Goal: Task Accomplishment & Management: Manage account settings

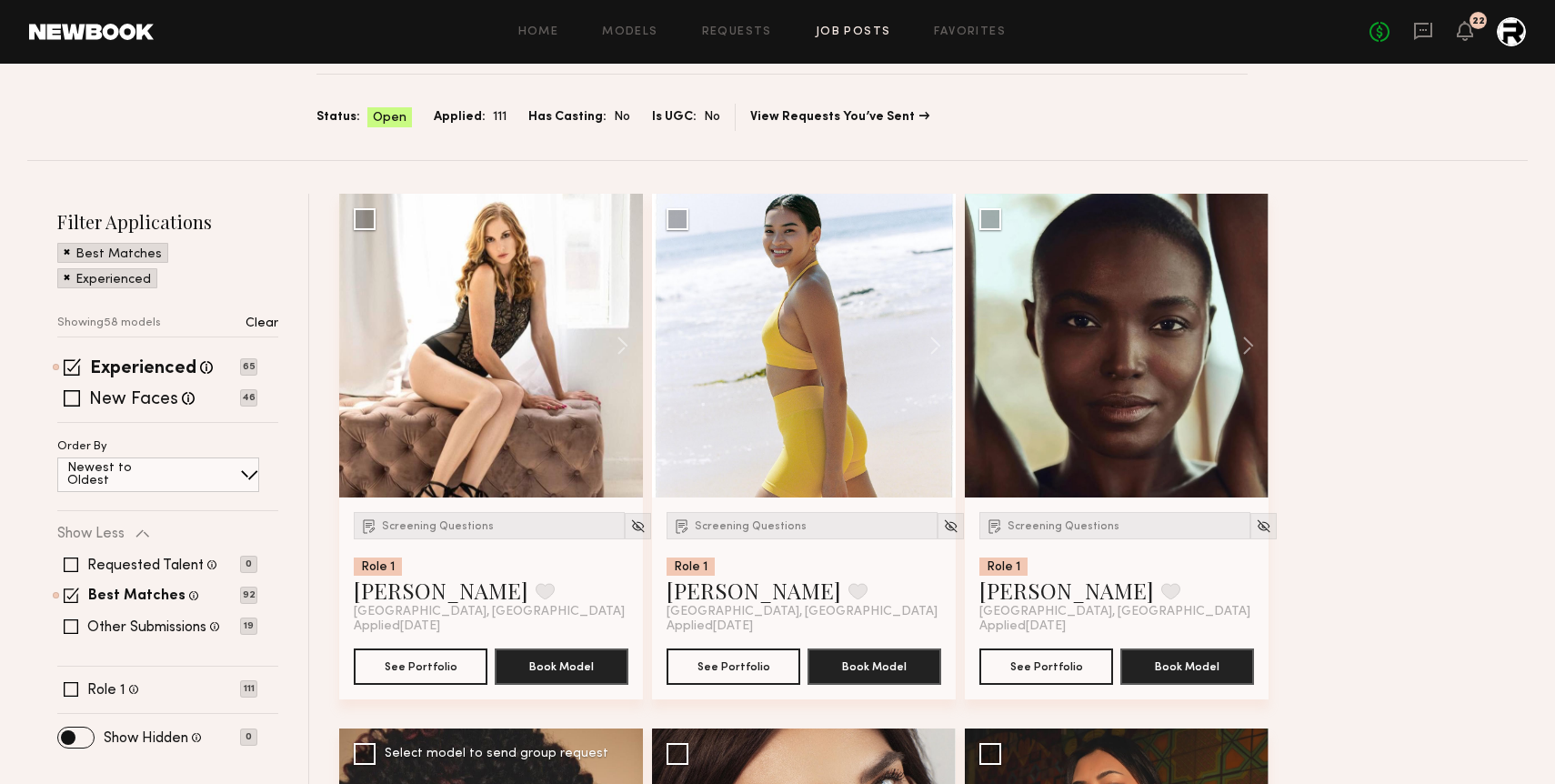
scroll to position [139, 0]
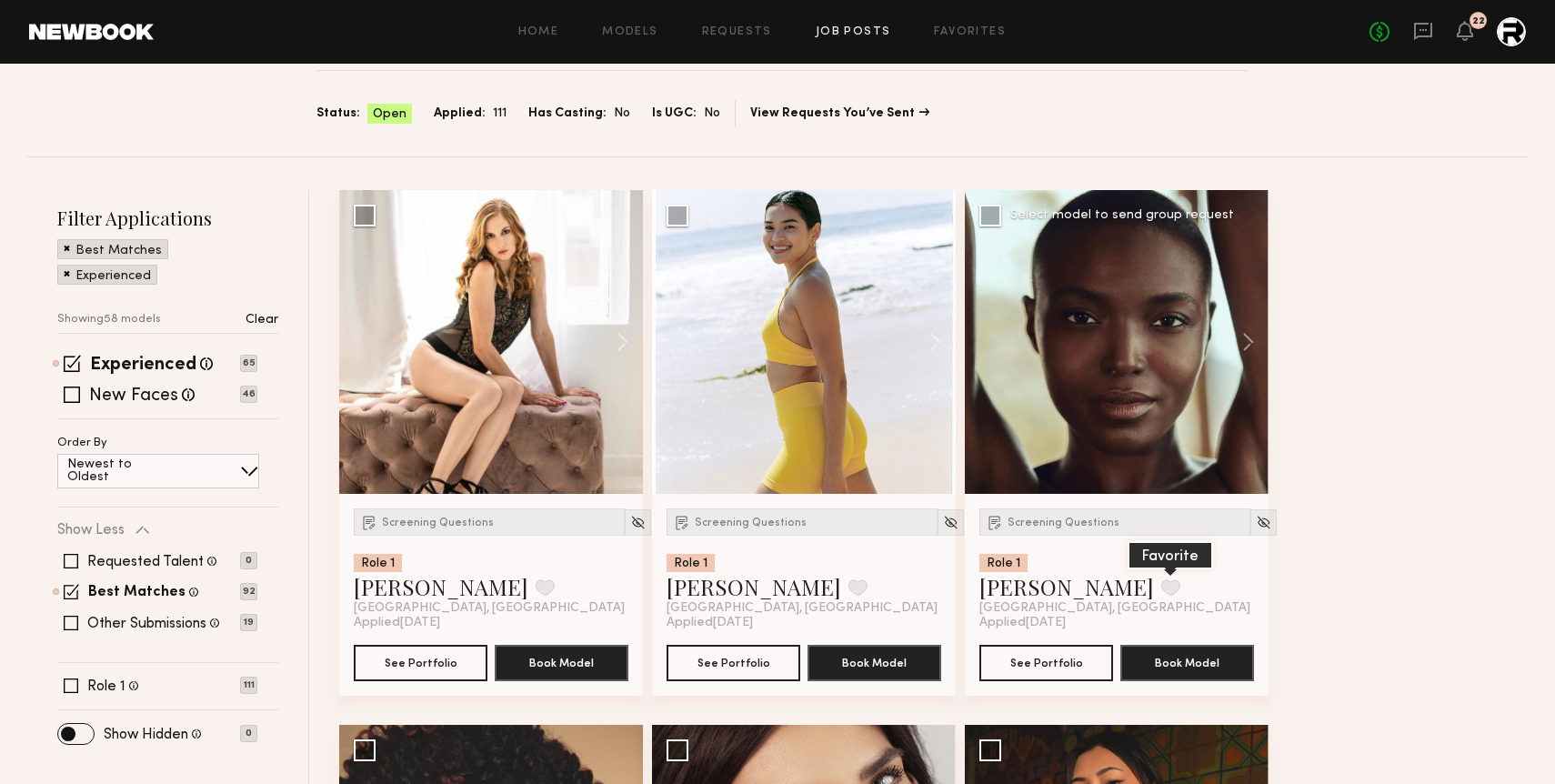
click at [1162, 584] on button at bounding box center [1171, 587] width 19 height 16
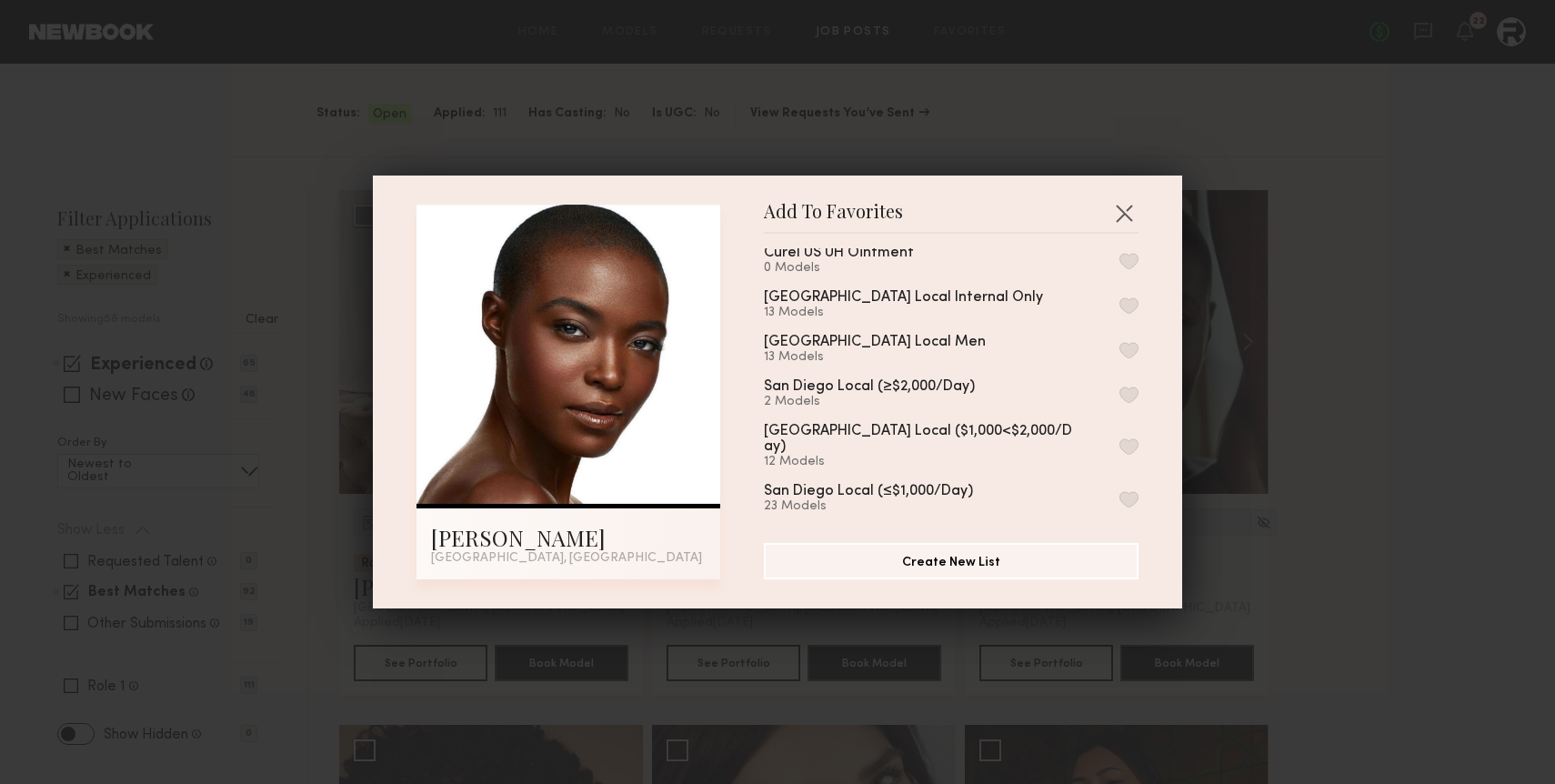
scroll to position [69, 0]
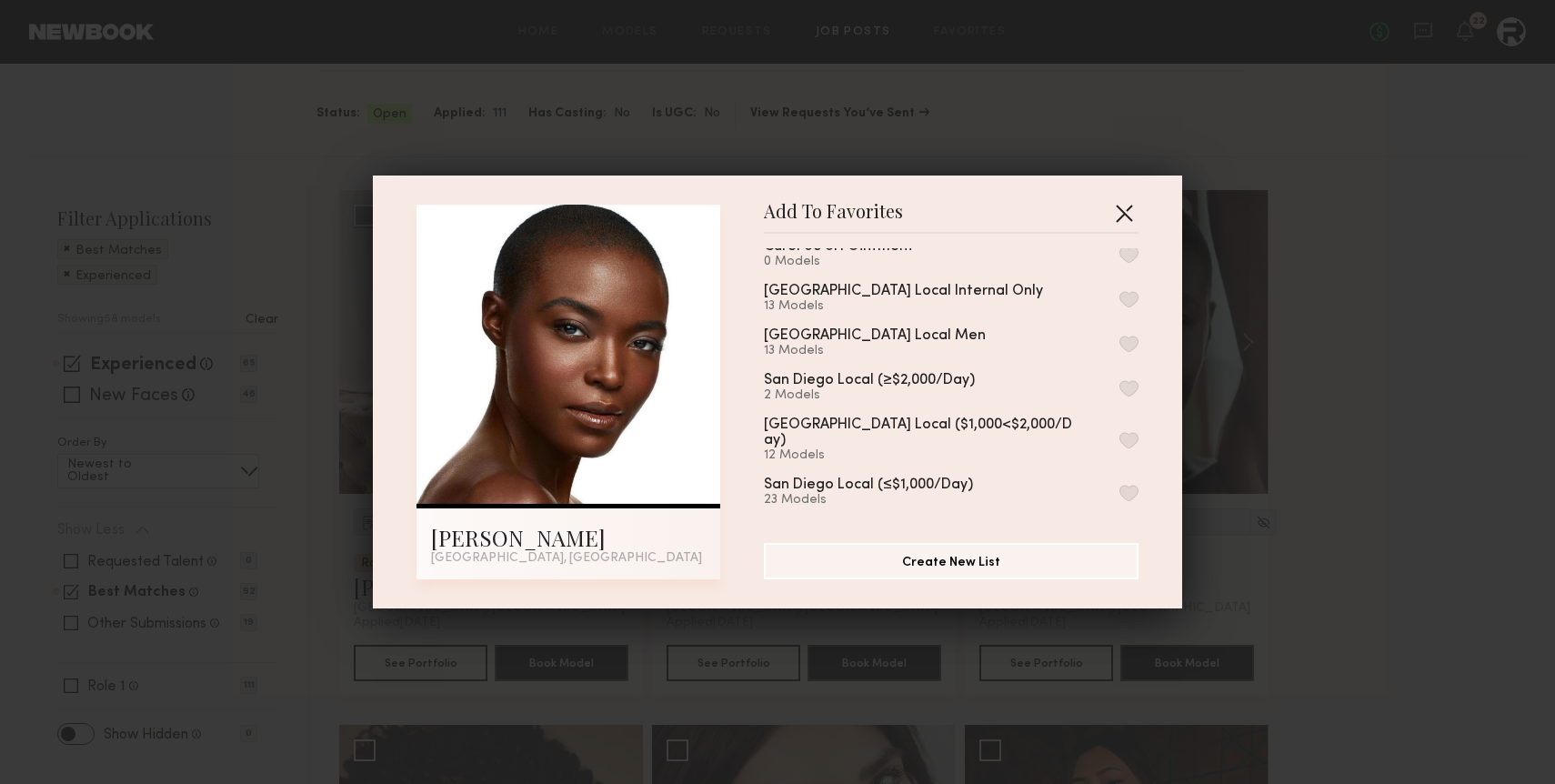
click at [1122, 205] on button "button" at bounding box center [1124, 212] width 29 height 29
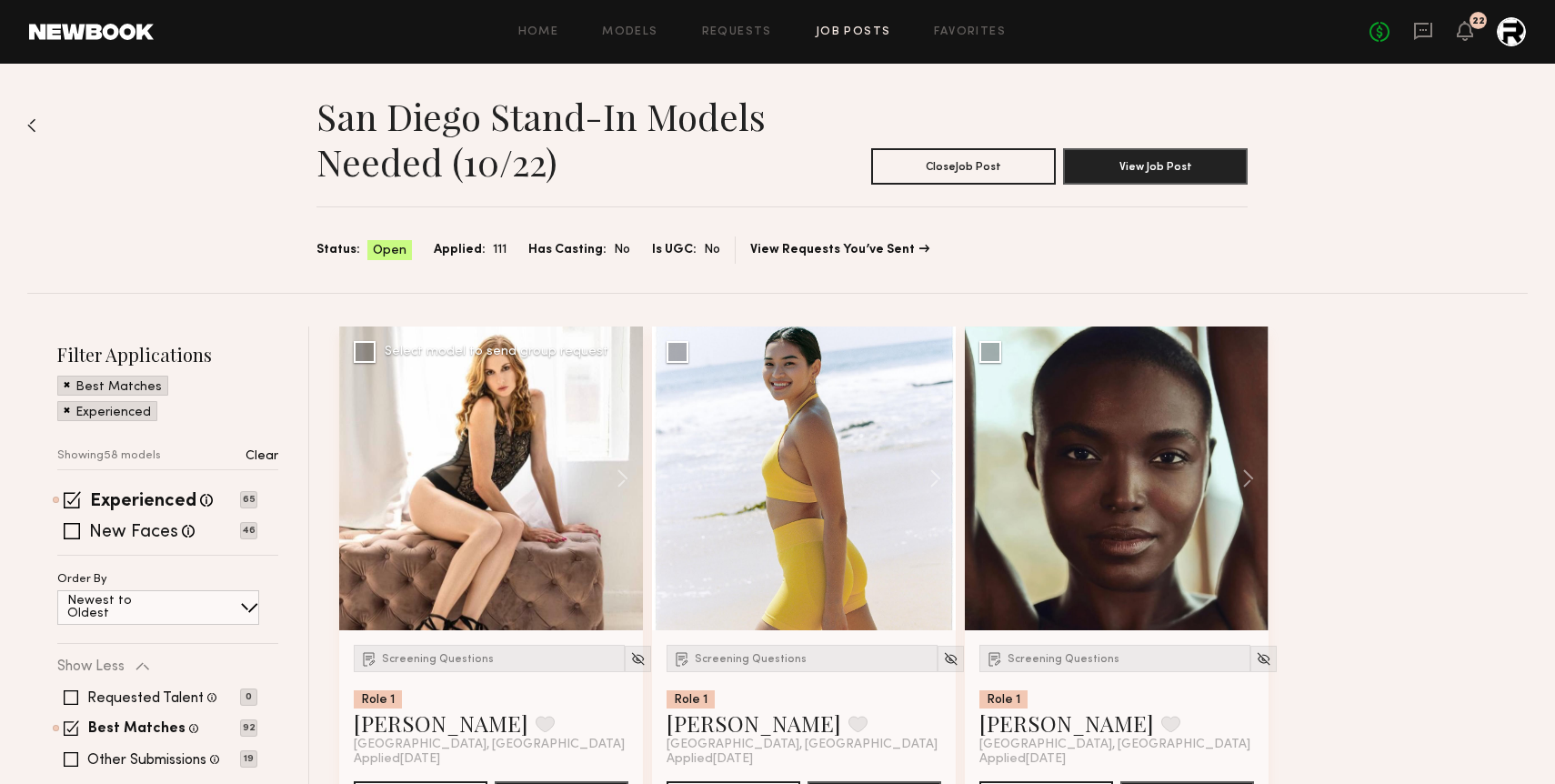
scroll to position [1, 0]
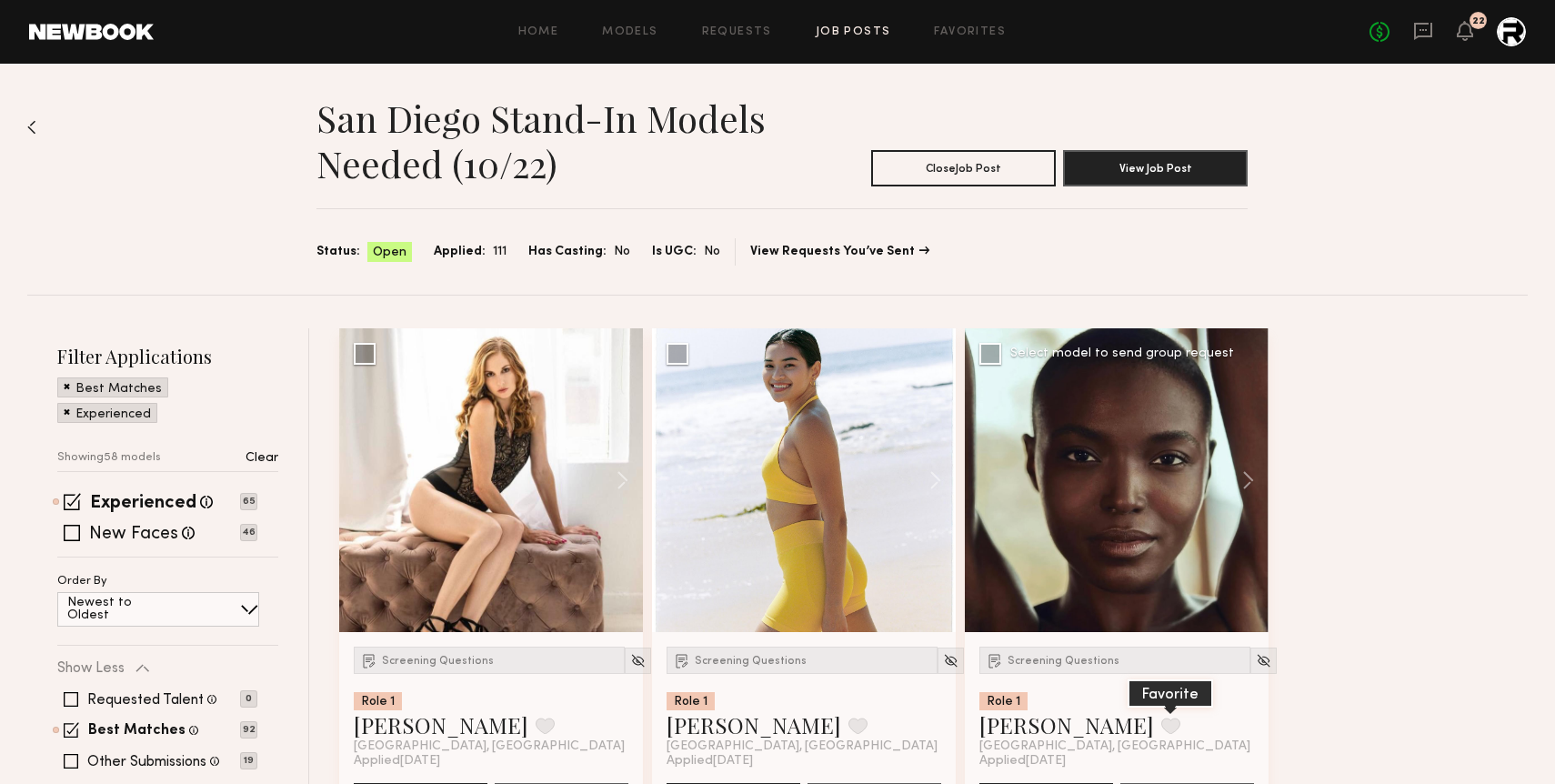
click at [1162, 721] on button at bounding box center [1171, 725] width 19 height 16
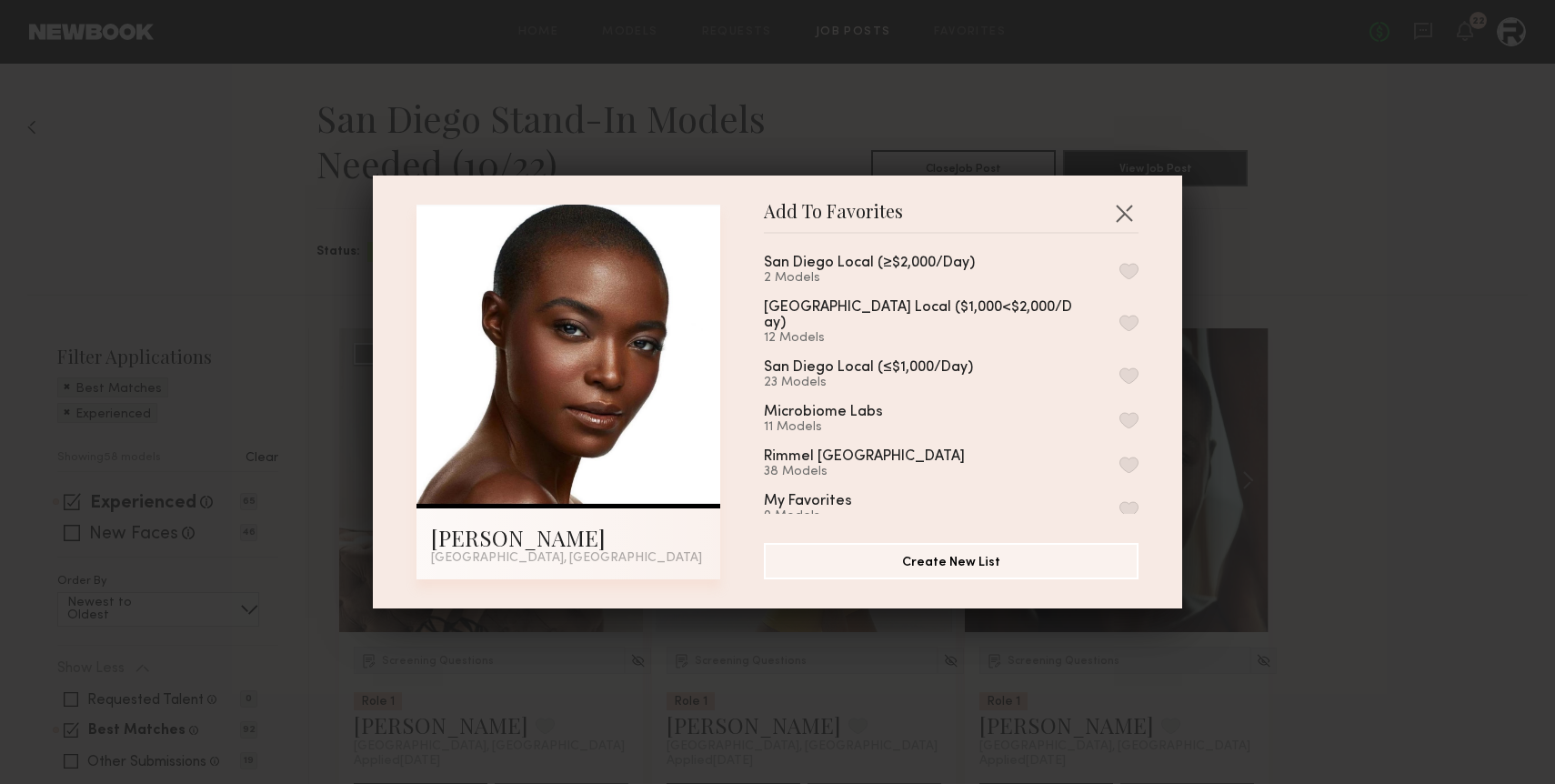
scroll to position [0, 0]
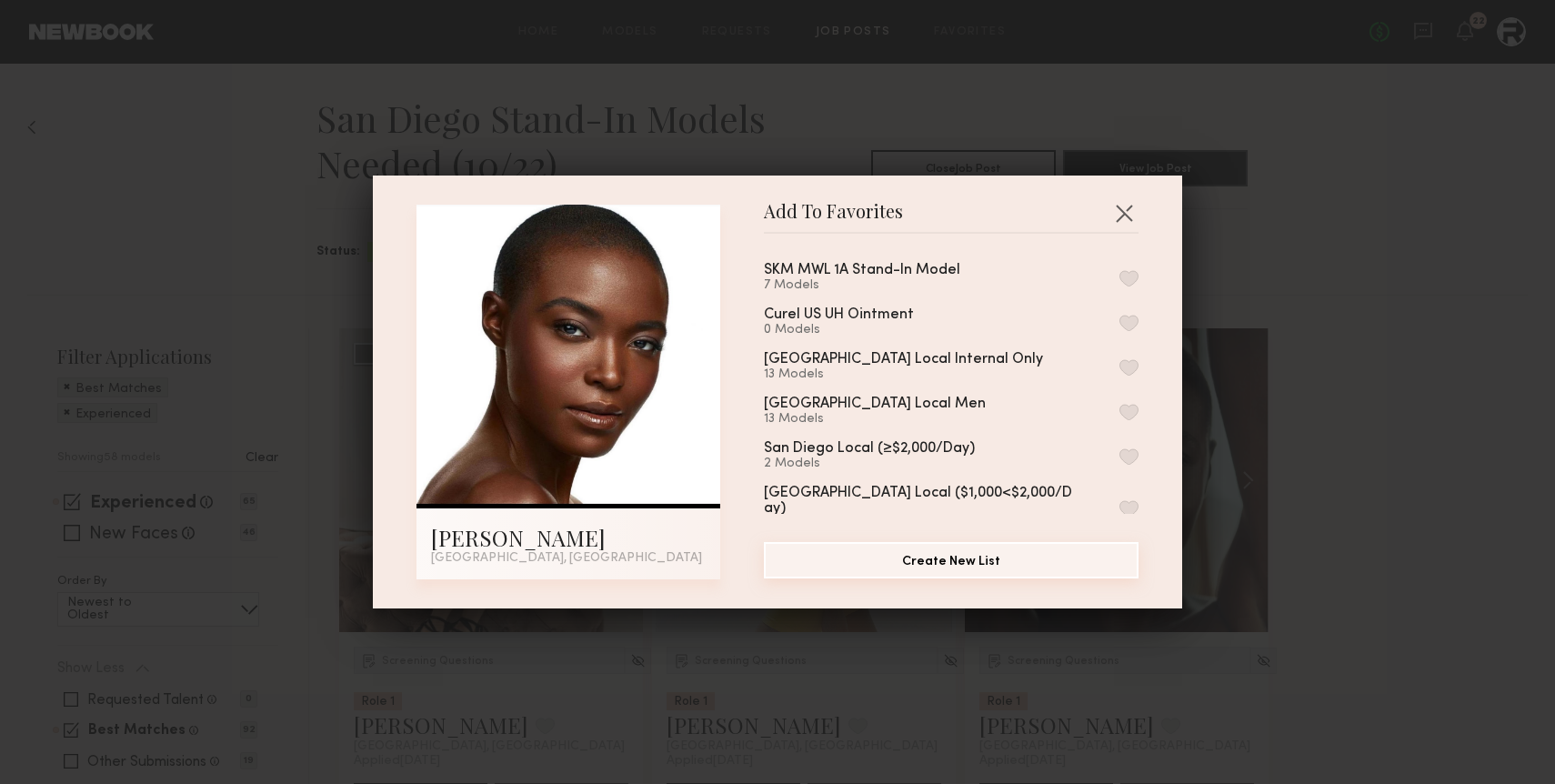
click at [901, 569] on button "Create New List" at bounding box center [951, 560] width 374 height 37
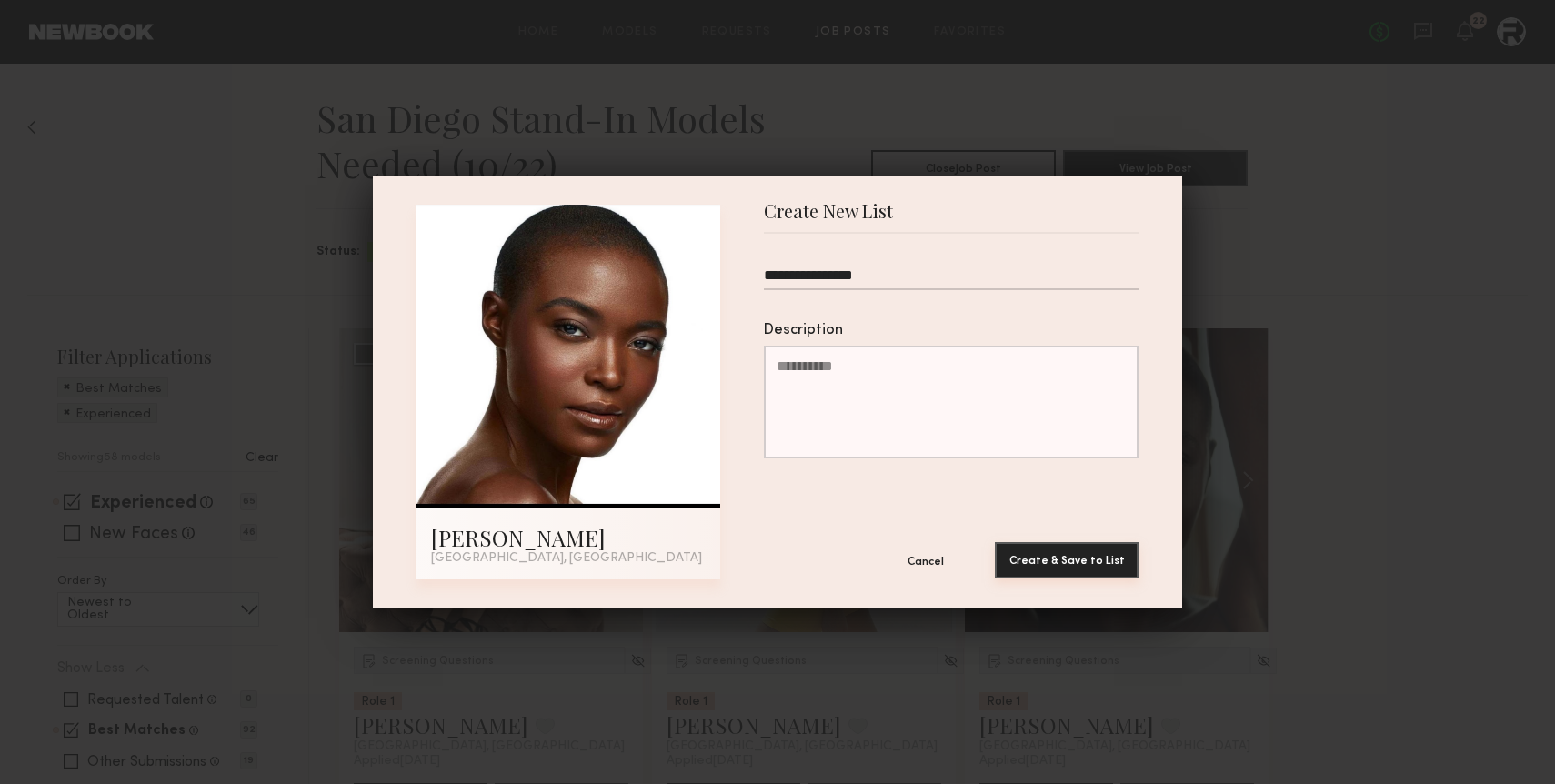
type input "**********"
click at [1061, 564] on button "Create & Save to List" at bounding box center [1067, 560] width 143 height 37
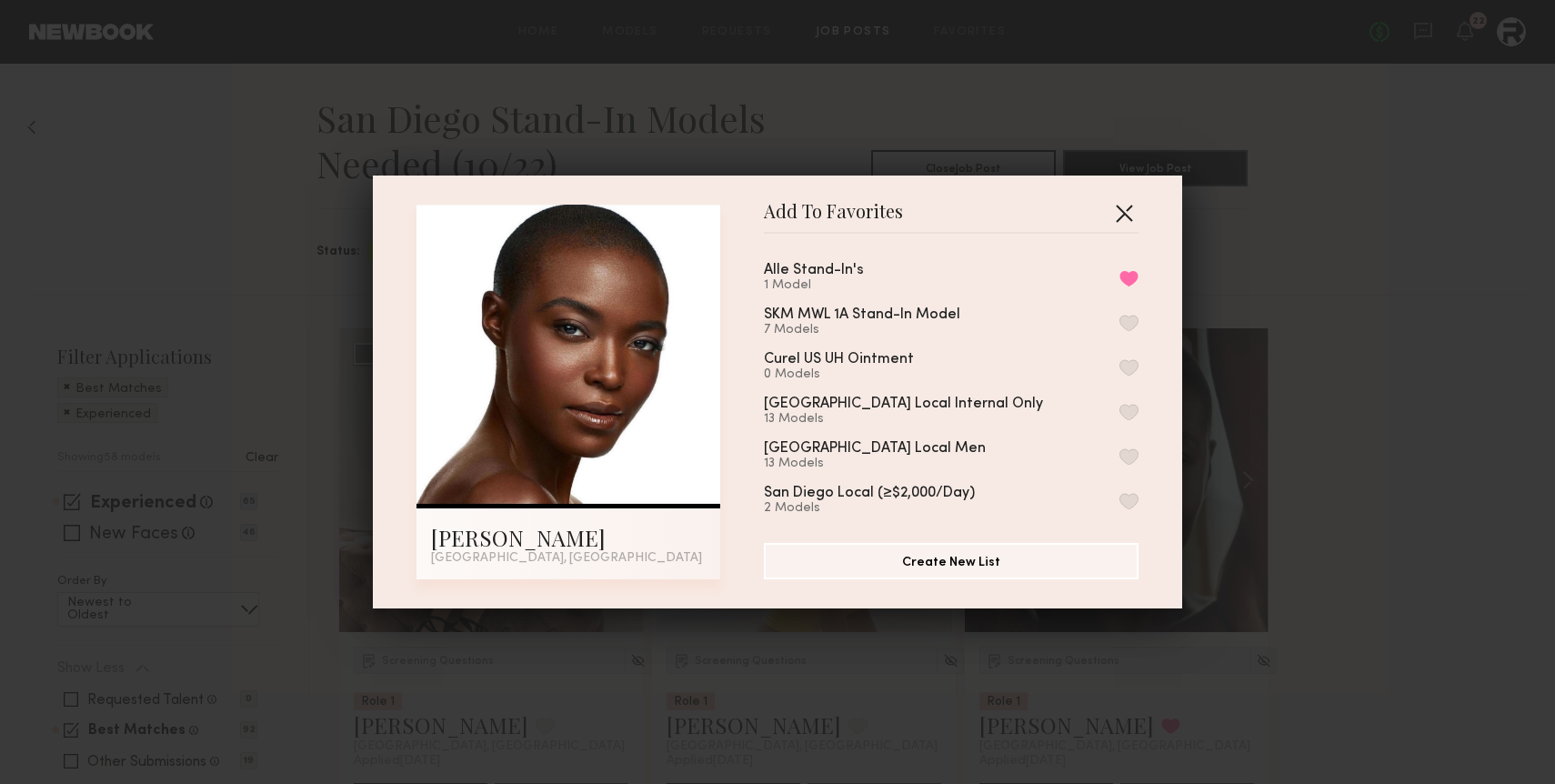
click at [1118, 215] on button "button" at bounding box center [1124, 212] width 29 height 29
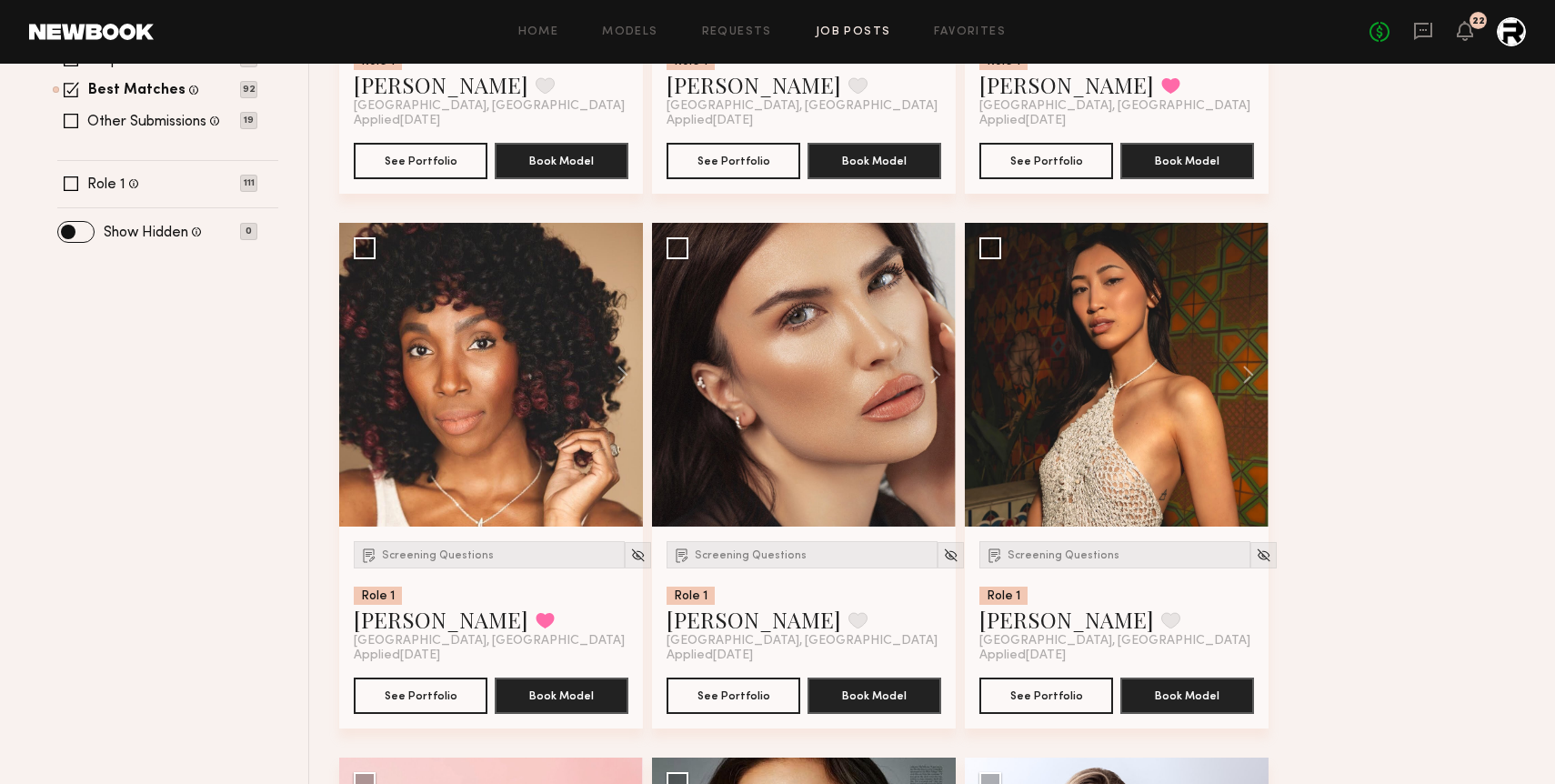
scroll to position [642, 0]
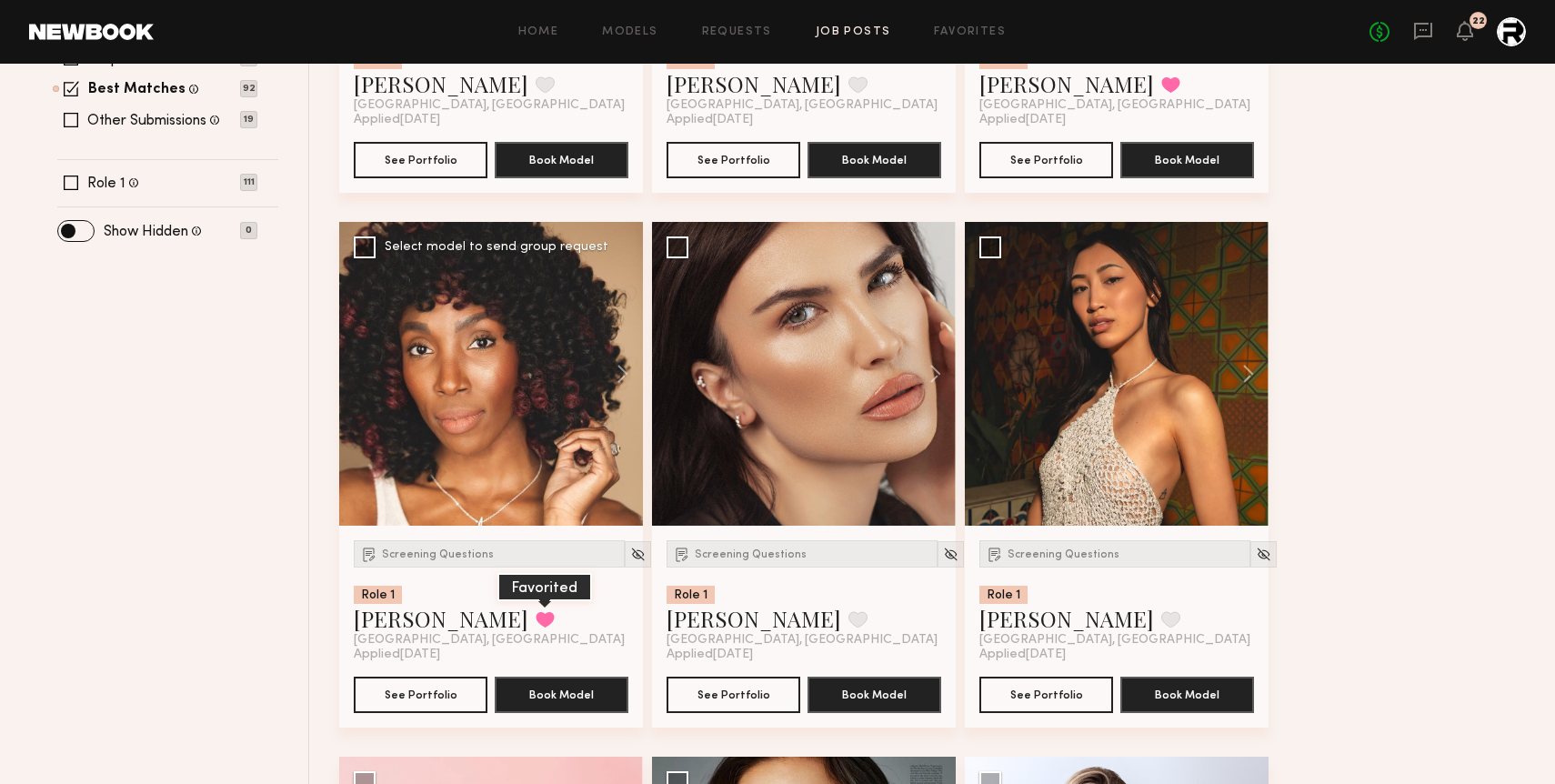
click at [536, 620] on button at bounding box center [545, 619] width 19 height 16
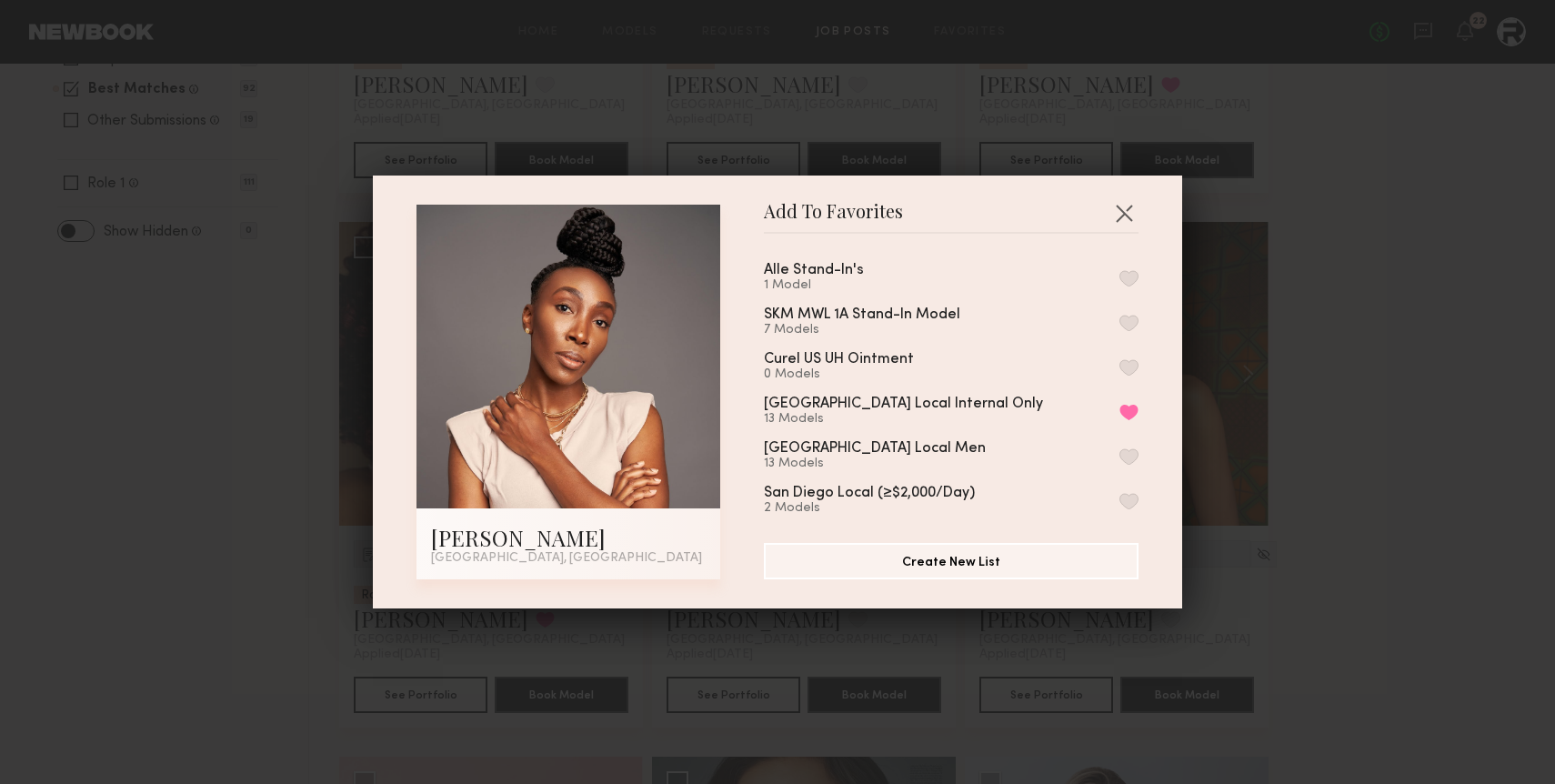
click at [1124, 276] on button "button" at bounding box center [1129, 278] width 19 height 16
click at [1126, 208] on button "button" at bounding box center [1124, 212] width 29 height 29
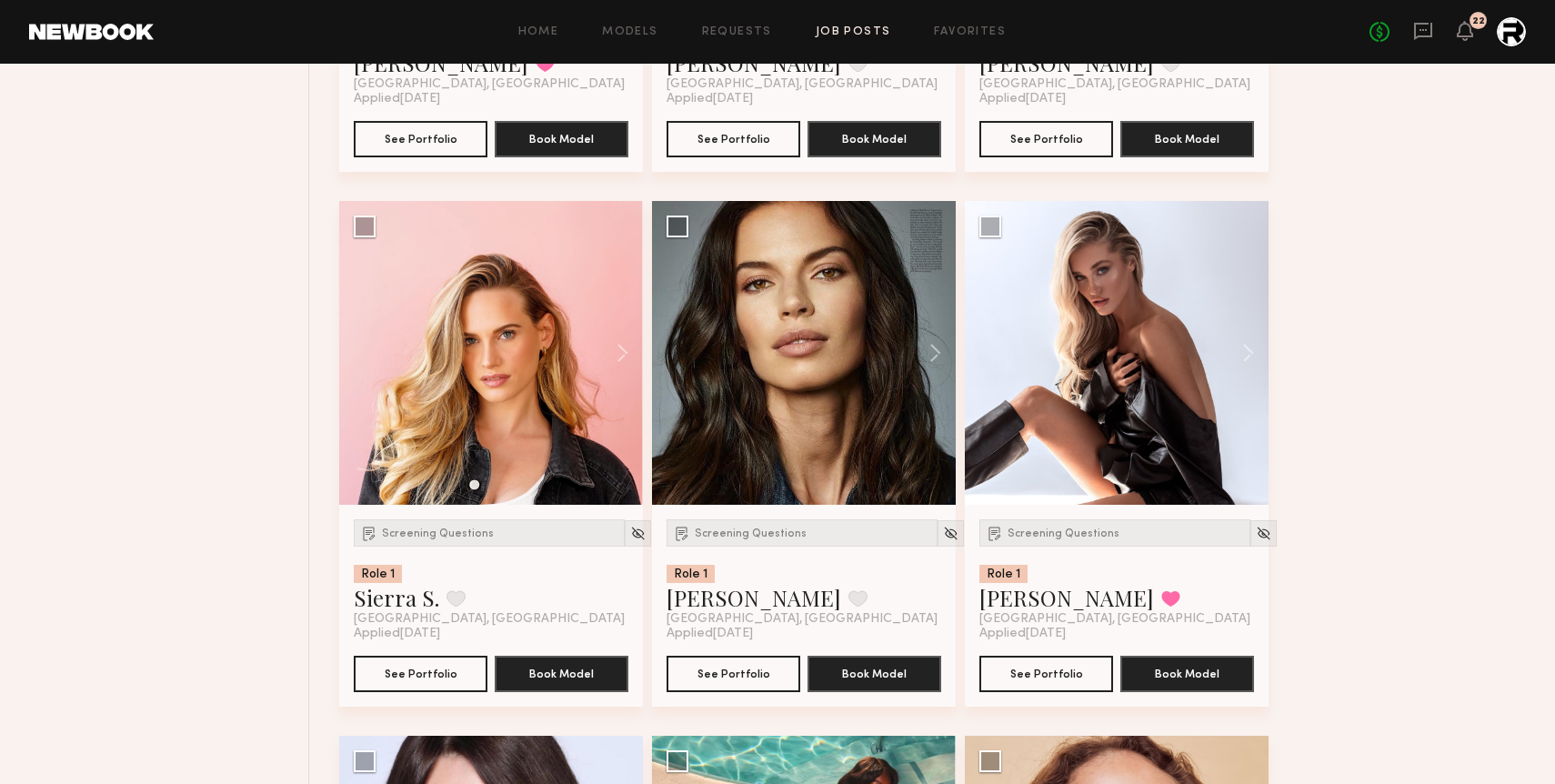
scroll to position [1196, 0]
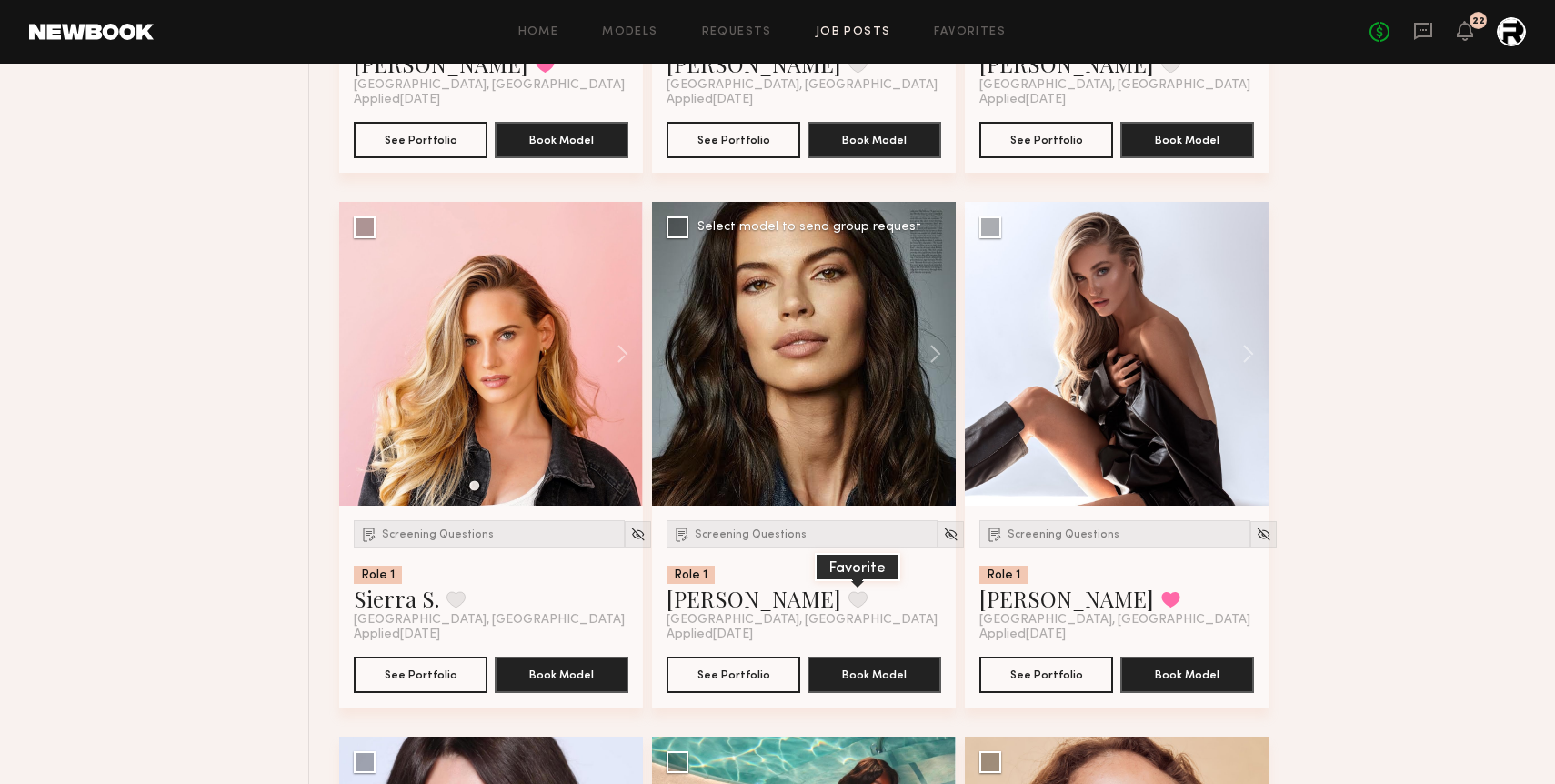
click at [848, 592] on button at bounding box center [857, 599] width 19 height 16
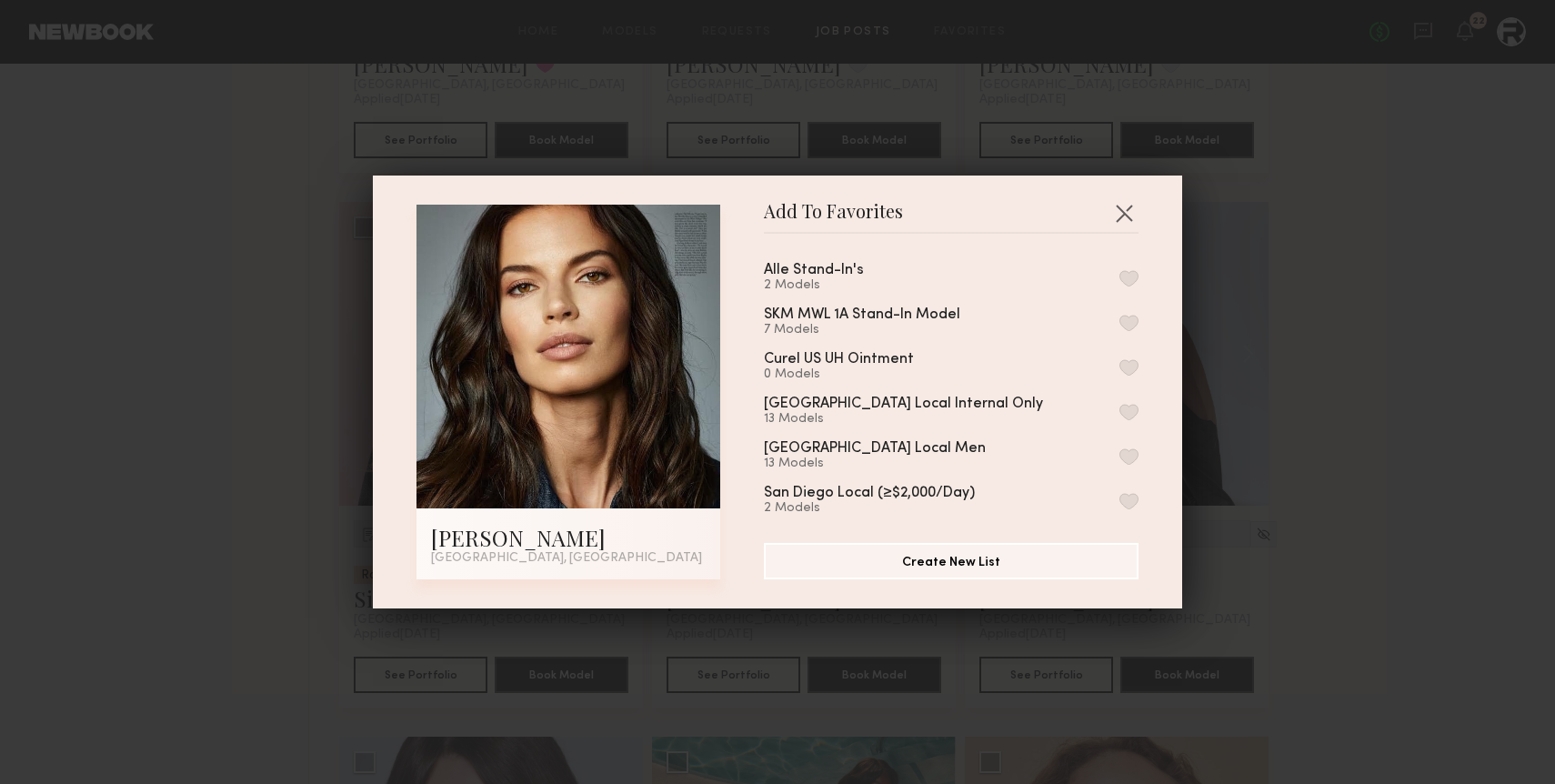
click at [878, 279] on div "2 Models" at bounding box center [835, 286] width 143 height 15
click at [1141, 273] on div "Alle Stand-In's 2 Models SKM MWL 1A Stand-In Model 7 Models Curel US UH Ointmen…" at bounding box center [960, 380] width 393 height 266
click at [1132, 273] on button "button" at bounding box center [1129, 278] width 19 height 16
click at [1127, 202] on button "button" at bounding box center [1124, 212] width 29 height 29
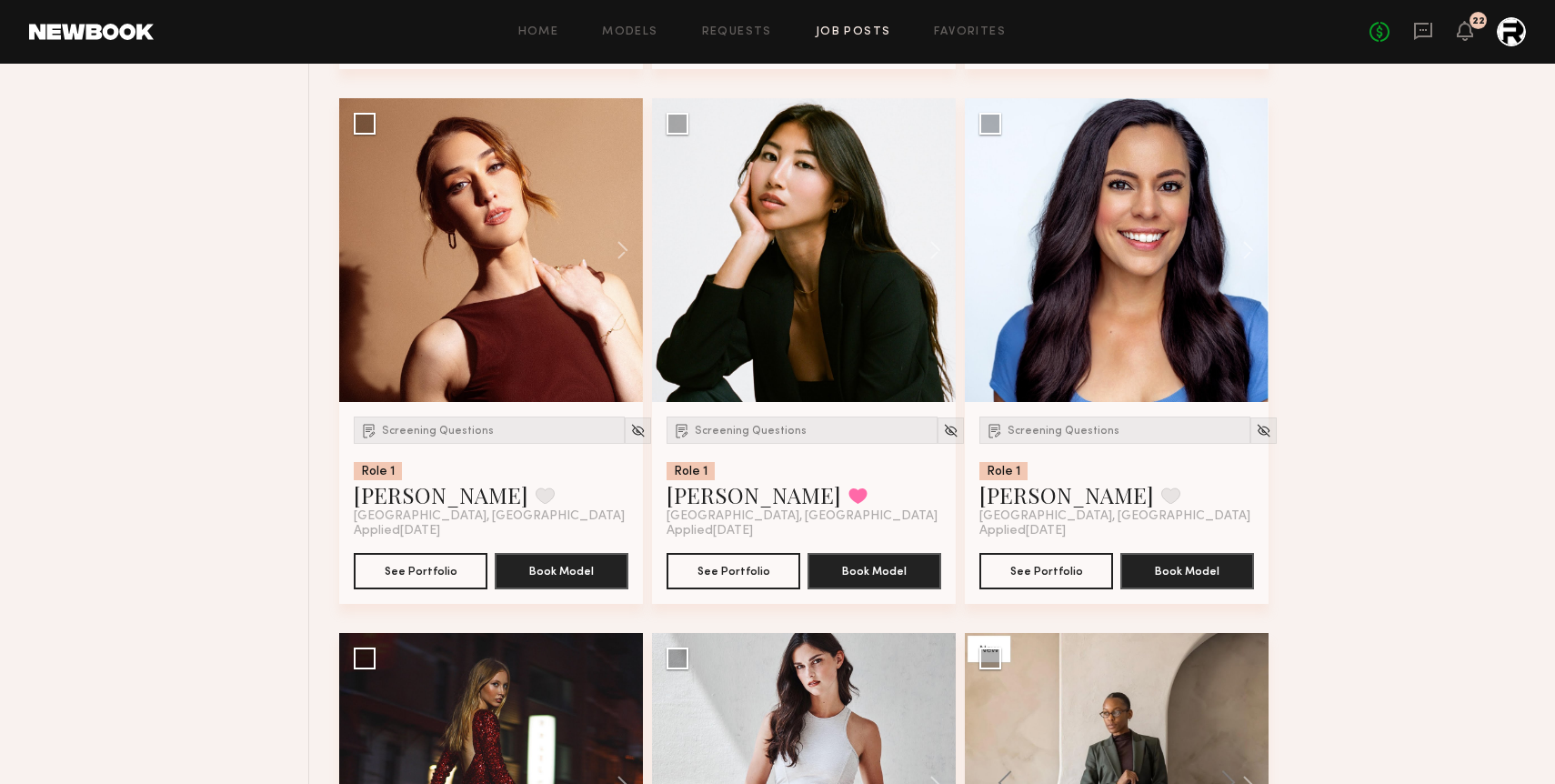
scroll to position [5044, 0]
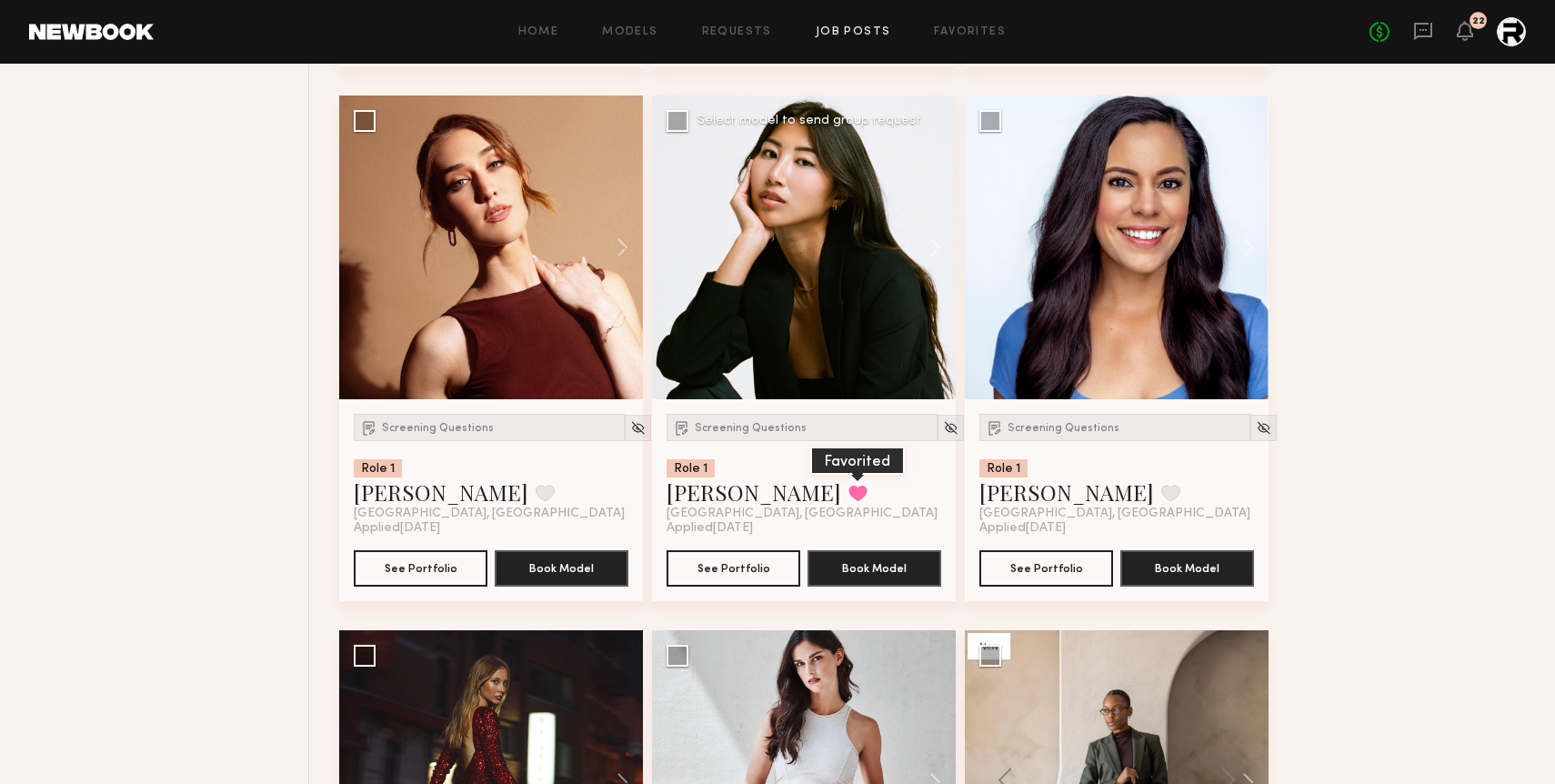
click at [848, 500] on button at bounding box center [857, 492] width 19 height 16
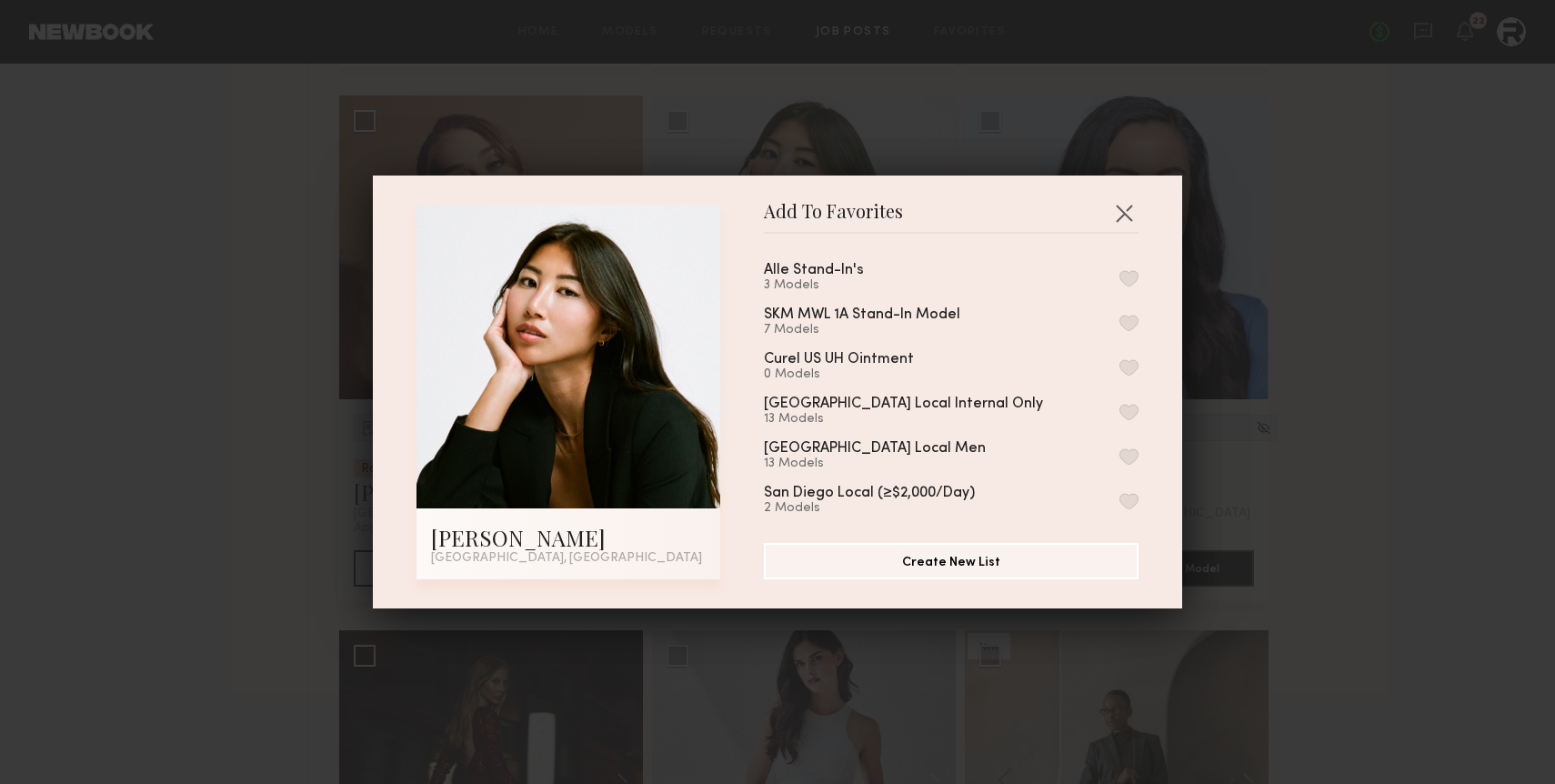
click at [1141, 276] on div "Alle Stand-In's 3 Models SKM MWL 1A Stand-In Model 7 Models Curel US UH Ointmen…" at bounding box center [960, 380] width 393 height 266
click at [1123, 278] on button "button" at bounding box center [1129, 278] width 19 height 16
click at [960, 558] on button "Create New List" at bounding box center [951, 560] width 374 height 37
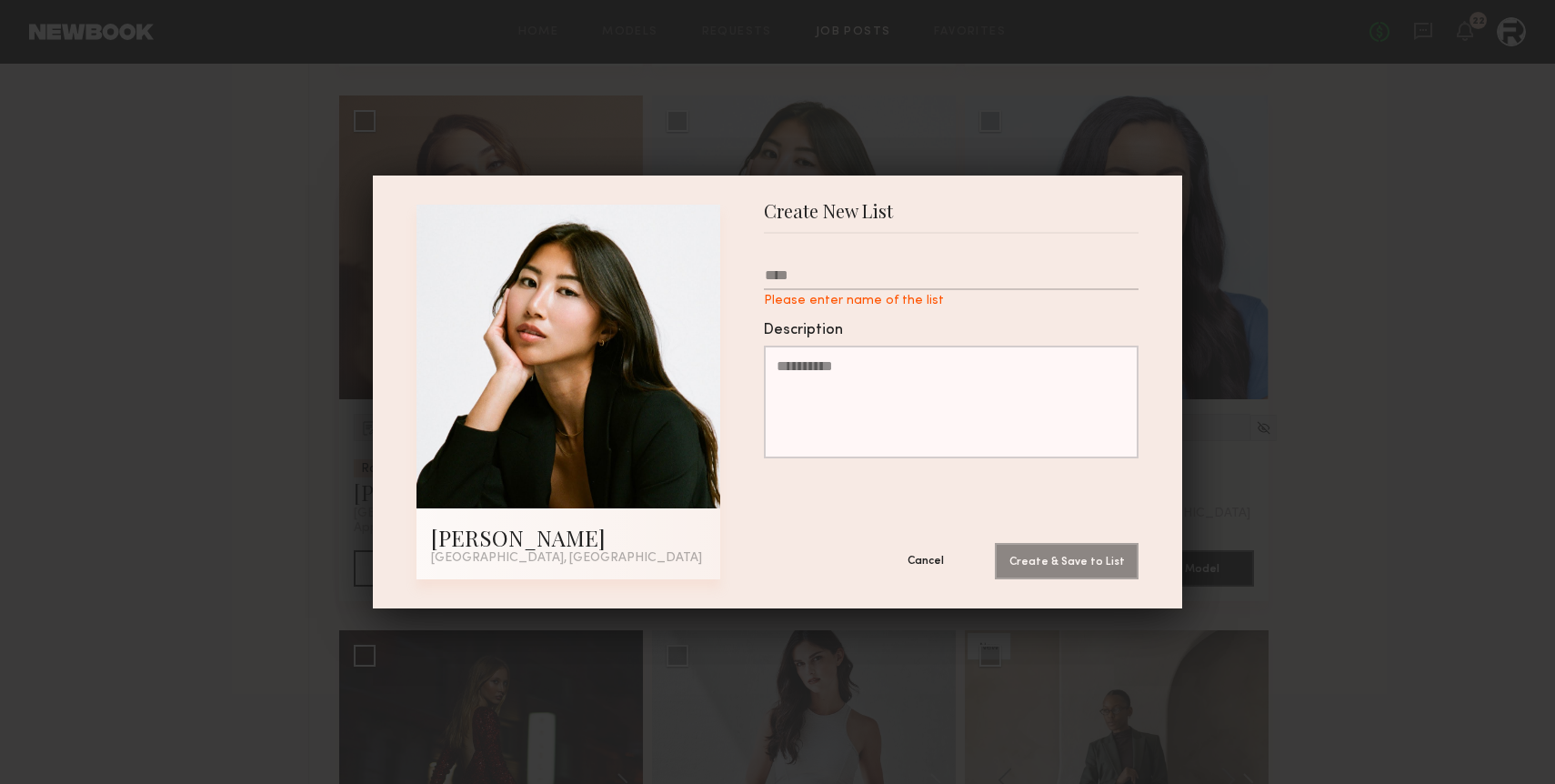
click at [932, 561] on button "Cancel" at bounding box center [926, 560] width 110 height 37
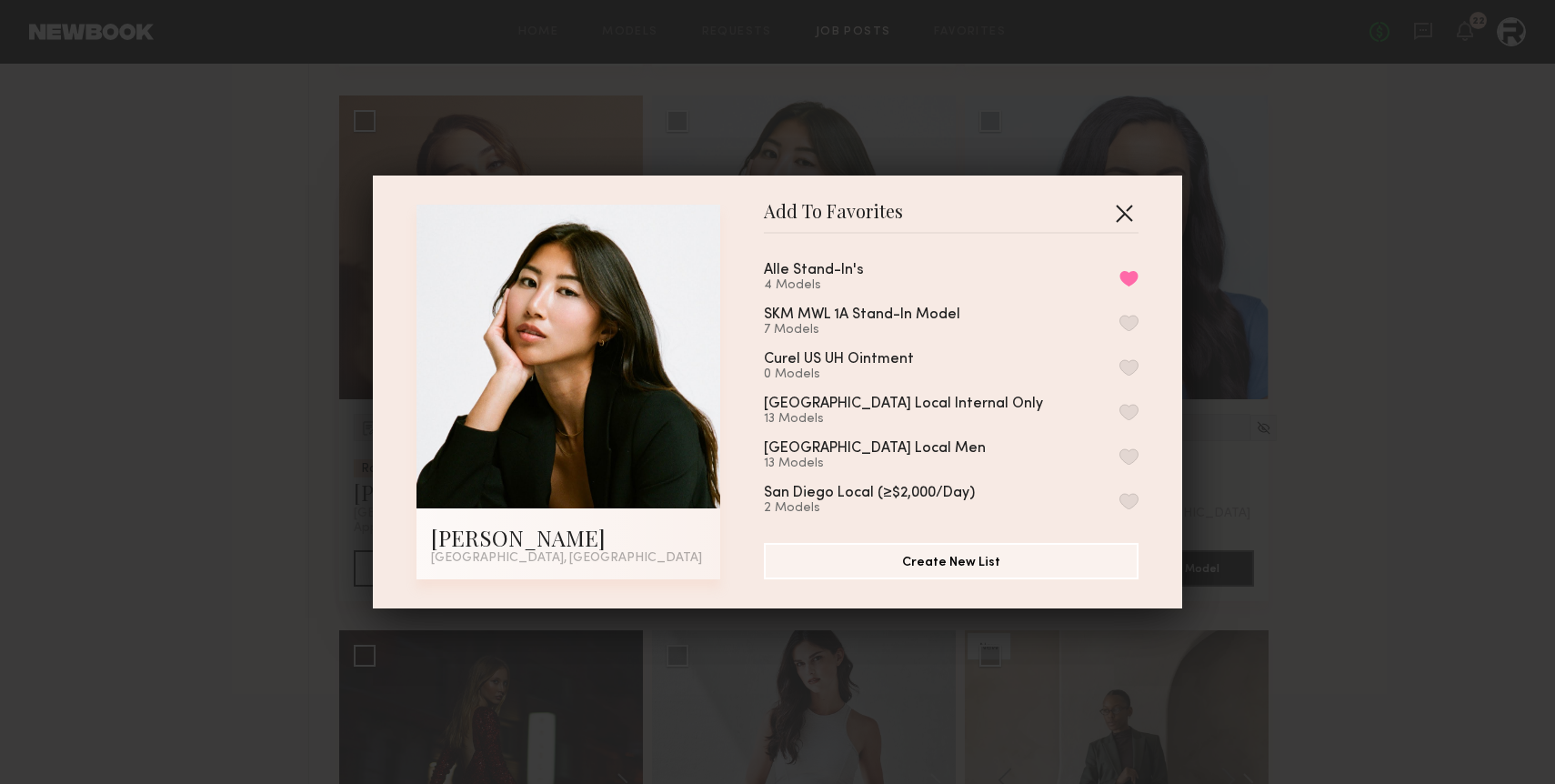
click at [1133, 204] on button "button" at bounding box center [1124, 212] width 29 height 29
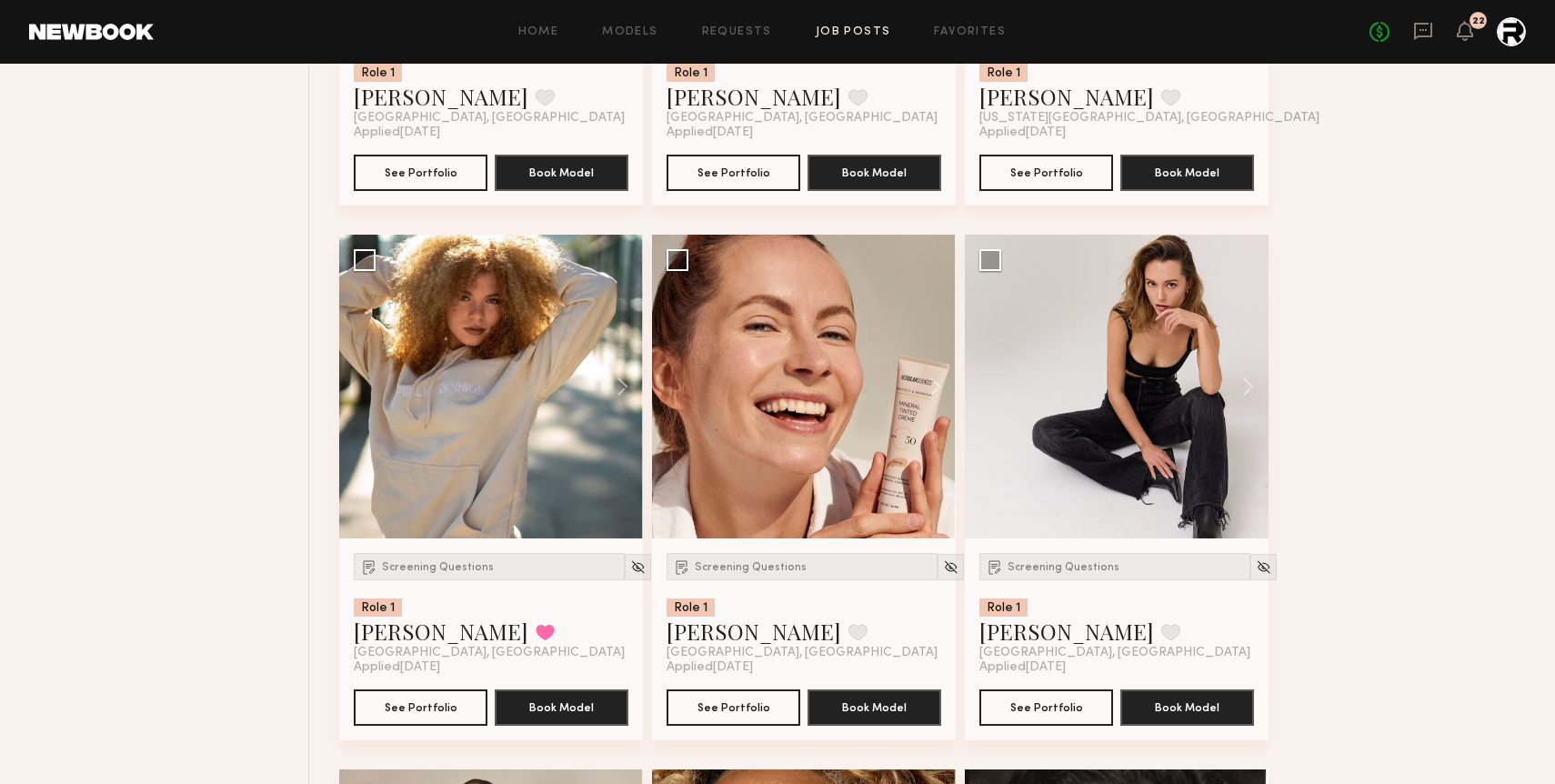
scroll to position [6510, 0]
click at [1247, 387] on button at bounding box center [1239, 385] width 58 height 303
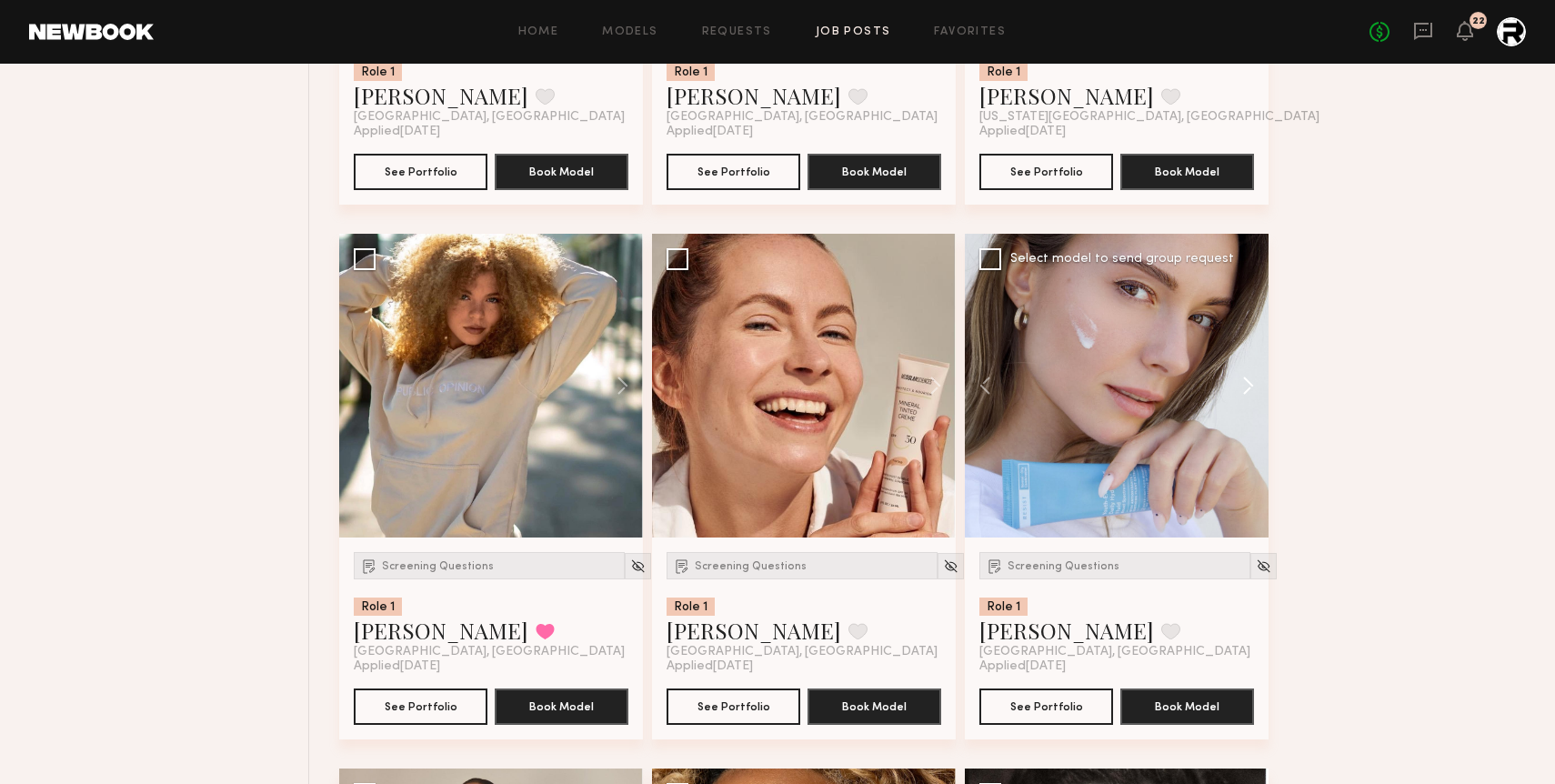
click at [1247, 387] on button at bounding box center [1239, 385] width 58 height 303
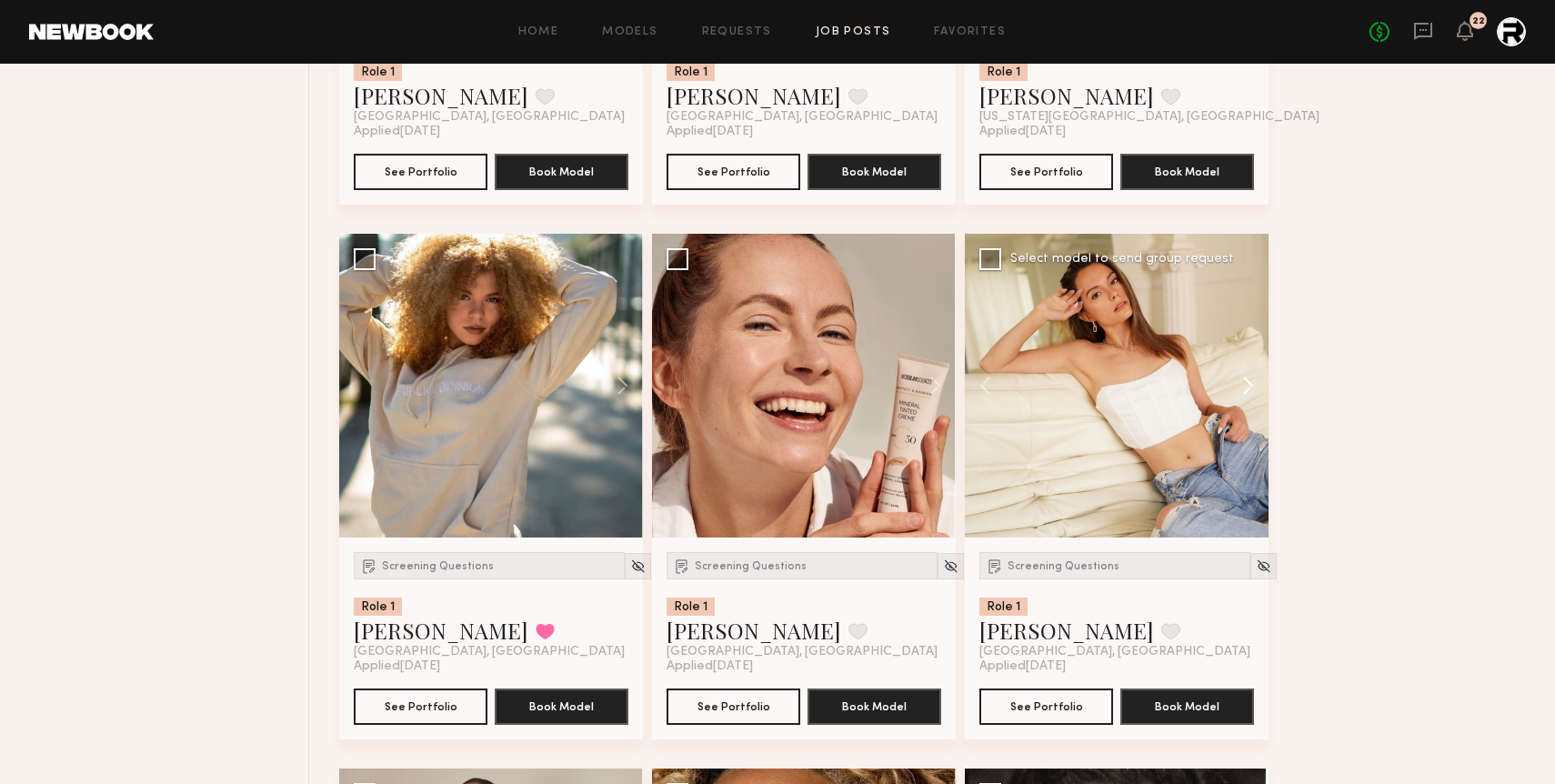
click at [1247, 387] on button at bounding box center [1239, 385] width 58 height 303
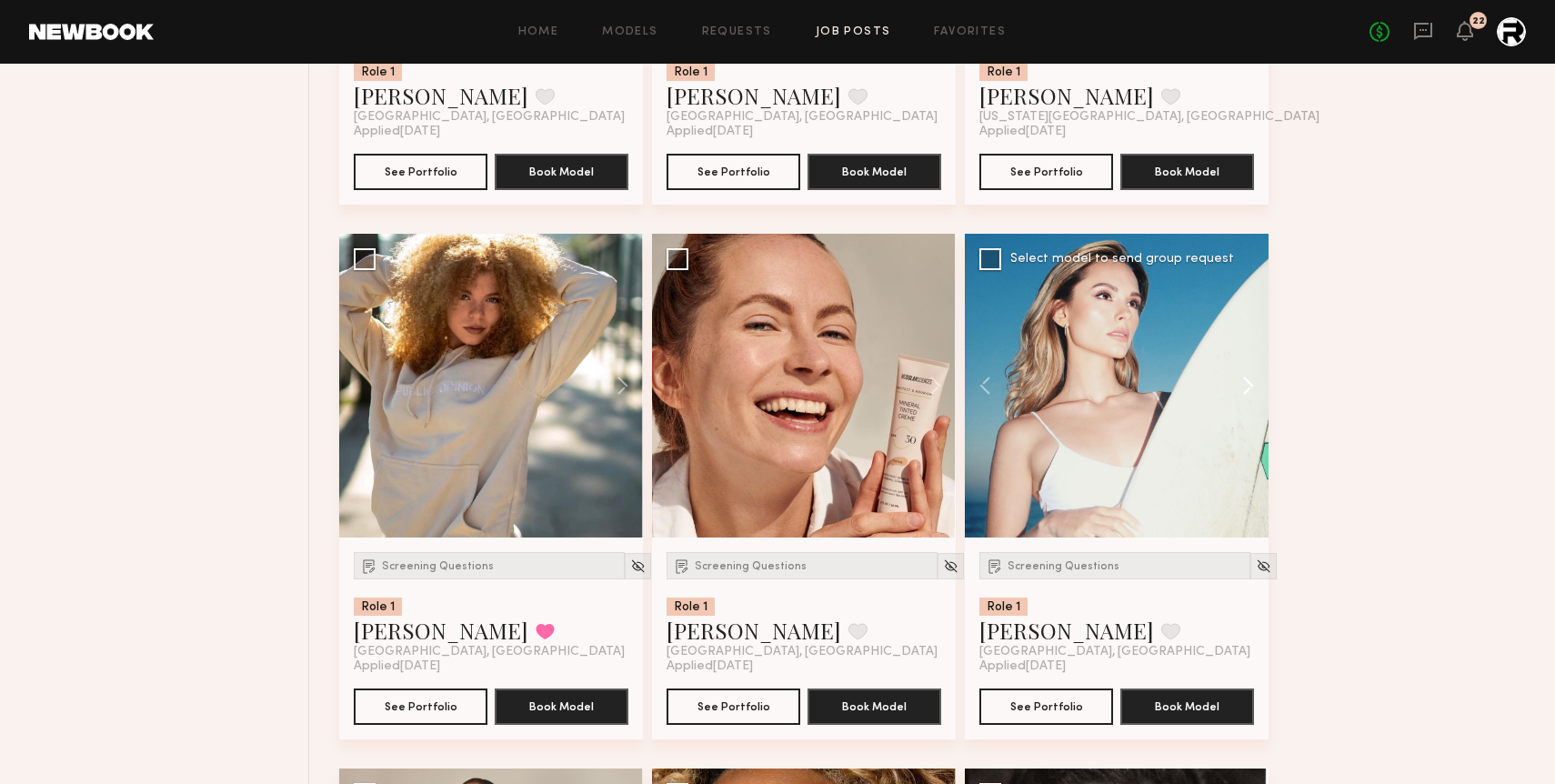
click at [1247, 387] on button at bounding box center [1239, 385] width 58 height 303
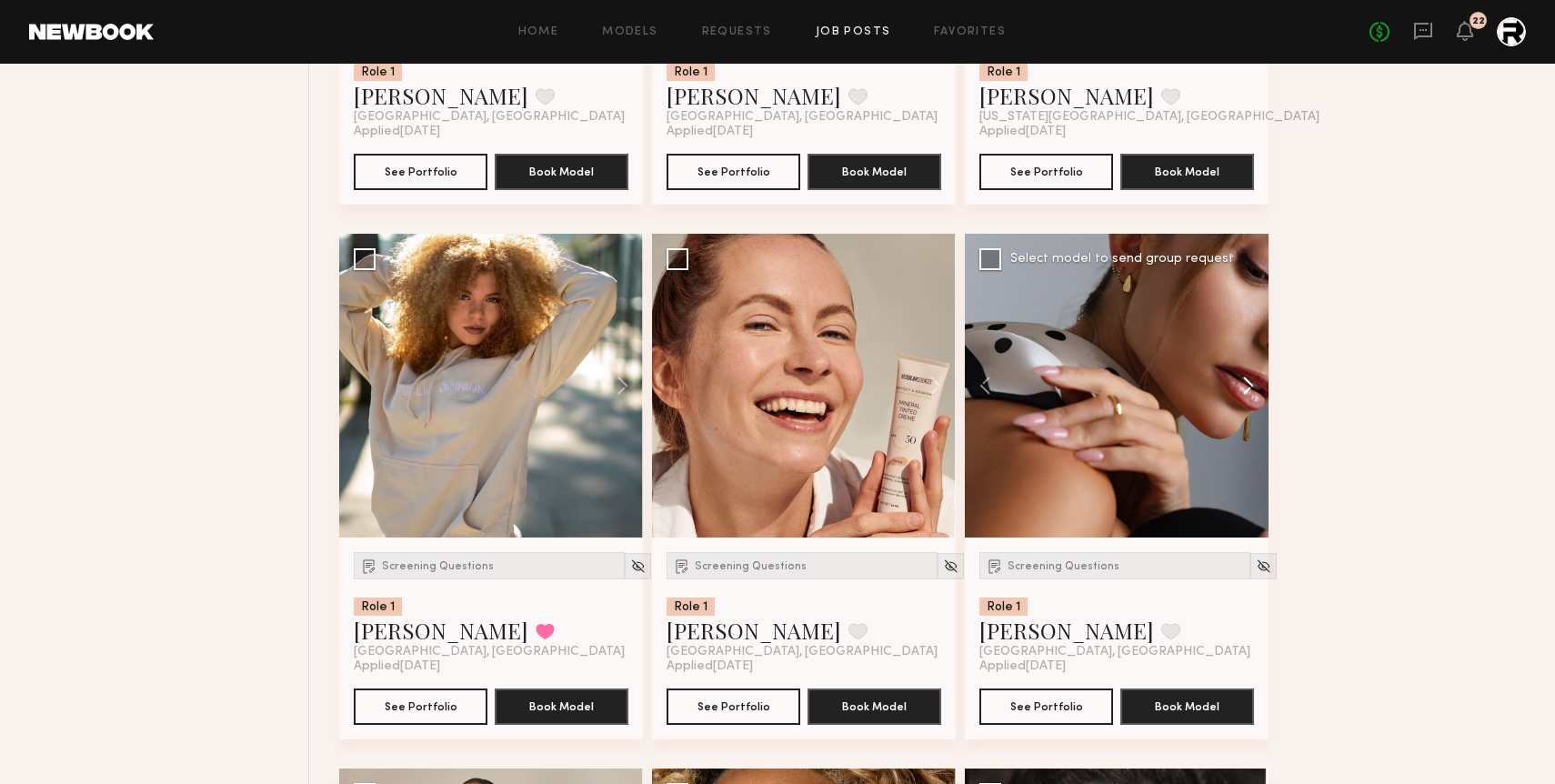
click at [1247, 387] on button at bounding box center [1239, 385] width 58 height 303
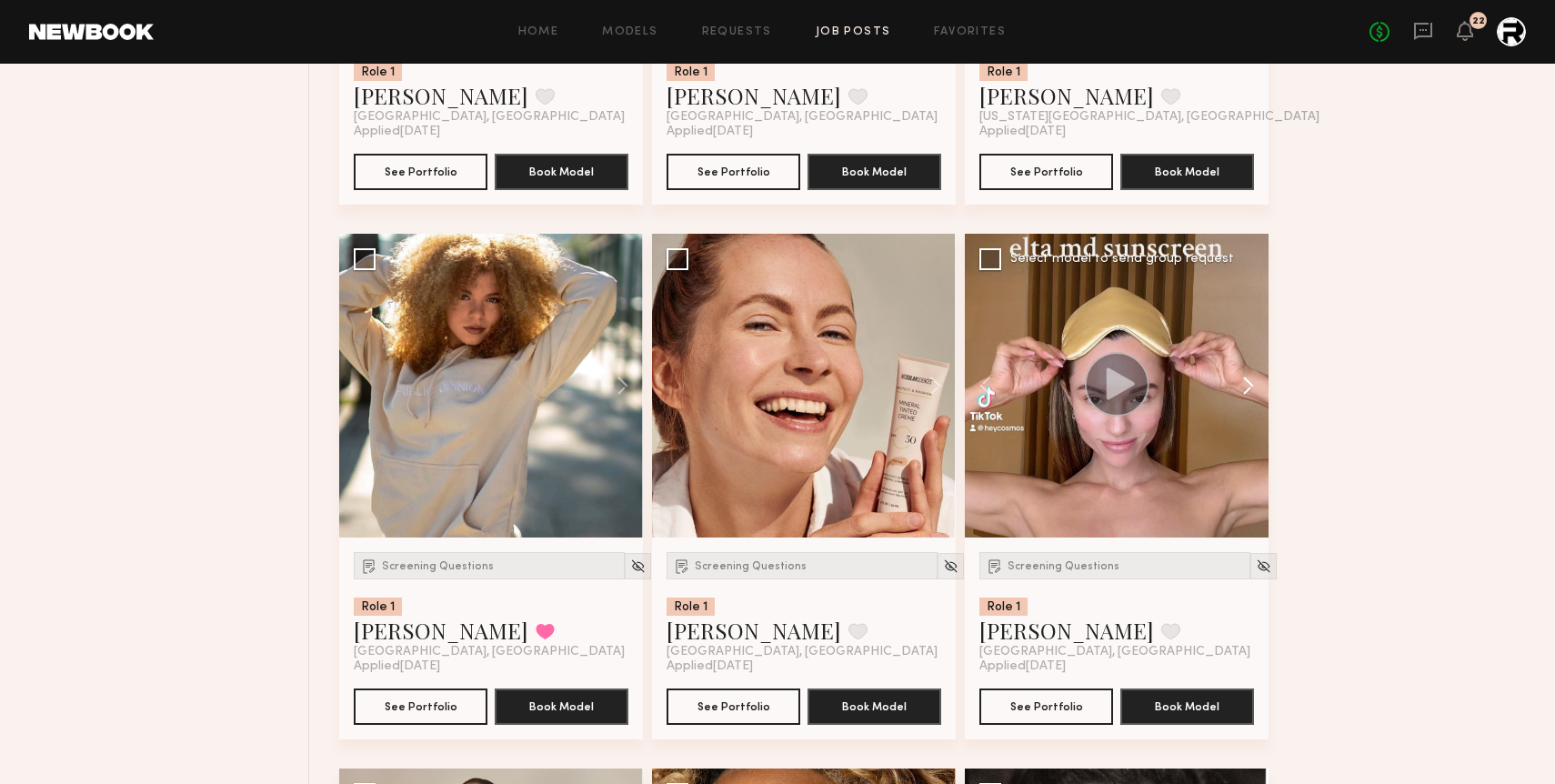
click at [1247, 387] on button at bounding box center [1239, 385] width 58 height 303
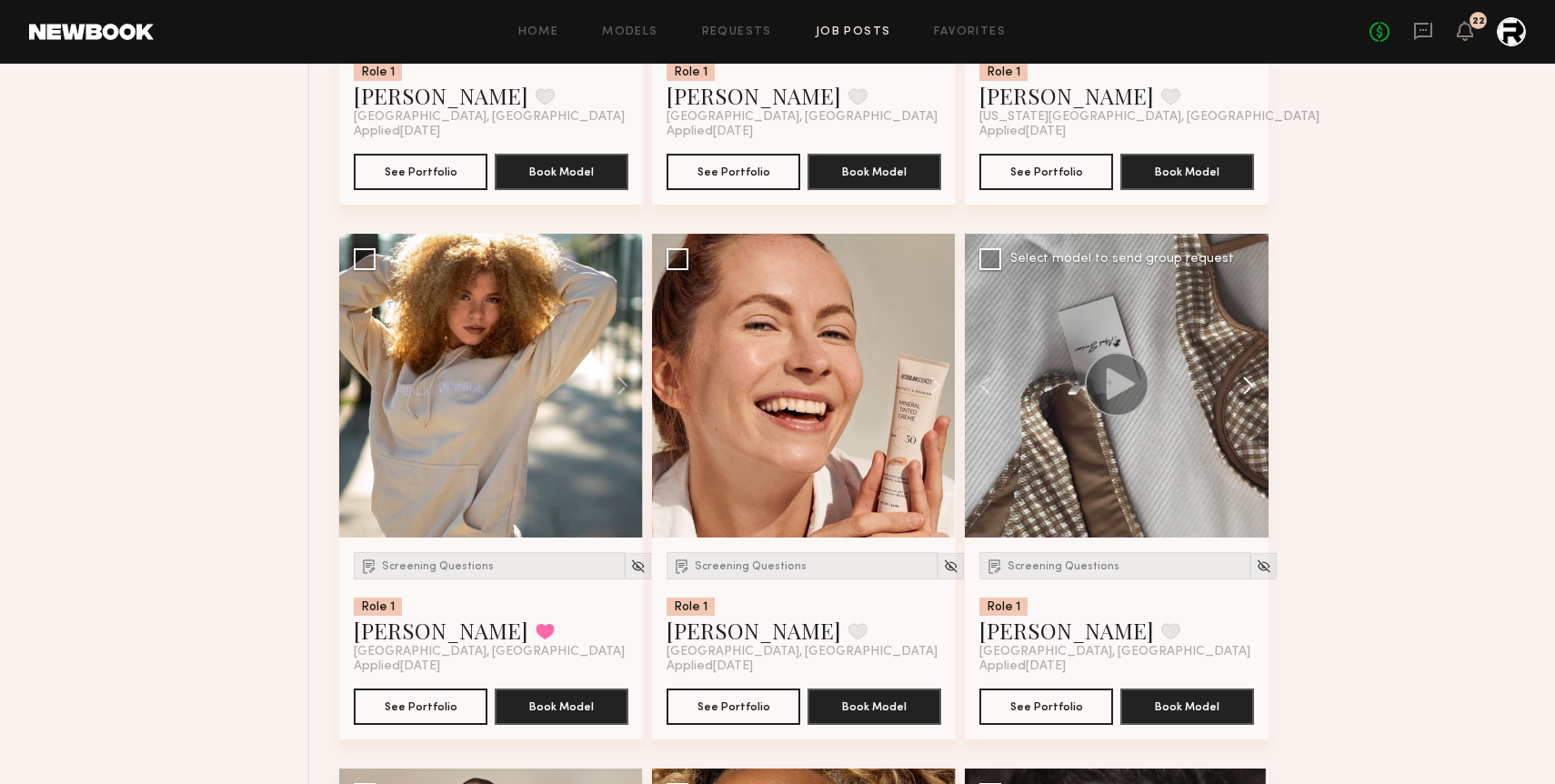
click at [1247, 387] on button at bounding box center [1239, 385] width 58 height 303
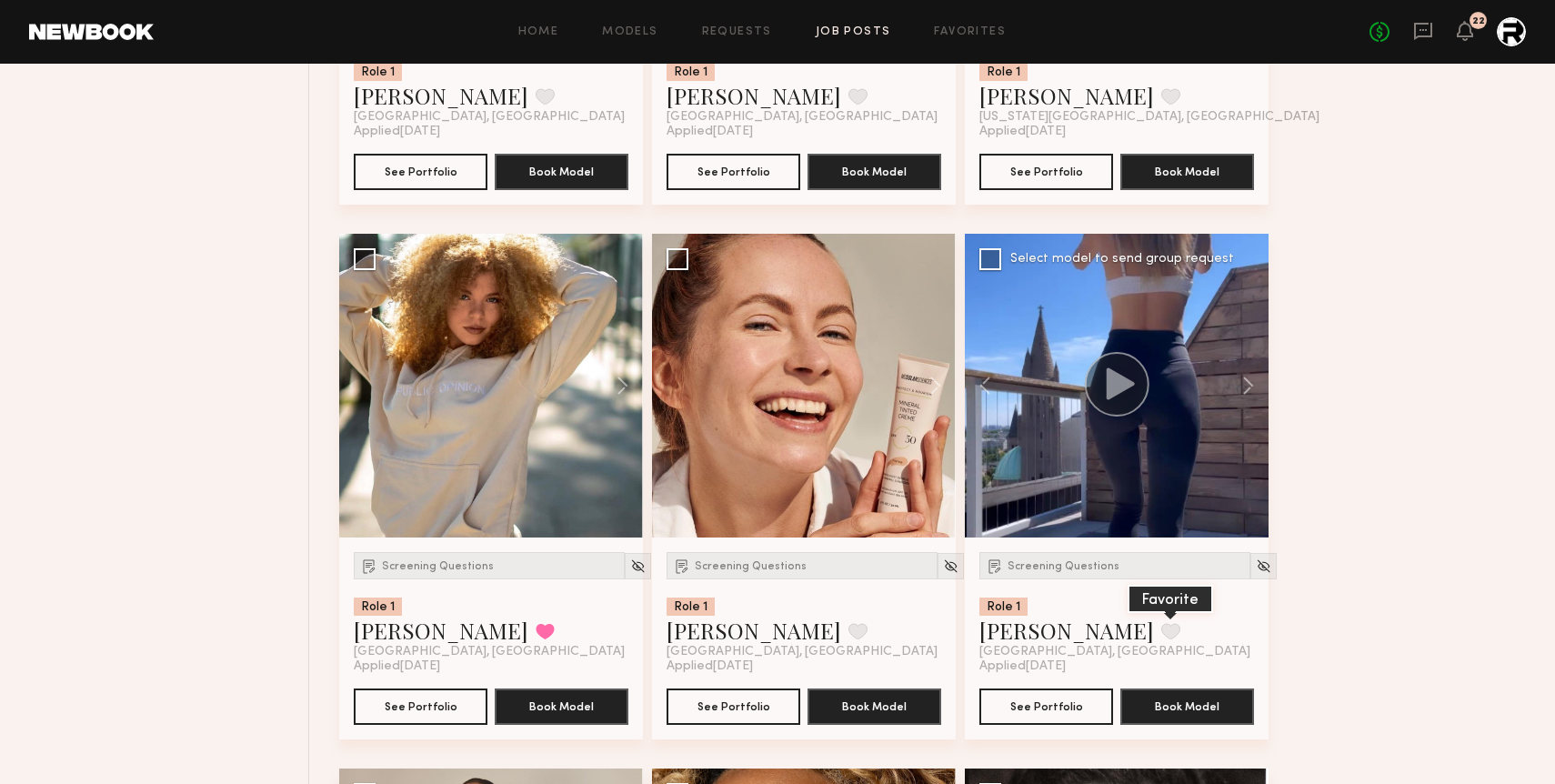
click at [1162, 637] on button at bounding box center [1171, 631] width 19 height 16
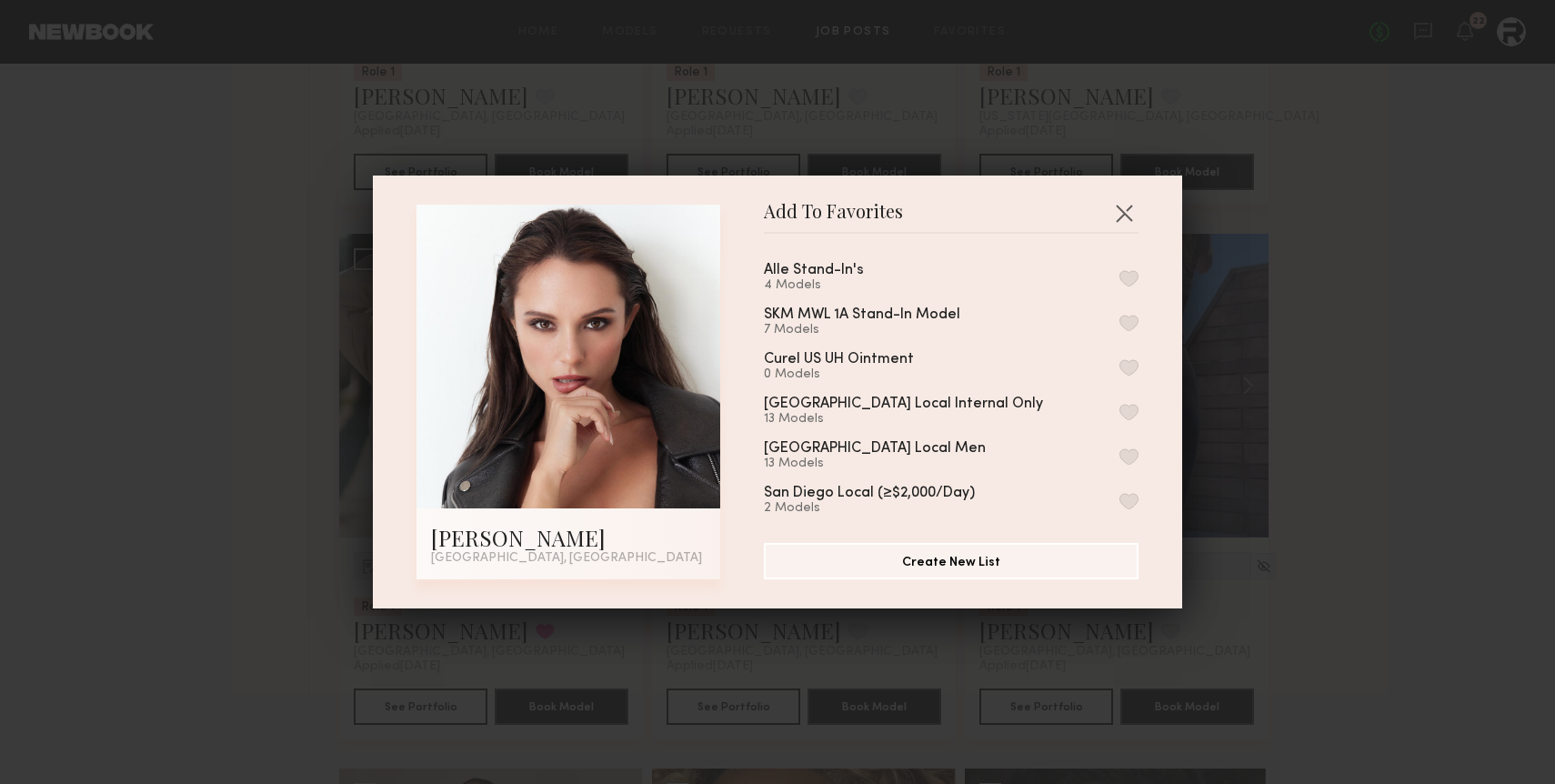
click at [1134, 279] on button "button" at bounding box center [1129, 278] width 19 height 16
click at [1120, 213] on button "button" at bounding box center [1124, 212] width 29 height 29
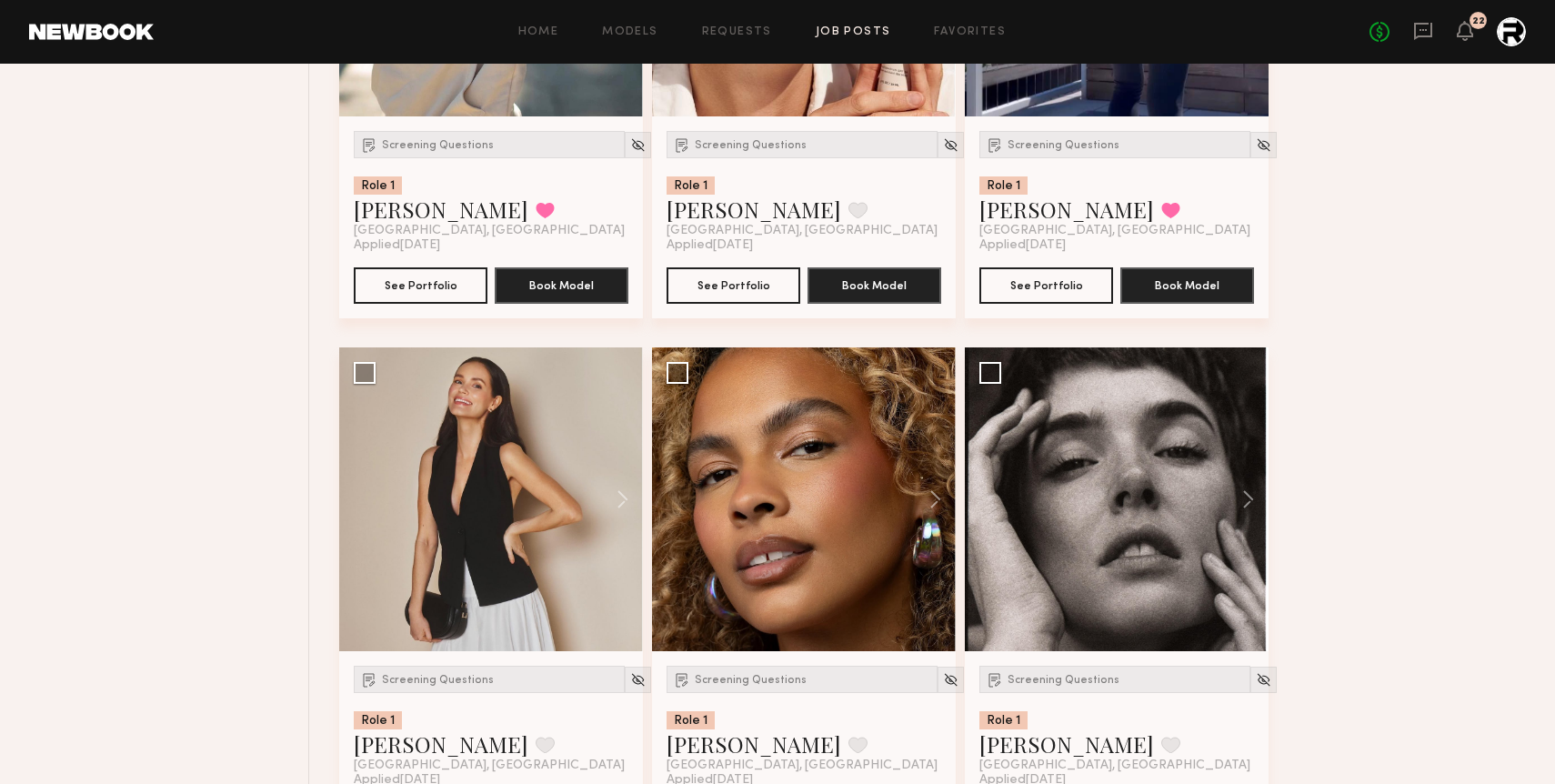
scroll to position [6942, 0]
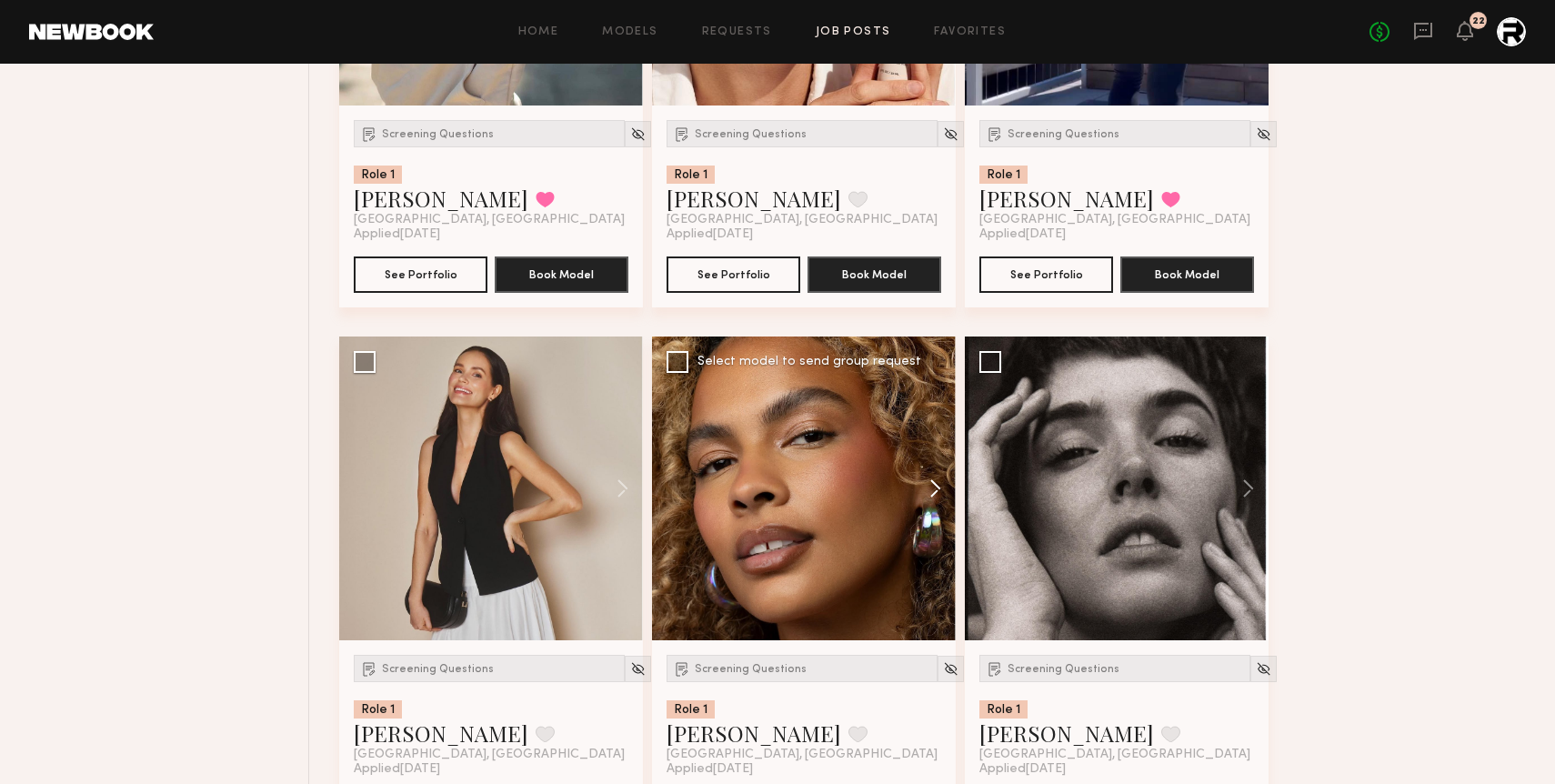
click at [934, 494] on button at bounding box center [927, 488] width 58 height 303
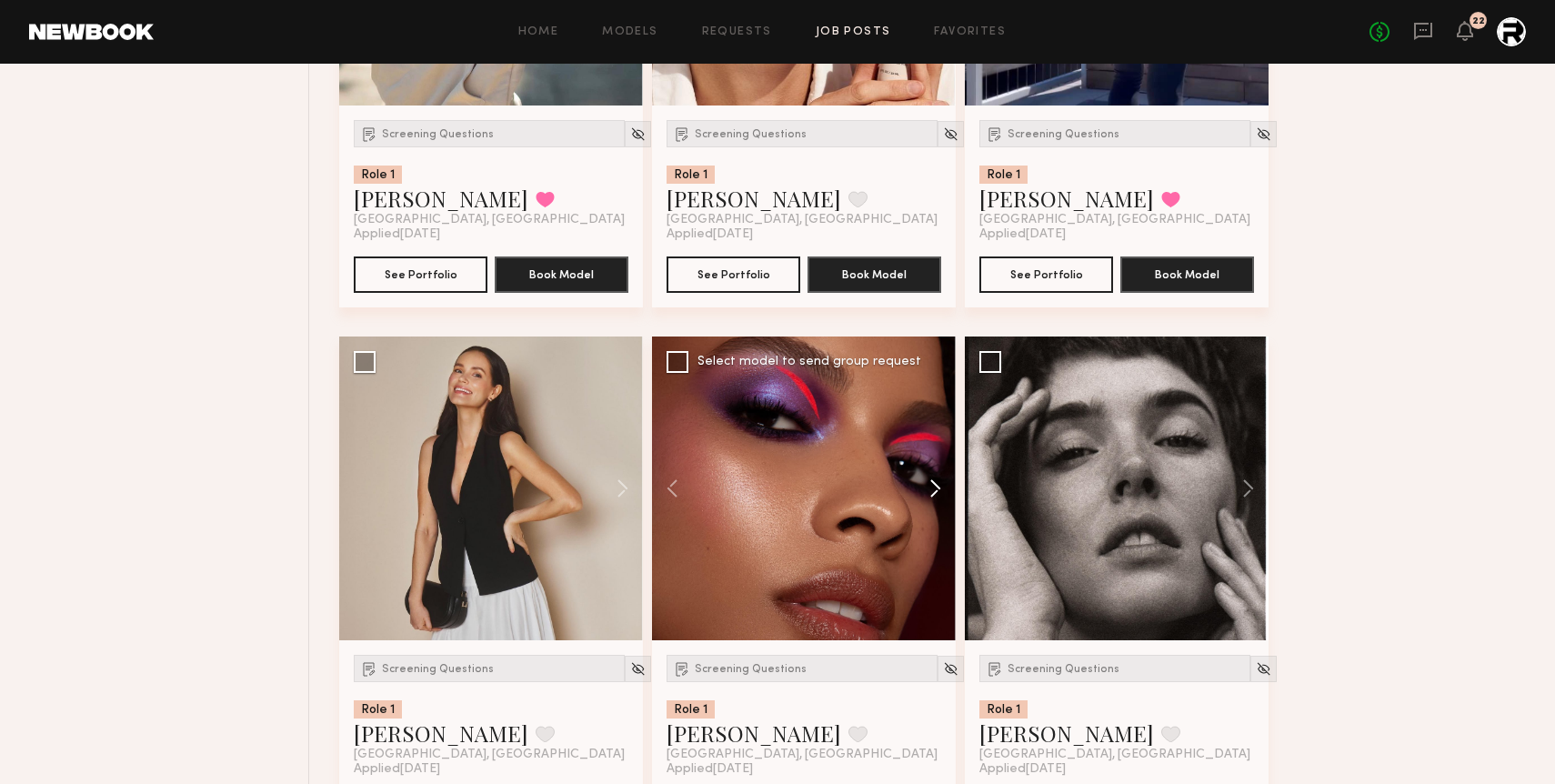
click at [934, 494] on button at bounding box center [927, 488] width 58 height 303
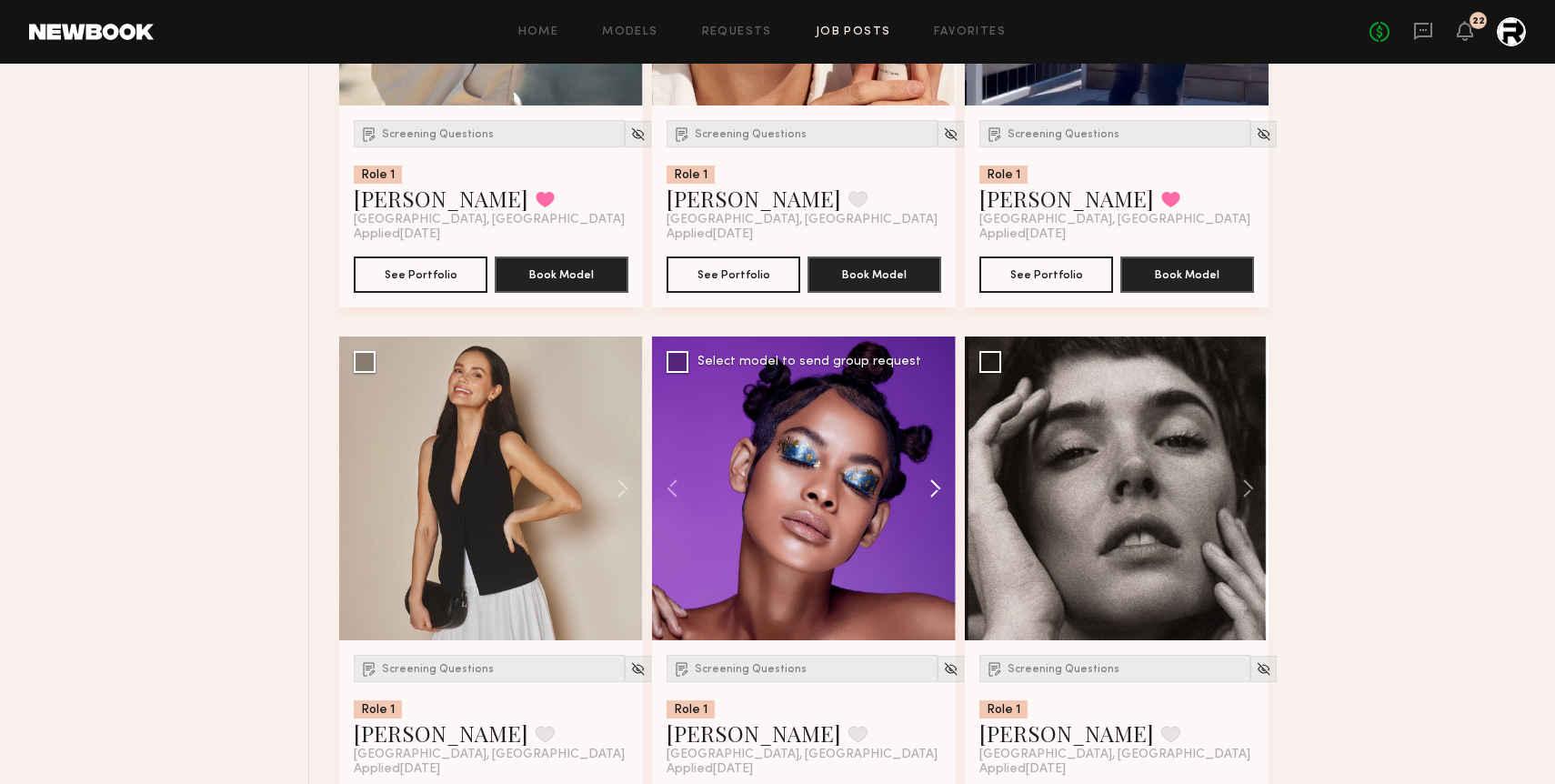
click at [934, 494] on button at bounding box center [927, 488] width 58 height 303
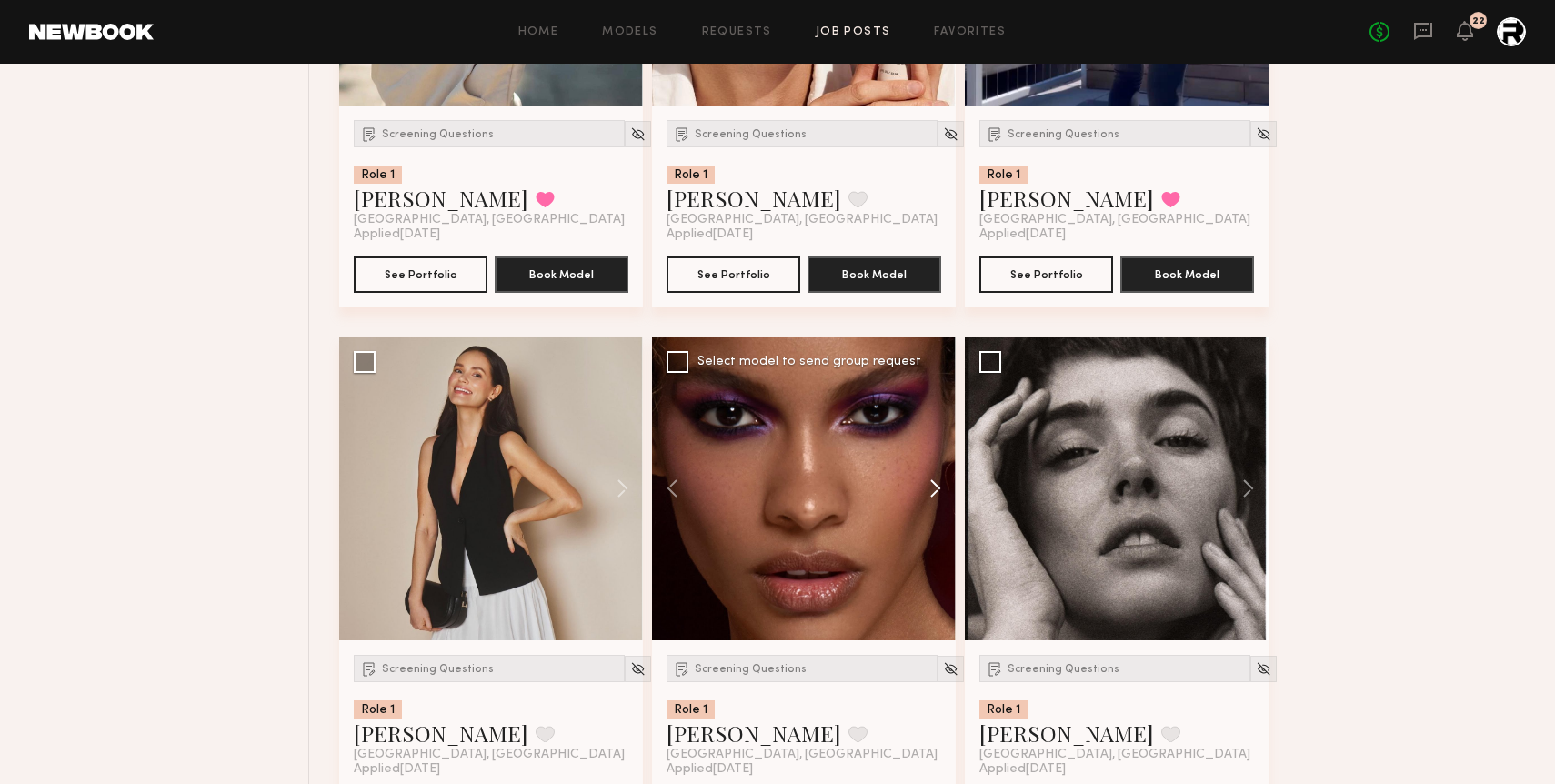
click at [934, 494] on button at bounding box center [927, 488] width 58 height 303
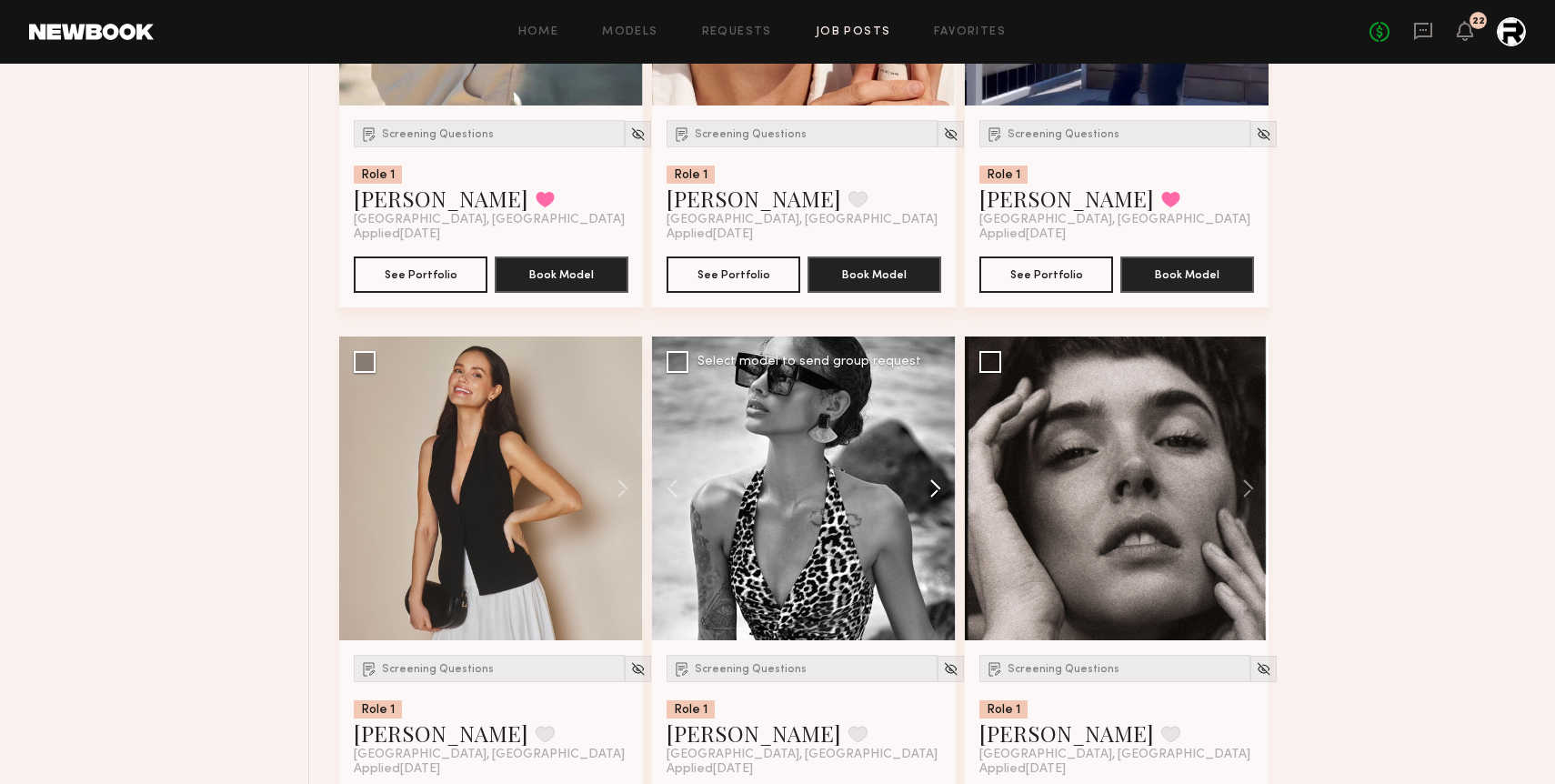
click at [934, 494] on button at bounding box center [927, 488] width 58 height 303
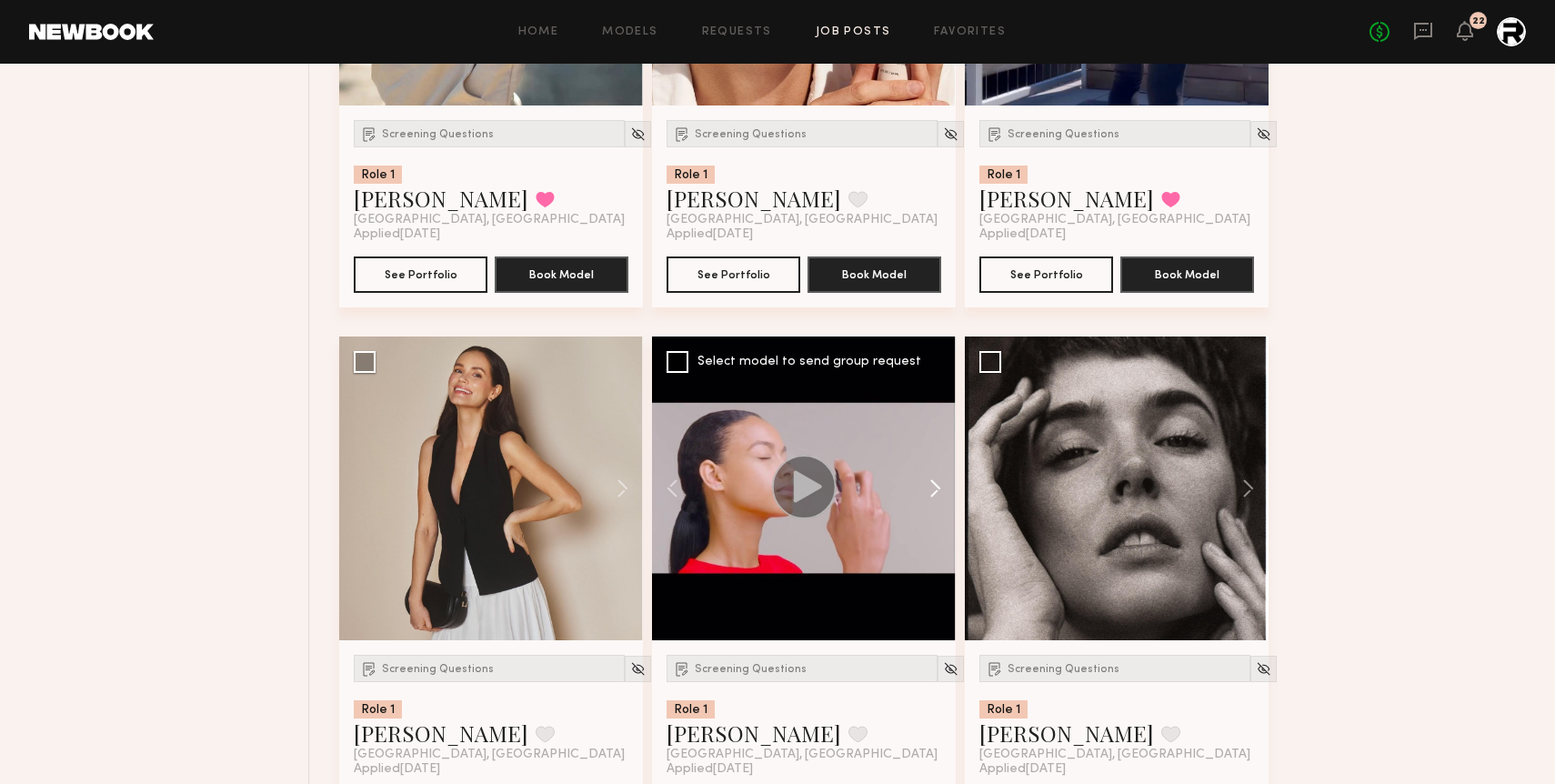
click at [934, 494] on button at bounding box center [927, 488] width 58 height 303
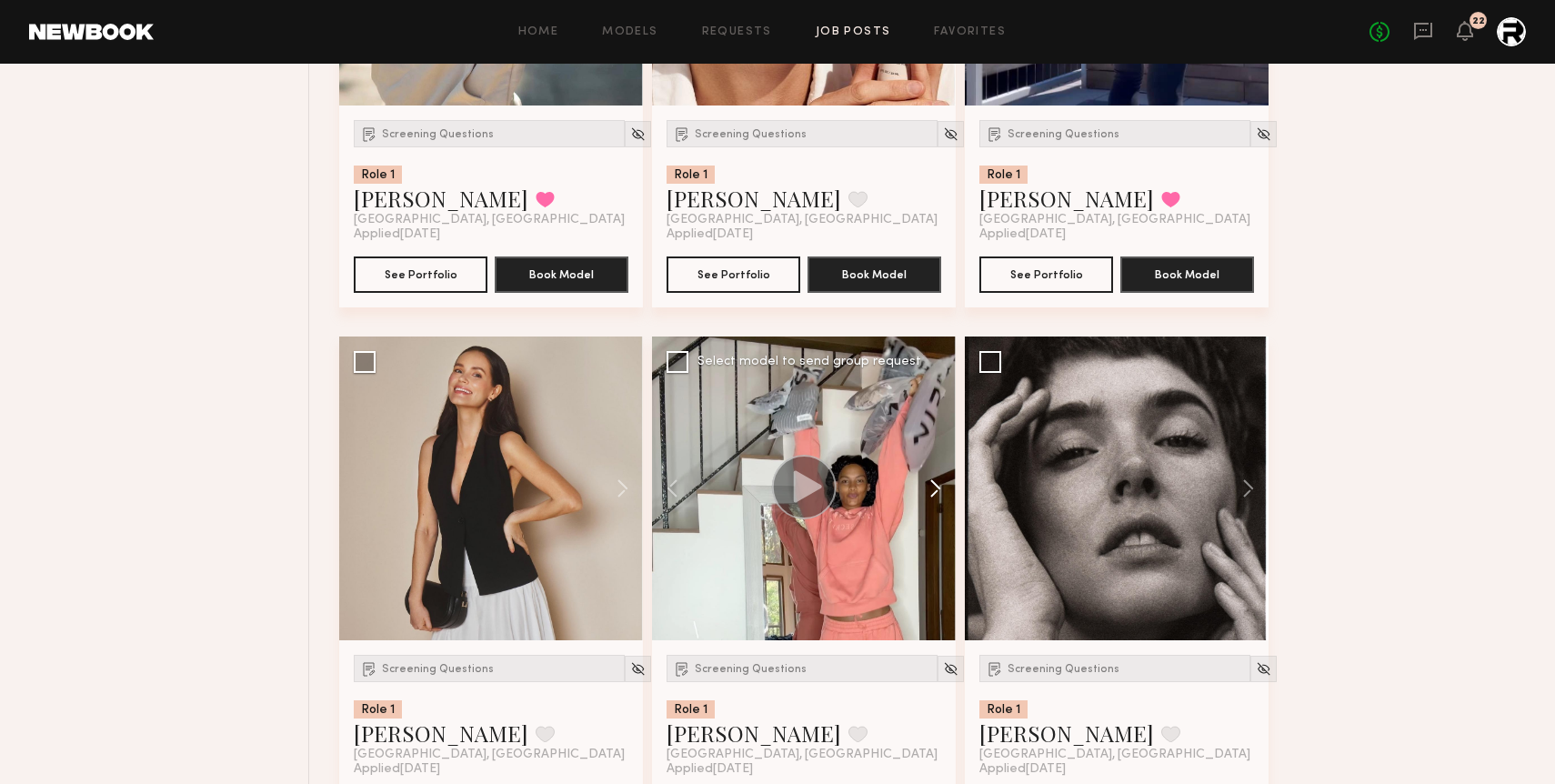
click at [932, 490] on button at bounding box center [927, 488] width 58 height 303
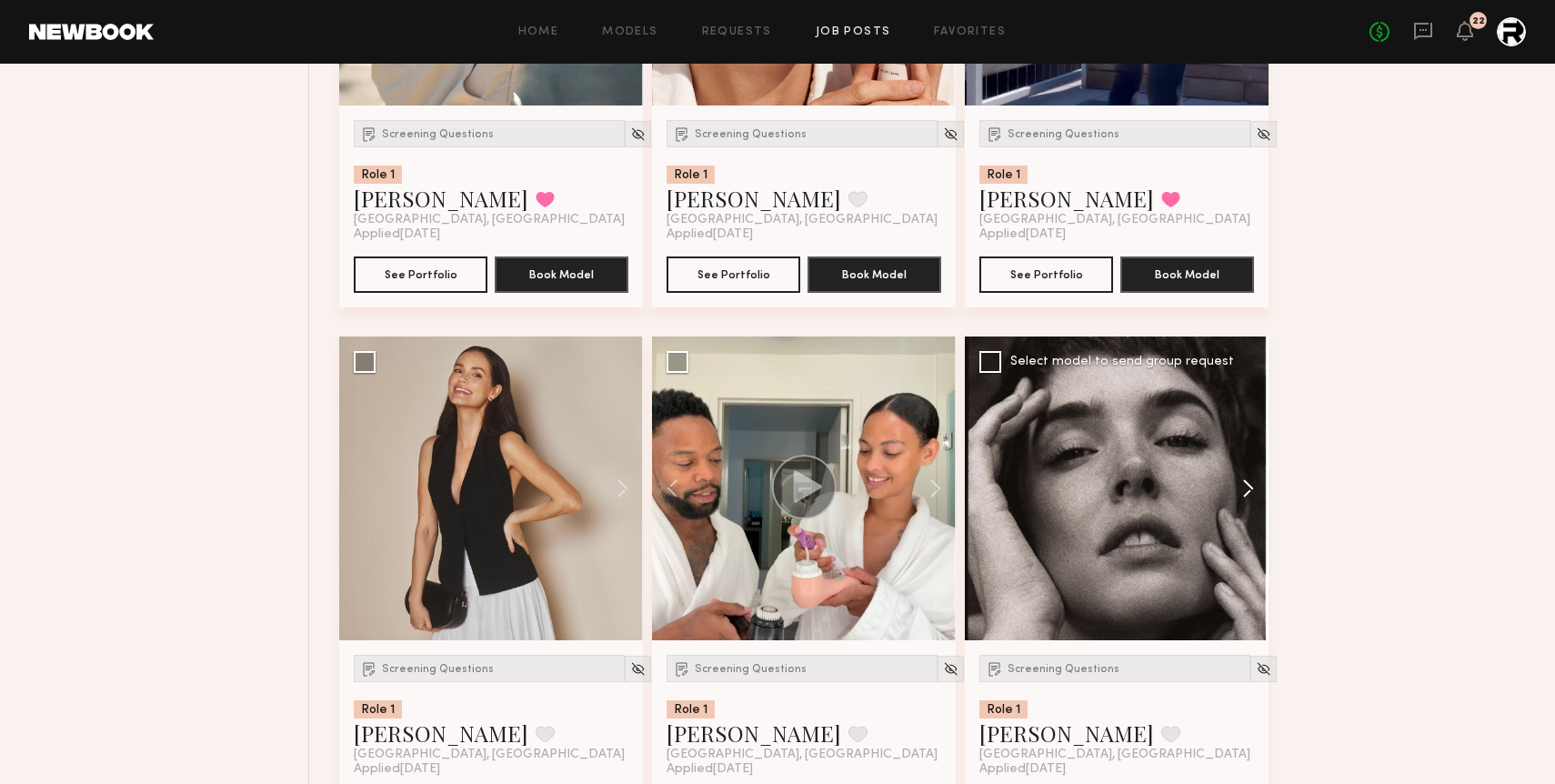
click at [1247, 490] on button at bounding box center [1239, 488] width 58 height 303
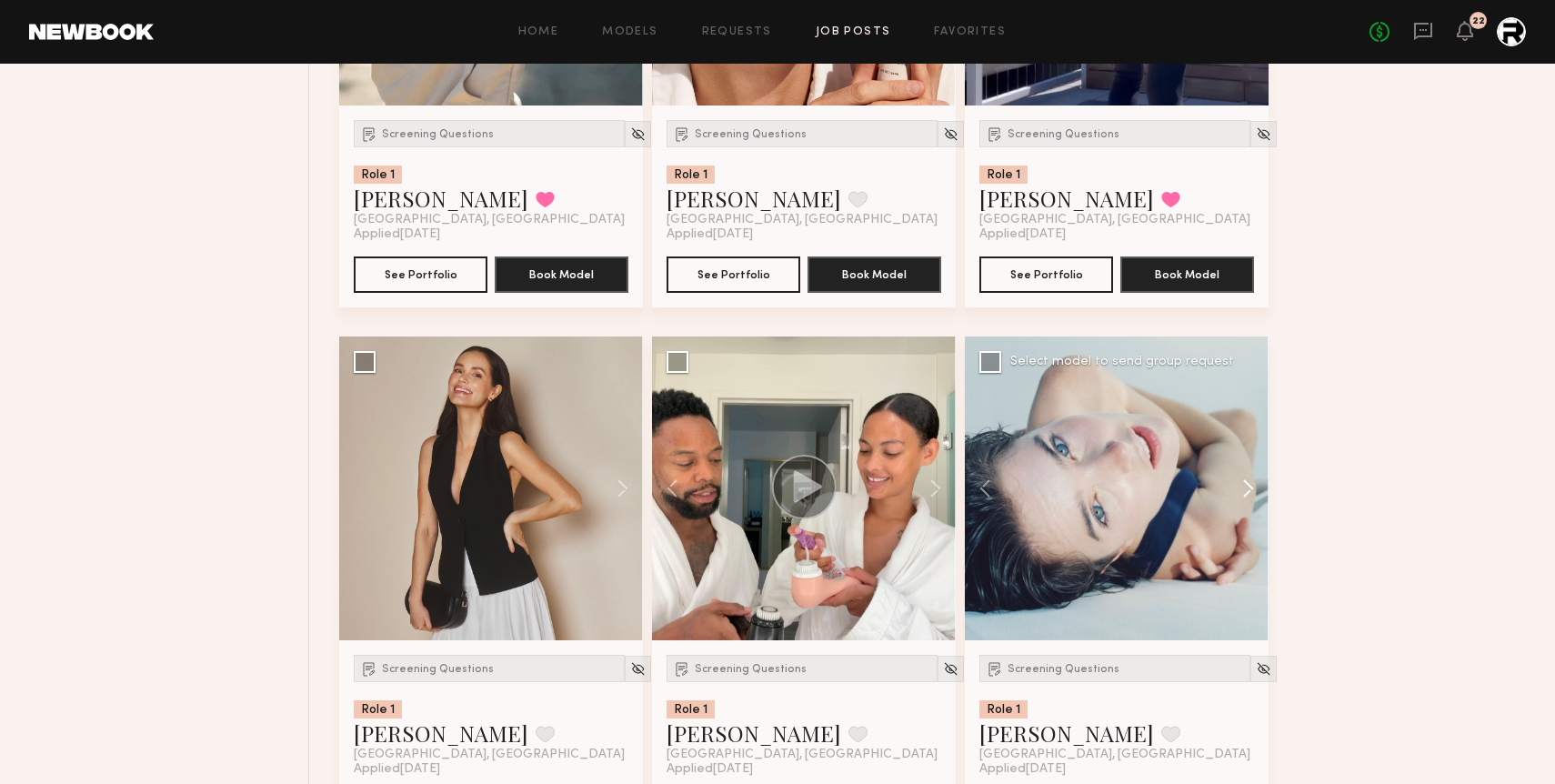
click at [1247, 490] on button at bounding box center [1239, 488] width 58 height 303
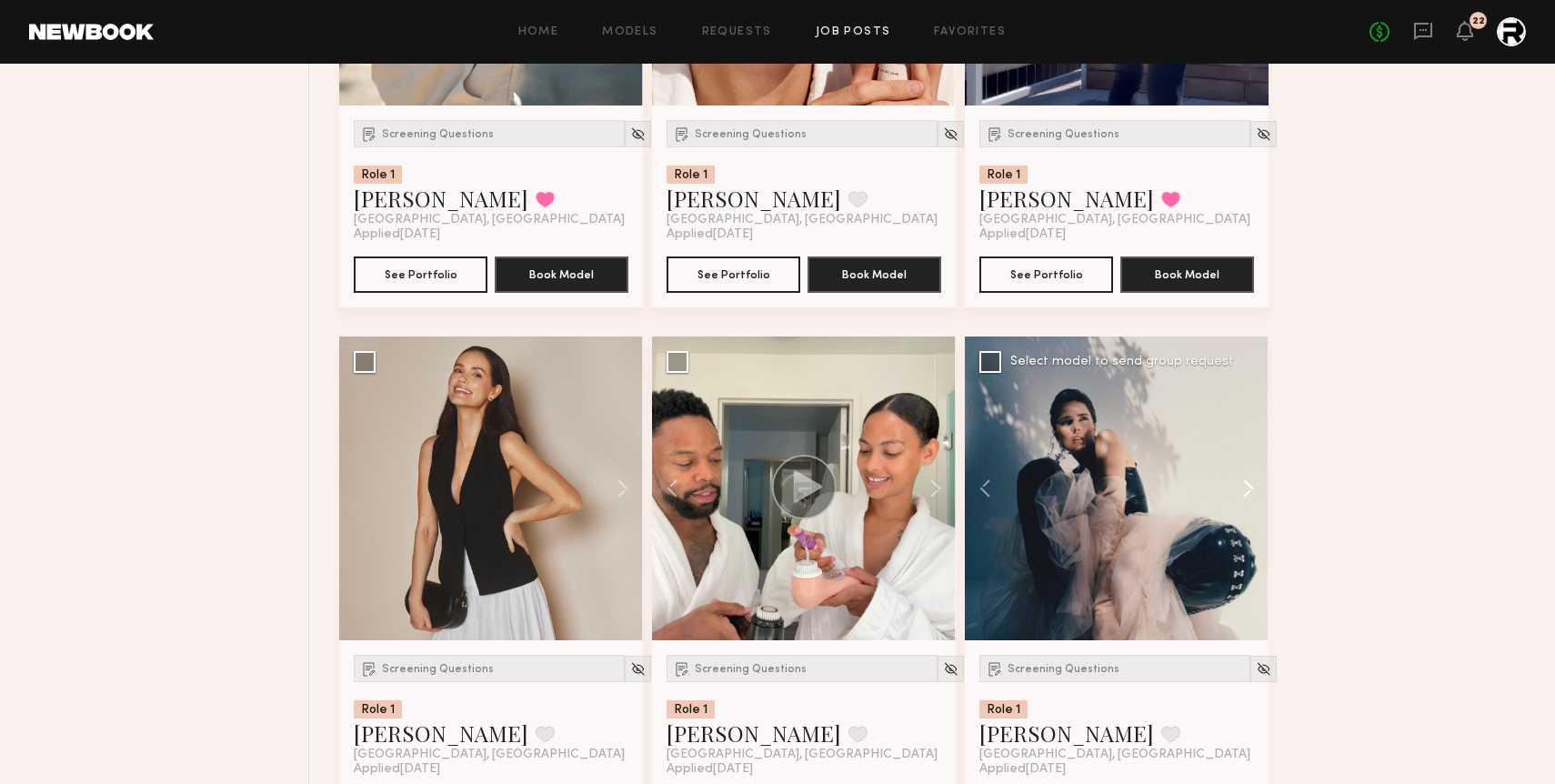
click at [1247, 490] on button at bounding box center [1239, 488] width 58 height 303
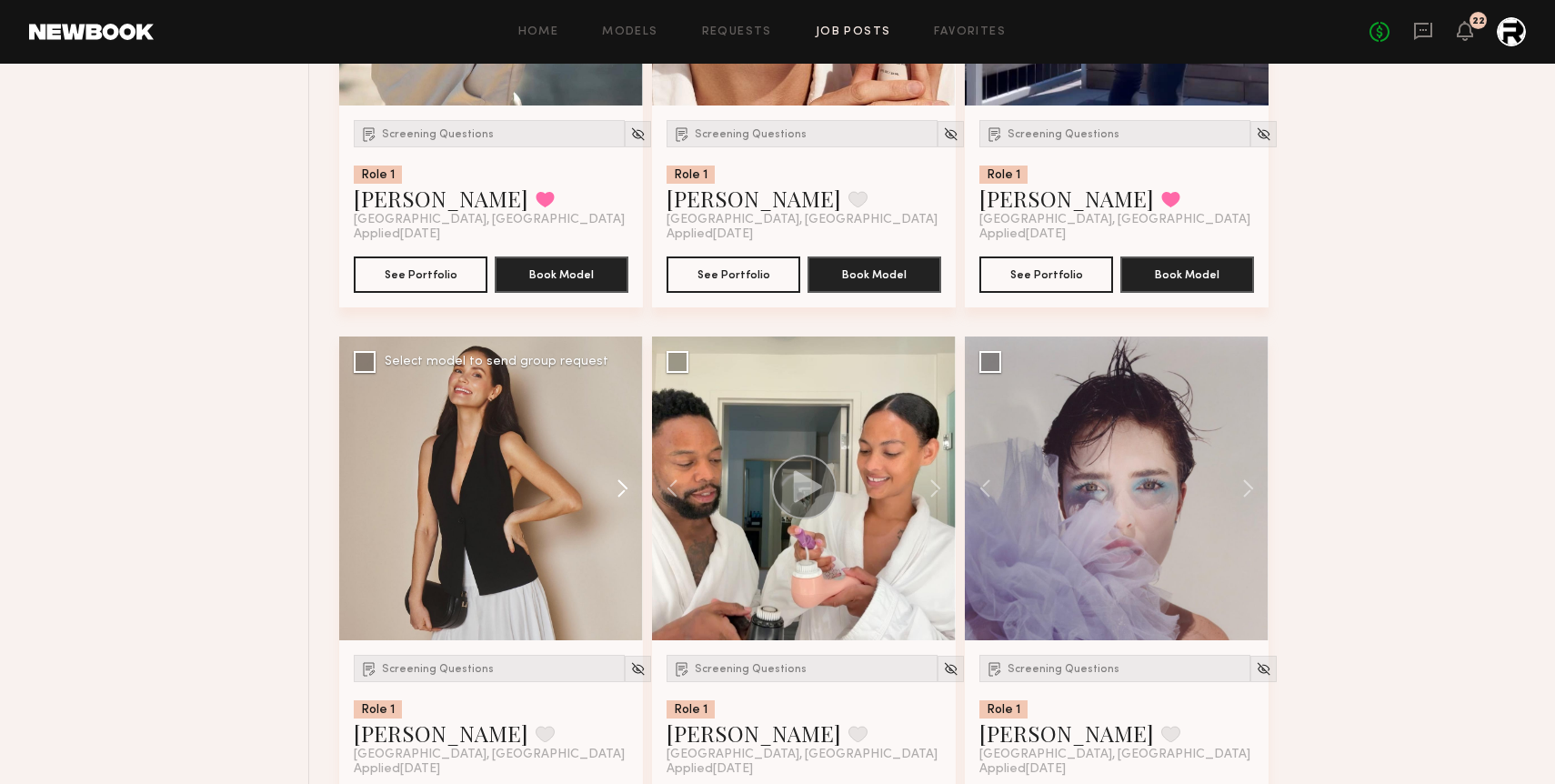
click at [622, 491] on button at bounding box center [613, 488] width 58 height 303
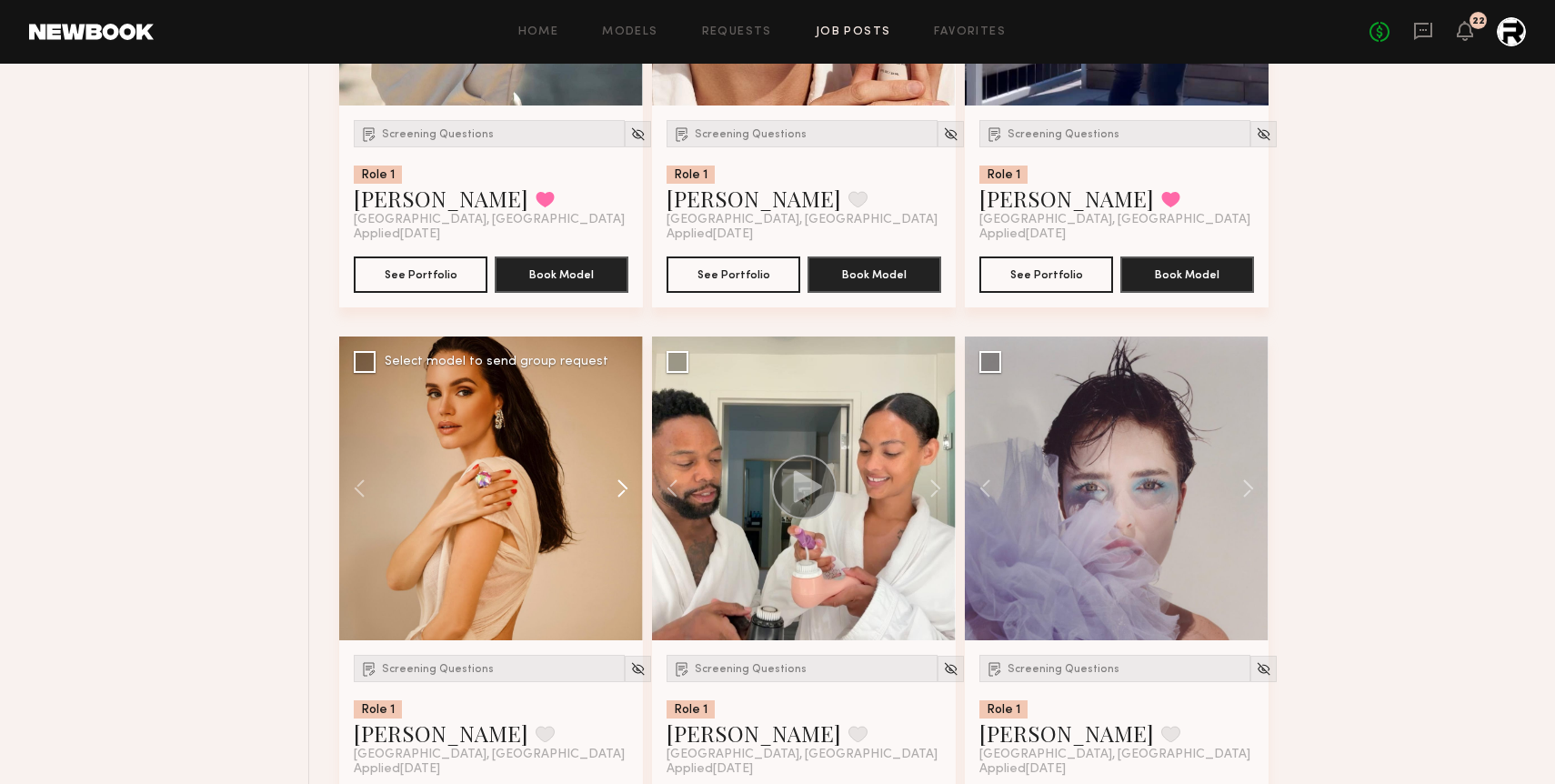
click at [622, 491] on button at bounding box center [613, 488] width 58 height 303
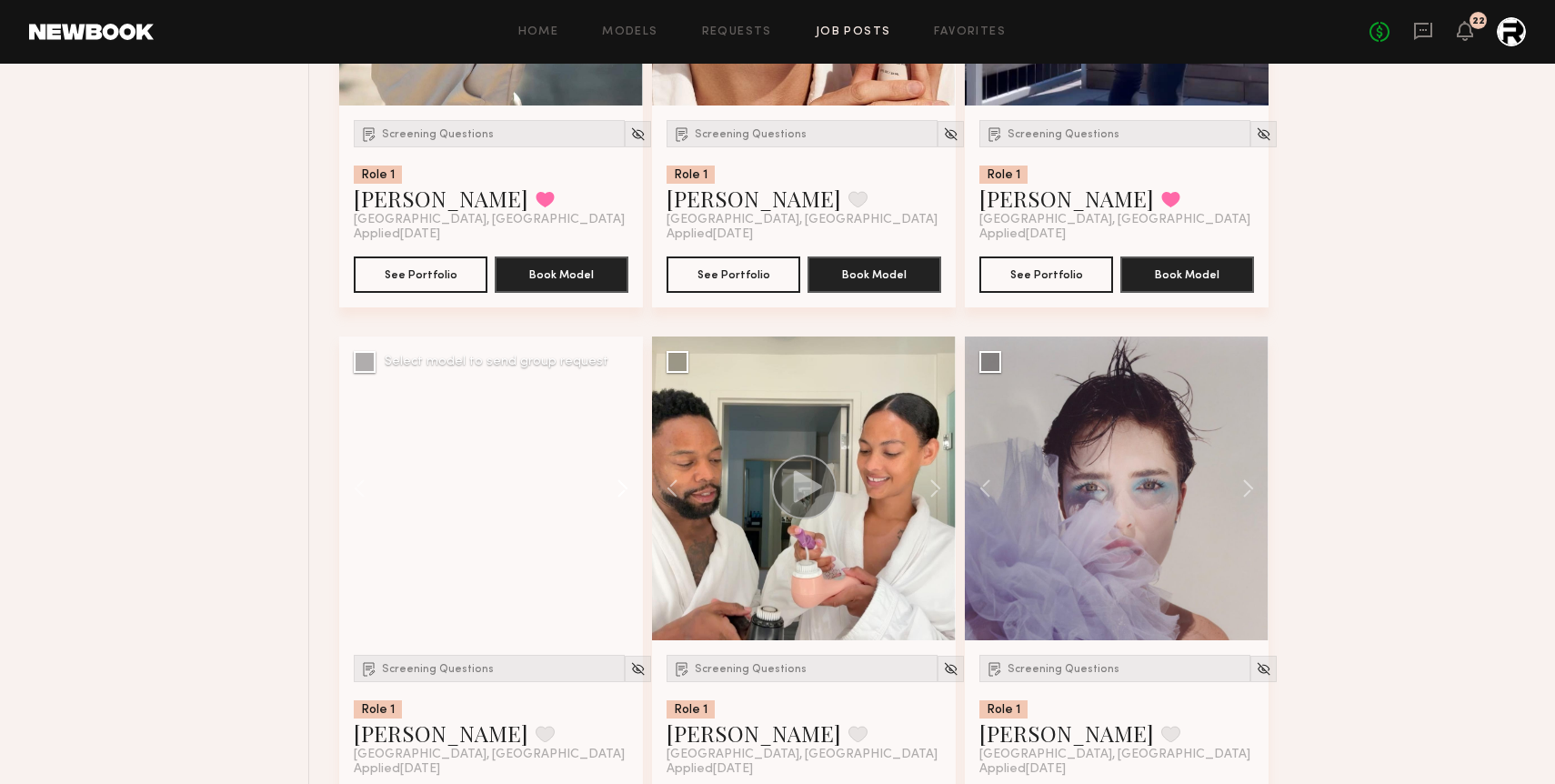
click at [622, 491] on button at bounding box center [613, 488] width 58 height 303
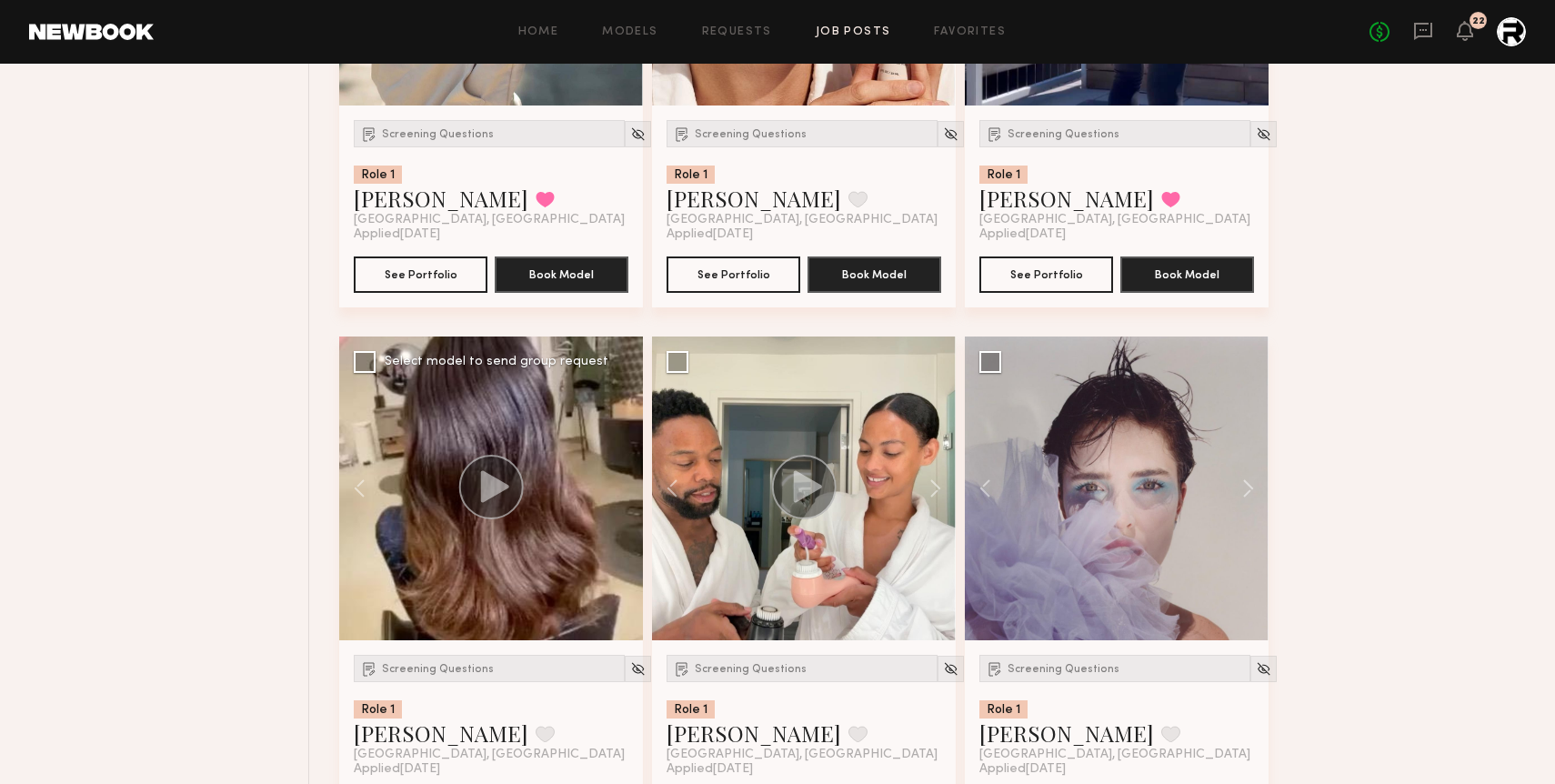
click at [622, 491] on div at bounding box center [491, 488] width 304 height 303
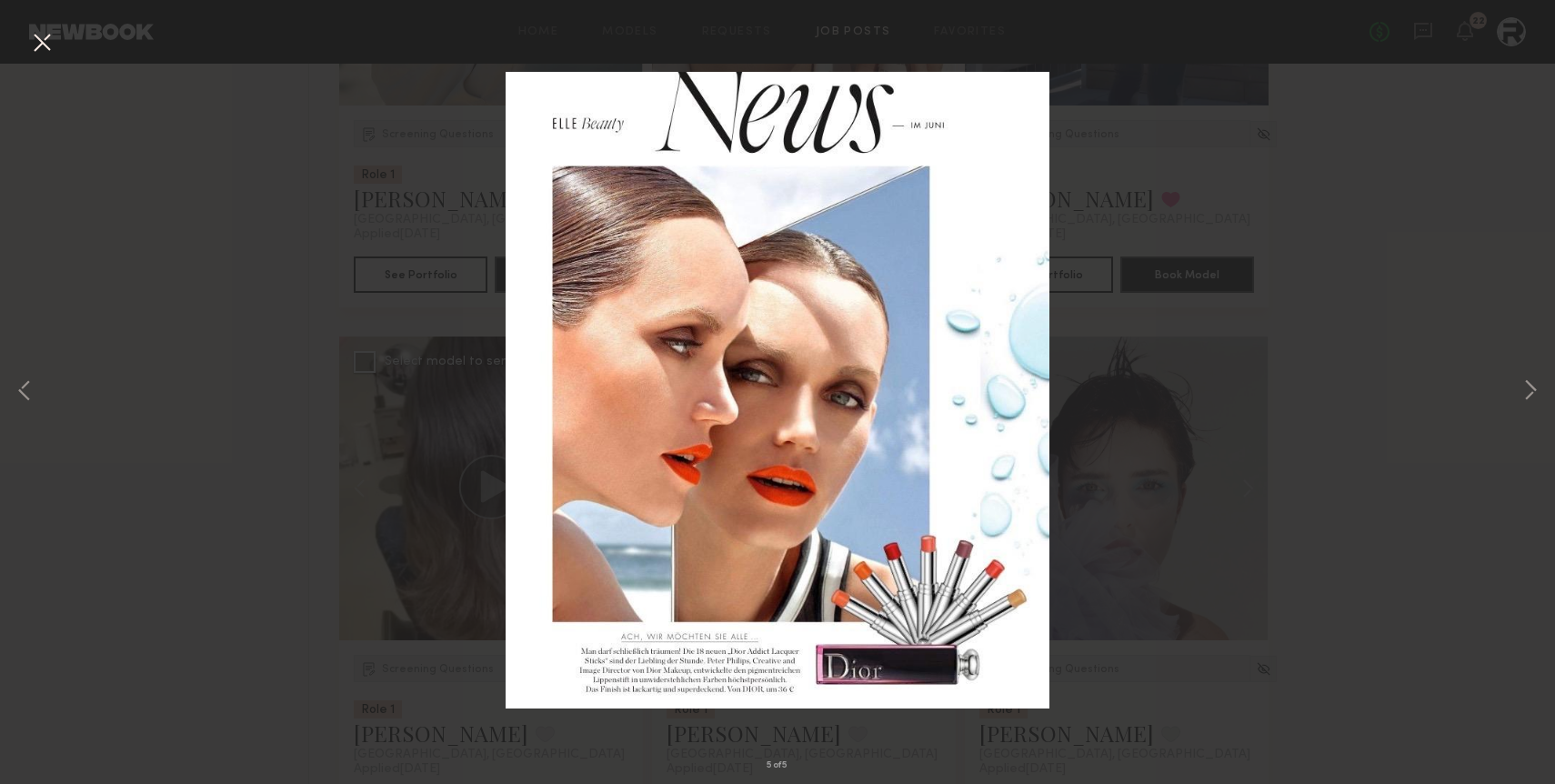
click at [55, 45] on button at bounding box center [41, 43] width 29 height 33
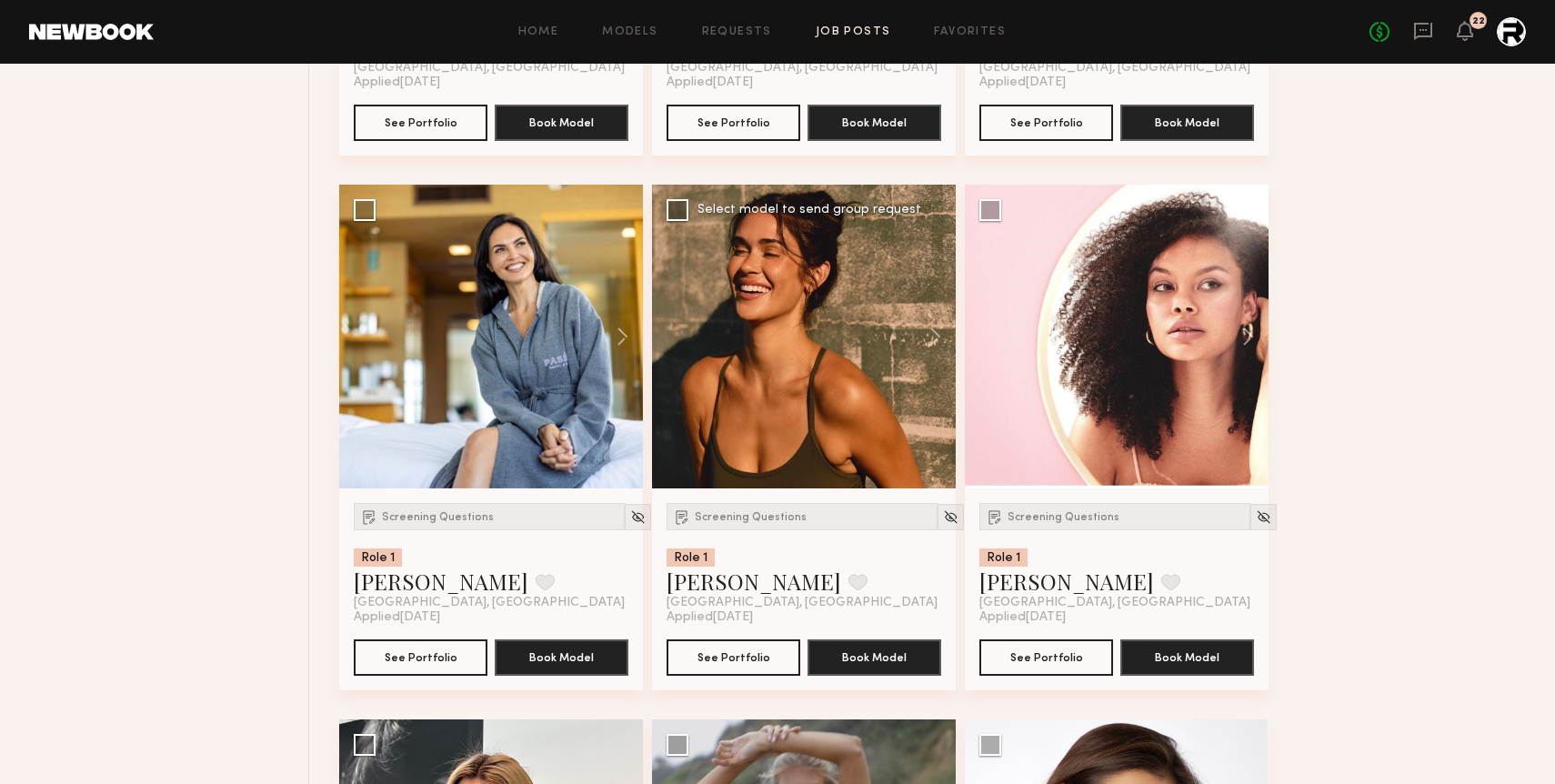
scroll to position [7629, 0]
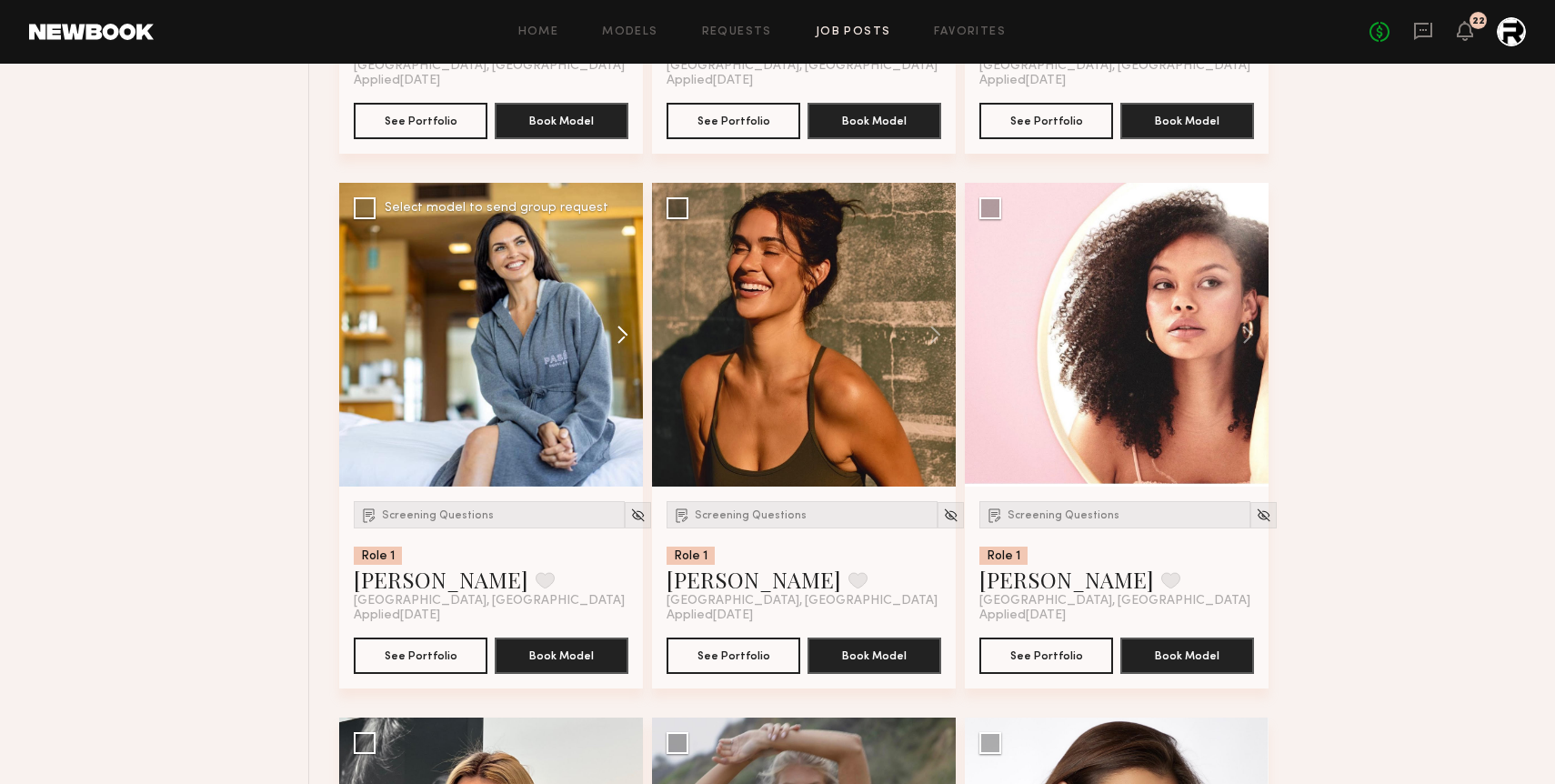
click at [615, 335] on button at bounding box center [613, 334] width 58 height 303
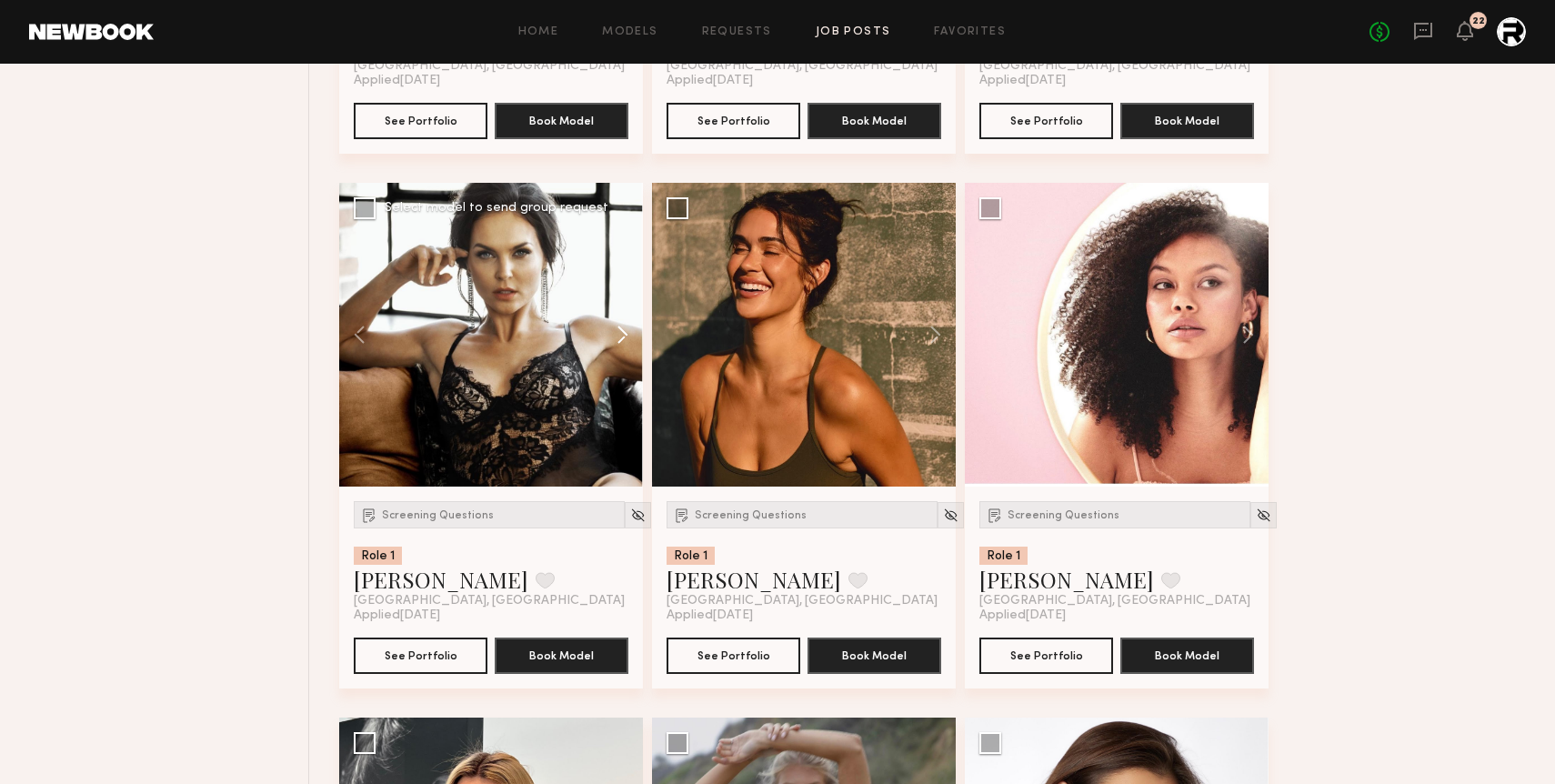
click at [615, 335] on button at bounding box center [613, 334] width 58 height 303
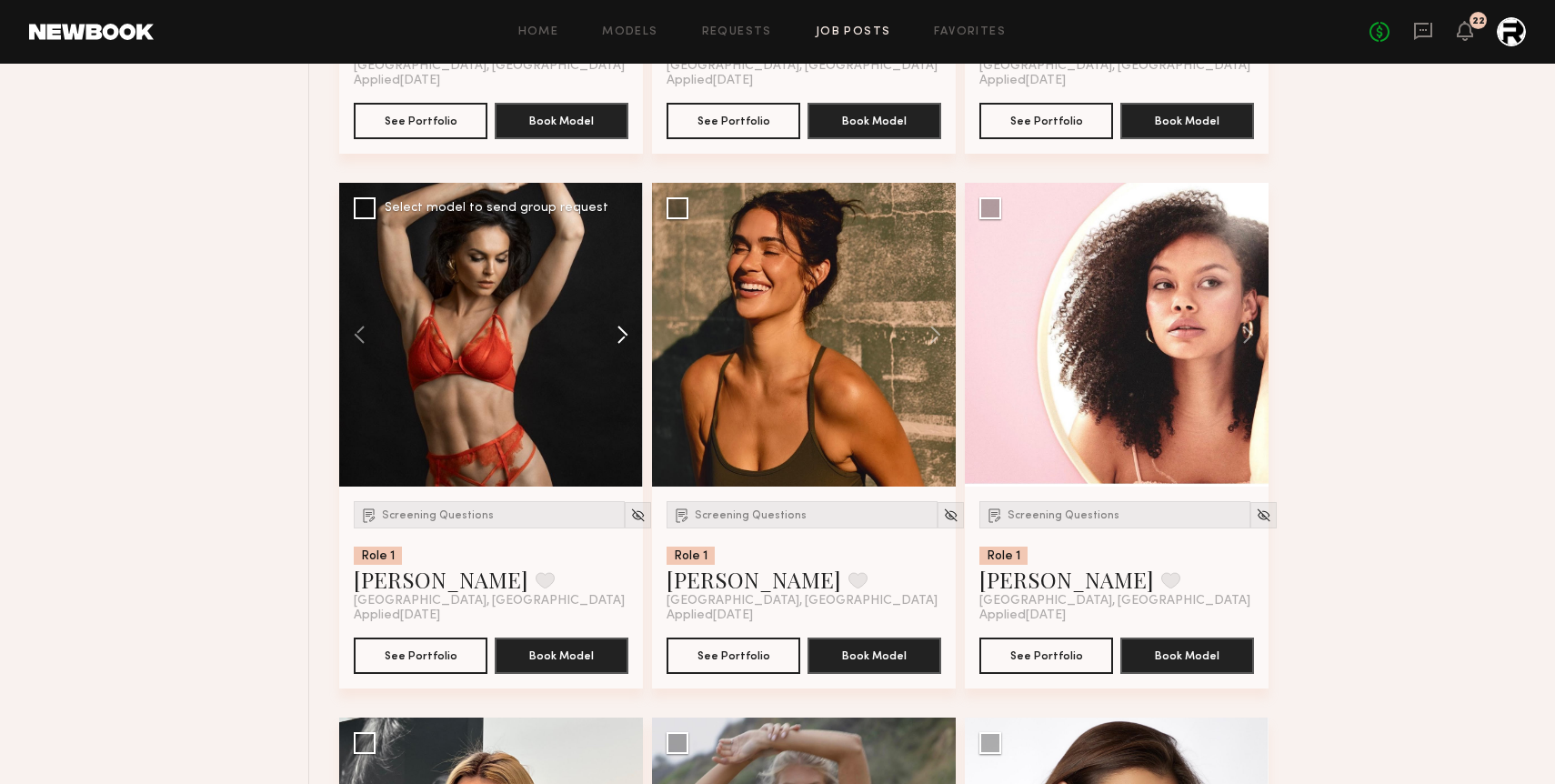
click at [615, 335] on button at bounding box center [613, 334] width 58 height 303
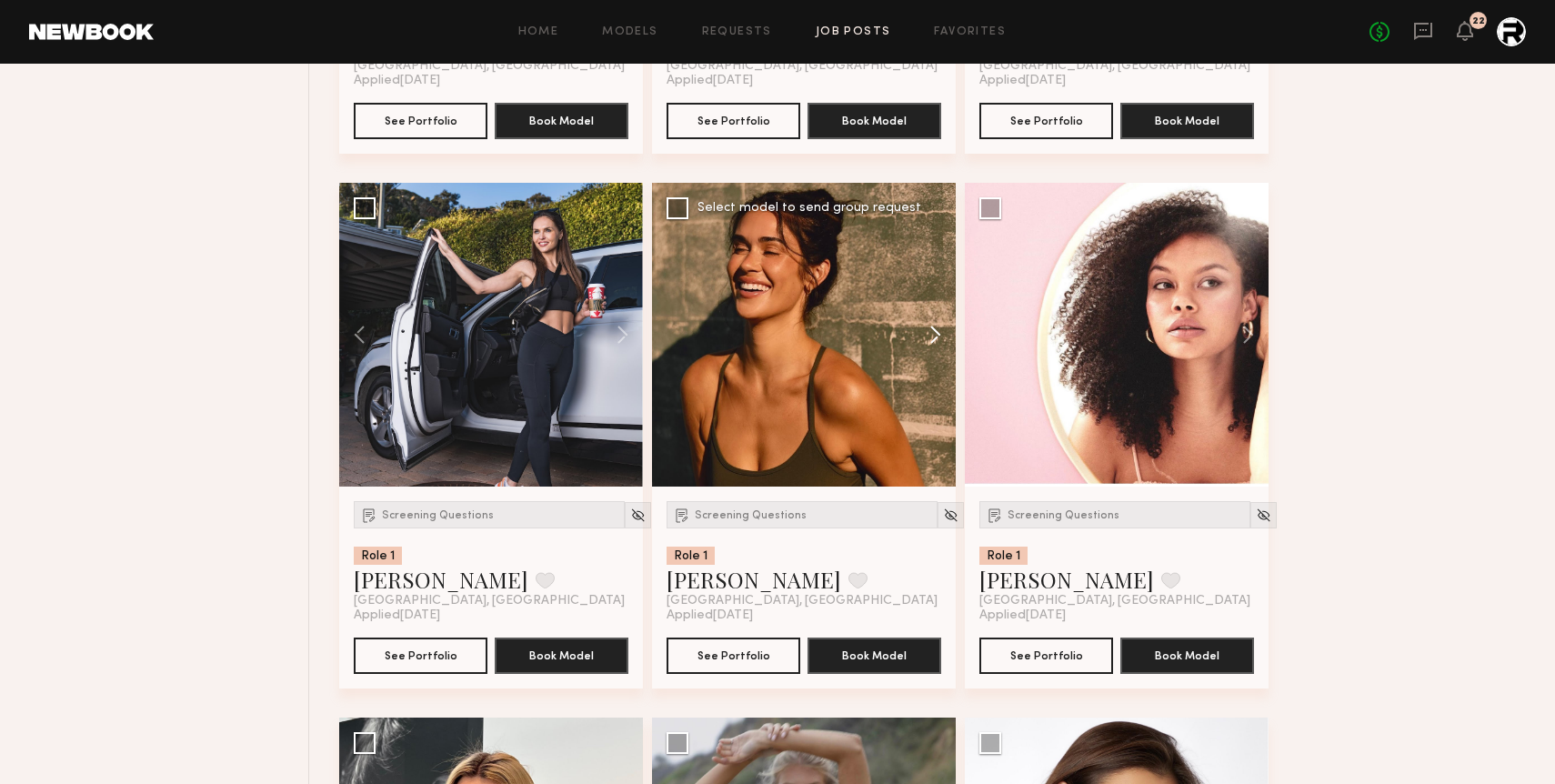
click at [934, 334] on button at bounding box center [927, 334] width 58 height 303
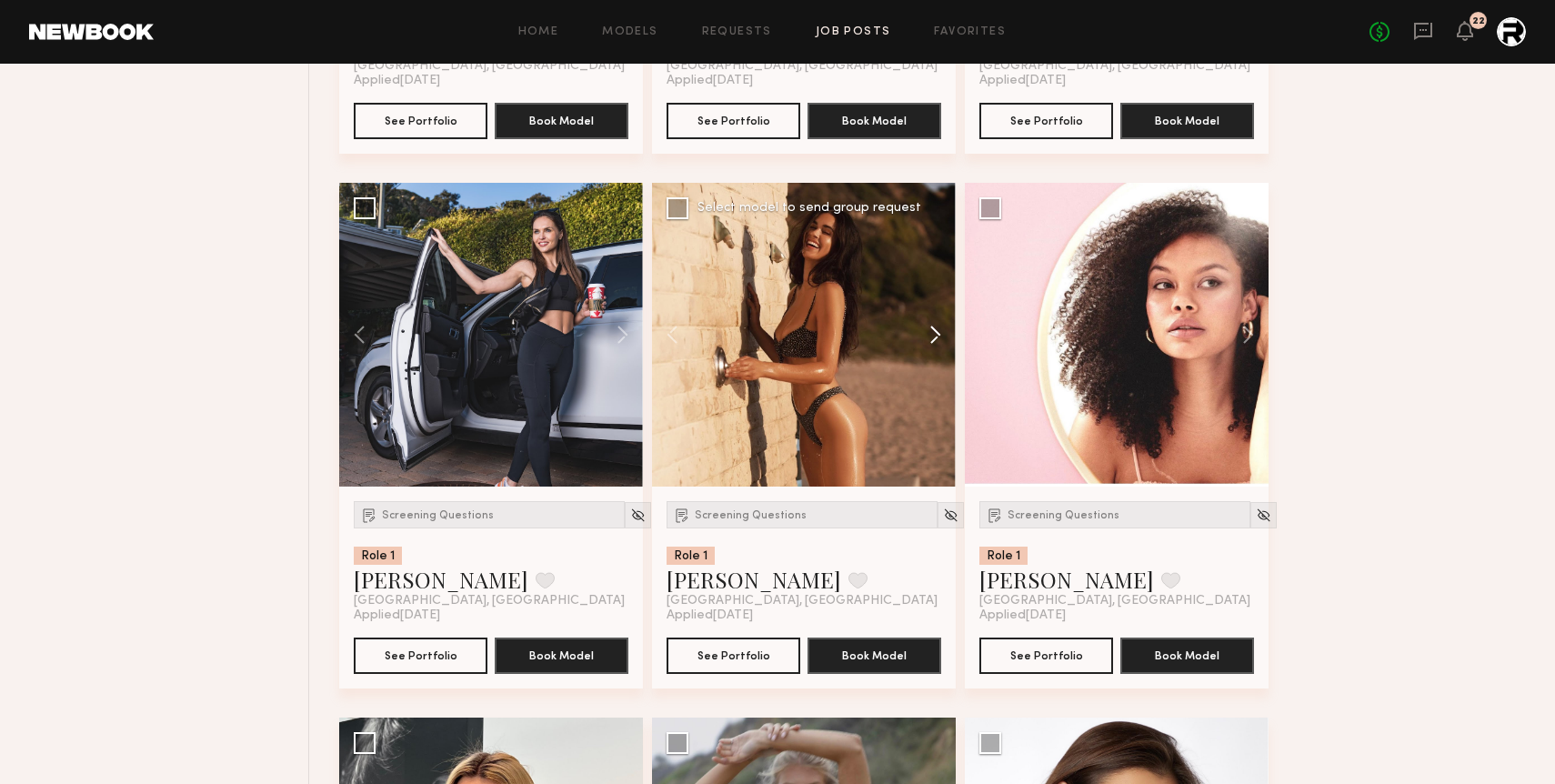
click at [934, 334] on button at bounding box center [927, 334] width 58 height 303
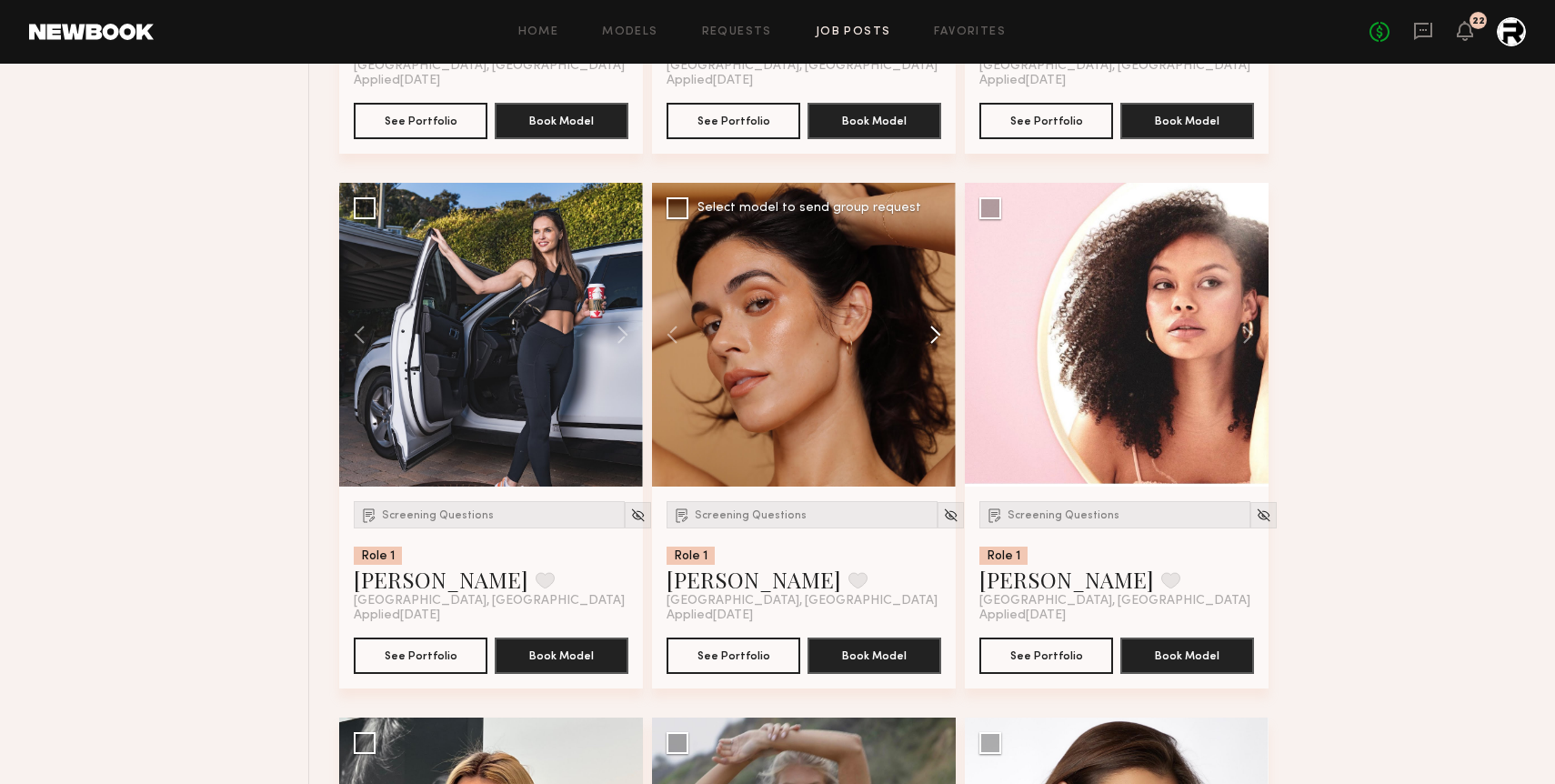
click at [934, 334] on button at bounding box center [927, 334] width 58 height 303
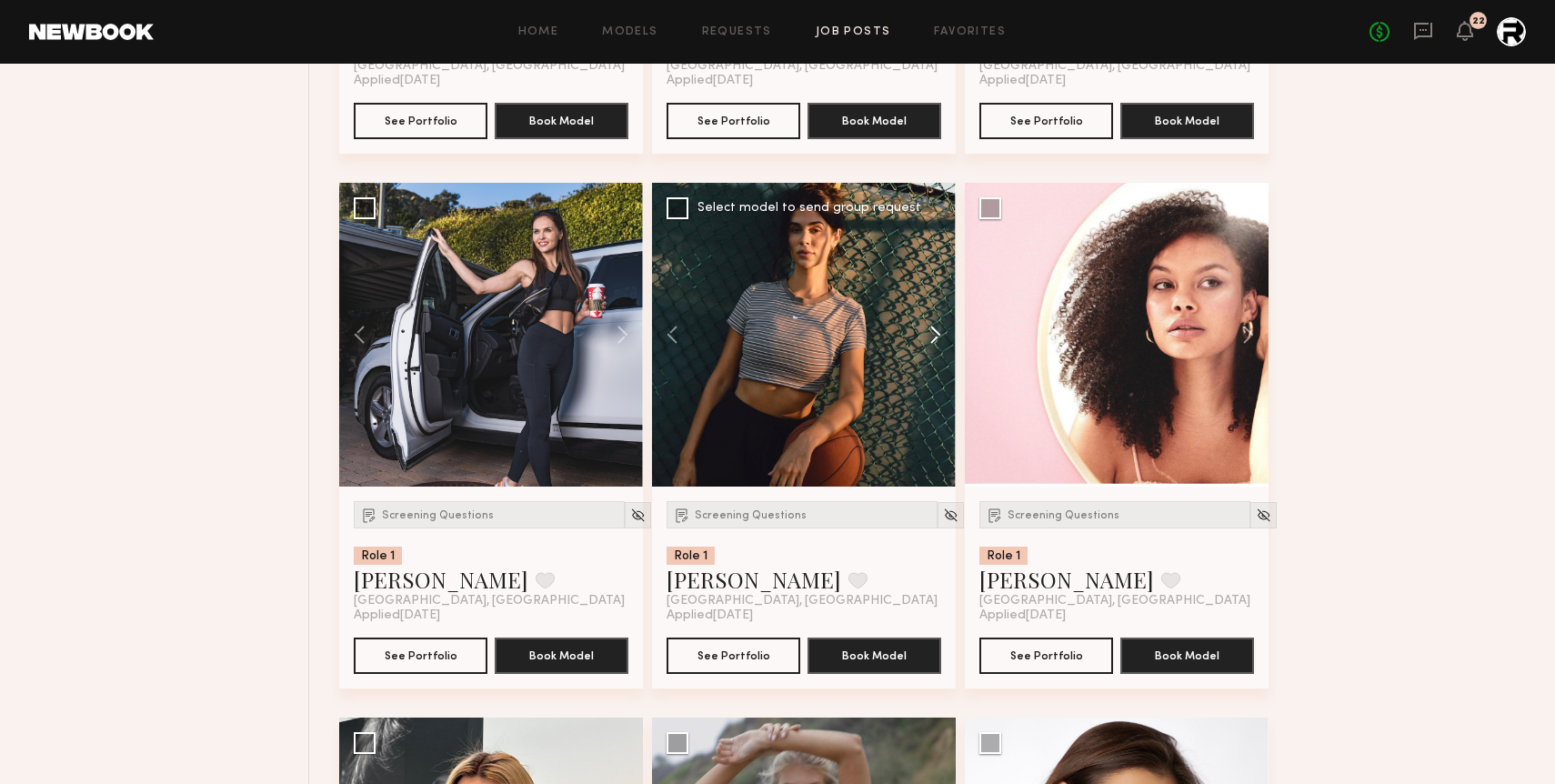
click at [934, 334] on button at bounding box center [927, 334] width 58 height 303
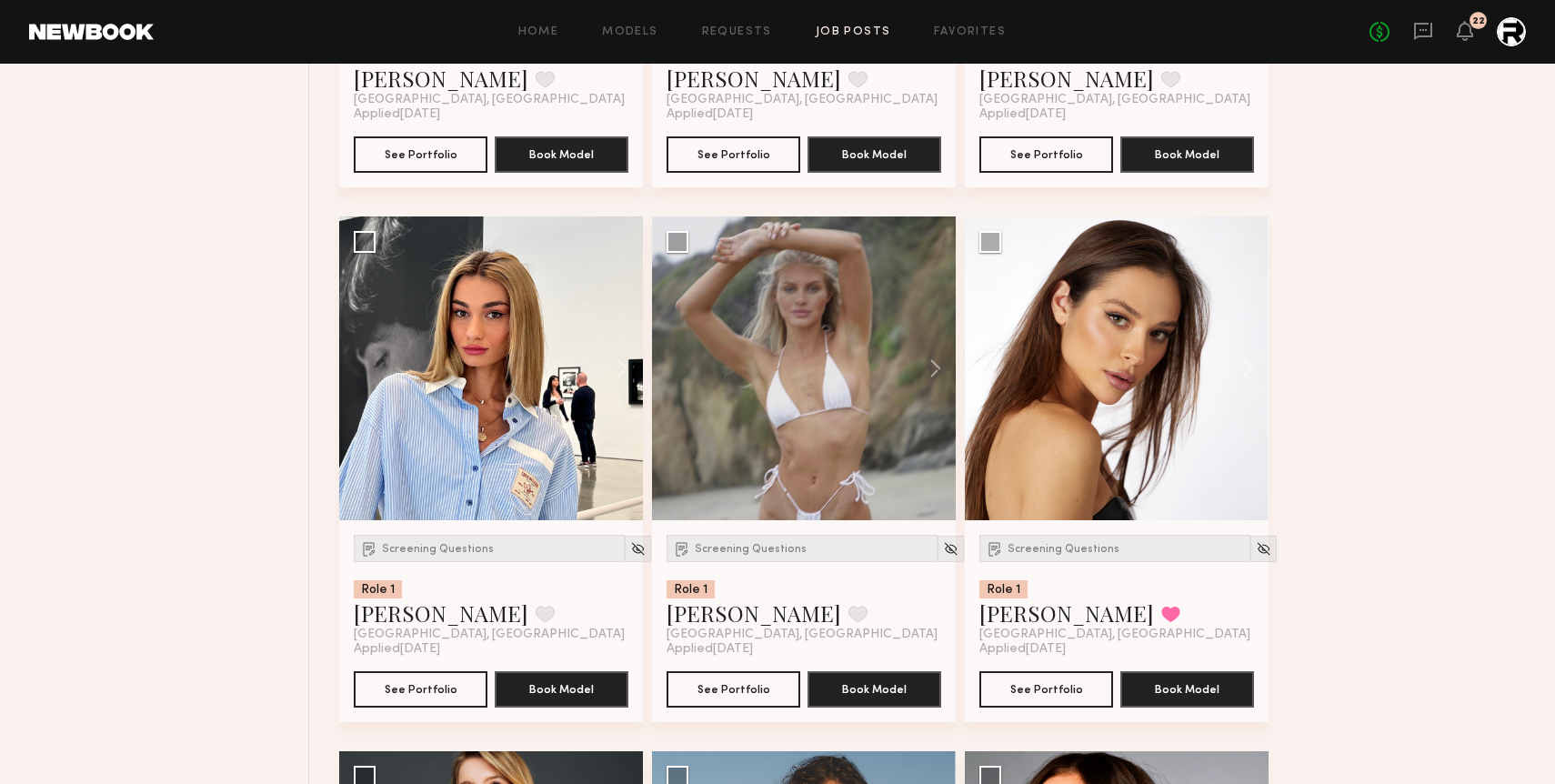
scroll to position [8133, 0]
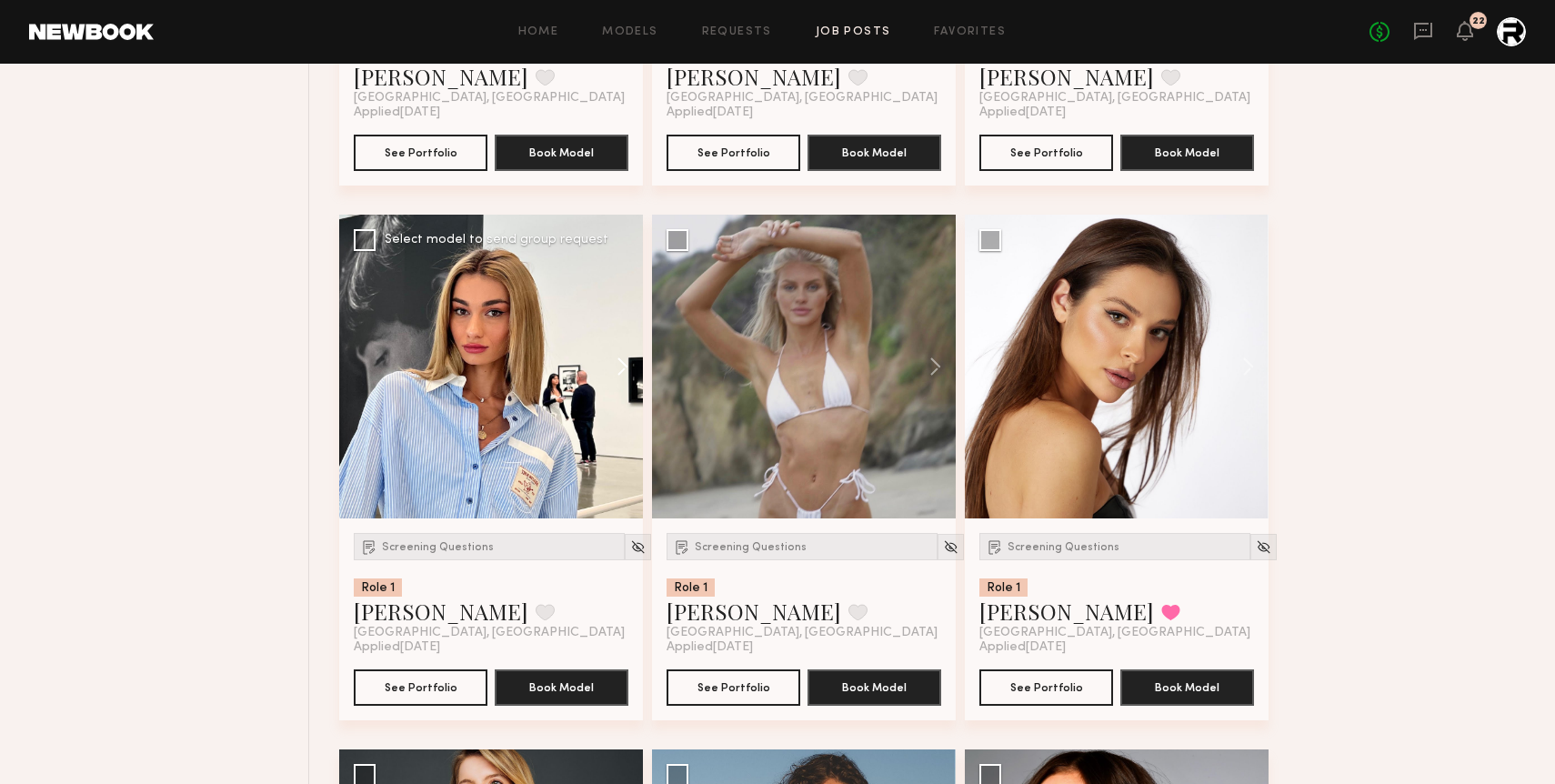
click at [628, 363] on button at bounding box center [613, 366] width 58 height 303
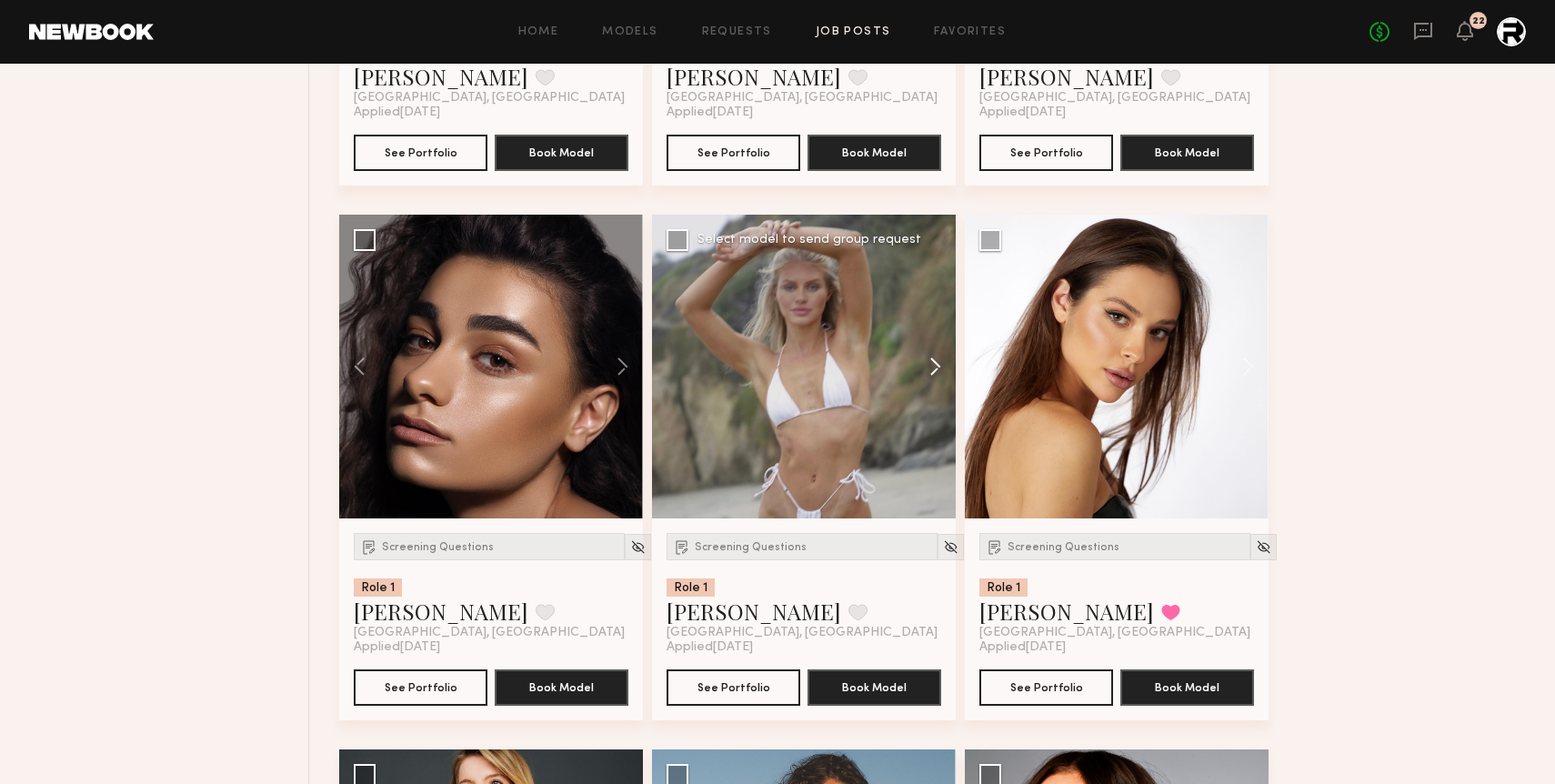
click at [929, 374] on button at bounding box center [927, 366] width 58 height 303
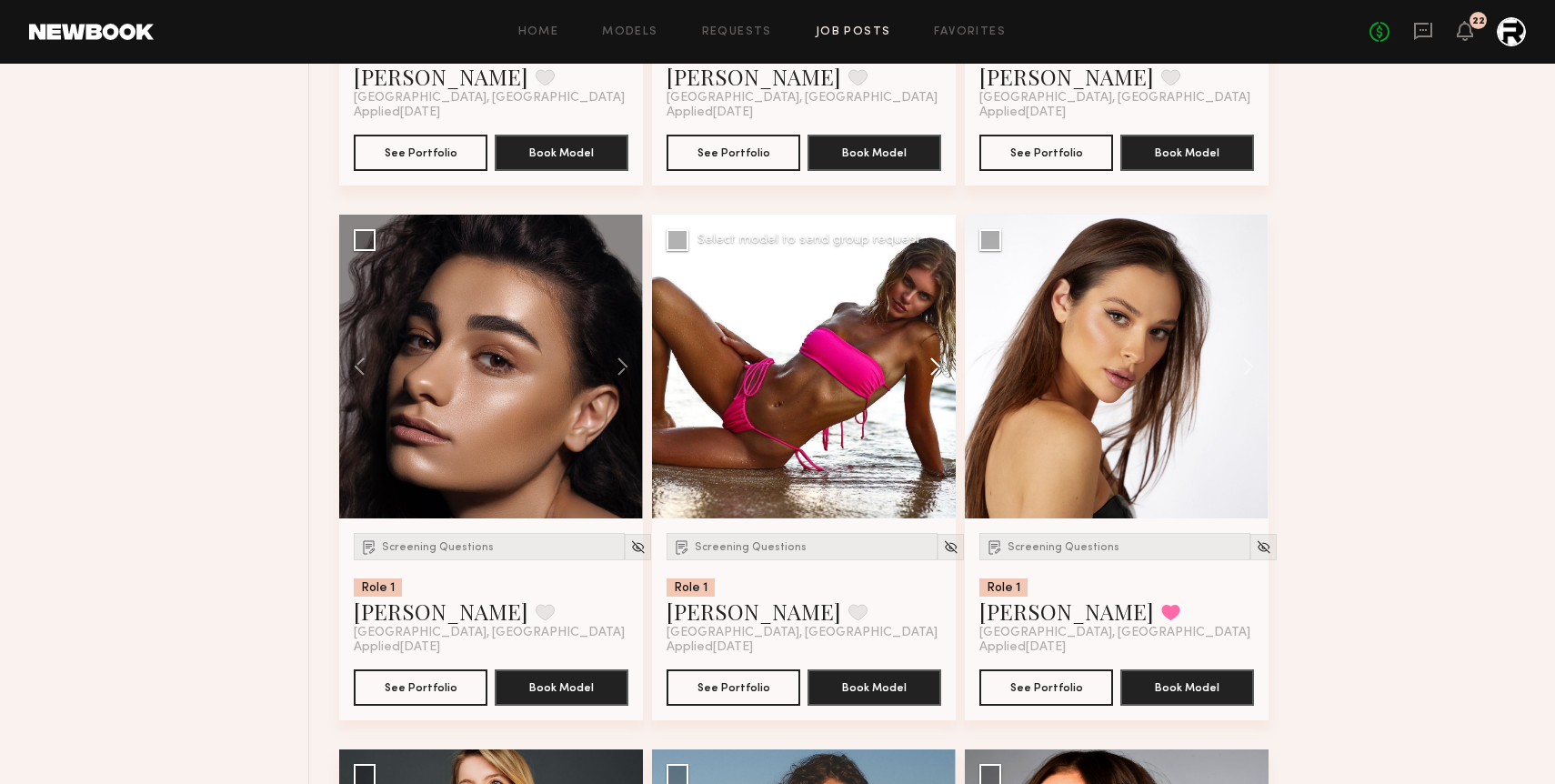
click at [929, 374] on button at bounding box center [927, 366] width 58 height 303
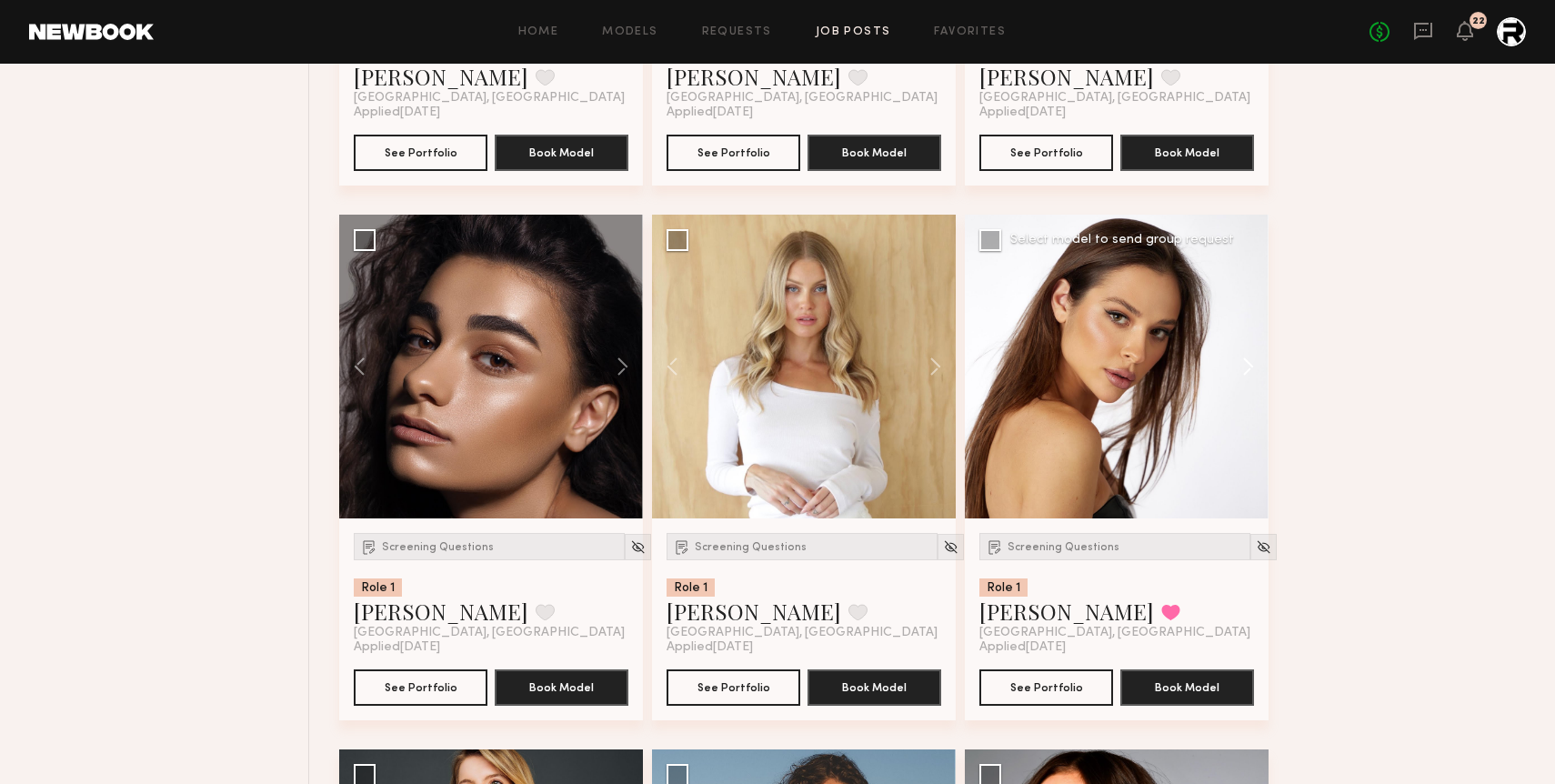
click at [1240, 375] on button at bounding box center [1239, 366] width 58 height 303
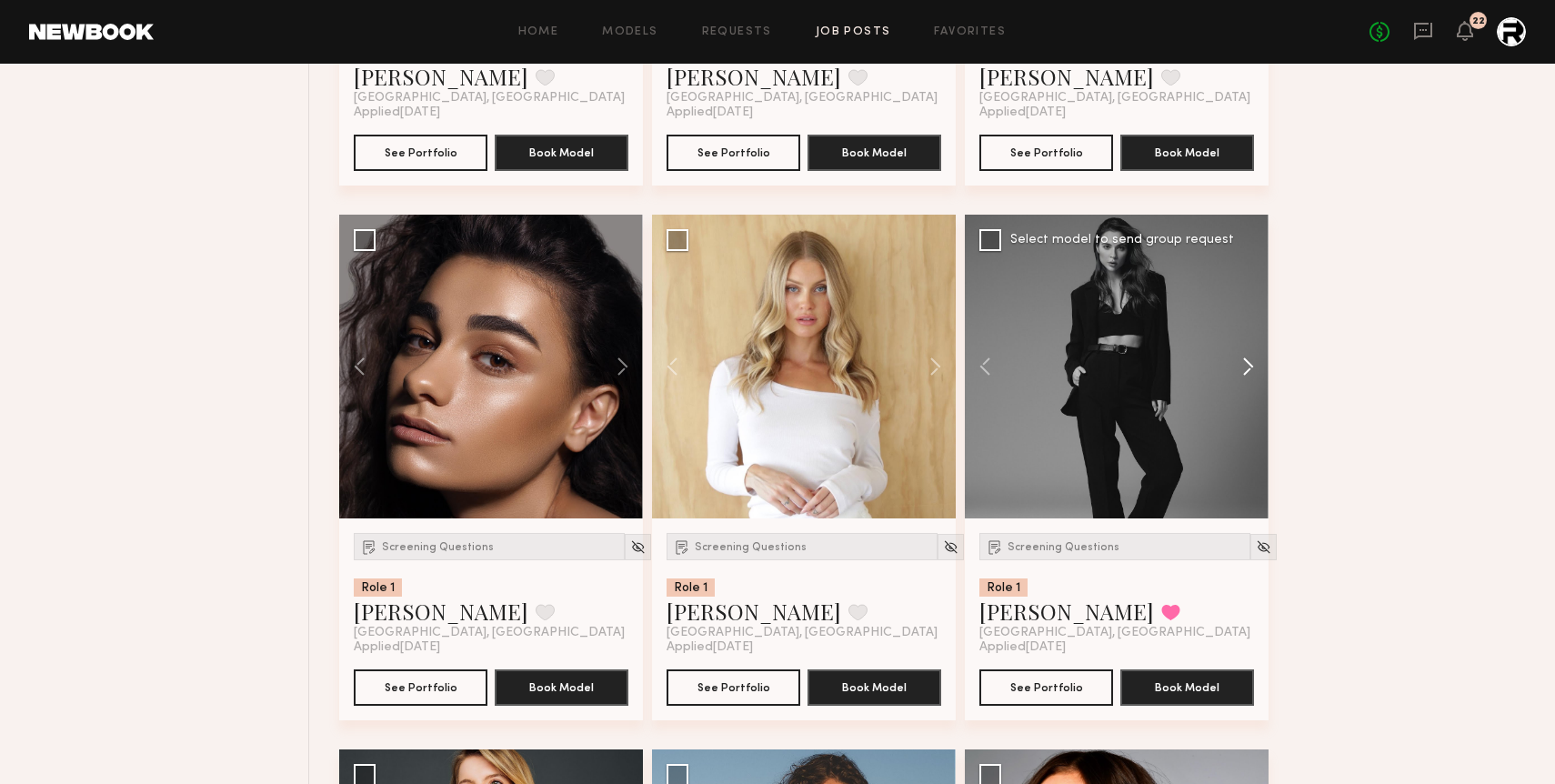
click at [1240, 375] on button at bounding box center [1239, 366] width 58 height 303
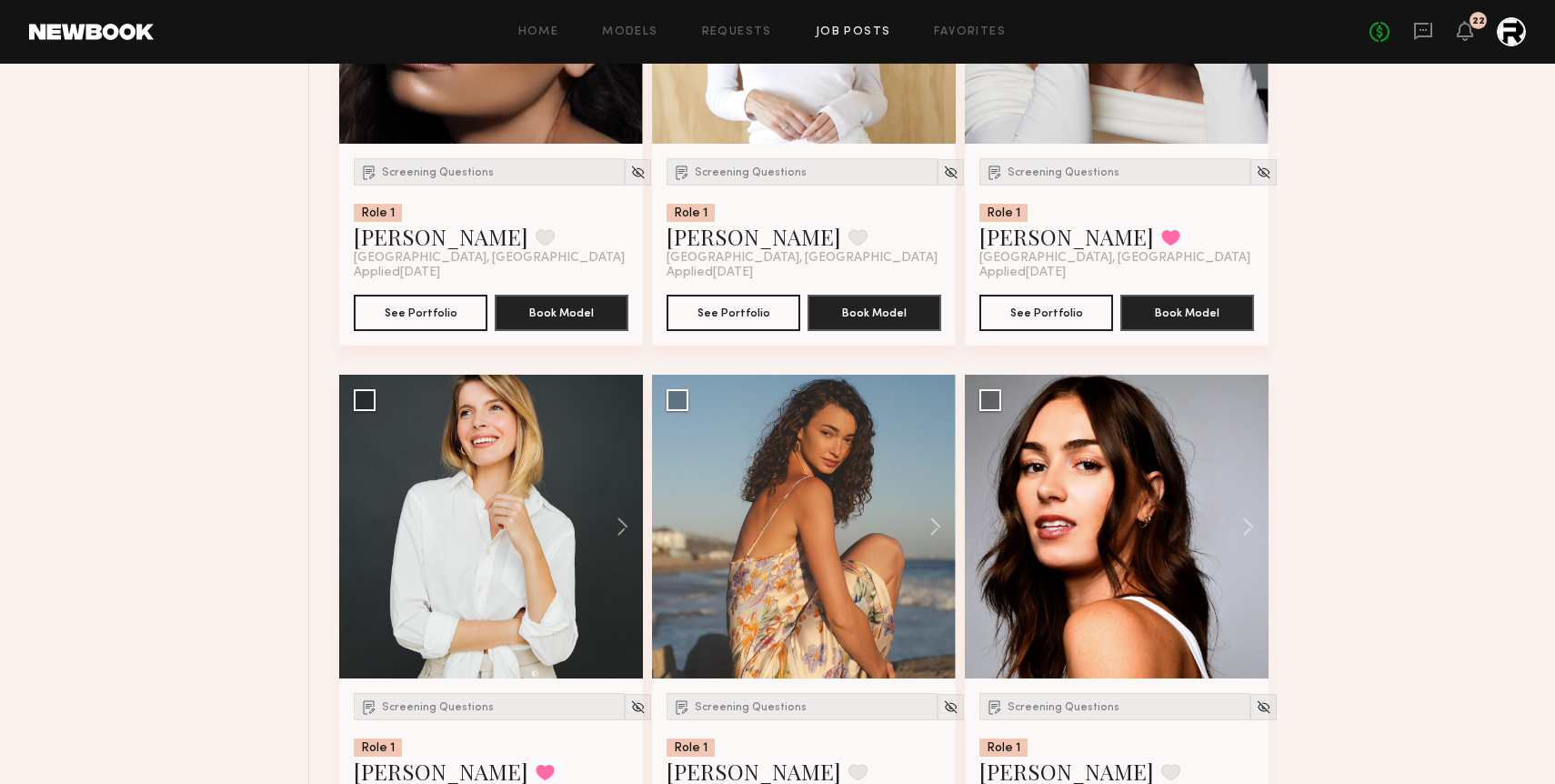
scroll to position [8508, 0]
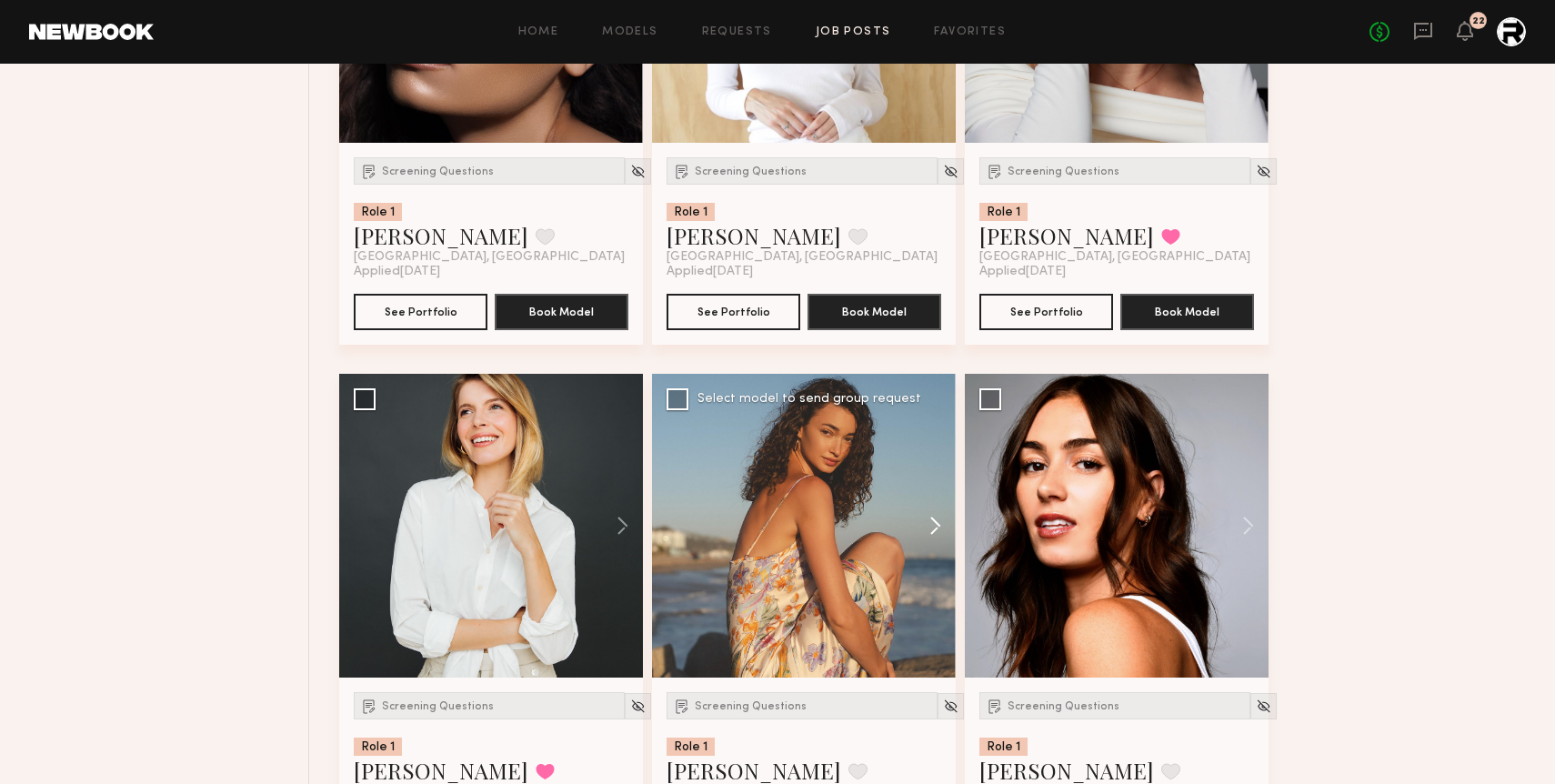
click at [937, 525] on button at bounding box center [927, 525] width 58 height 303
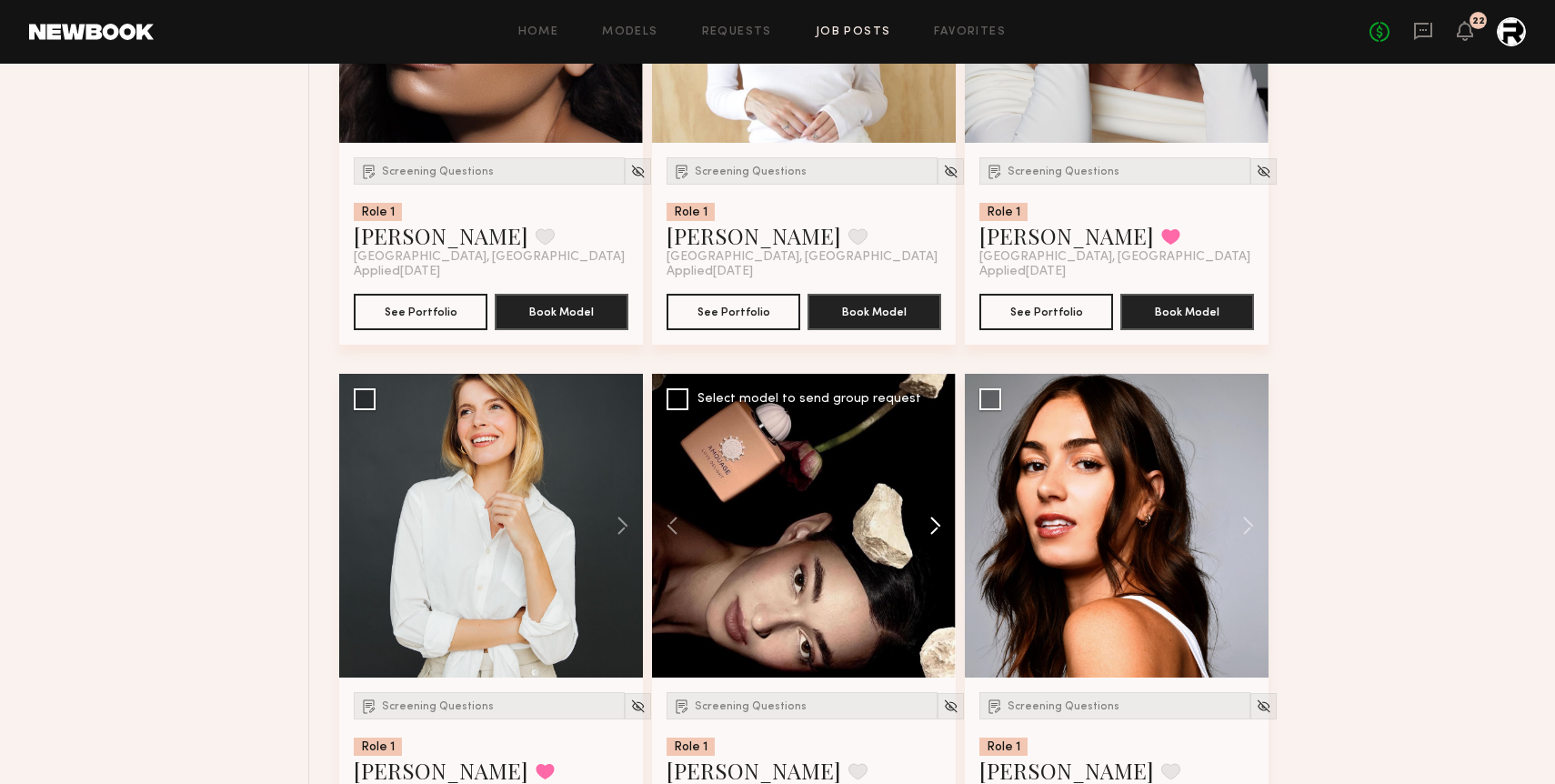
click at [937, 525] on button at bounding box center [927, 525] width 58 height 303
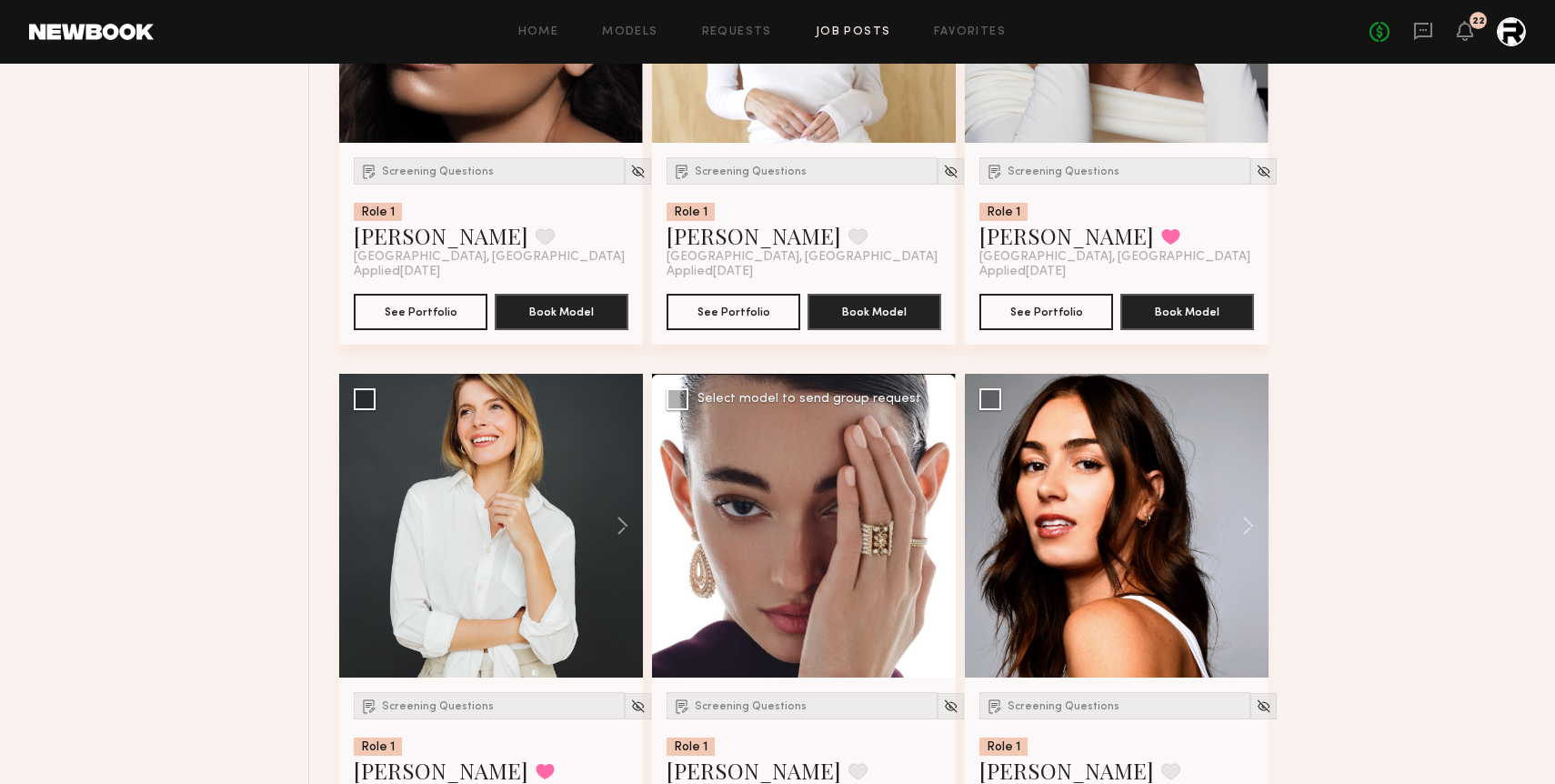
click at [937, 525] on button at bounding box center [927, 525] width 58 height 303
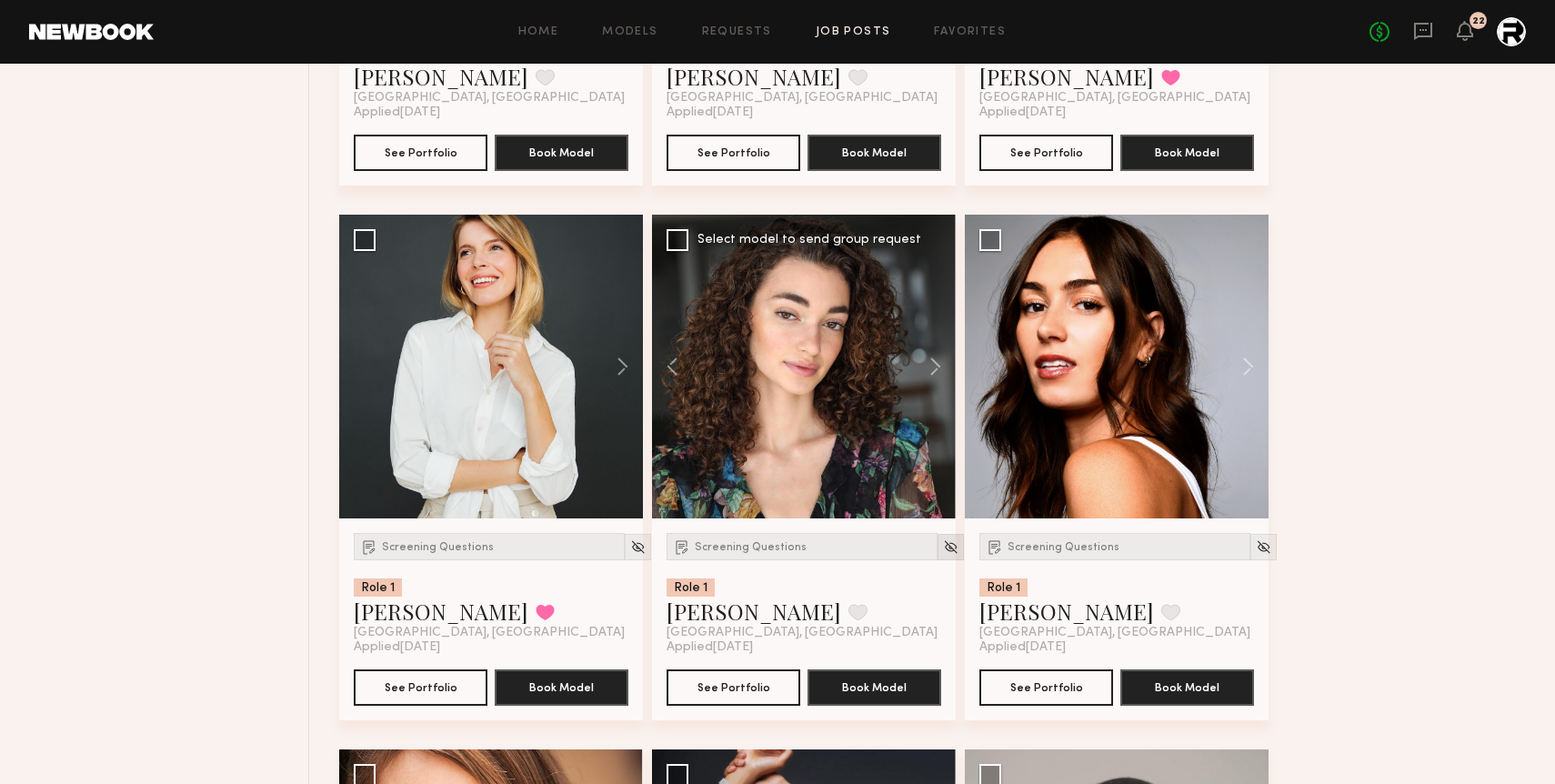
scroll to position [8670, 0]
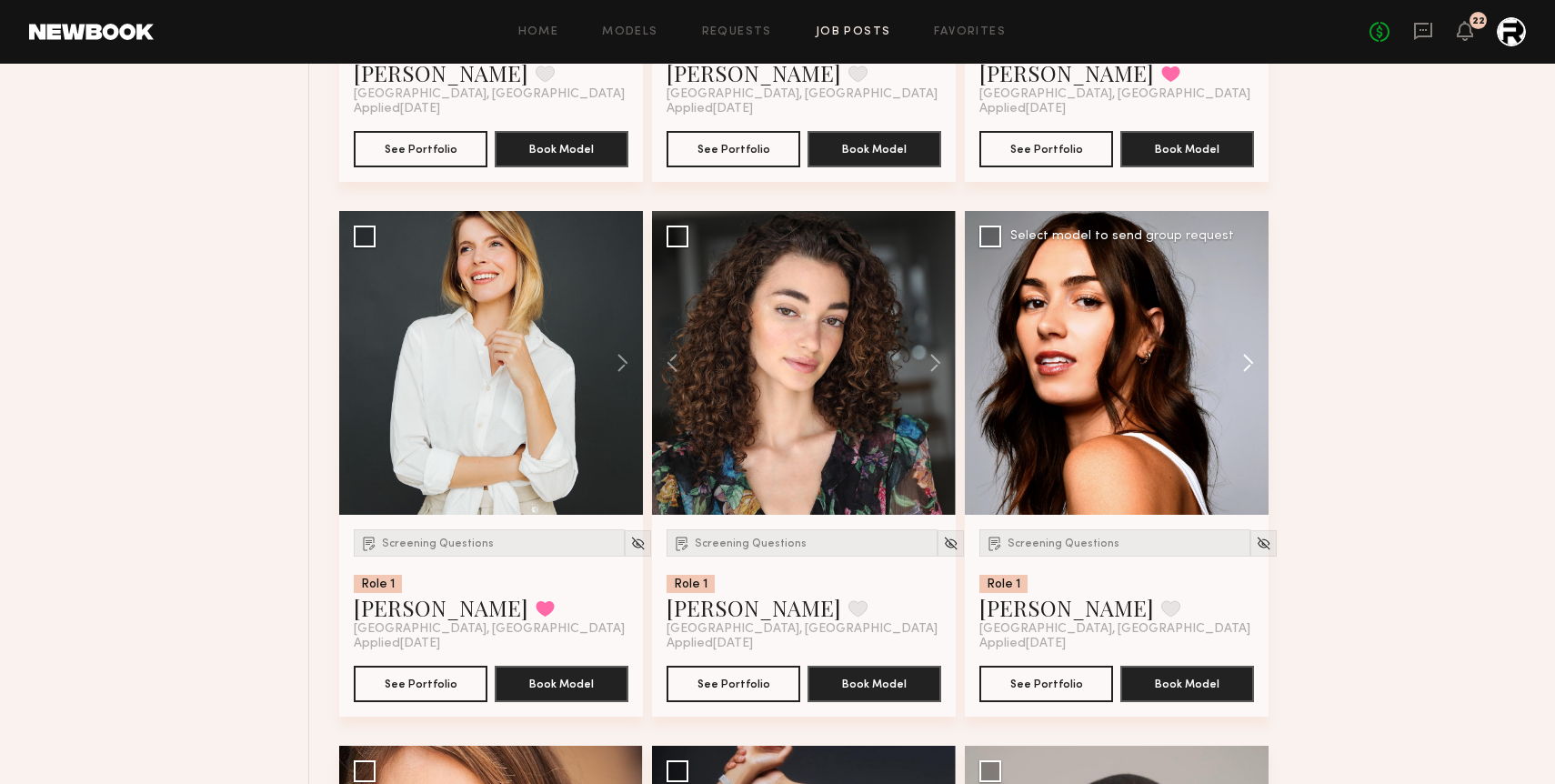
click at [1244, 363] on button at bounding box center [1239, 362] width 58 height 303
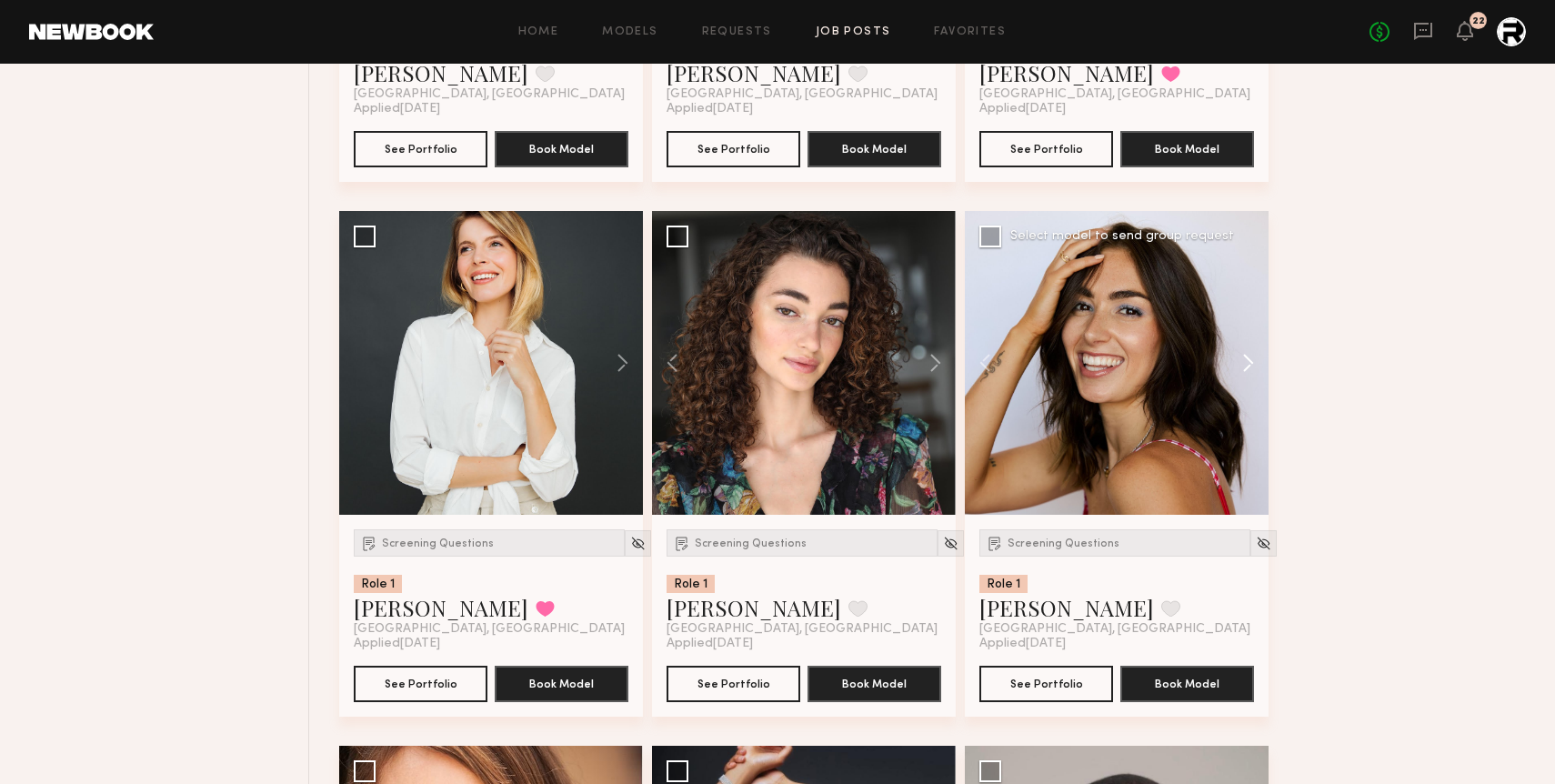
click at [1244, 363] on button at bounding box center [1239, 362] width 58 height 303
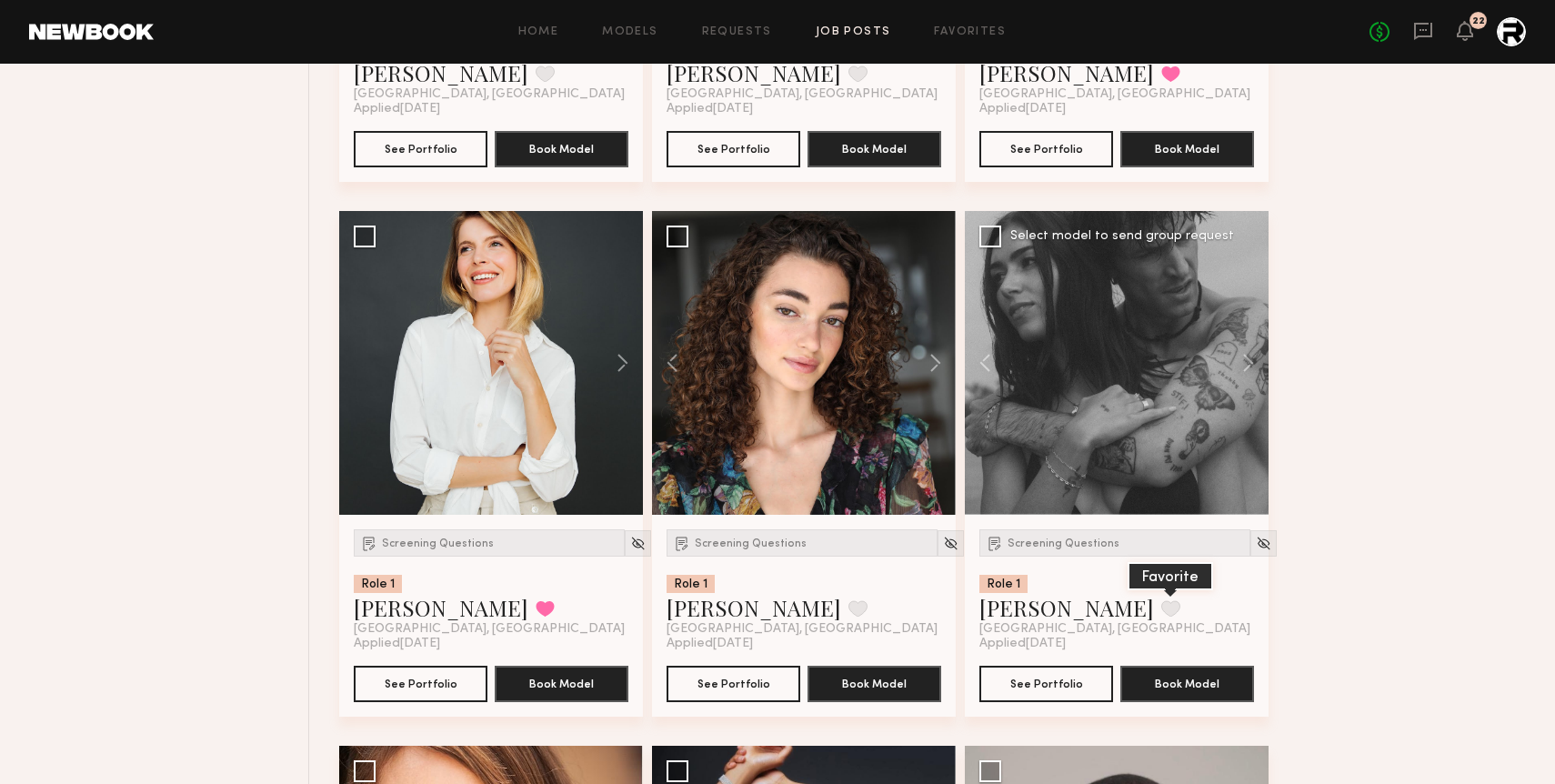
click at [1162, 609] on button at bounding box center [1171, 608] width 19 height 16
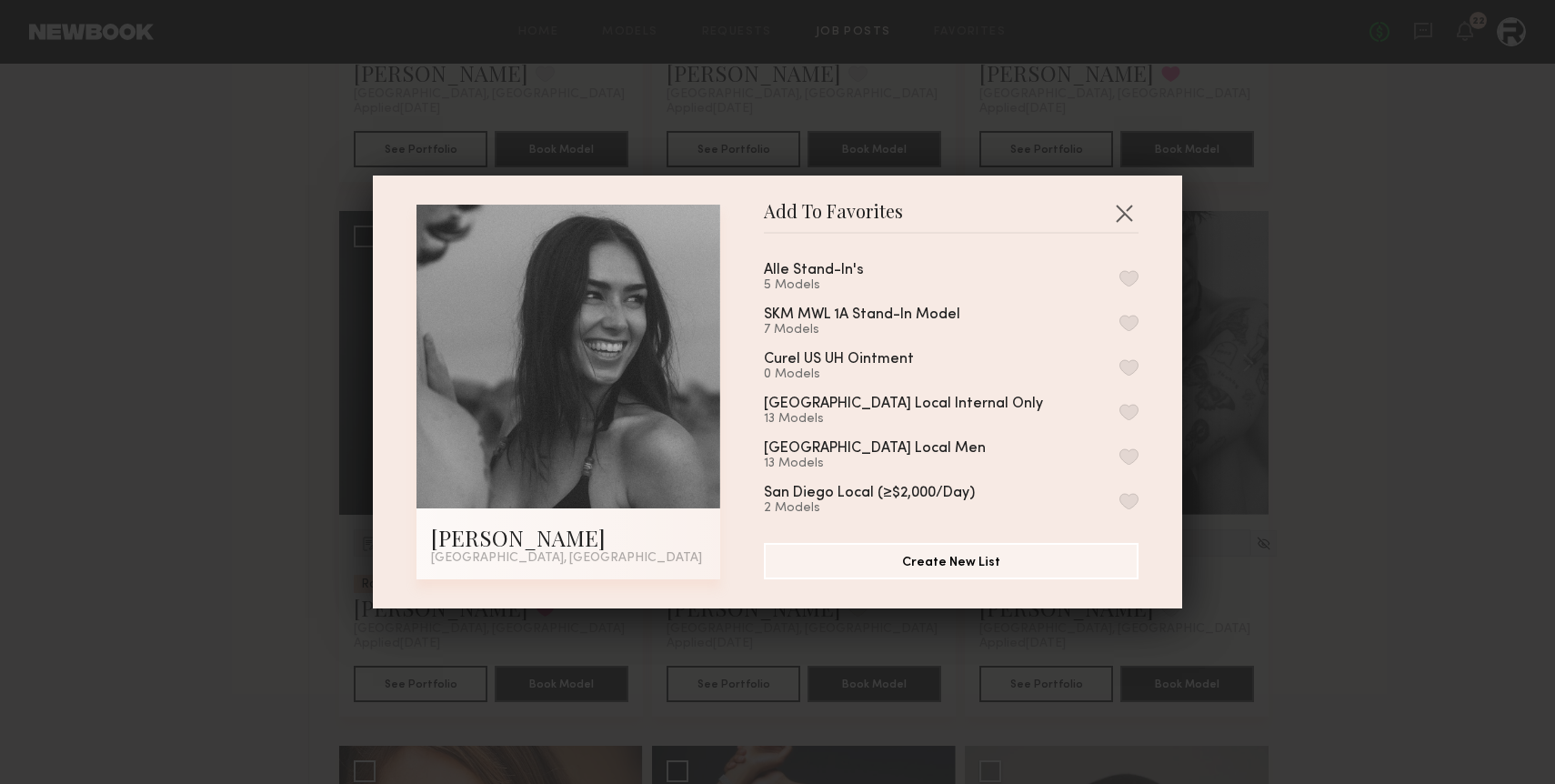
click at [1126, 276] on button "button" at bounding box center [1129, 278] width 19 height 16
click at [1123, 222] on button "button" at bounding box center [1124, 212] width 29 height 29
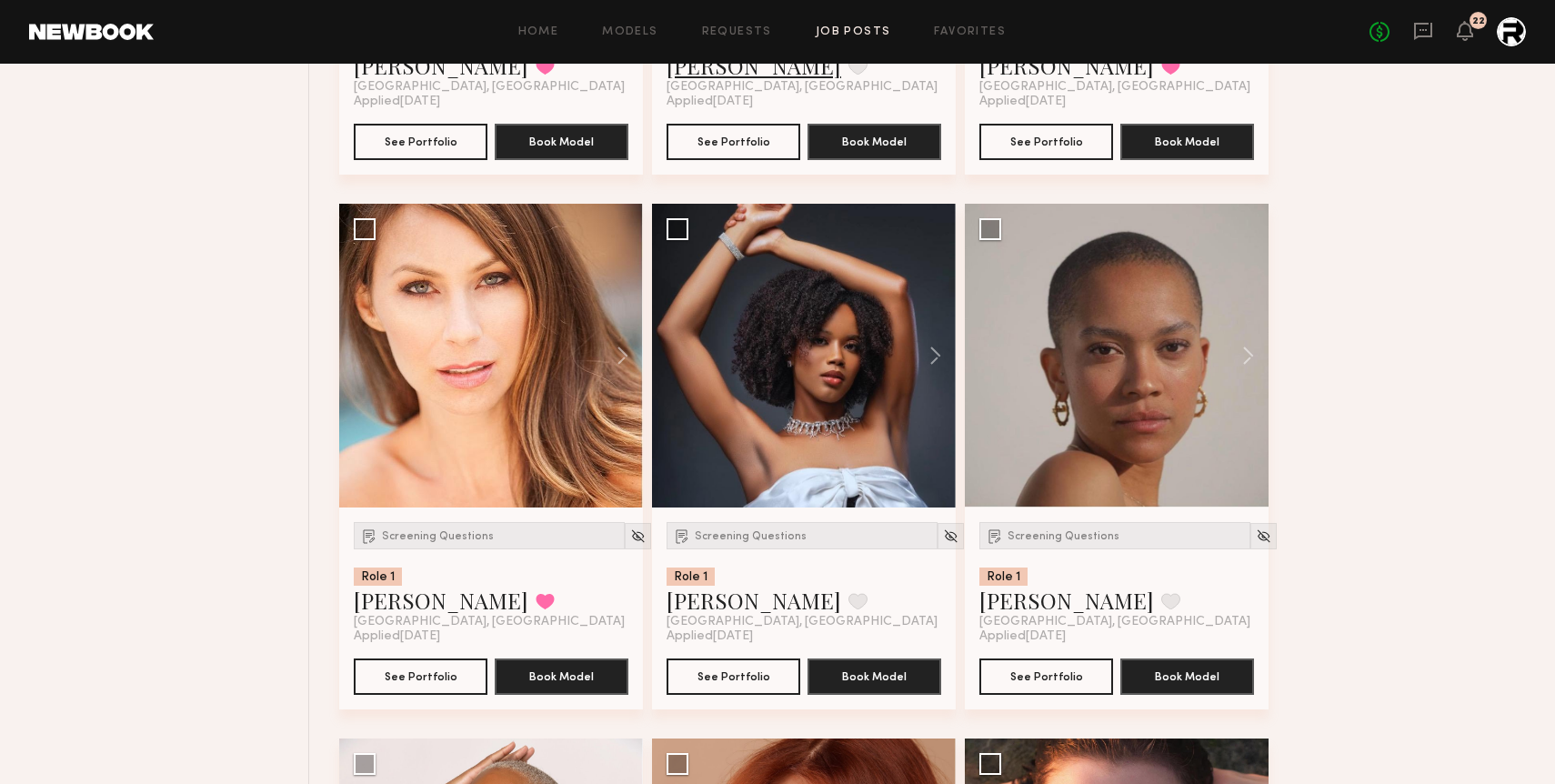
scroll to position [9245, 0]
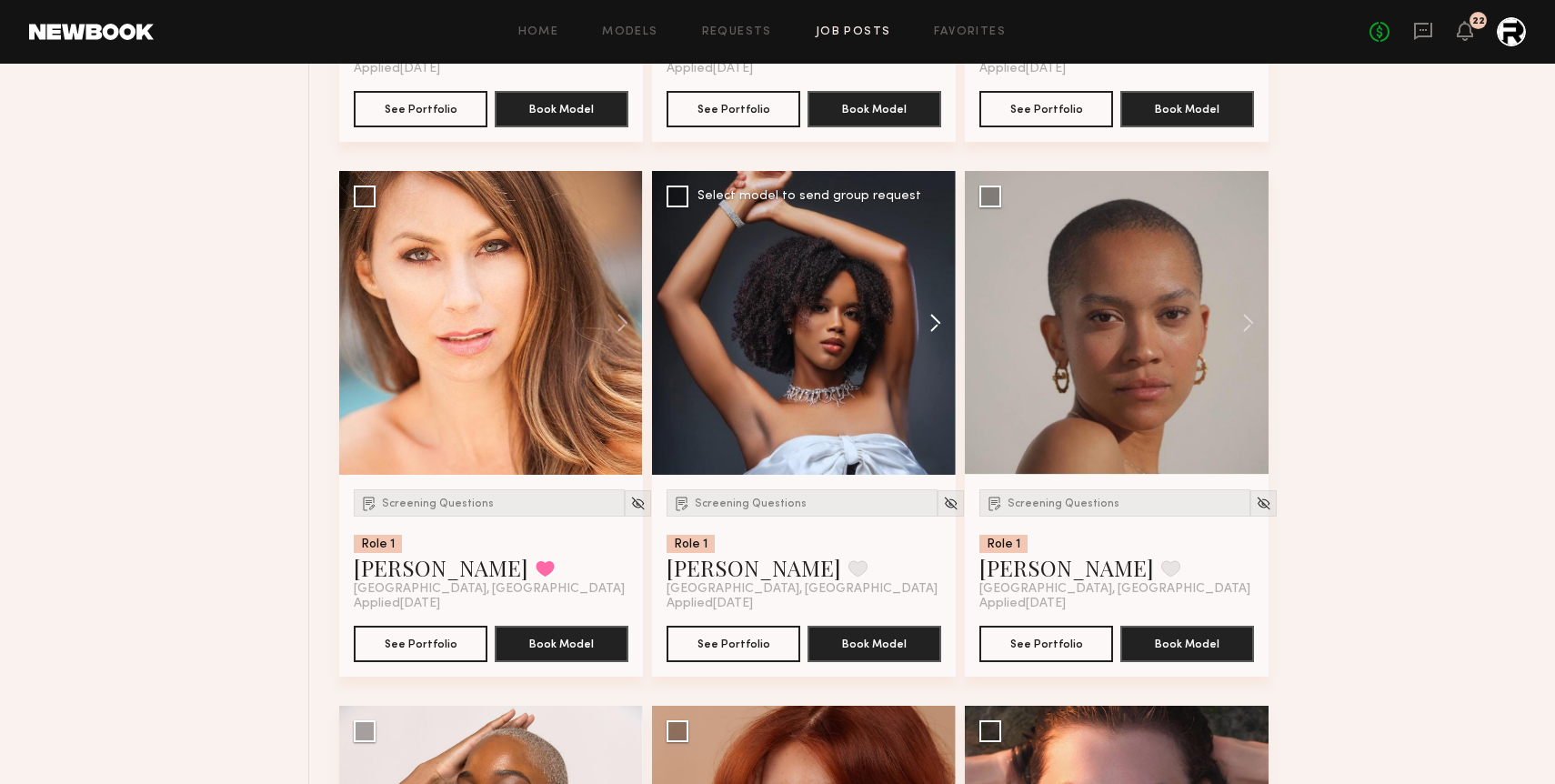
click at [934, 326] on button at bounding box center [927, 322] width 58 height 303
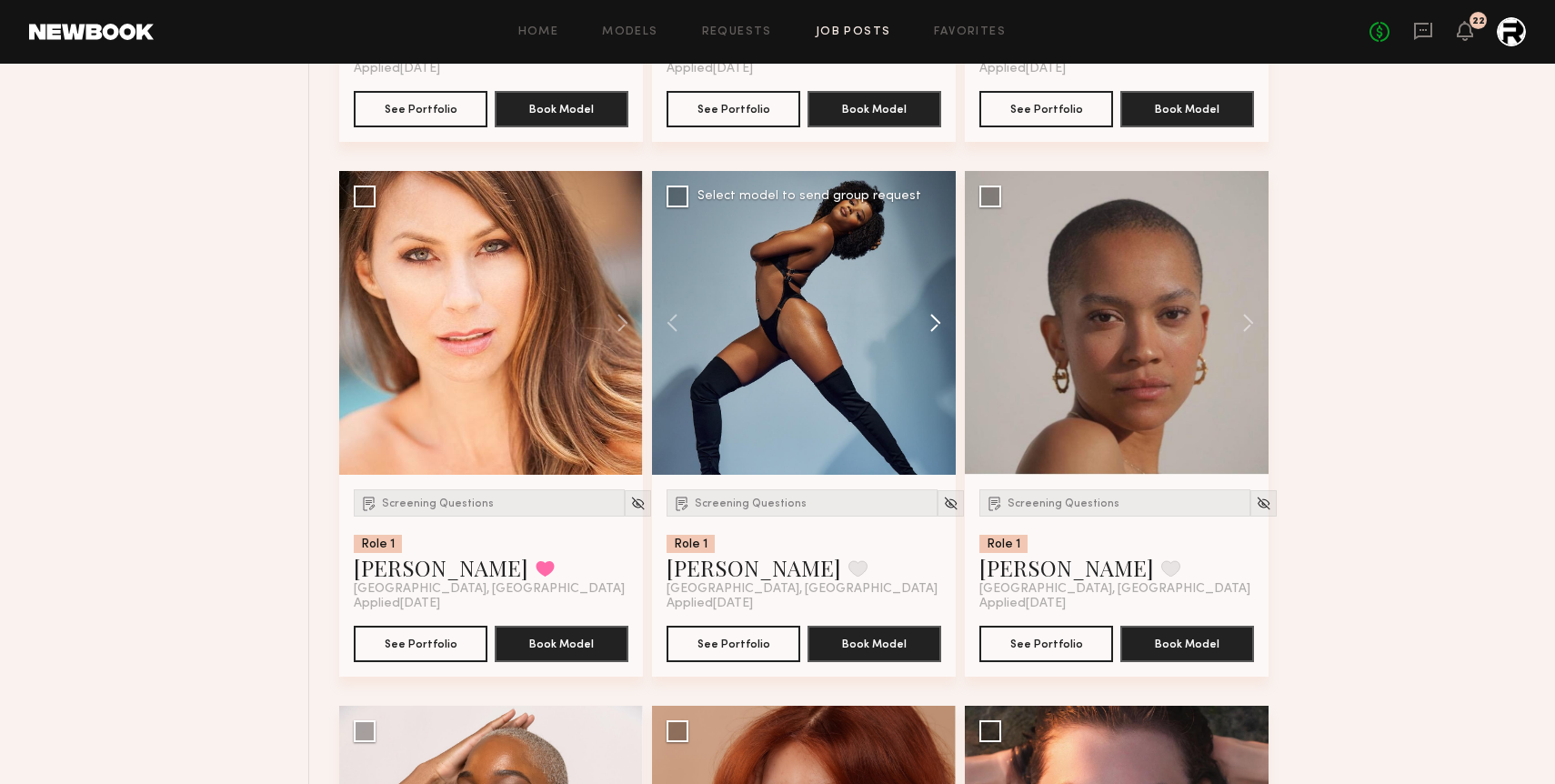
click at [934, 326] on button at bounding box center [927, 322] width 58 height 303
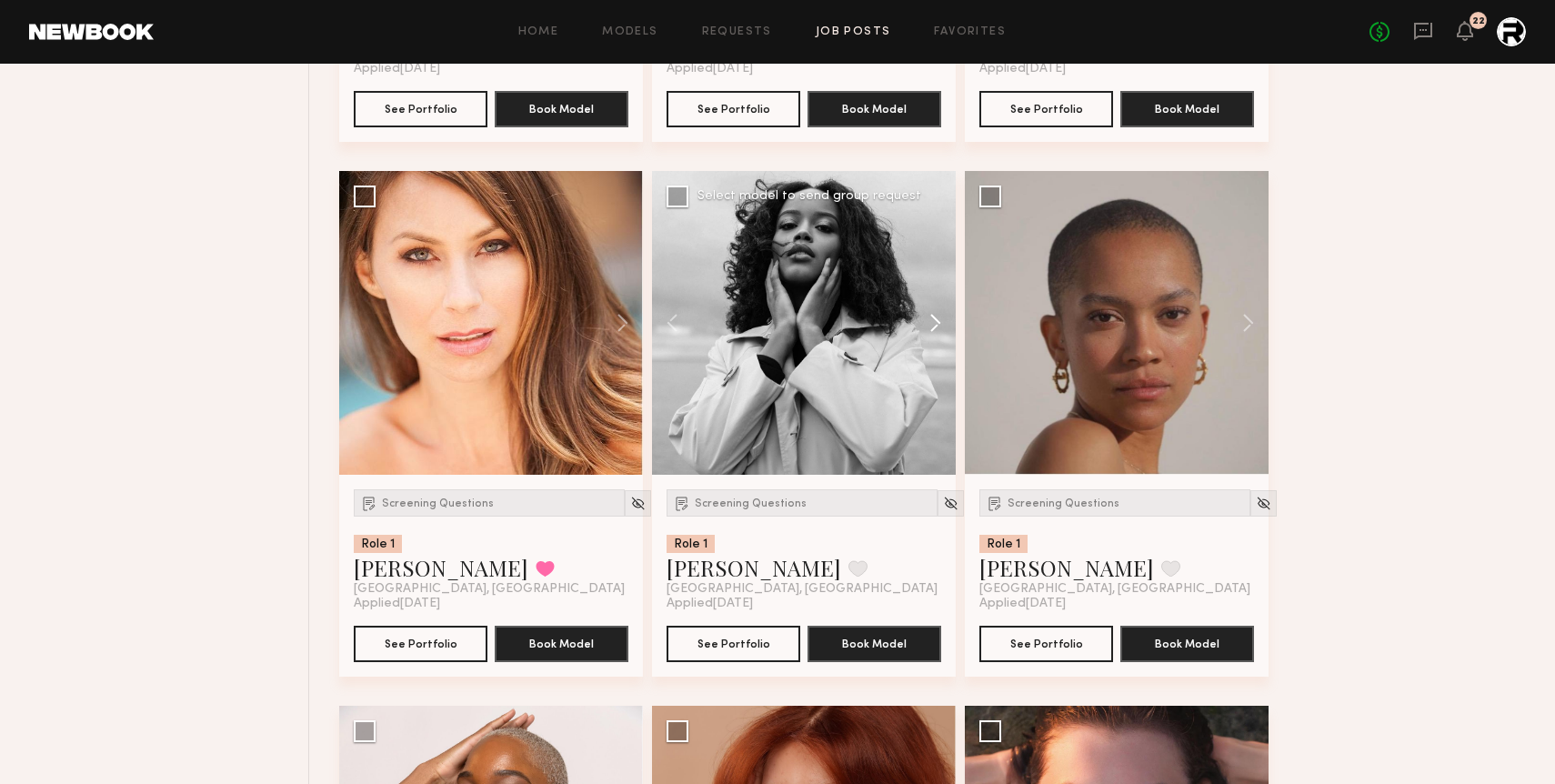
click at [934, 326] on button at bounding box center [927, 322] width 58 height 303
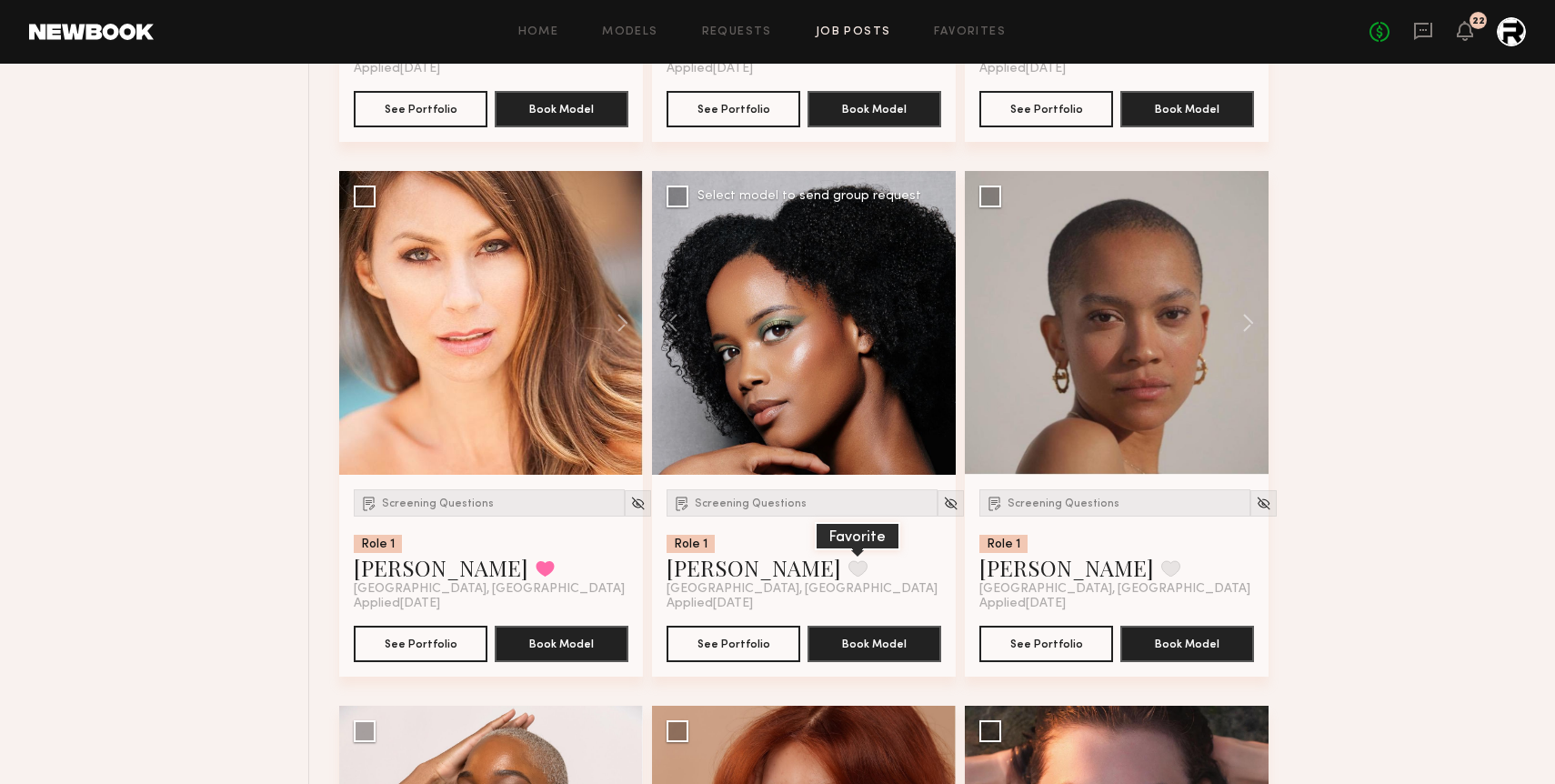
click at [848, 572] on button at bounding box center [857, 568] width 19 height 16
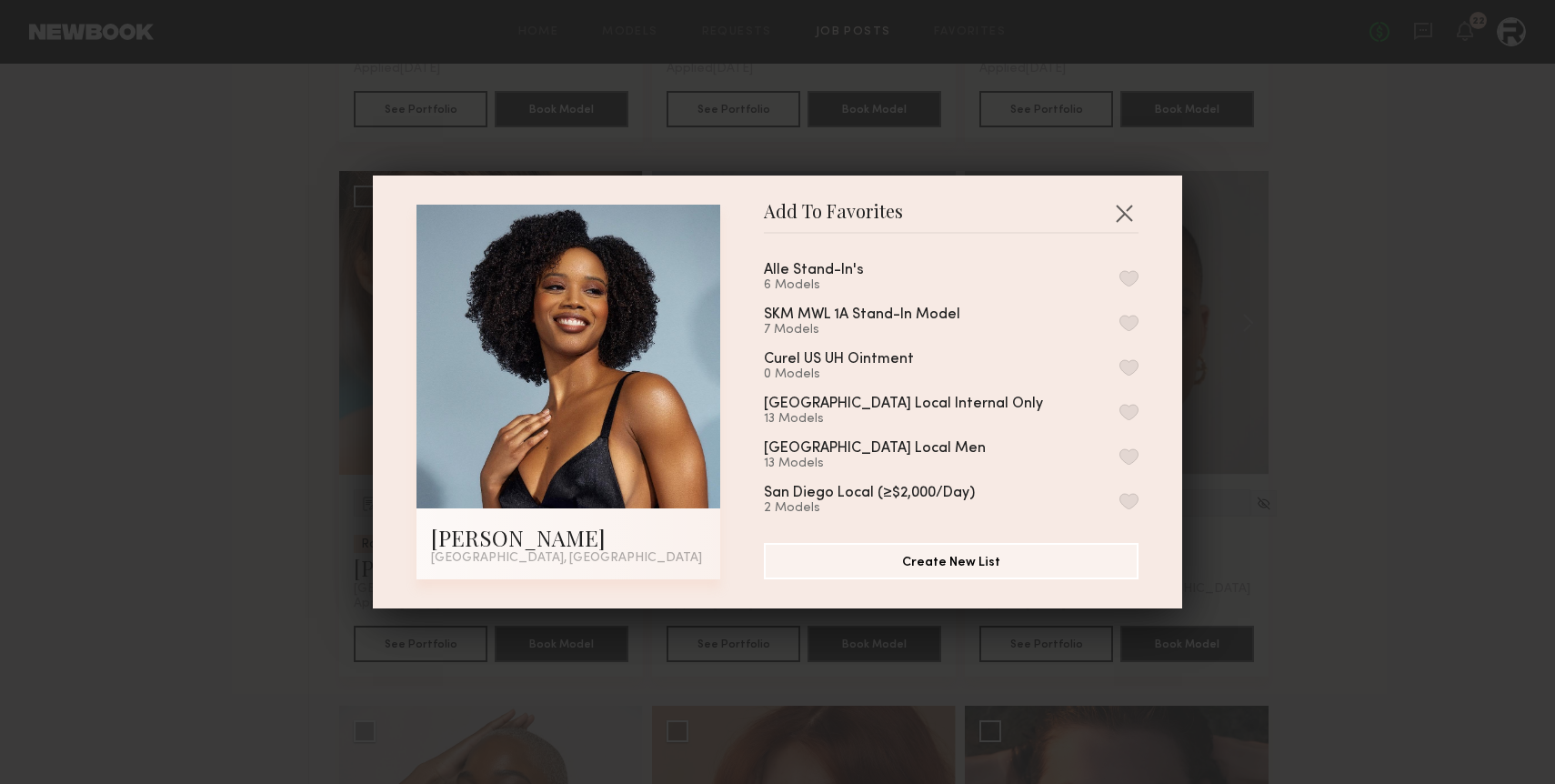
click at [1127, 272] on button "button" at bounding box center [1129, 278] width 19 height 16
click at [1133, 217] on button "button" at bounding box center [1124, 212] width 29 height 29
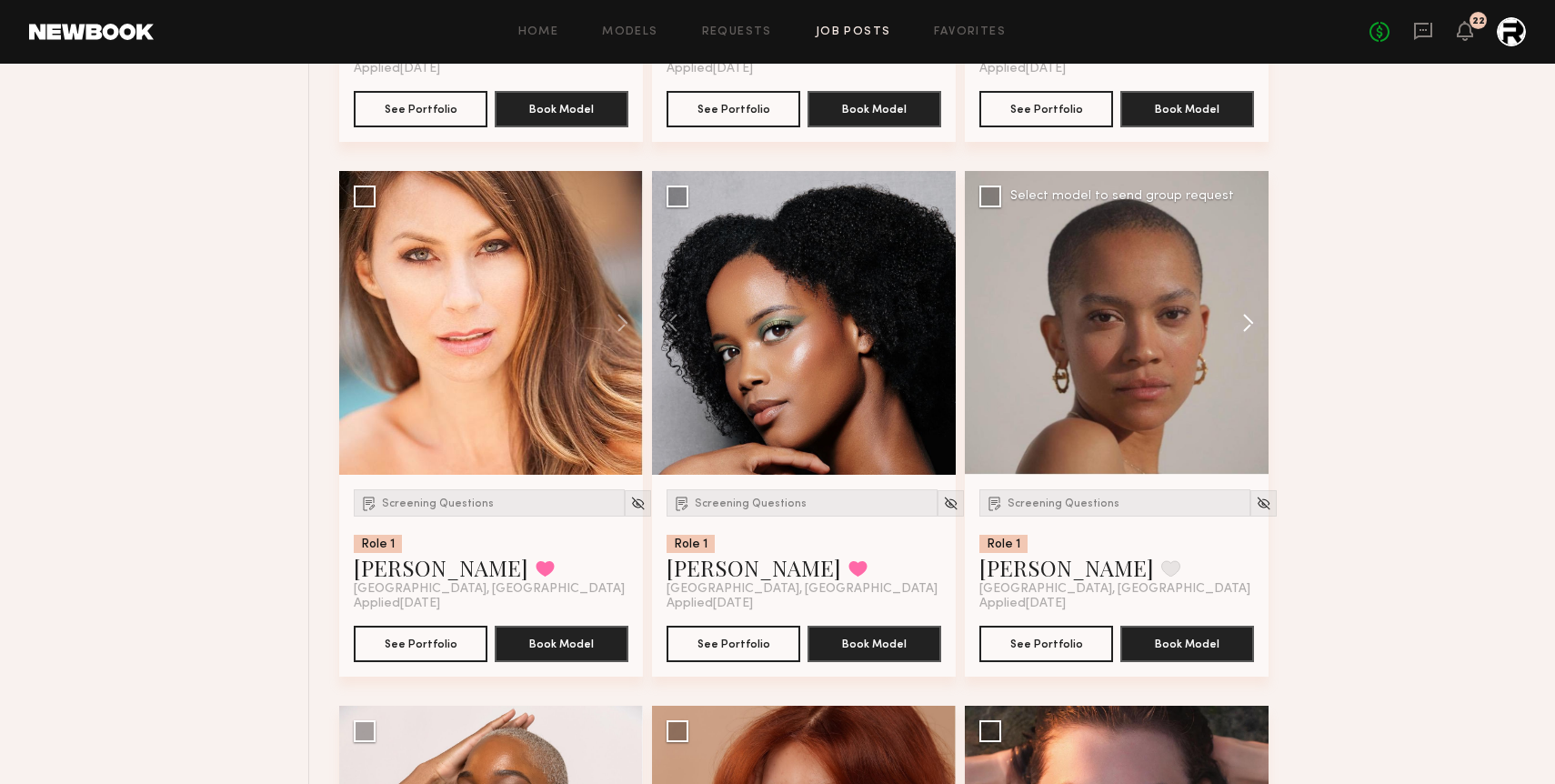
click at [1250, 325] on button at bounding box center [1239, 322] width 58 height 303
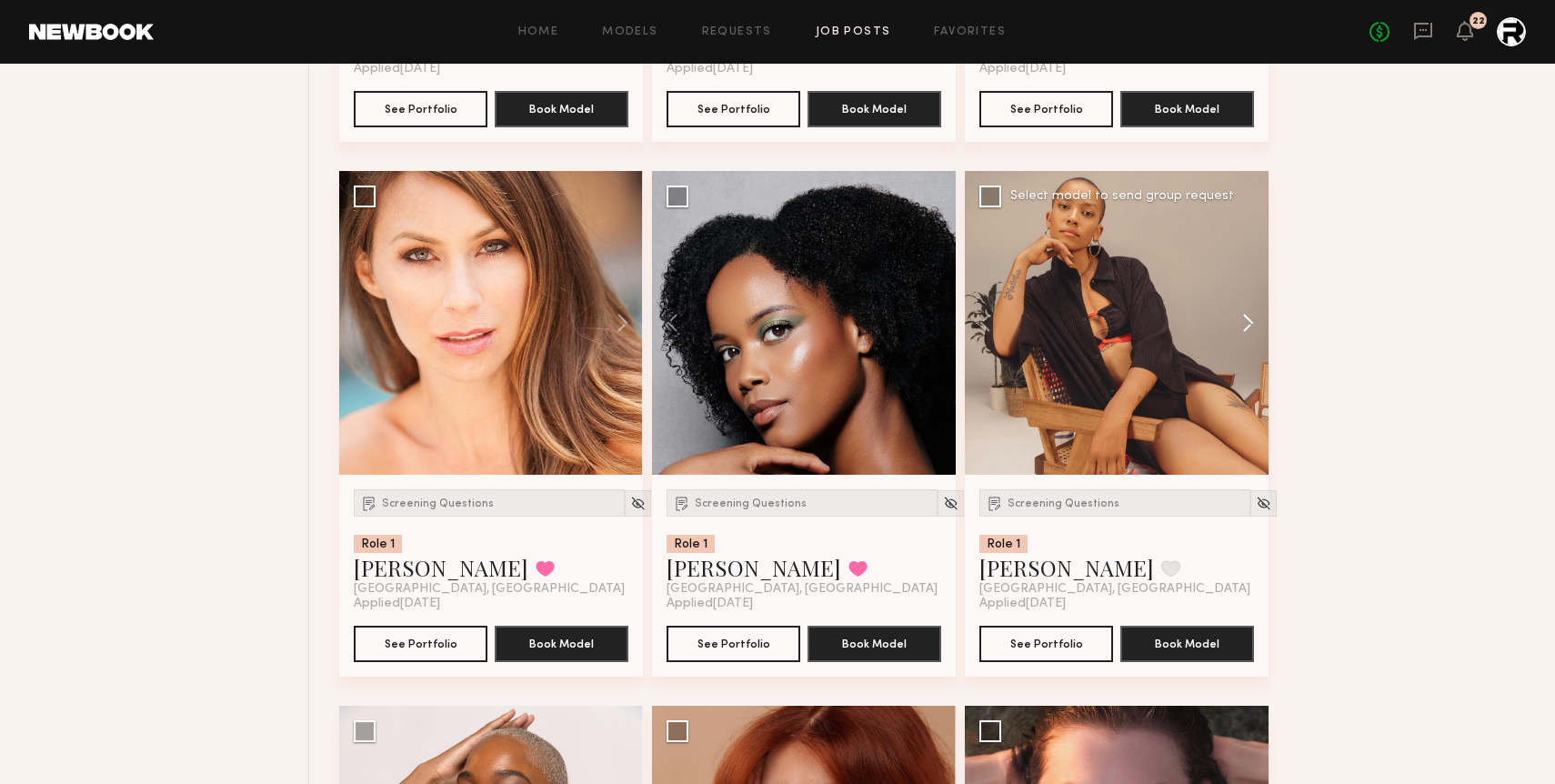
click at [1250, 325] on button at bounding box center [1239, 322] width 58 height 303
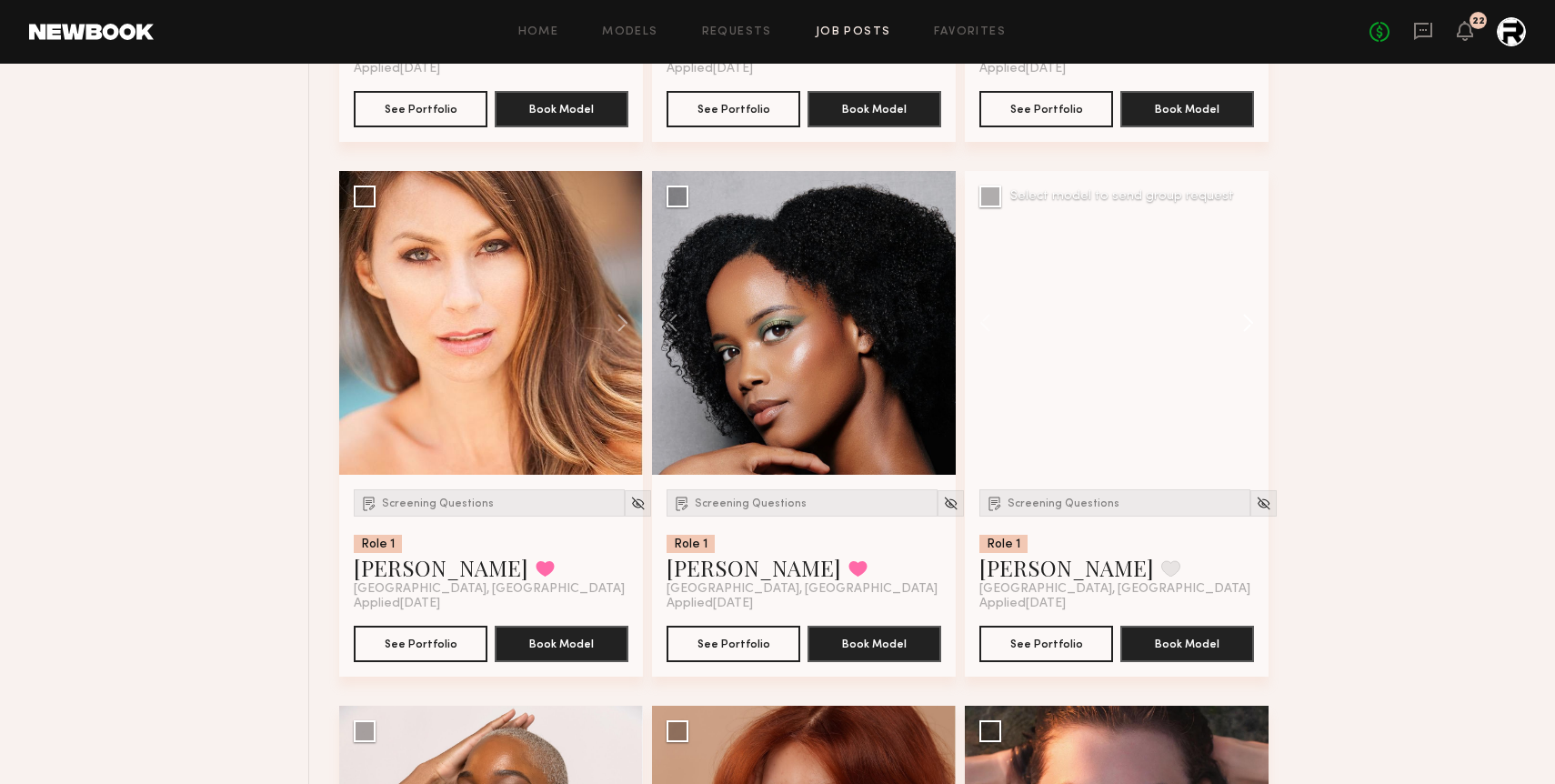
click at [1250, 325] on button at bounding box center [1239, 322] width 58 height 303
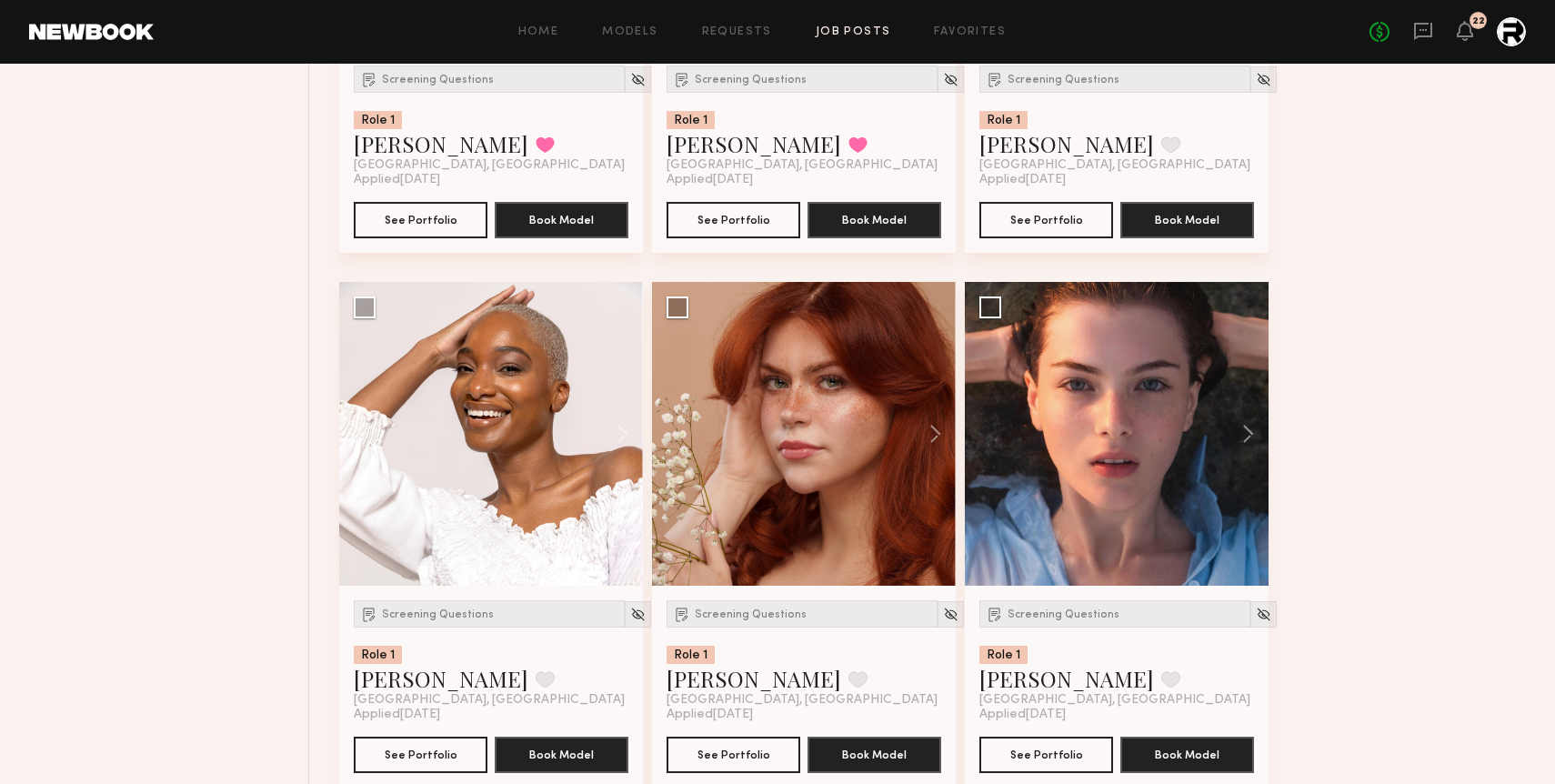
scroll to position [9683, 0]
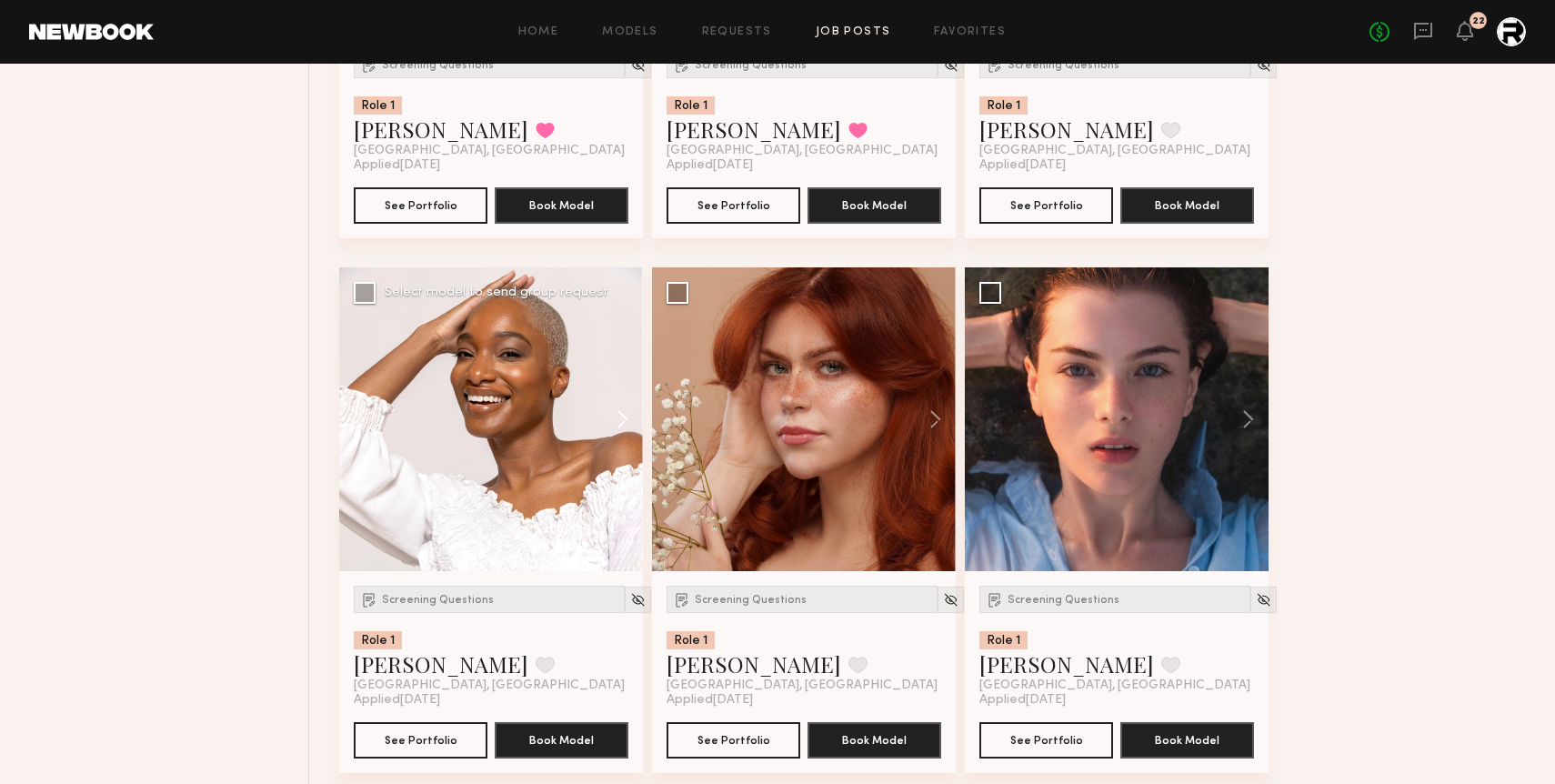
click at [617, 419] on button at bounding box center [613, 419] width 58 height 303
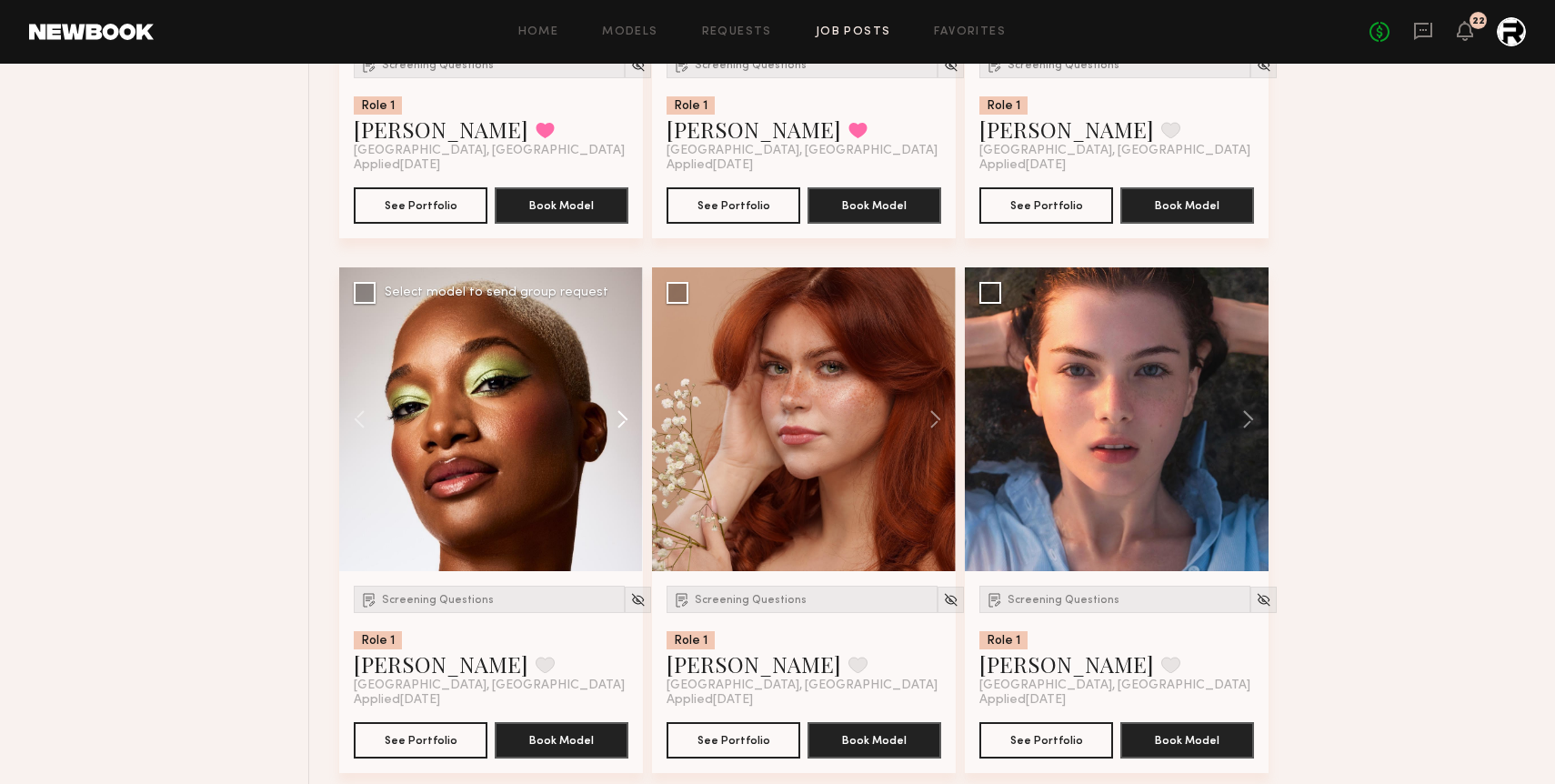
click at [617, 419] on button at bounding box center [613, 419] width 58 height 303
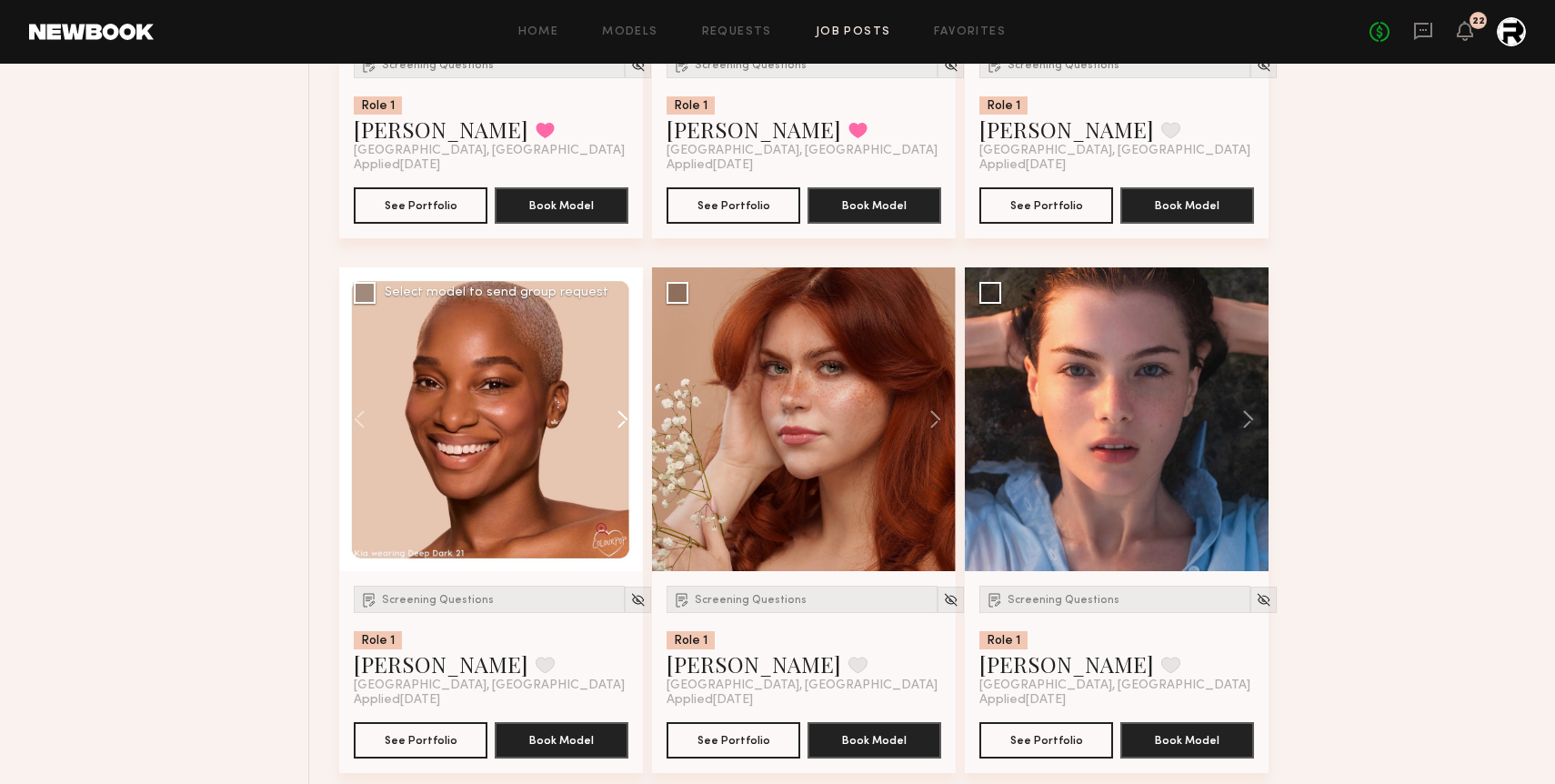
click at [617, 419] on button at bounding box center [613, 419] width 58 height 303
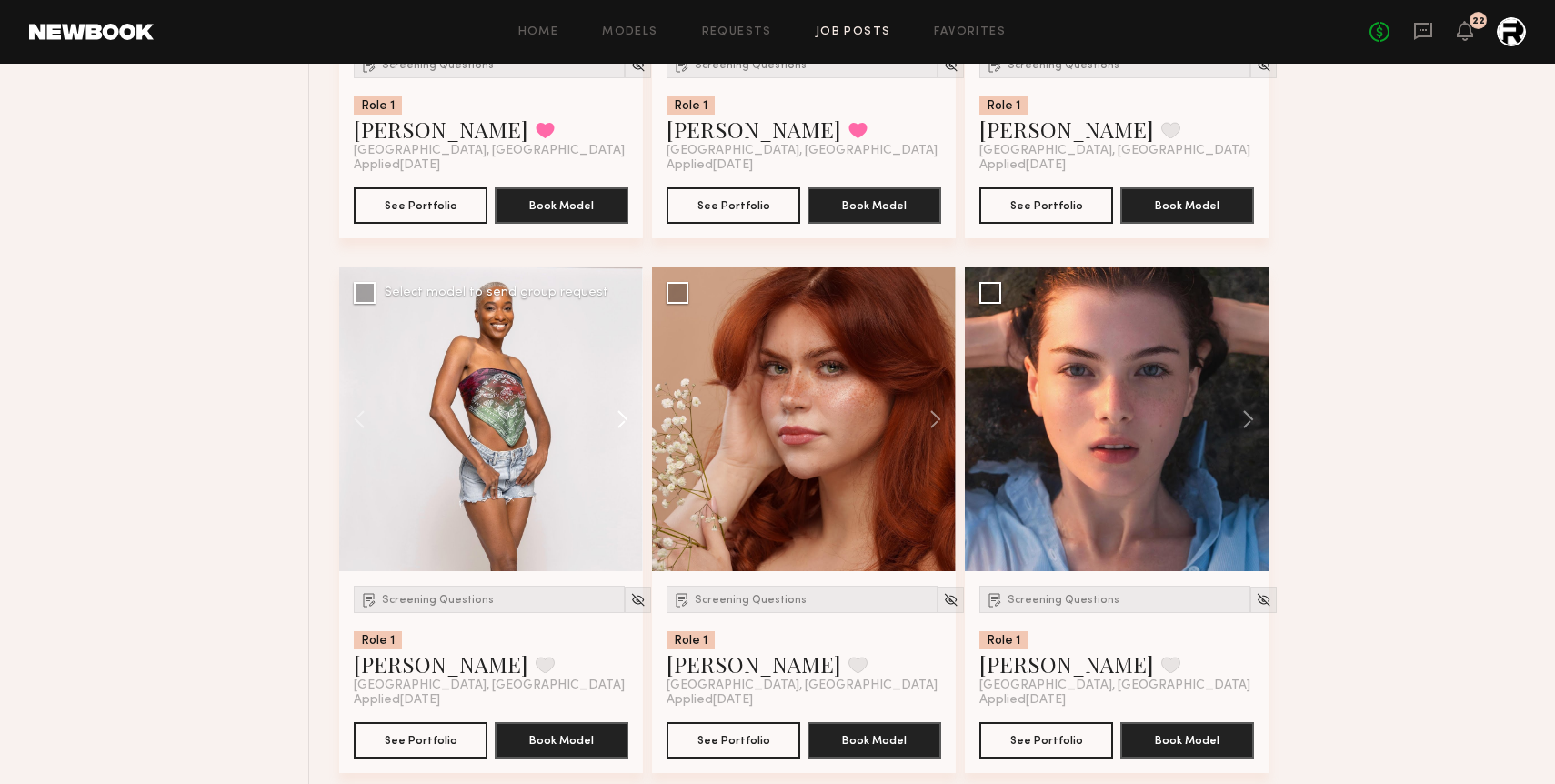
click at [617, 419] on button at bounding box center [613, 419] width 58 height 303
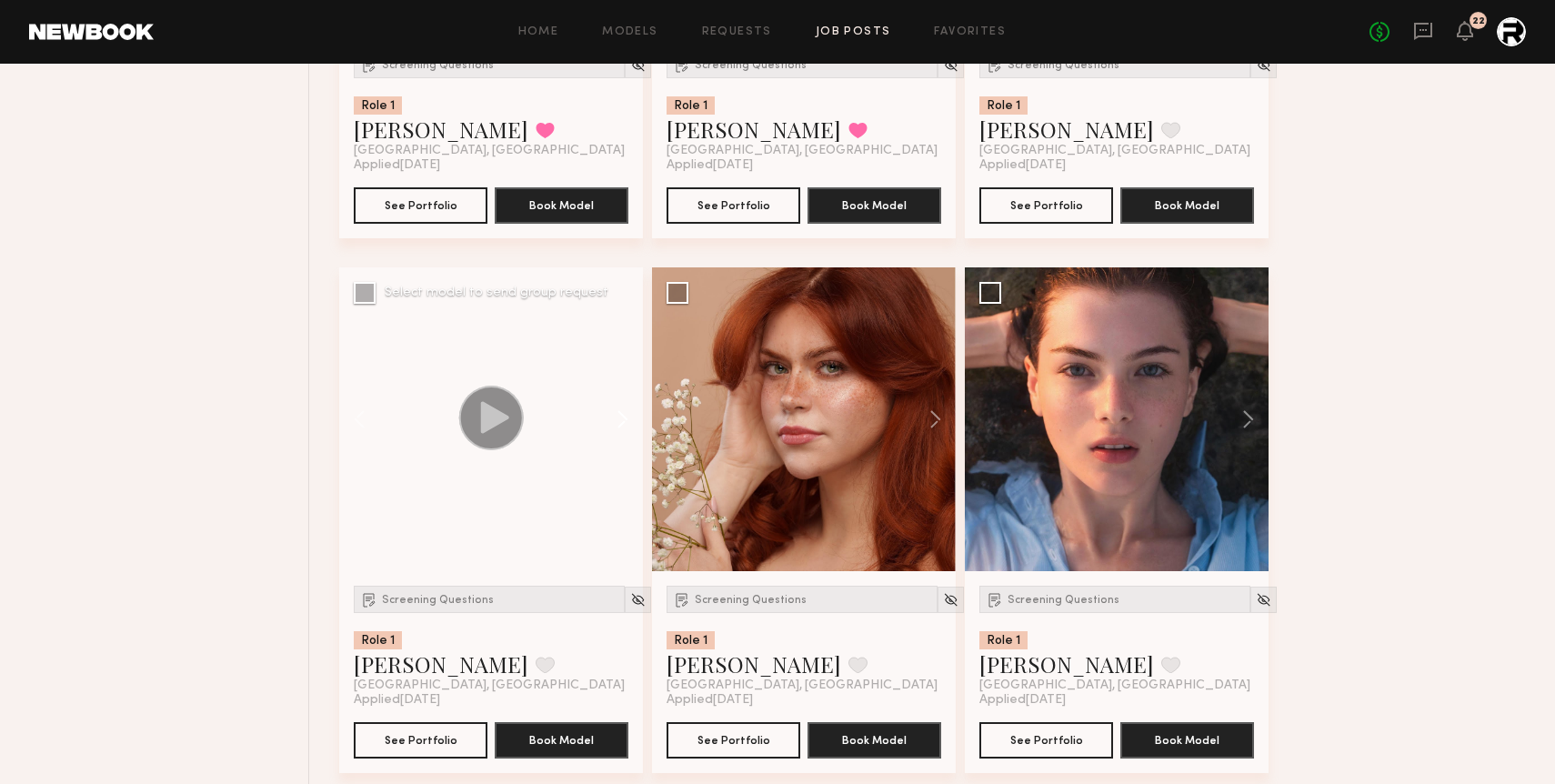
click at [617, 419] on button at bounding box center [613, 419] width 58 height 303
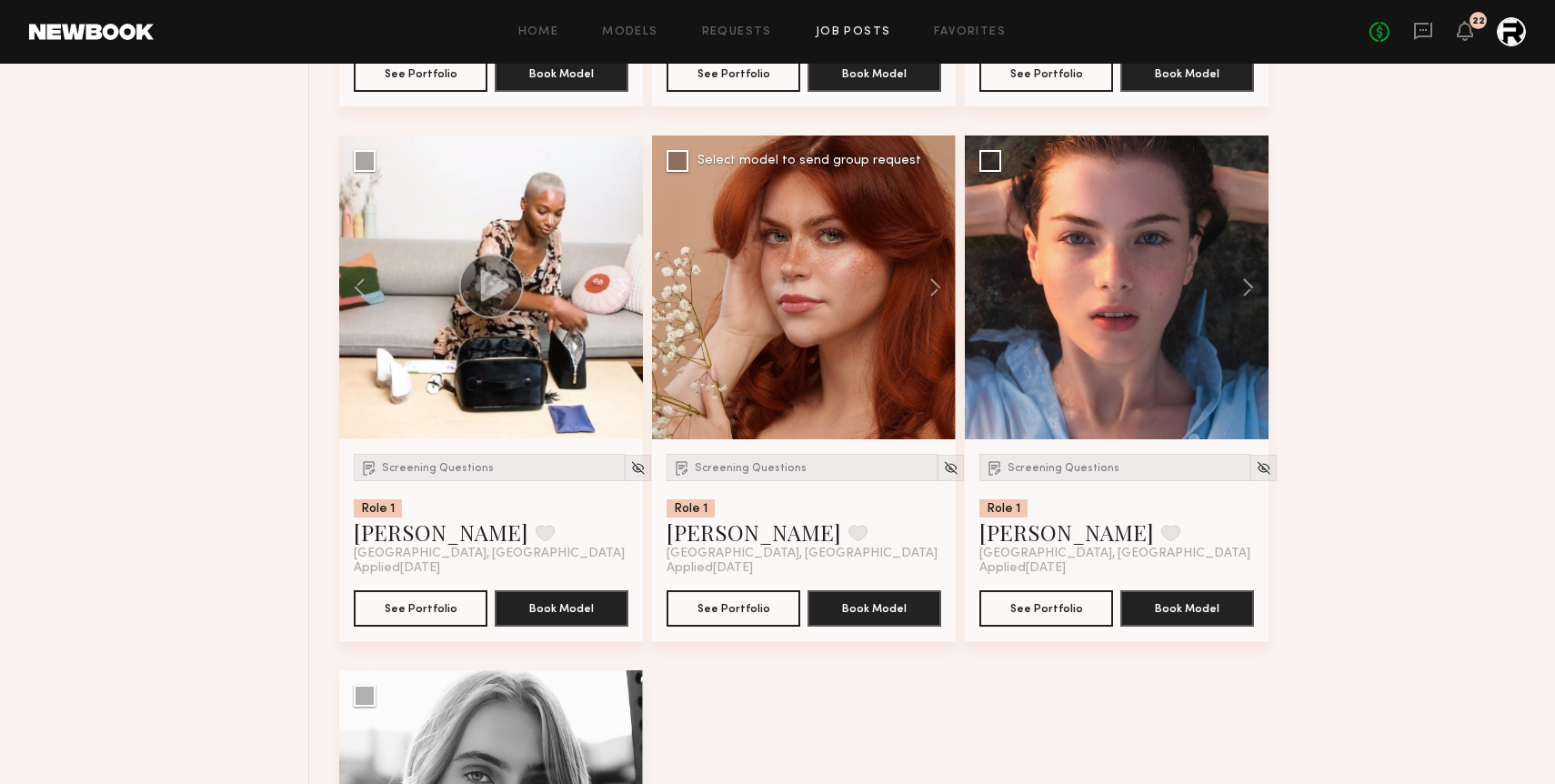
scroll to position [9814, 0]
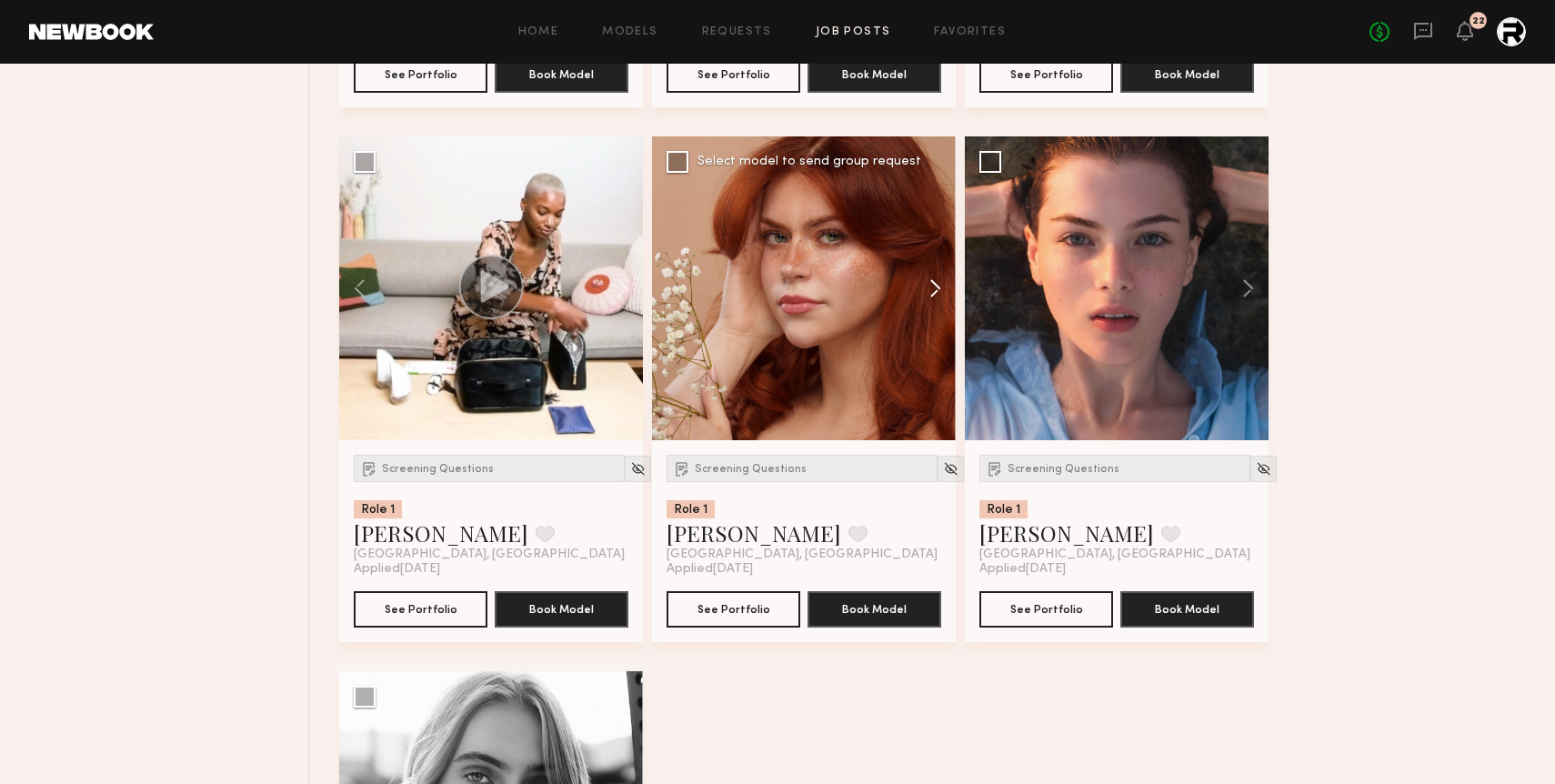
click at [930, 291] on button at bounding box center [927, 288] width 58 height 303
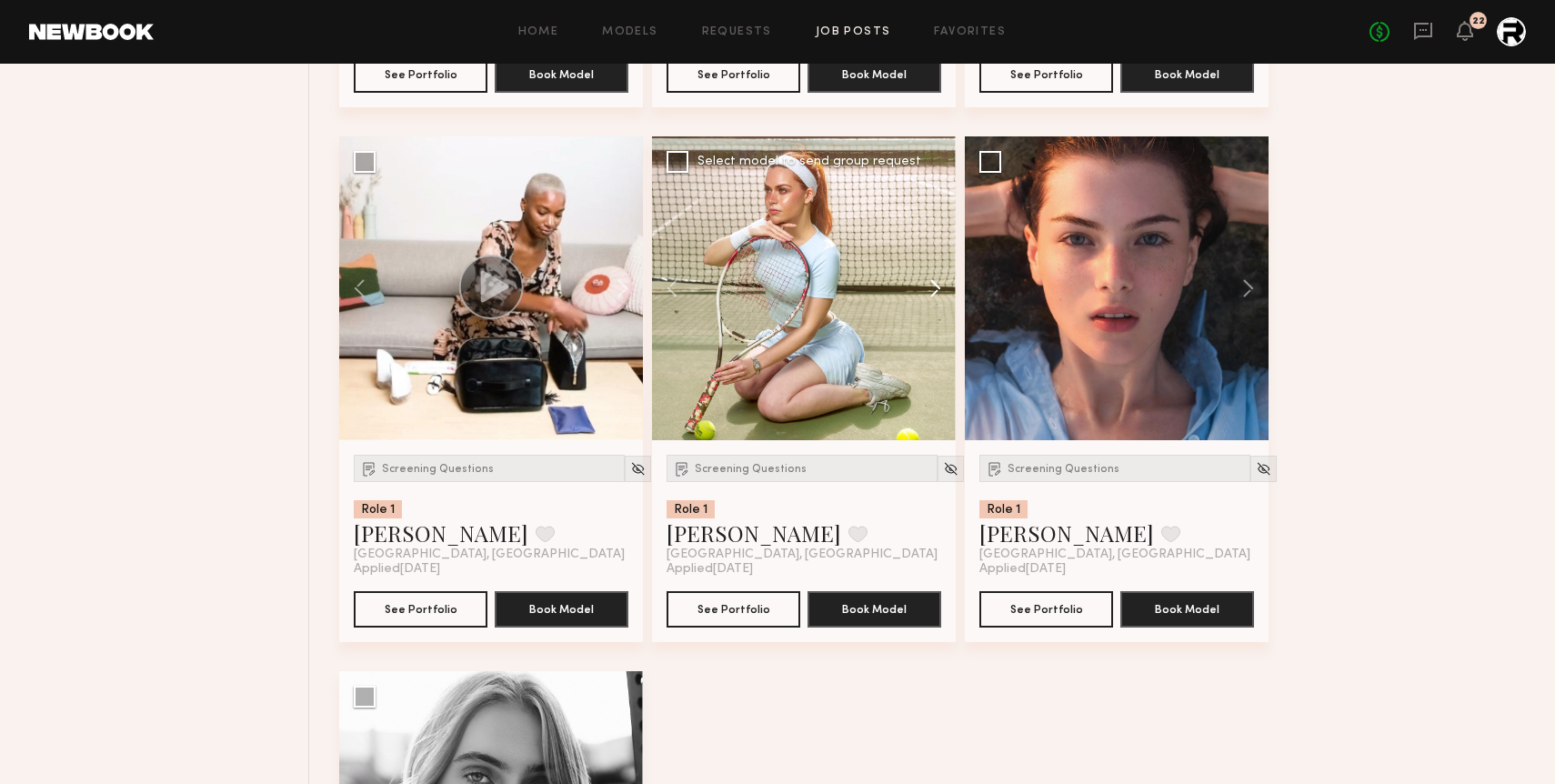
click at [930, 291] on button at bounding box center [927, 288] width 58 height 303
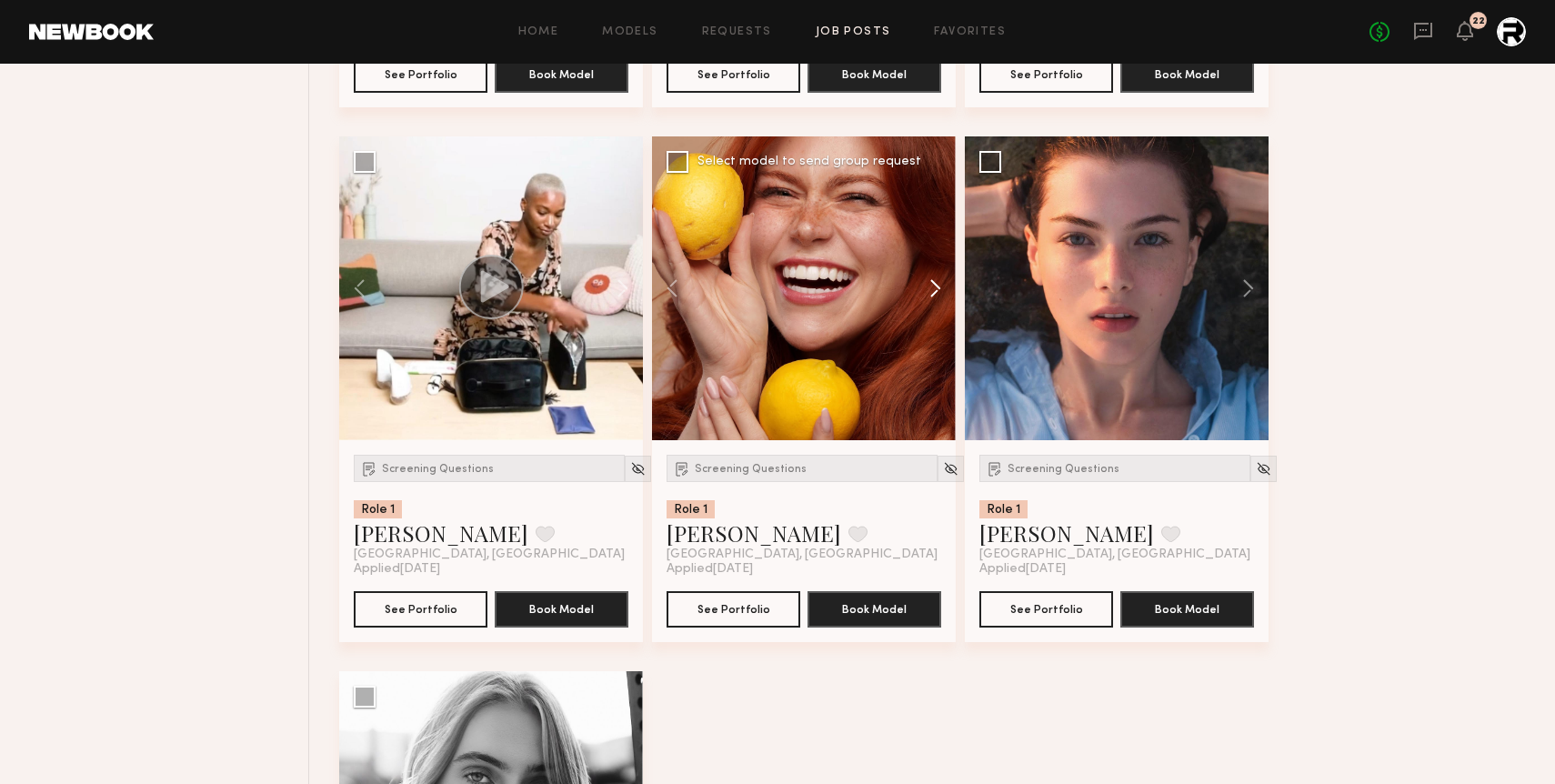
click at [930, 291] on button at bounding box center [927, 288] width 58 height 303
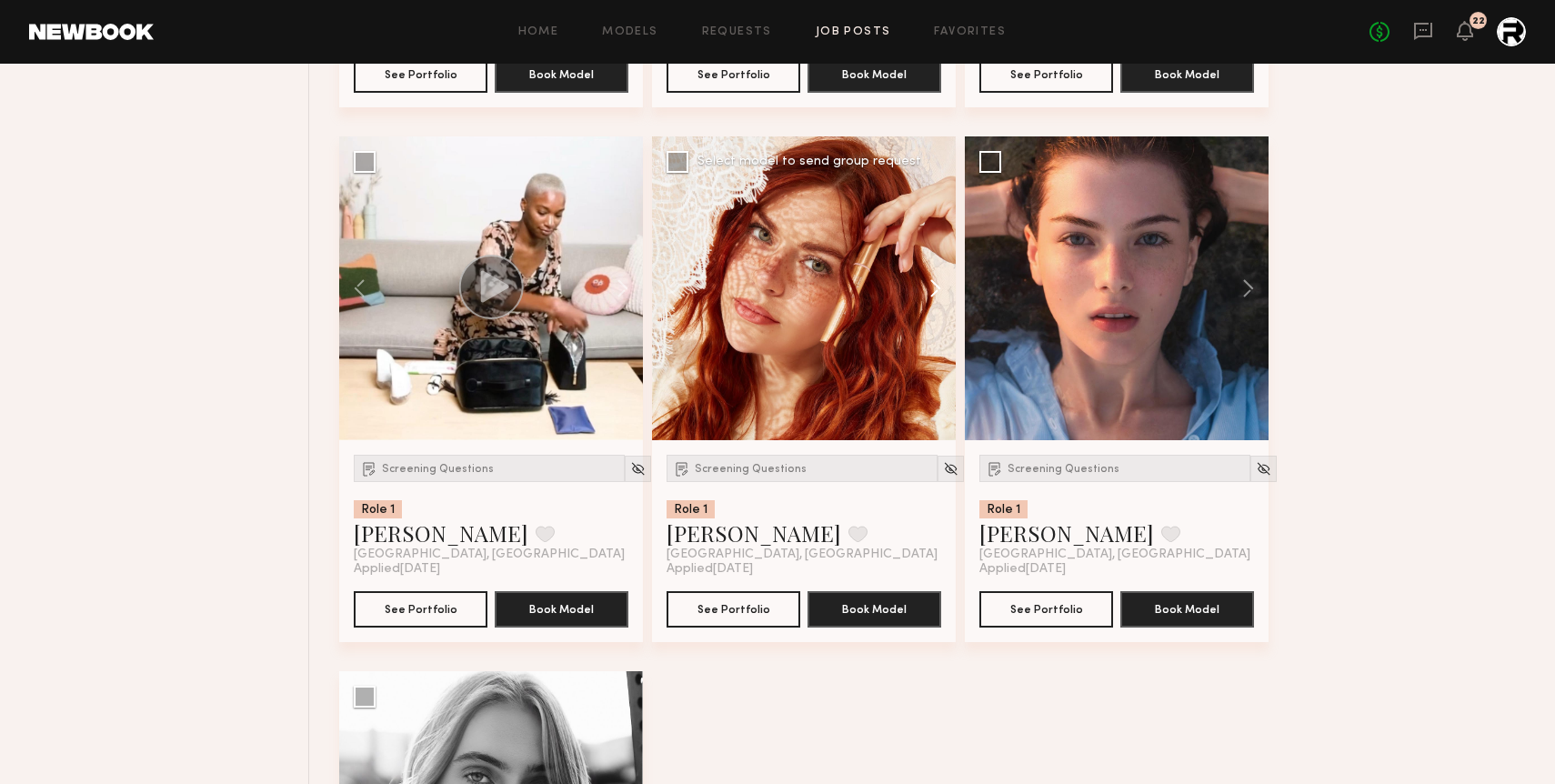
click at [930, 291] on button at bounding box center [927, 288] width 58 height 303
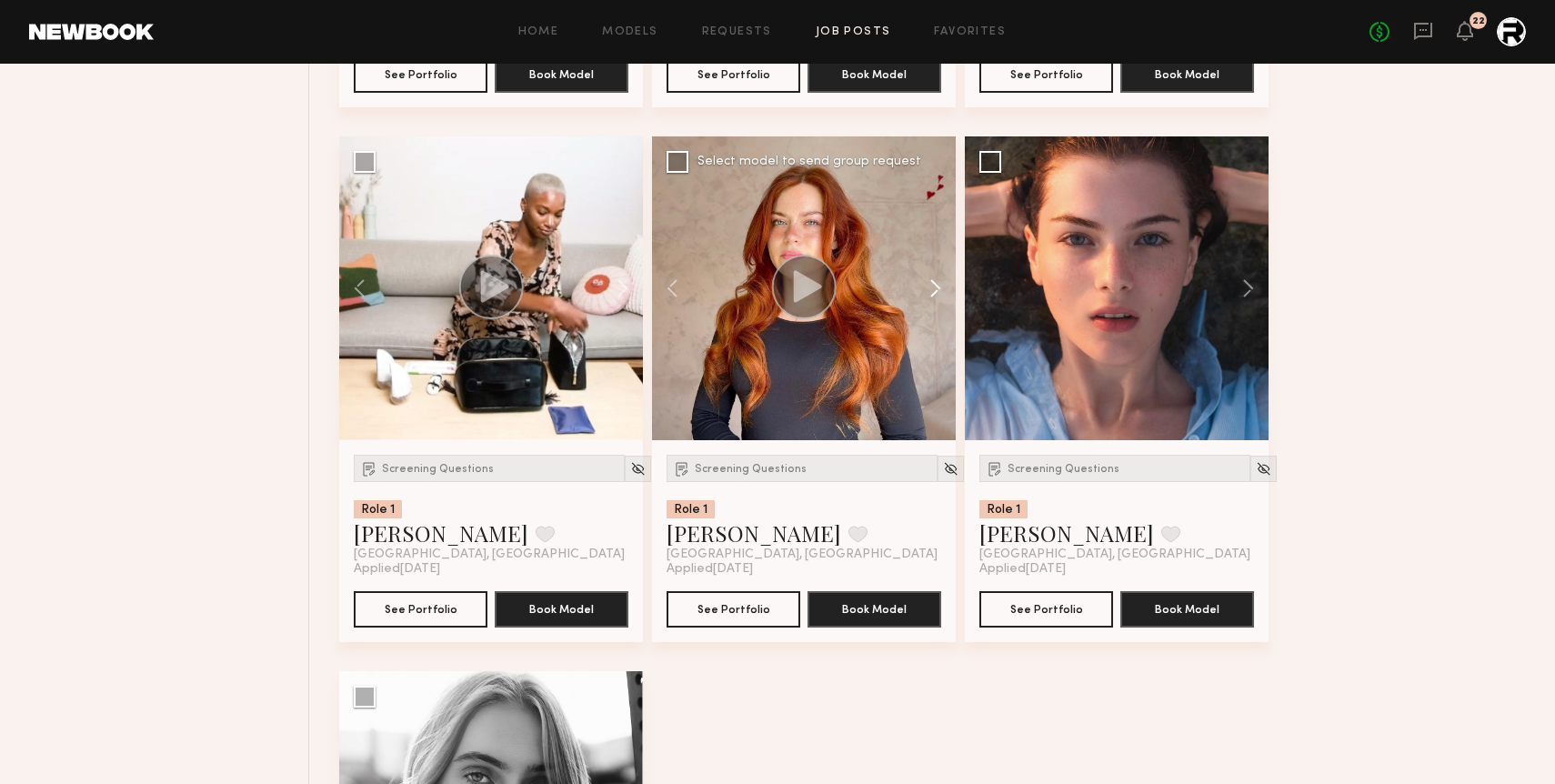
click at [930, 291] on button at bounding box center [927, 288] width 58 height 303
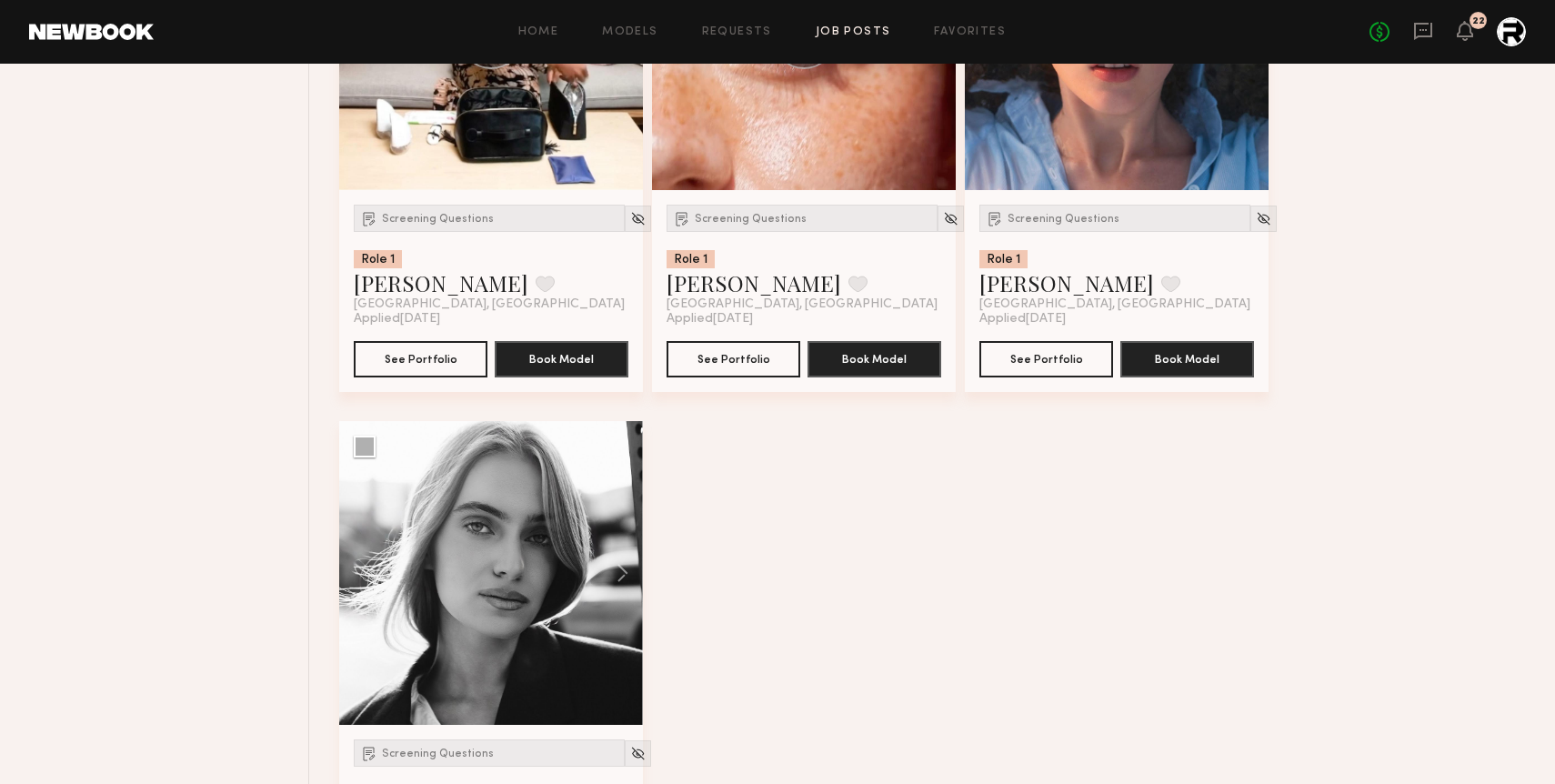
scroll to position [10098, 0]
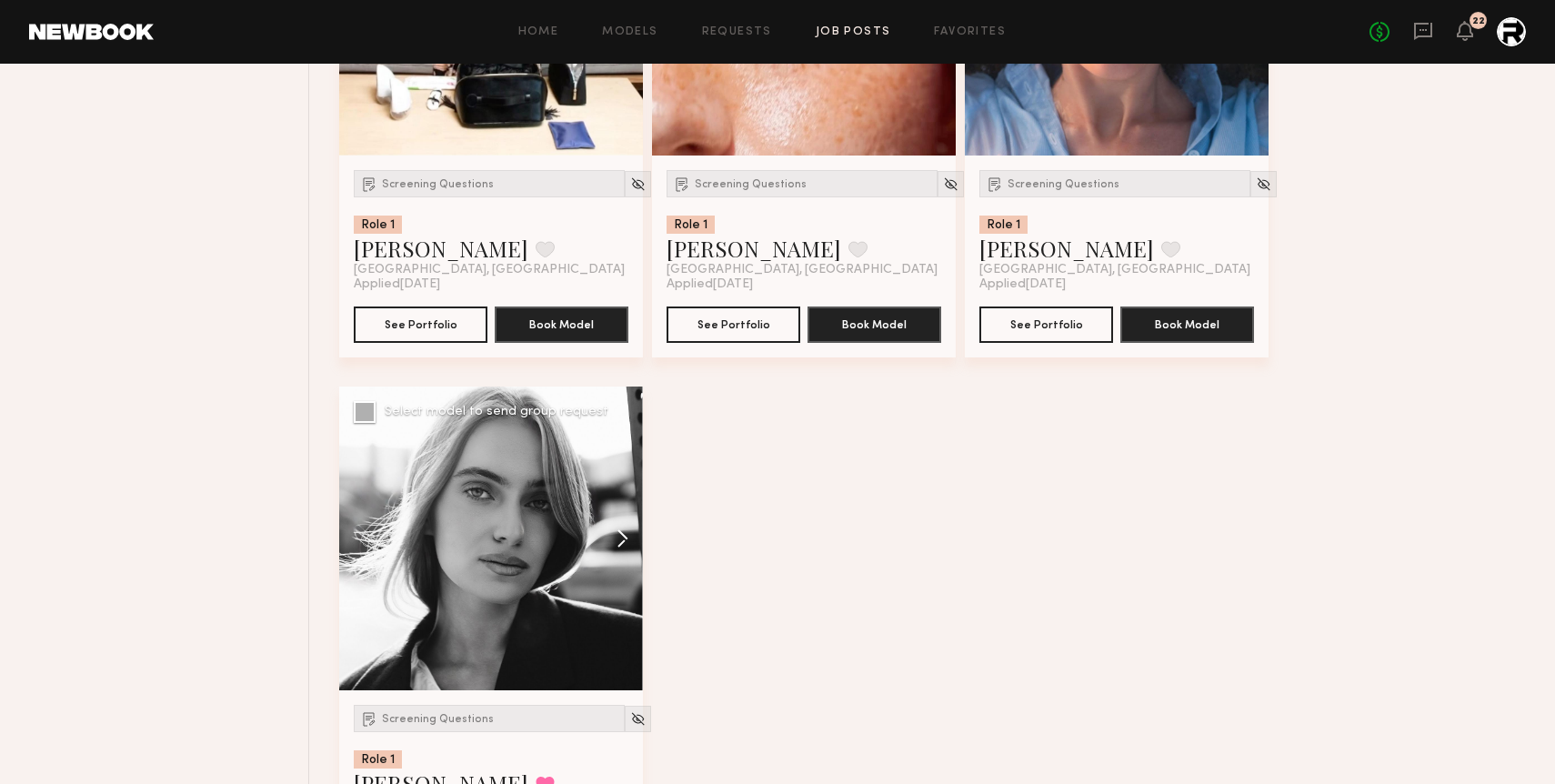
click at [628, 543] on button at bounding box center [613, 537] width 58 height 303
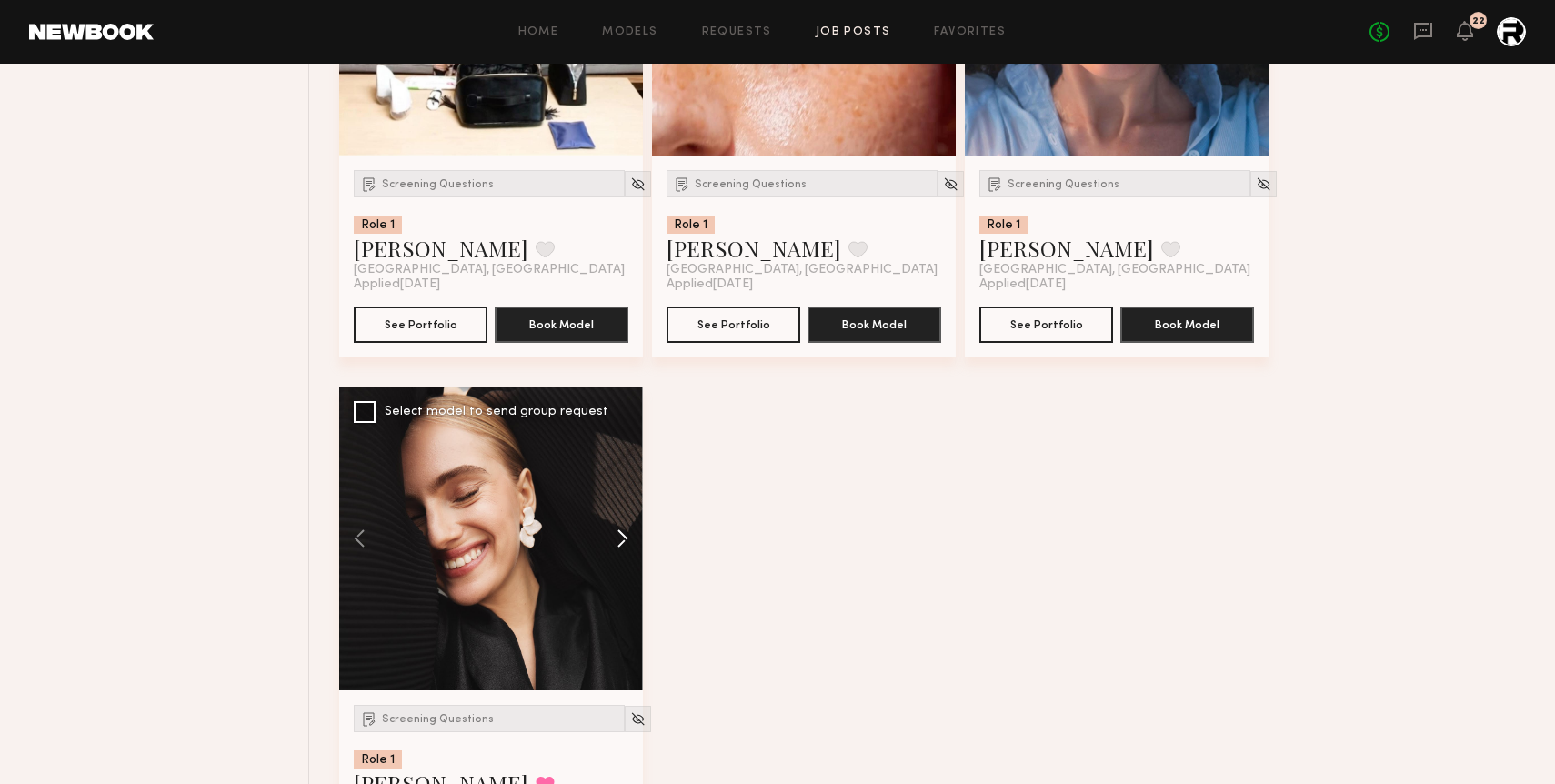
click at [628, 543] on button at bounding box center [613, 537] width 58 height 303
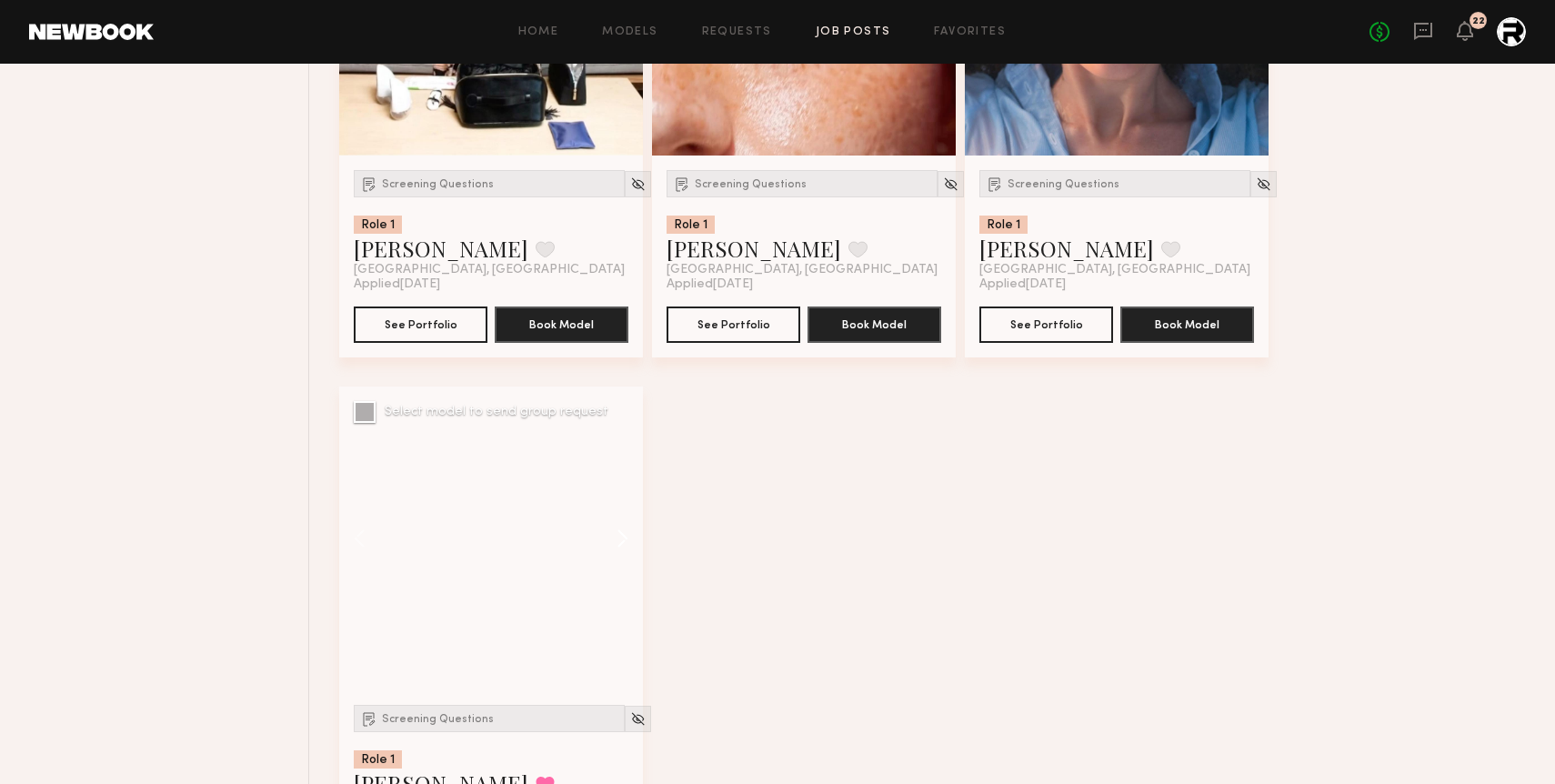
click at [628, 543] on button at bounding box center [613, 537] width 58 height 303
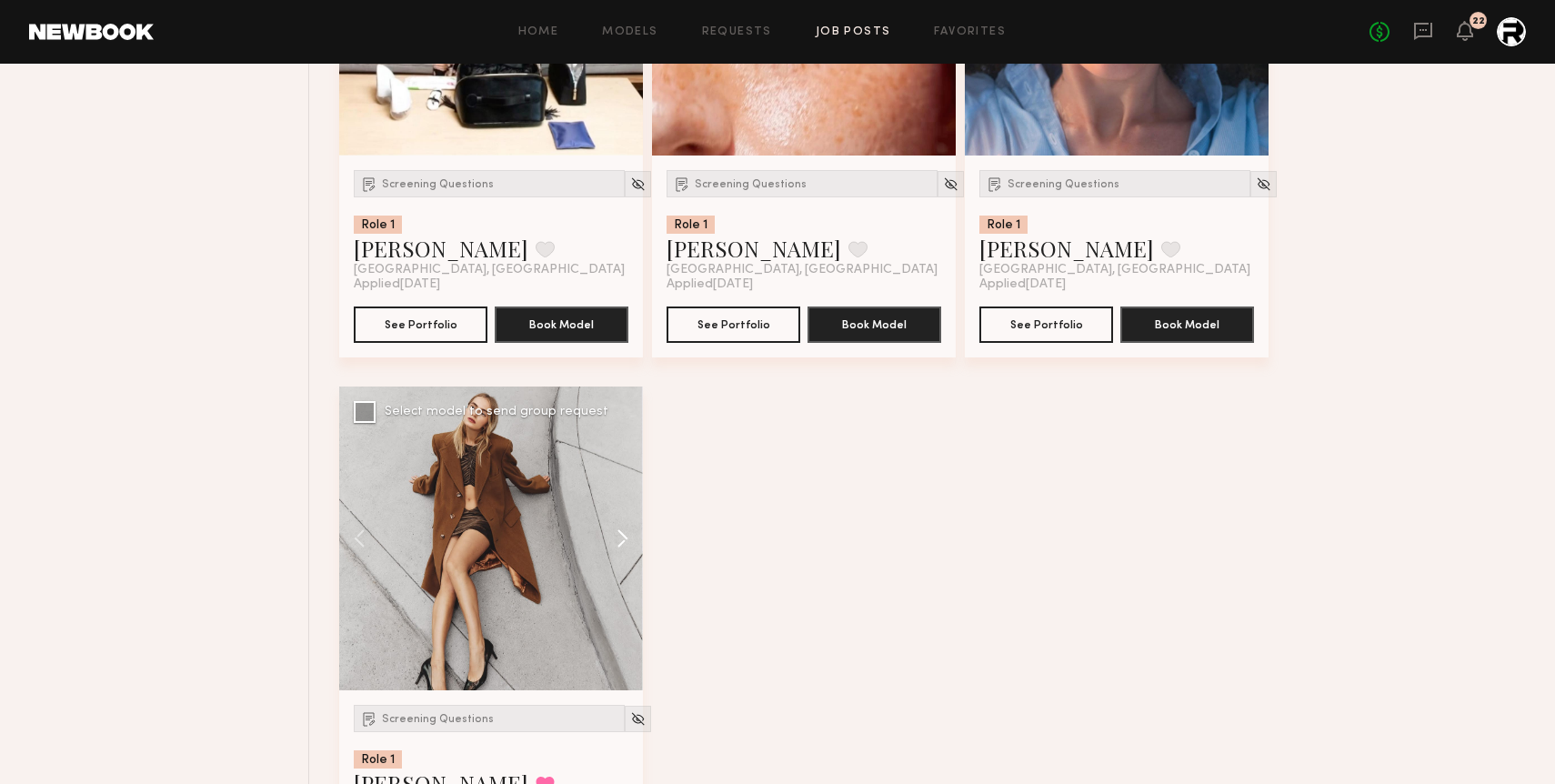
click at [628, 543] on button at bounding box center [613, 537] width 58 height 303
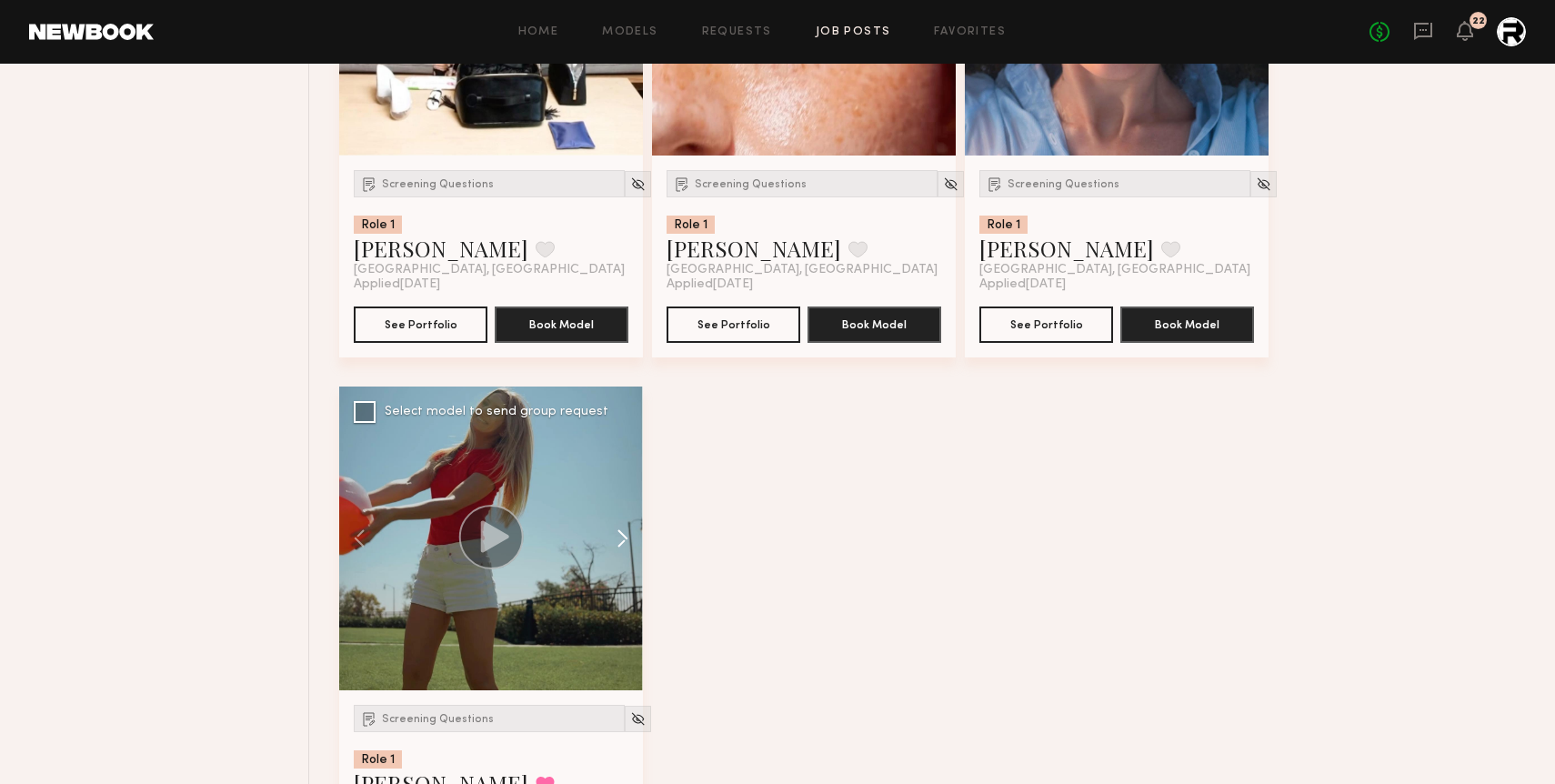
click at [628, 543] on button at bounding box center [613, 537] width 58 height 303
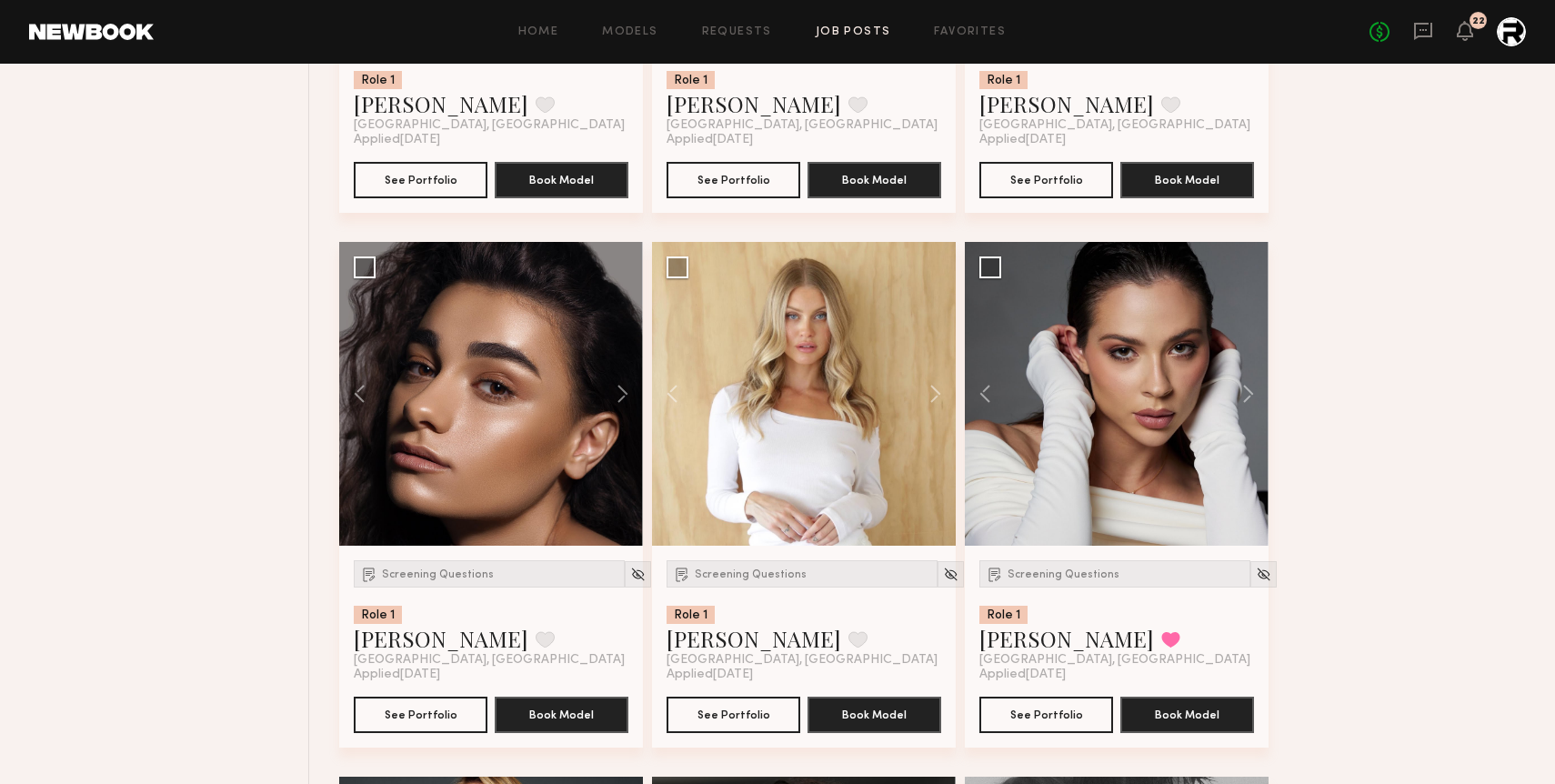
scroll to position [8087, 0]
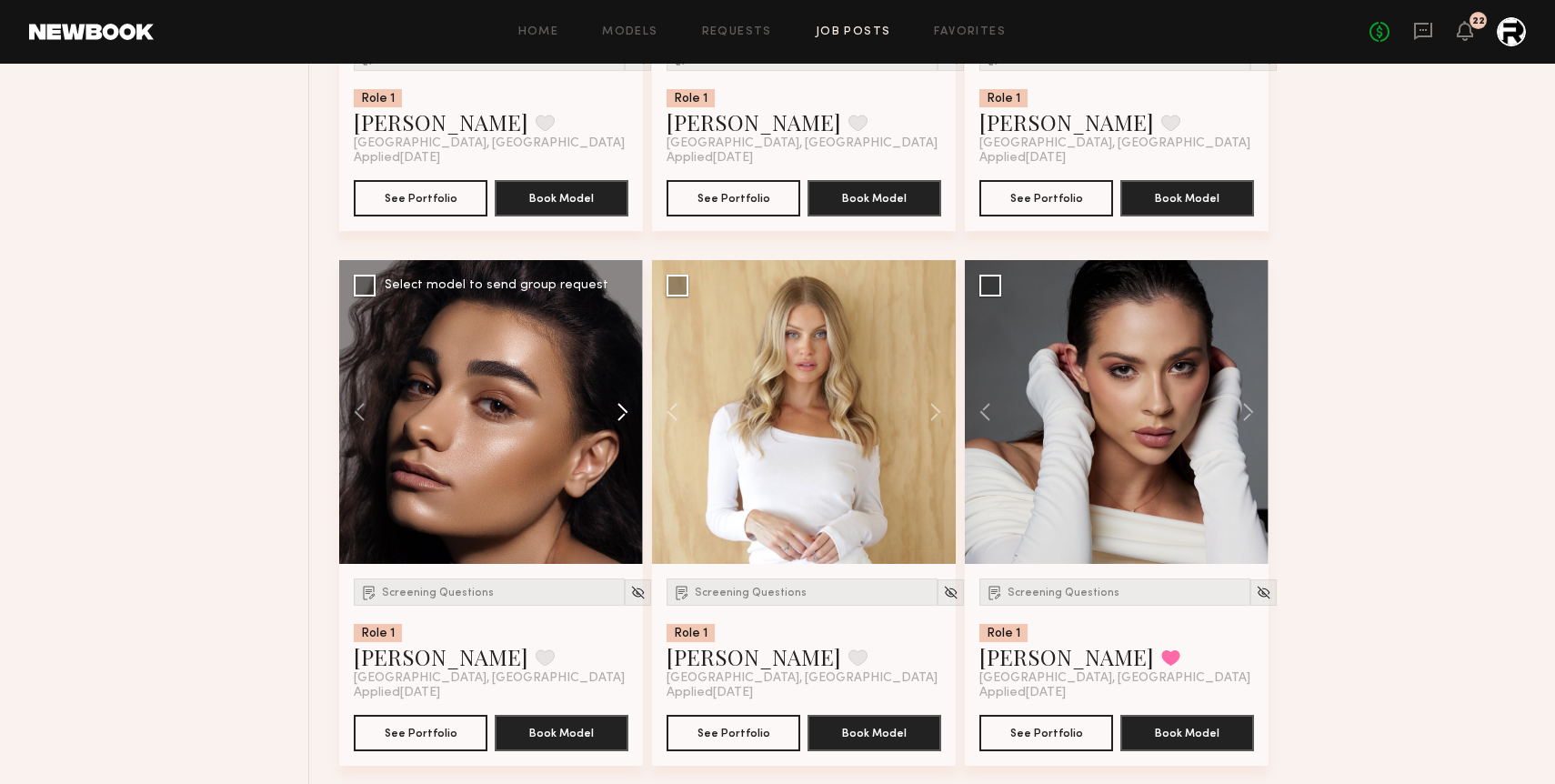
click at [625, 410] on button at bounding box center [613, 411] width 58 height 303
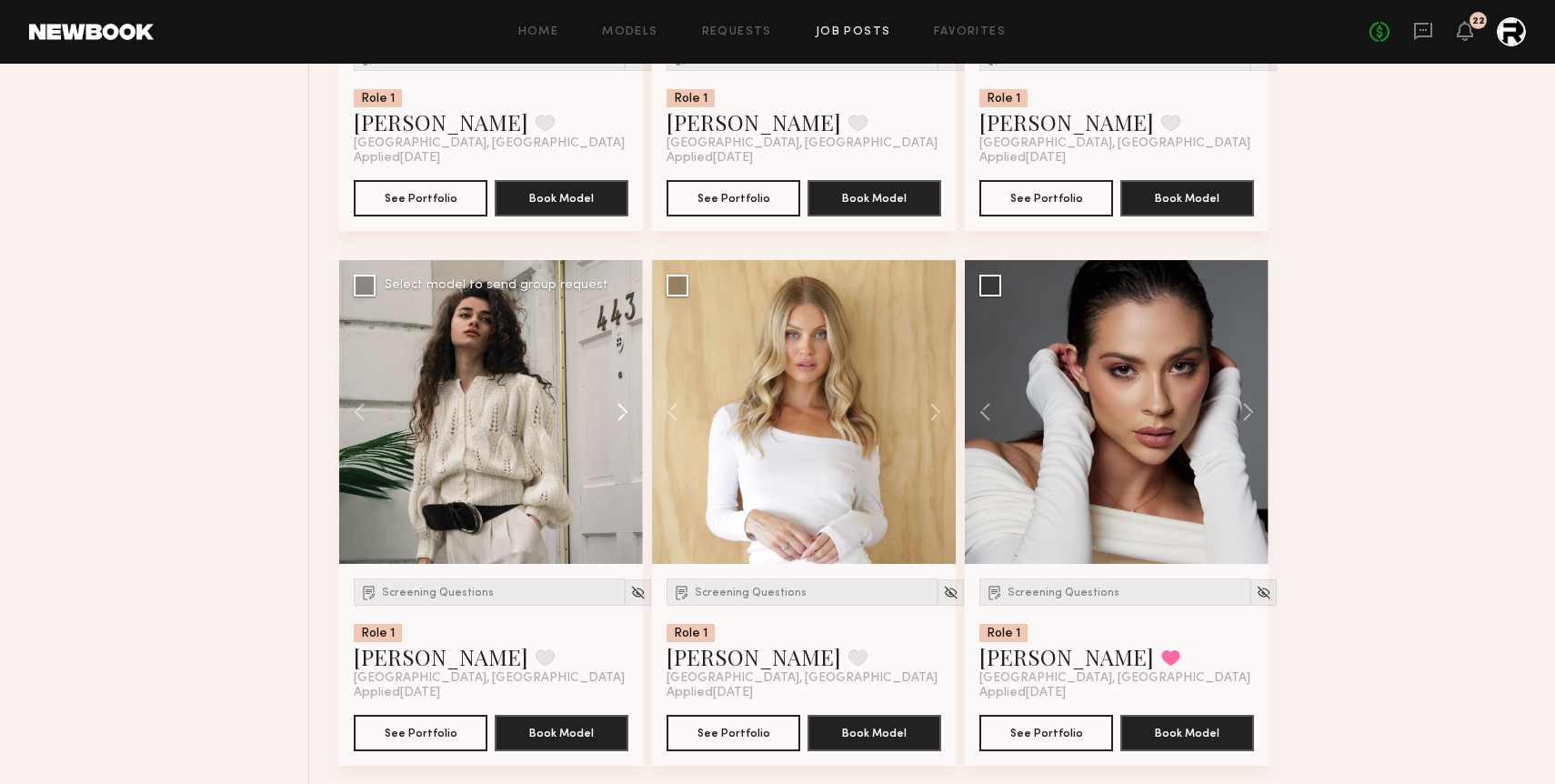
click at [625, 410] on button at bounding box center [613, 411] width 58 height 303
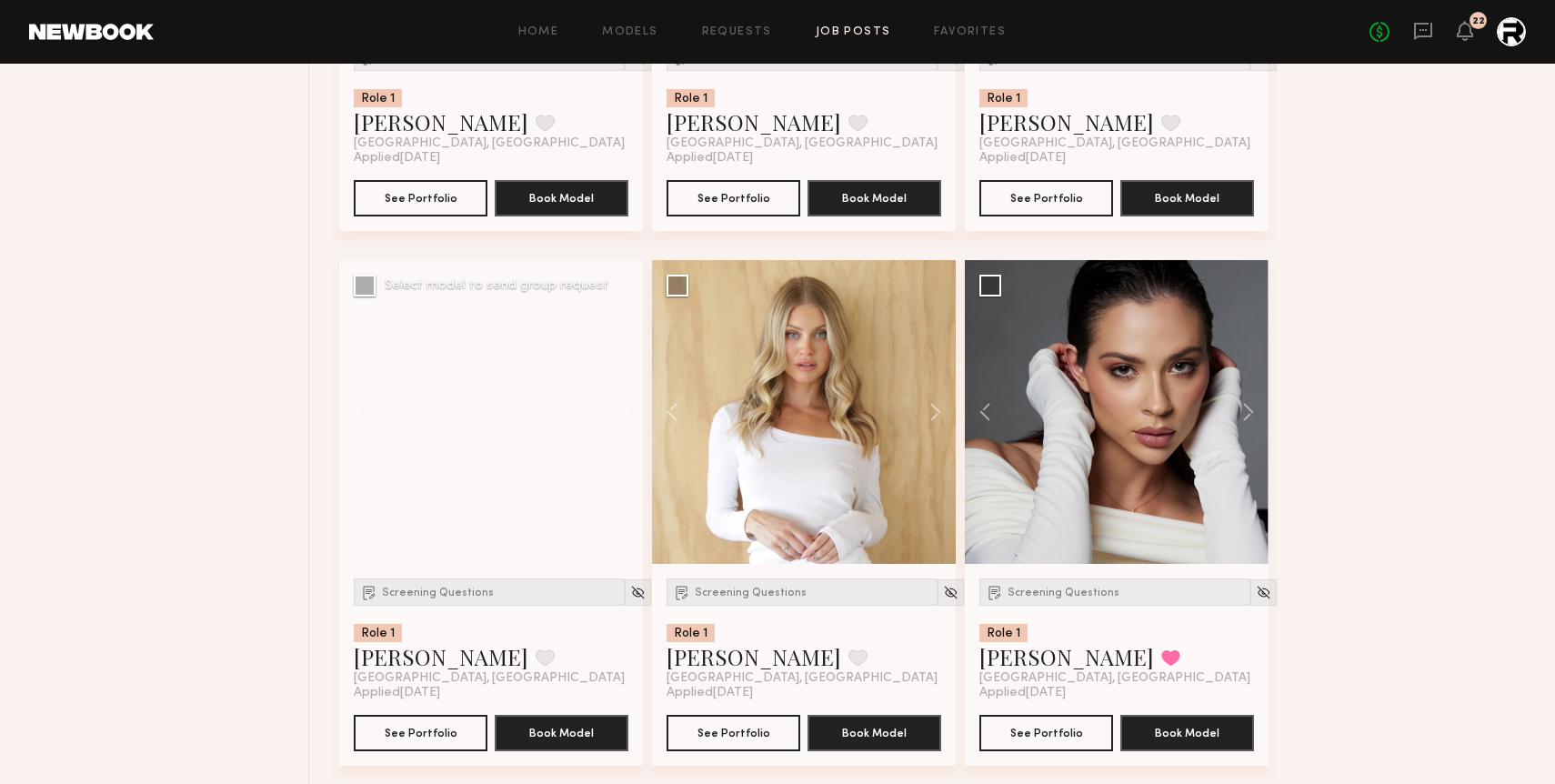
click at [625, 410] on button at bounding box center [613, 411] width 58 height 303
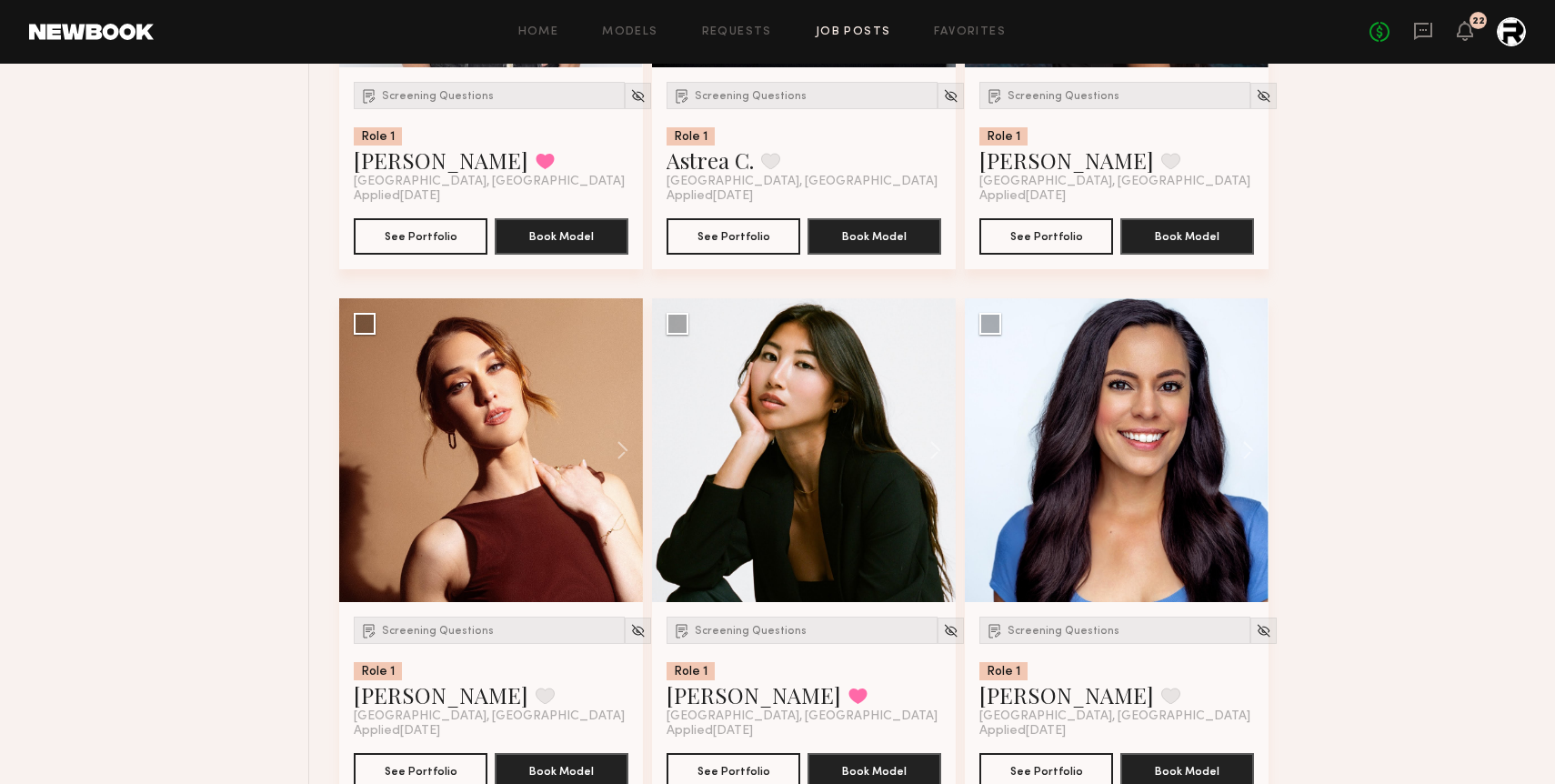
scroll to position [4842, 0]
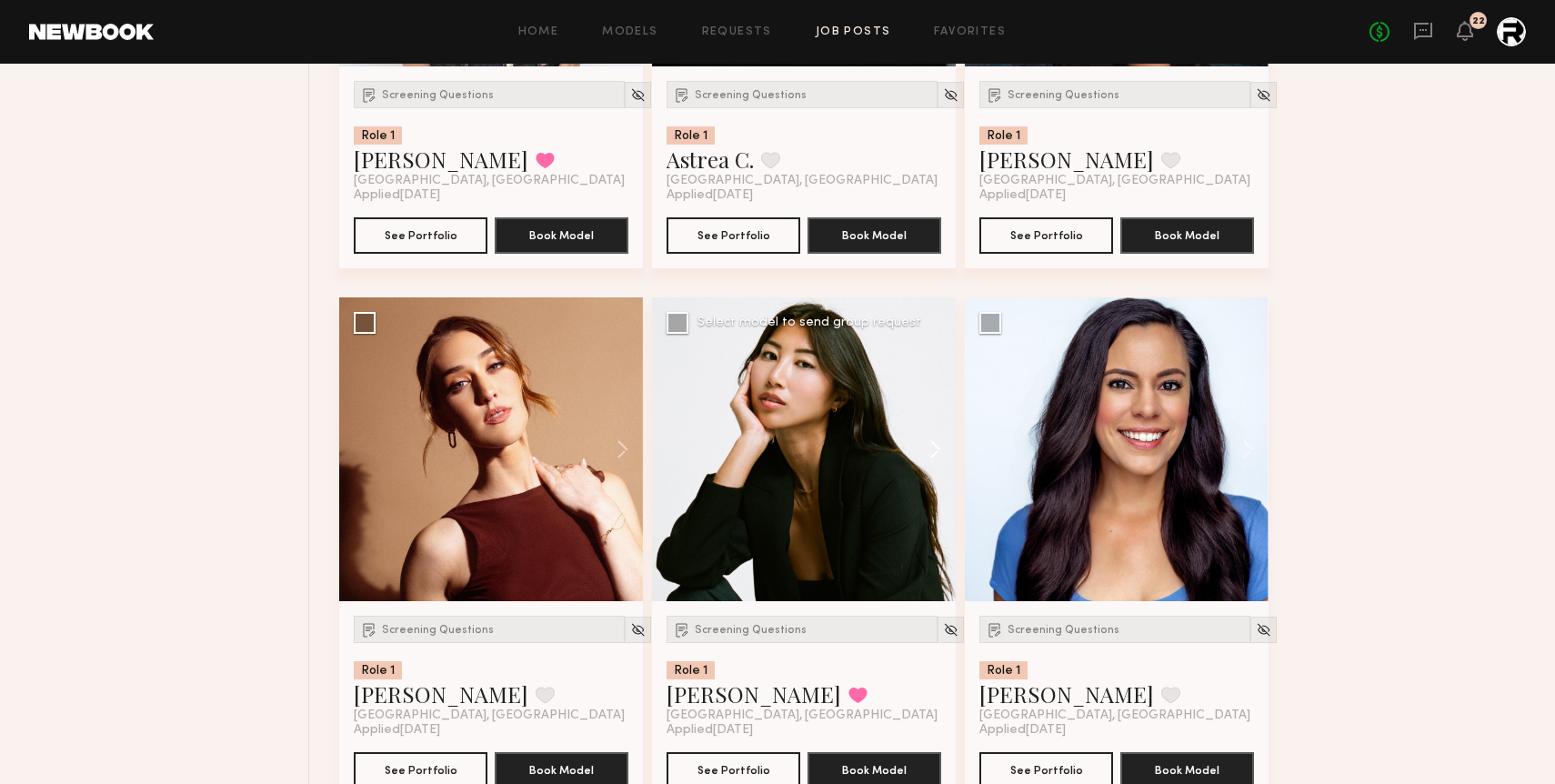
click at [936, 450] on button at bounding box center [927, 449] width 58 height 303
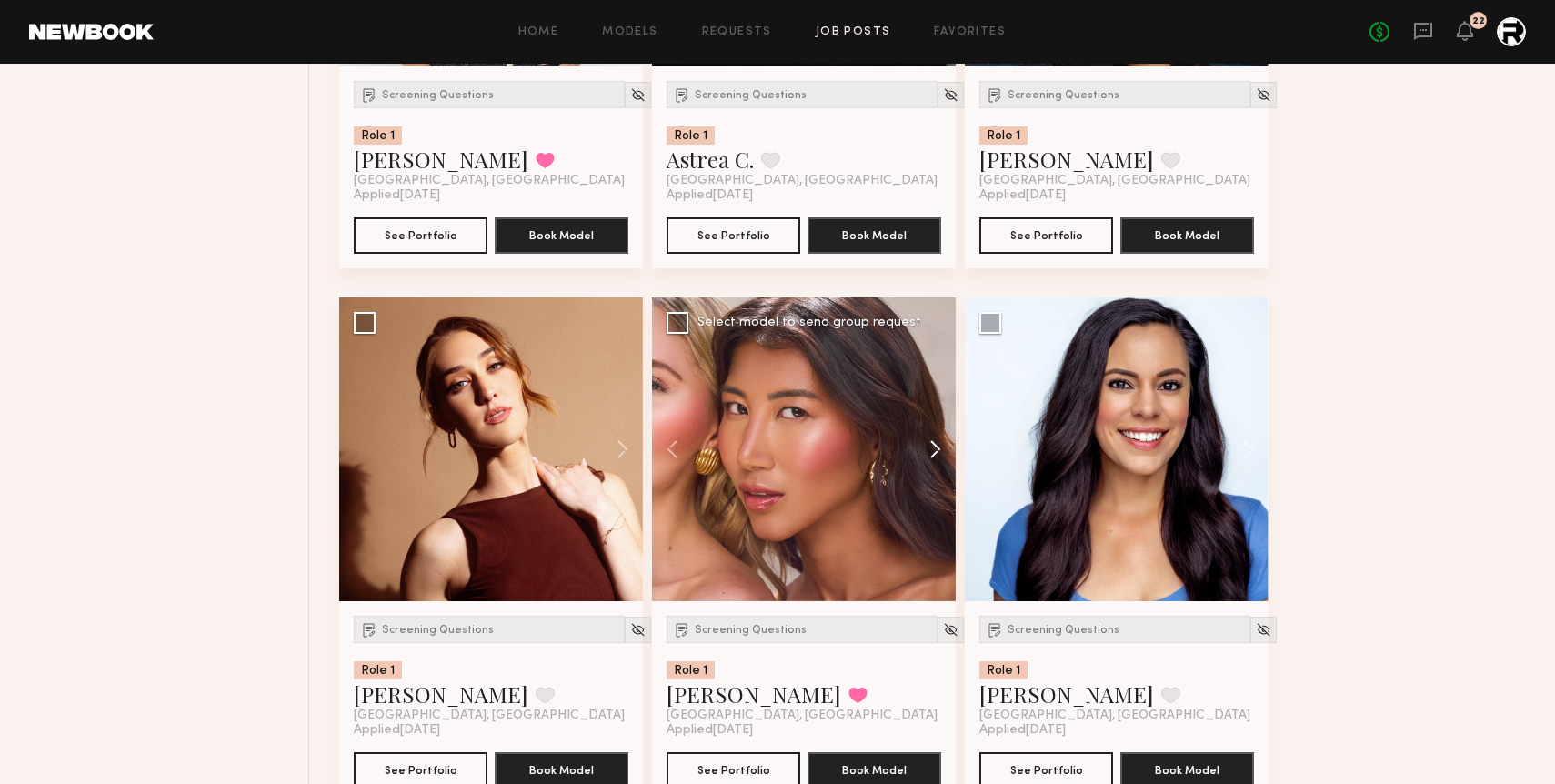
click at [936, 450] on button at bounding box center [927, 449] width 58 height 303
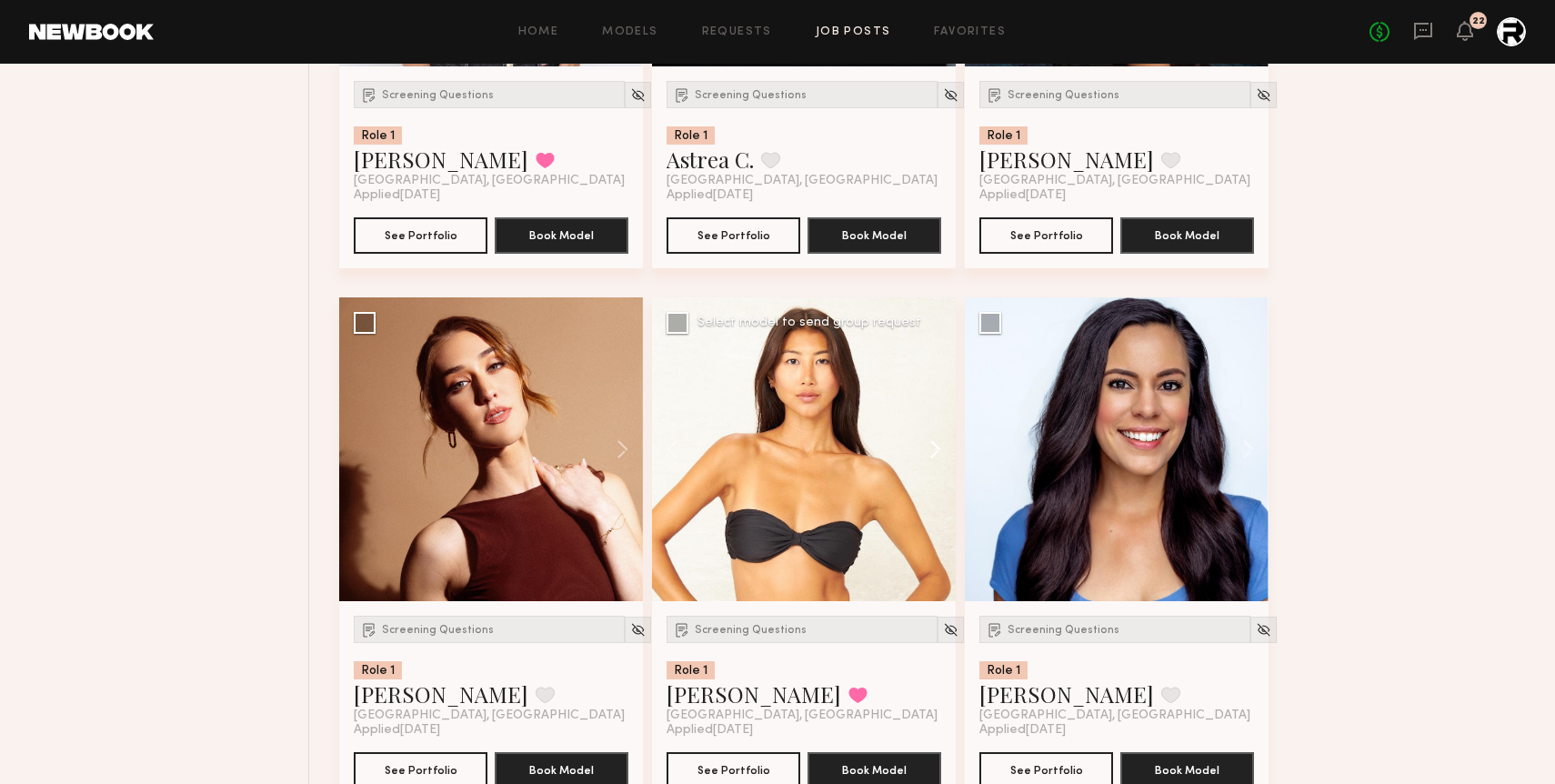
click at [936, 450] on button at bounding box center [927, 449] width 58 height 303
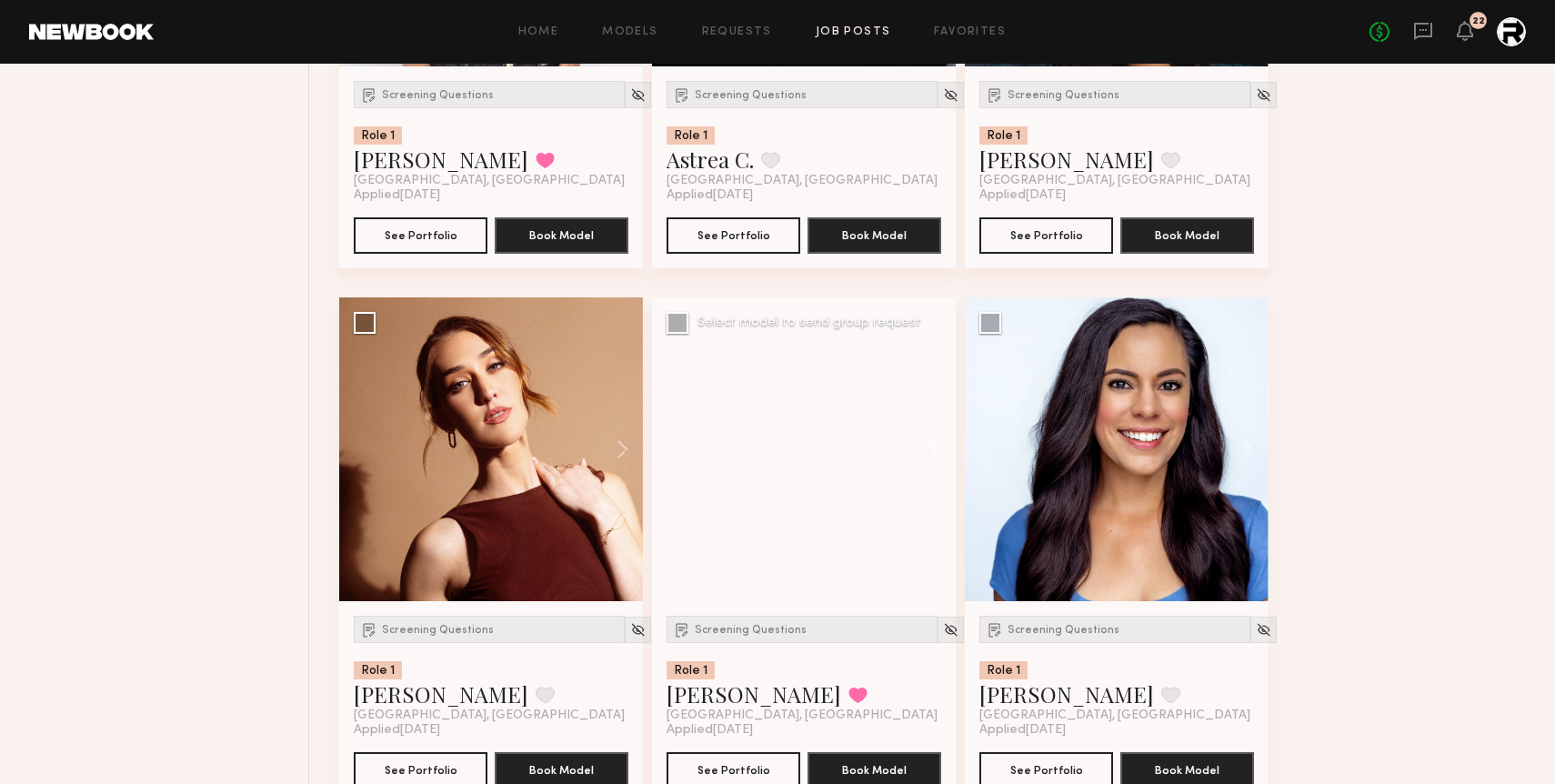
click at [936, 450] on button at bounding box center [927, 449] width 58 height 303
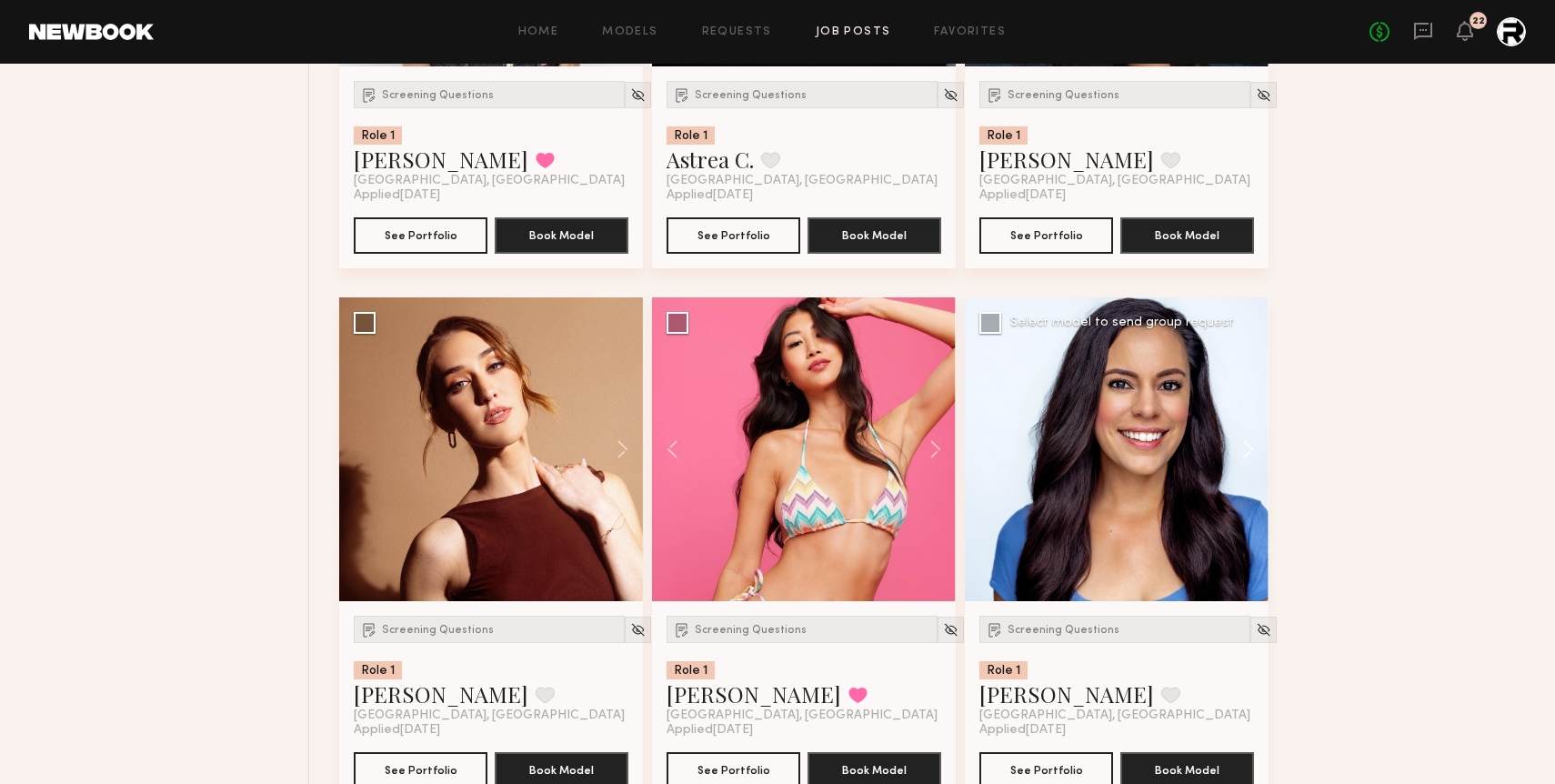
click at [1240, 453] on button at bounding box center [1239, 449] width 58 height 303
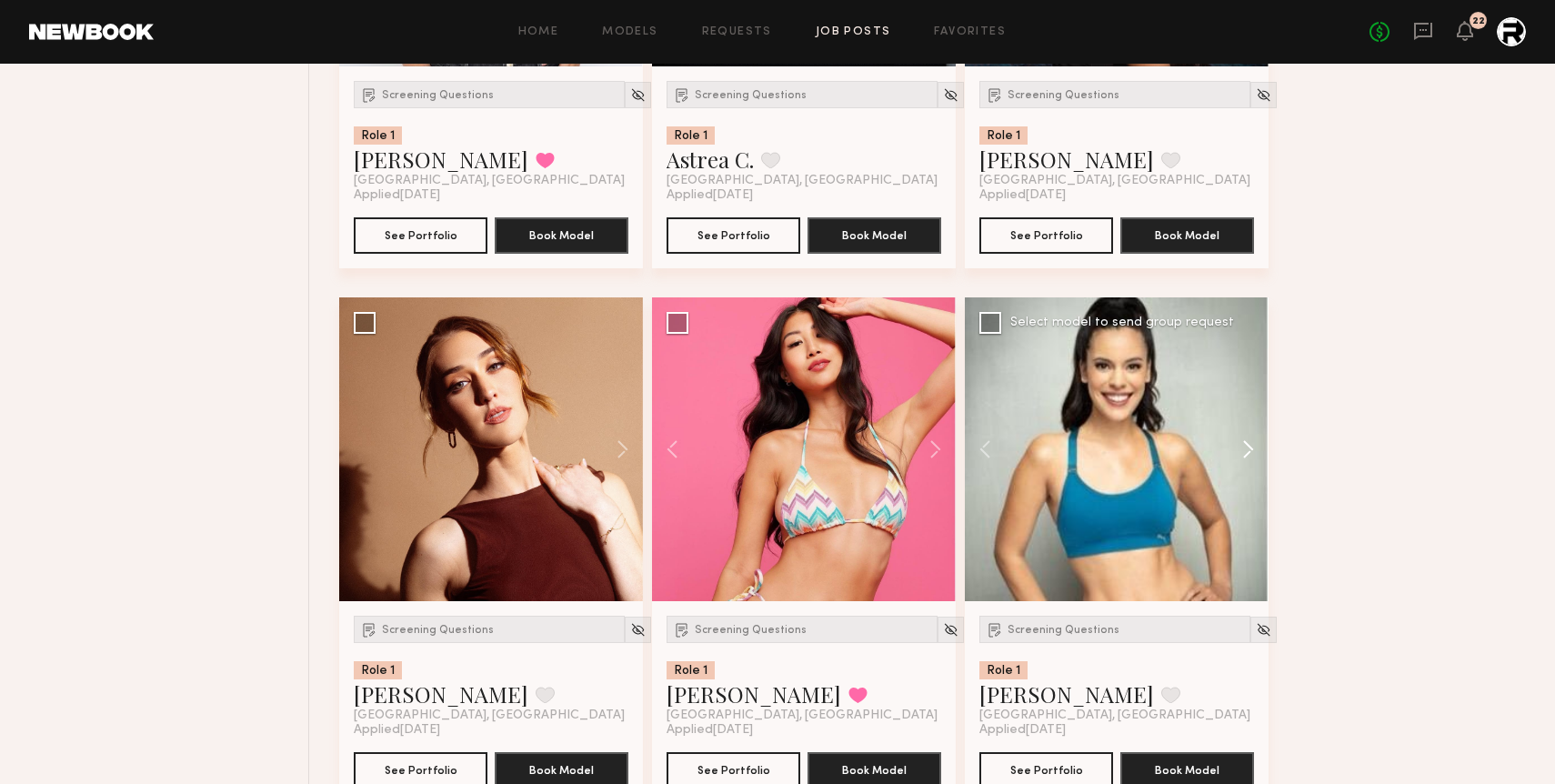
click at [1240, 453] on button at bounding box center [1239, 449] width 58 height 303
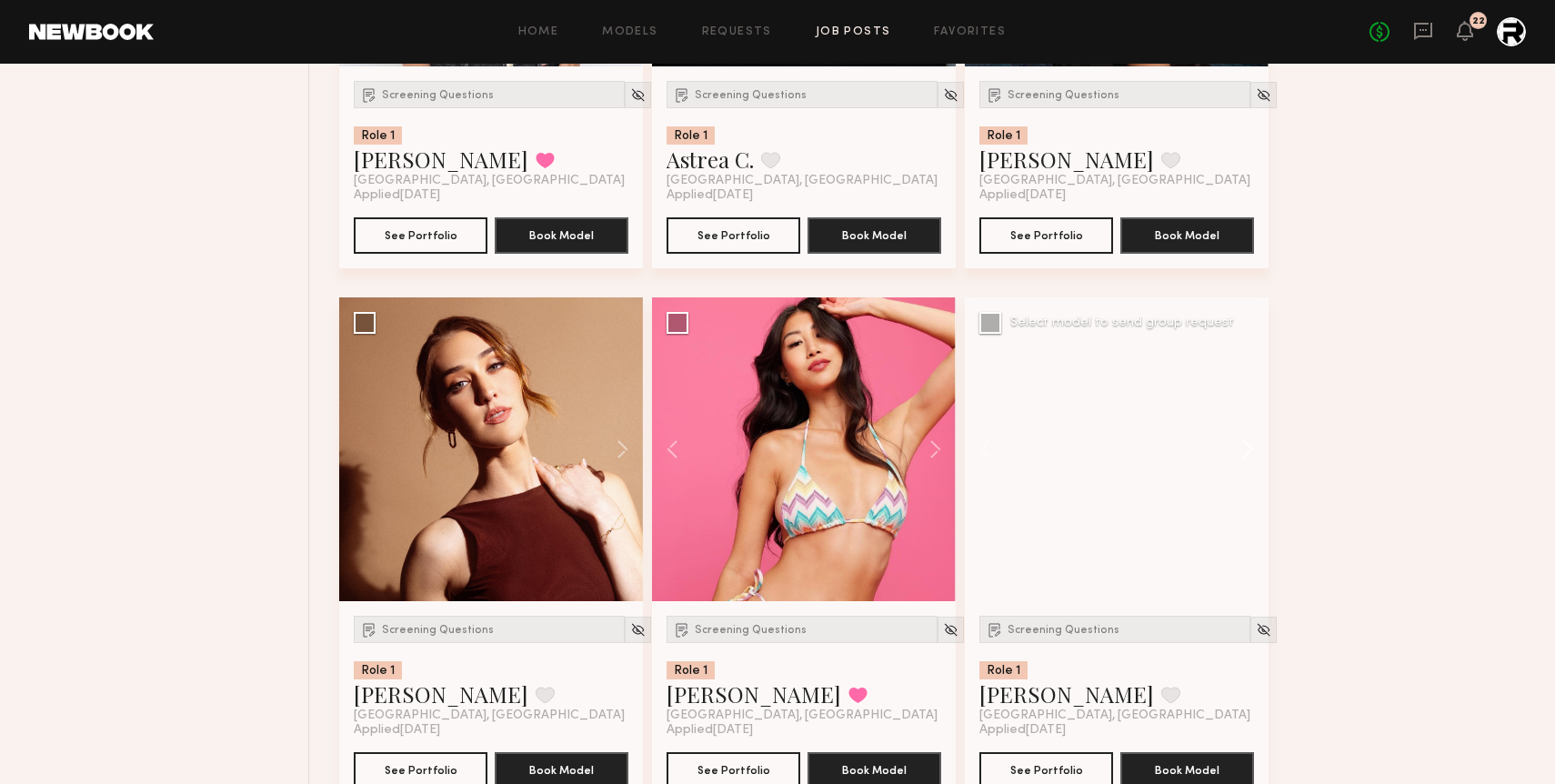
click at [1240, 453] on button at bounding box center [1239, 449] width 58 height 303
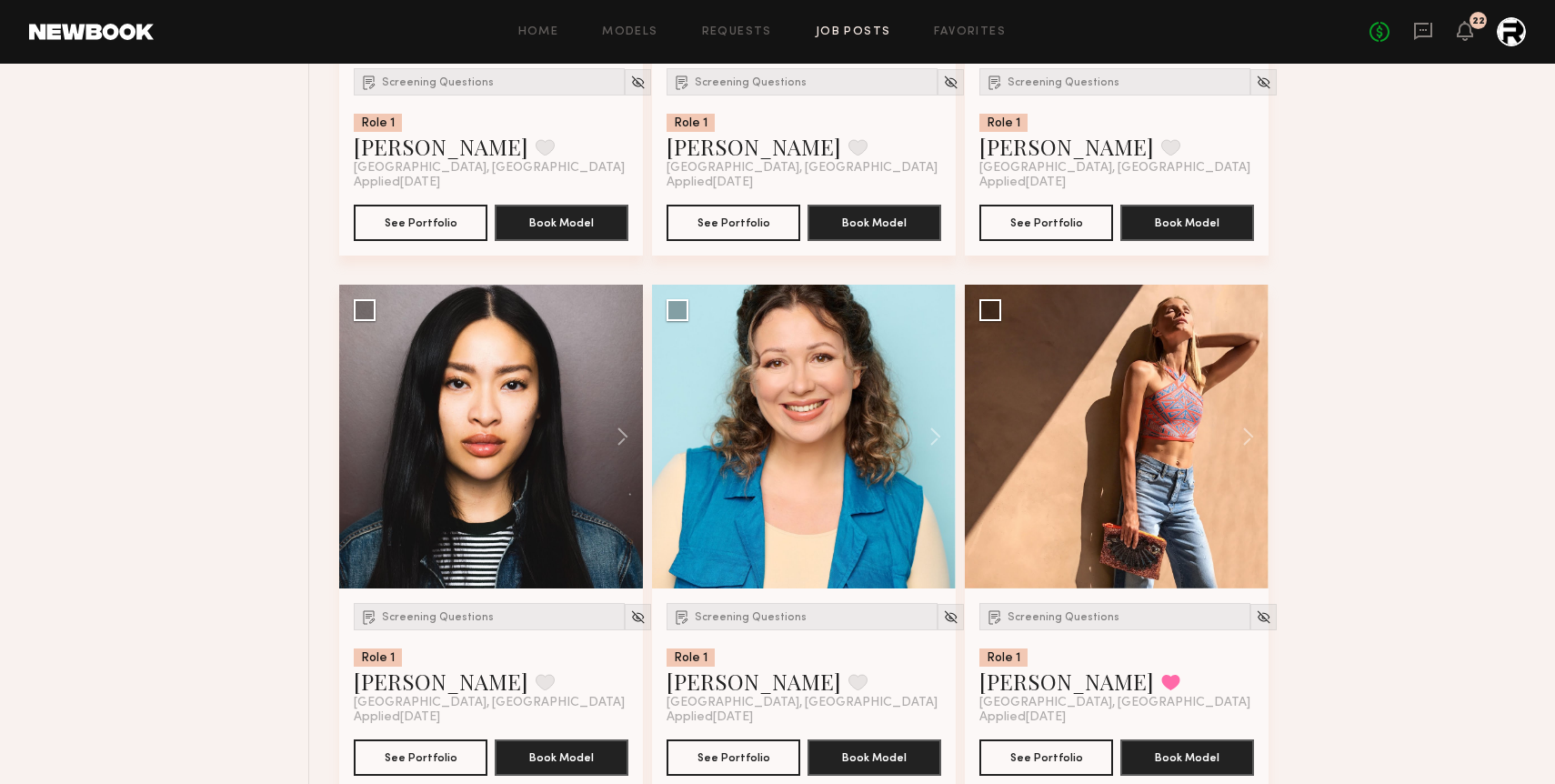
scroll to position [3785, 0]
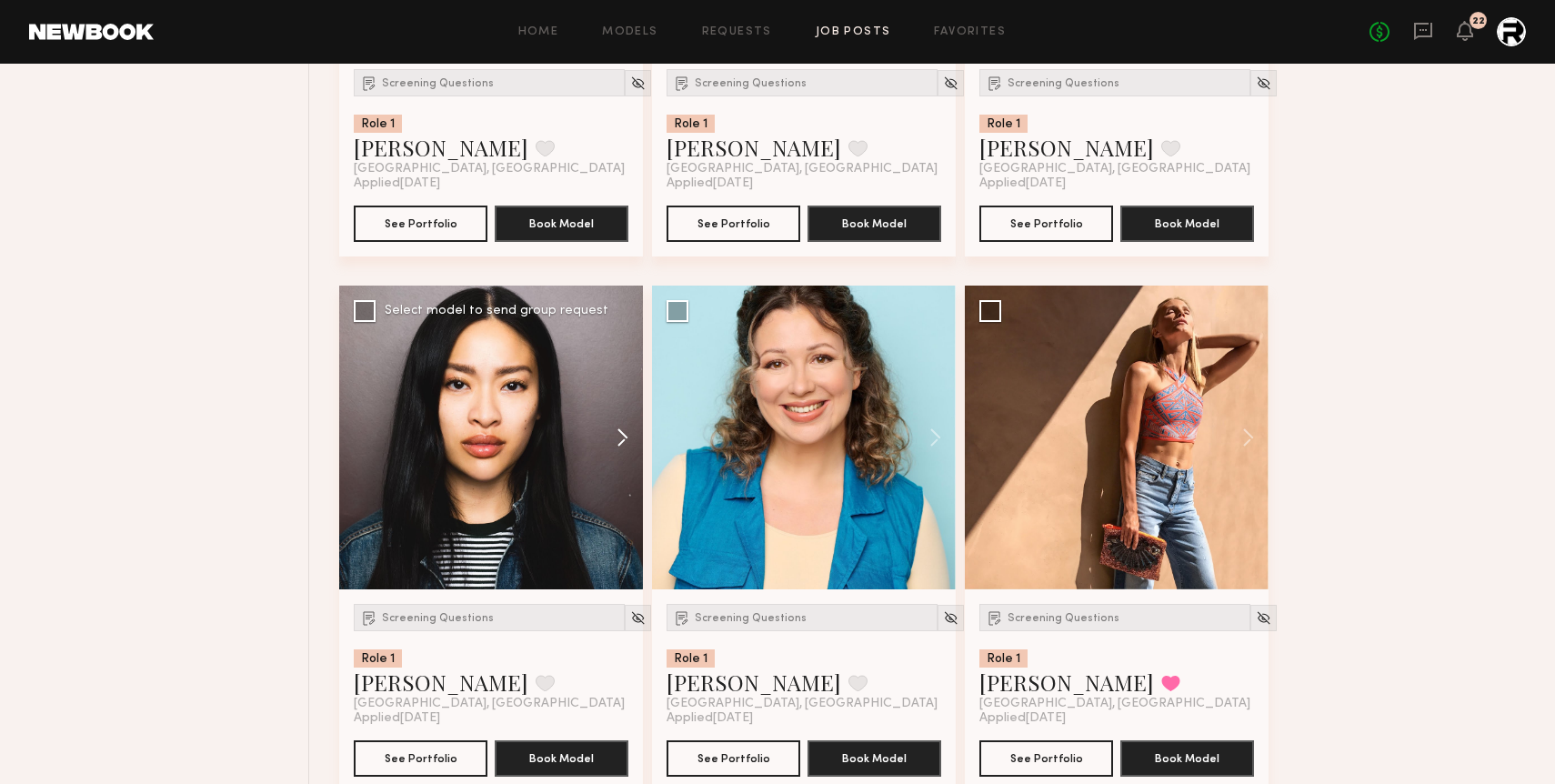
click at [624, 435] on button at bounding box center [613, 437] width 58 height 303
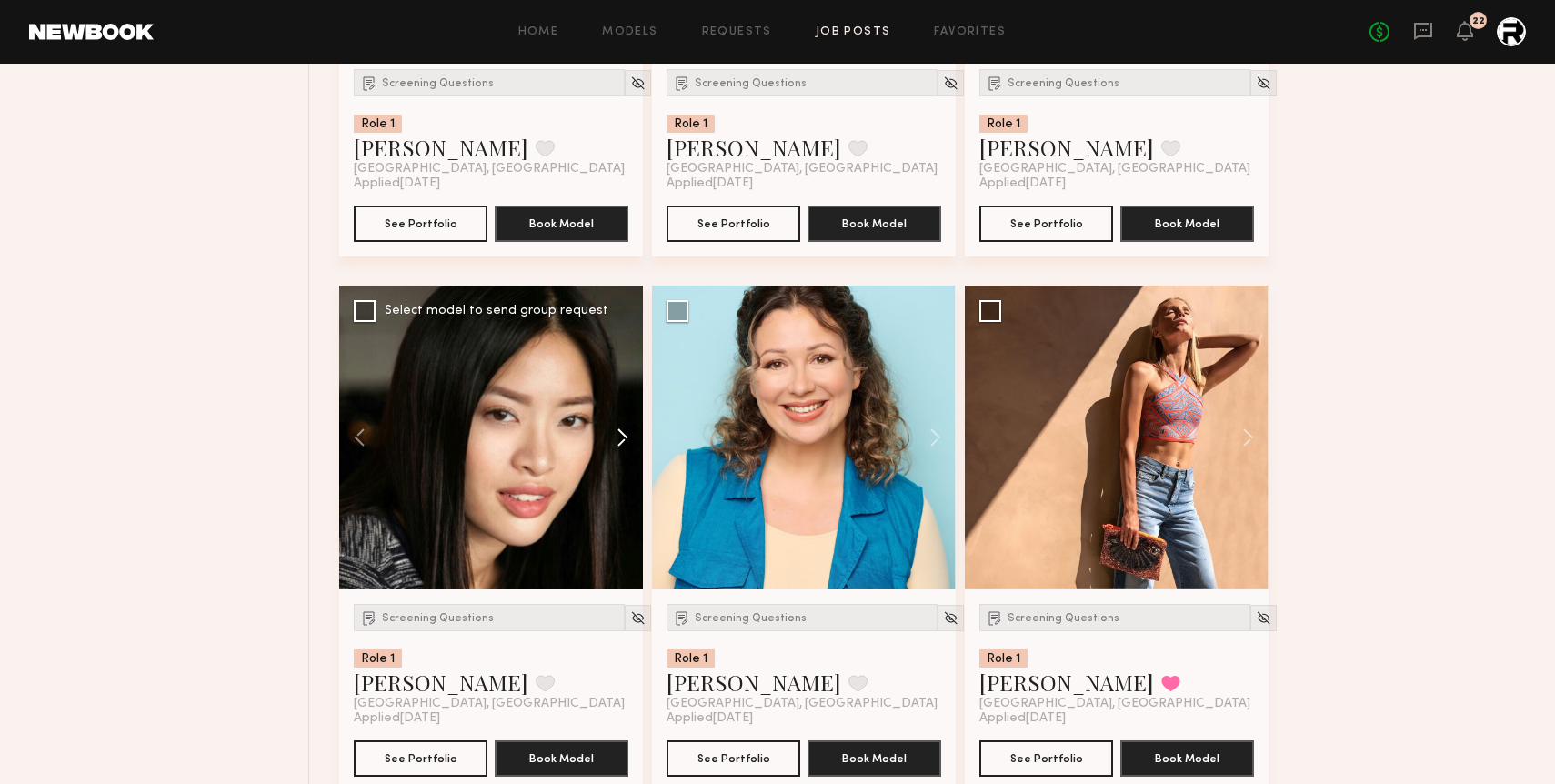
click at [624, 435] on button at bounding box center [613, 437] width 58 height 303
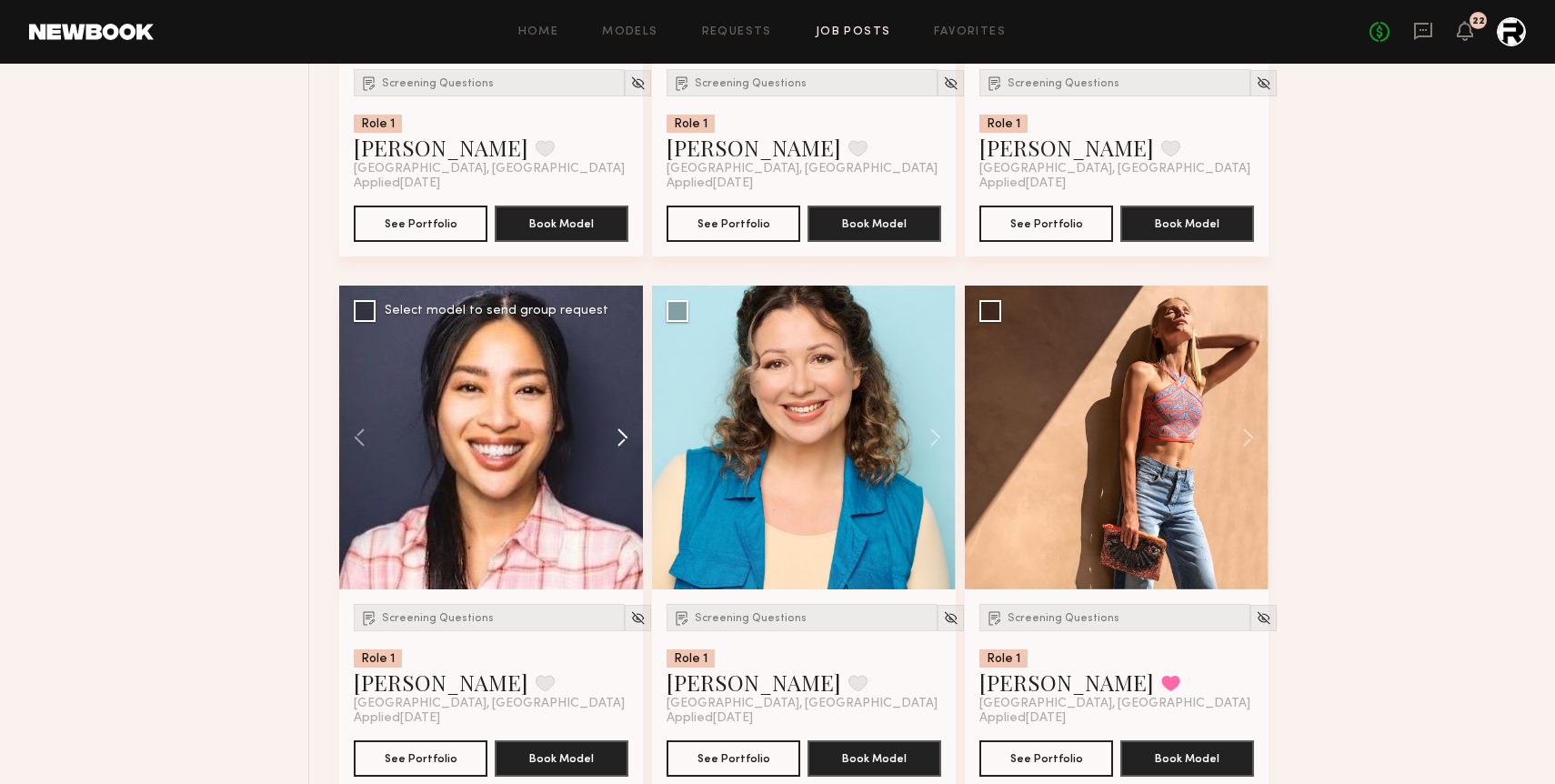
click at [624, 435] on button at bounding box center [613, 437] width 58 height 303
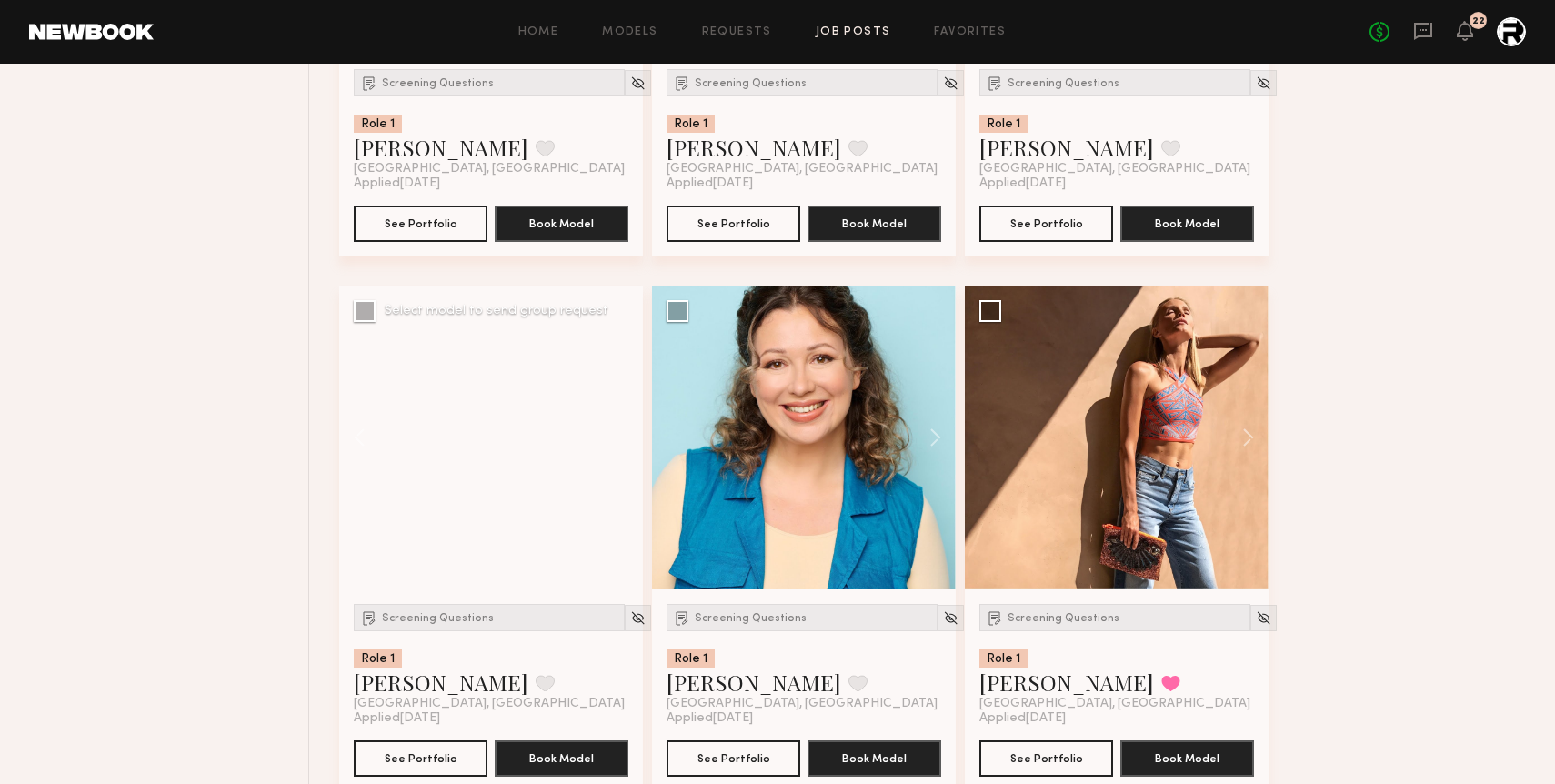
click at [624, 435] on div at bounding box center [491, 437] width 304 height 303
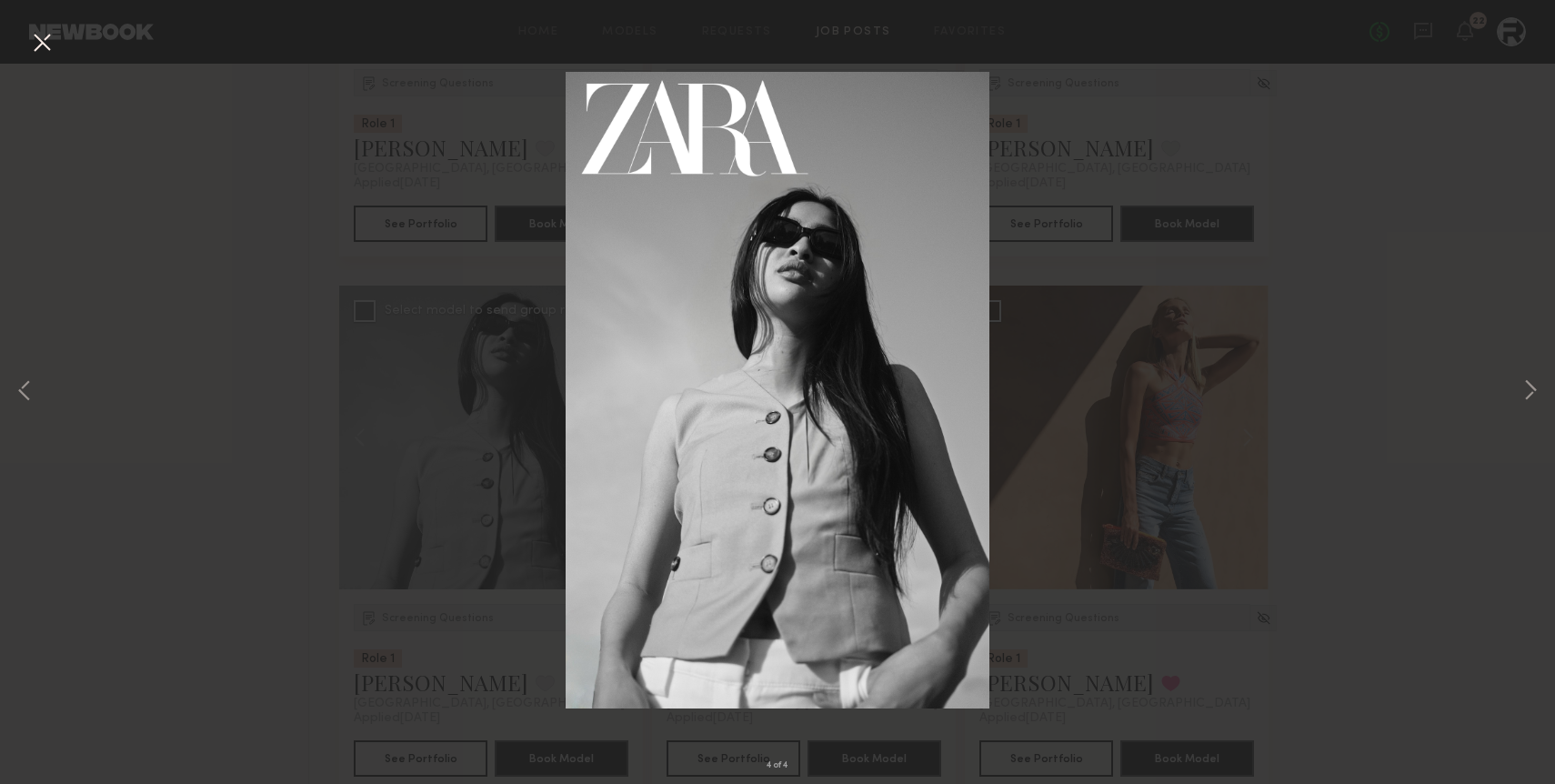
click at [48, 43] on button at bounding box center [41, 43] width 29 height 33
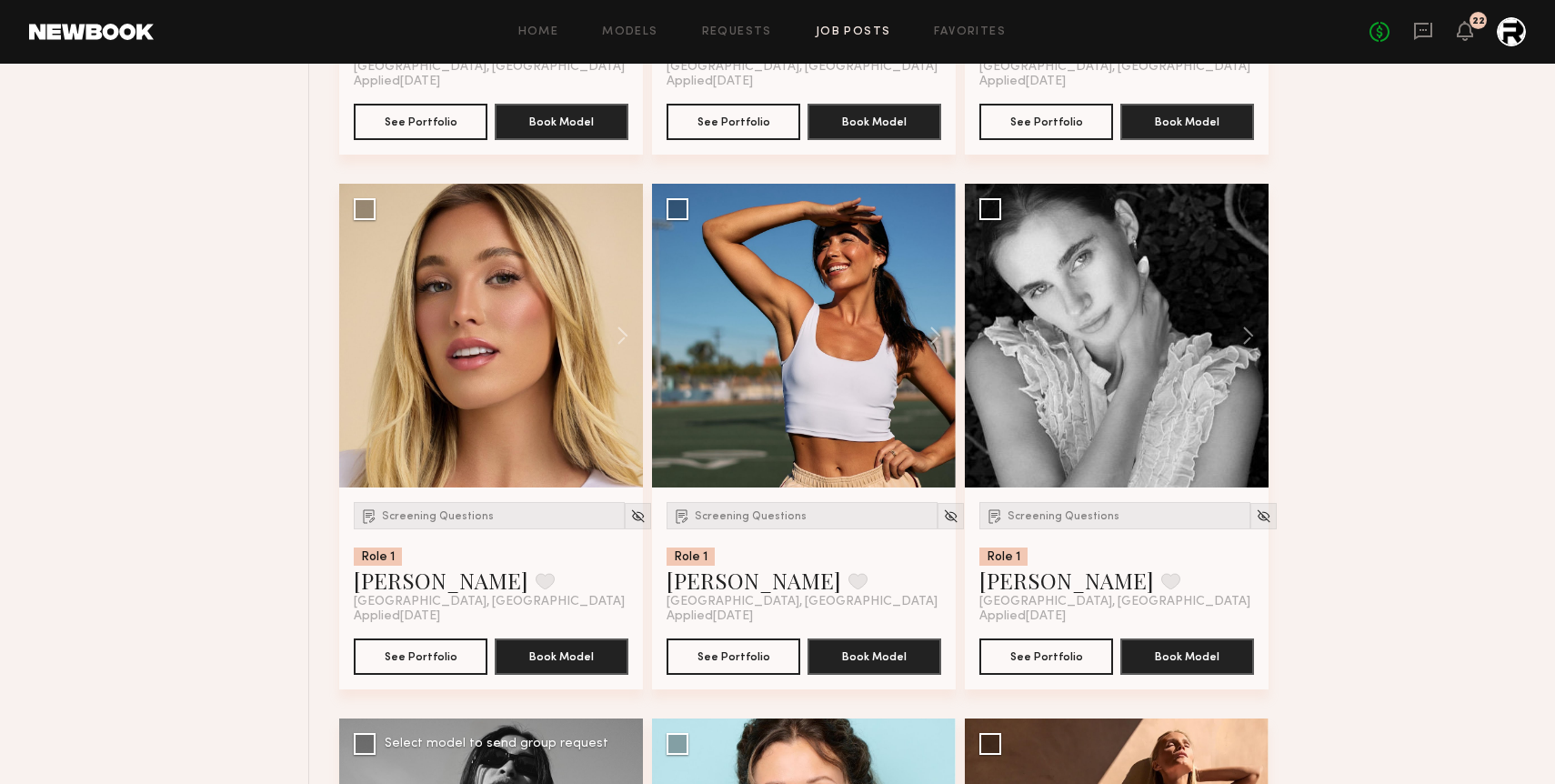
scroll to position [3323, 0]
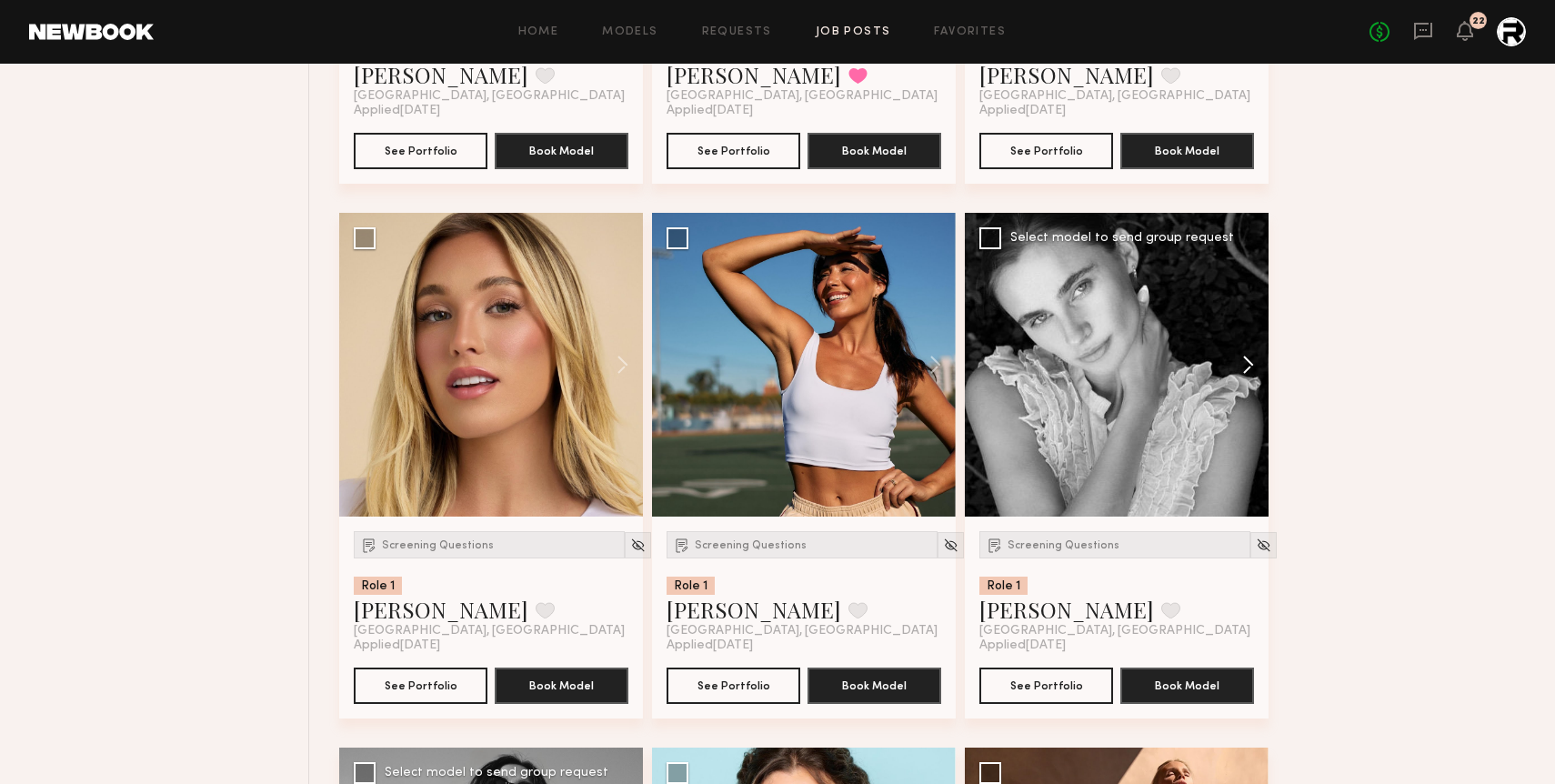
click at [1244, 365] on button at bounding box center [1239, 364] width 58 height 303
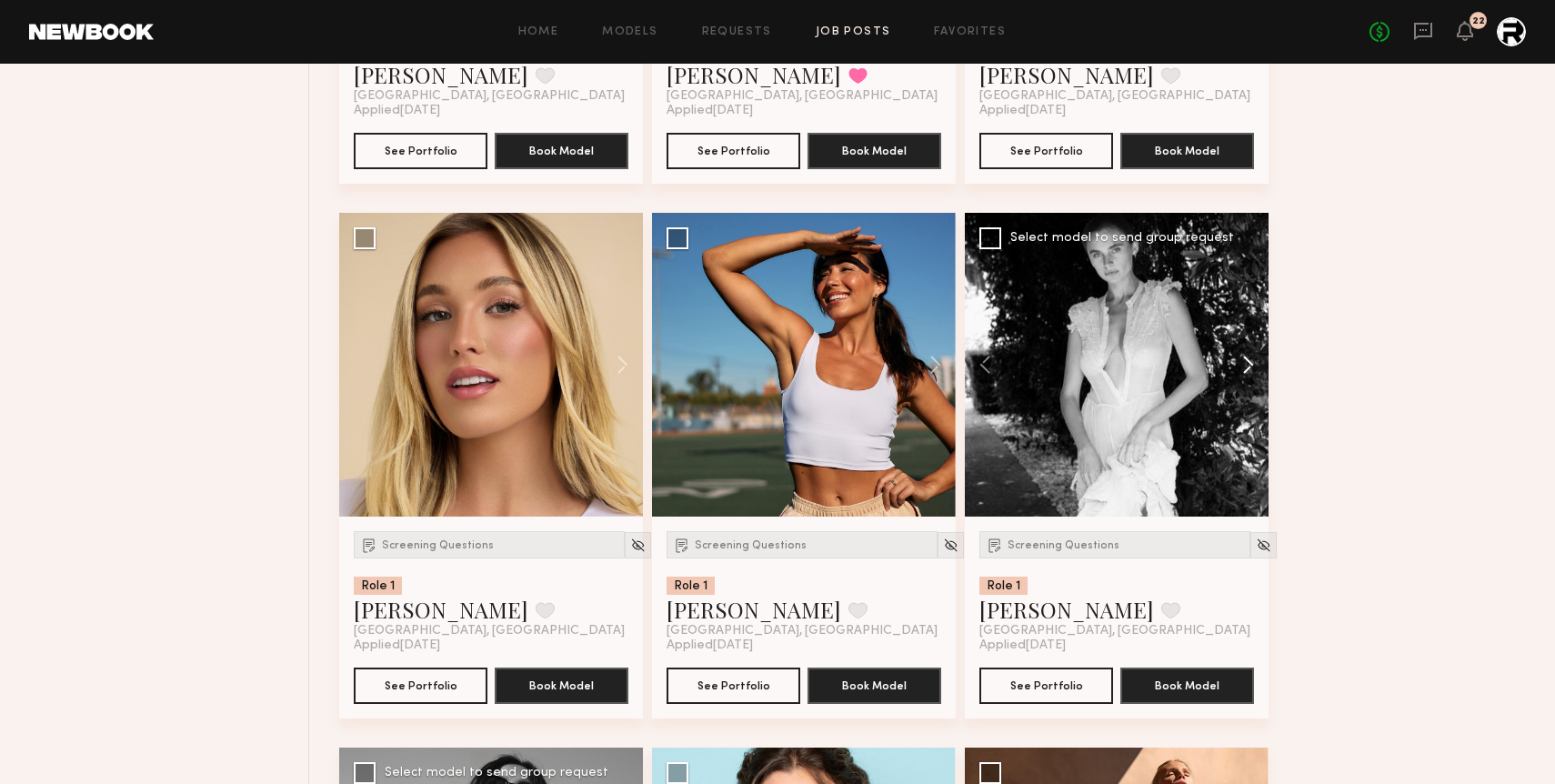
click at [1244, 365] on button at bounding box center [1239, 364] width 58 height 303
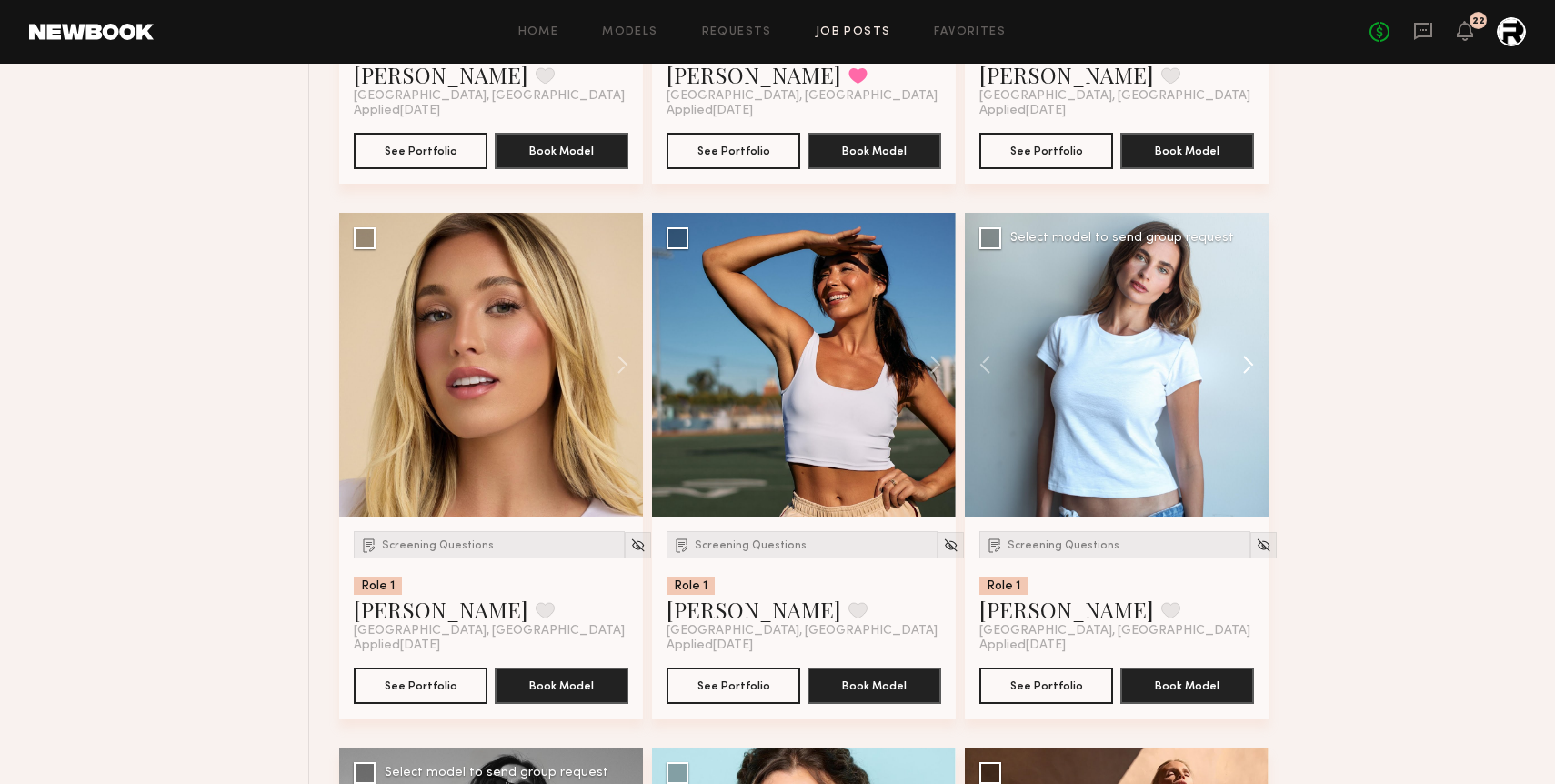
click at [1244, 365] on button at bounding box center [1239, 364] width 58 height 303
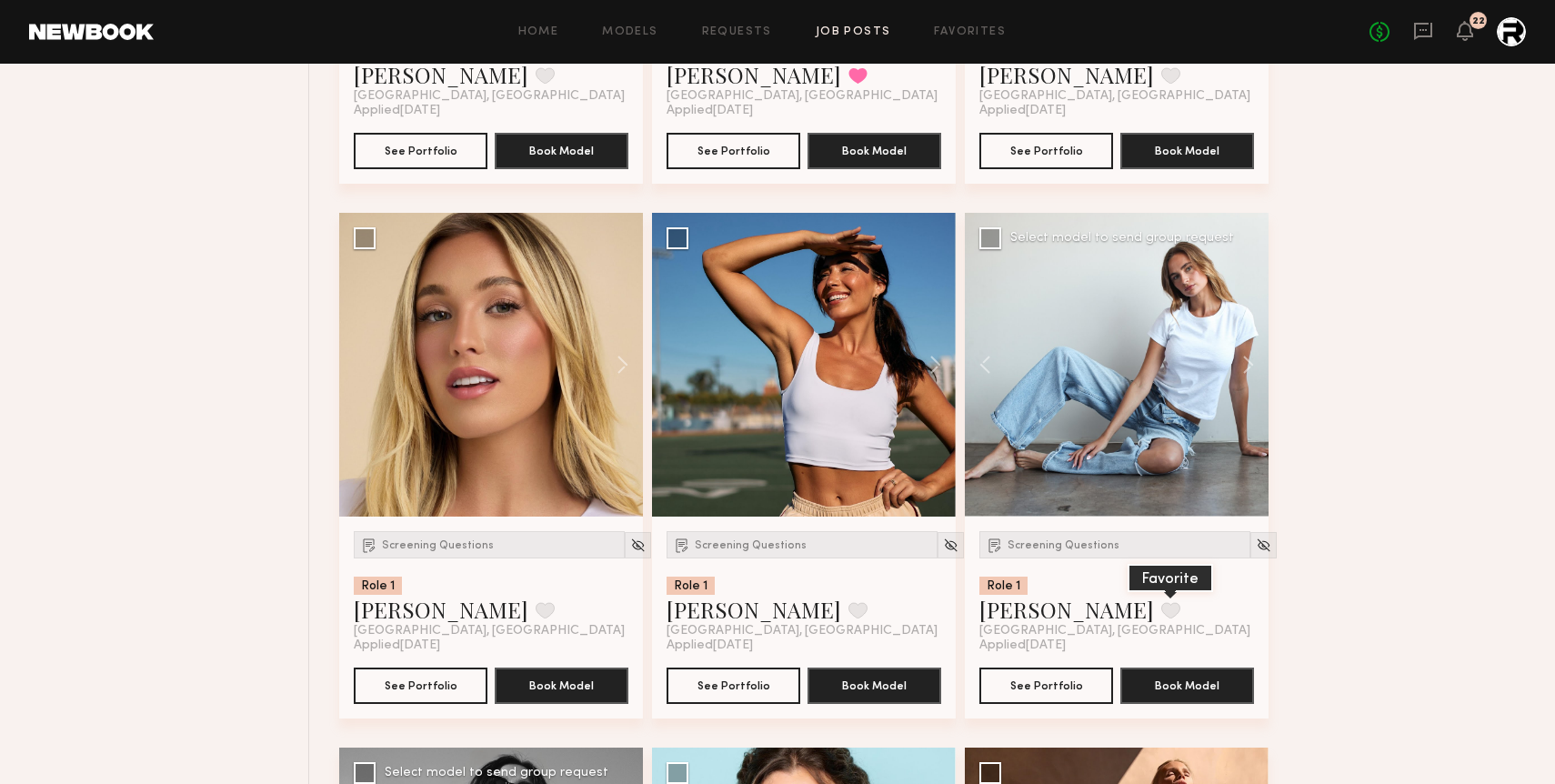
click at [1162, 618] on button at bounding box center [1171, 610] width 19 height 16
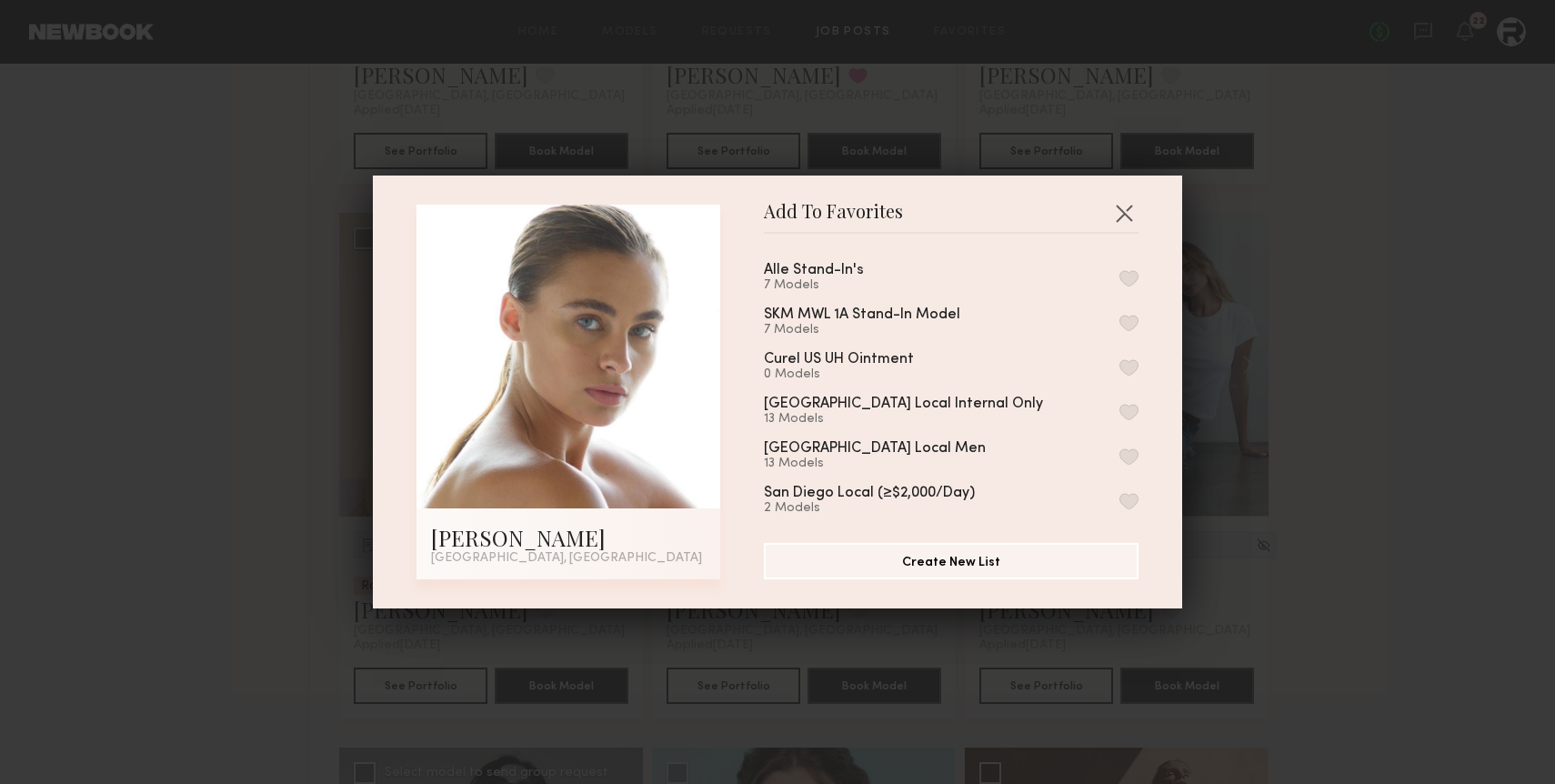
click at [1131, 287] on div "Alle Stand-In's 7 Models" at bounding box center [951, 278] width 374 height 30
click at [1128, 273] on button "button" at bounding box center [1129, 278] width 19 height 16
click at [1130, 205] on button "button" at bounding box center [1124, 212] width 29 height 29
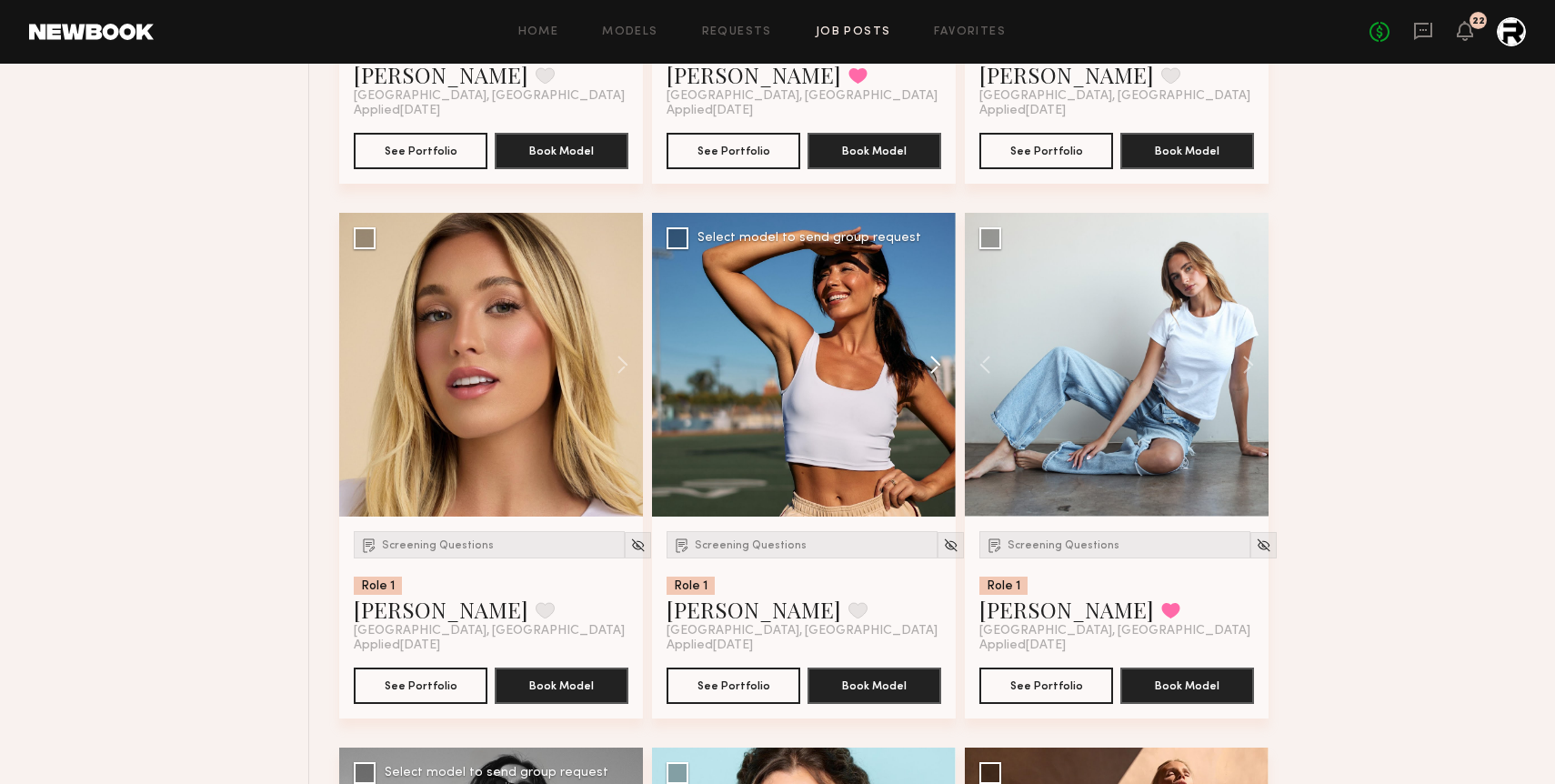
click at [931, 363] on button at bounding box center [927, 364] width 58 height 303
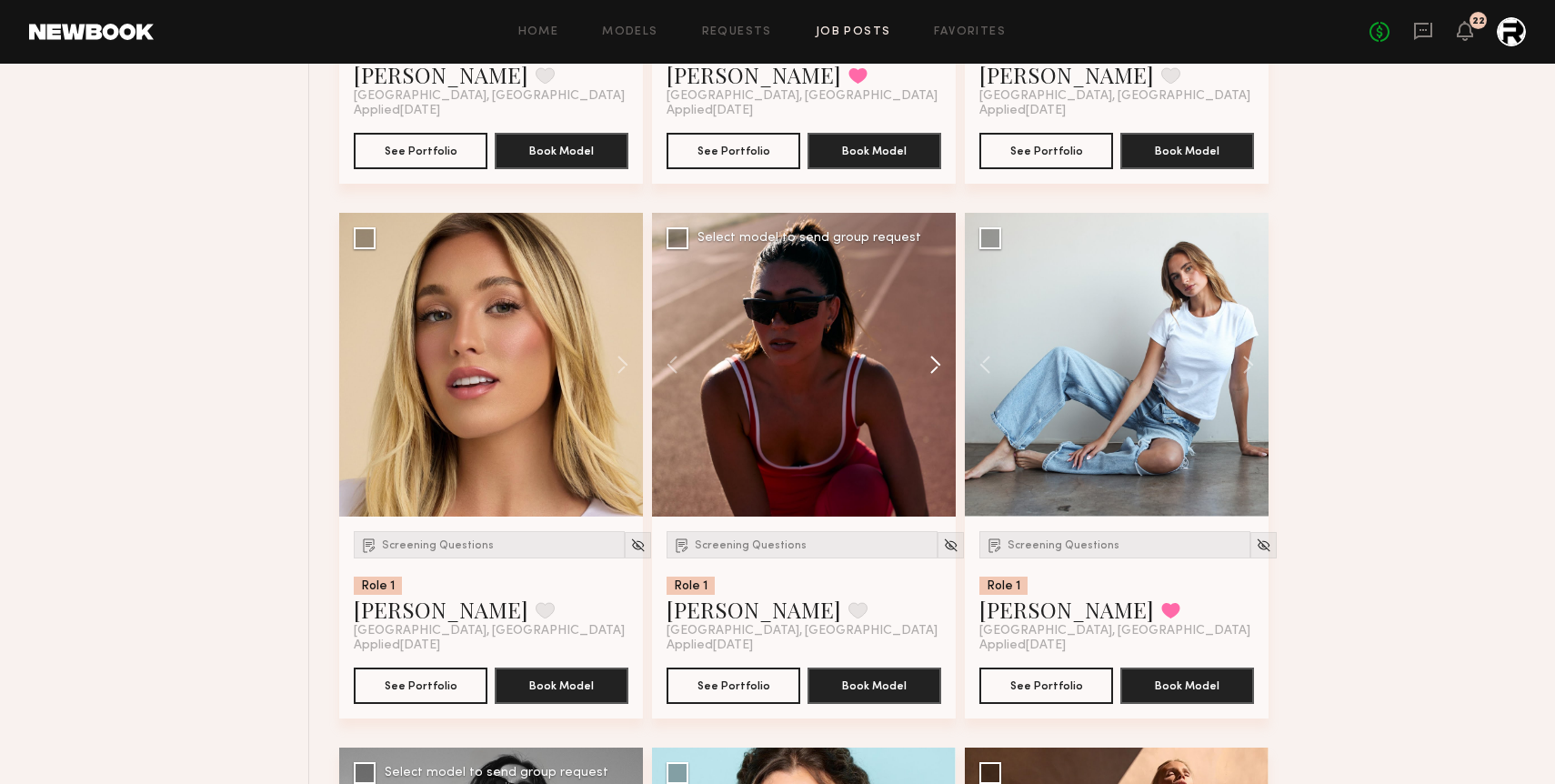
click at [931, 363] on button at bounding box center [927, 364] width 58 height 303
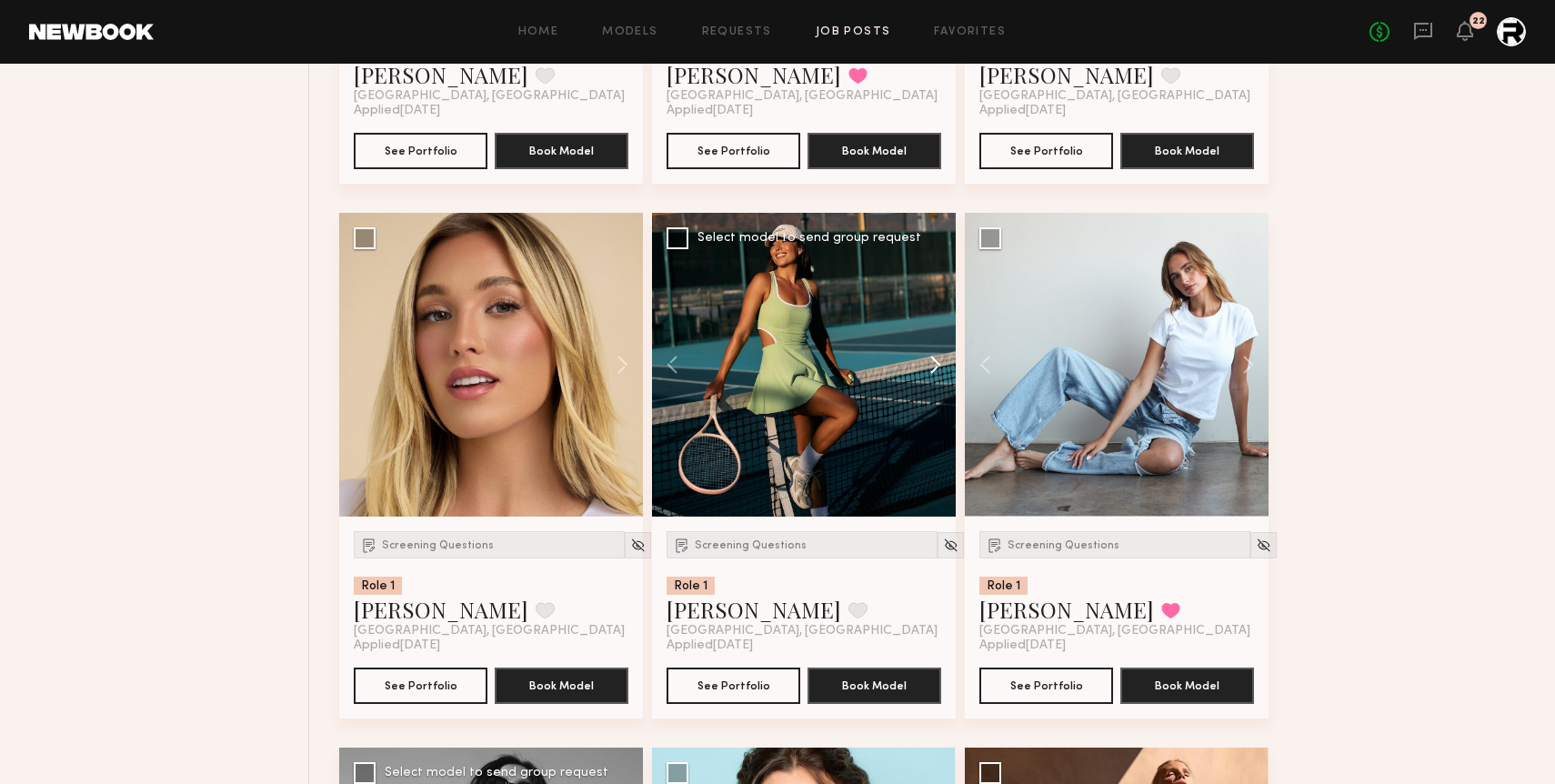
click at [931, 363] on button at bounding box center [927, 364] width 58 height 303
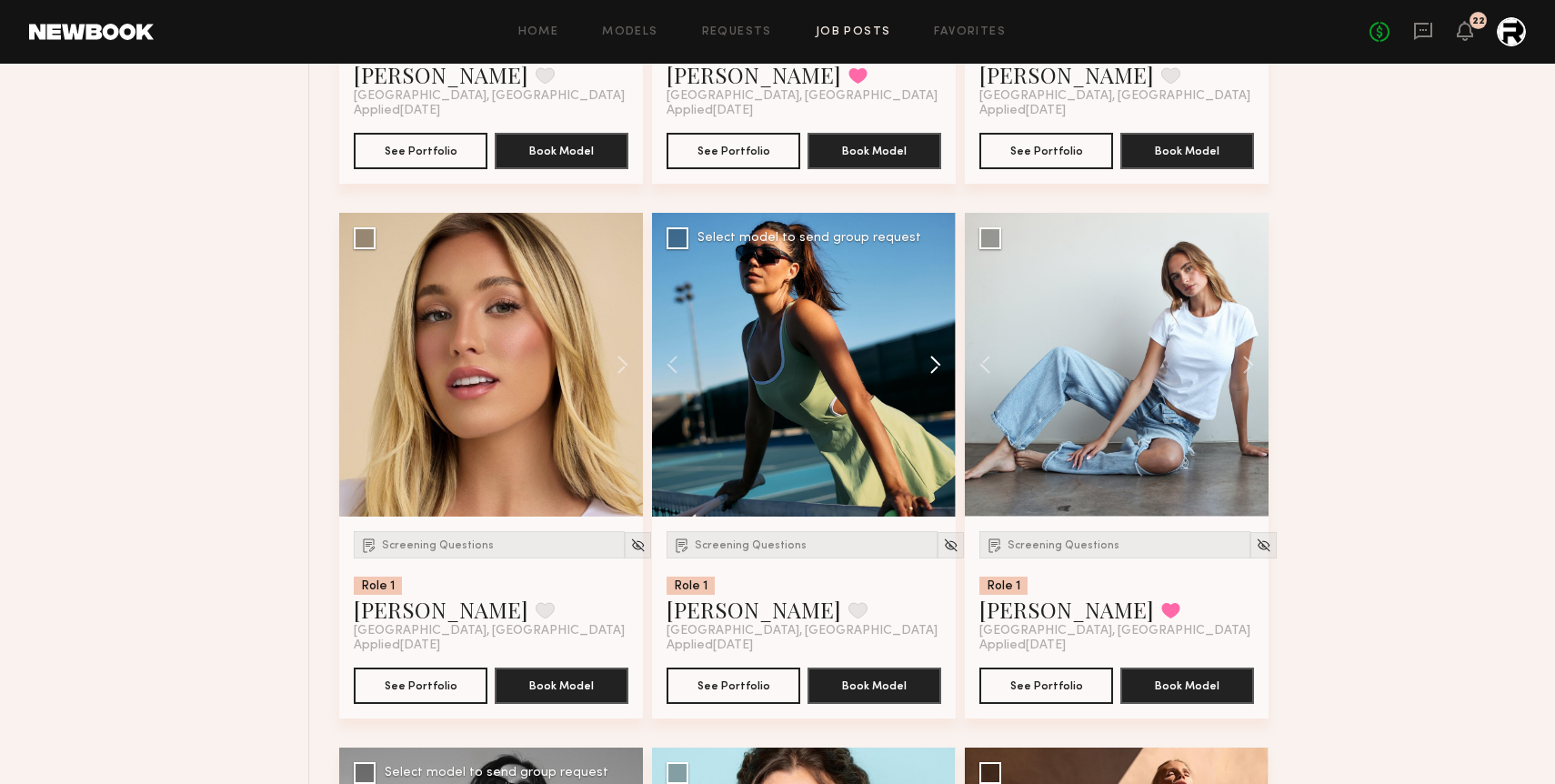
click at [931, 363] on button at bounding box center [927, 364] width 58 height 303
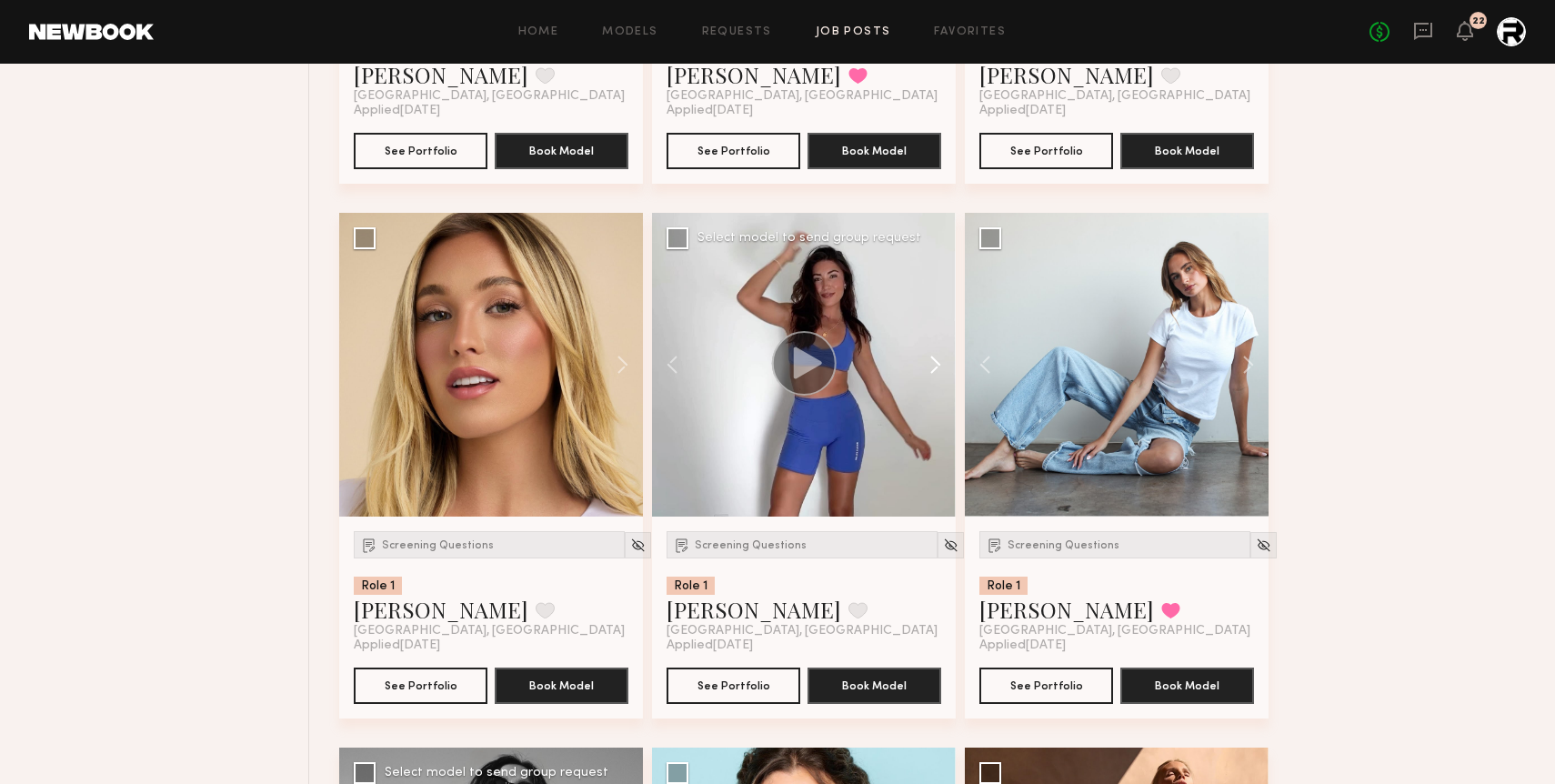
click at [931, 363] on button at bounding box center [927, 364] width 58 height 303
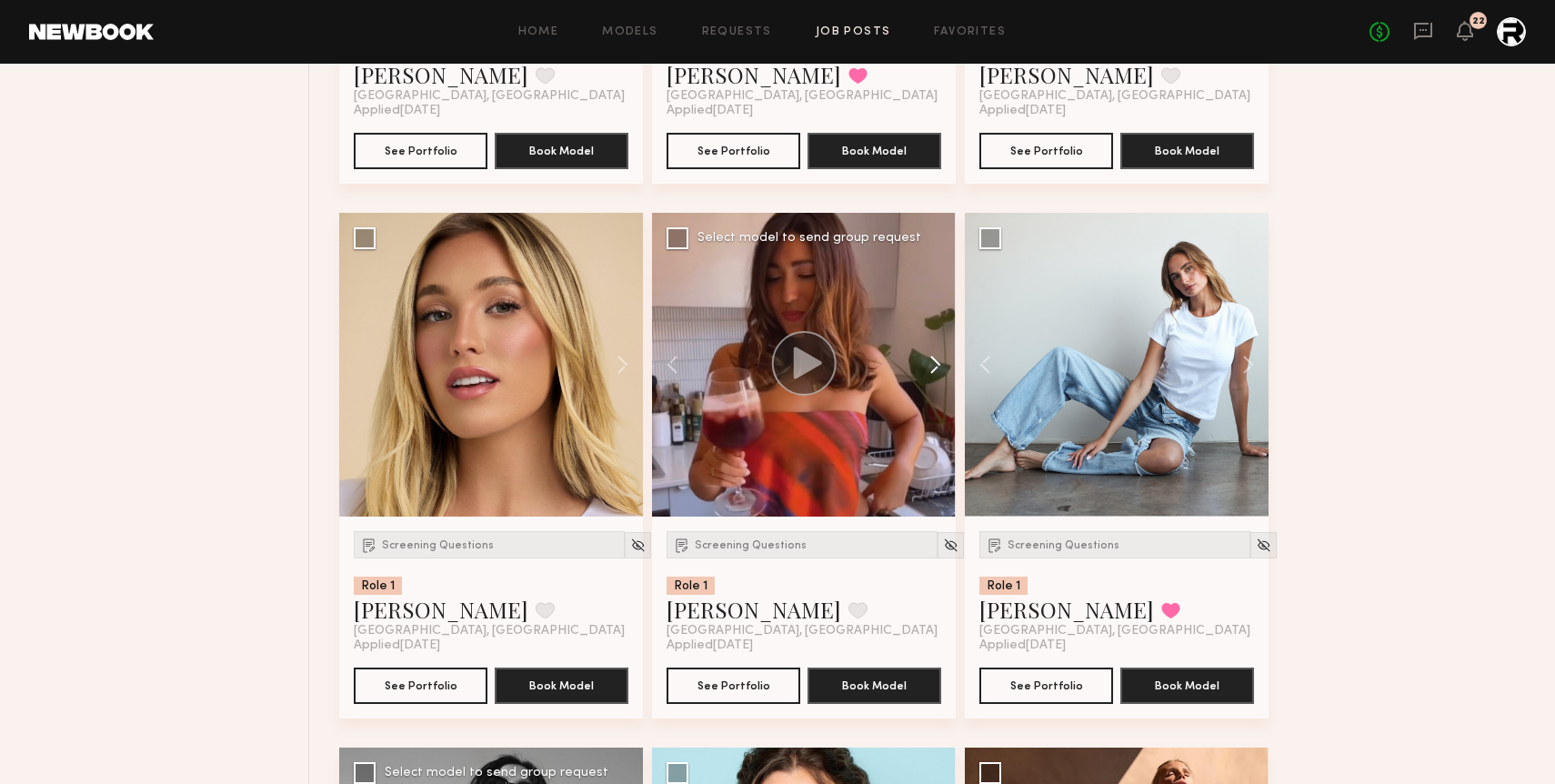
click at [931, 363] on button at bounding box center [927, 364] width 58 height 303
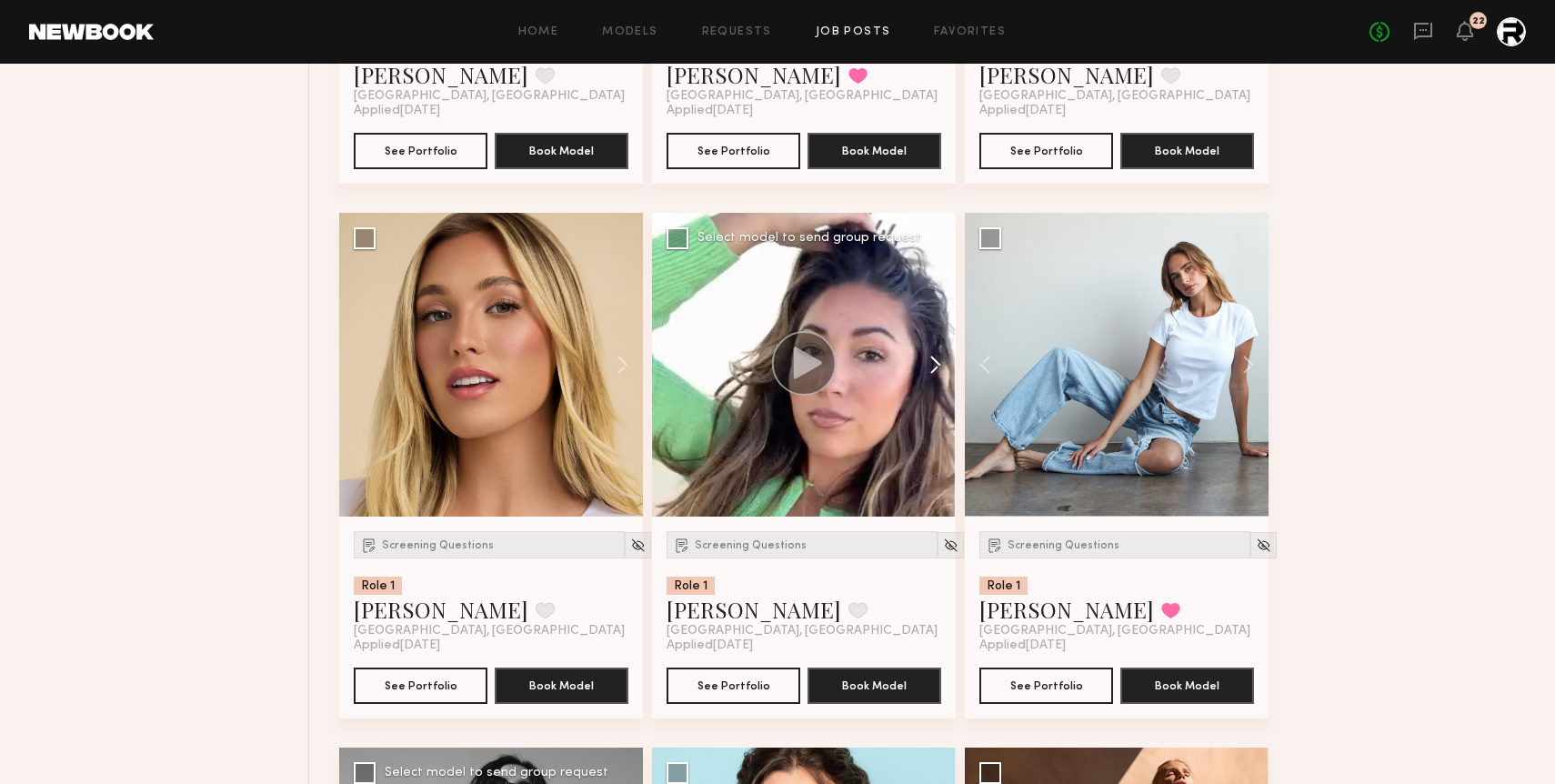
click at [931, 364] on button at bounding box center [927, 364] width 58 height 303
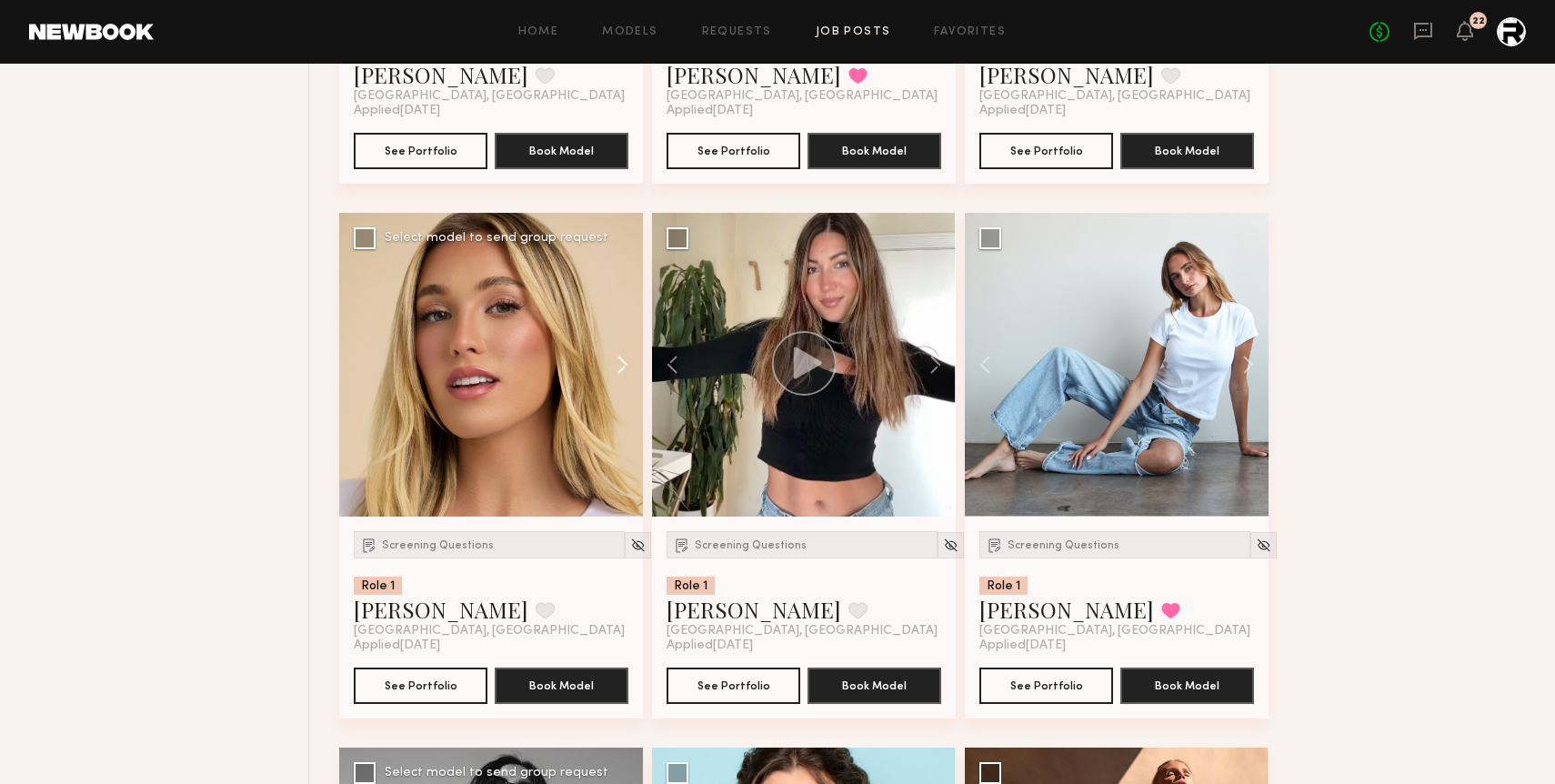
click at [627, 361] on button at bounding box center [613, 364] width 58 height 303
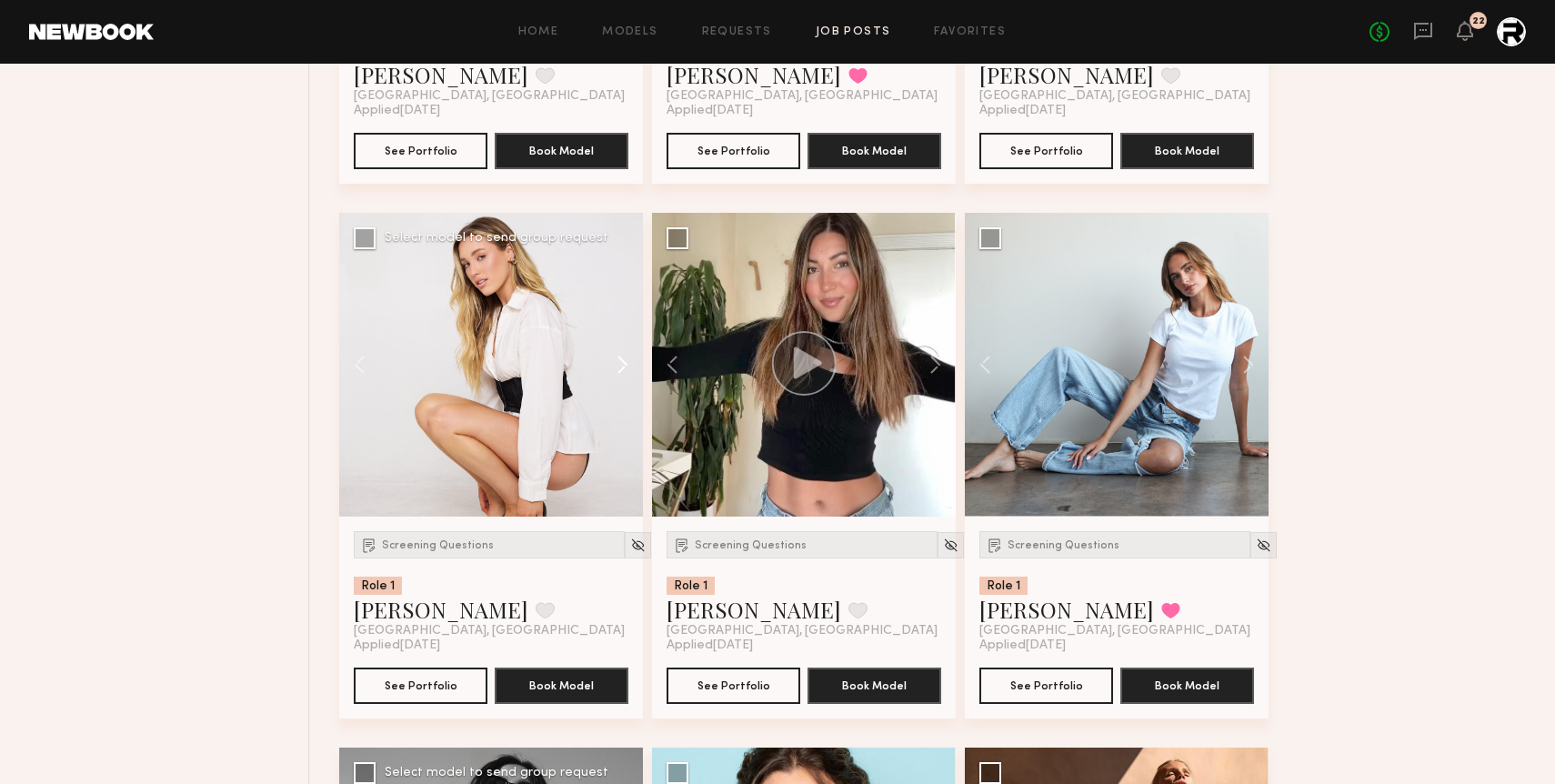
click at [627, 361] on button at bounding box center [613, 364] width 58 height 303
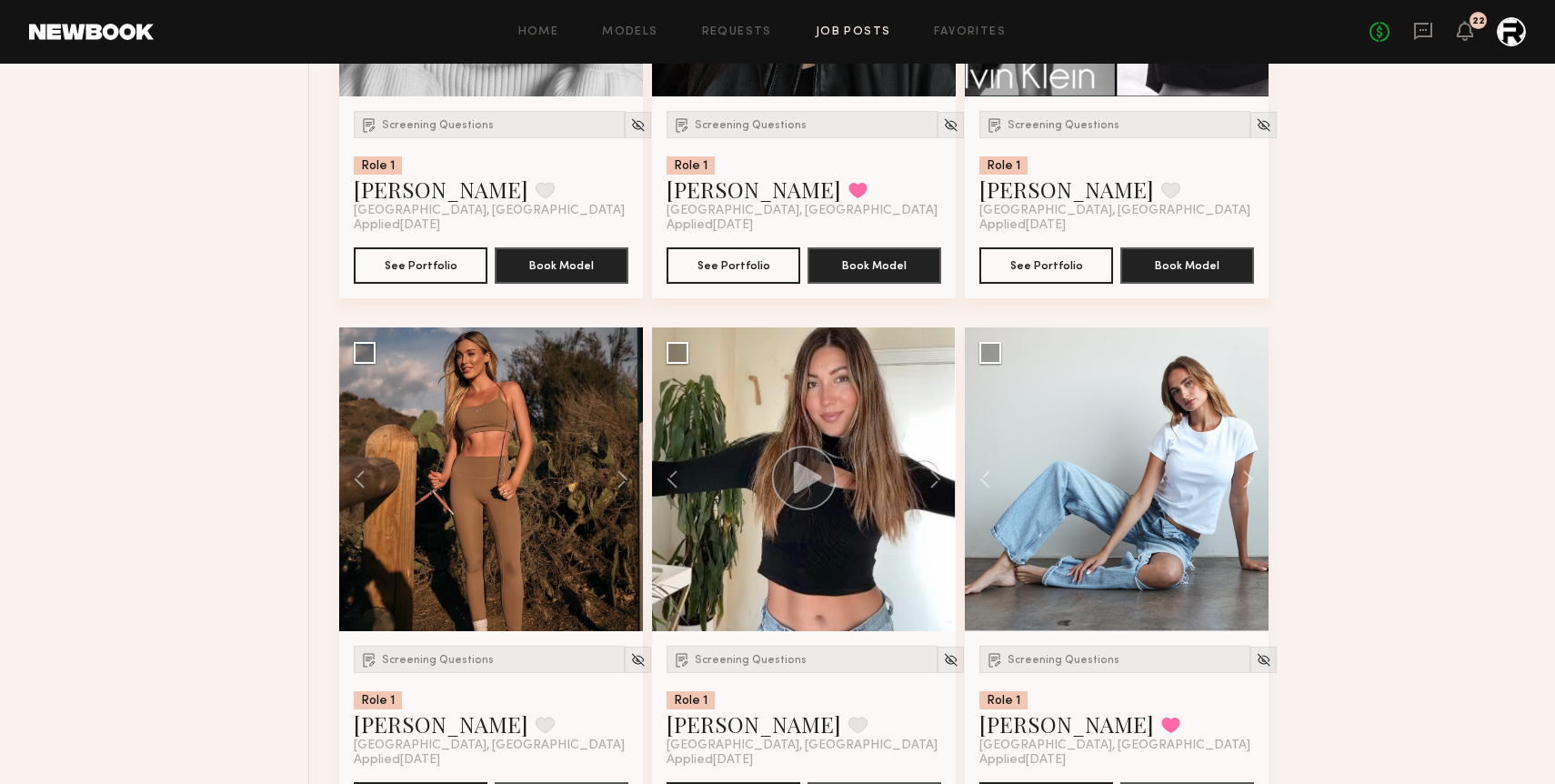
scroll to position [2700, 0]
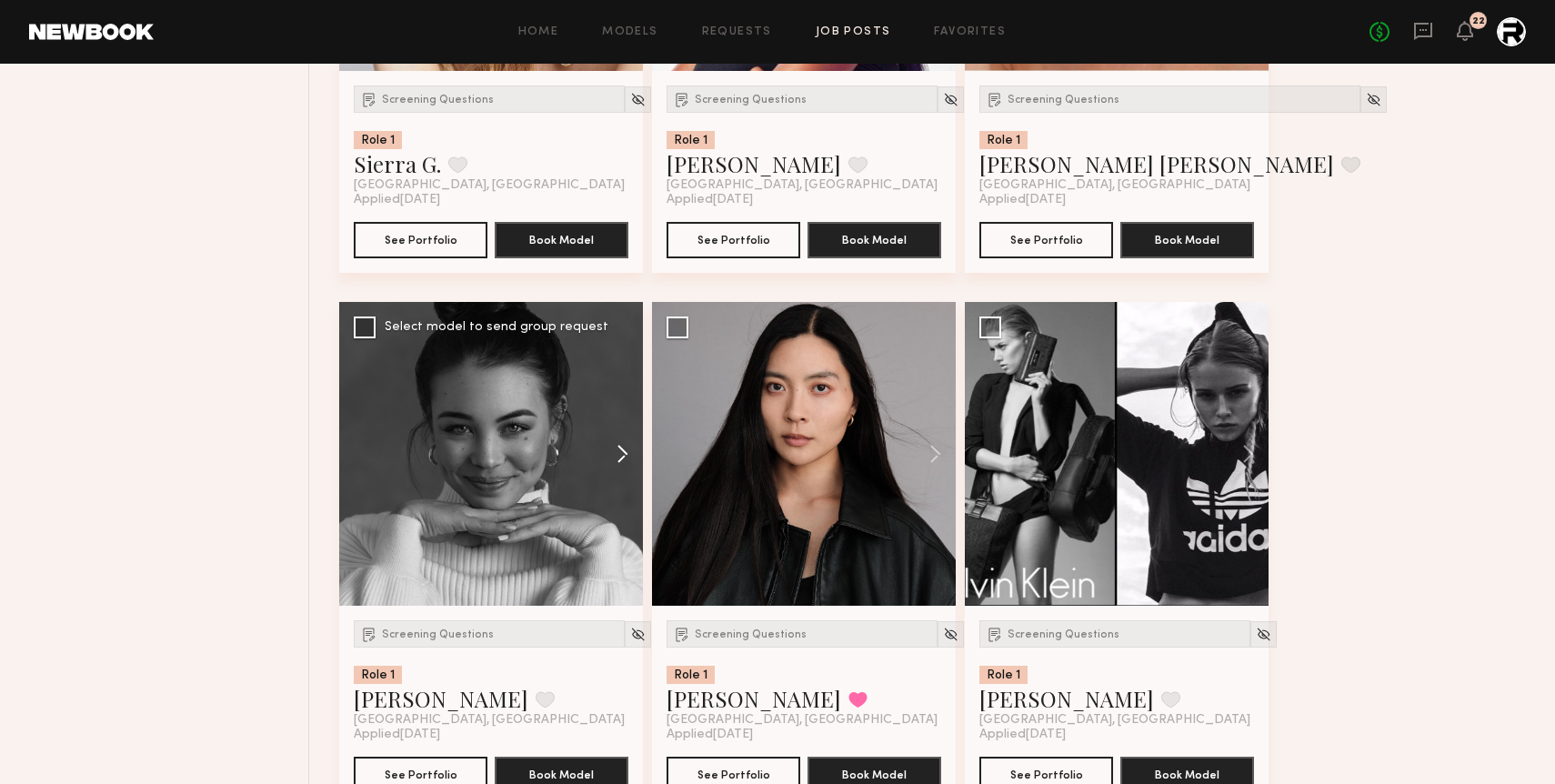
click at [617, 448] on button at bounding box center [613, 453] width 58 height 303
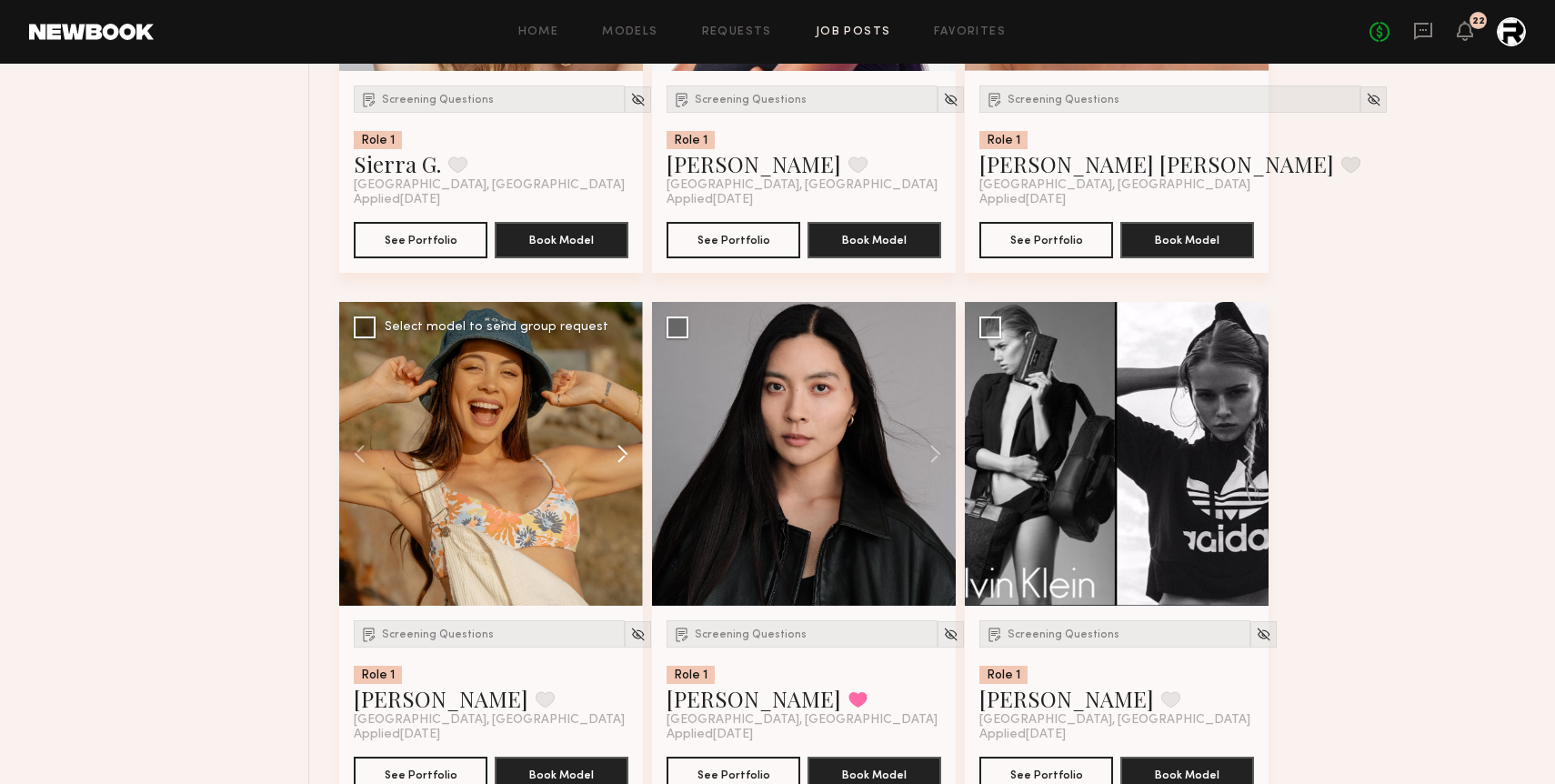
click at [617, 448] on button at bounding box center [613, 453] width 58 height 303
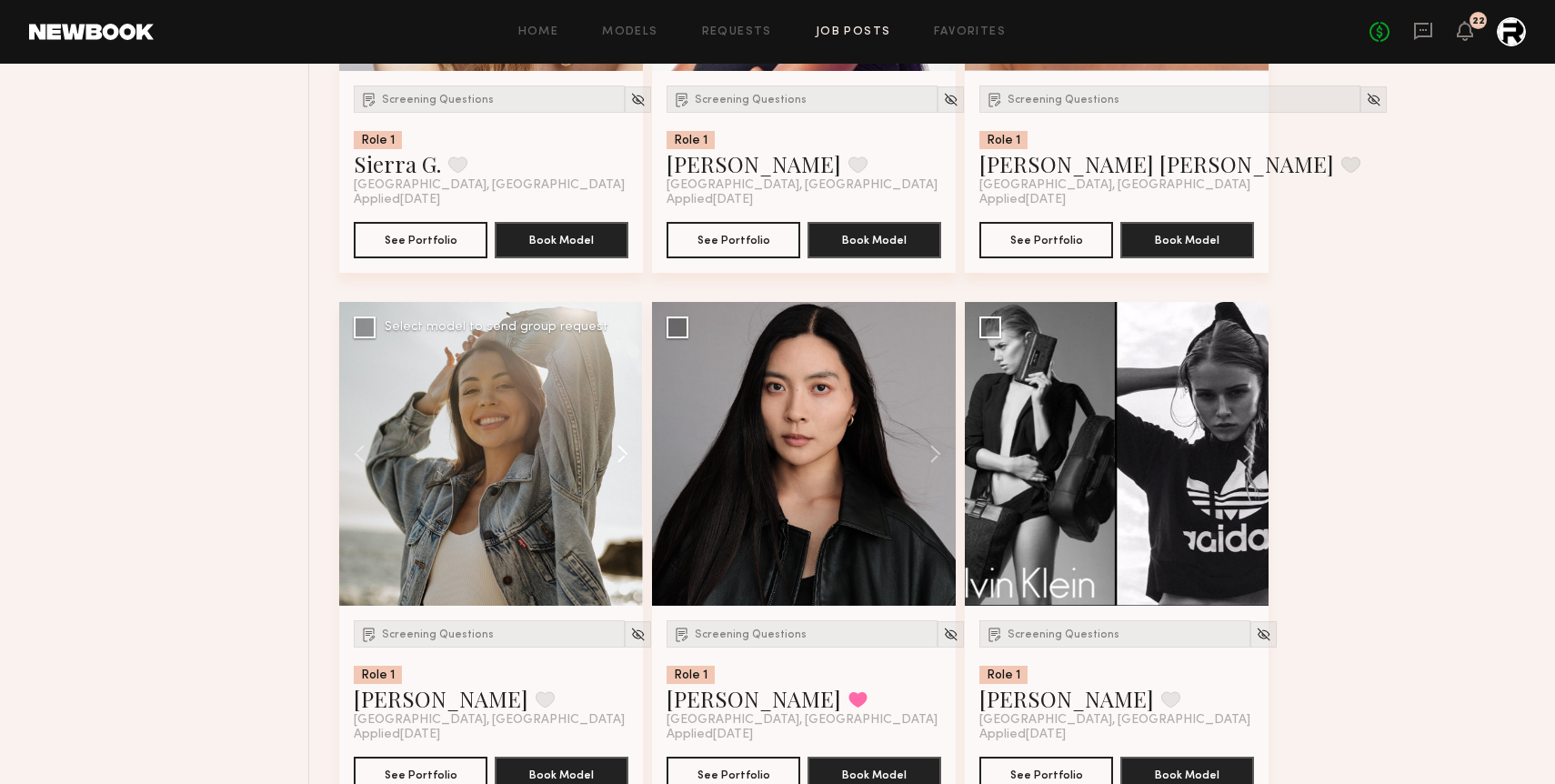
click at [617, 448] on button at bounding box center [613, 453] width 58 height 303
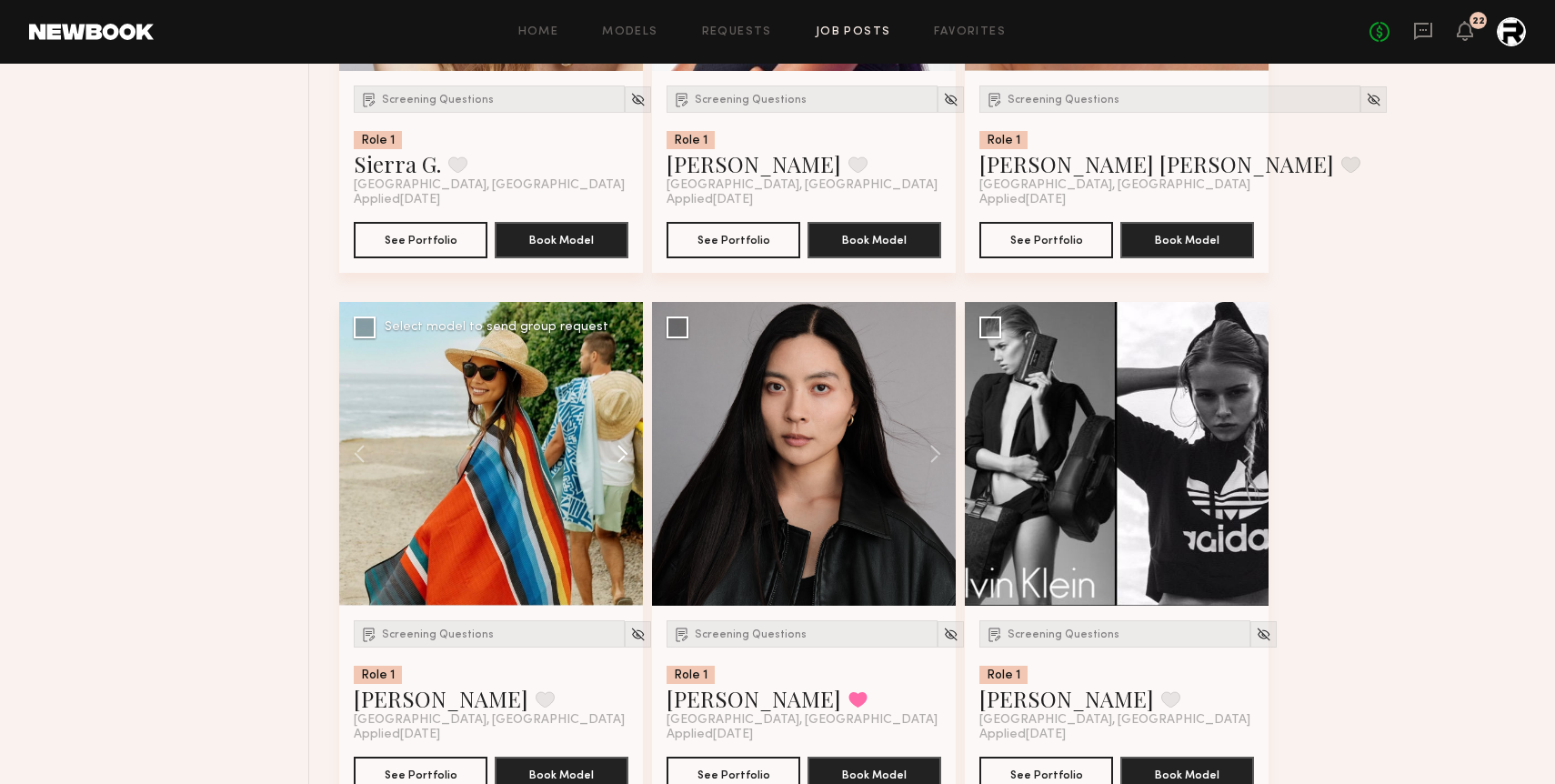
click at [617, 448] on button at bounding box center [613, 453] width 58 height 303
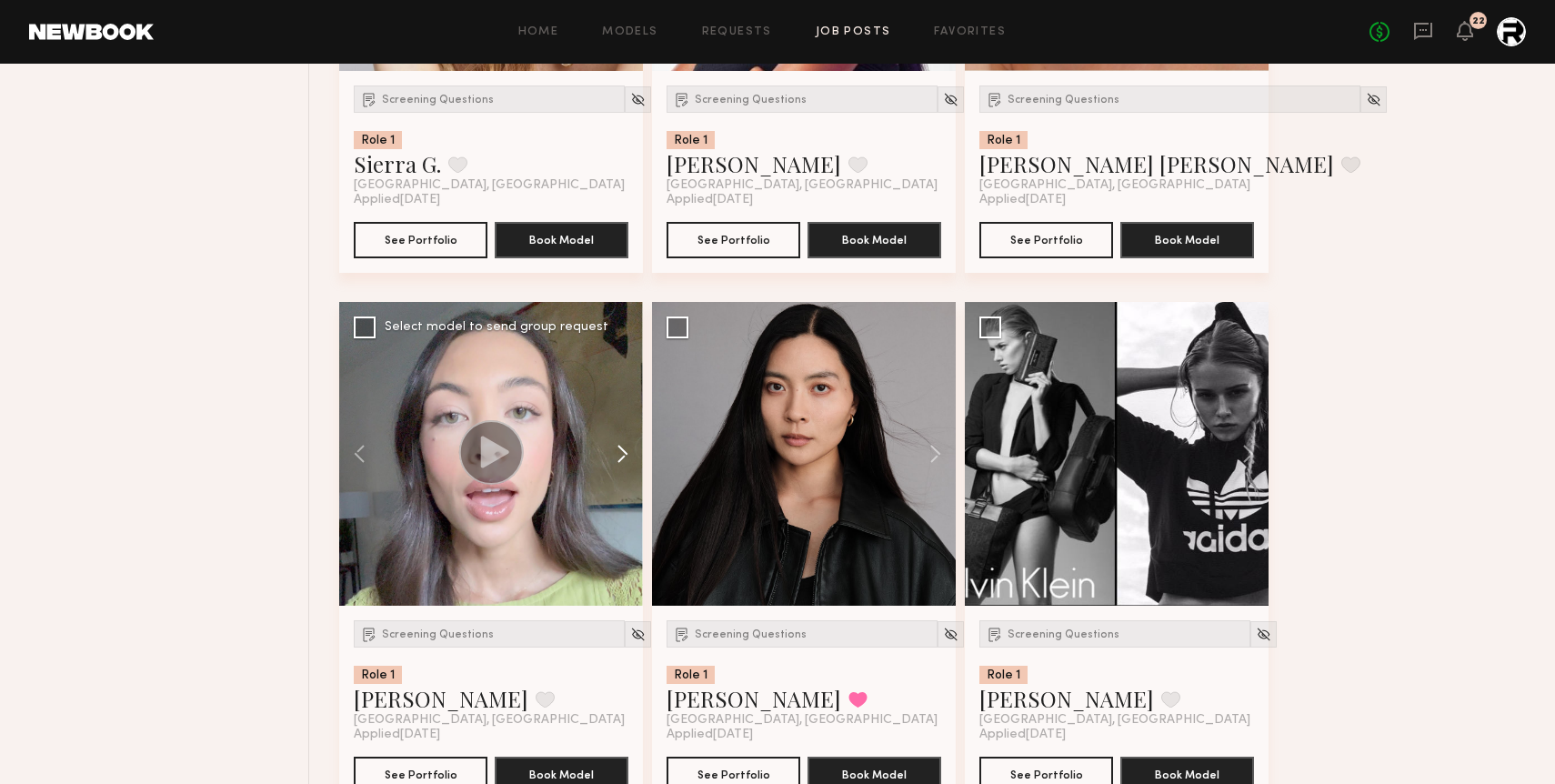
click at [617, 448] on button at bounding box center [613, 453] width 58 height 303
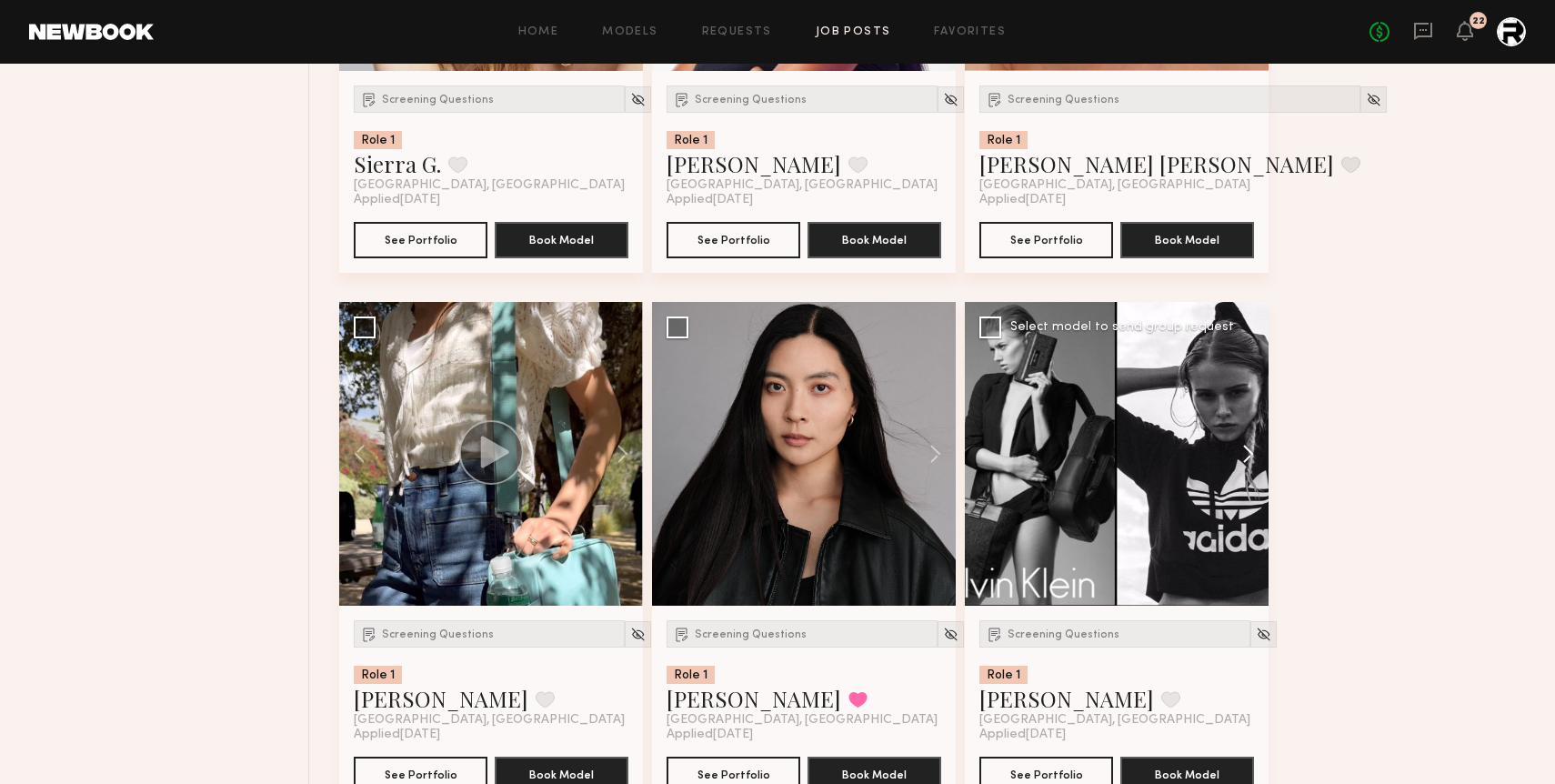
click at [1249, 451] on button at bounding box center [1239, 453] width 58 height 303
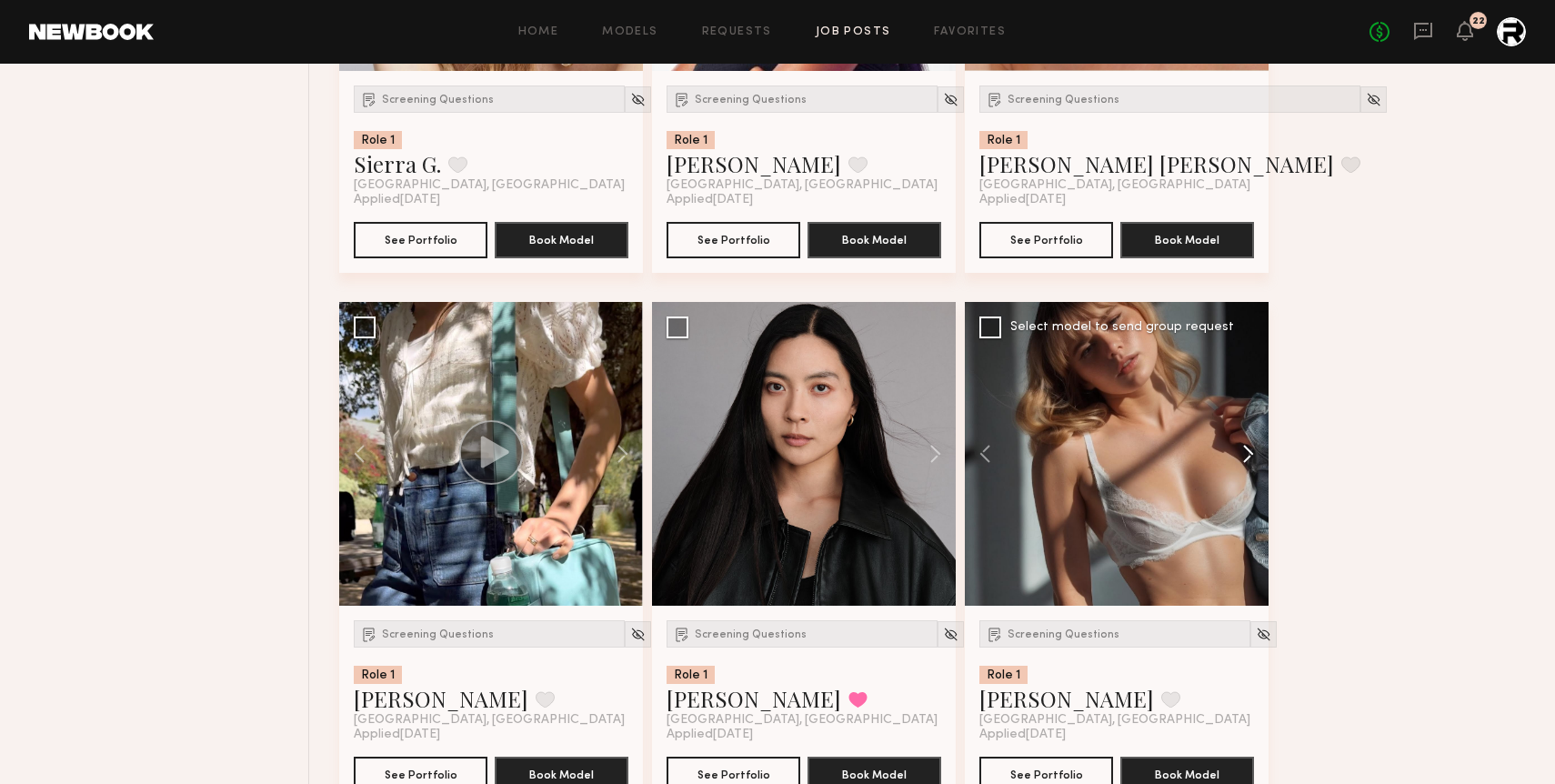
click at [1249, 451] on button at bounding box center [1239, 453] width 58 height 303
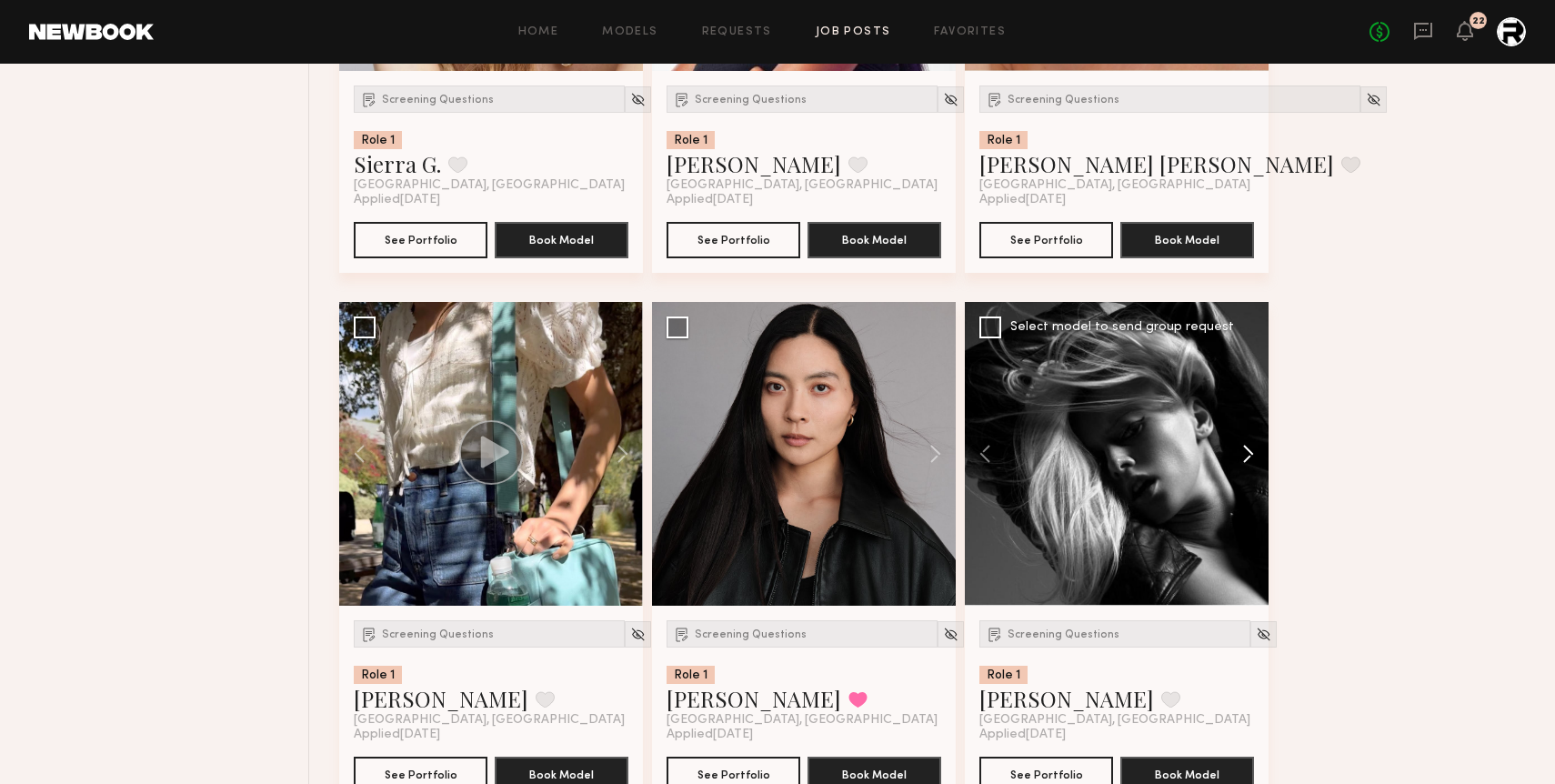
click at [1249, 451] on button at bounding box center [1239, 453] width 58 height 303
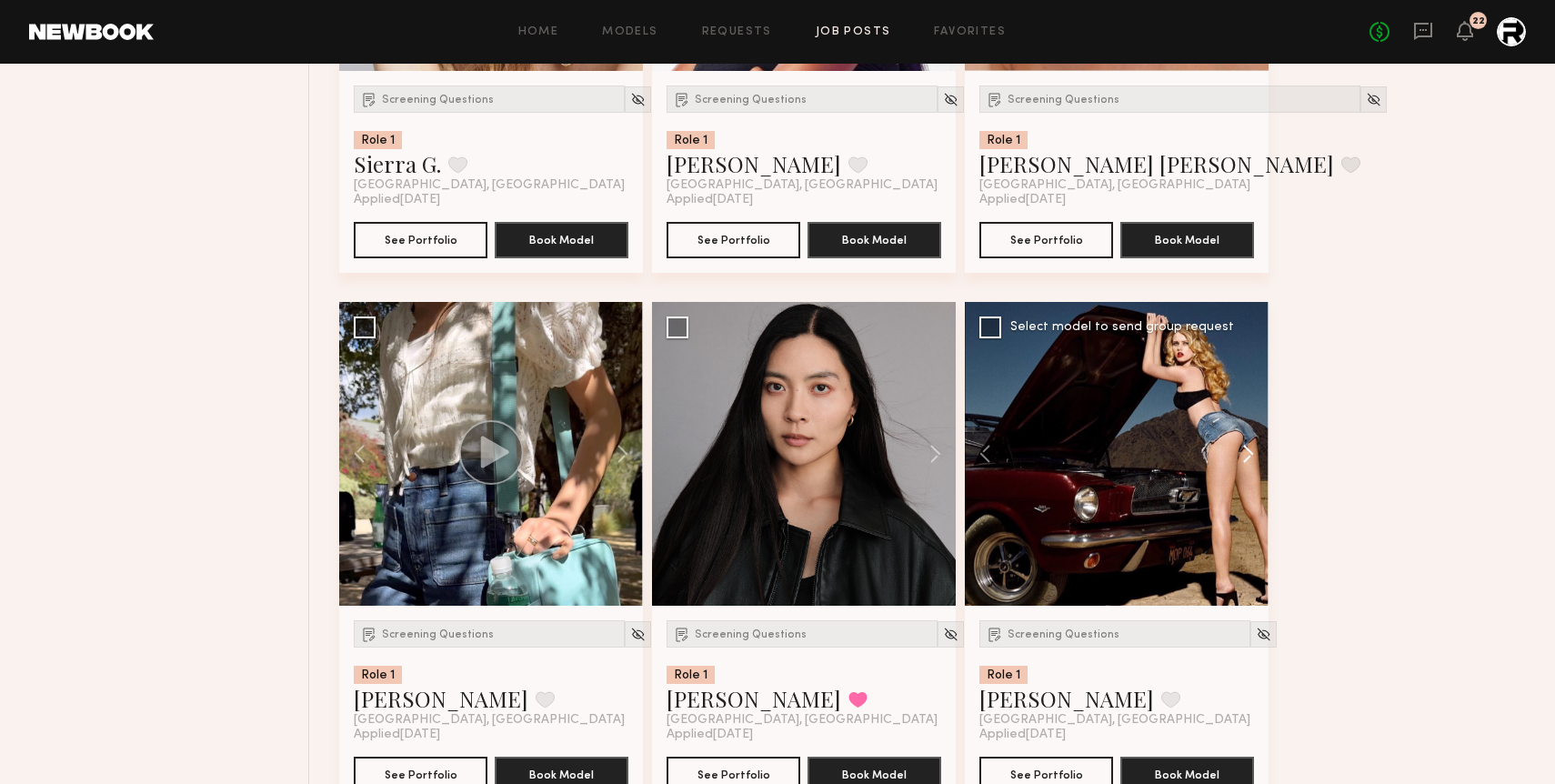
click at [1249, 451] on button at bounding box center [1239, 453] width 58 height 303
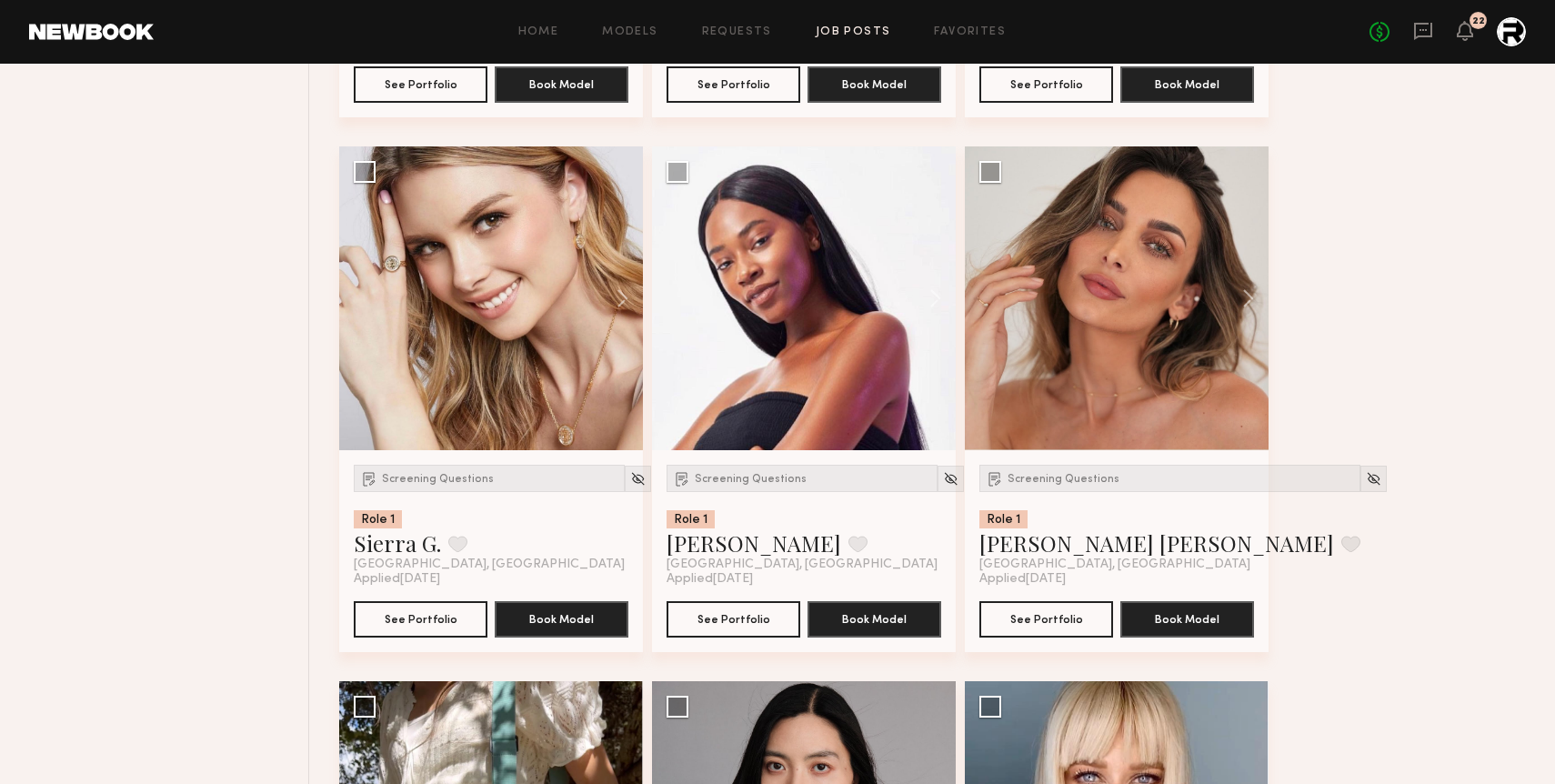
scroll to position [2318, 0]
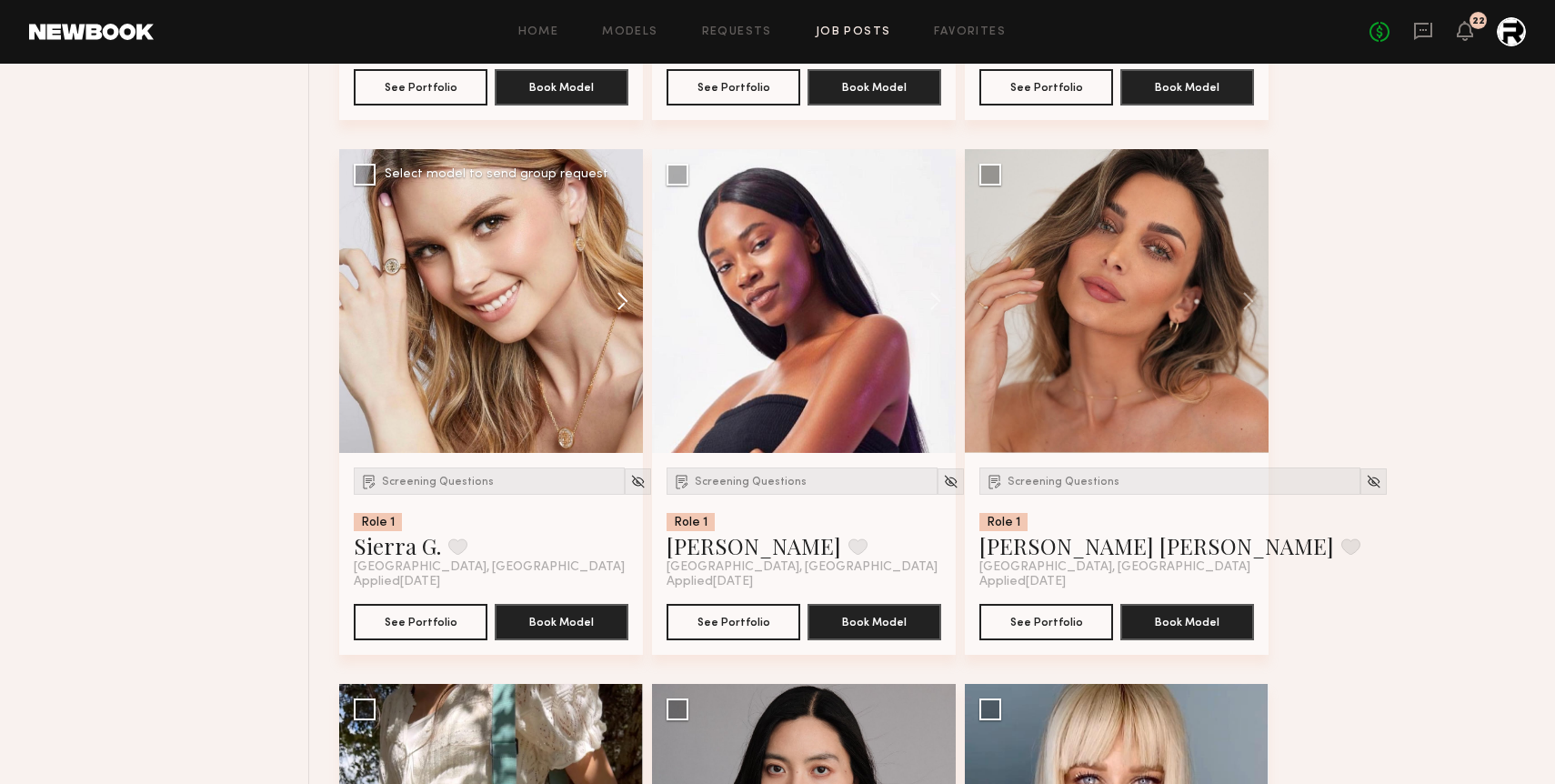
click at [624, 295] on button at bounding box center [613, 300] width 58 height 303
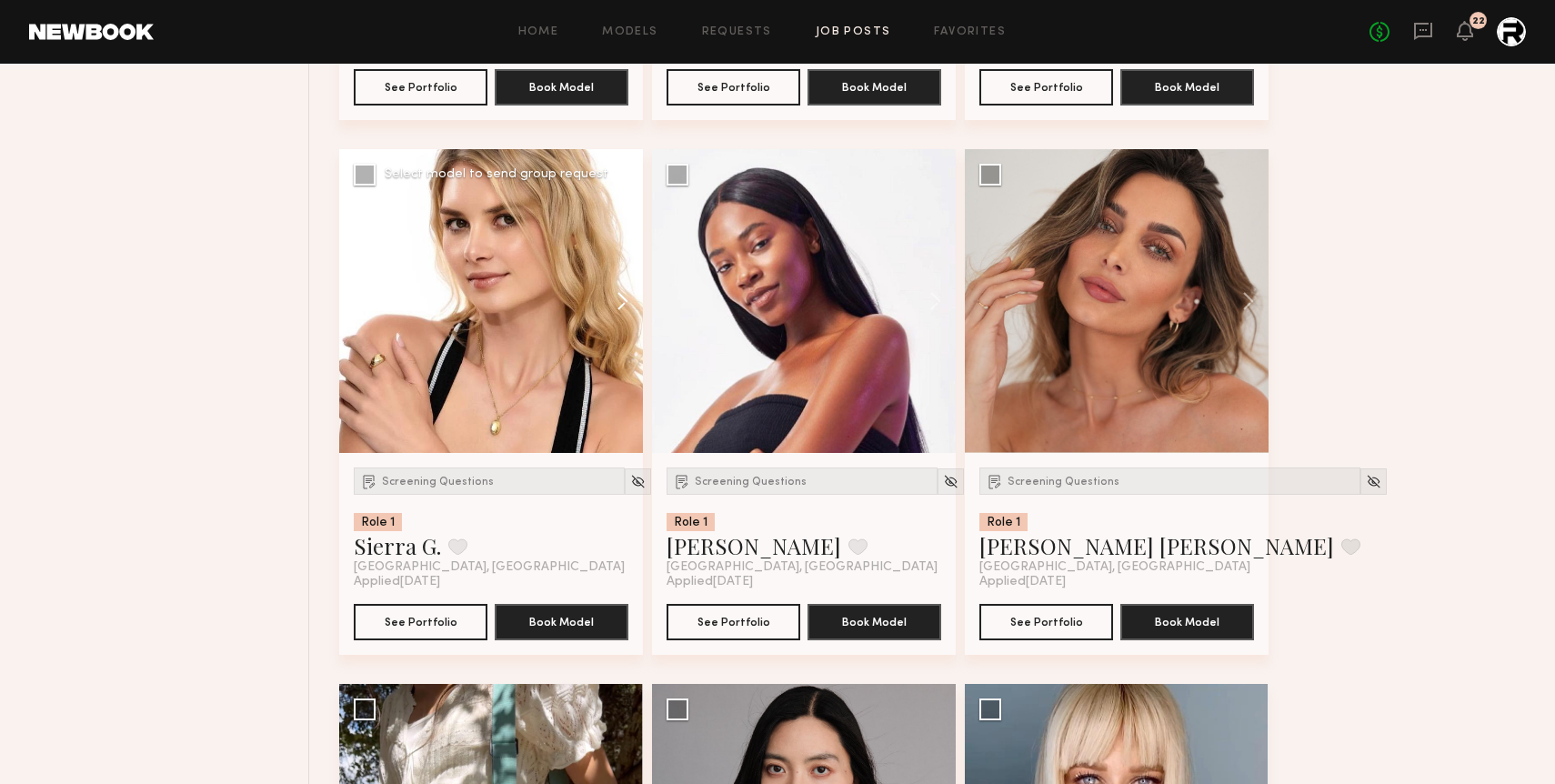
click at [624, 295] on button at bounding box center [613, 300] width 58 height 303
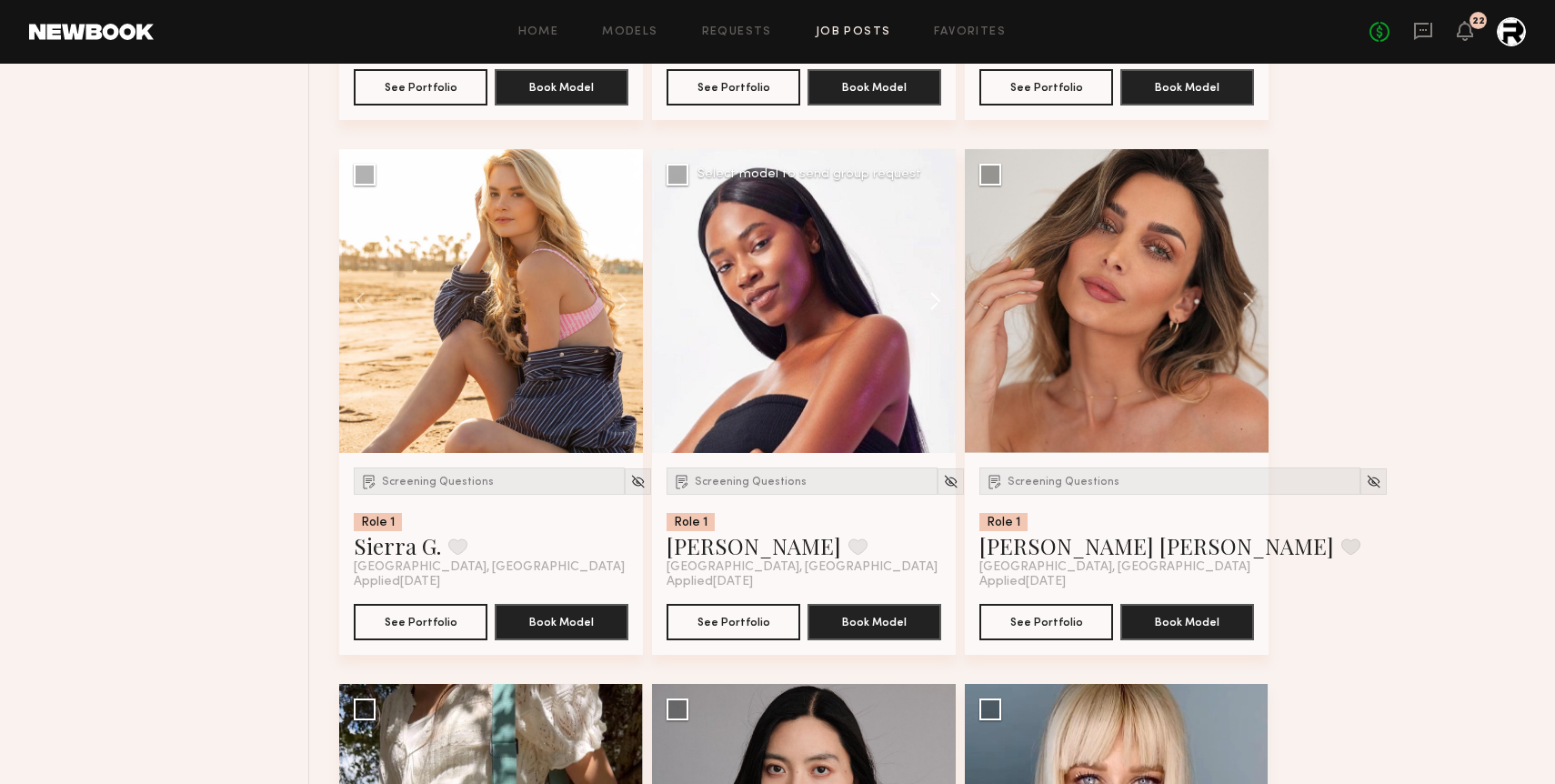
click at [932, 305] on button at bounding box center [927, 300] width 58 height 303
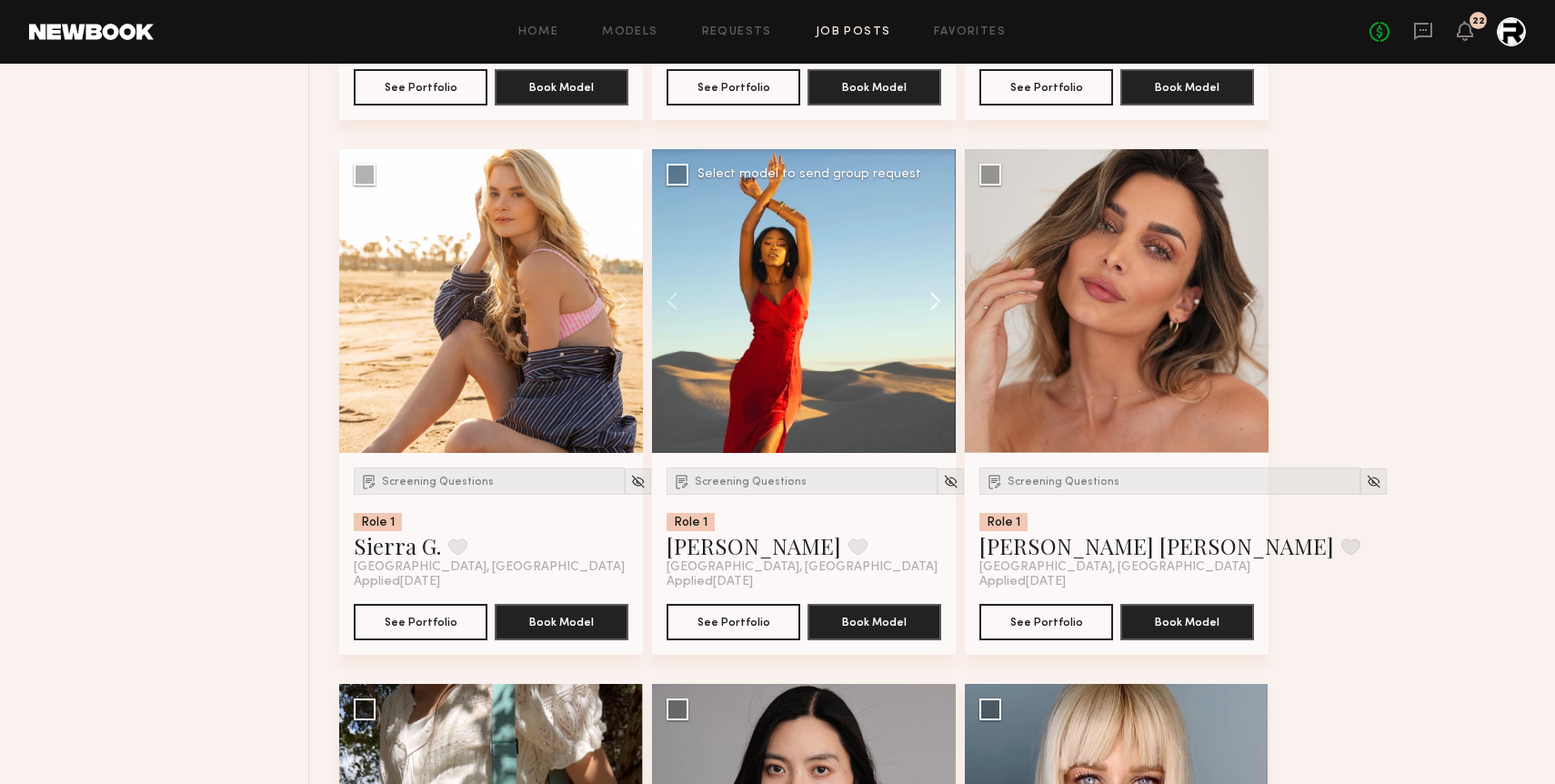
click at [932, 305] on button at bounding box center [927, 300] width 58 height 303
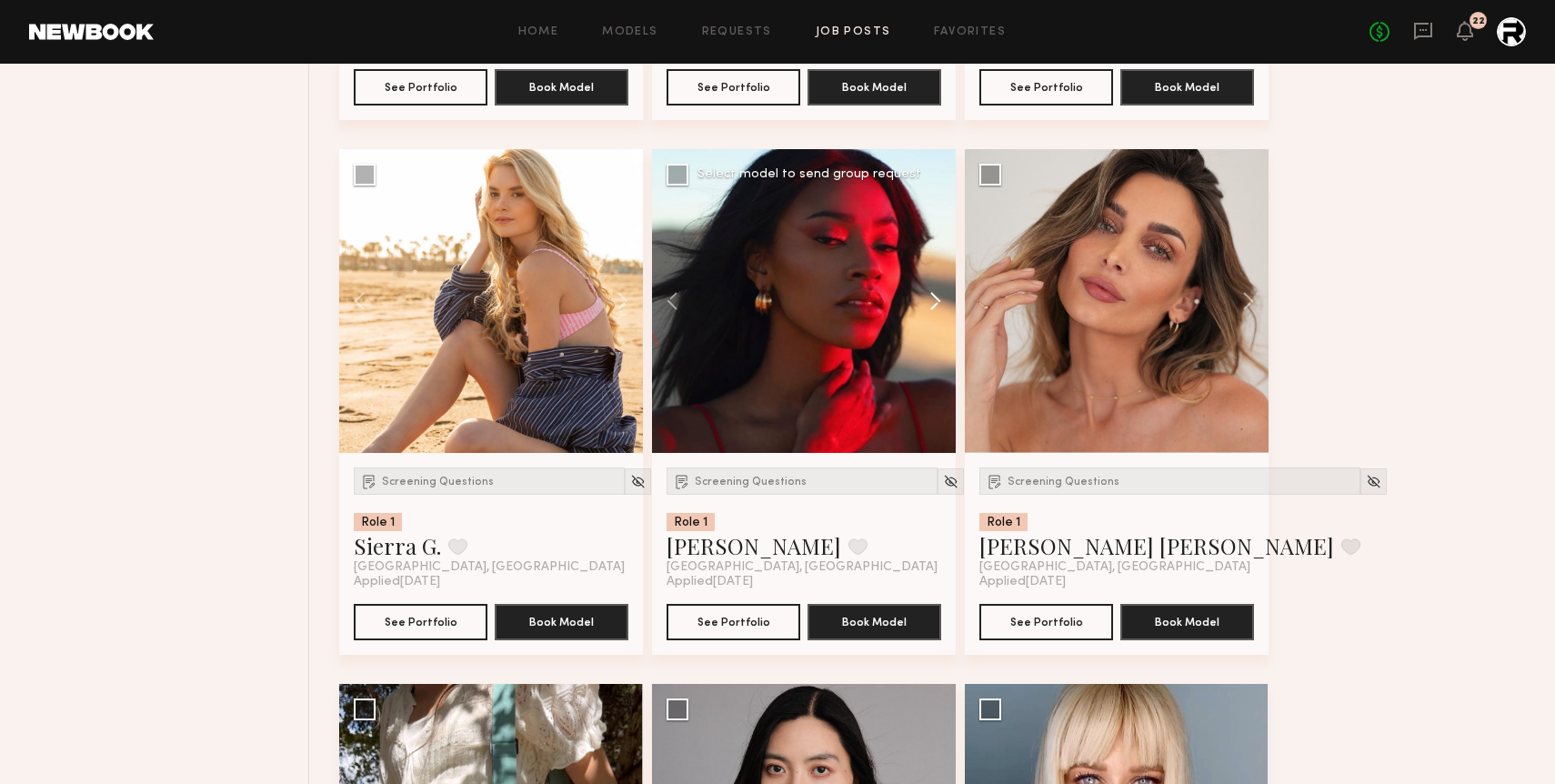
click at [932, 305] on button at bounding box center [927, 300] width 58 height 303
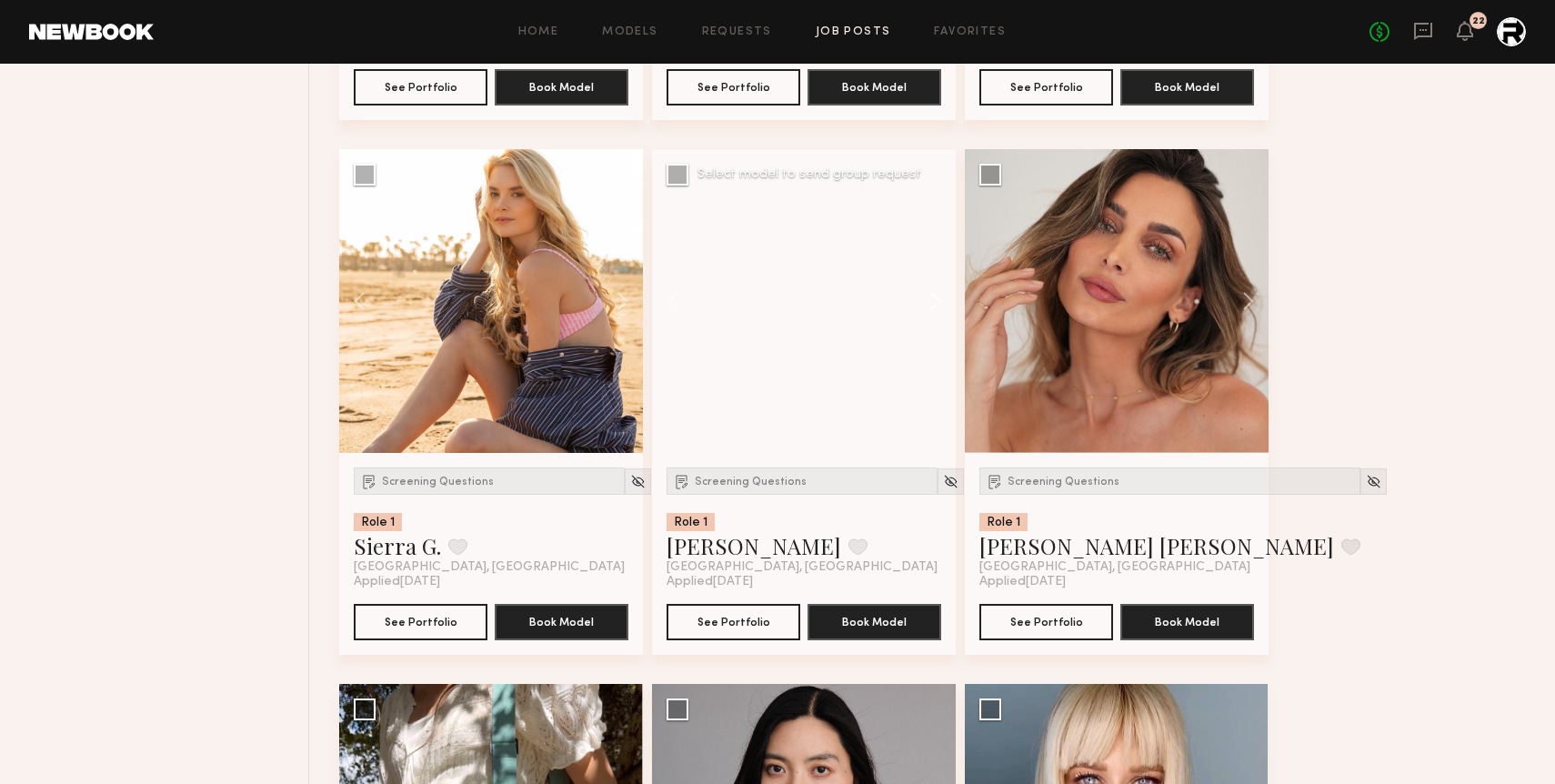
click at [932, 305] on button at bounding box center [927, 300] width 58 height 303
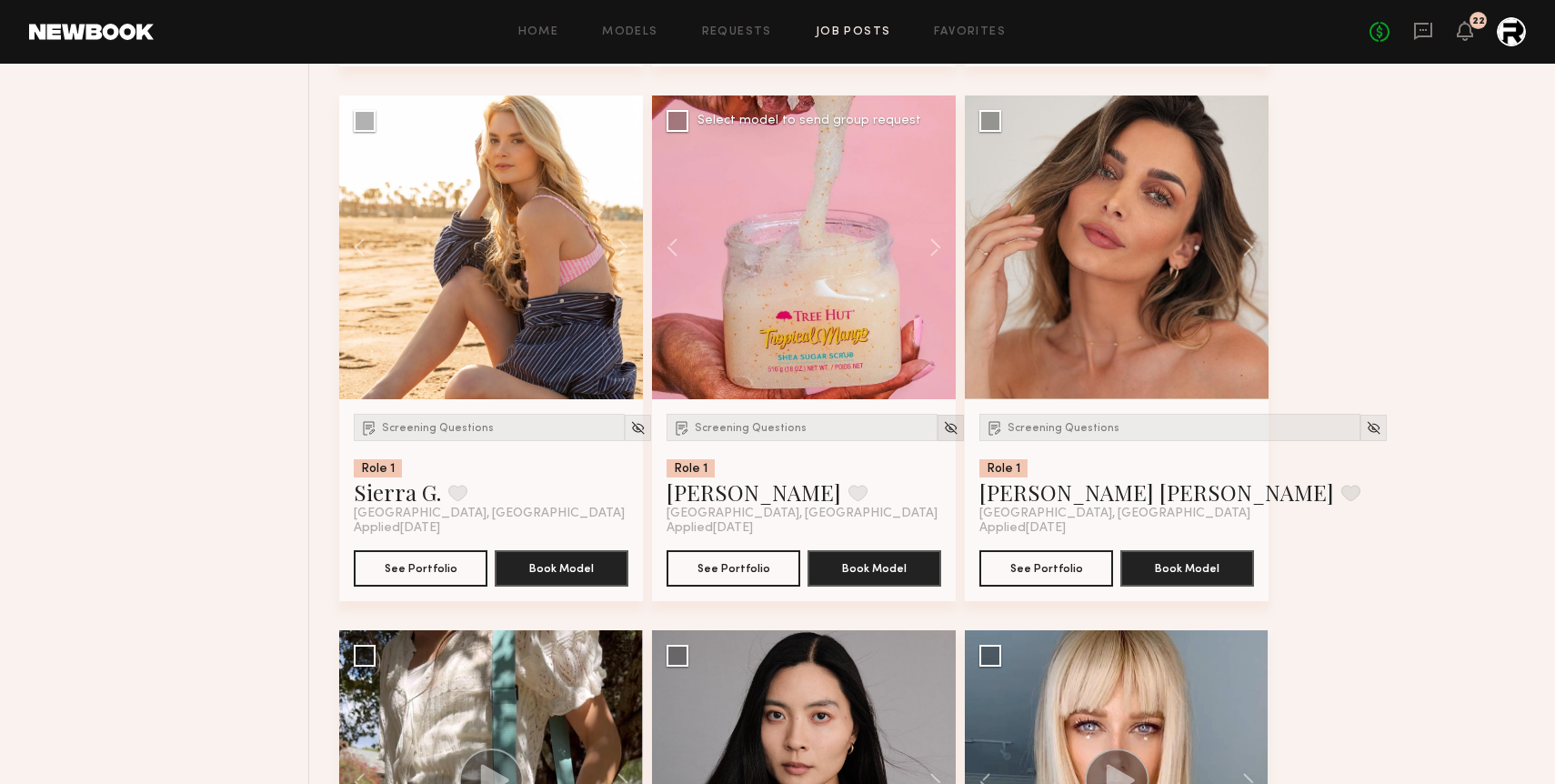
scroll to position [2432, 0]
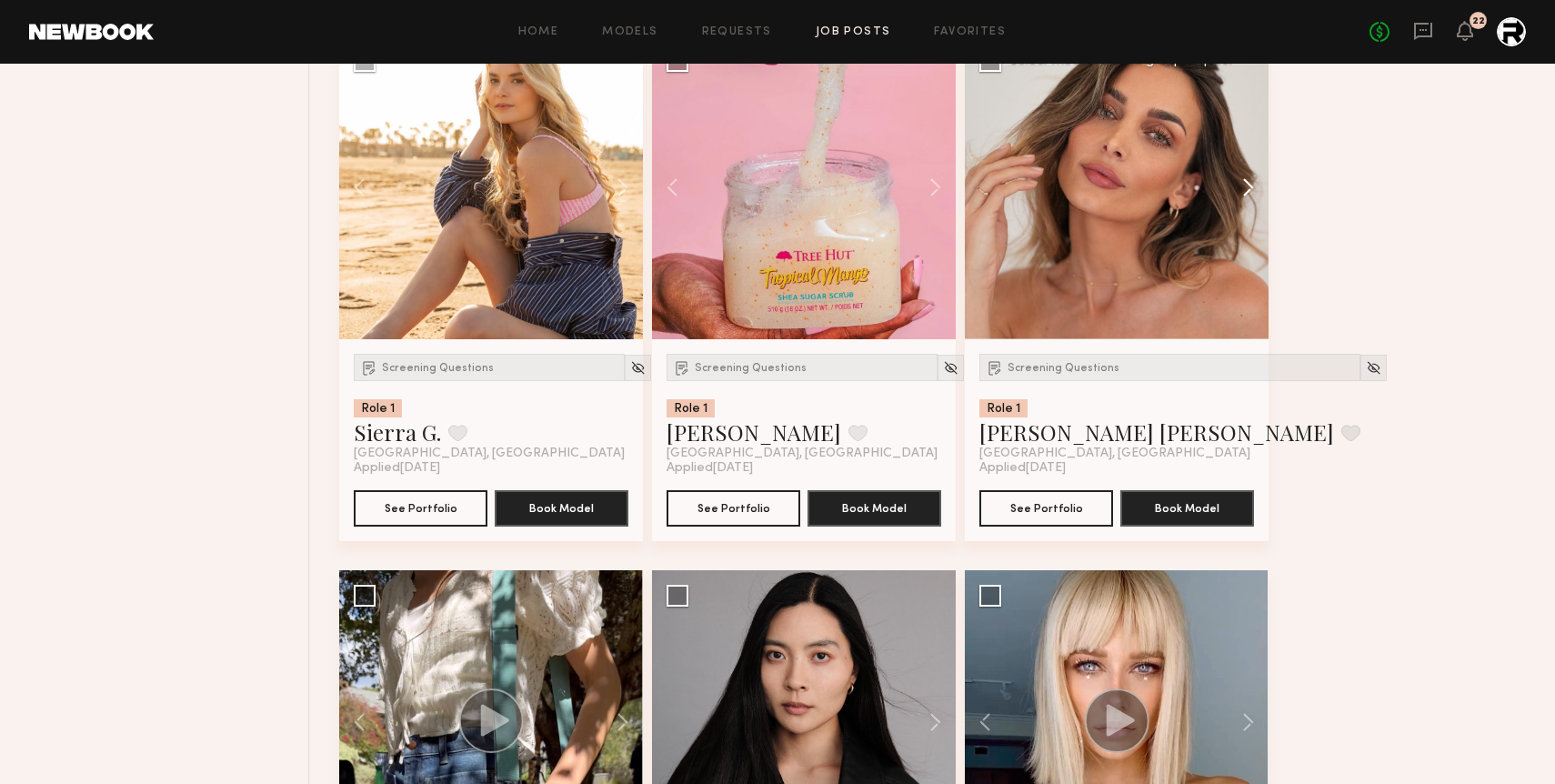
click at [1248, 183] on button at bounding box center [1239, 187] width 58 height 303
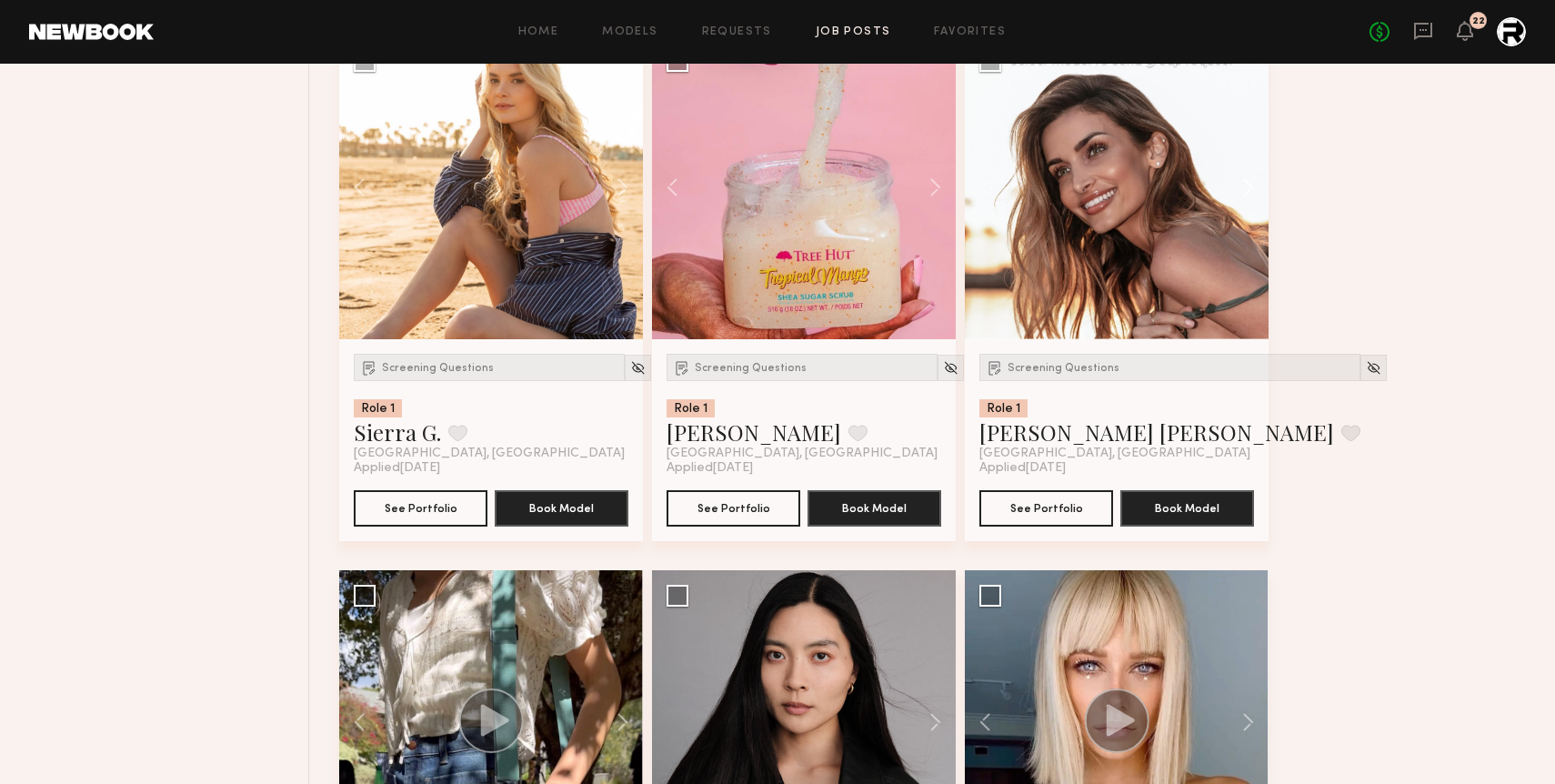
click at [1248, 182] on button at bounding box center [1239, 187] width 58 height 303
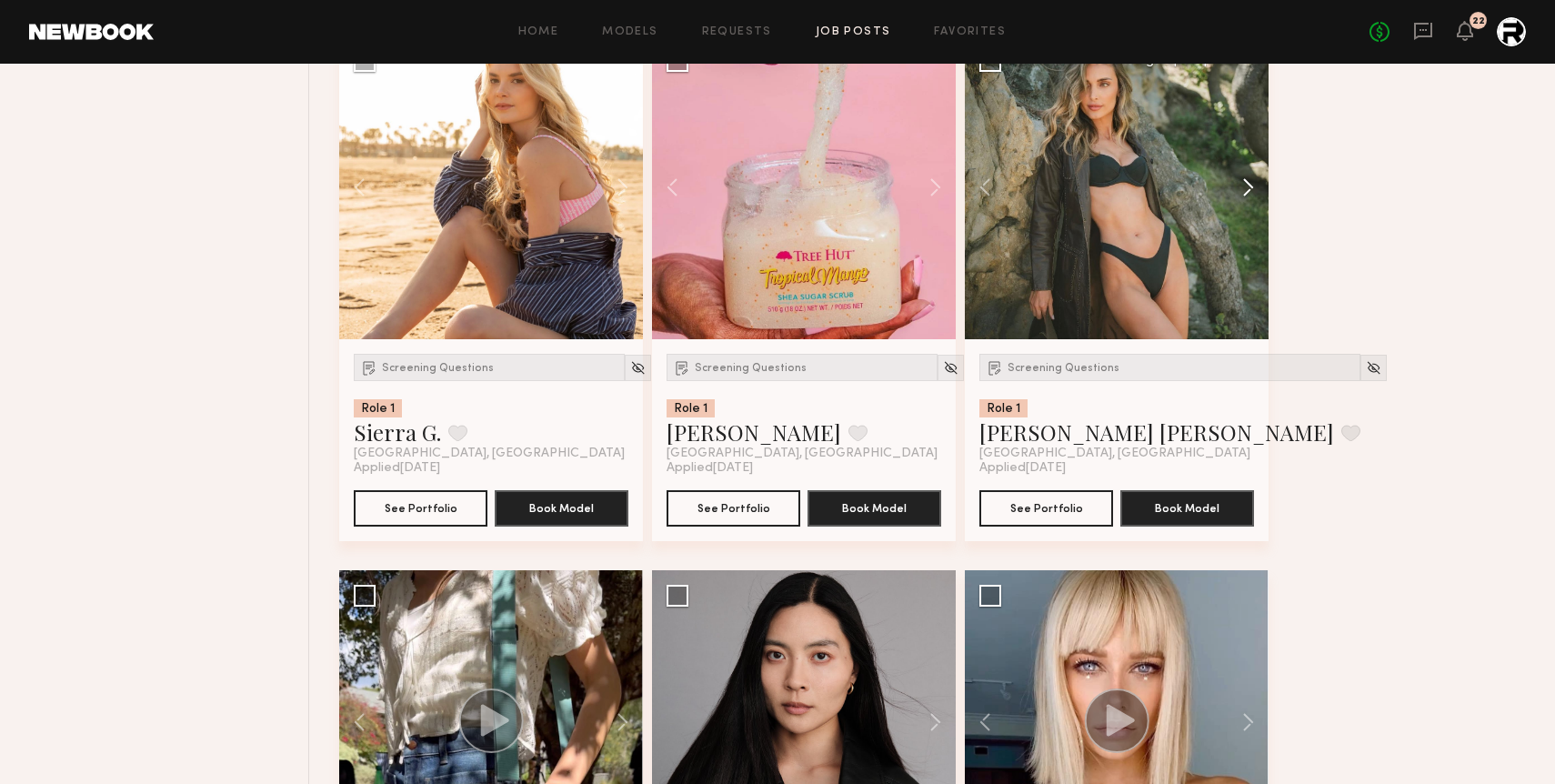
click at [1248, 182] on button at bounding box center [1239, 187] width 58 height 303
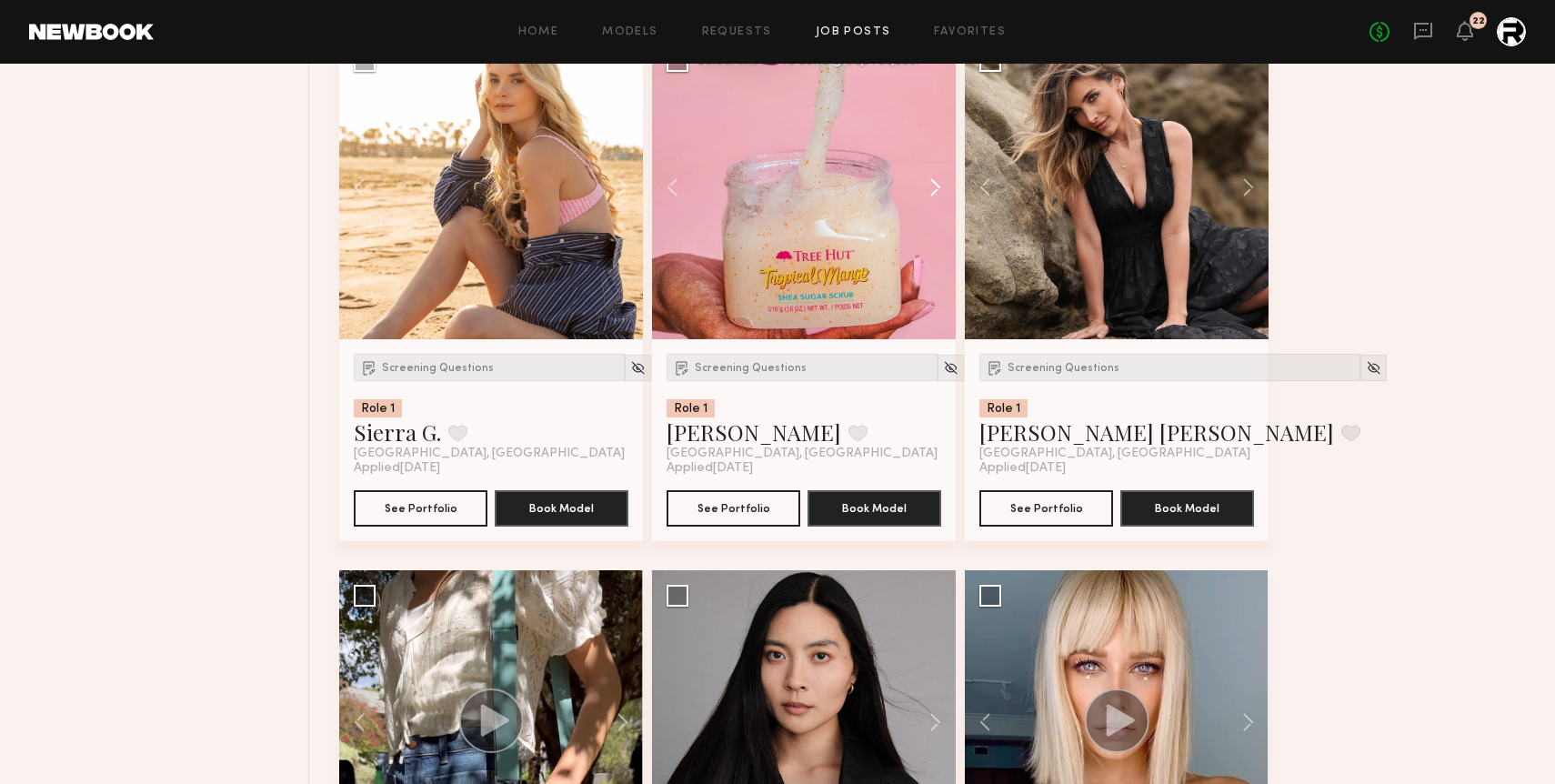
click at [933, 185] on button at bounding box center [927, 187] width 58 height 303
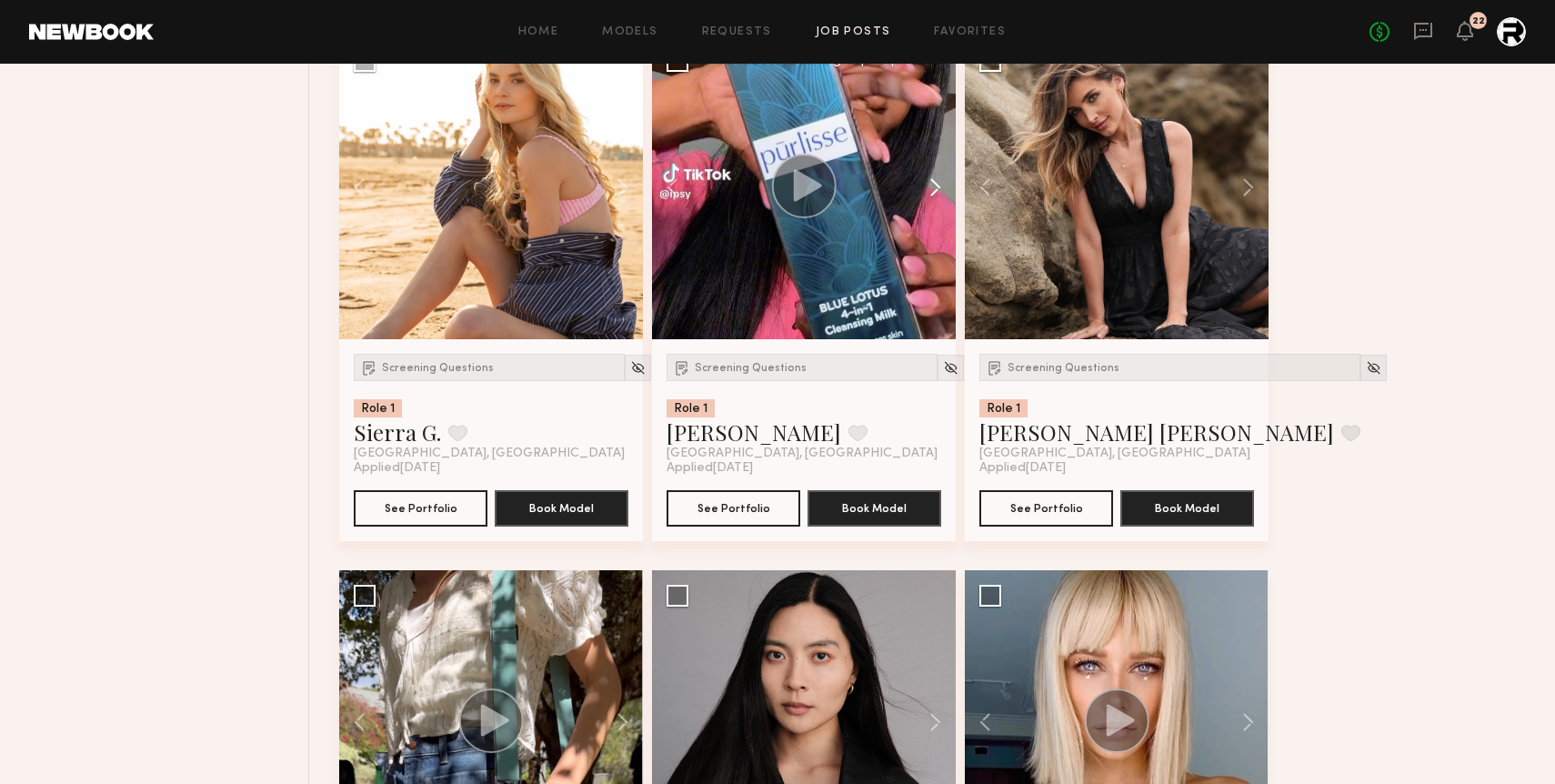
click at [933, 185] on button at bounding box center [927, 187] width 58 height 303
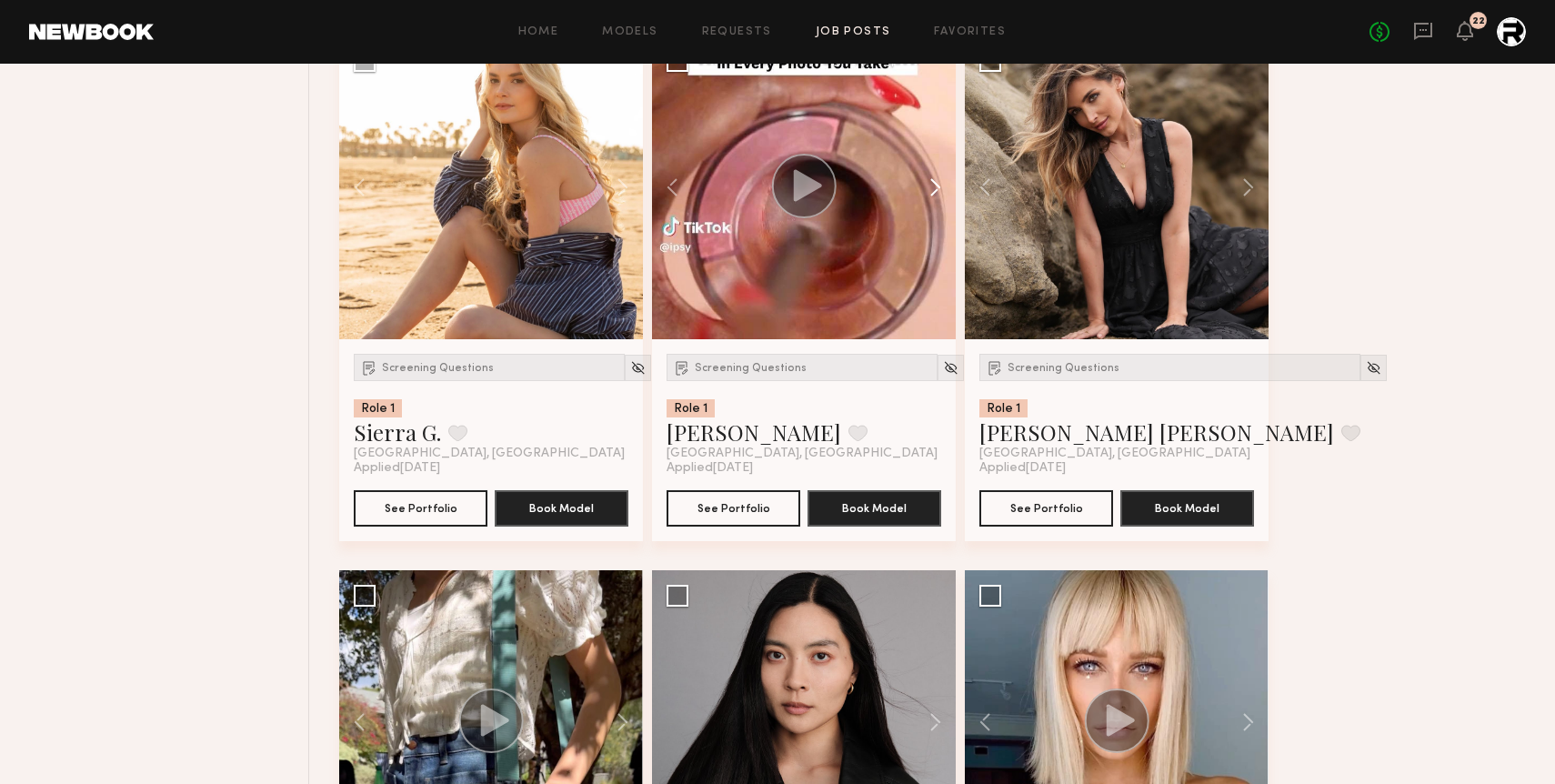
click at [933, 185] on button at bounding box center [927, 187] width 58 height 303
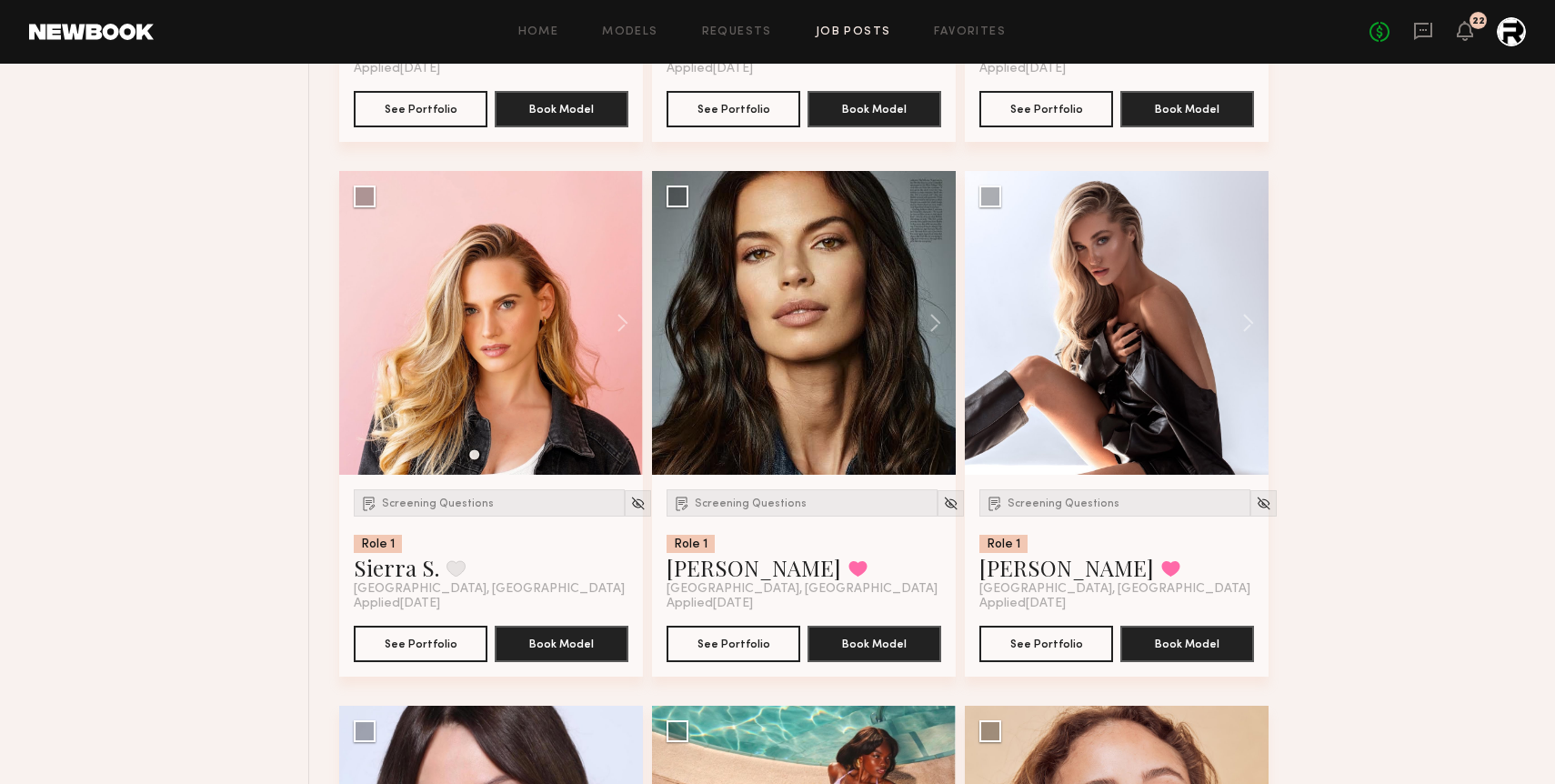
scroll to position [1220, 0]
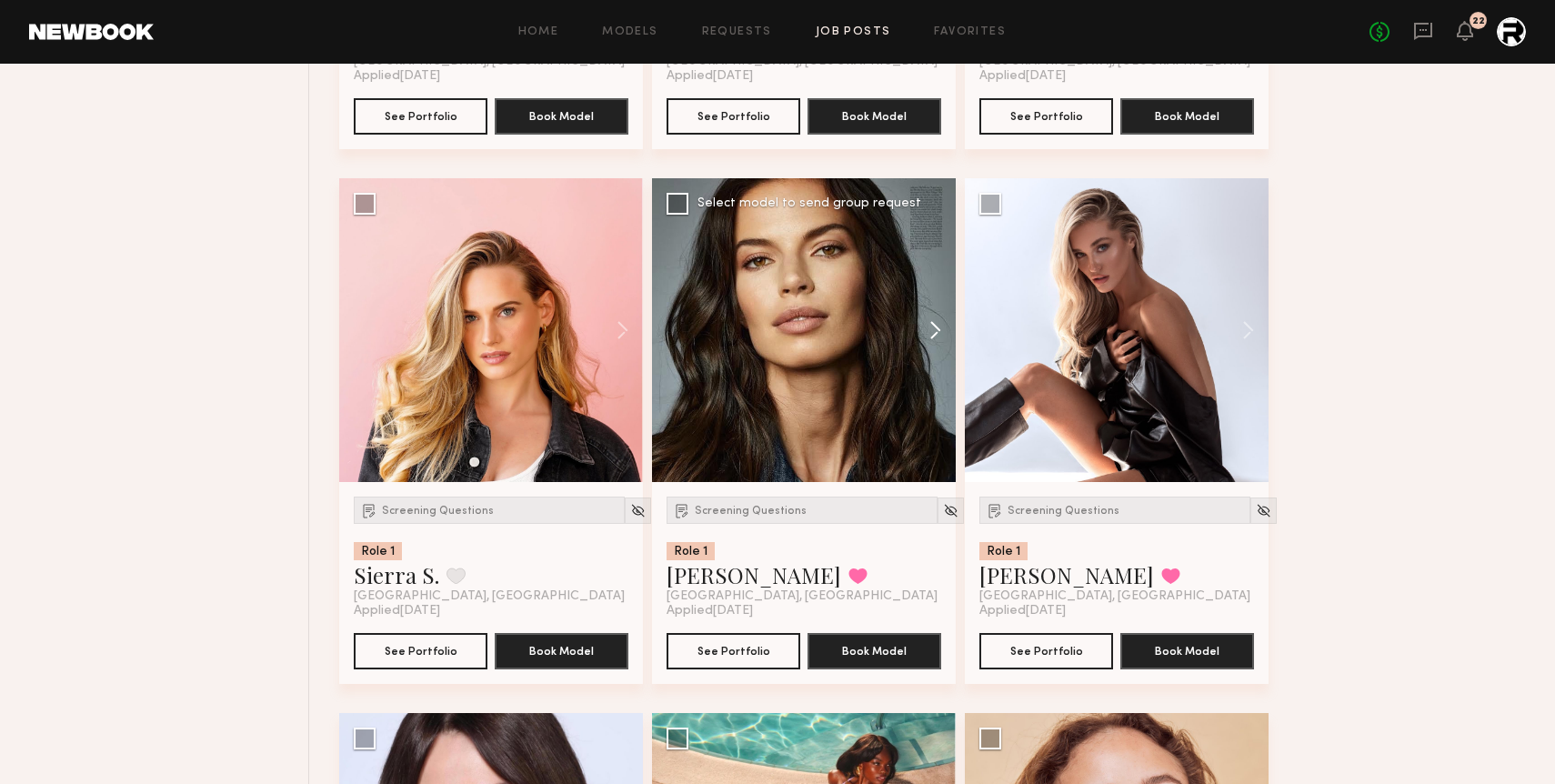
click at [937, 332] on button at bounding box center [927, 329] width 58 height 303
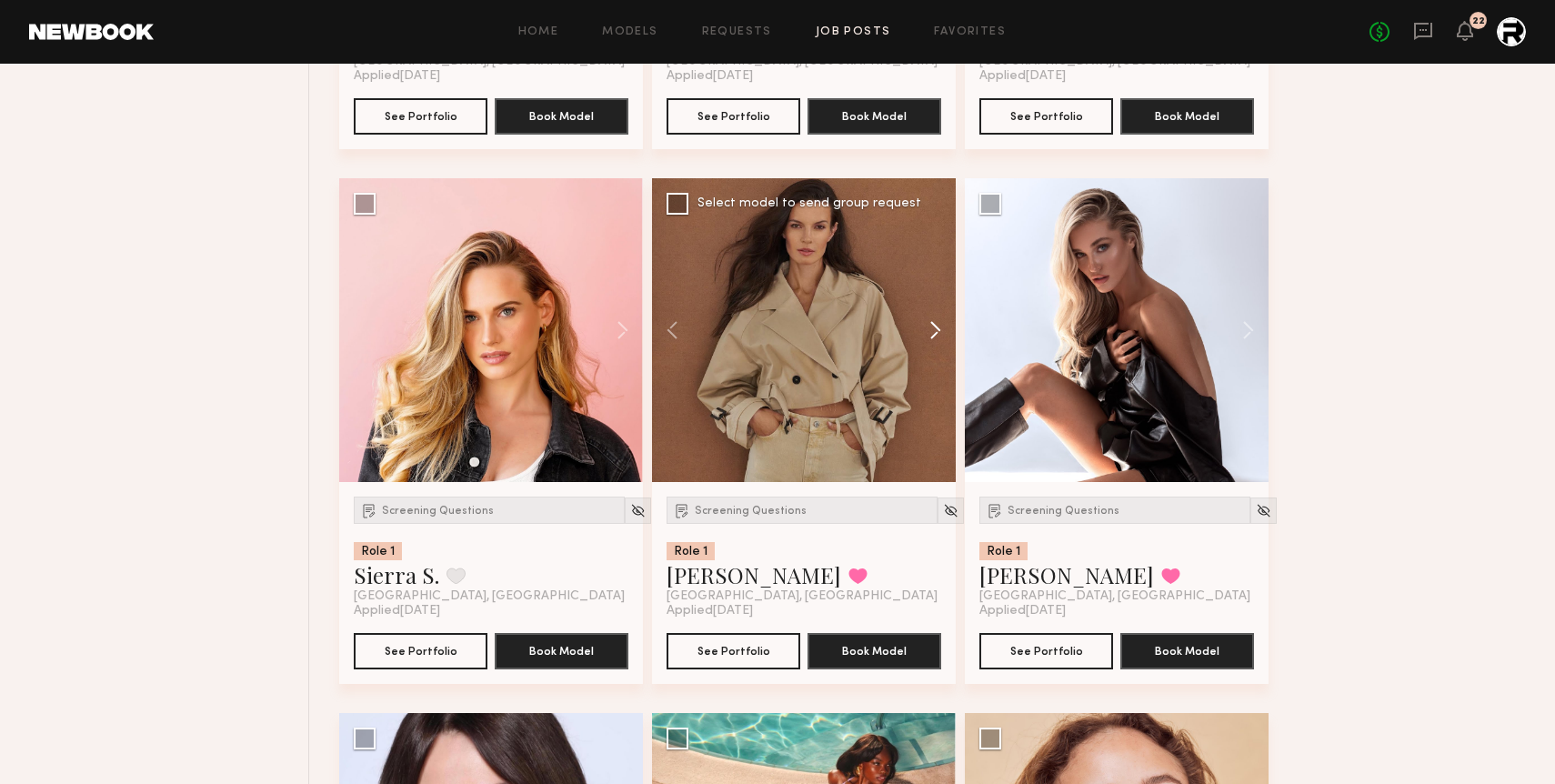
click at [937, 332] on button at bounding box center [927, 329] width 58 height 303
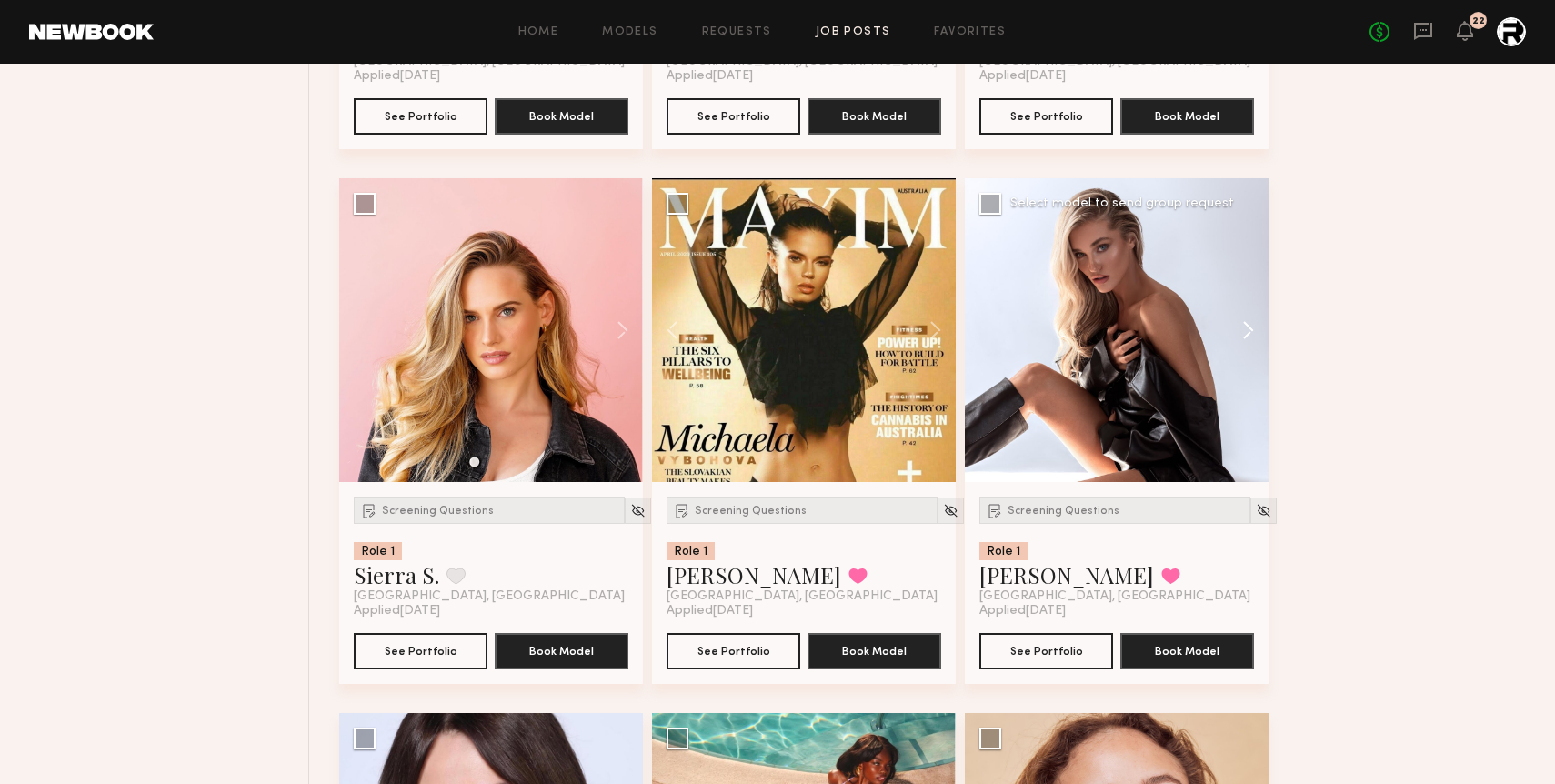
click at [1243, 332] on button at bounding box center [1239, 329] width 58 height 303
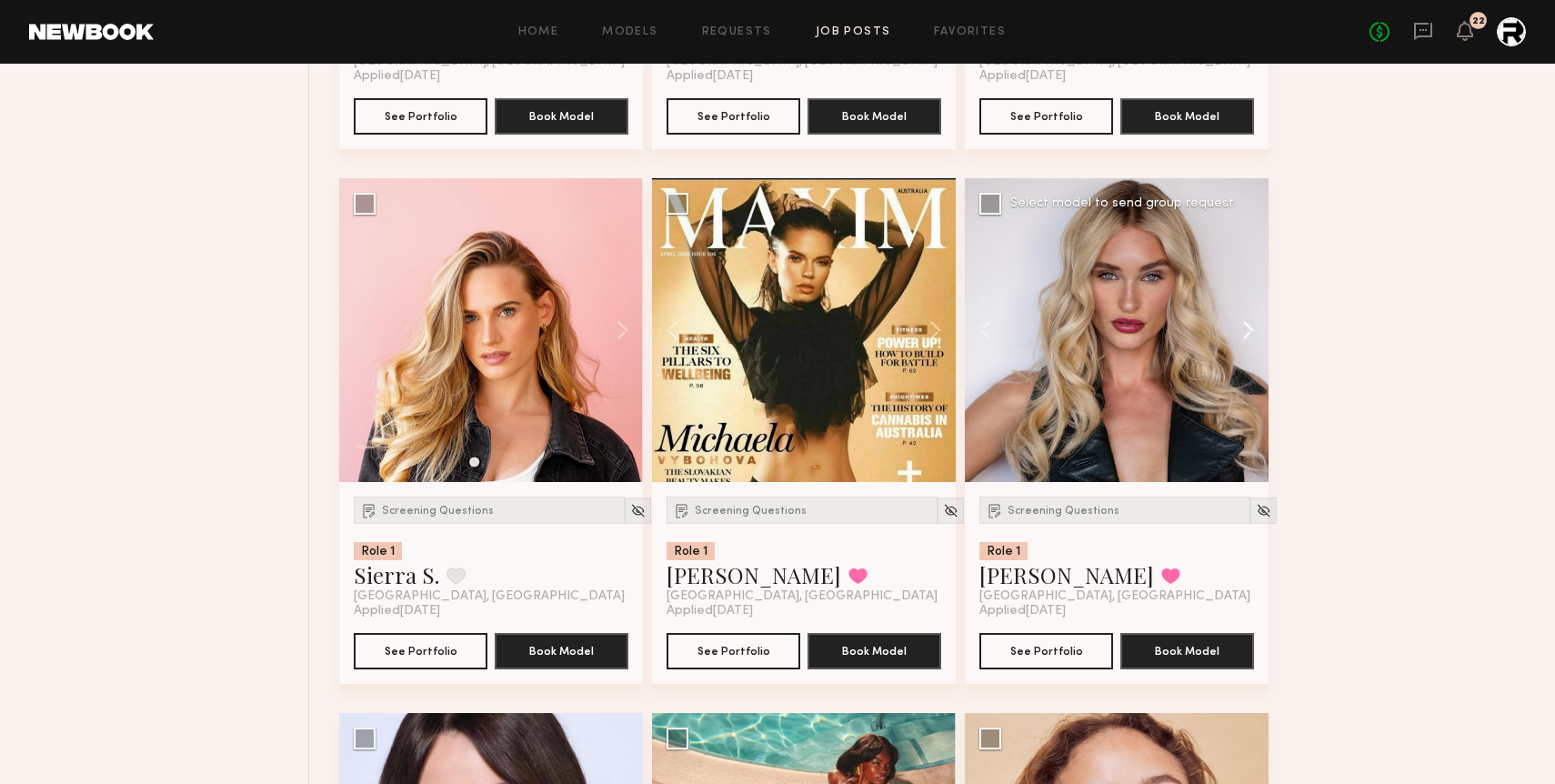
click at [1243, 332] on button at bounding box center [1239, 329] width 58 height 303
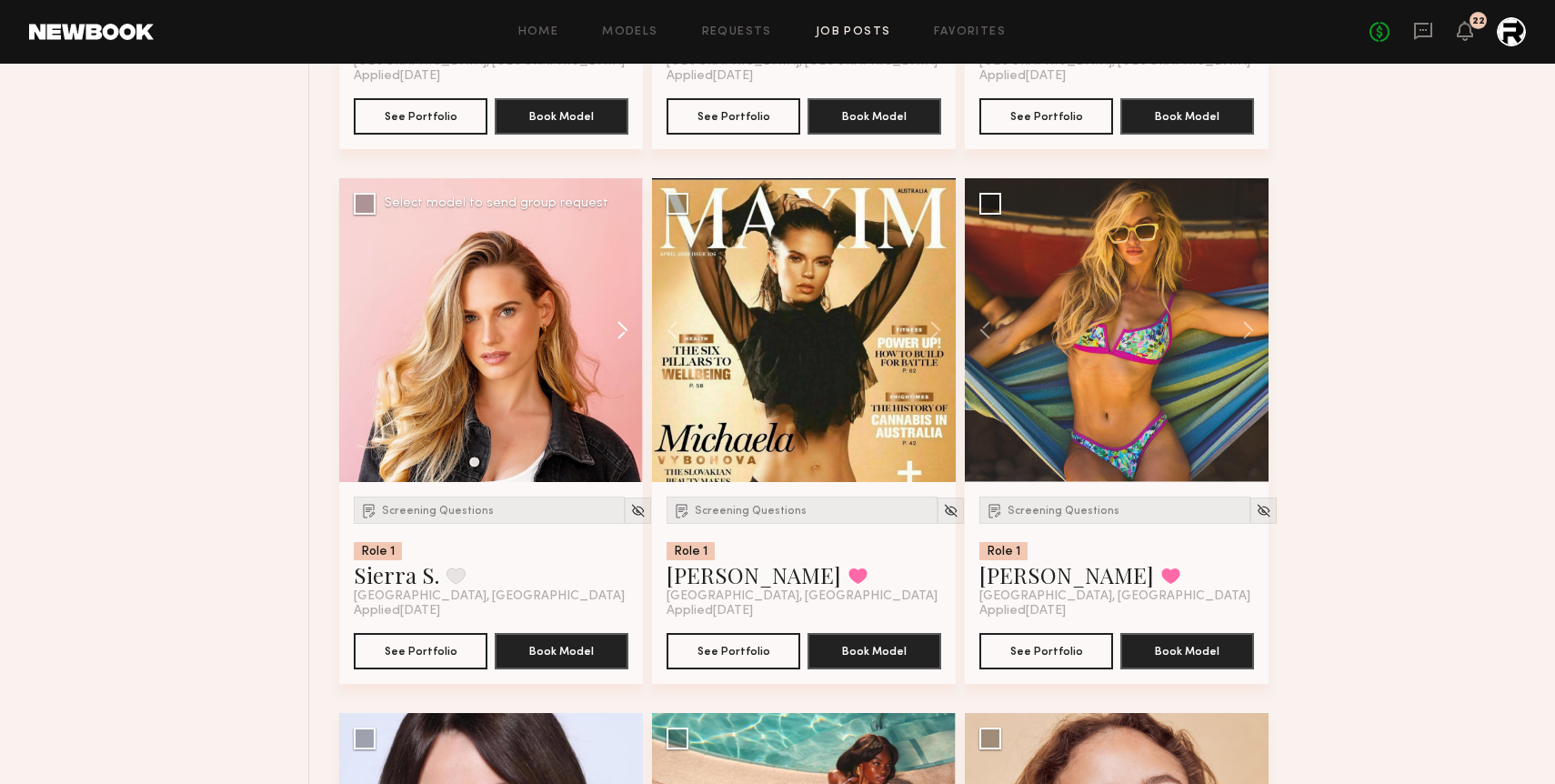
click at [614, 319] on button at bounding box center [613, 329] width 58 height 303
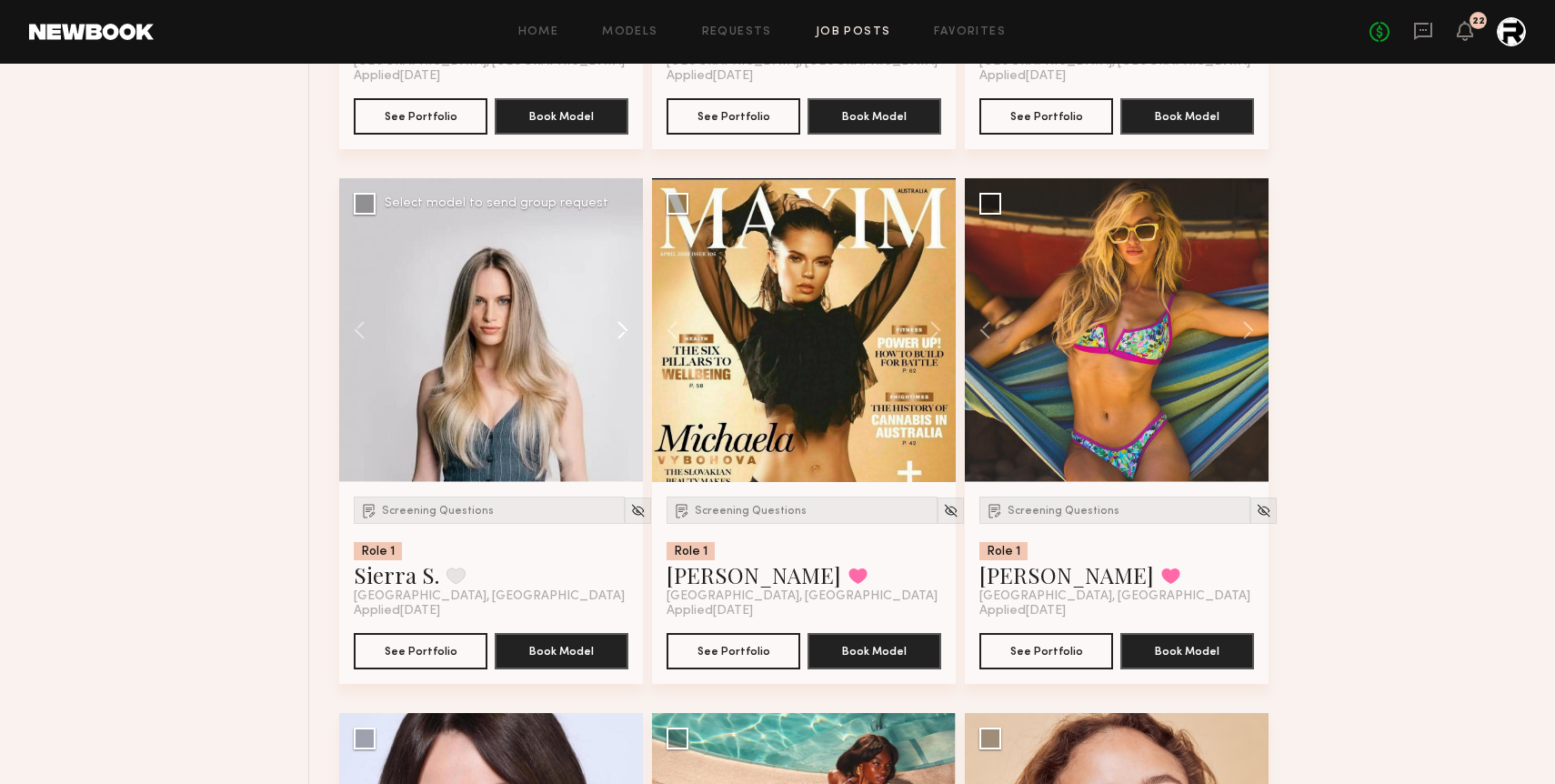
click at [614, 319] on button at bounding box center [613, 329] width 58 height 303
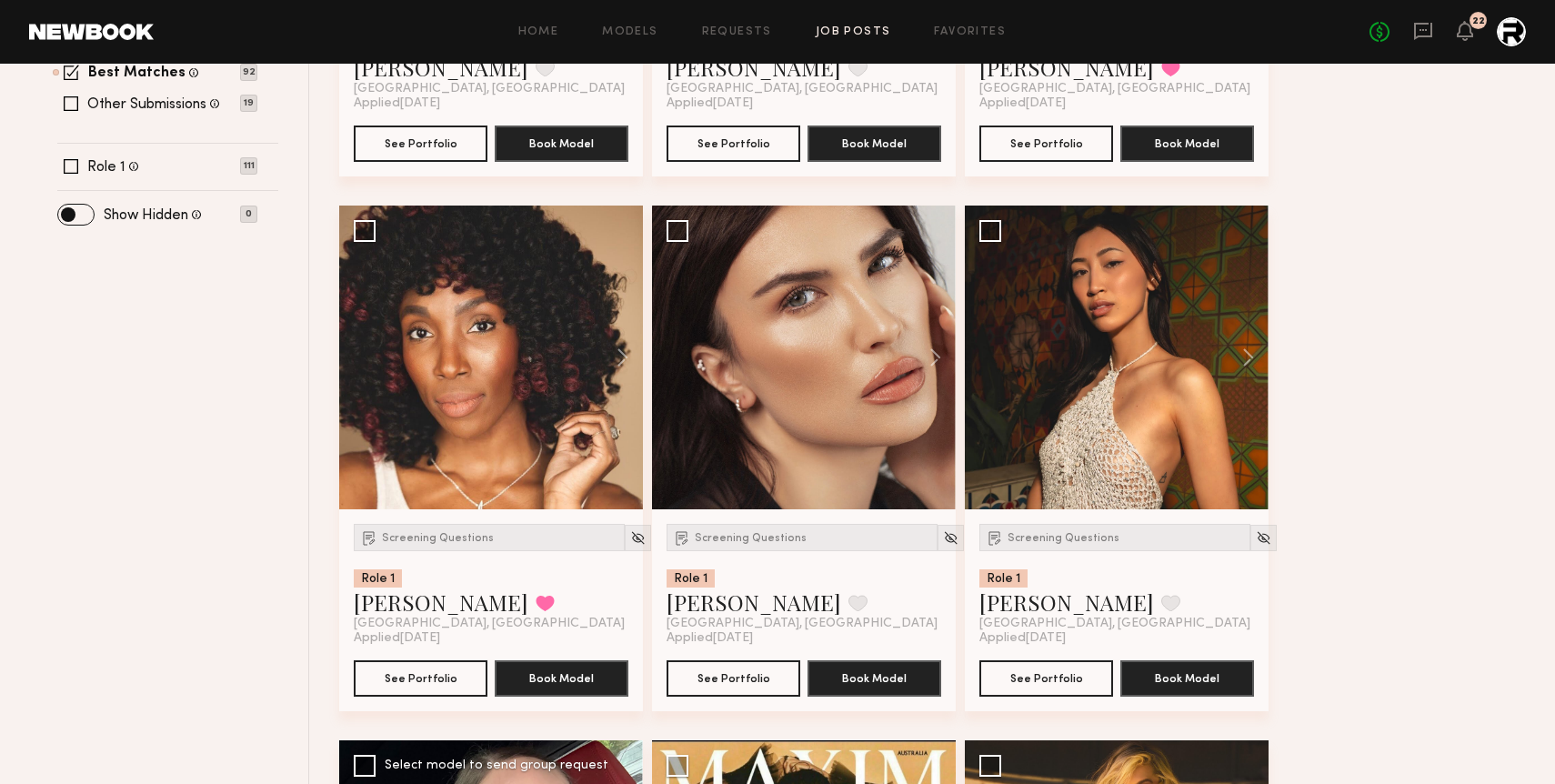
scroll to position [657, 0]
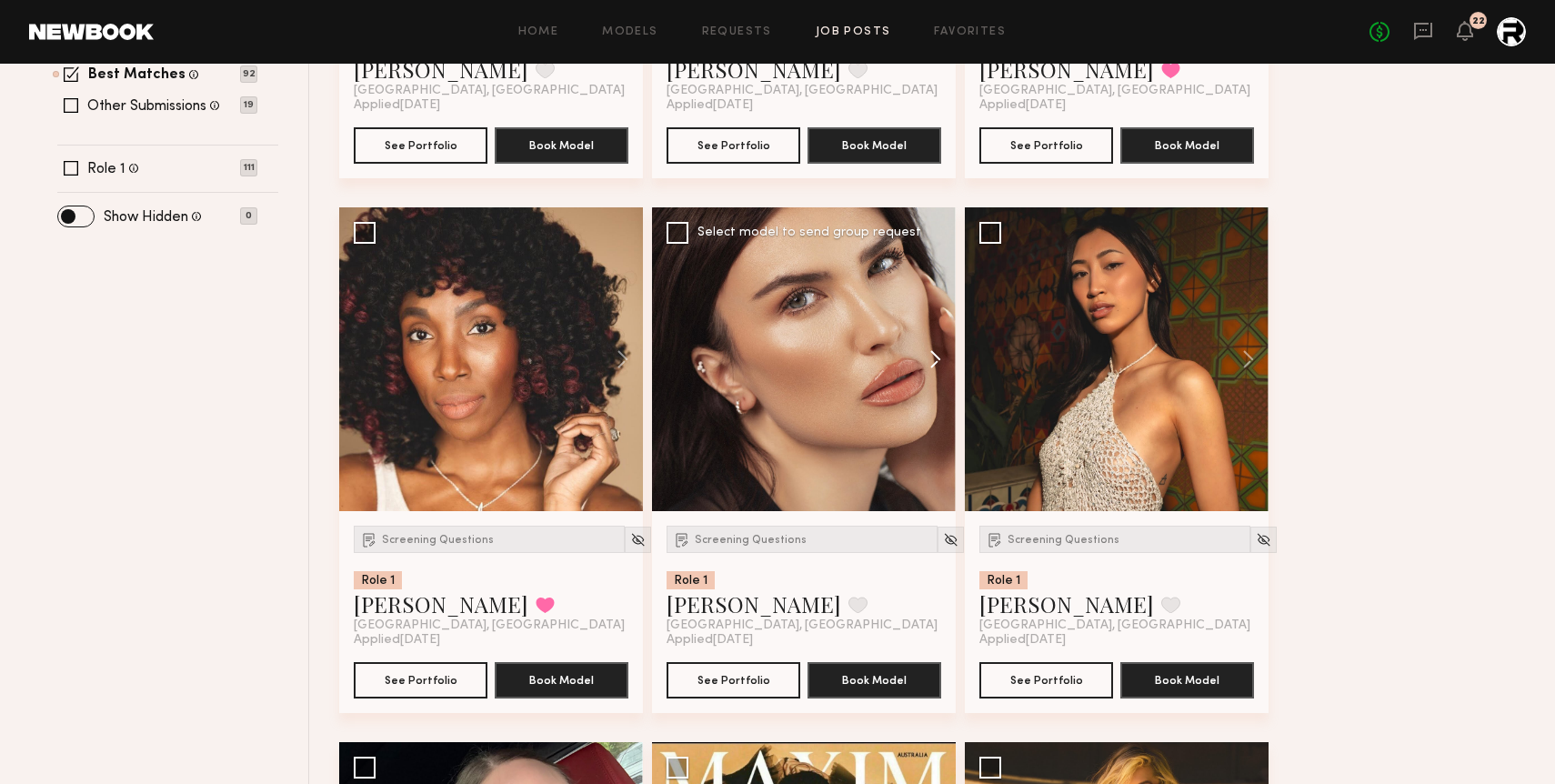
click at [934, 355] on button at bounding box center [927, 358] width 58 height 303
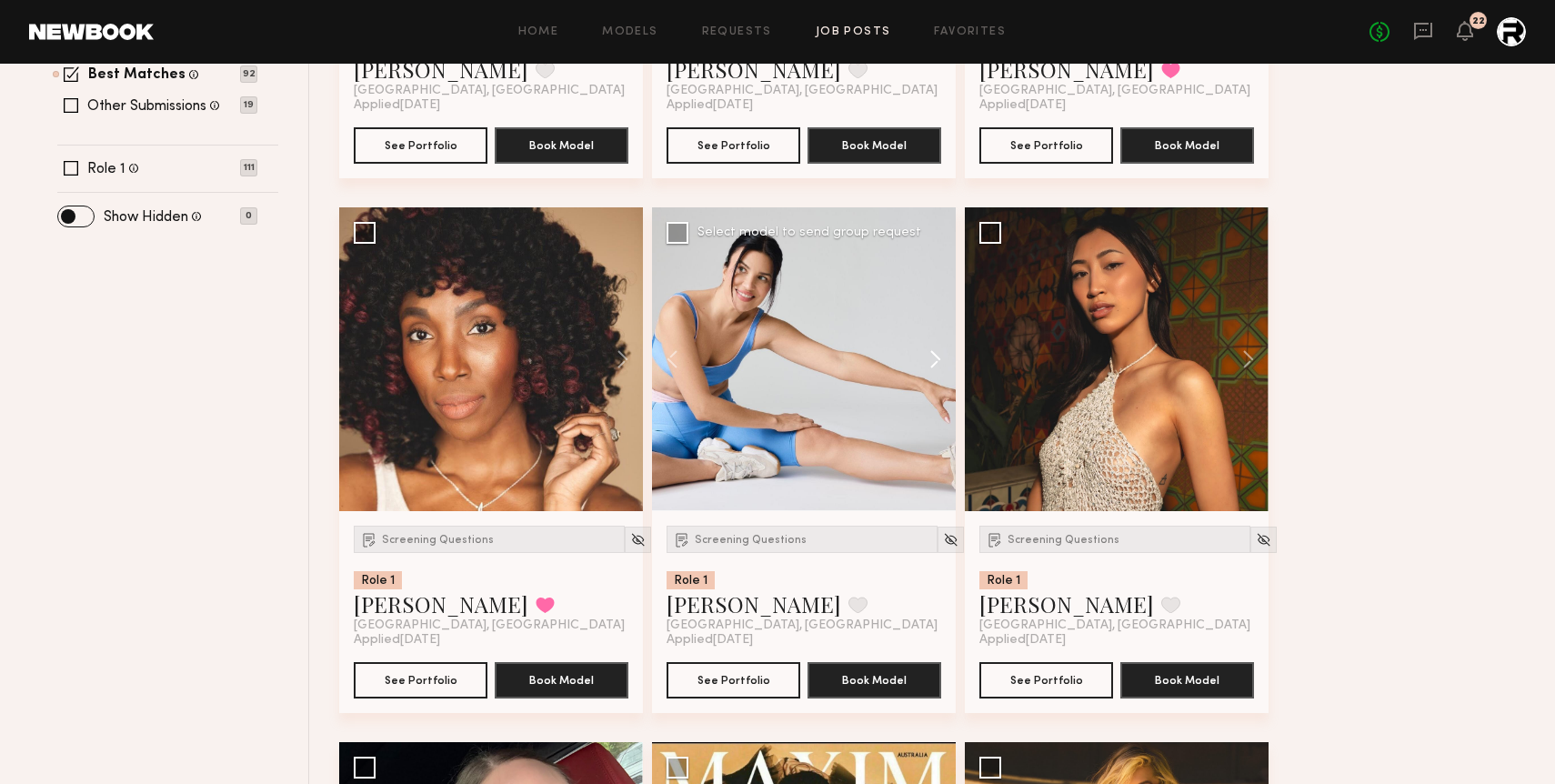
click at [934, 355] on button at bounding box center [927, 358] width 58 height 303
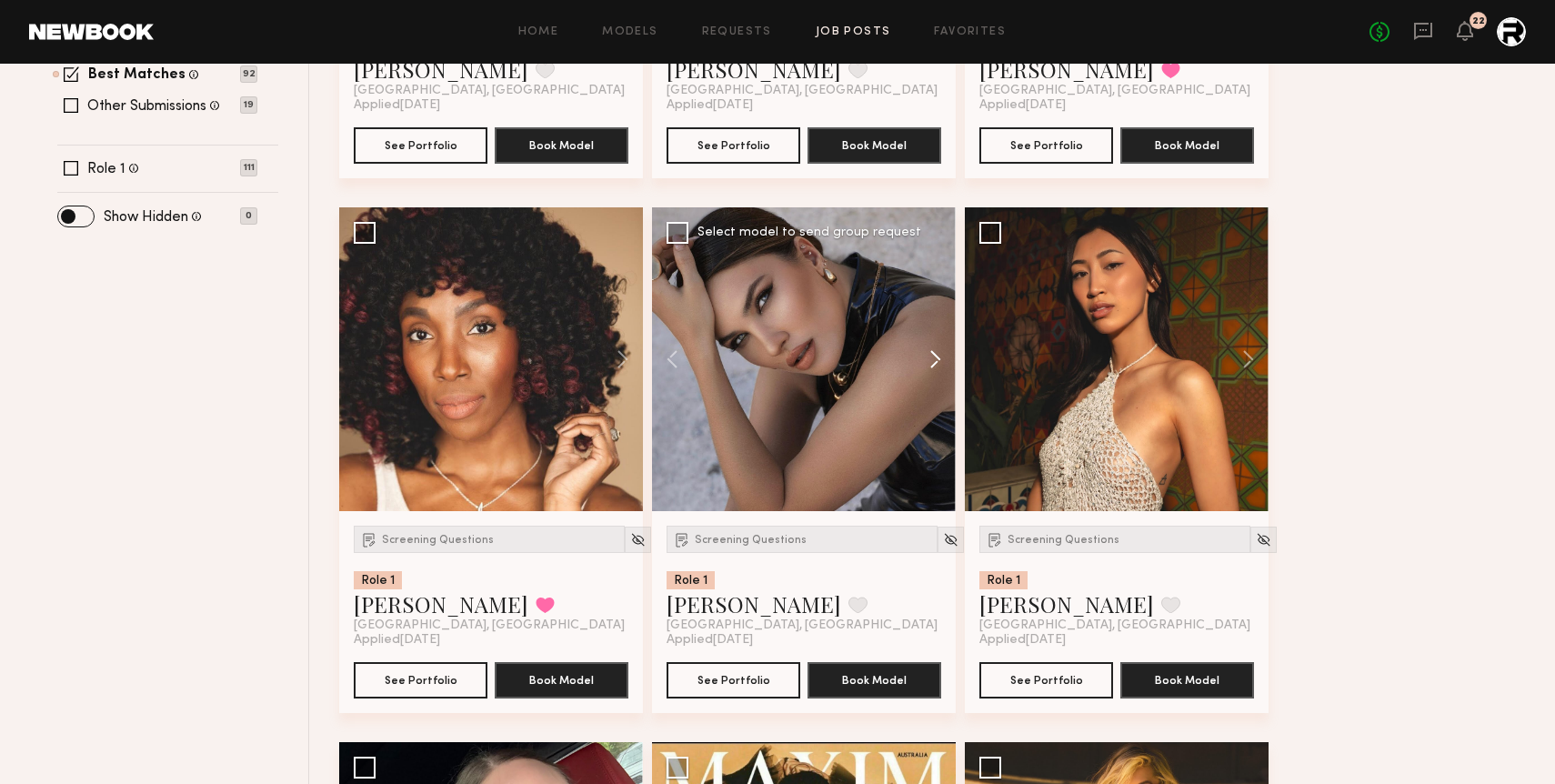
click at [934, 355] on button at bounding box center [927, 358] width 58 height 303
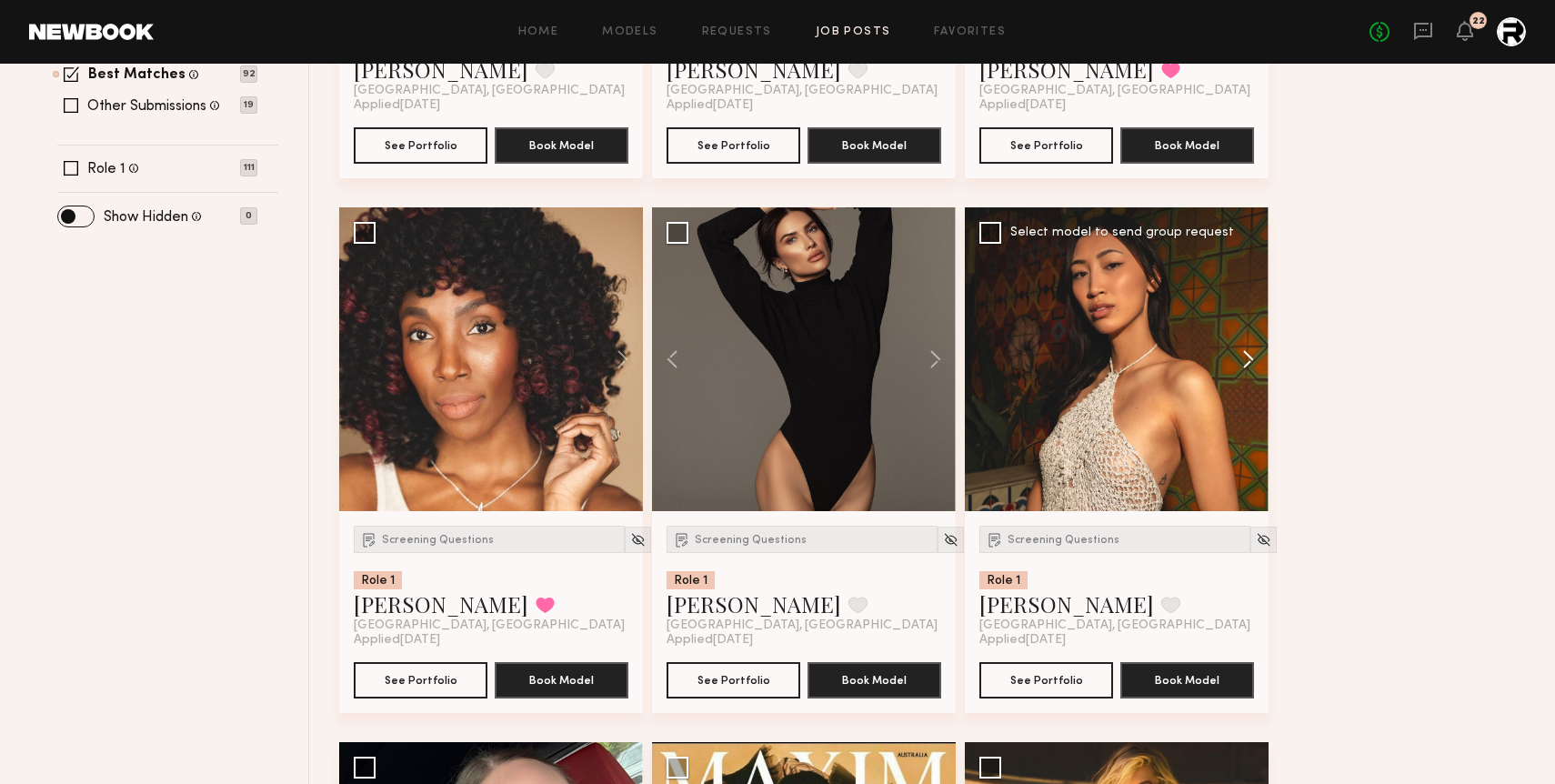
click at [1245, 348] on button at bounding box center [1239, 358] width 58 height 303
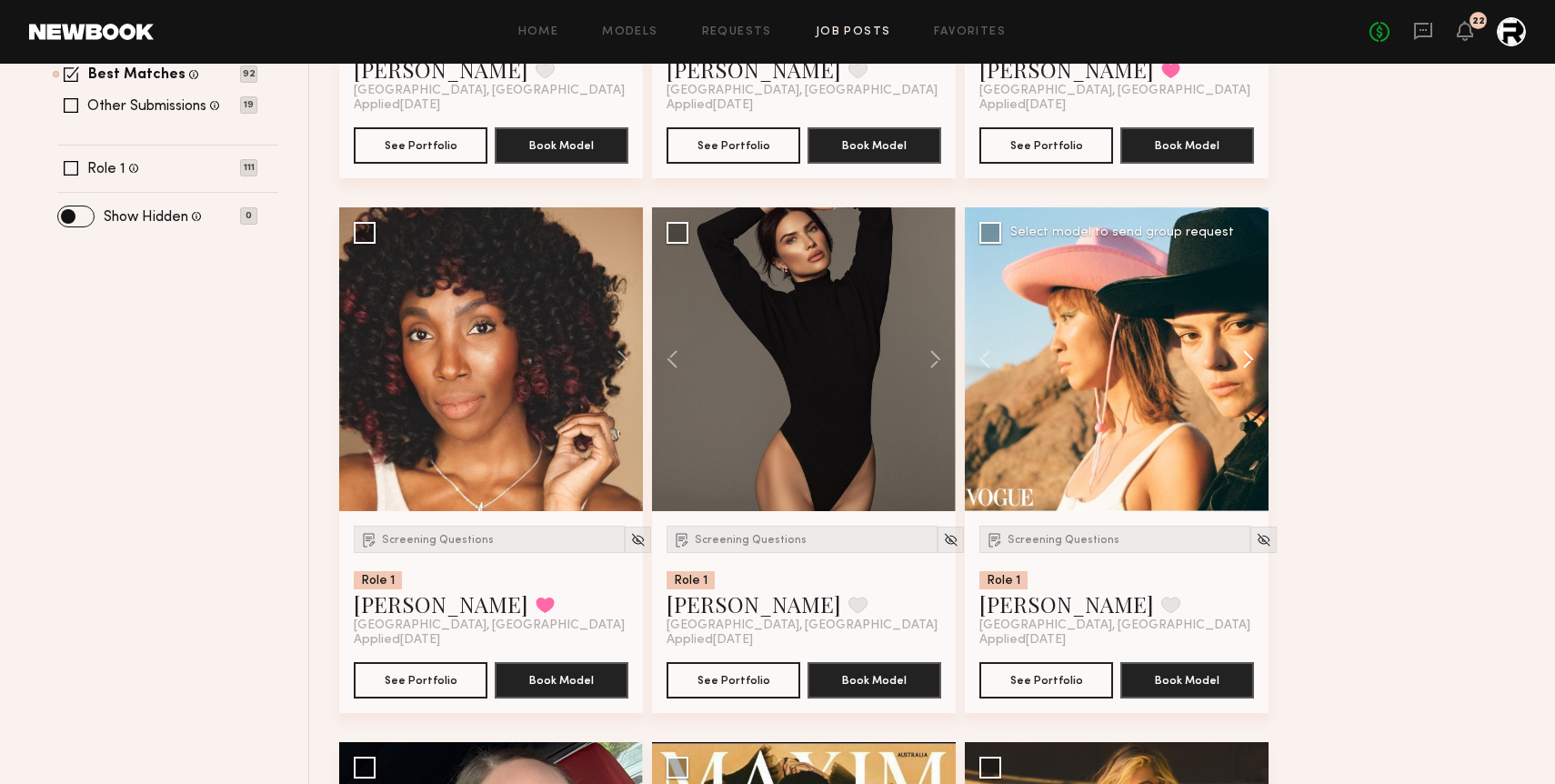
click at [1245, 348] on button at bounding box center [1239, 358] width 58 height 303
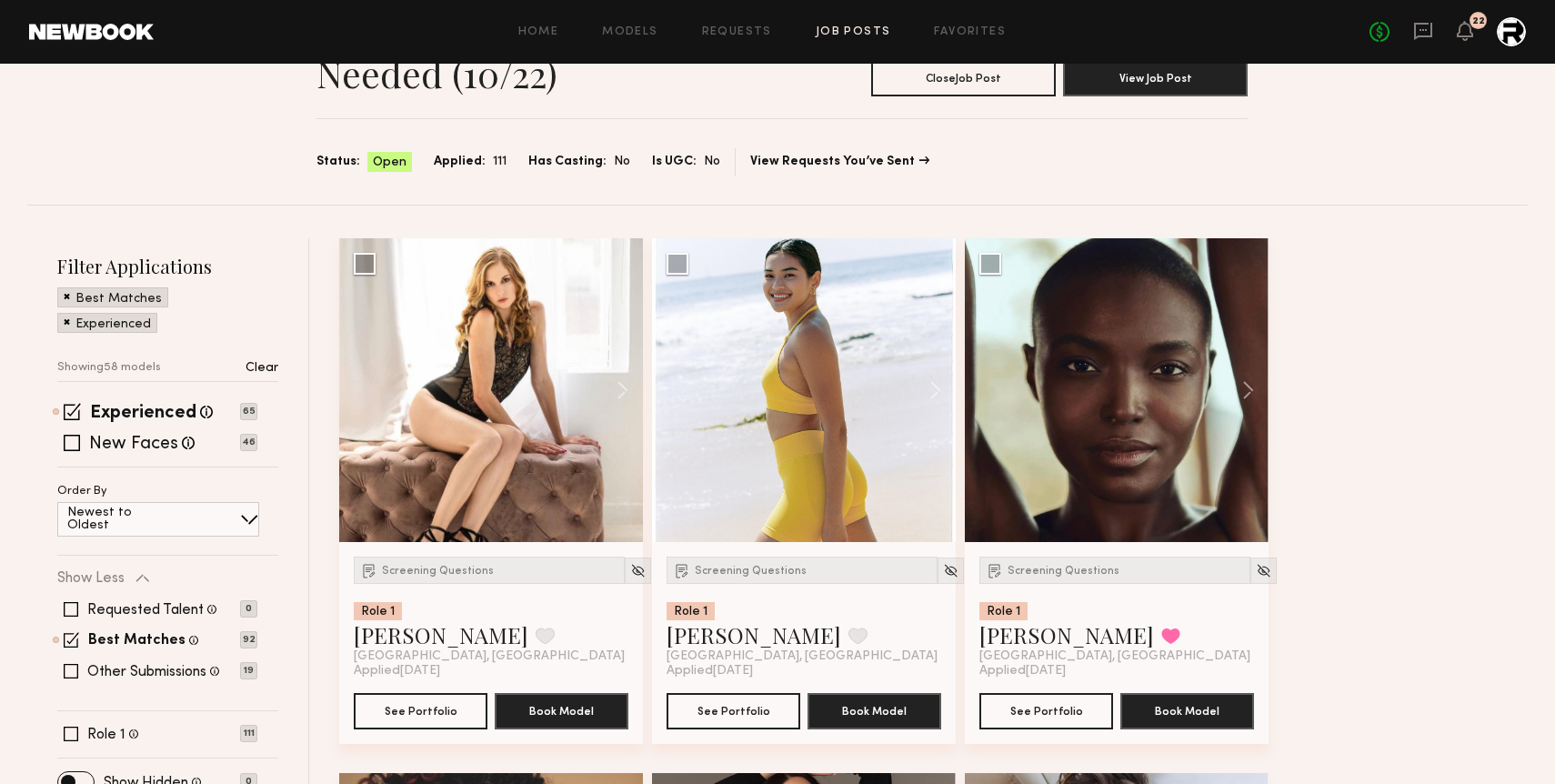
scroll to position [30, 0]
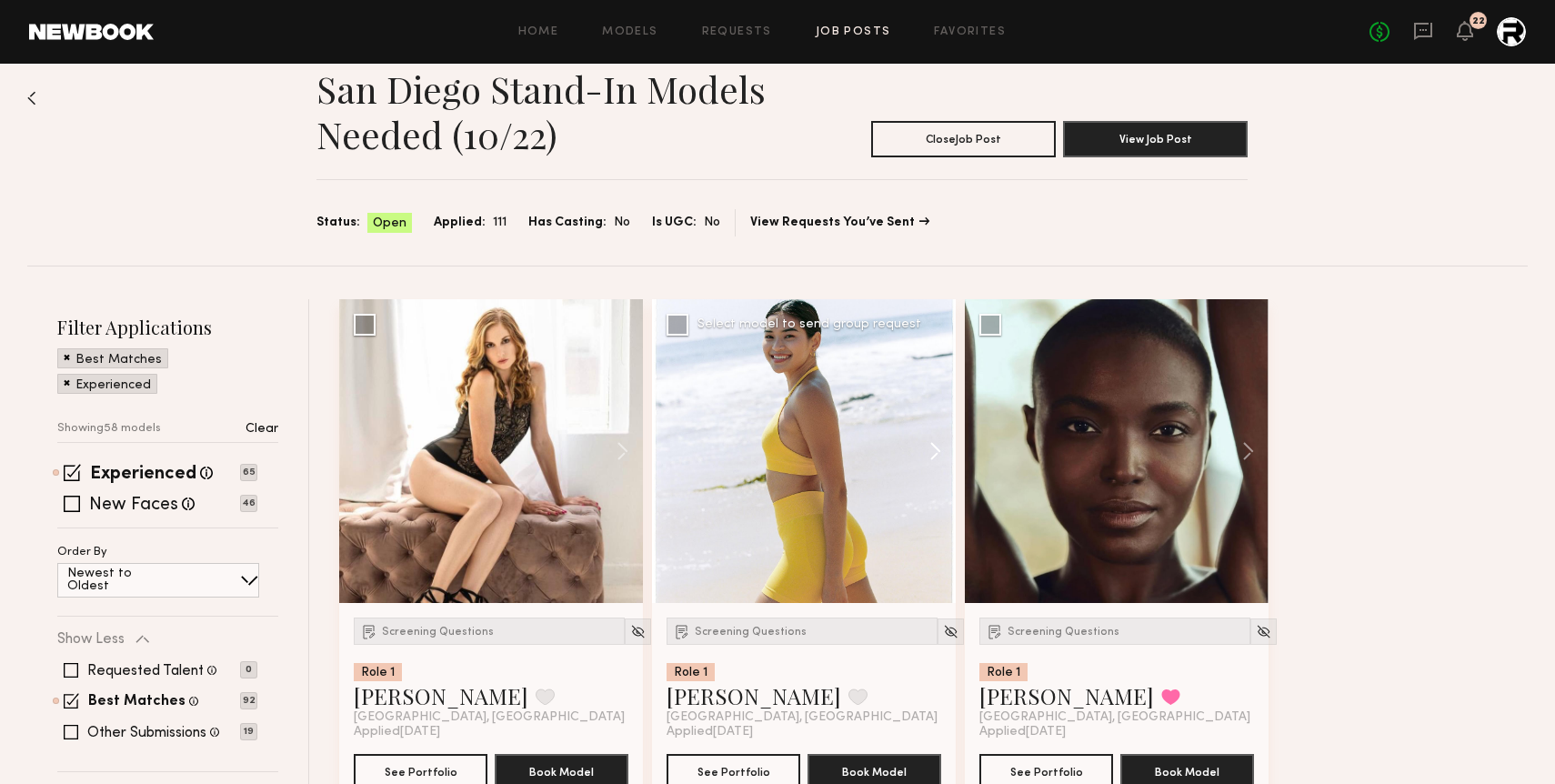
click at [931, 454] on button at bounding box center [927, 451] width 58 height 303
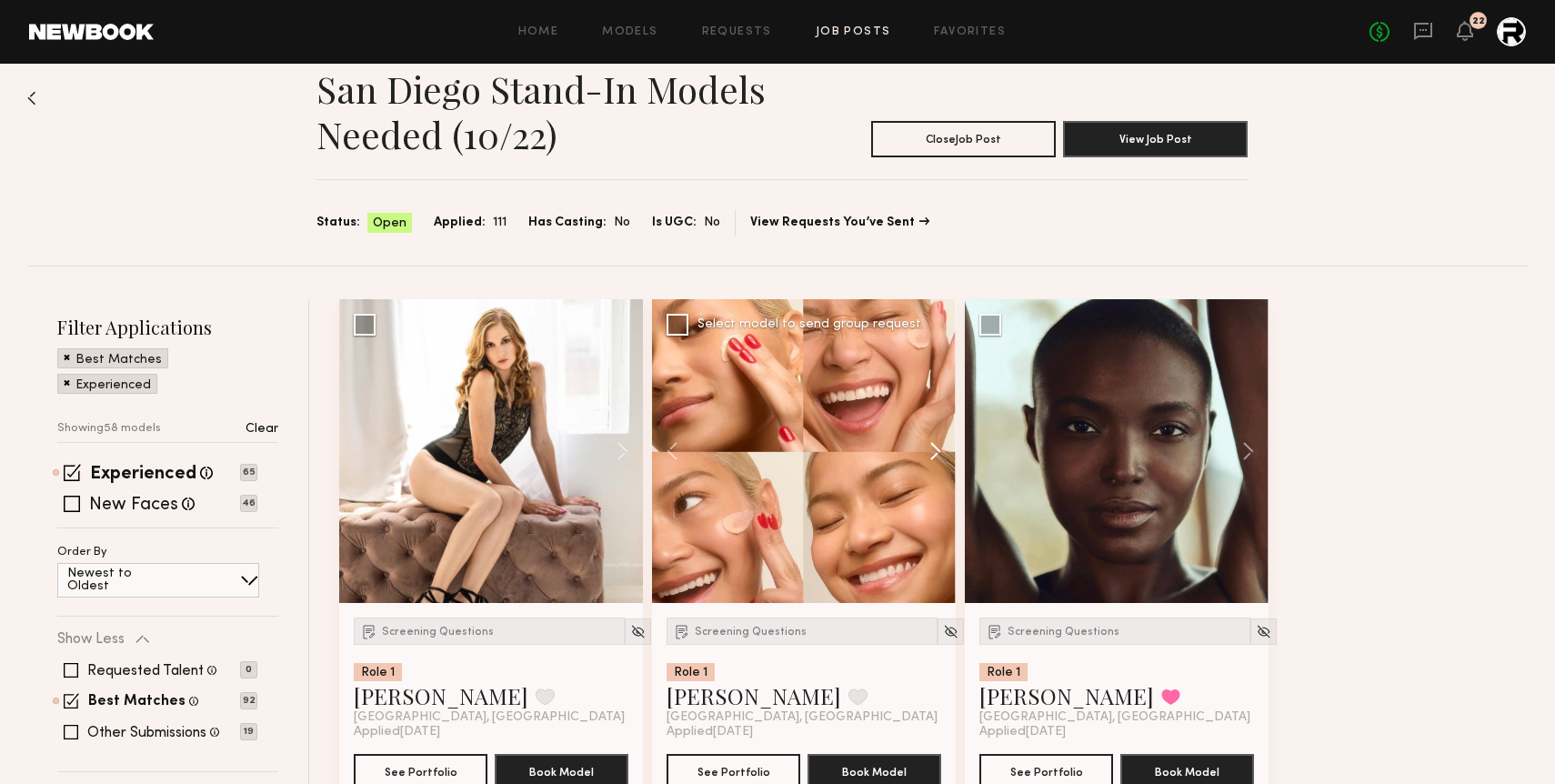
click at [931, 454] on button at bounding box center [927, 451] width 58 height 303
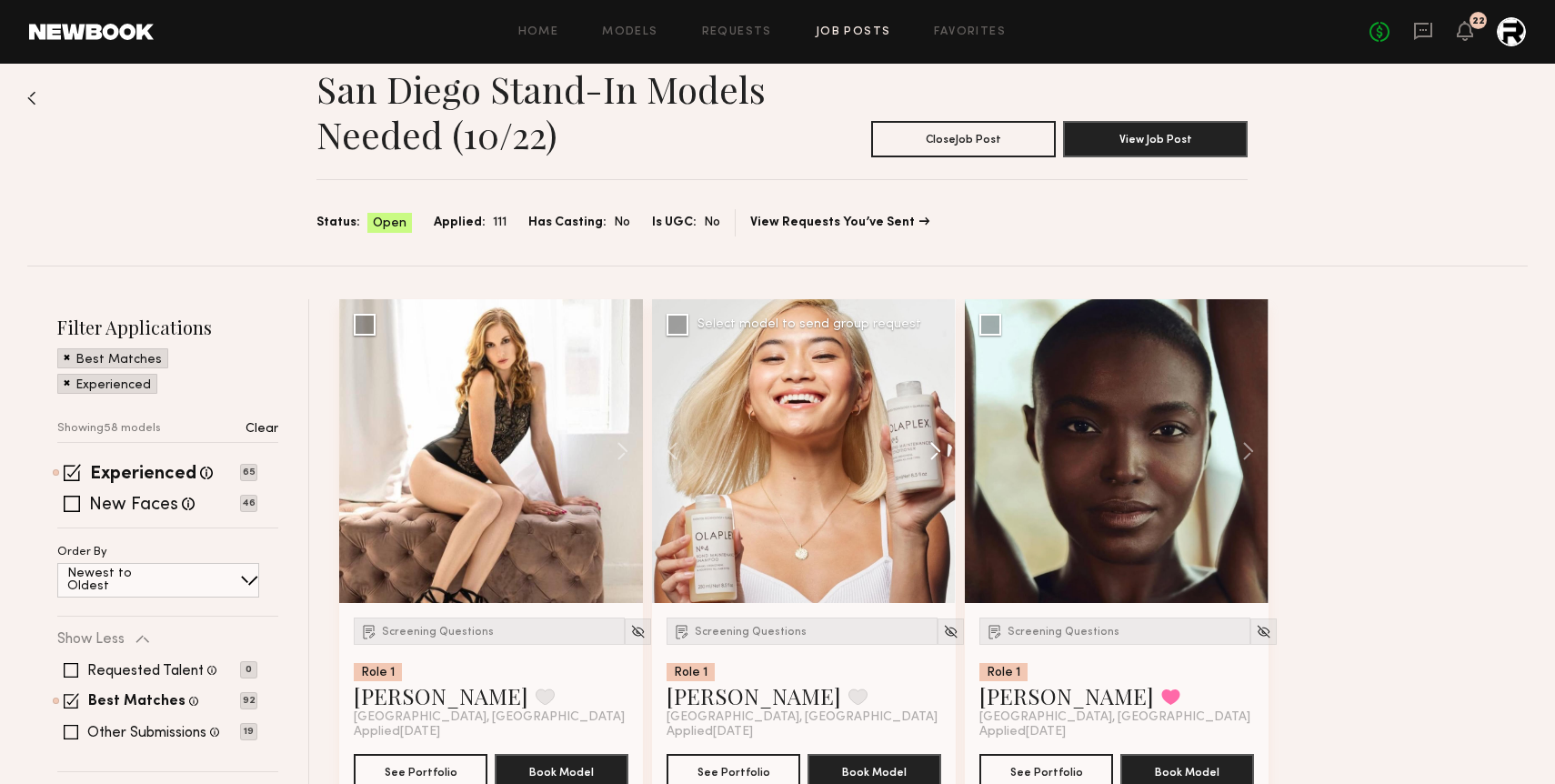
click at [931, 454] on button at bounding box center [927, 451] width 58 height 303
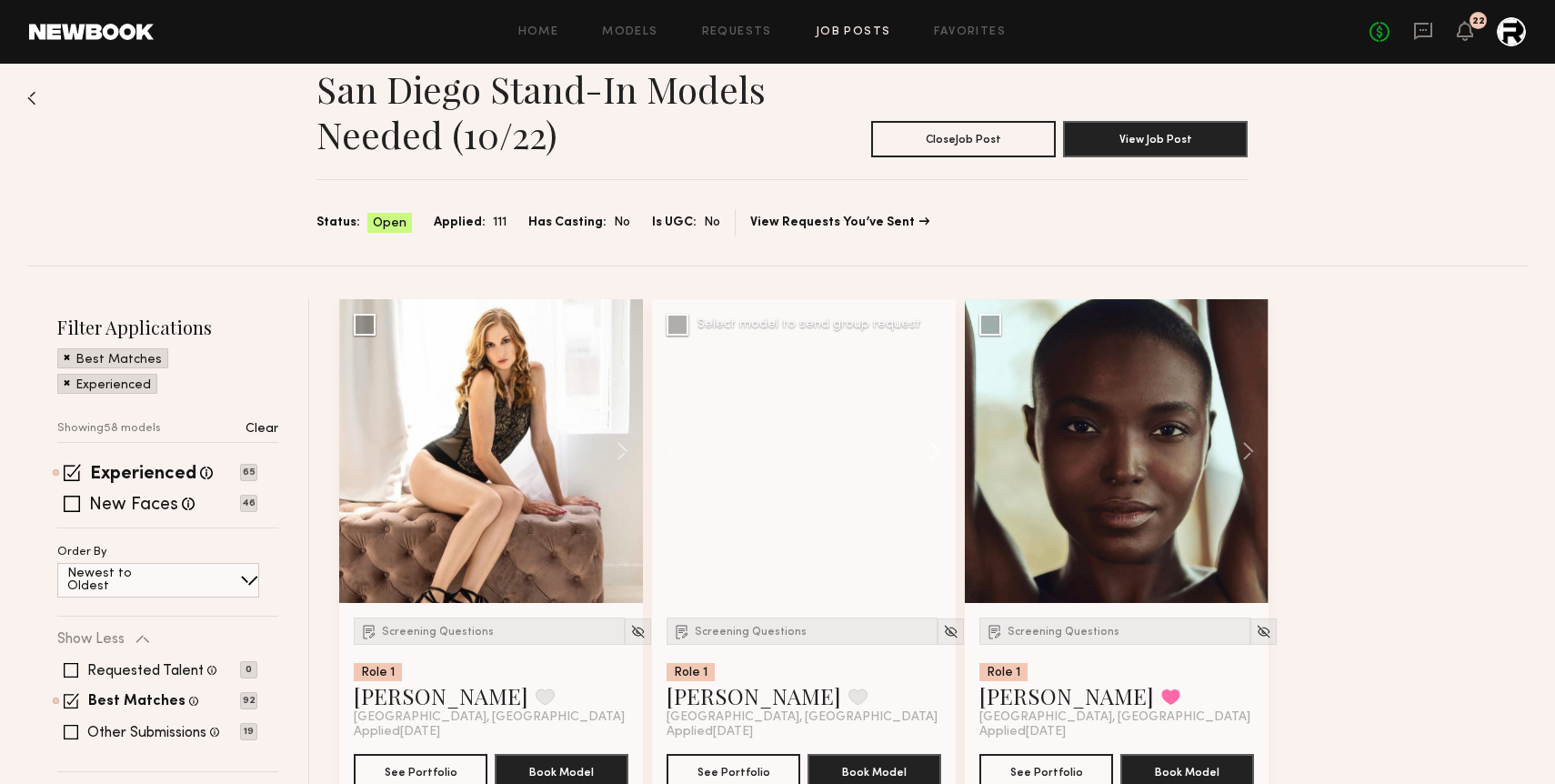
click at [931, 454] on button at bounding box center [927, 451] width 58 height 303
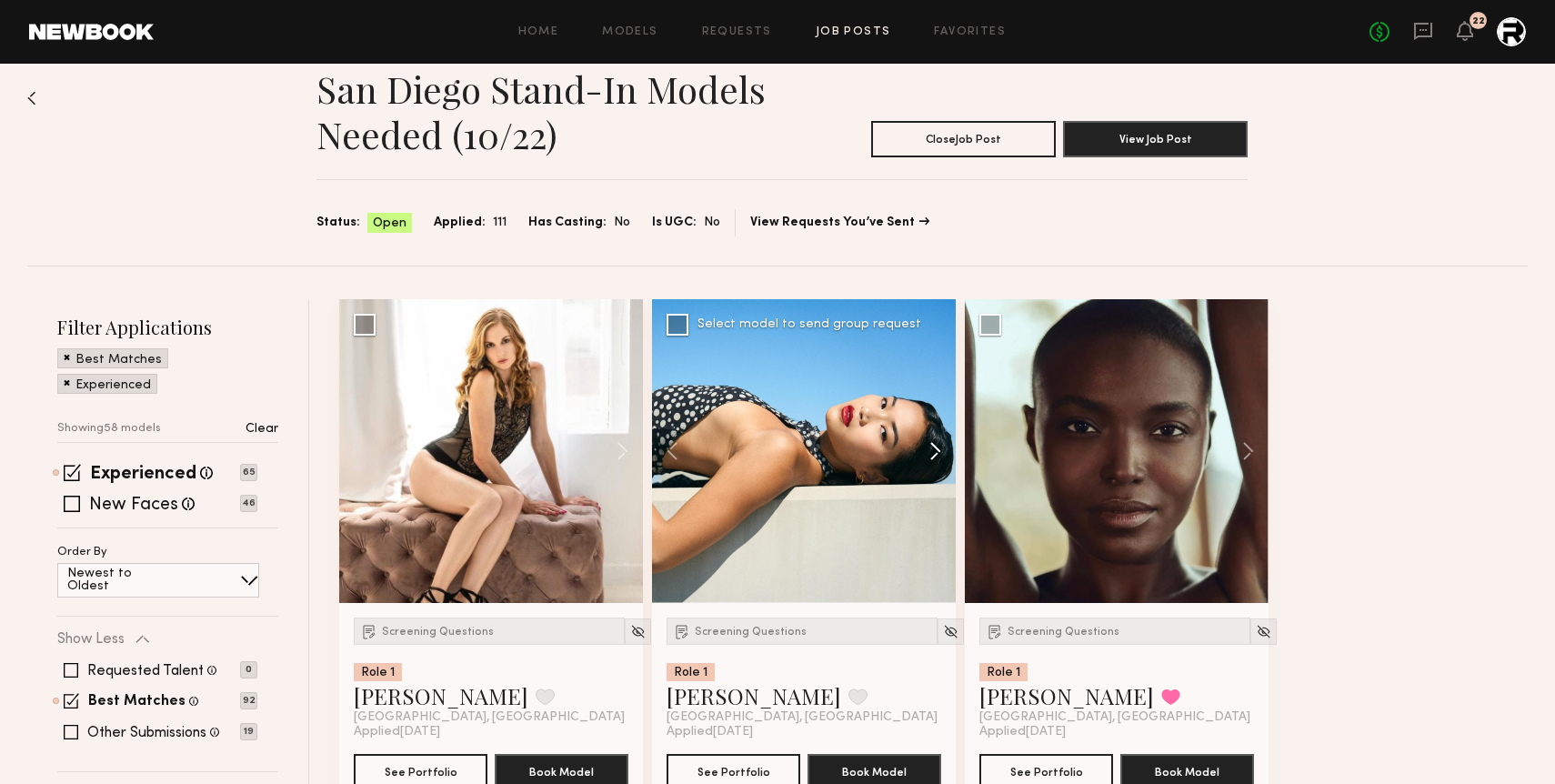
click at [931, 454] on button at bounding box center [927, 451] width 58 height 303
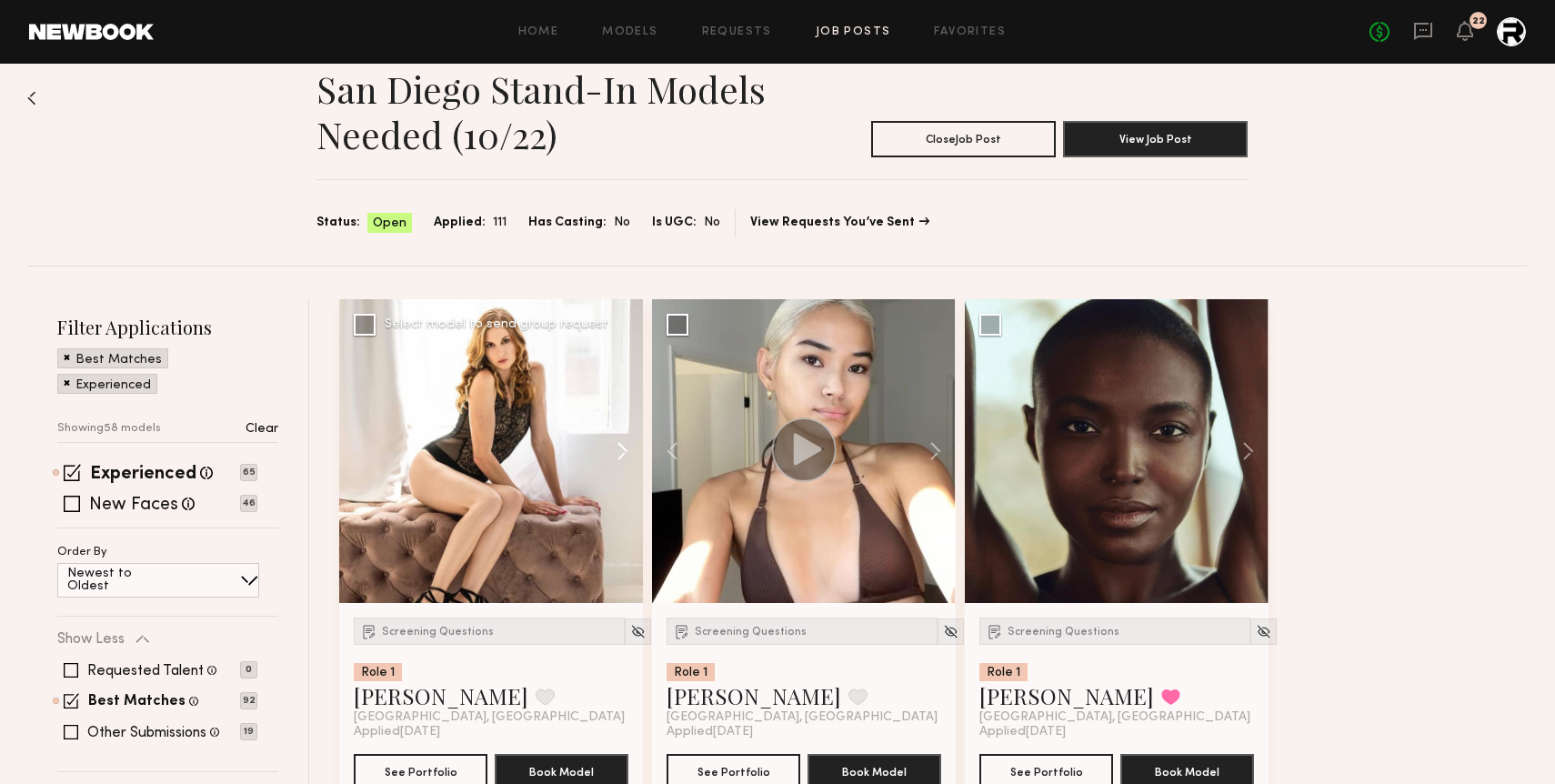
click at [628, 458] on button at bounding box center [613, 451] width 58 height 303
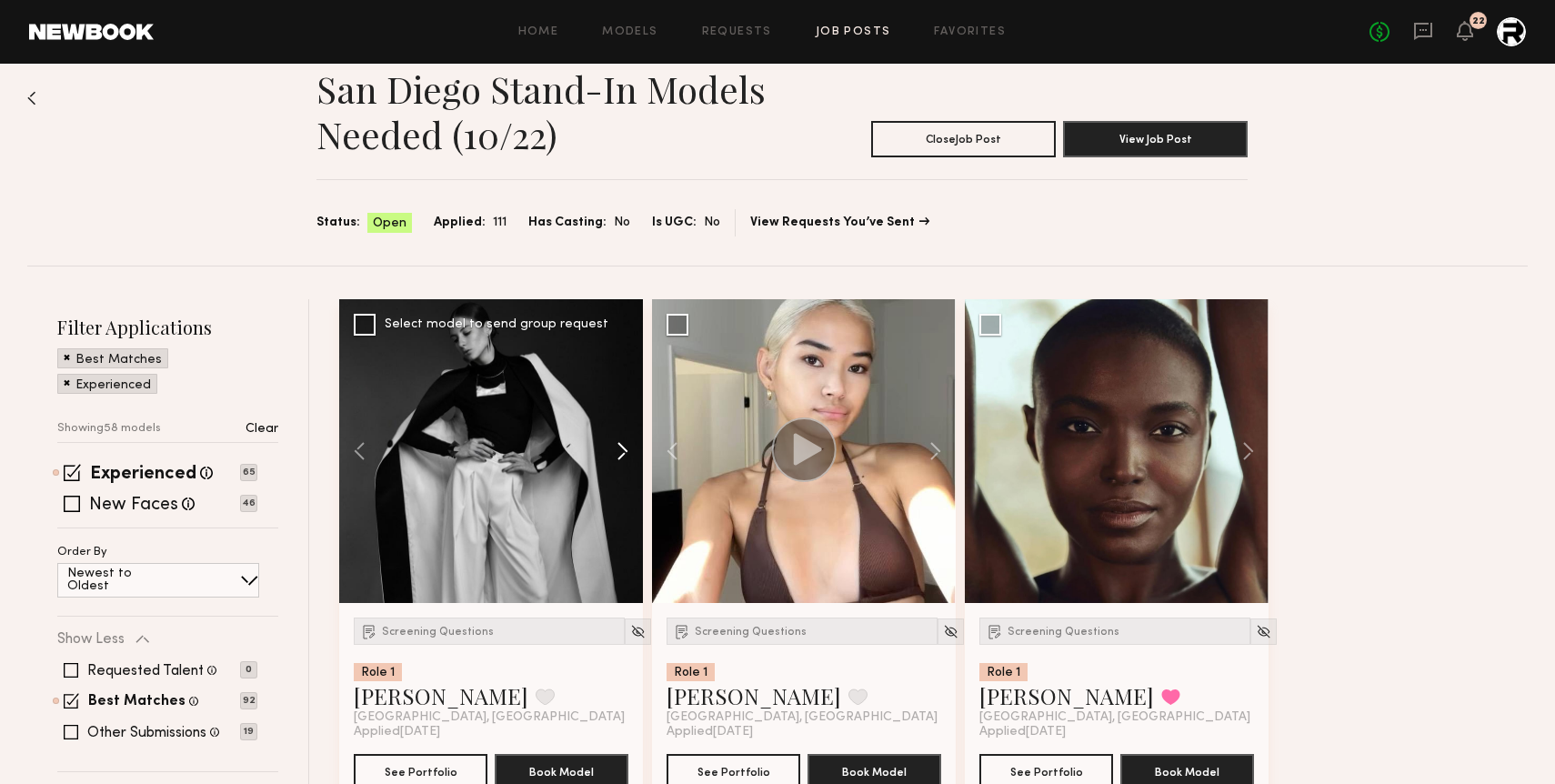
click at [628, 458] on button at bounding box center [613, 451] width 58 height 303
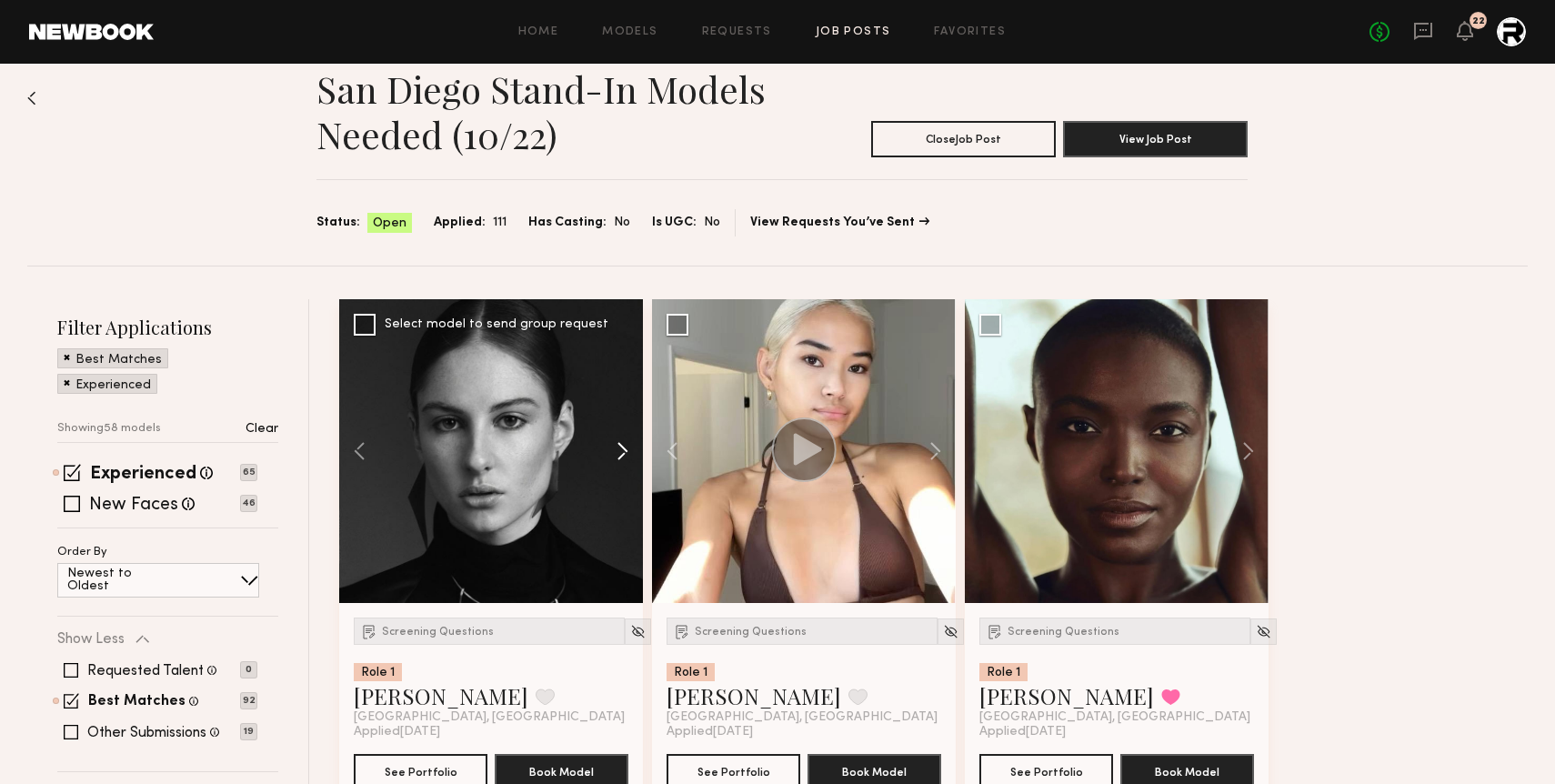
click at [628, 458] on button at bounding box center [613, 451] width 58 height 303
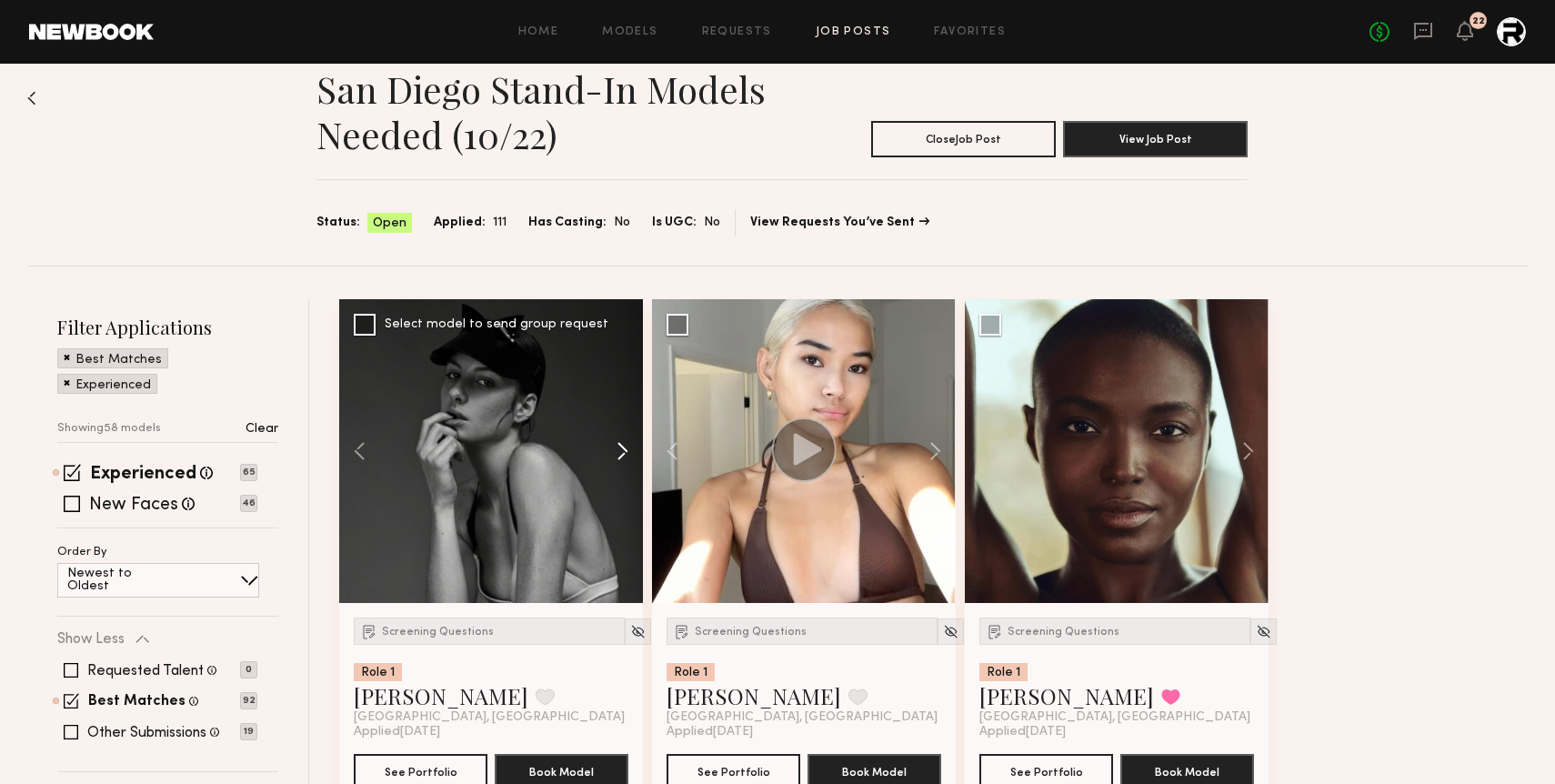
click at [628, 458] on button at bounding box center [613, 451] width 58 height 303
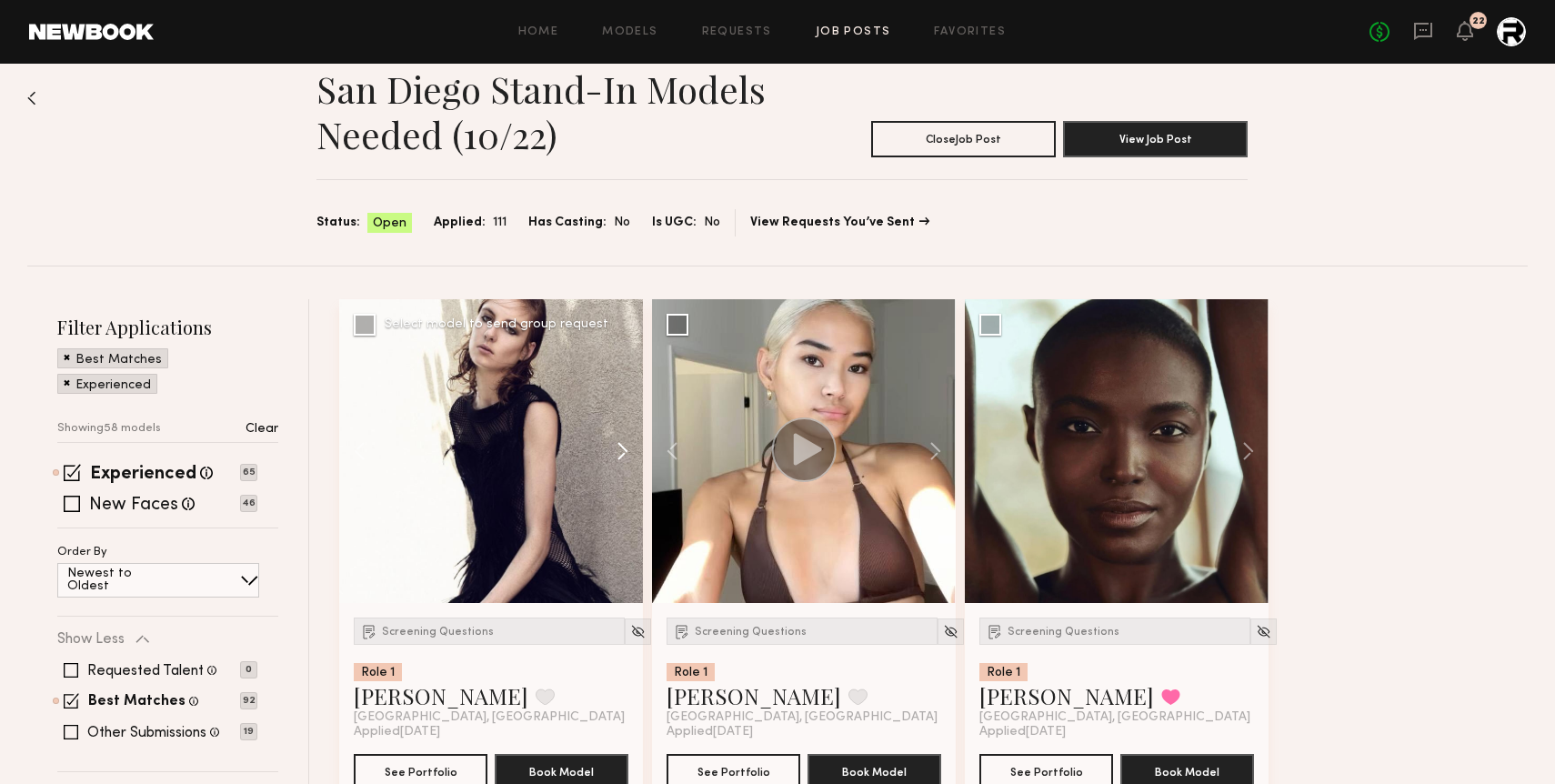
click at [628, 458] on button at bounding box center [613, 451] width 58 height 303
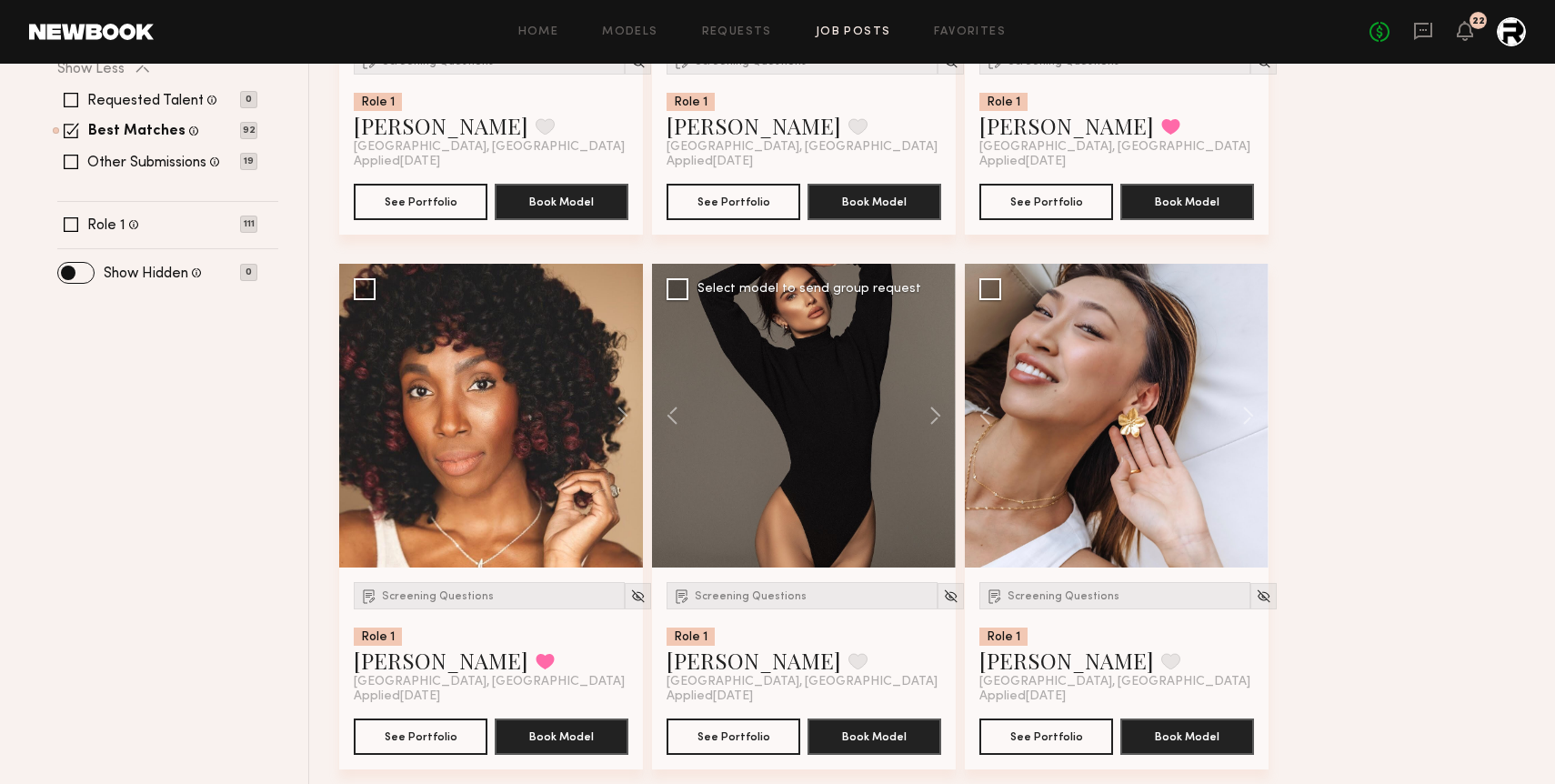
scroll to position [603, 0]
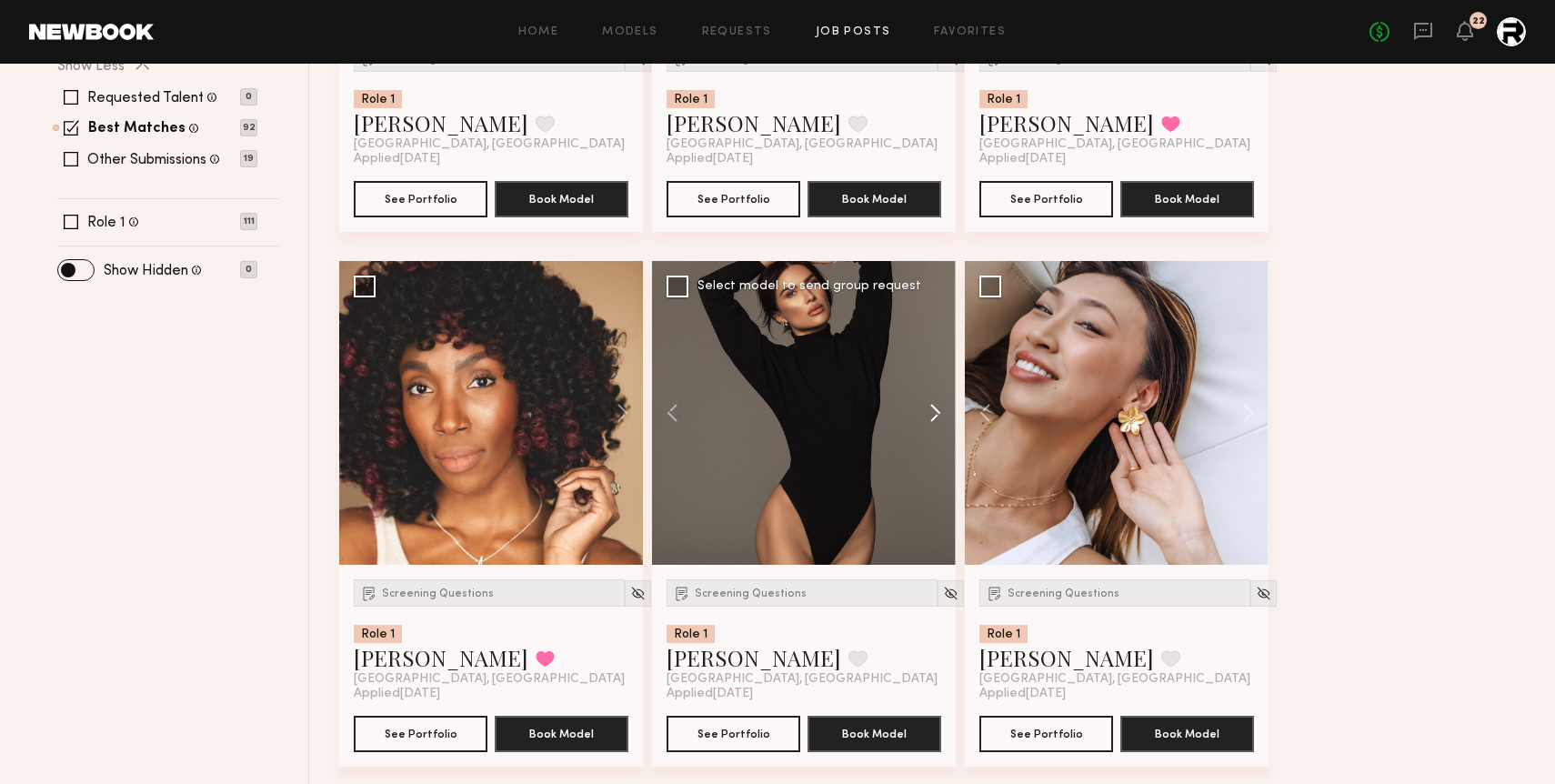
click at [936, 405] on button at bounding box center [927, 412] width 58 height 303
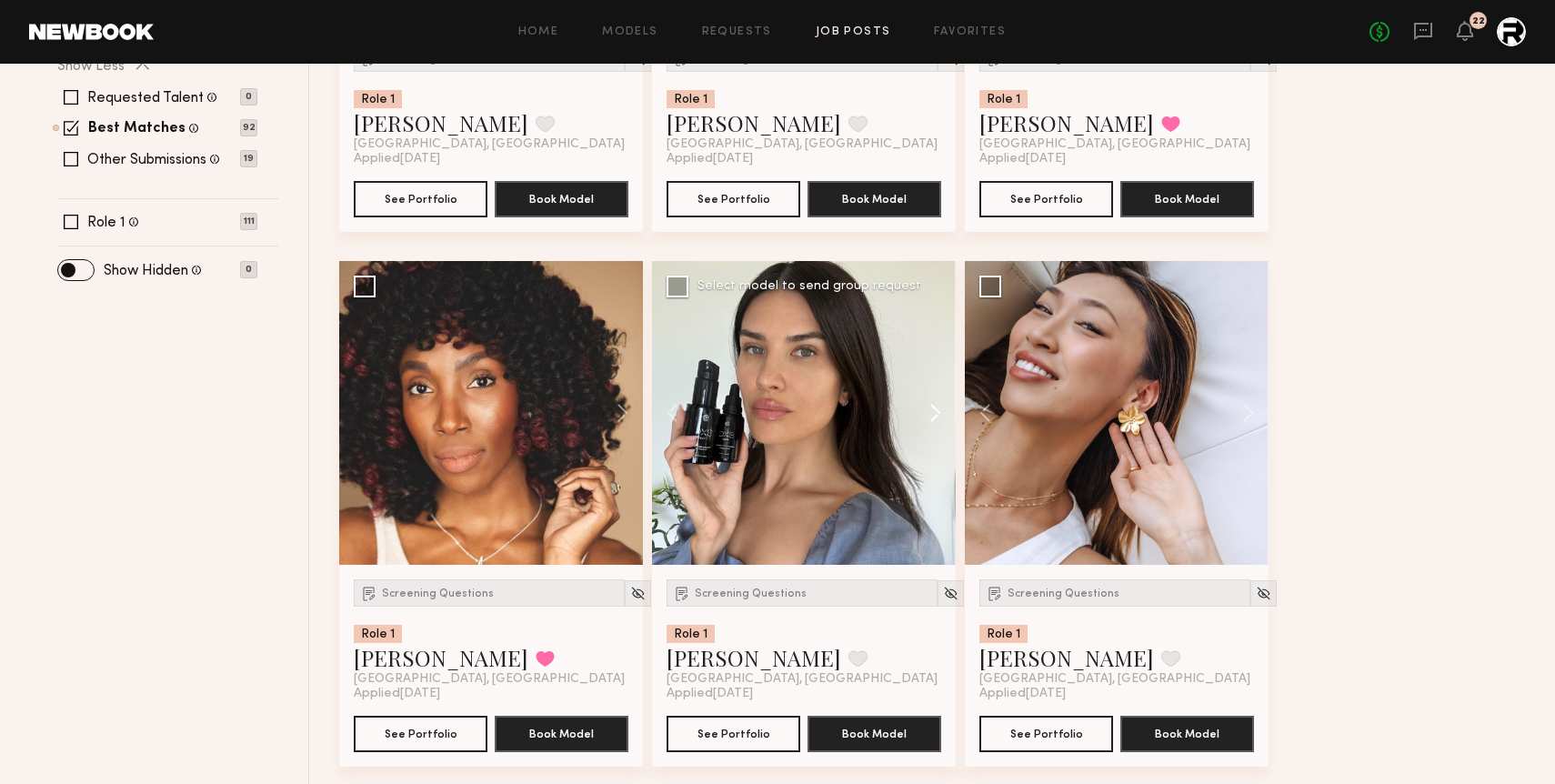
click at [936, 405] on button at bounding box center [927, 412] width 58 height 303
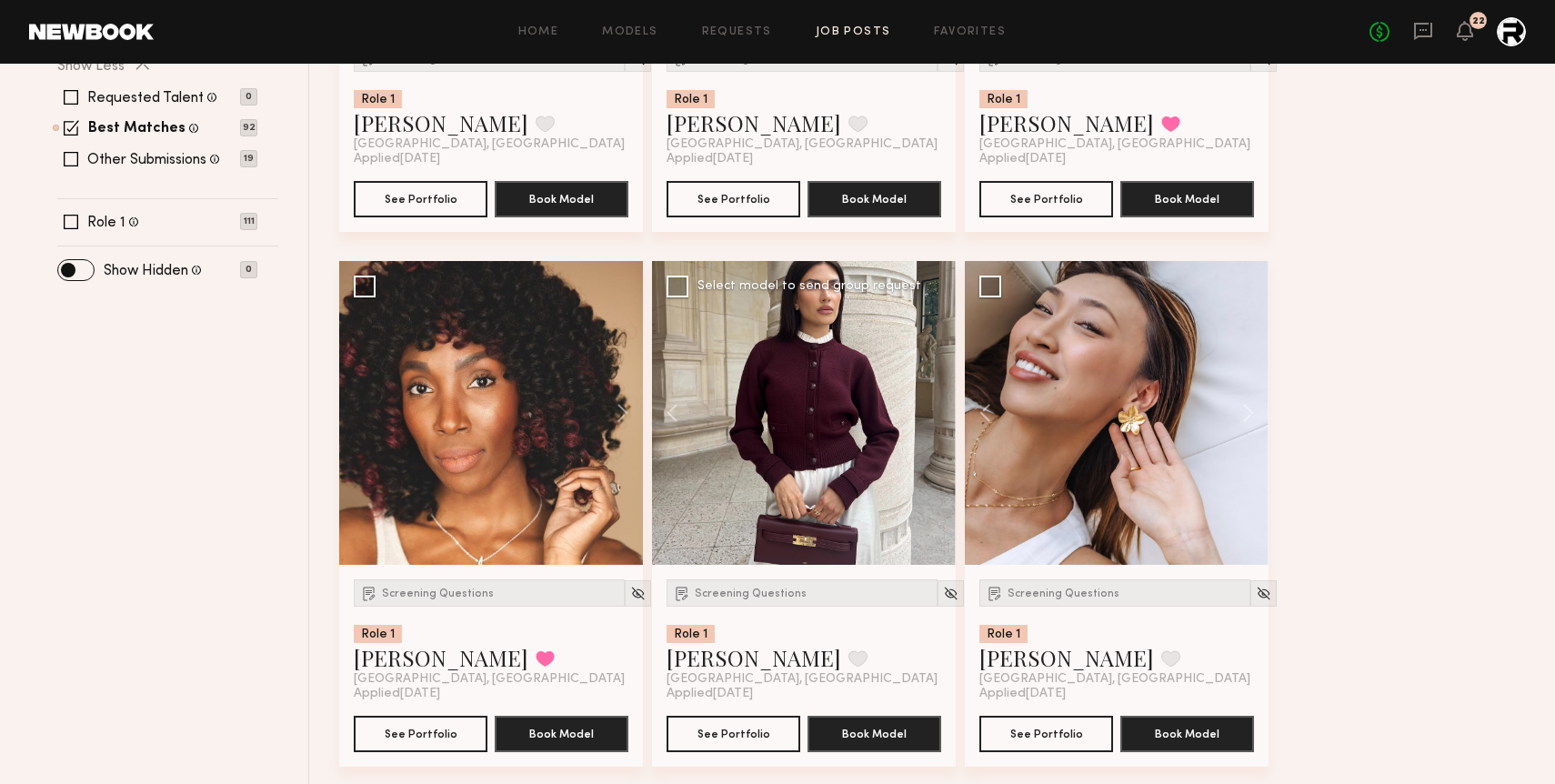
click at [936, 405] on div at bounding box center [803, 412] width 304 height 303
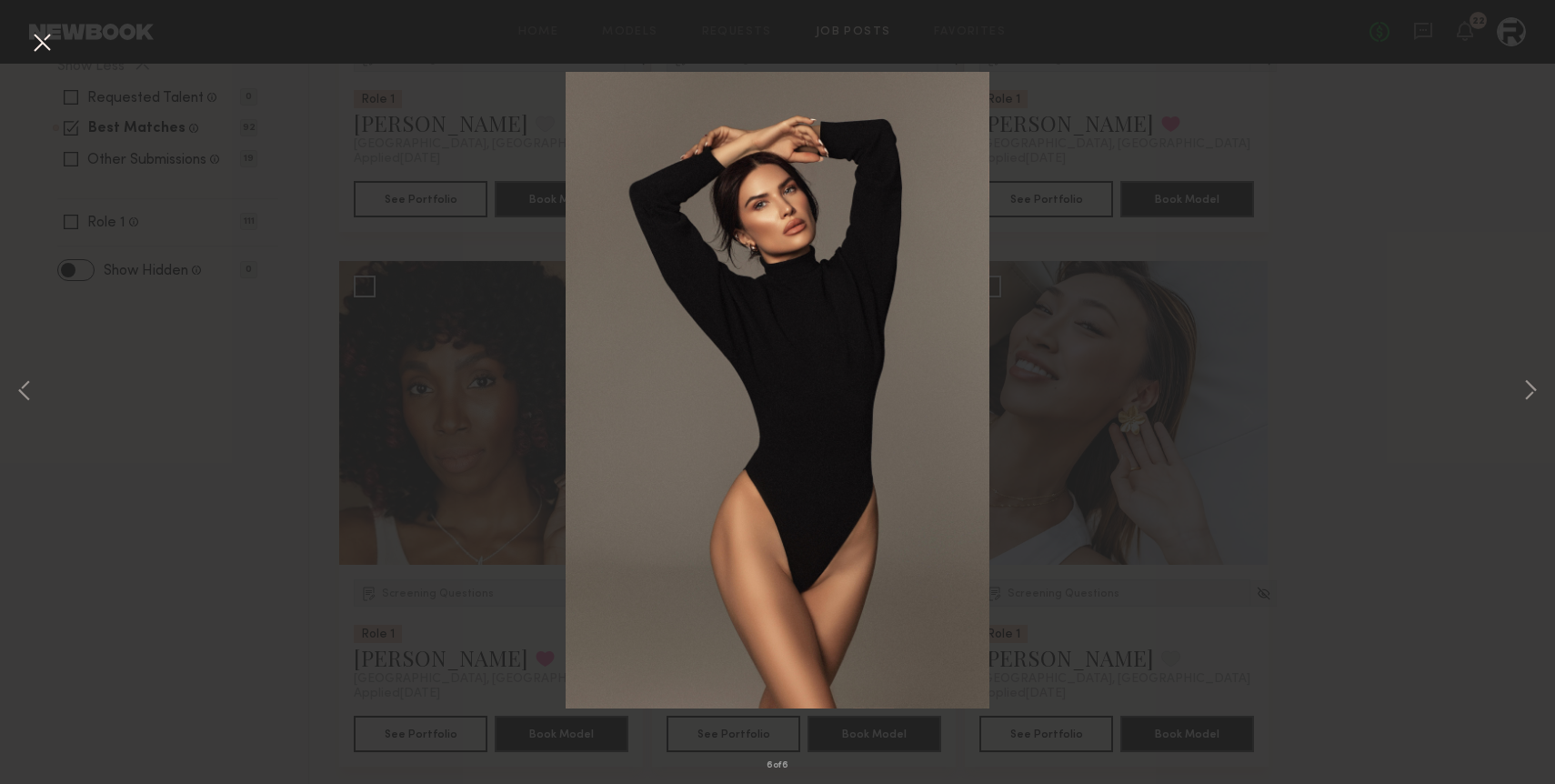
click at [41, 48] on button at bounding box center [41, 43] width 29 height 33
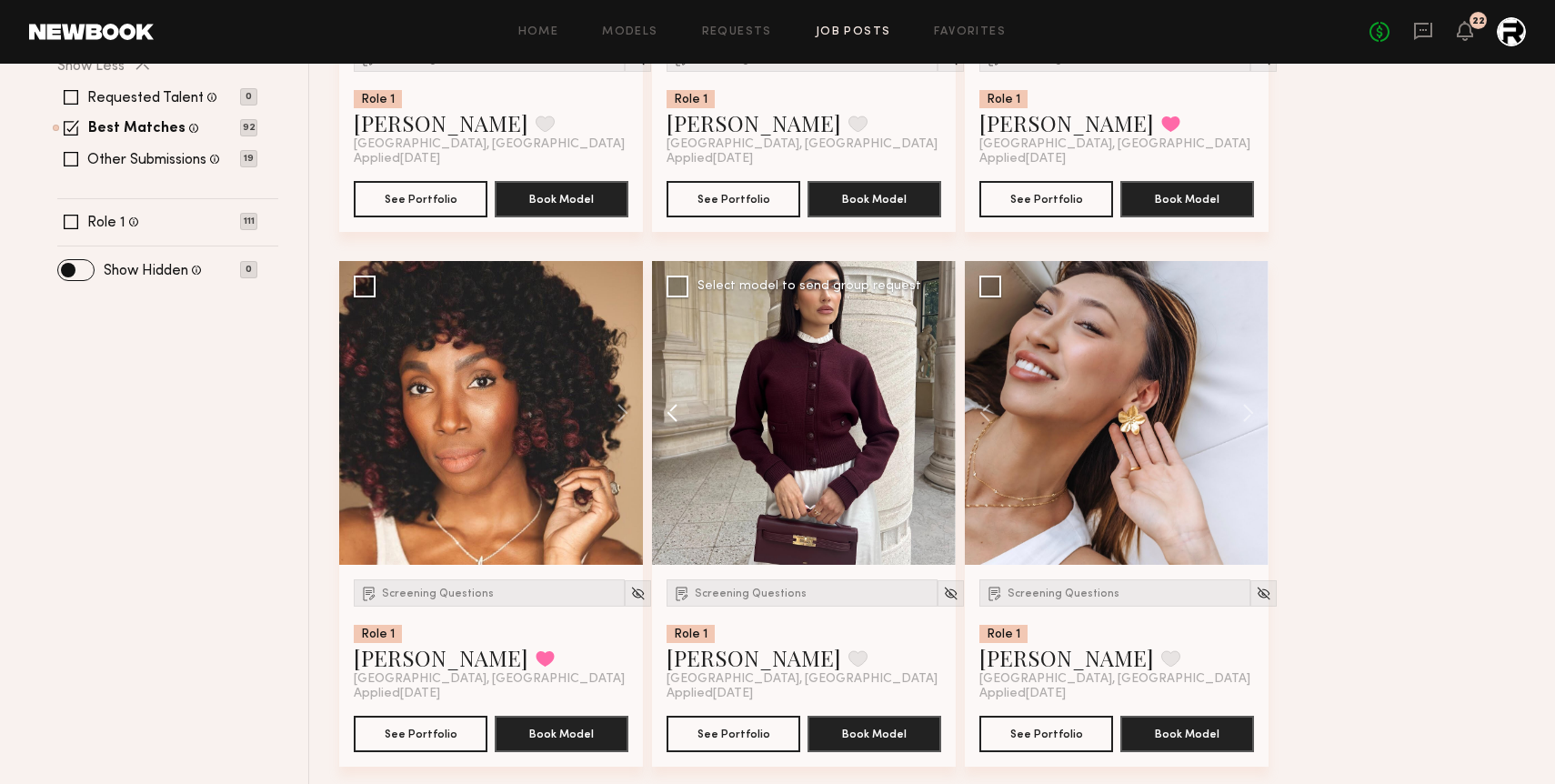
click at [670, 406] on button at bounding box center [681, 412] width 58 height 303
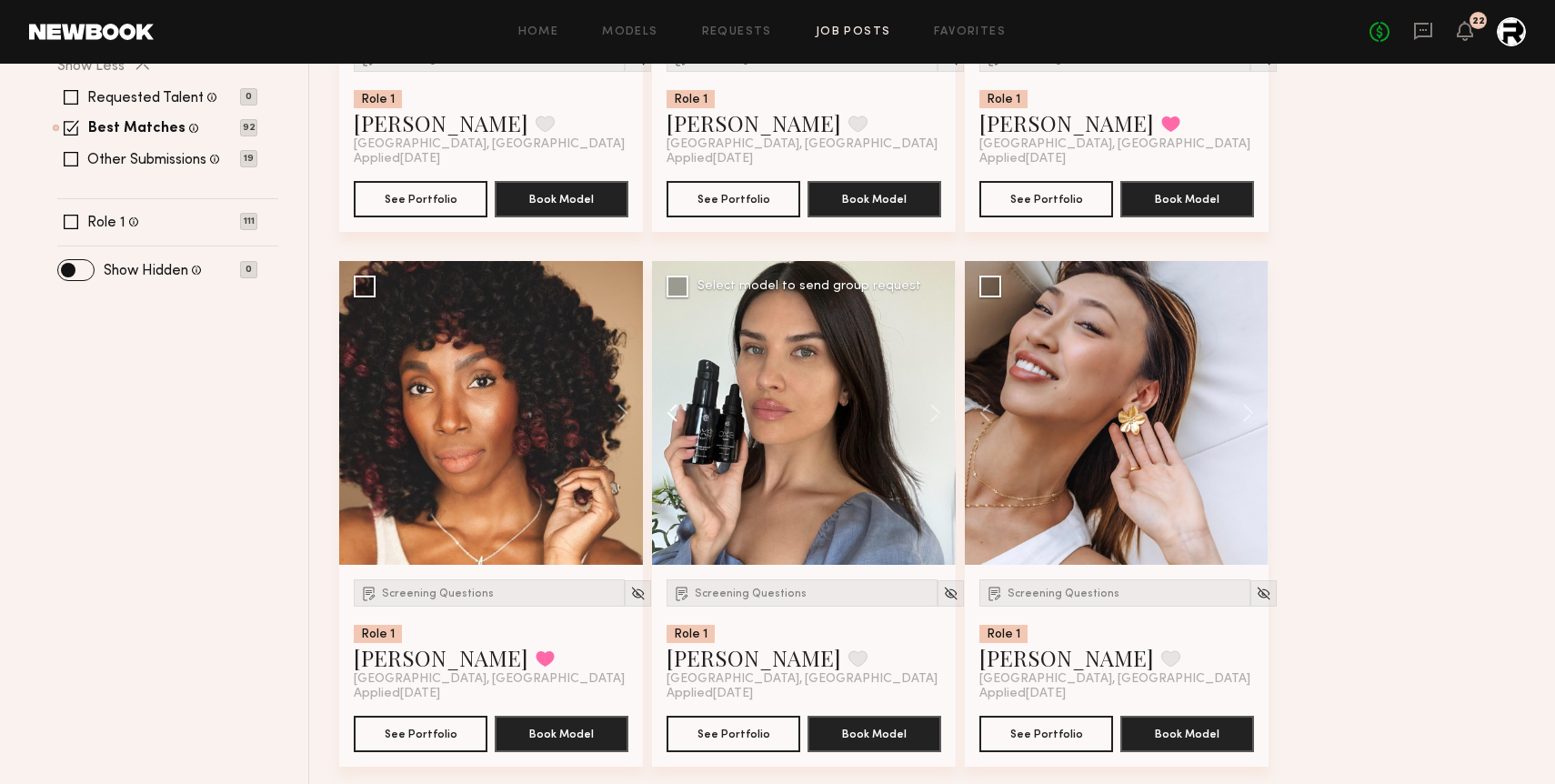
click at [670, 406] on button at bounding box center [681, 412] width 58 height 303
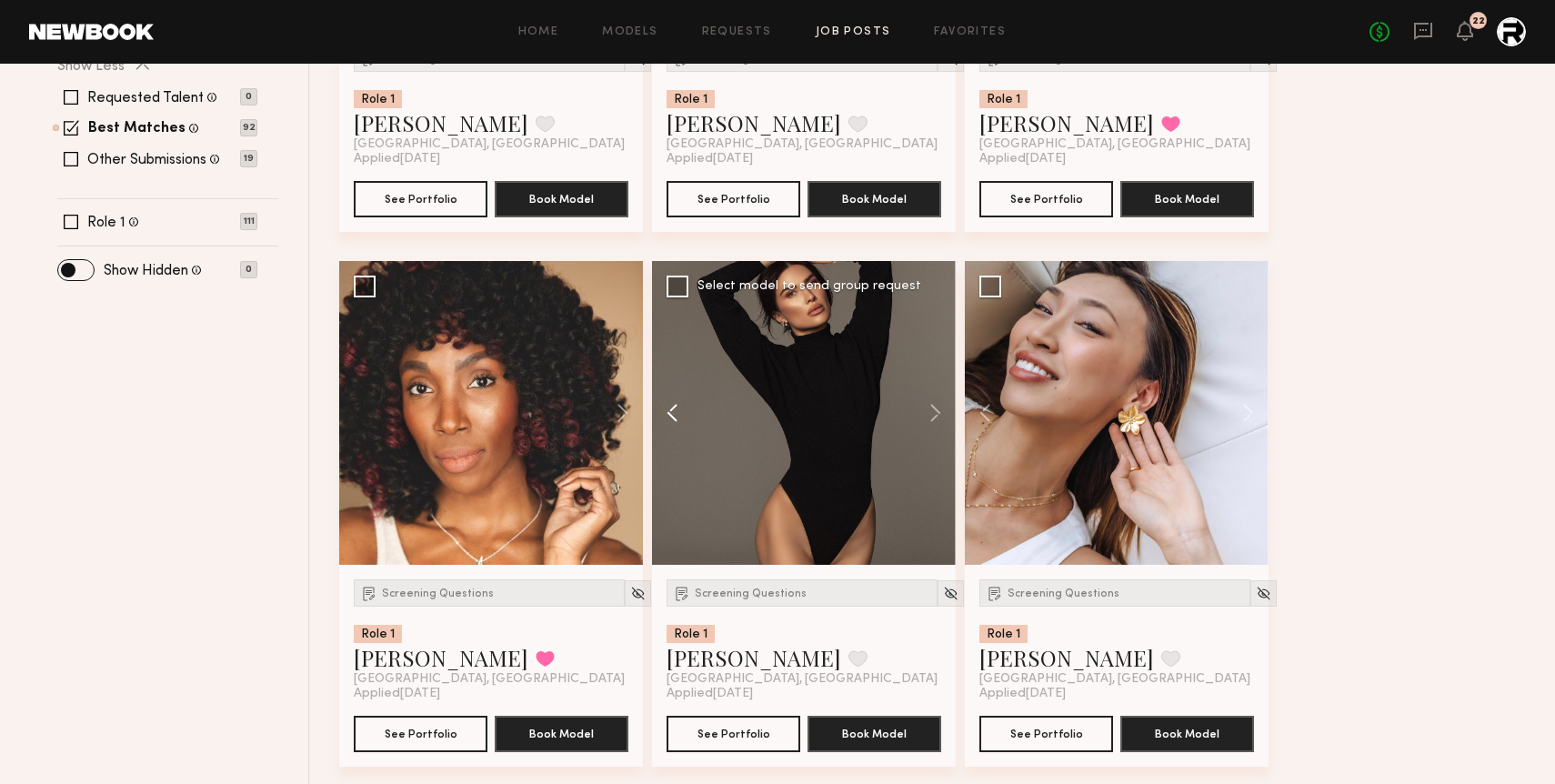
click at [670, 406] on button at bounding box center [681, 412] width 58 height 303
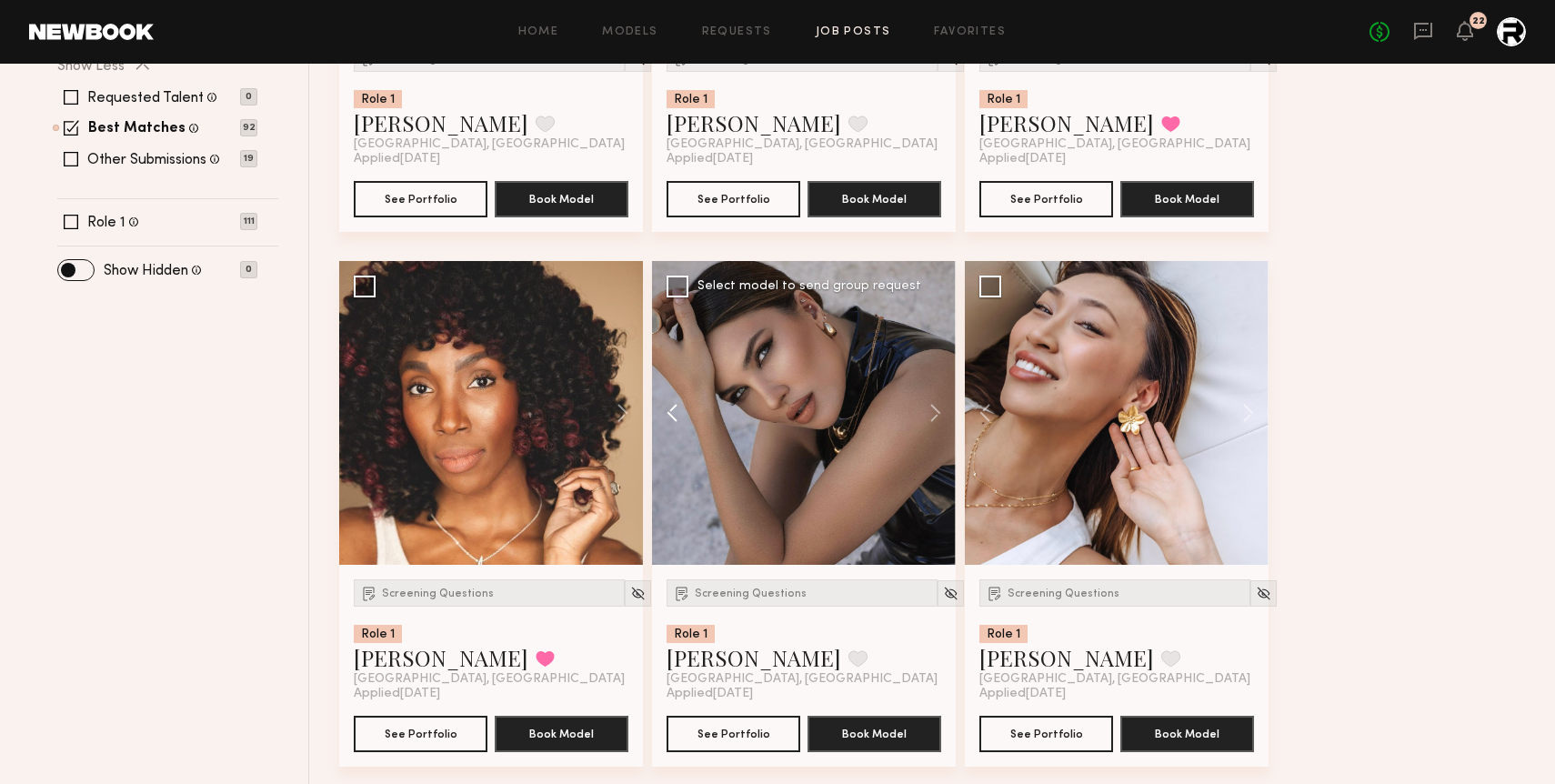
click at [670, 406] on button at bounding box center [681, 412] width 58 height 303
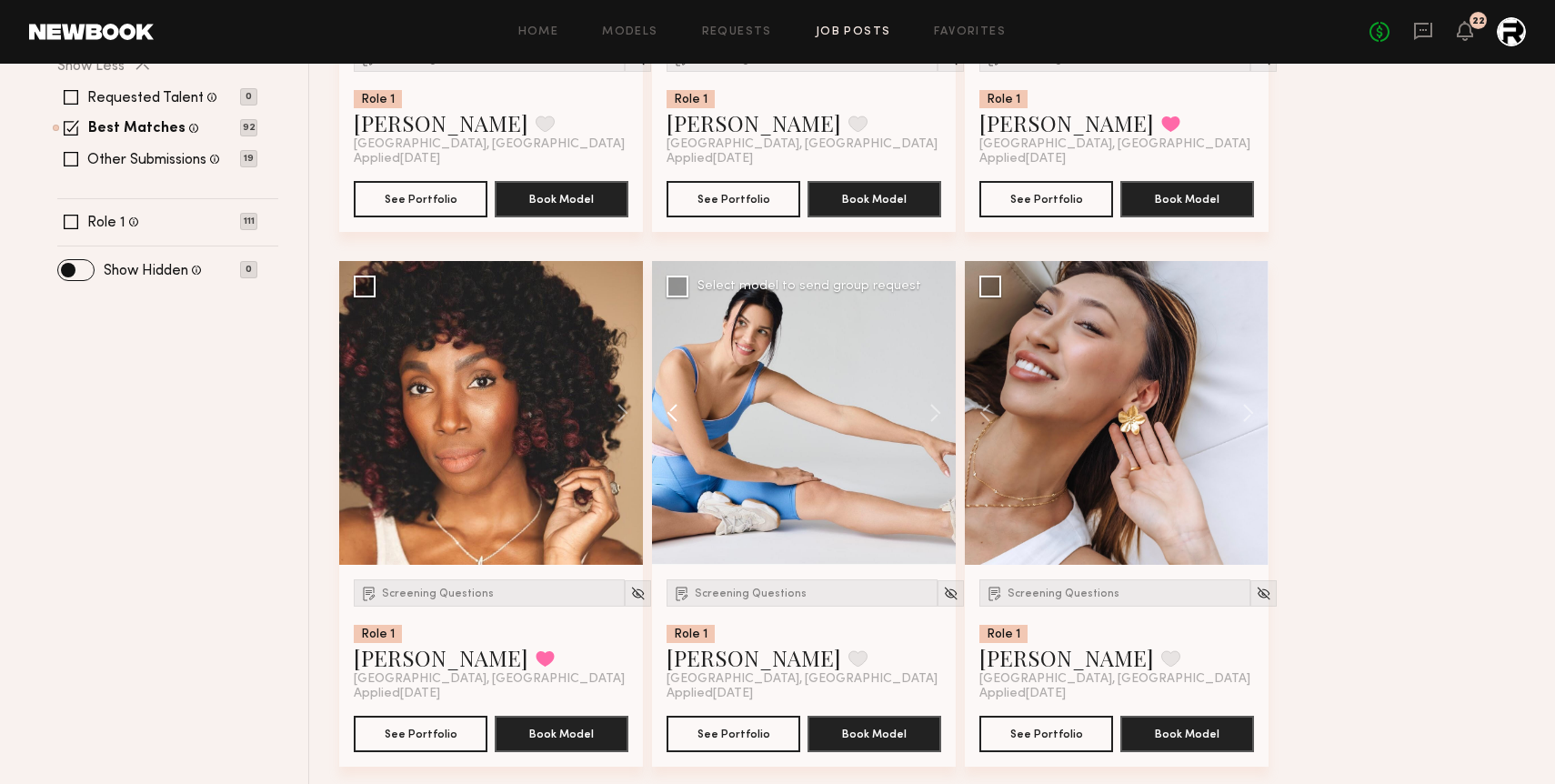
click at [670, 406] on button at bounding box center [681, 412] width 58 height 303
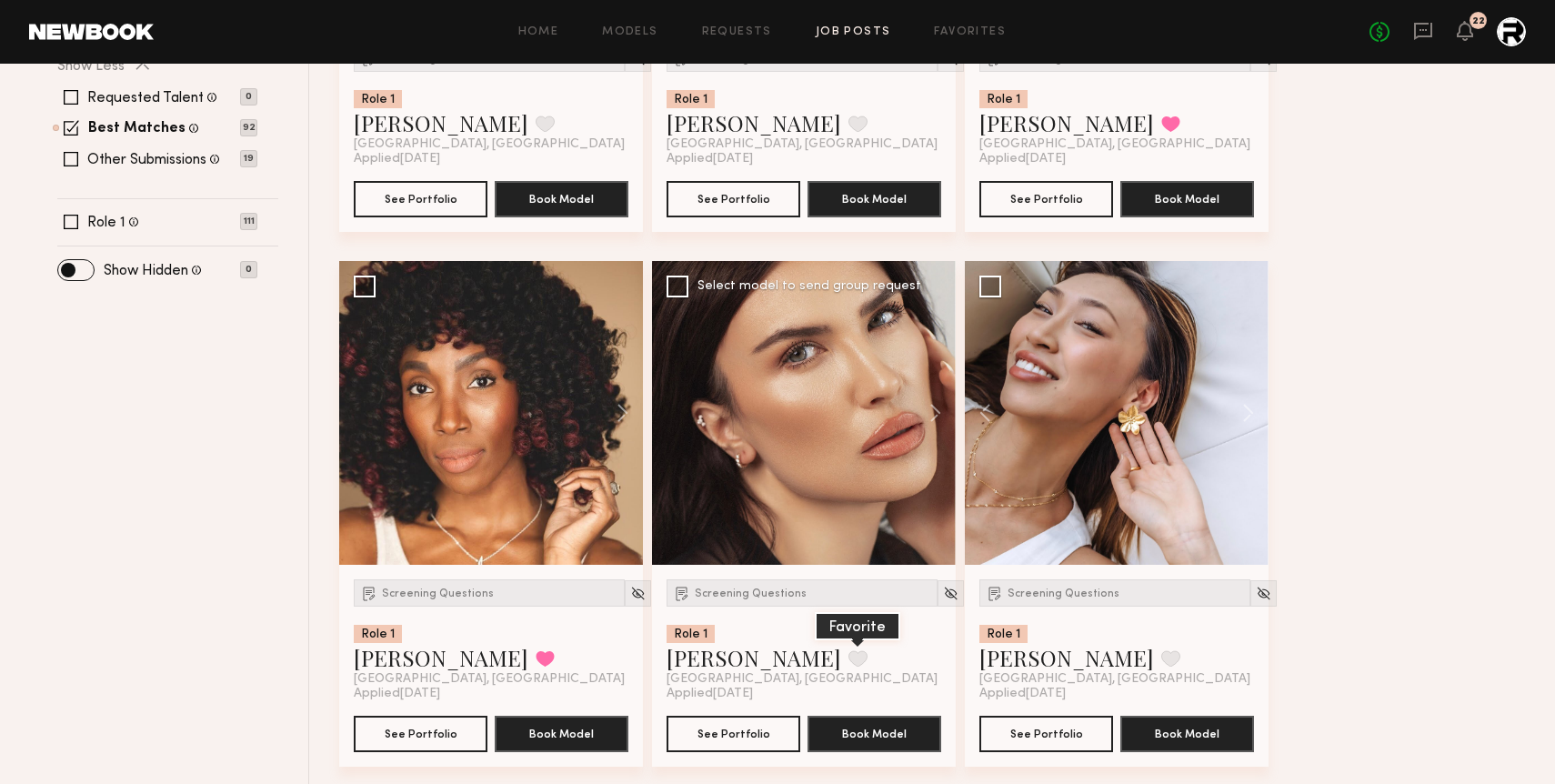
click at [848, 665] on button at bounding box center [857, 658] width 19 height 16
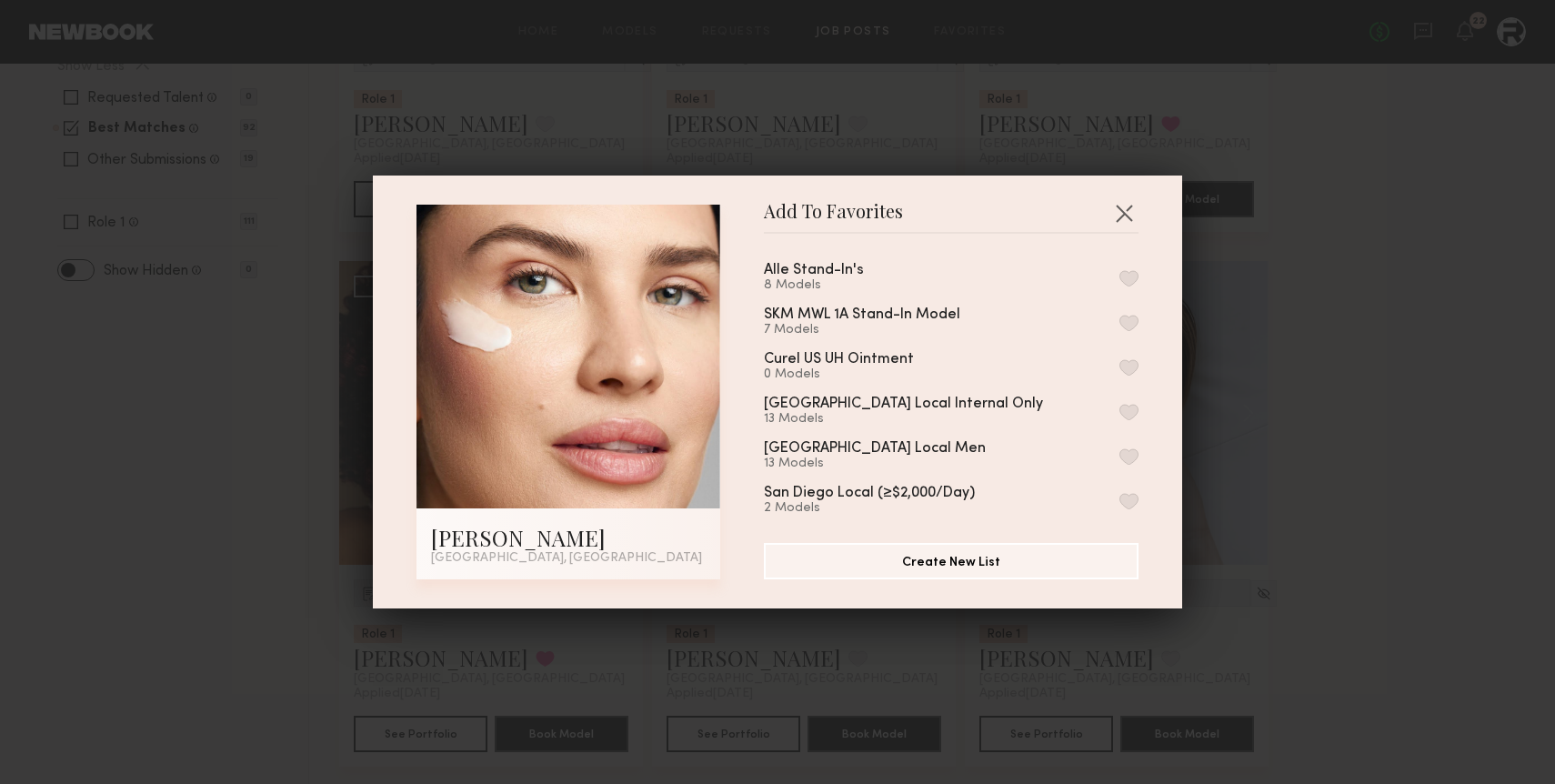
click at [1125, 282] on button "button" at bounding box center [1129, 278] width 19 height 16
click at [1121, 209] on button "button" at bounding box center [1124, 212] width 29 height 29
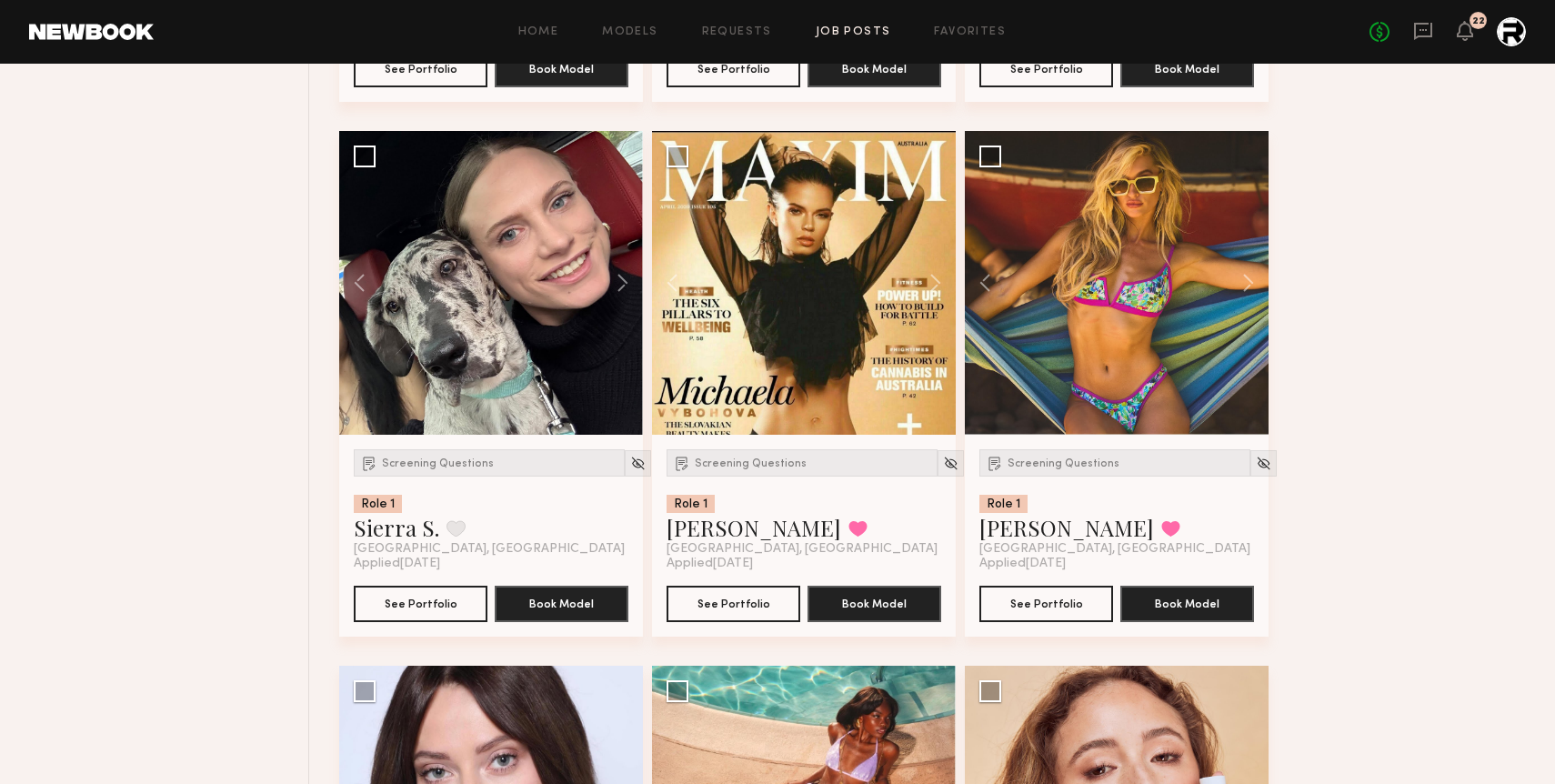
scroll to position [1274, 0]
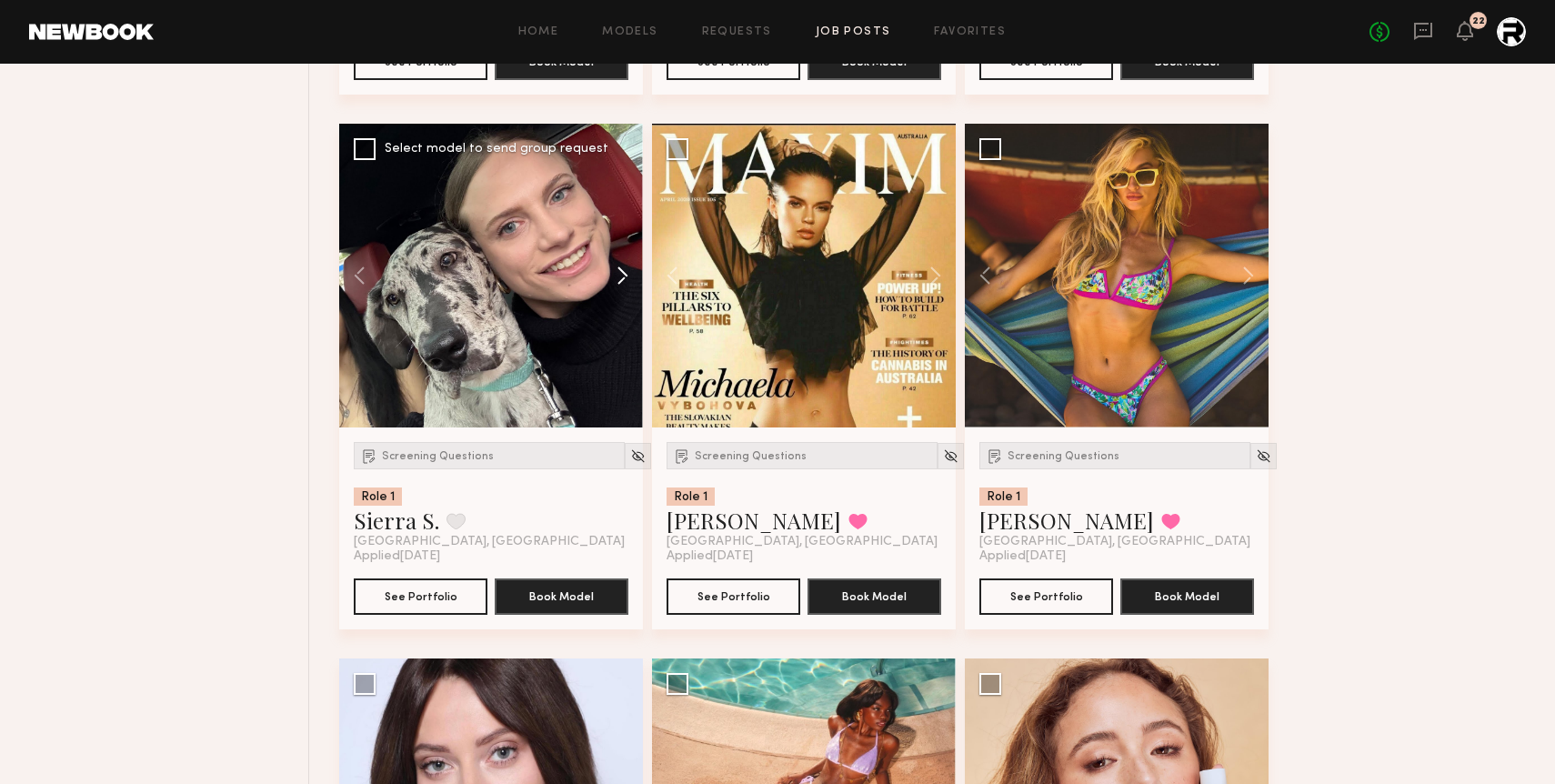
click at [620, 279] on button at bounding box center [613, 275] width 58 height 303
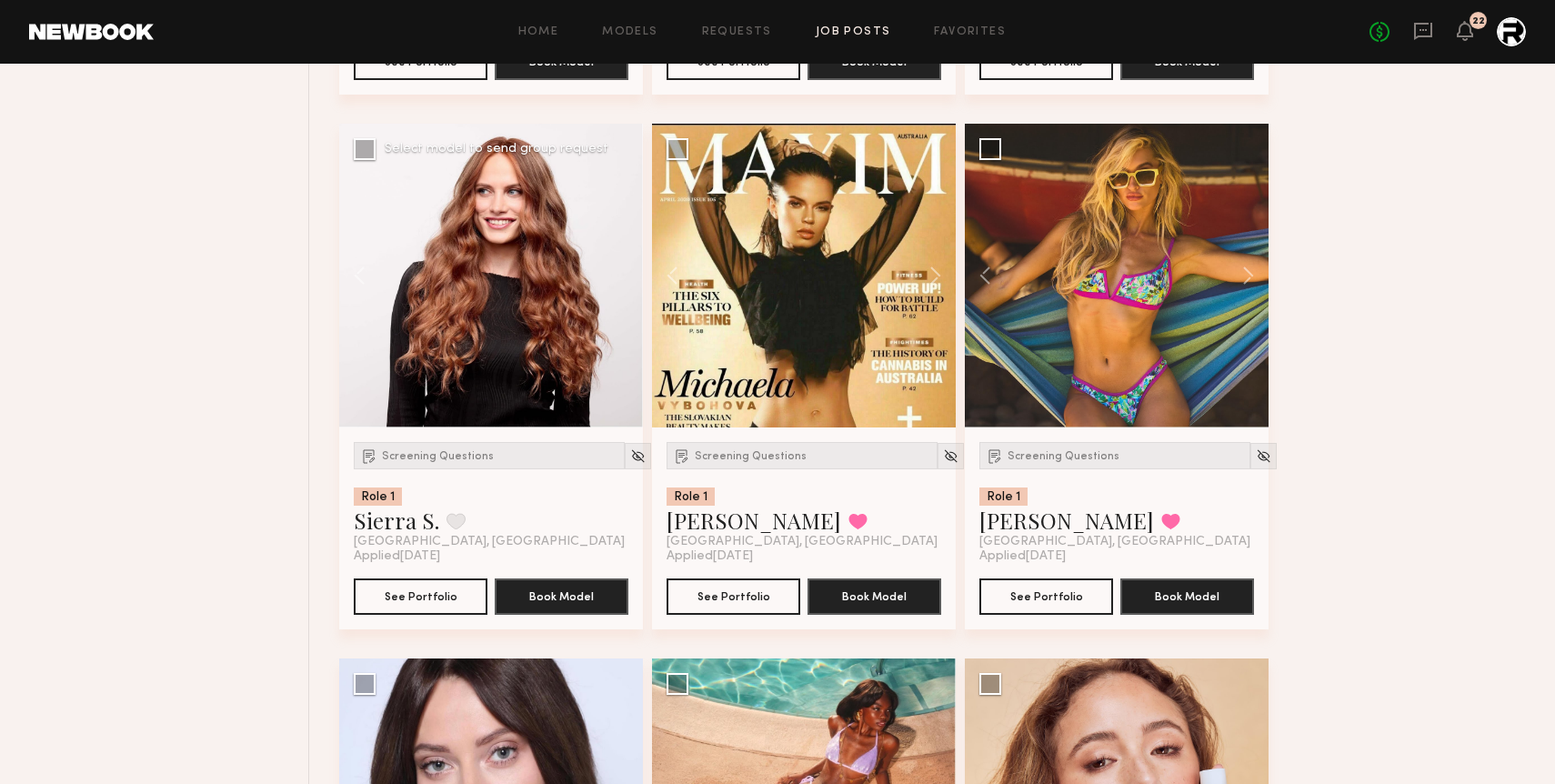
click at [620, 279] on div at bounding box center [491, 275] width 304 height 303
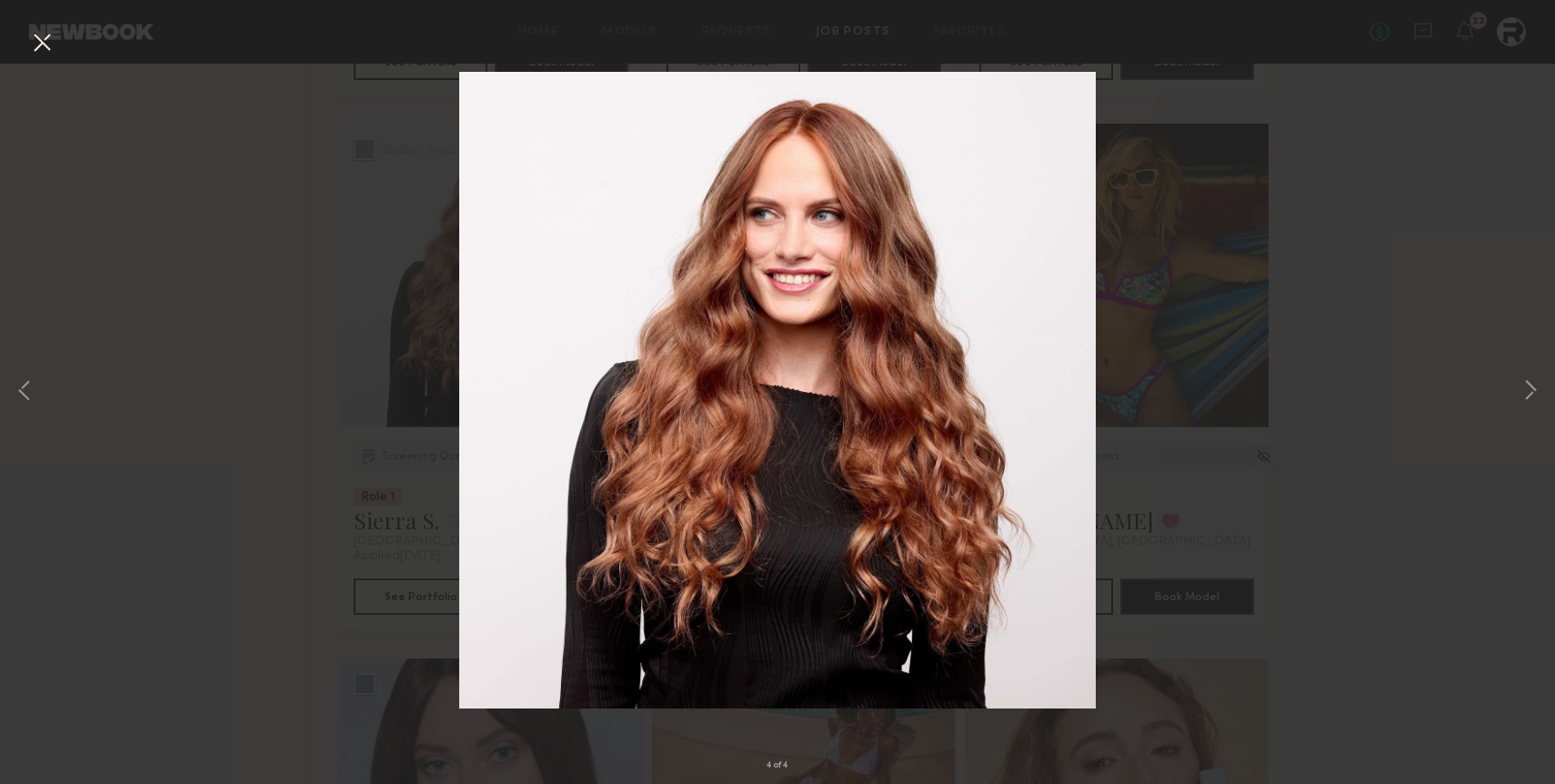
click at [29, 34] on button at bounding box center [41, 43] width 29 height 33
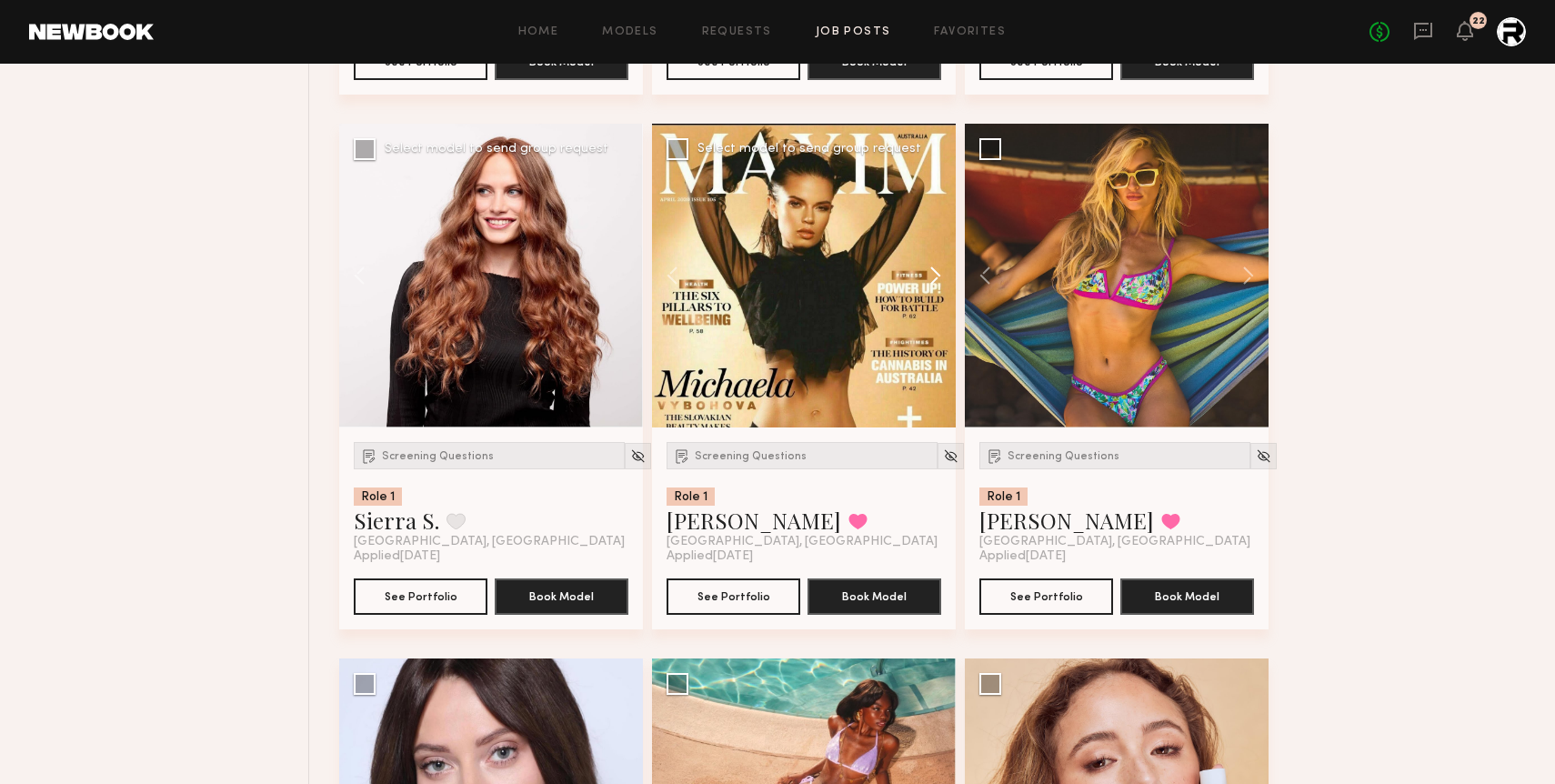
click at [932, 271] on button at bounding box center [927, 275] width 58 height 303
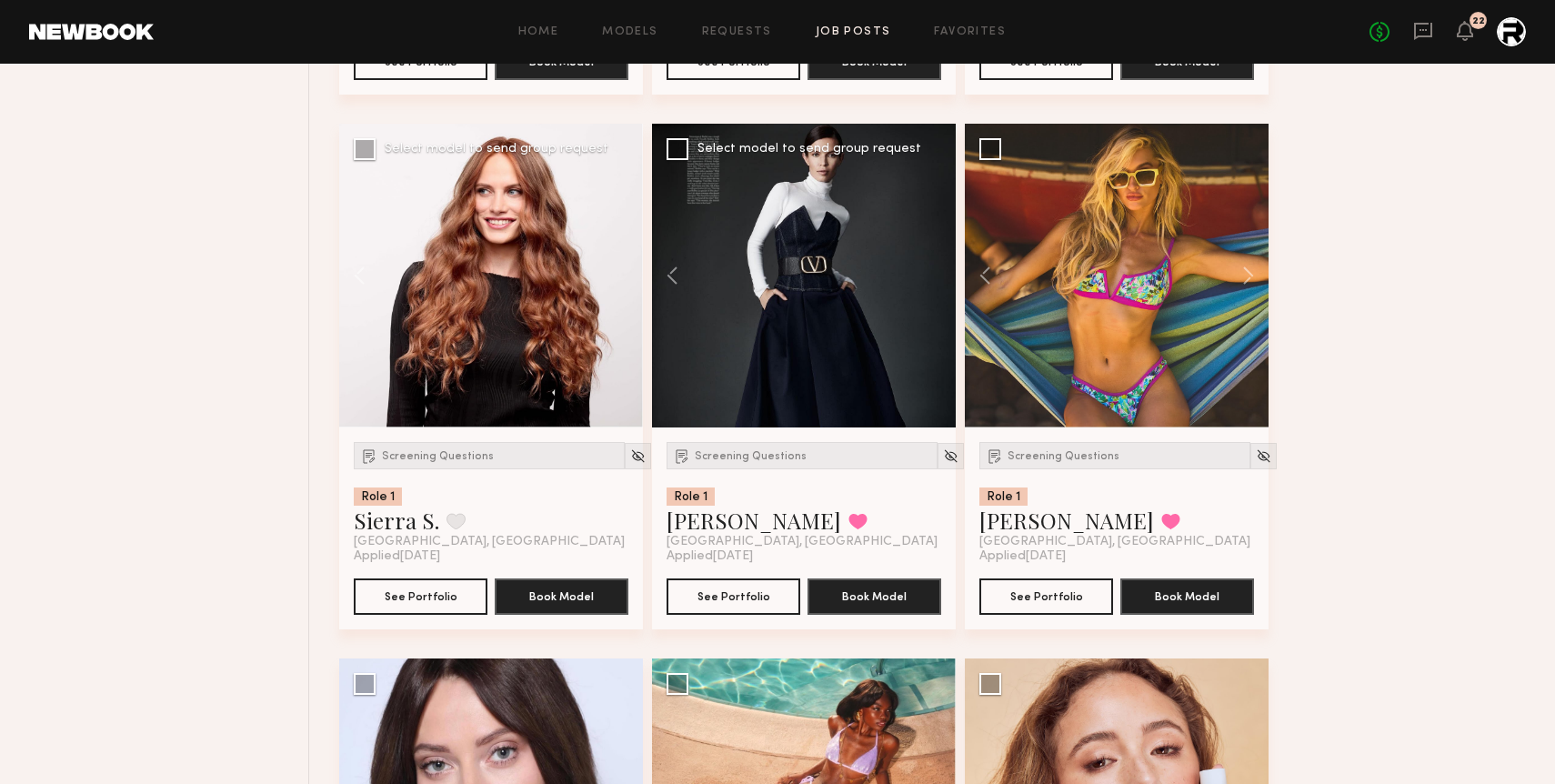
click at [932, 271] on div at bounding box center [803, 275] width 304 height 303
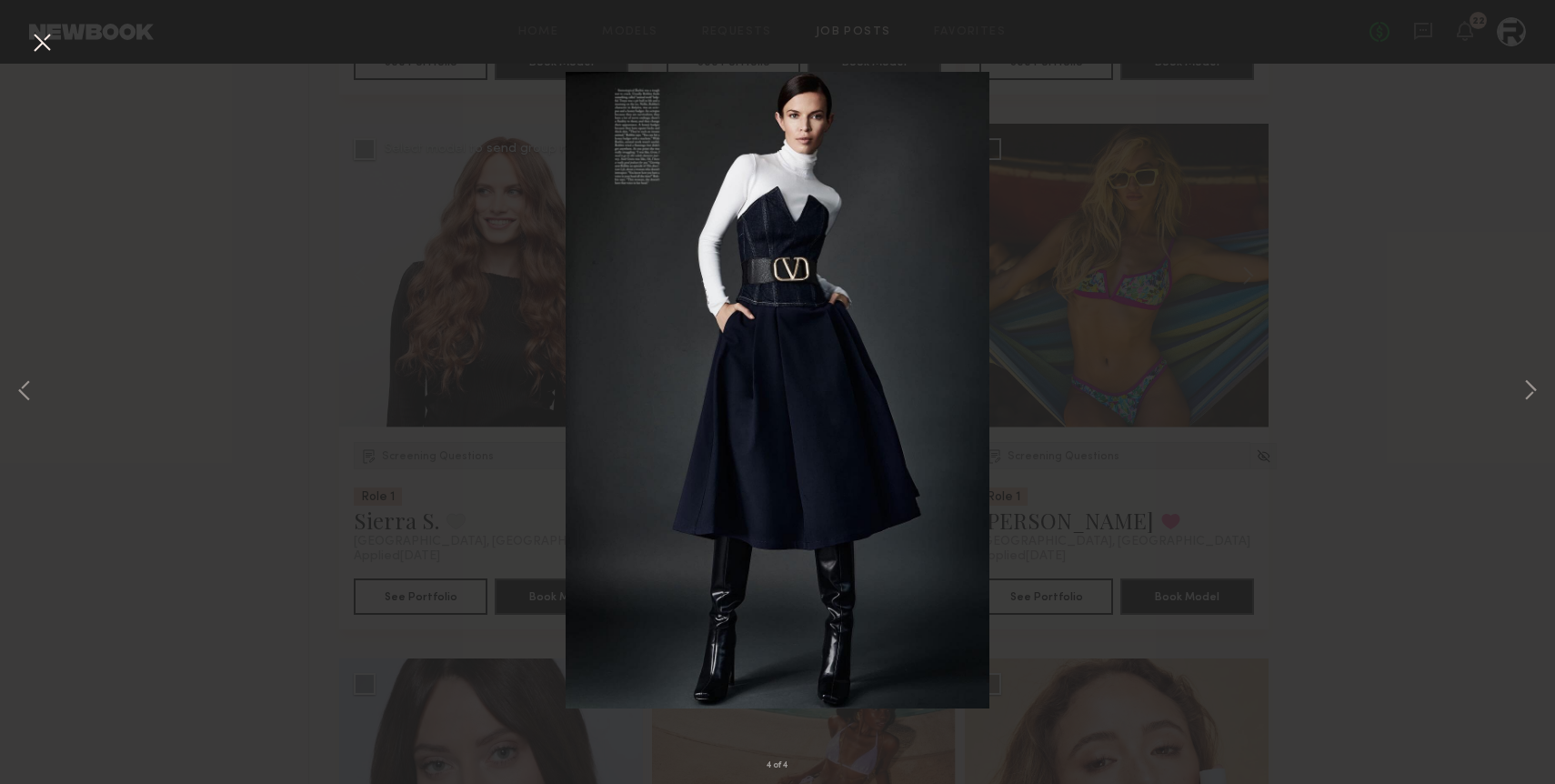
click at [53, 50] on button at bounding box center [41, 43] width 29 height 33
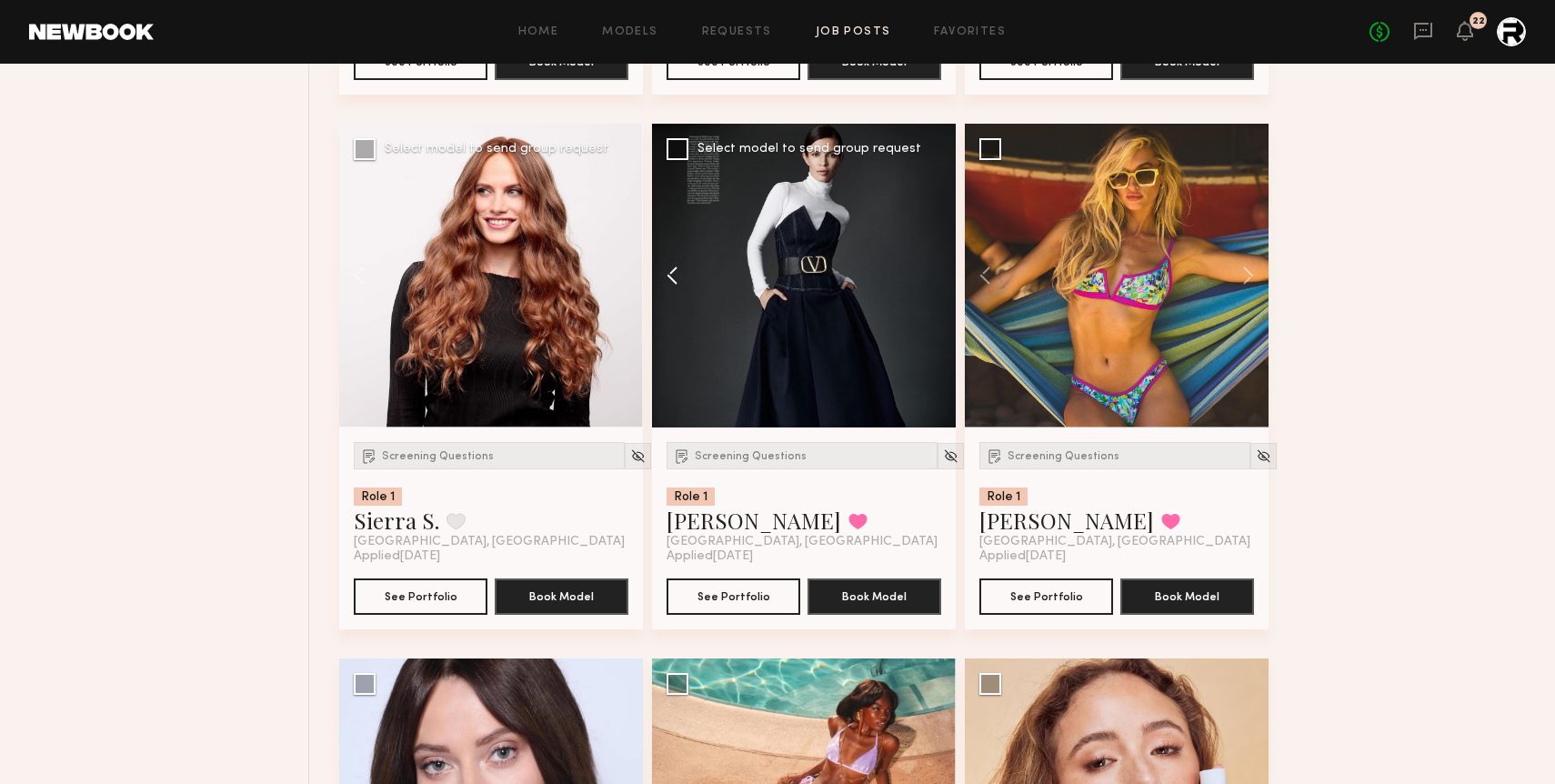
click at [671, 274] on button at bounding box center [681, 275] width 58 height 303
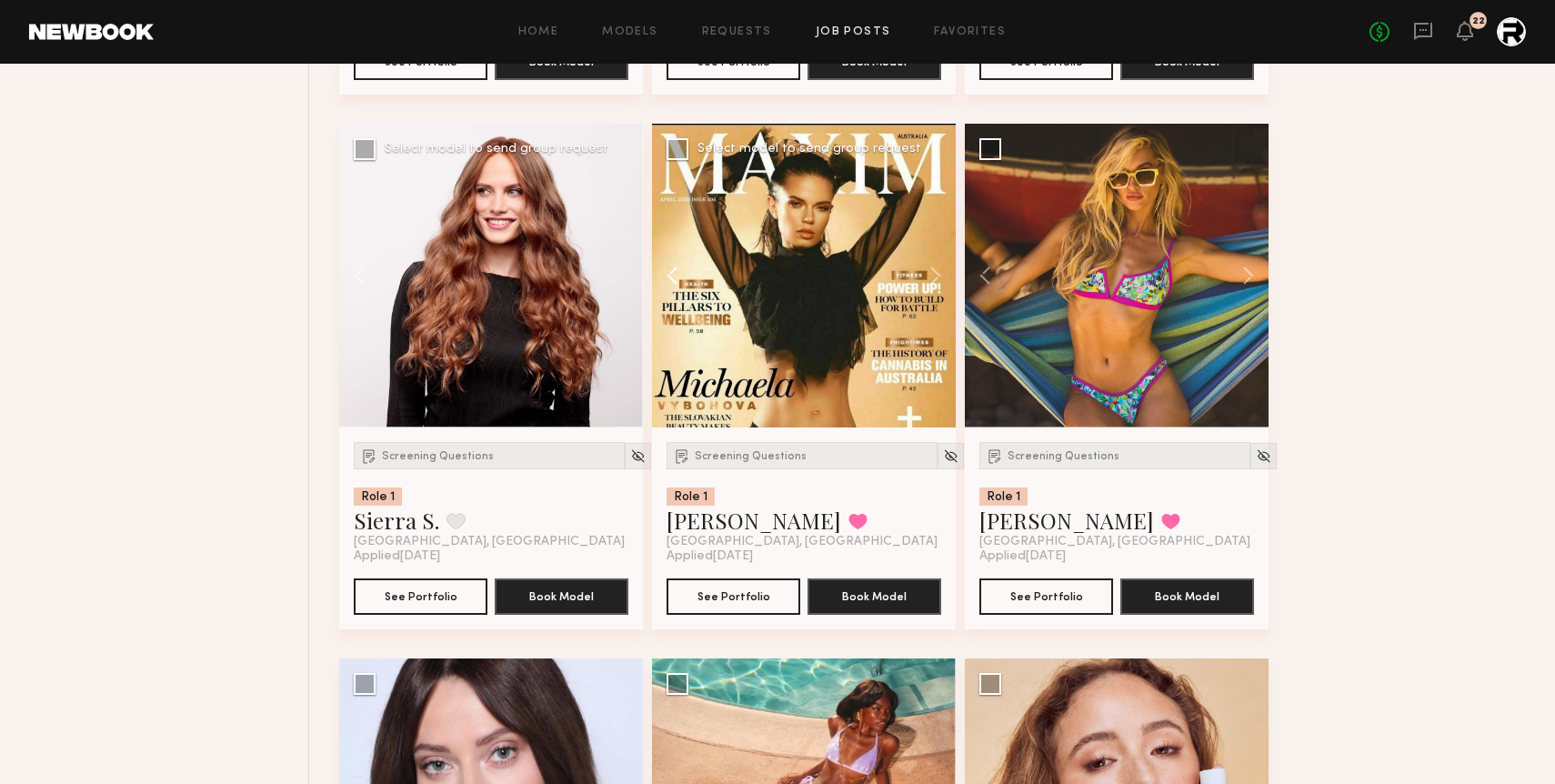
click at [671, 274] on button at bounding box center [681, 275] width 58 height 303
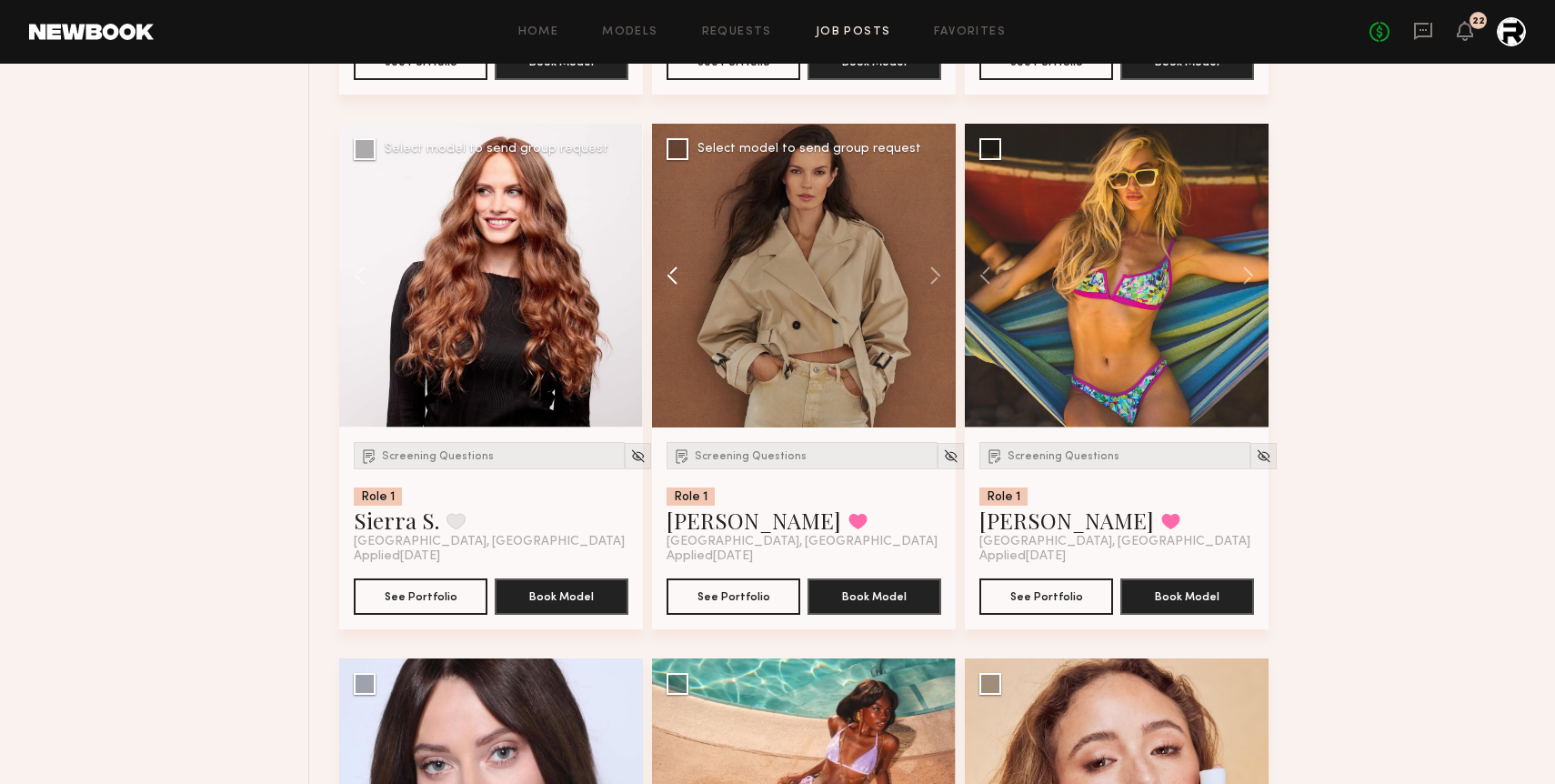
click at [671, 274] on button at bounding box center [681, 275] width 58 height 303
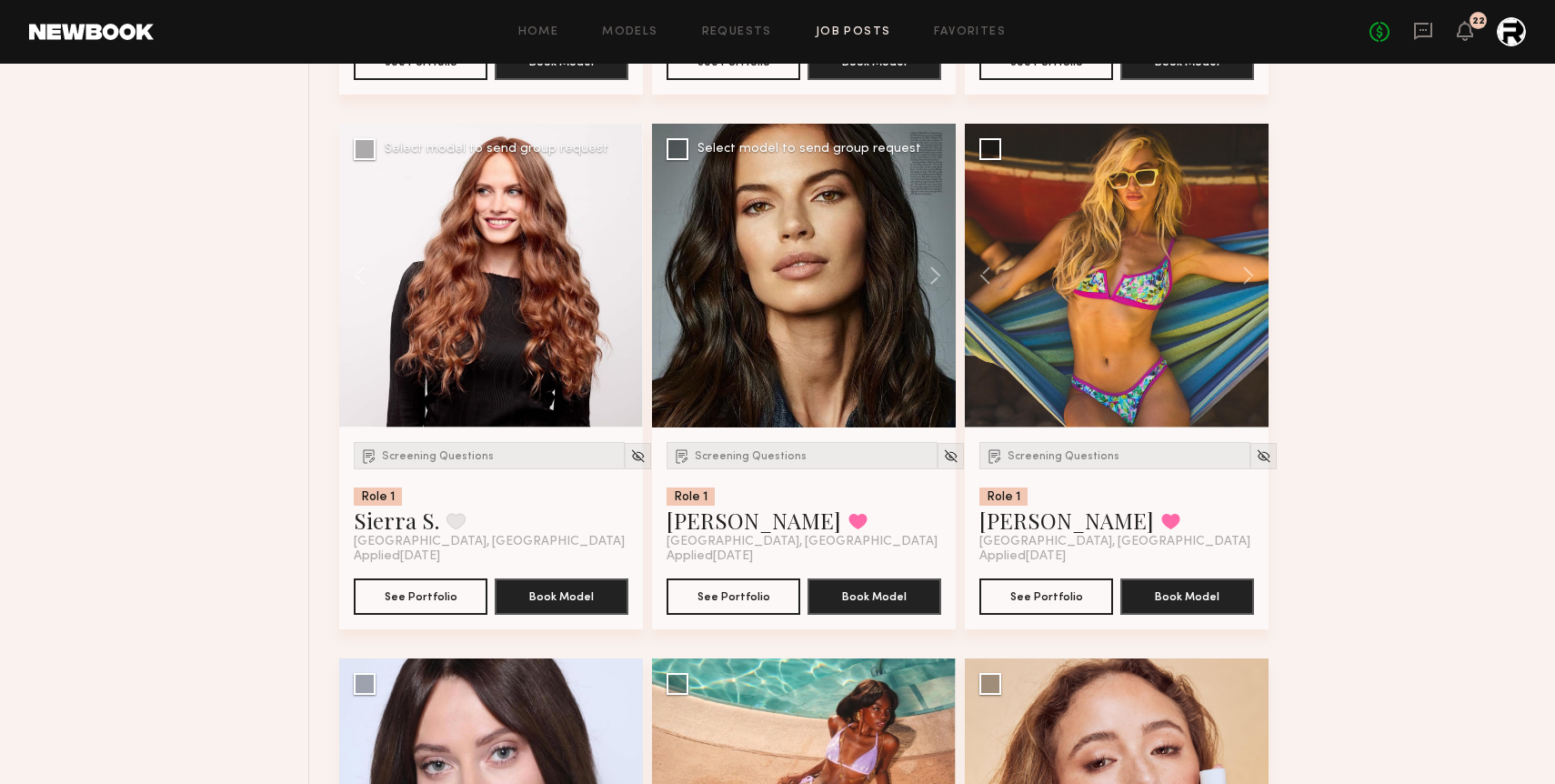
click at [671, 274] on div at bounding box center [803, 275] width 304 height 303
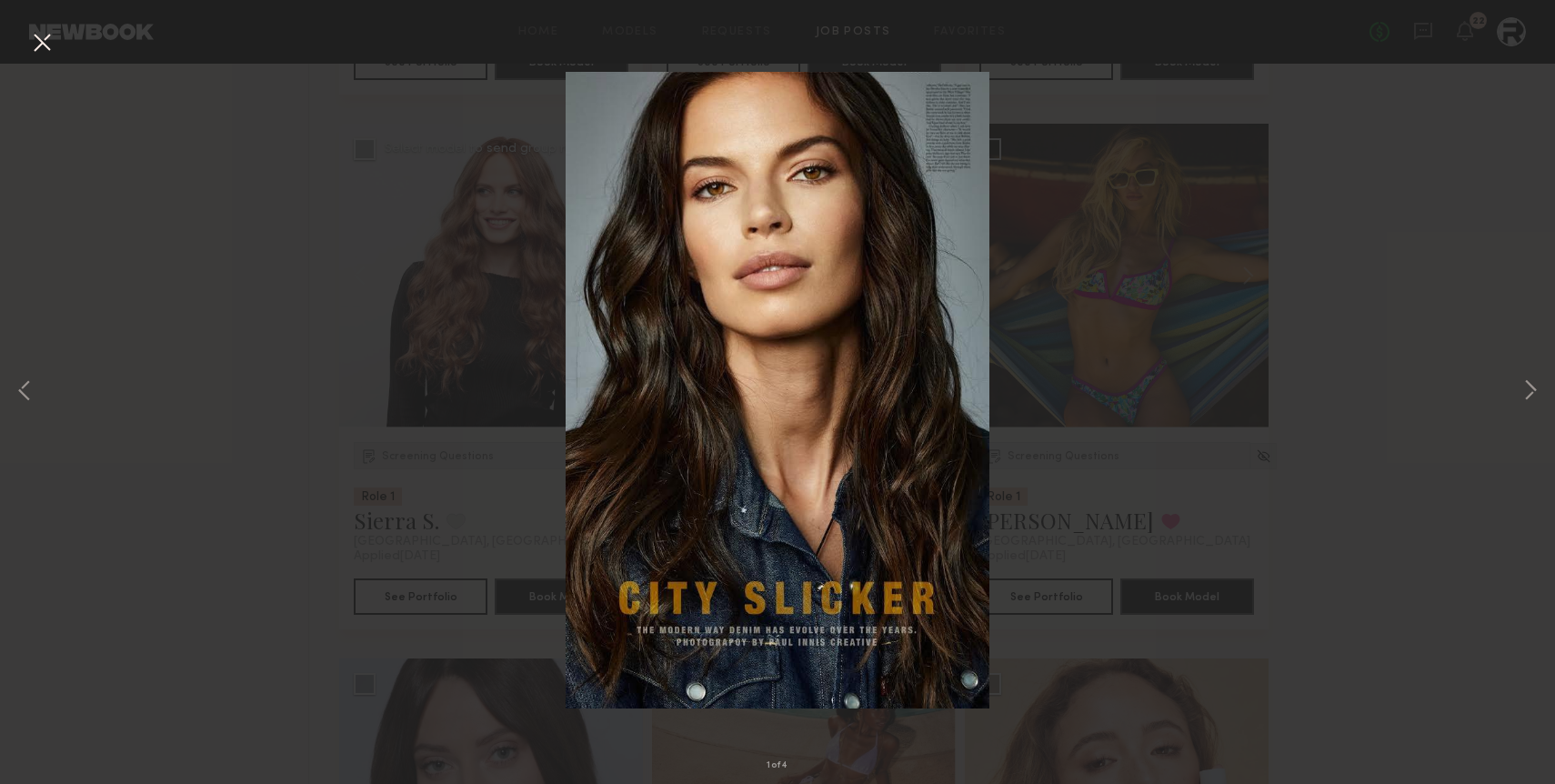
click at [54, 50] on button at bounding box center [41, 43] width 29 height 33
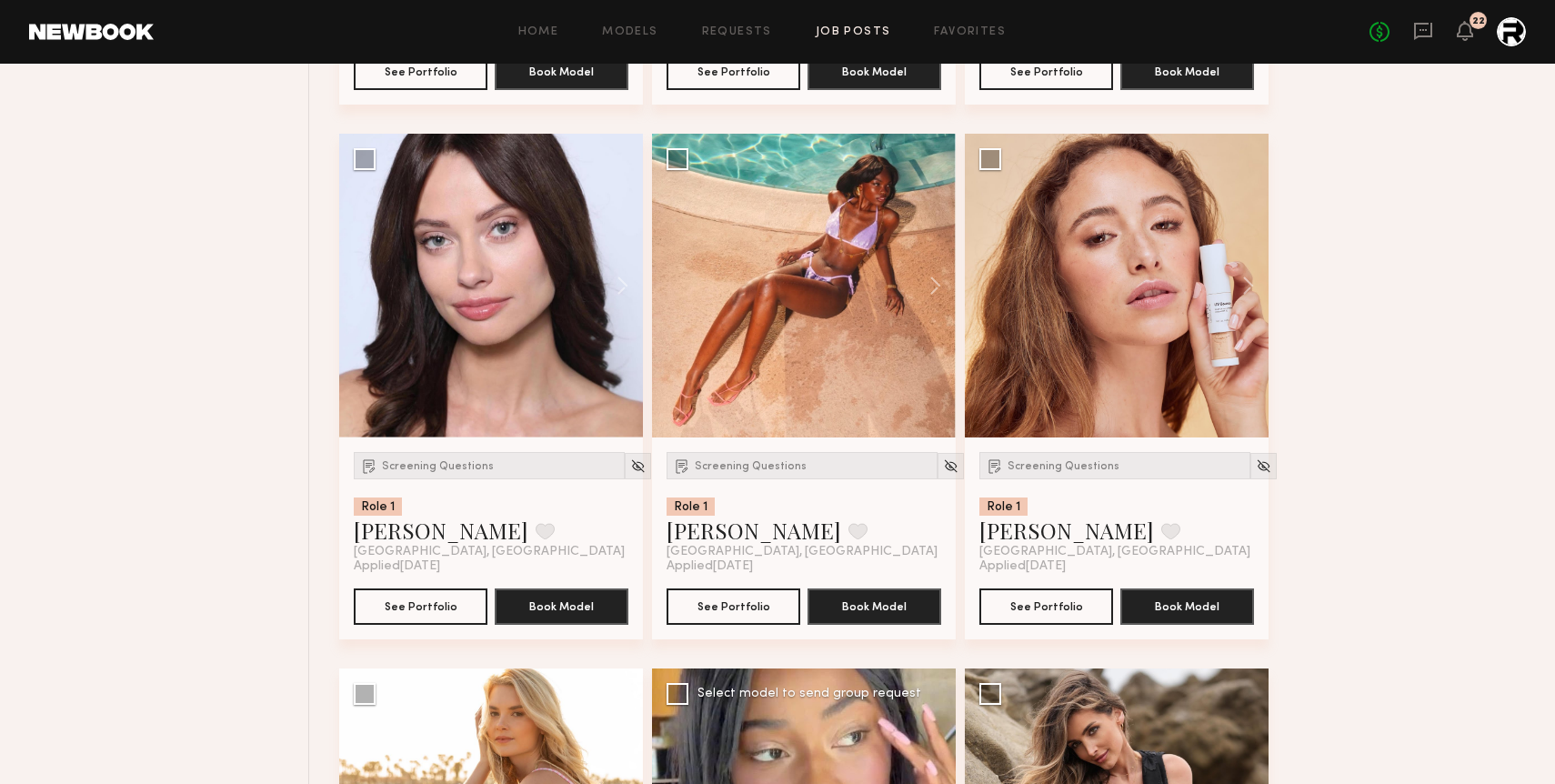
scroll to position [1803, 0]
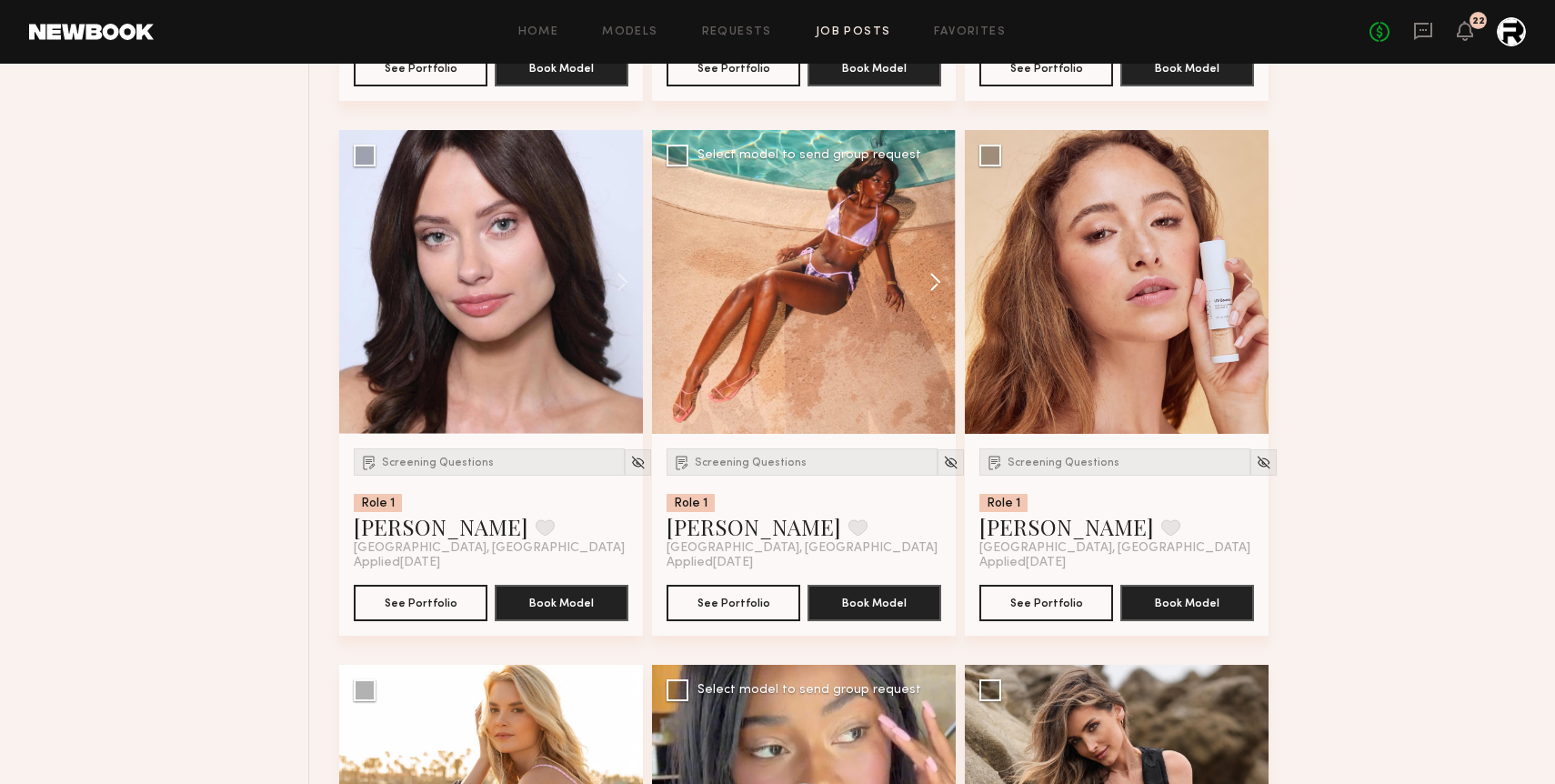
click at [932, 269] on button at bounding box center [927, 282] width 58 height 303
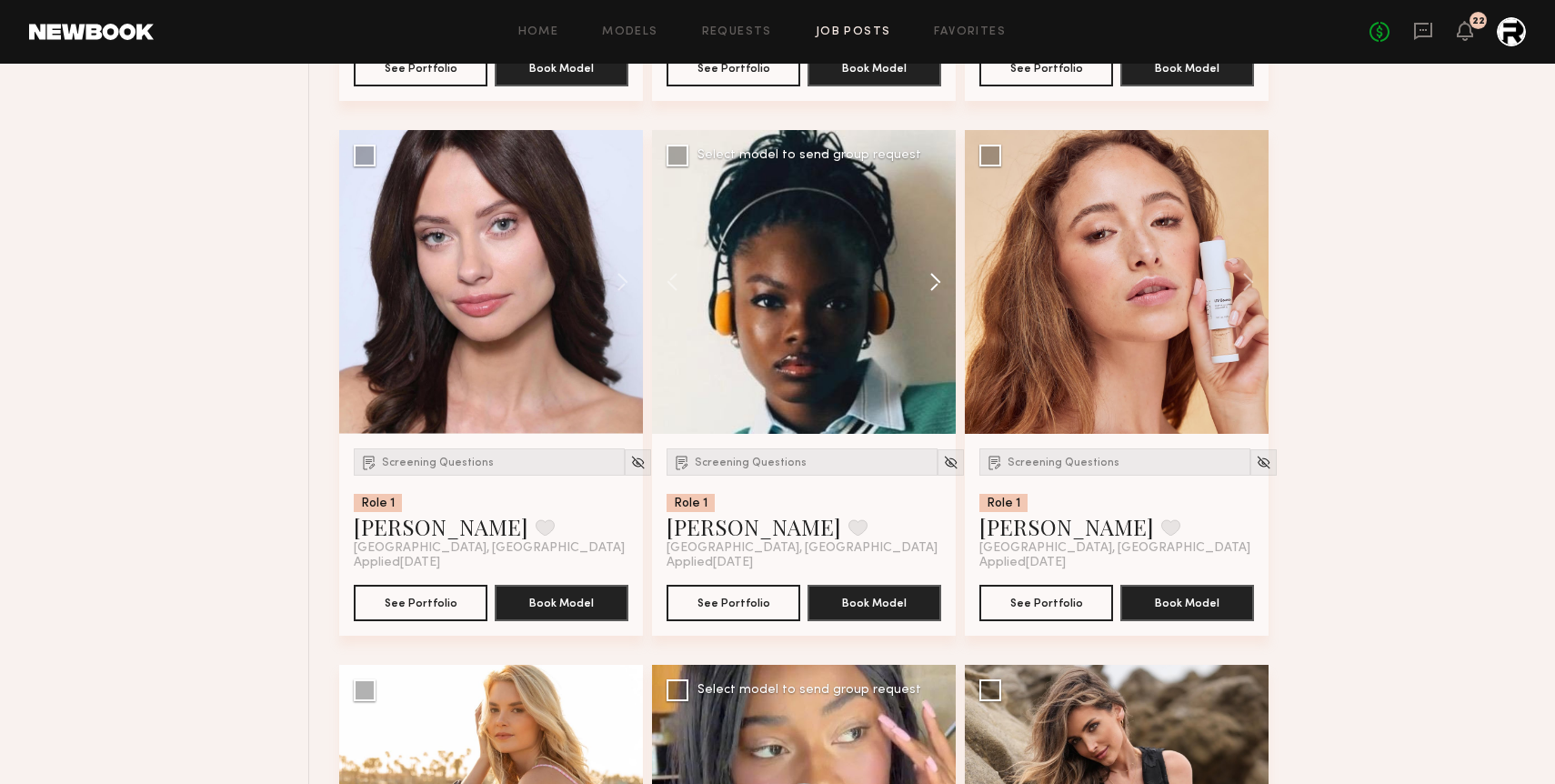
click at [932, 269] on button at bounding box center [927, 282] width 58 height 303
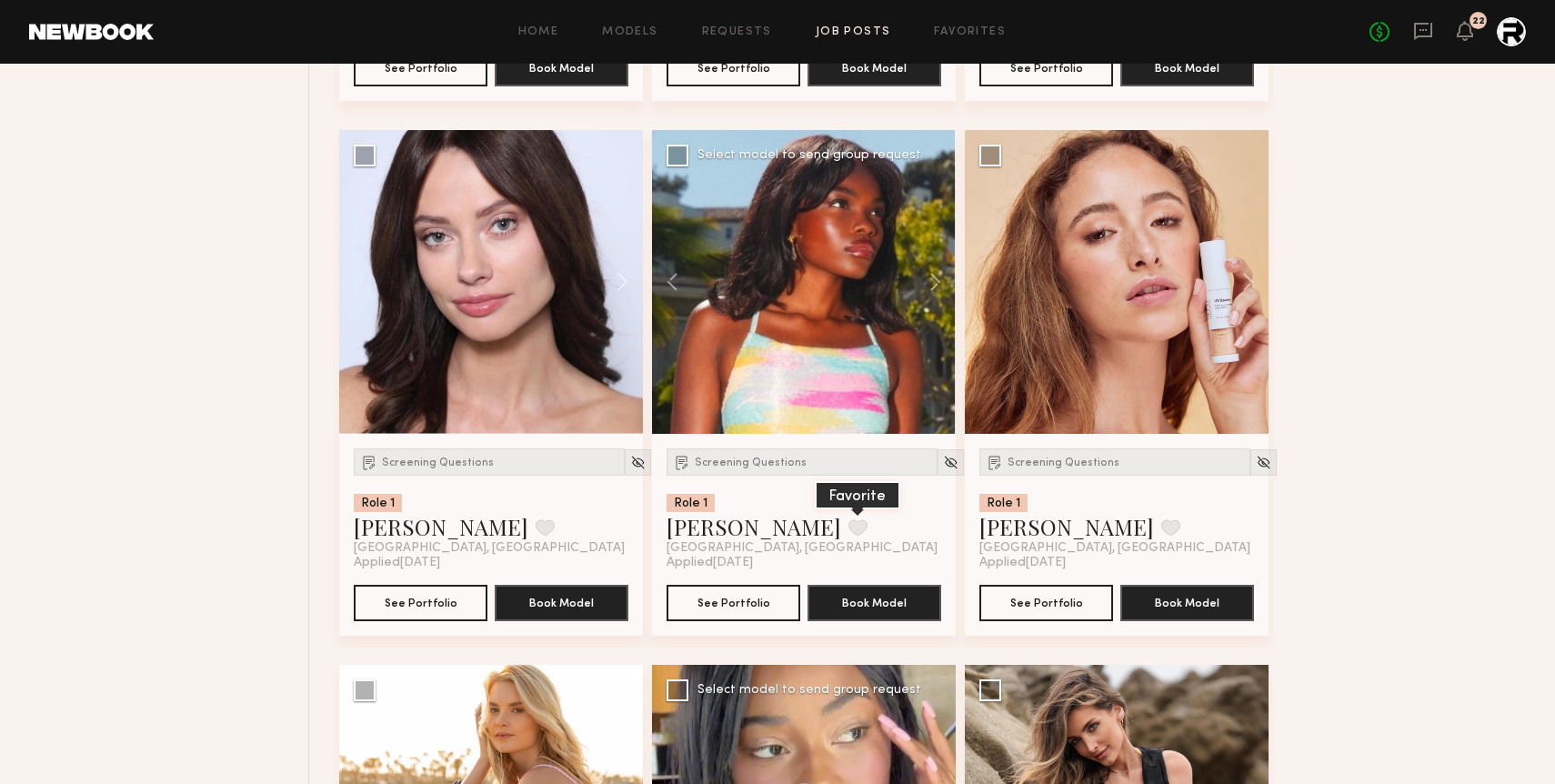
click at [848, 529] on button at bounding box center [857, 527] width 19 height 16
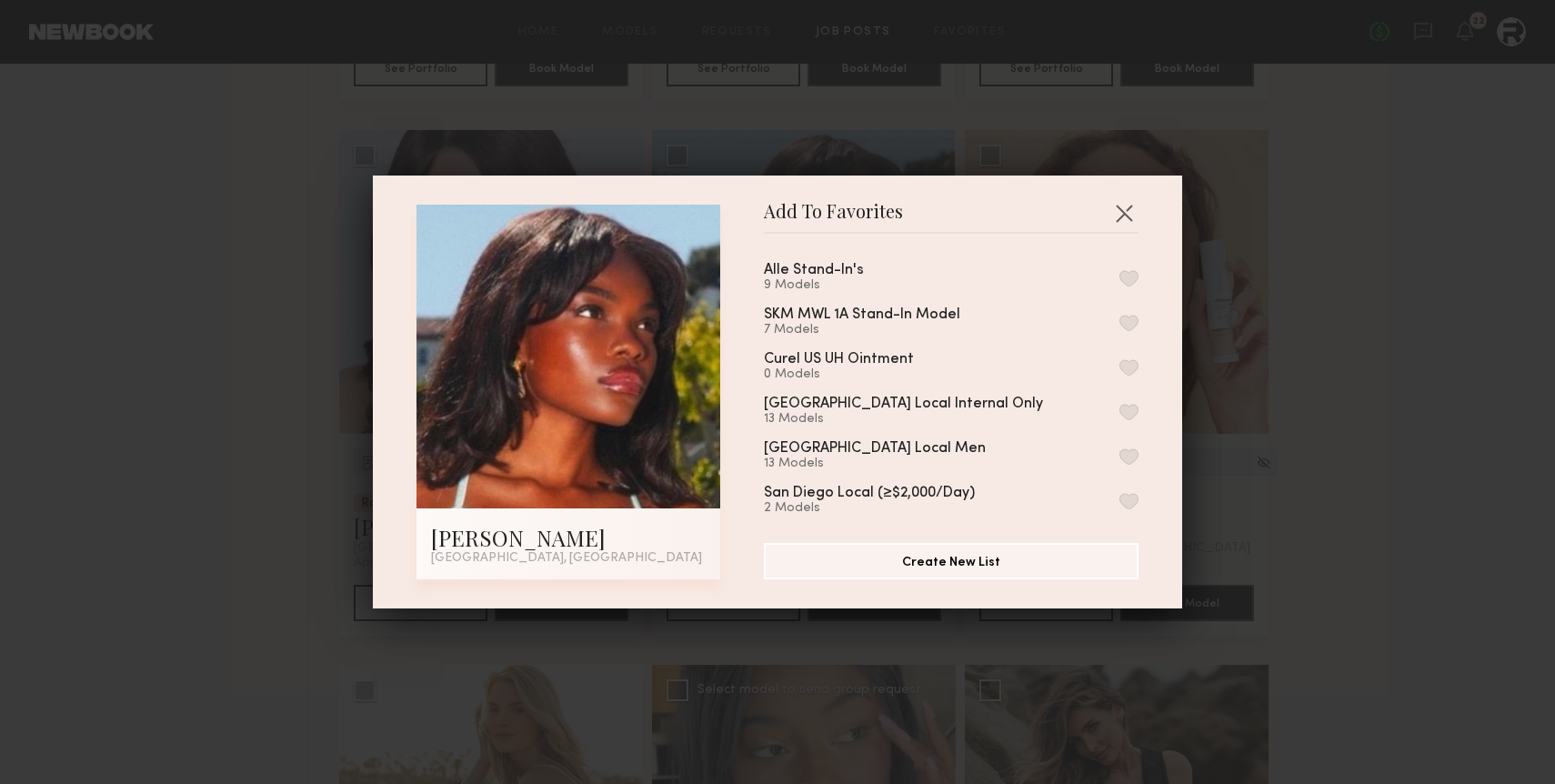
click at [1131, 270] on button "button" at bounding box center [1129, 278] width 19 height 16
click at [1130, 220] on button "button" at bounding box center [1124, 212] width 29 height 29
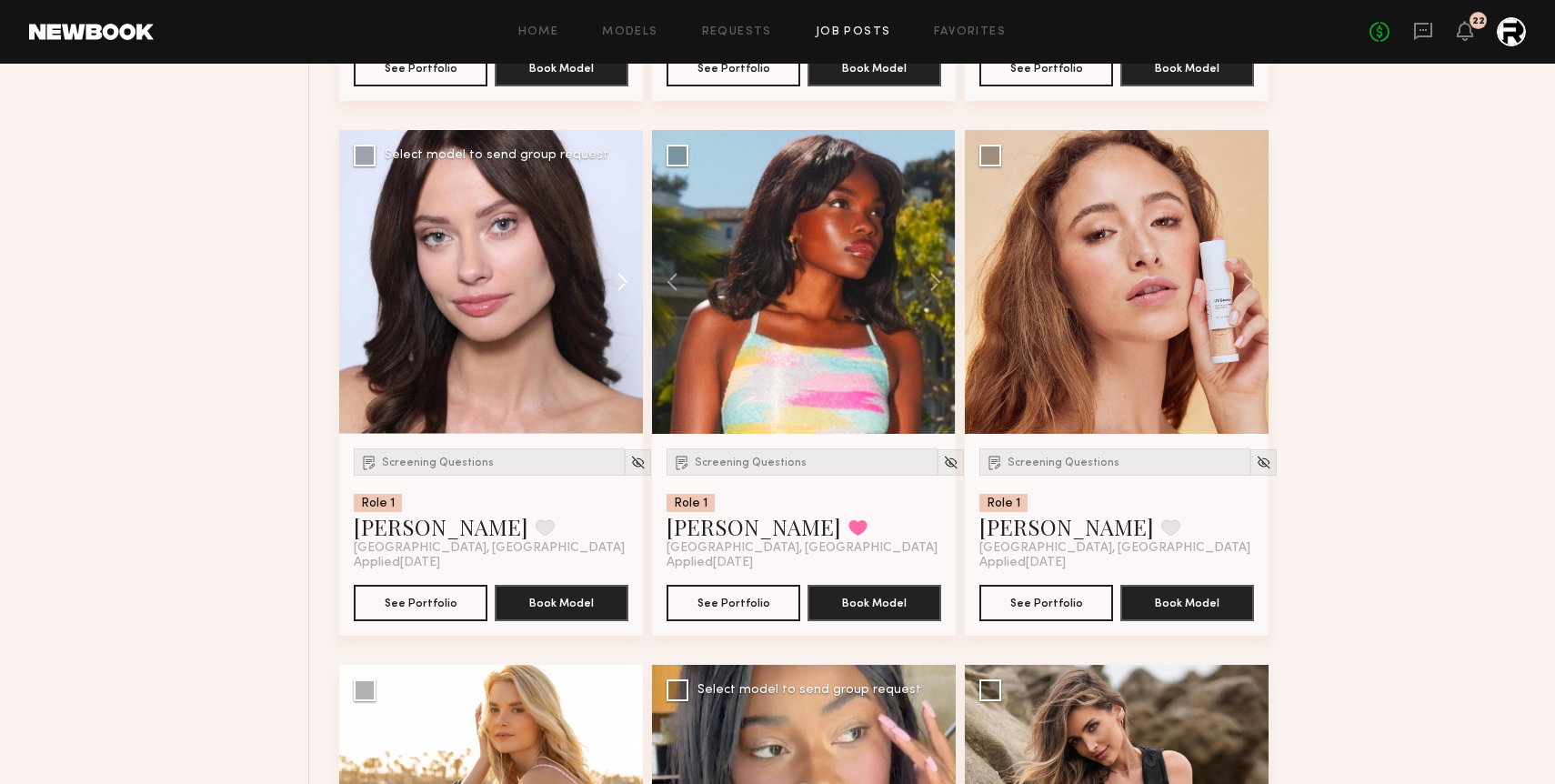
click at [614, 276] on button at bounding box center [613, 282] width 58 height 303
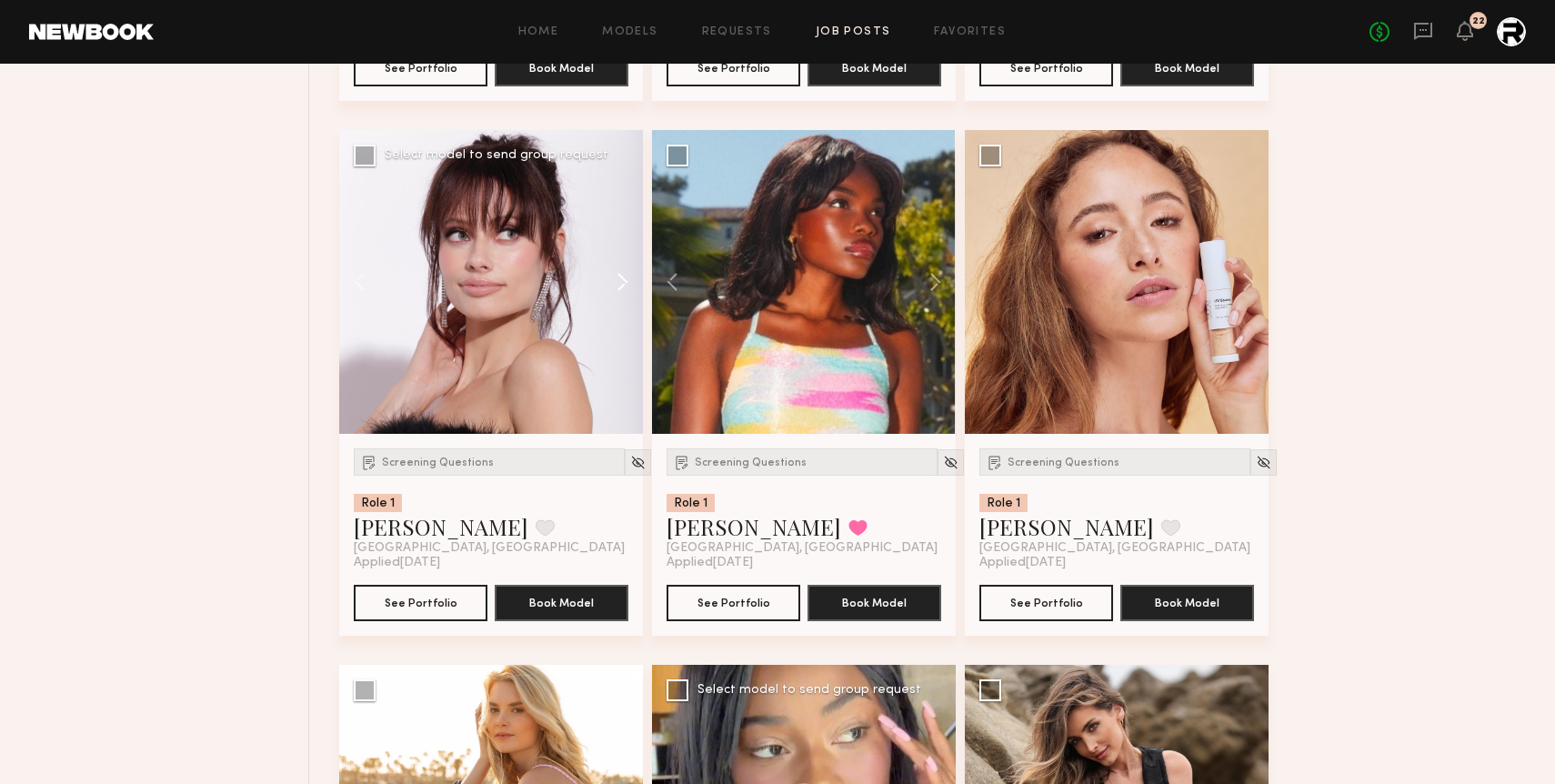
click at [614, 276] on button at bounding box center [613, 282] width 58 height 303
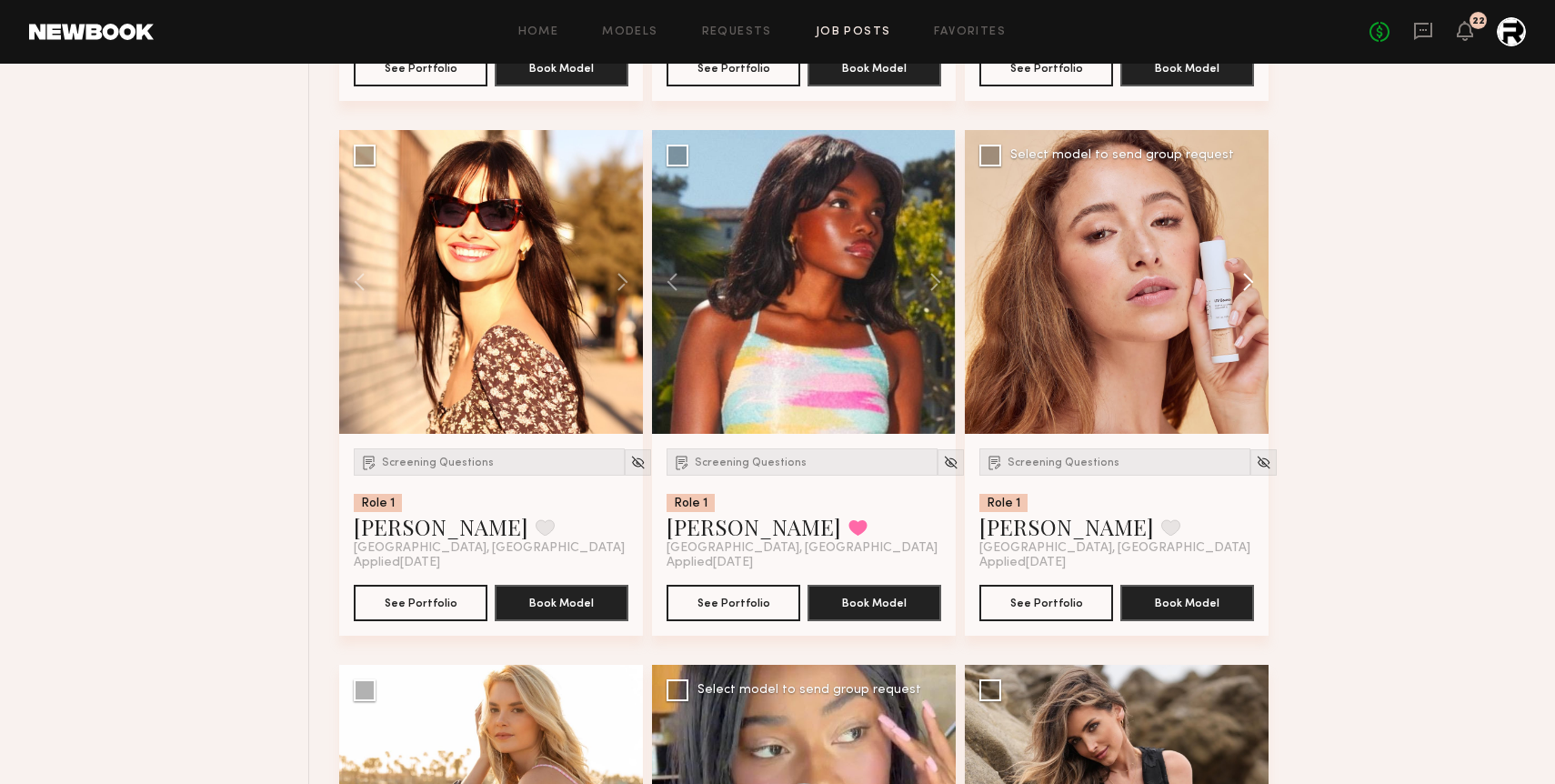
click at [1245, 278] on button at bounding box center [1239, 282] width 58 height 303
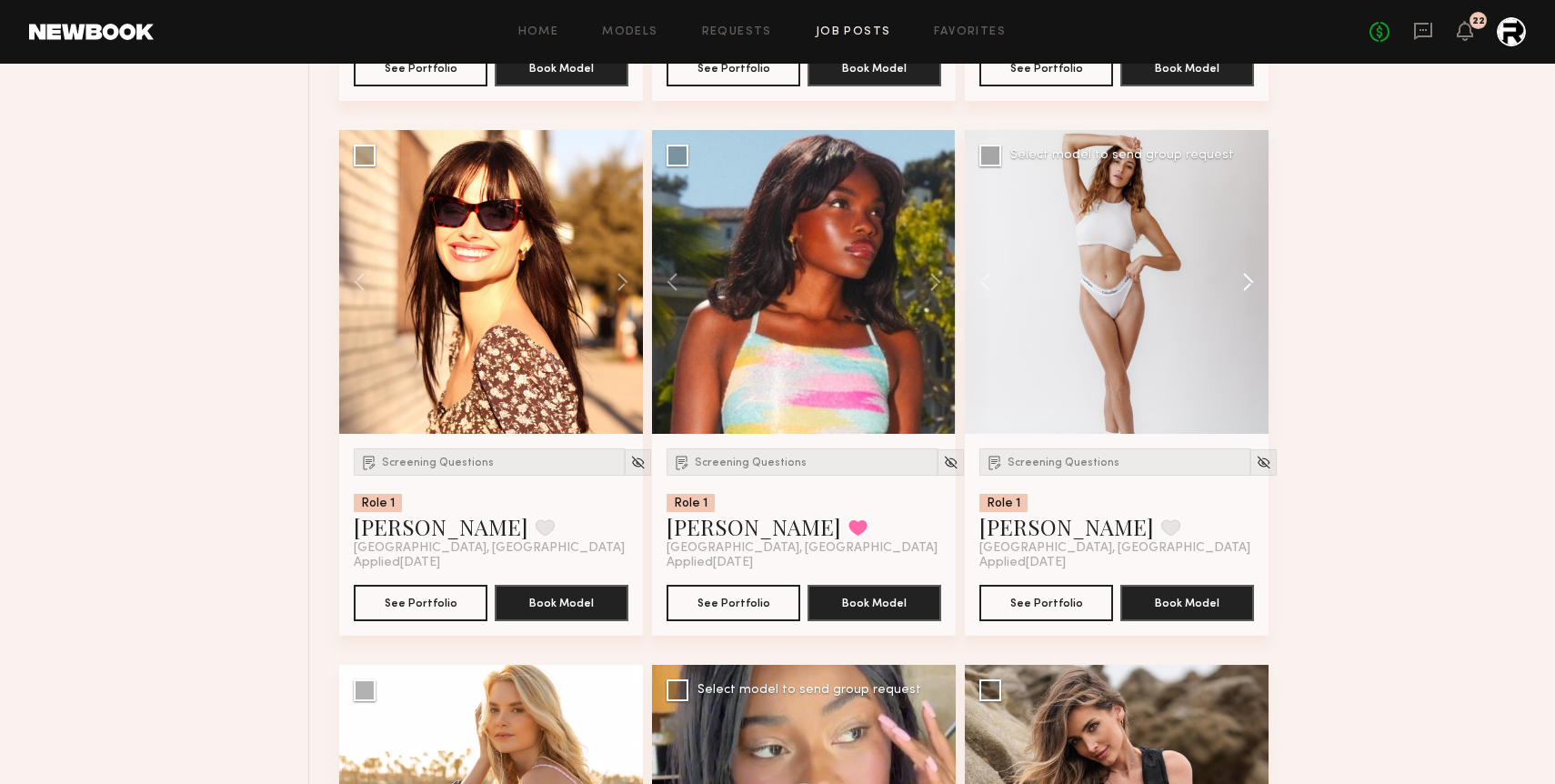
click at [1245, 278] on button at bounding box center [1239, 282] width 58 height 303
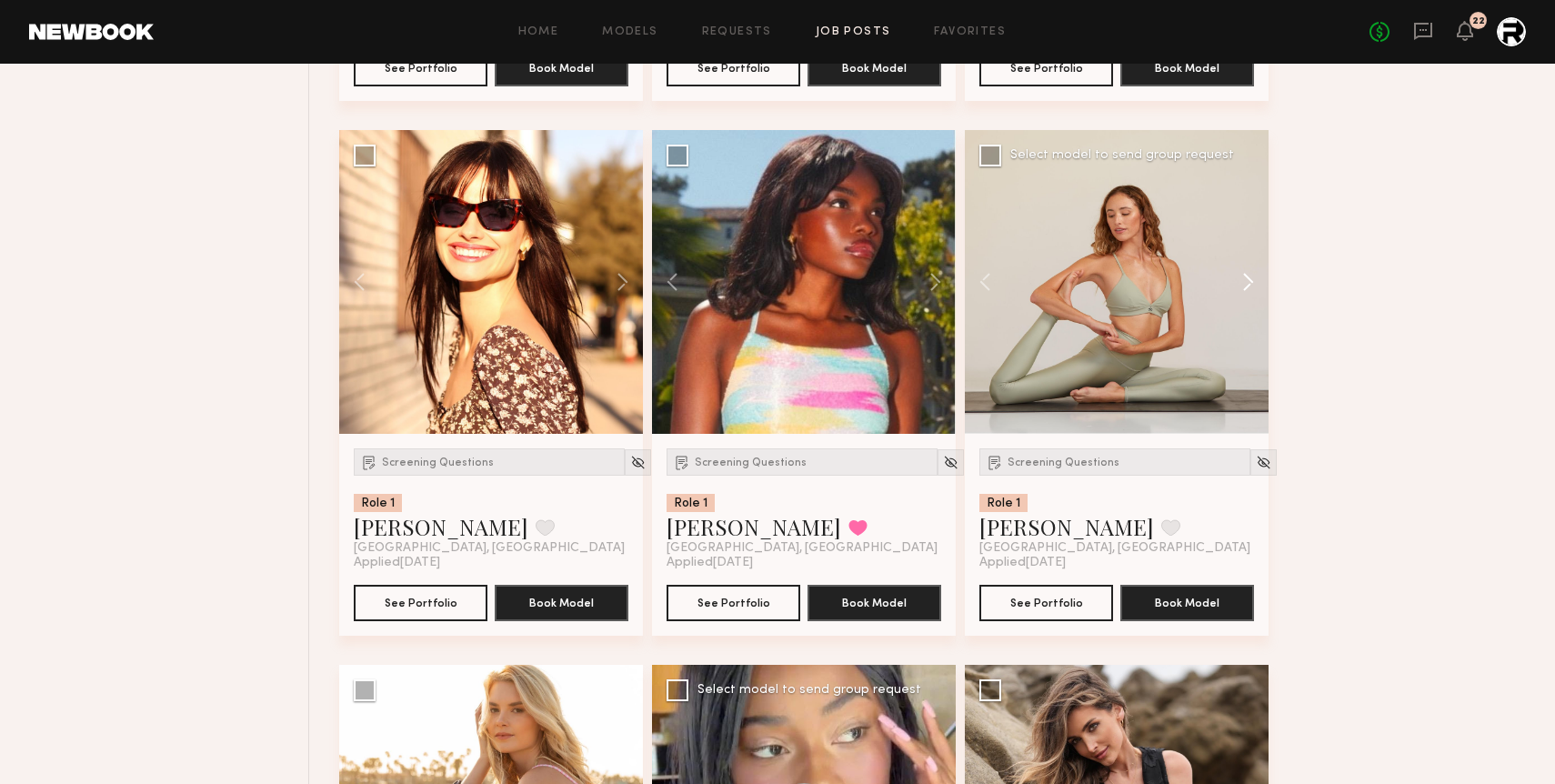
click at [1245, 278] on button at bounding box center [1239, 282] width 58 height 303
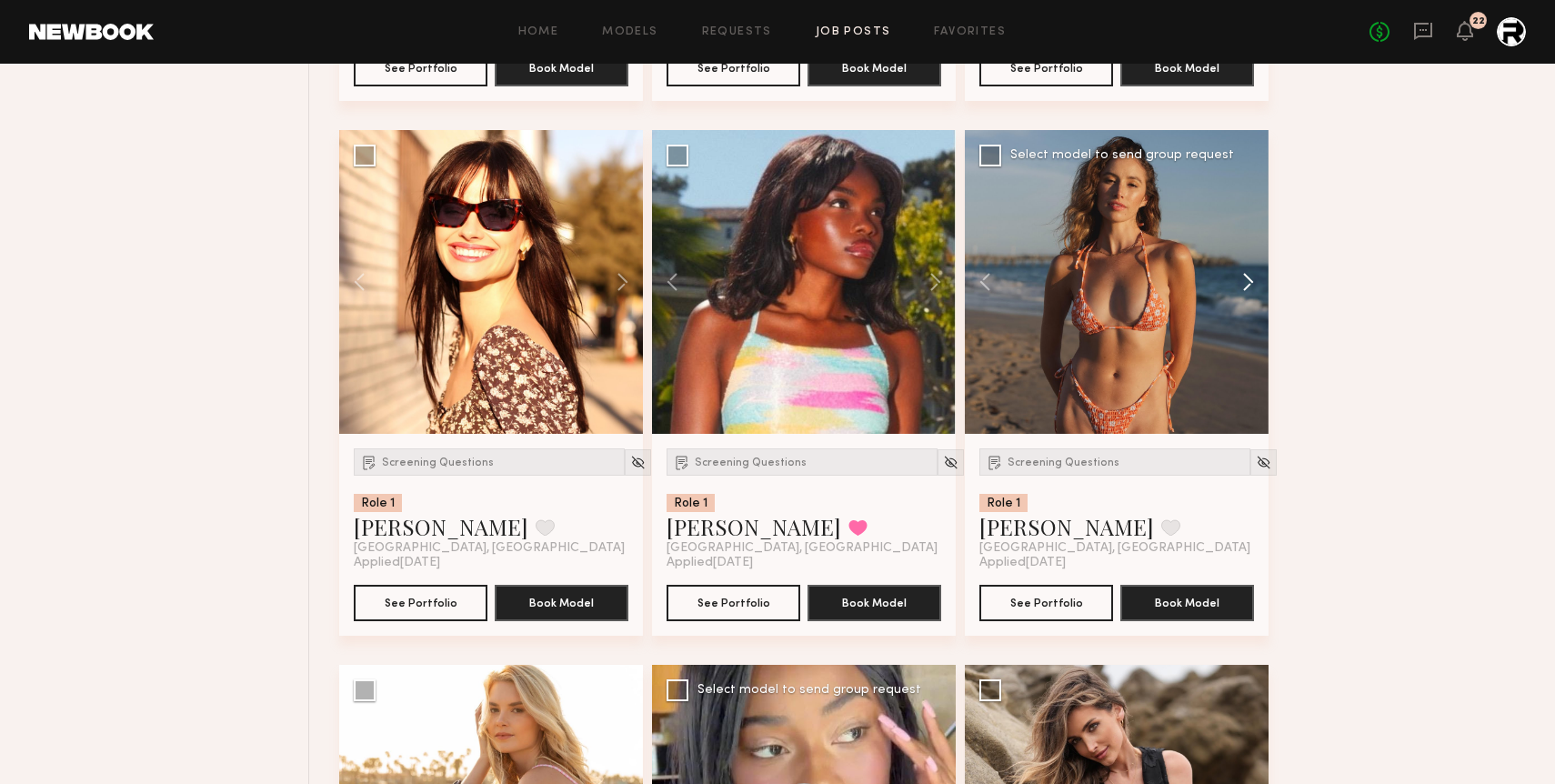
click at [1245, 278] on button at bounding box center [1239, 282] width 58 height 303
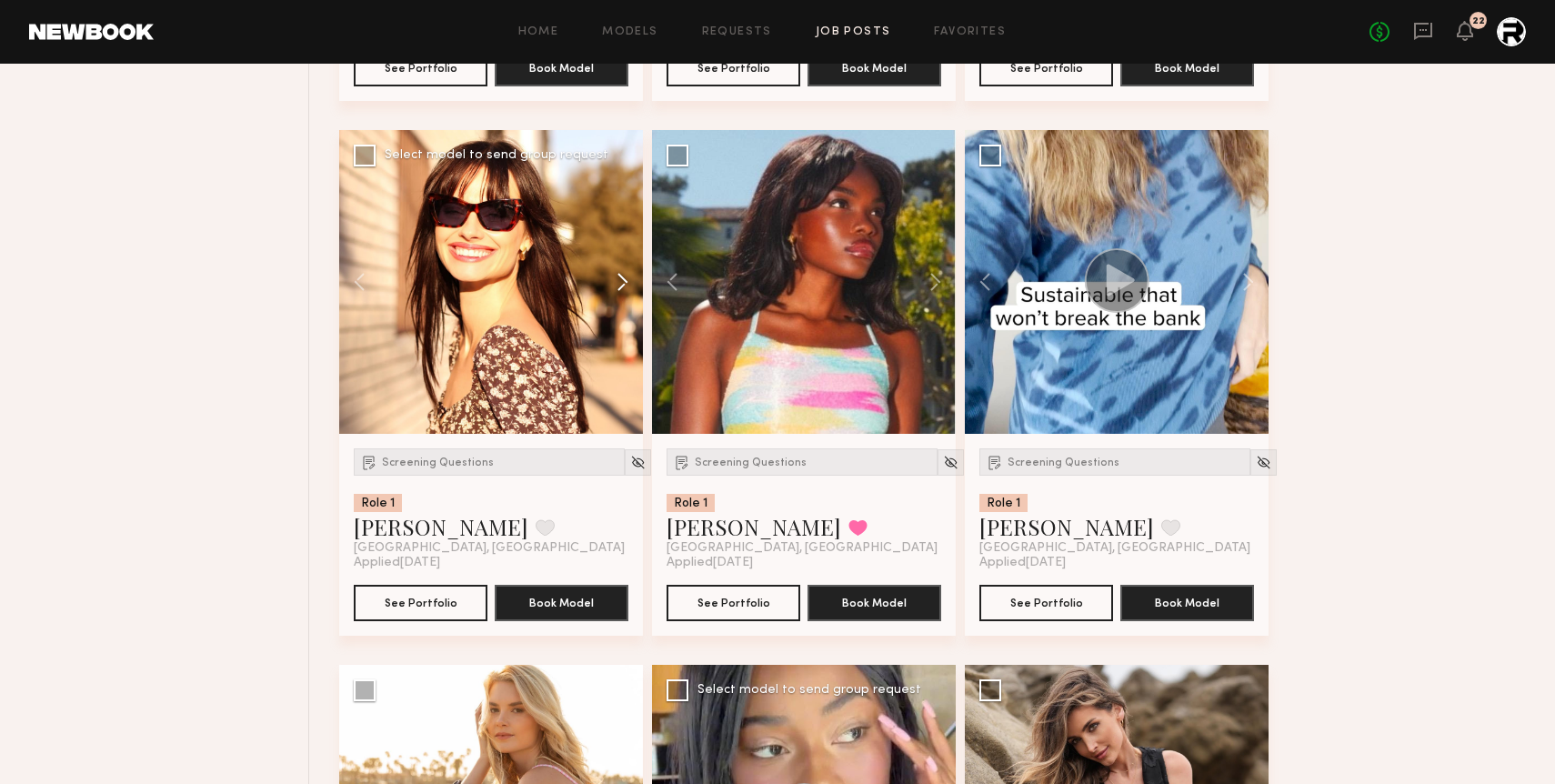
click at [620, 275] on button at bounding box center [613, 282] width 58 height 303
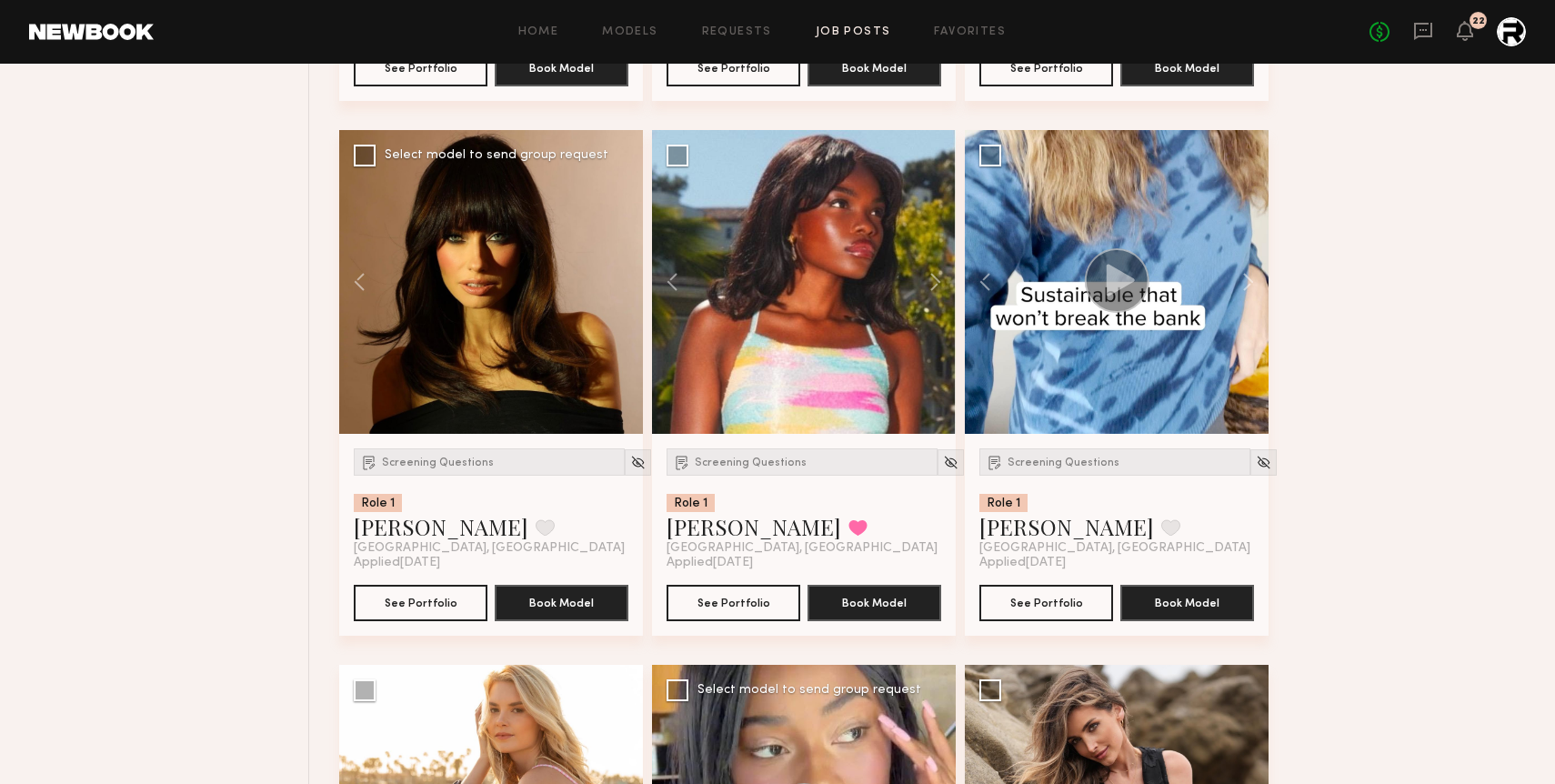
click at [620, 275] on div at bounding box center [491, 282] width 304 height 303
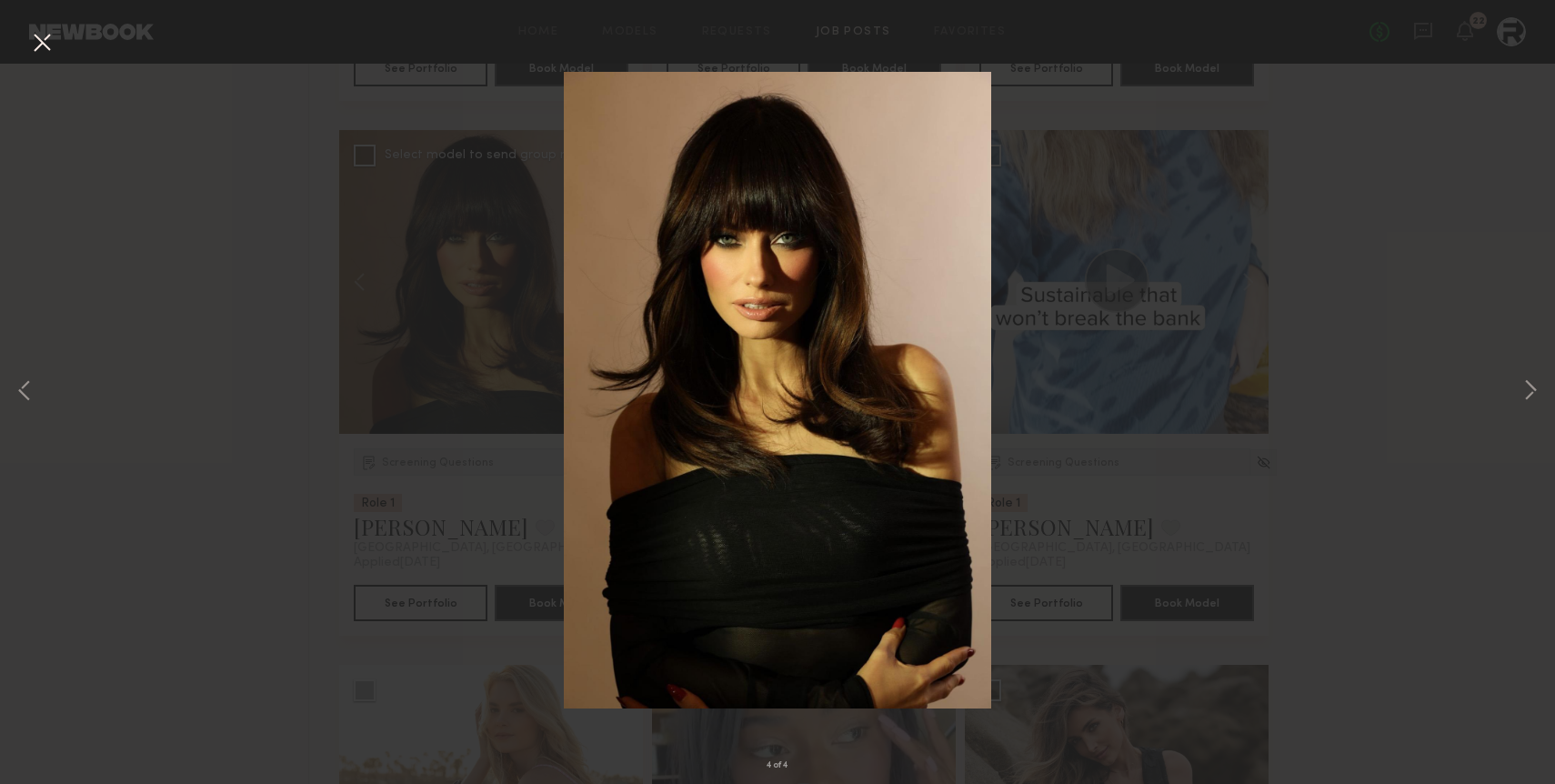
click at [51, 38] on button at bounding box center [41, 43] width 29 height 33
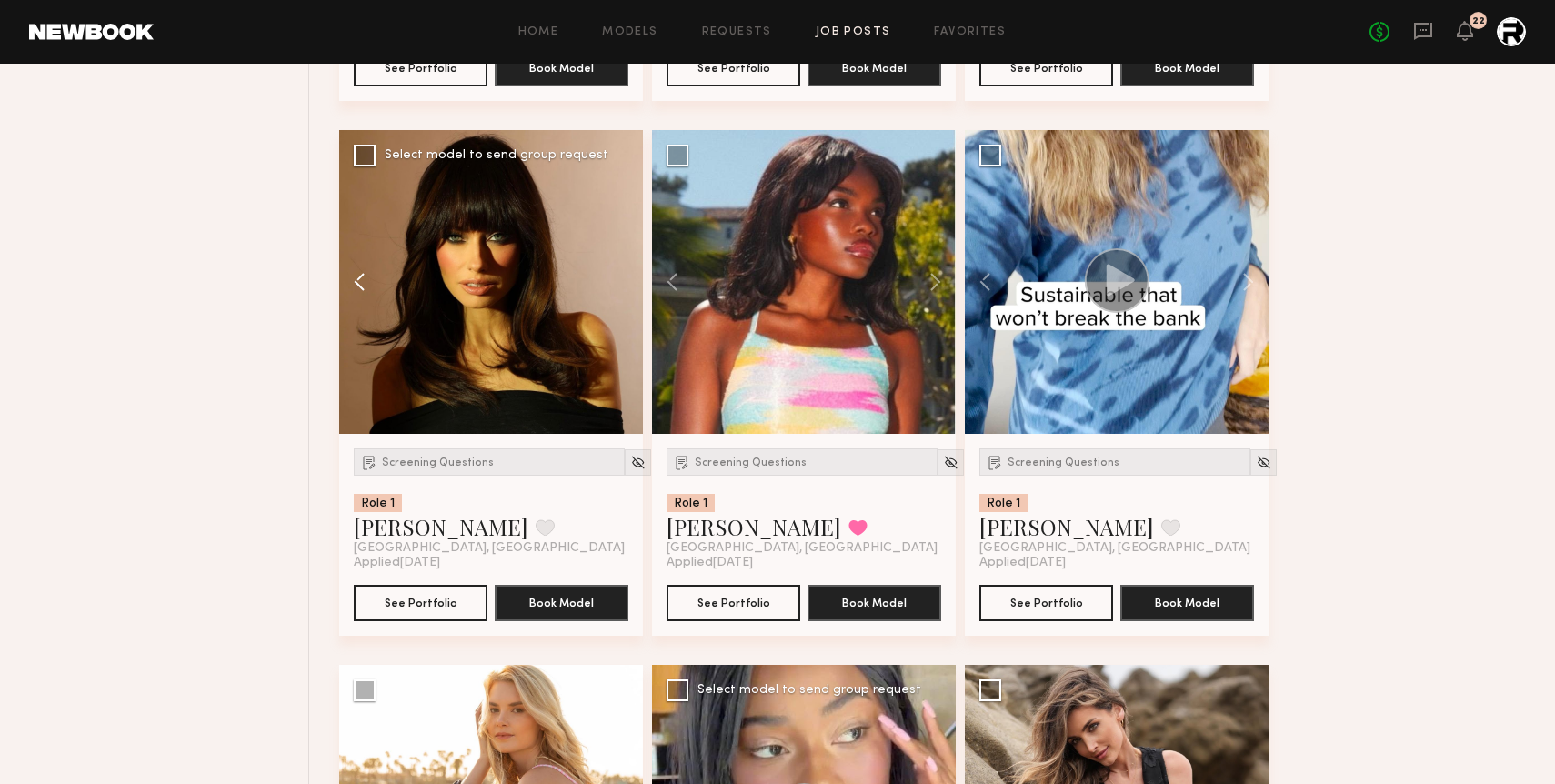
click at [356, 275] on button at bounding box center [368, 282] width 58 height 303
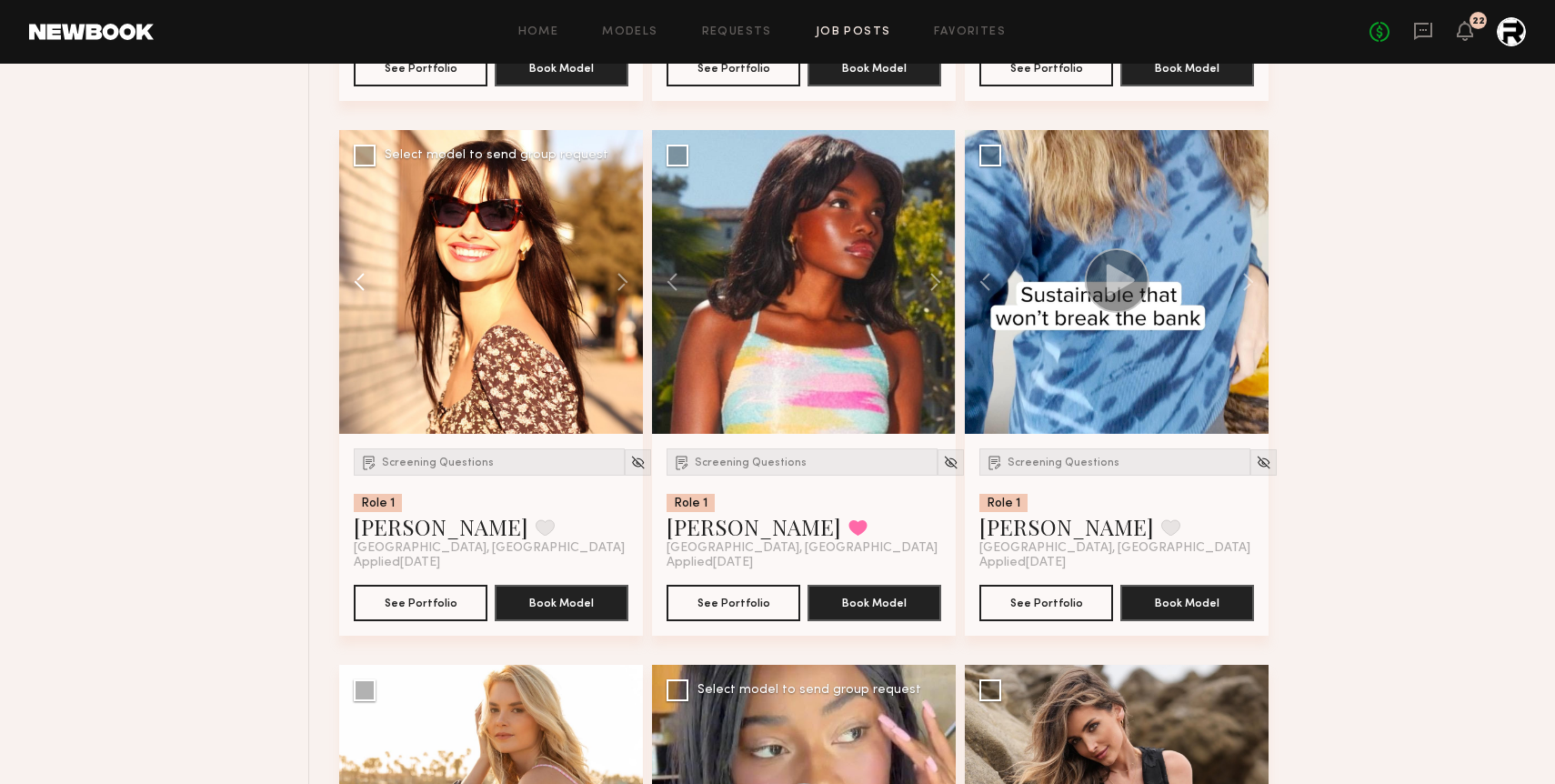
click at [356, 275] on button at bounding box center [368, 282] width 58 height 303
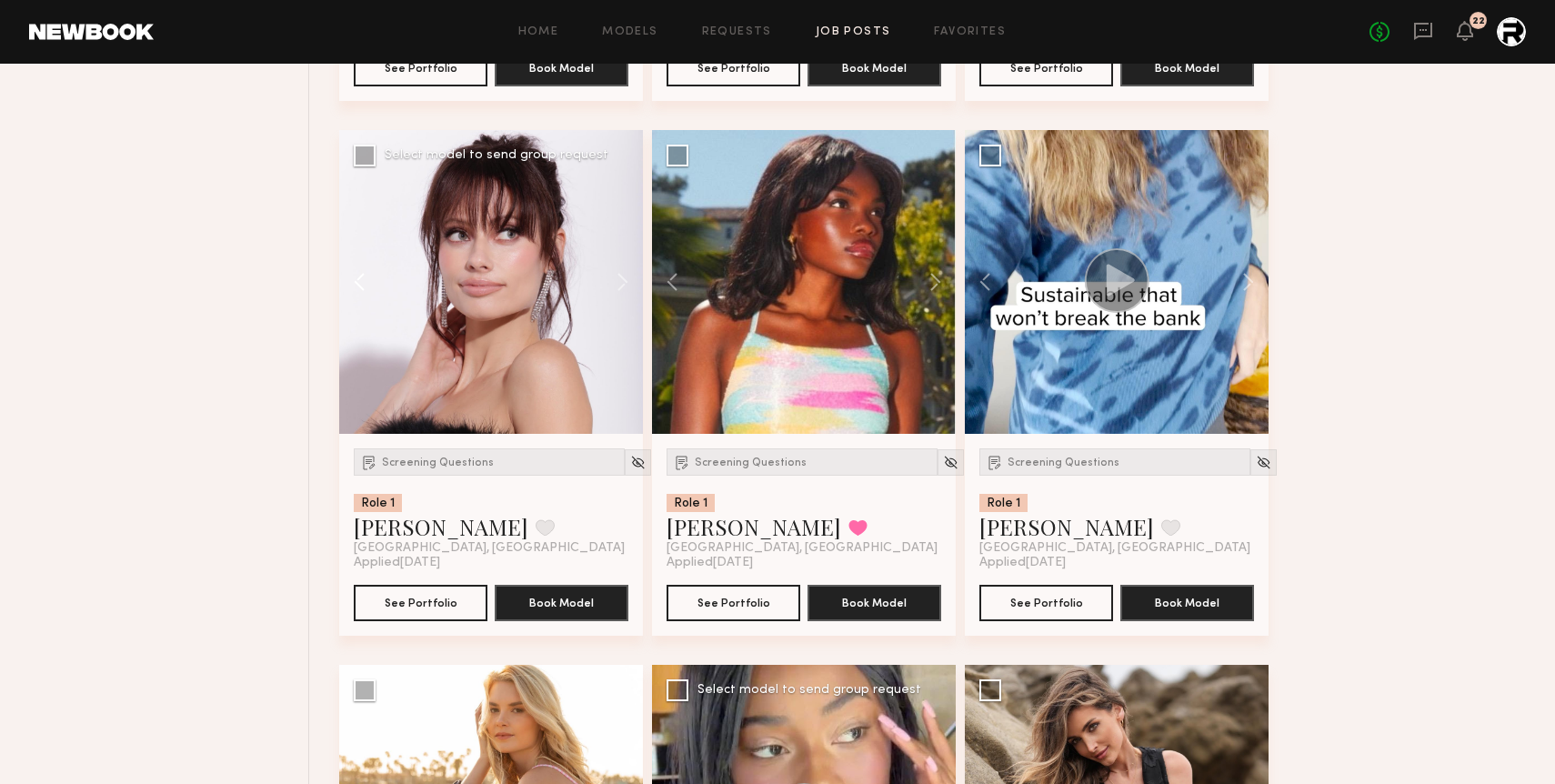
click at [356, 275] on button at bounding box center [368, 282] width 58 height 303
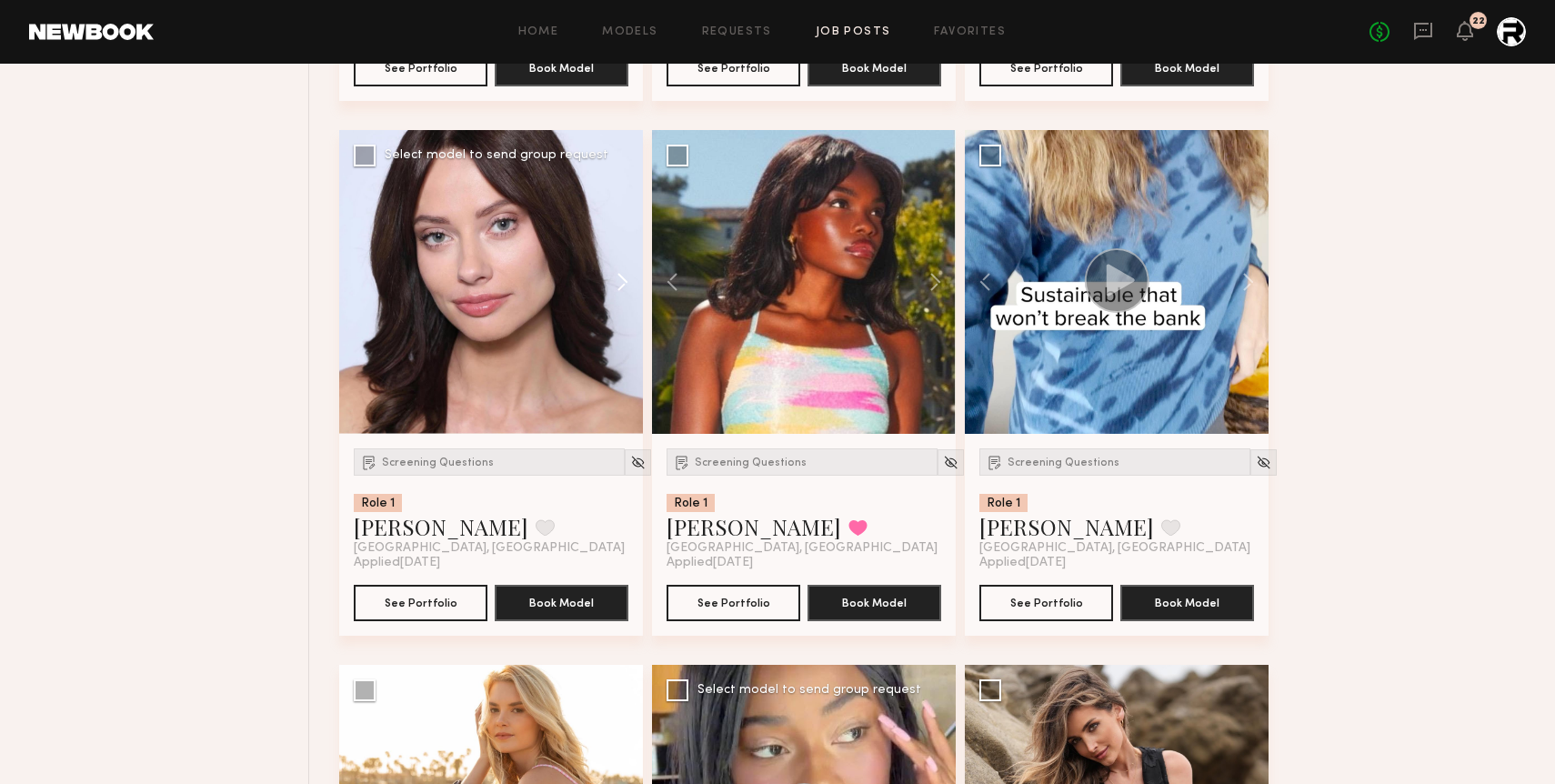
click at [621, 272] on button at bounding box center [613, 282] width 58 height 303
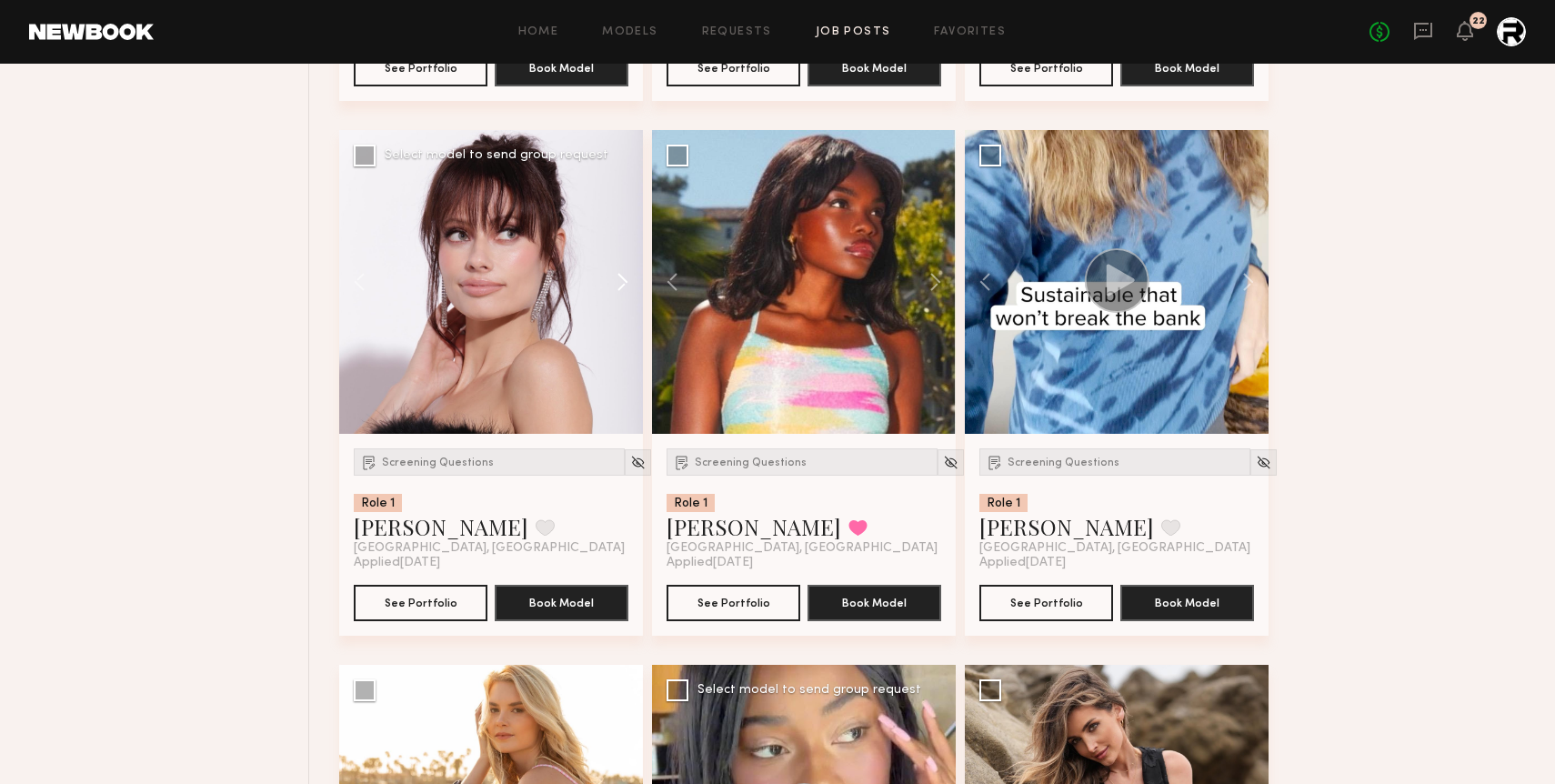
click at [621, 272] on button at bounding box center [613, 282] width 58 height 303
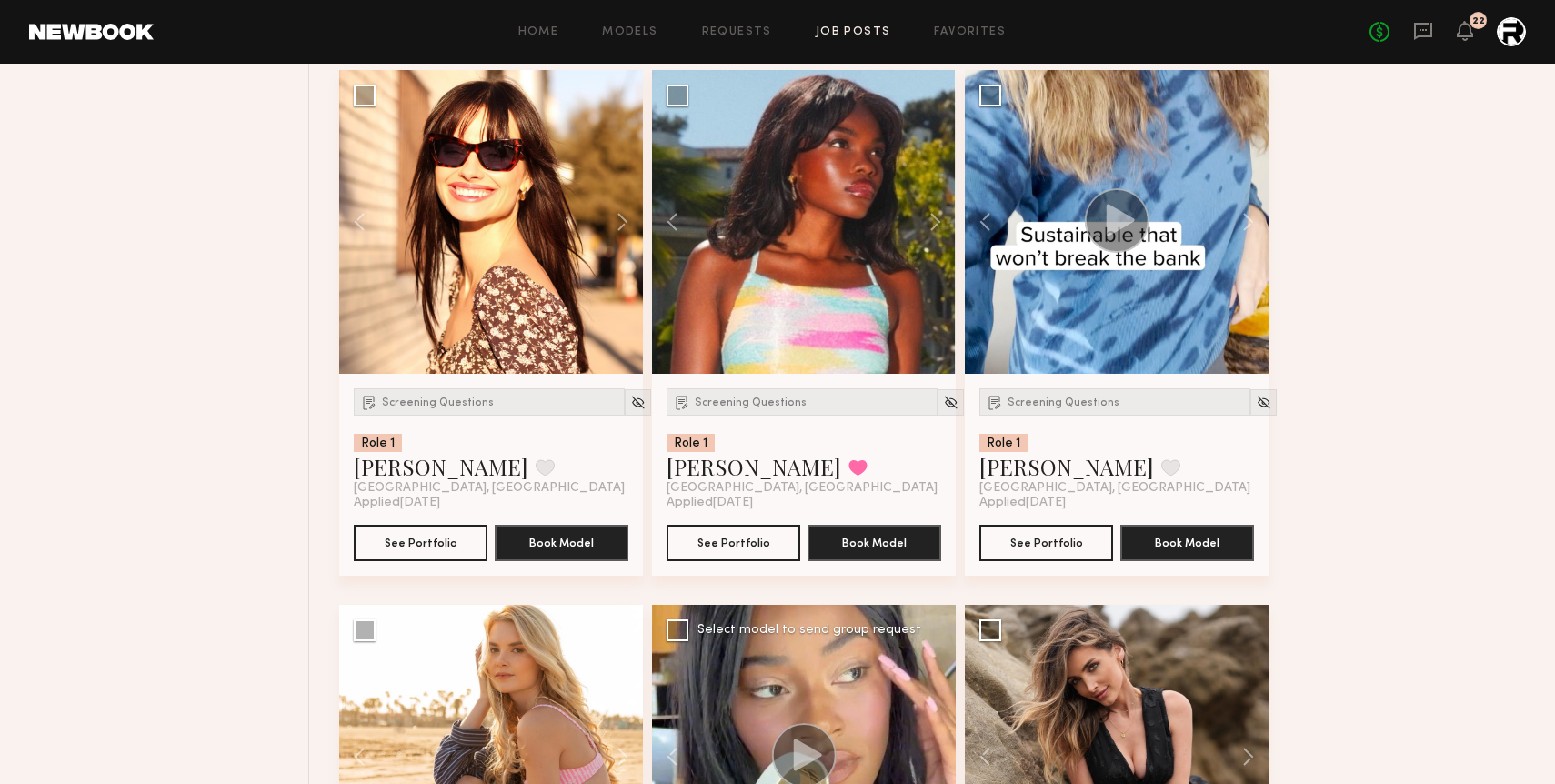
scroll to position [1838, 0]
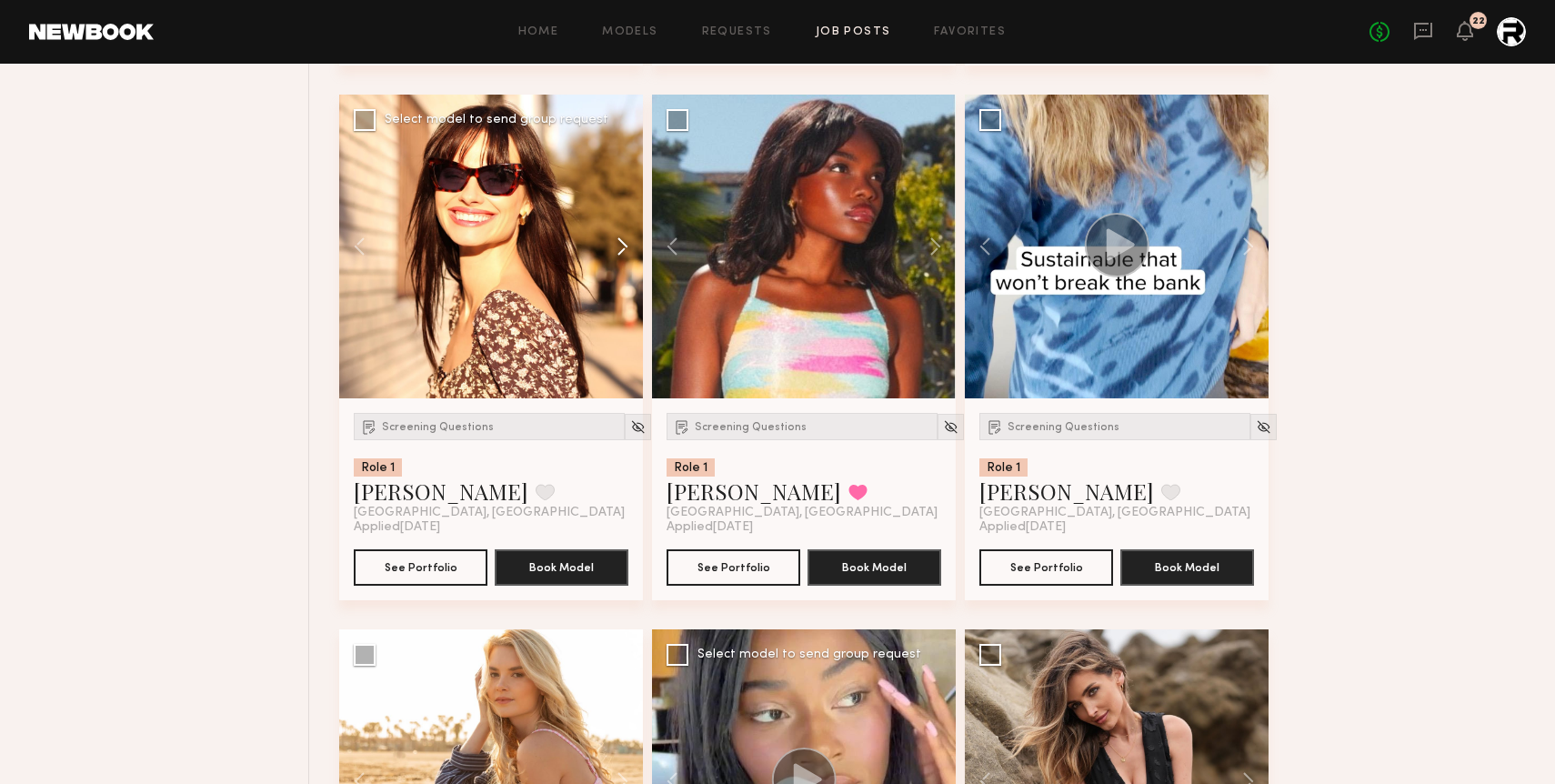
click at [627, 238] on button at bounding box center [613, 246] width 58 height 303
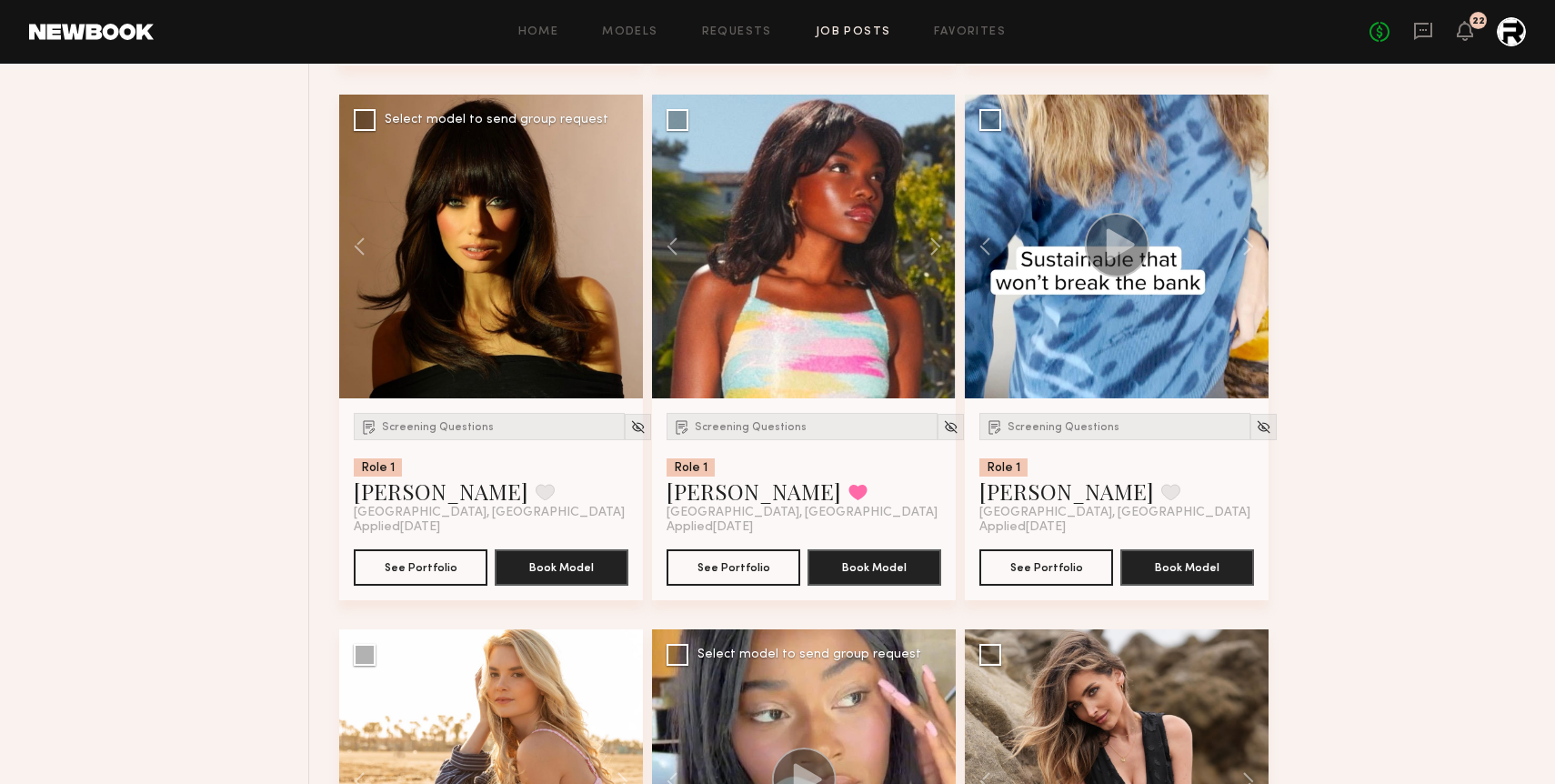
click at [627, 238] on div at bounding box center [491, 246] width 304 height 303
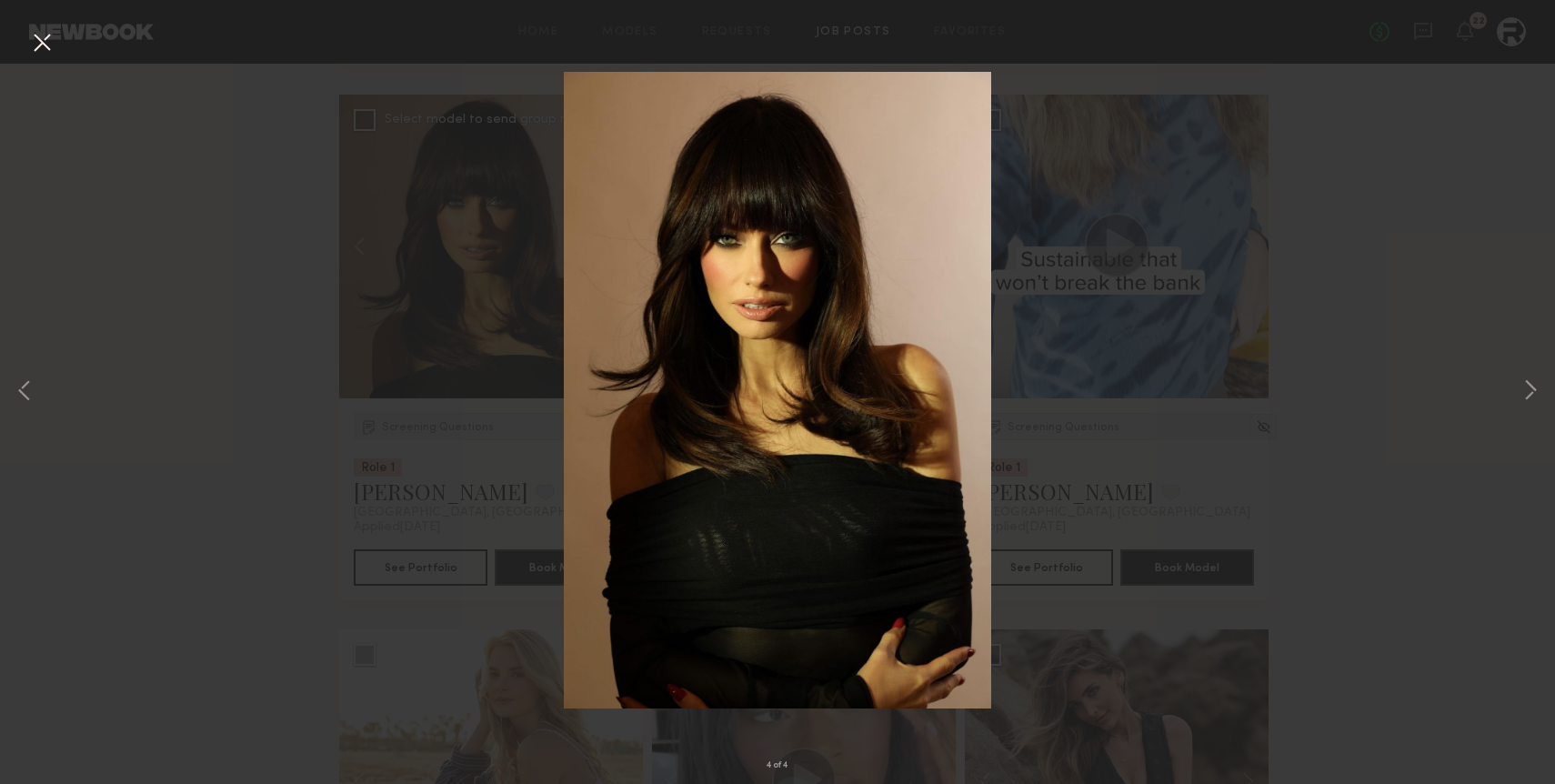
click at [40, 38] on button at bounding box center [41, 43] width 29 height 33
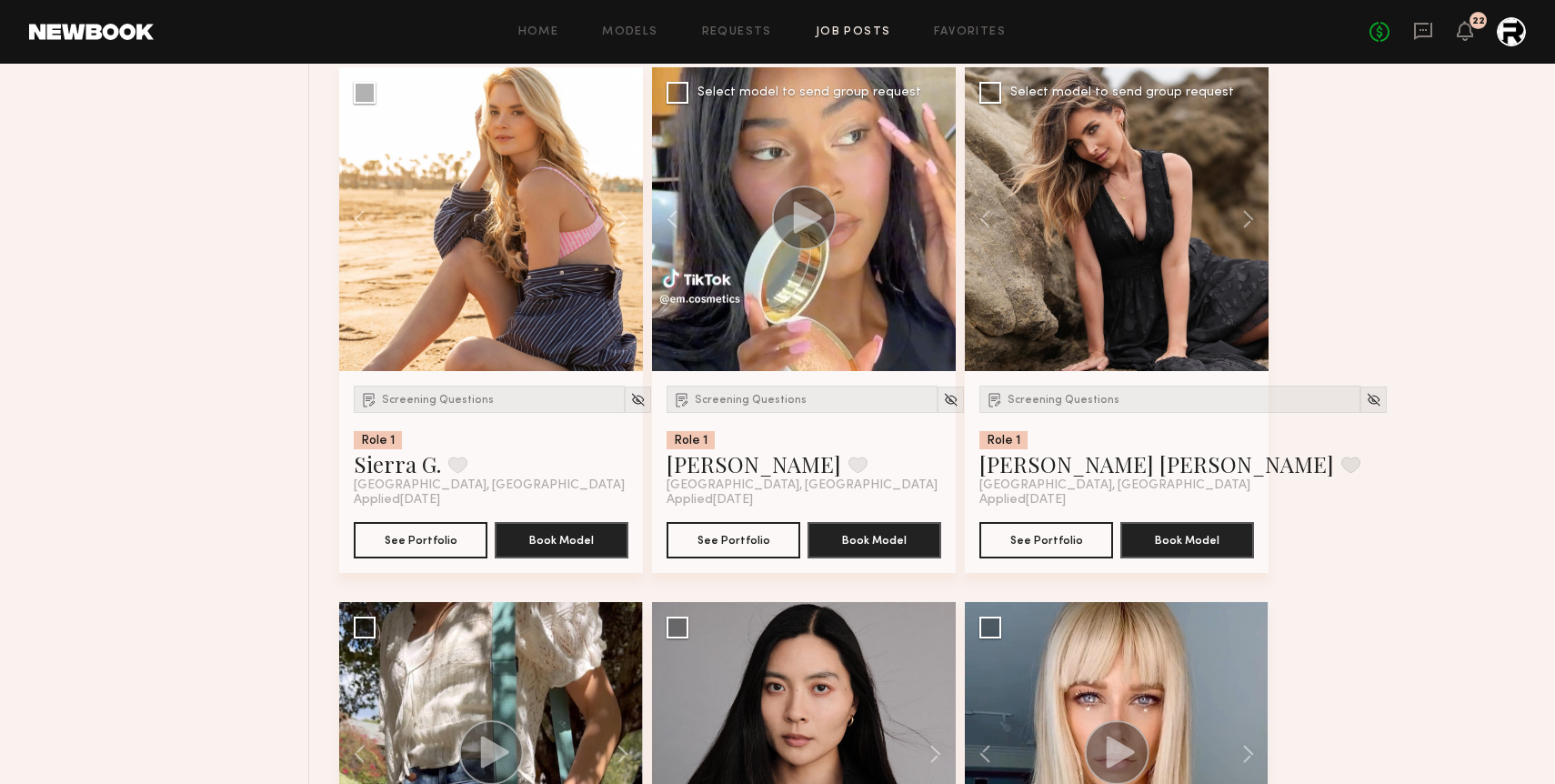
scroll to position [2405, 0]
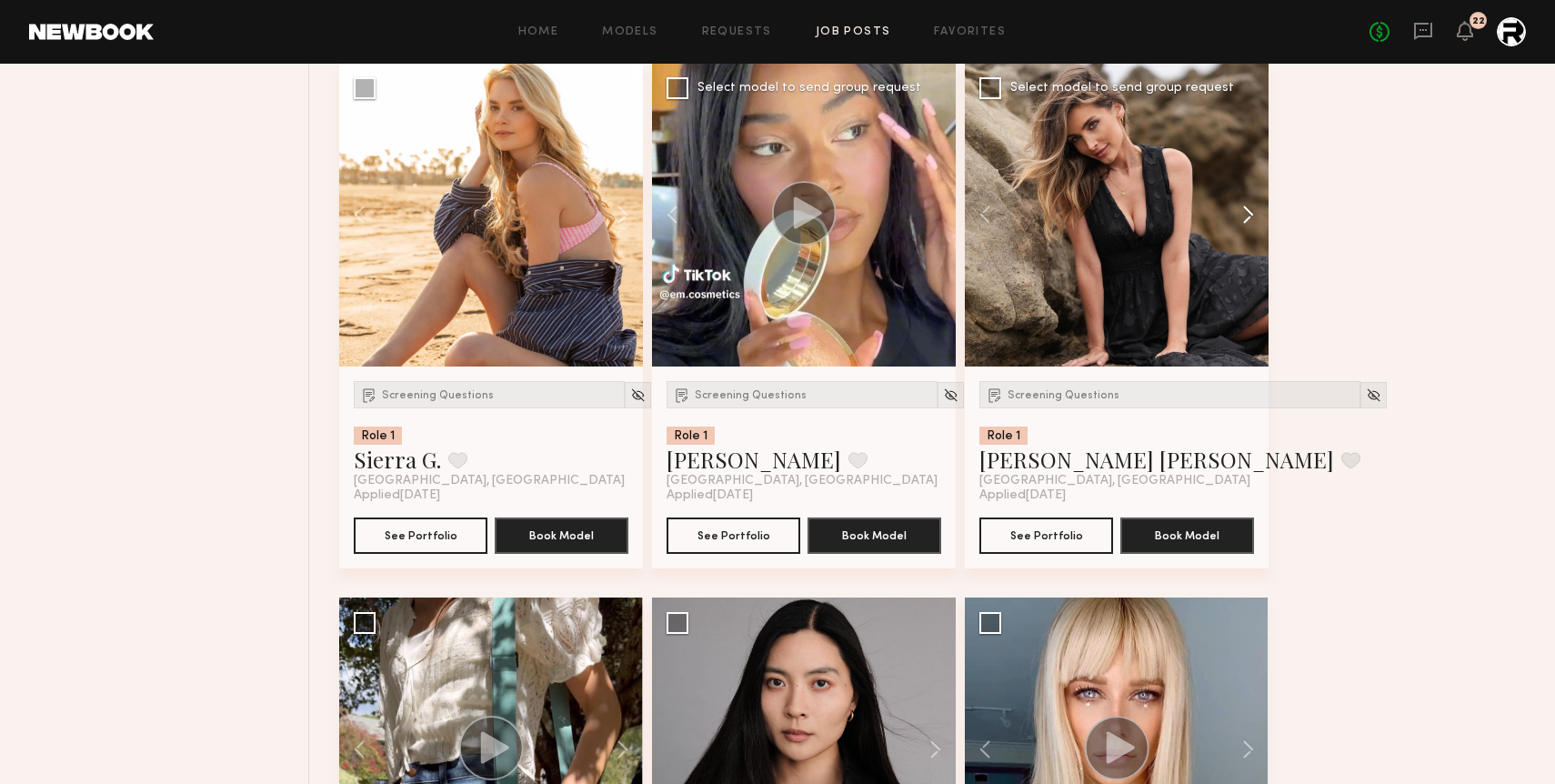
click at [1250, 216] on button at bounding box center [1239, 214] width 58 height 303
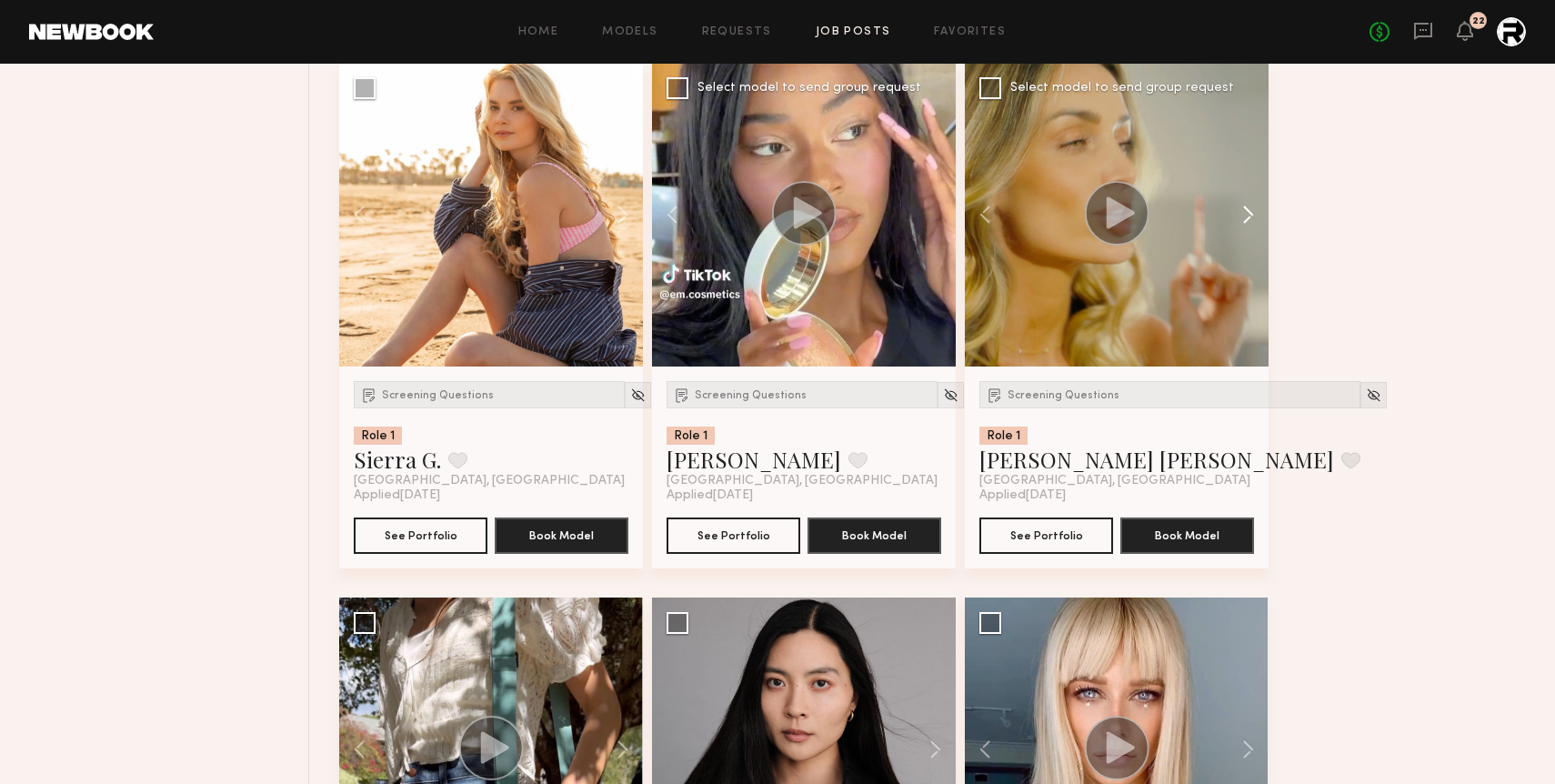
click at [1250, 216] on button at bounding box center [1239, 214] width 58 height 303
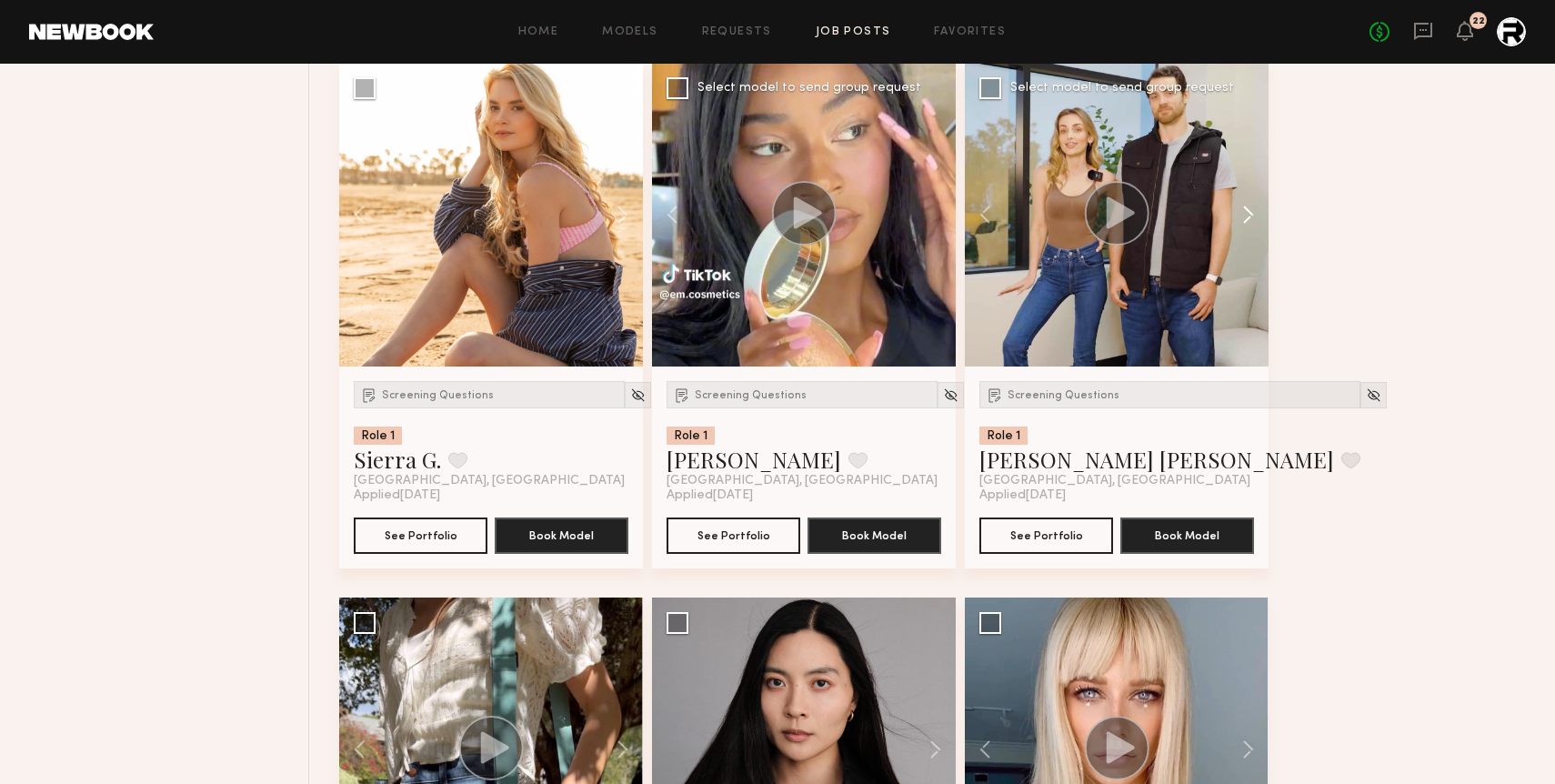
click at [1250, 216] on button at bounding box center [1239, 214] width 58 height 303
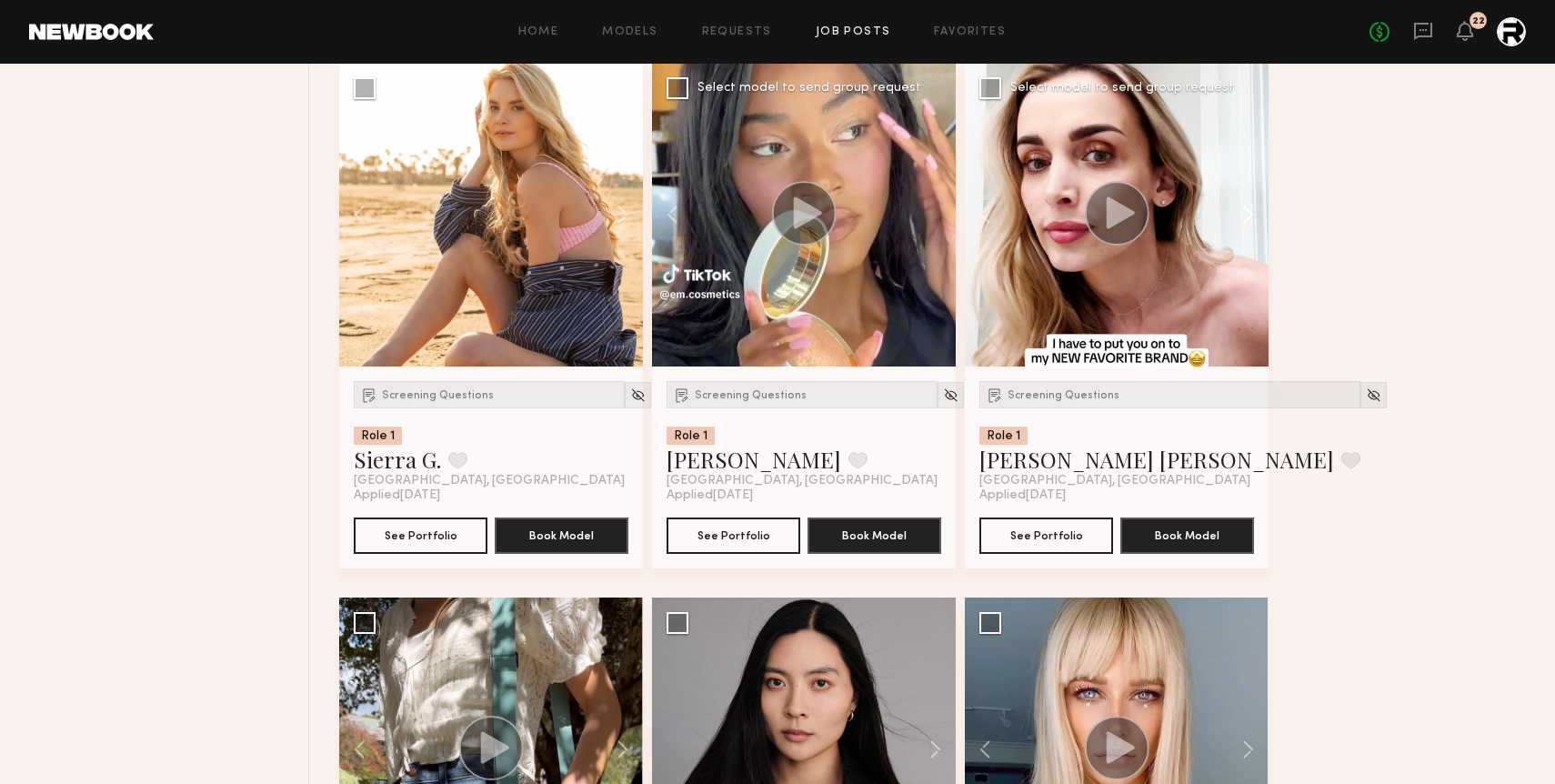
click at [1250, 216] on button at bounding box center [1239, 214] width 58 height 303
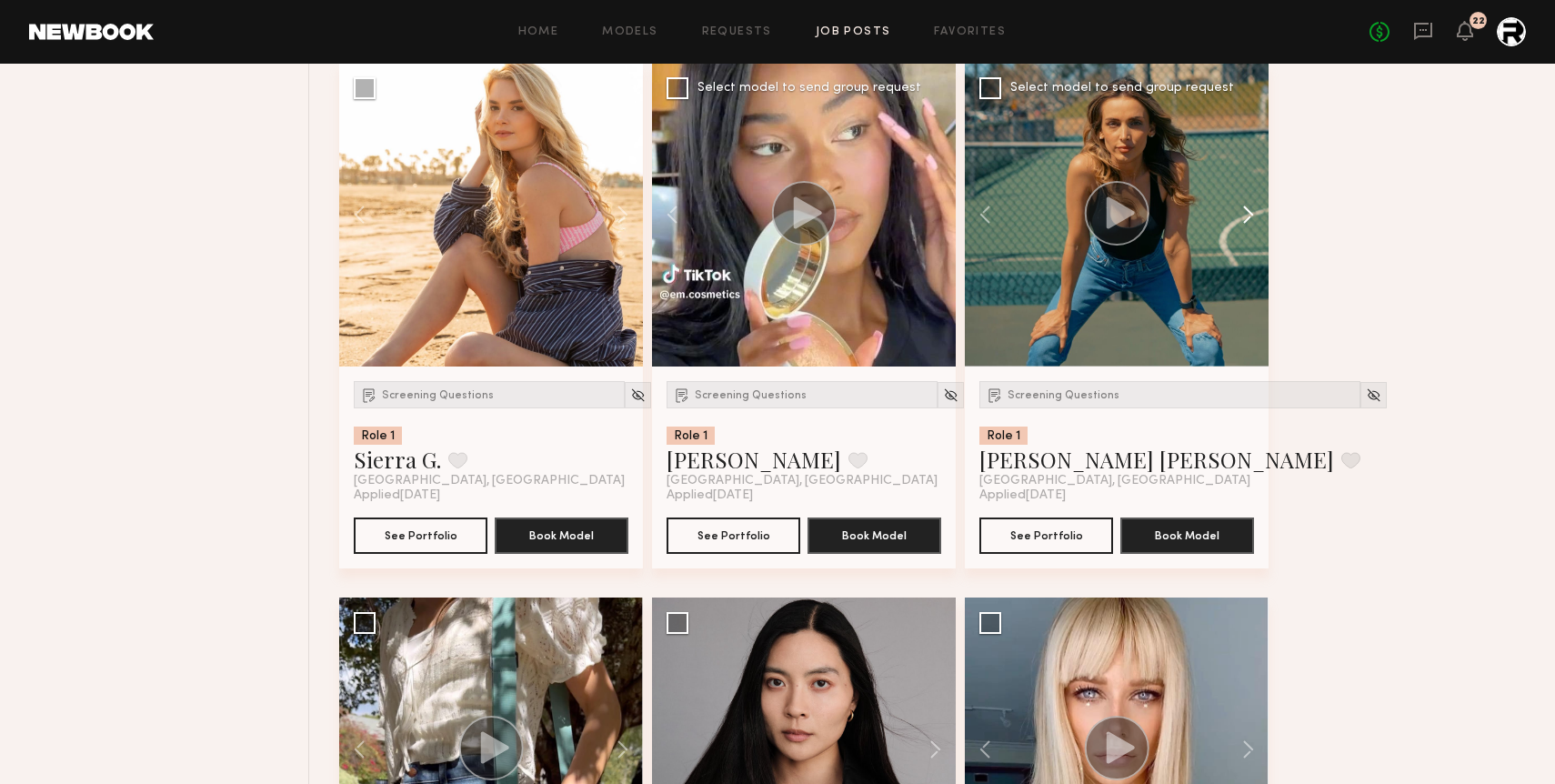
click at [1250, 216] on button at bounding box center [1239, 214] width 58 height 303
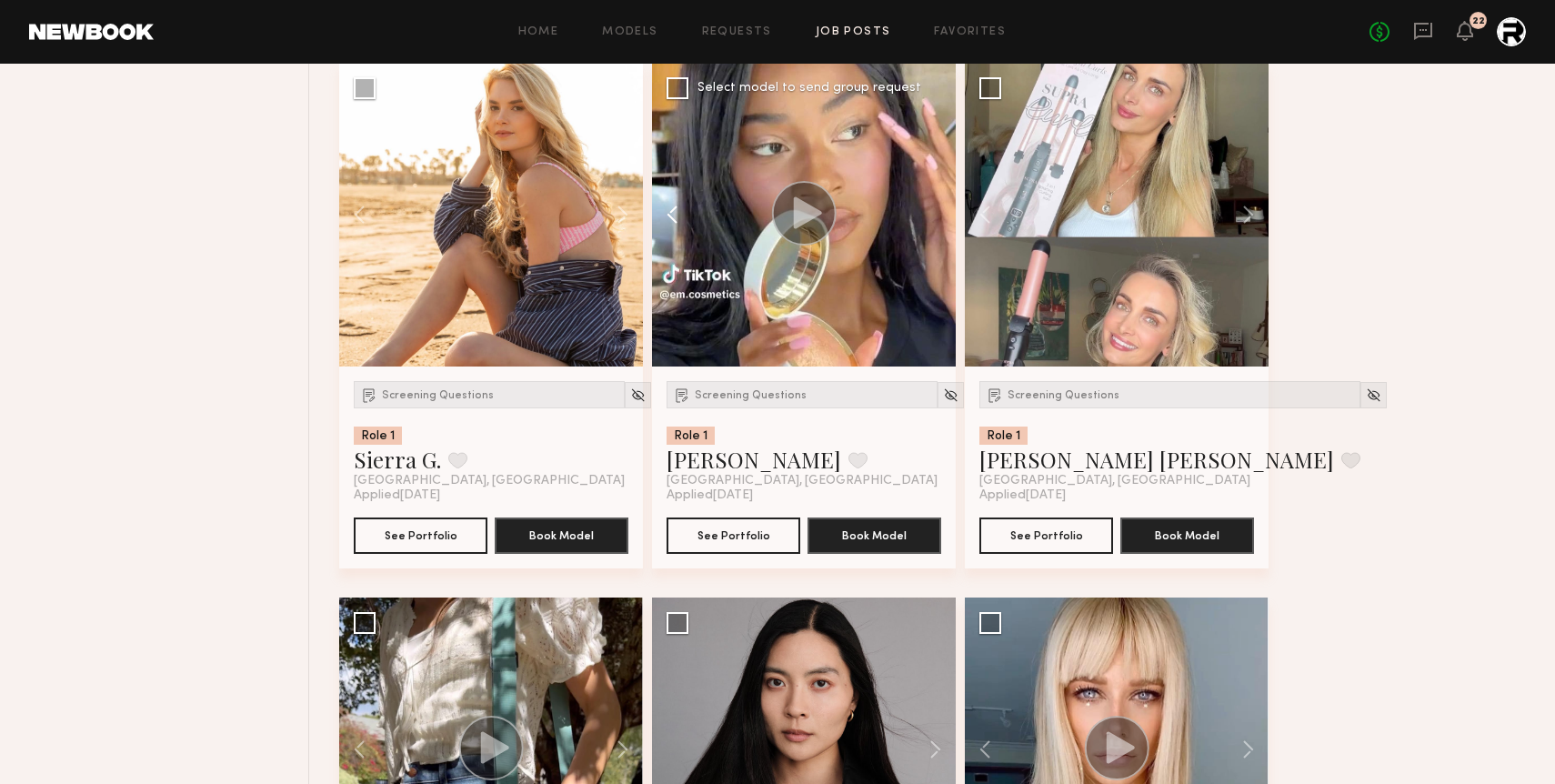
click at [672, 210] on button at bounding box center [681, 214] width 58 height 303
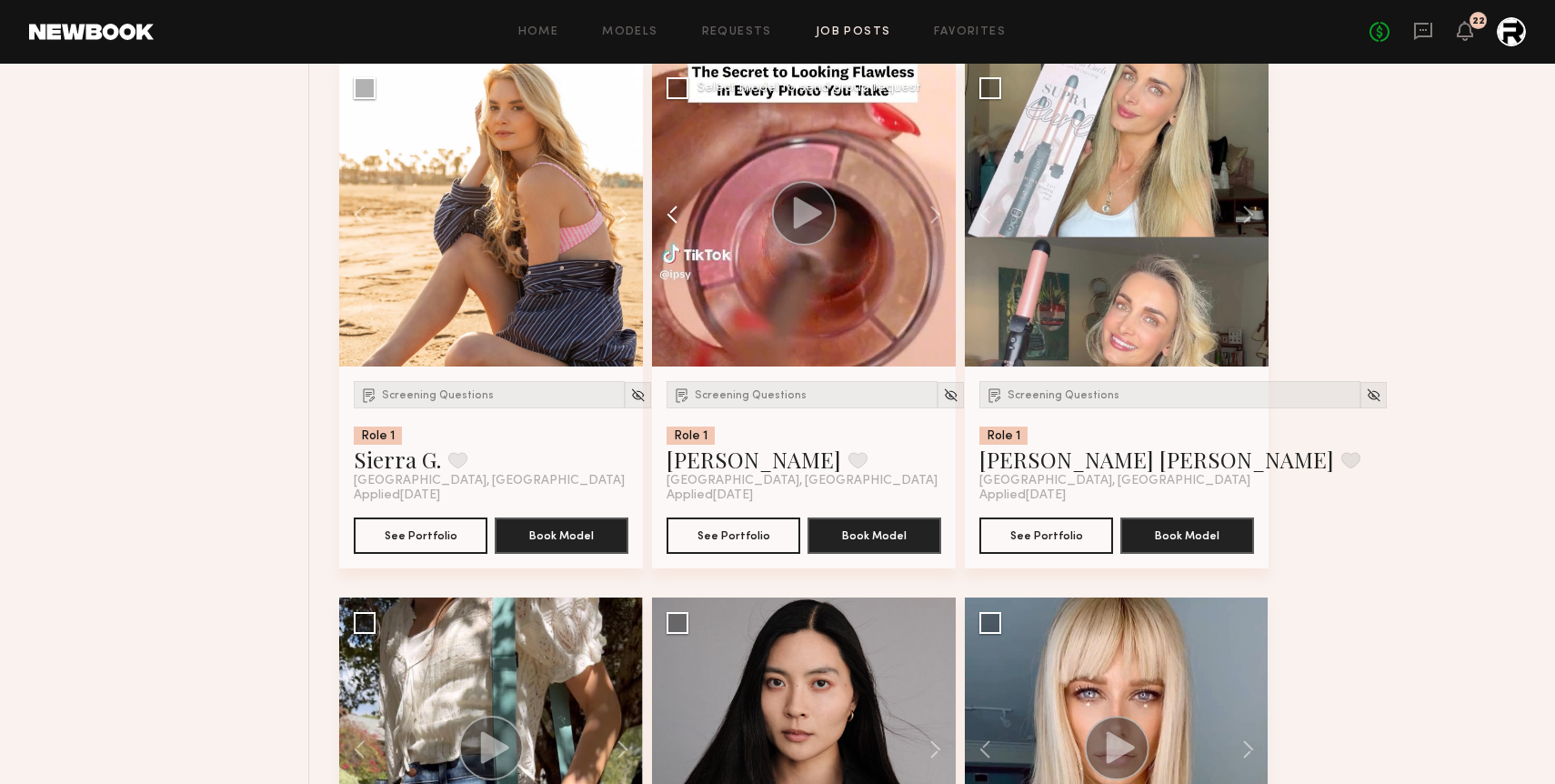
click at [672, 210] on button at bounding box center [681, 214] width 58 height 303
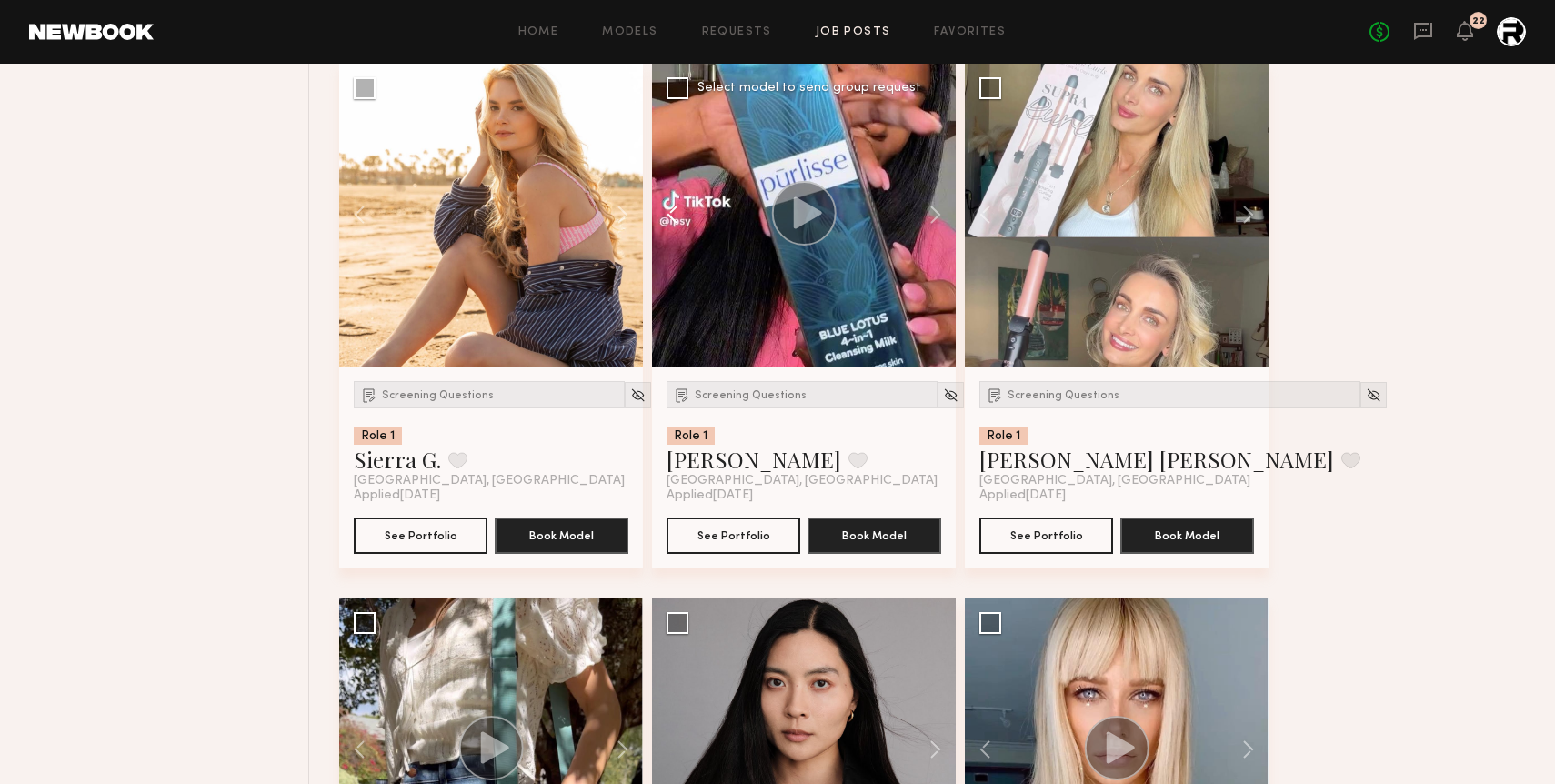
click at [672, 210] on button at bounding box center [681, 214] width 58 height 303
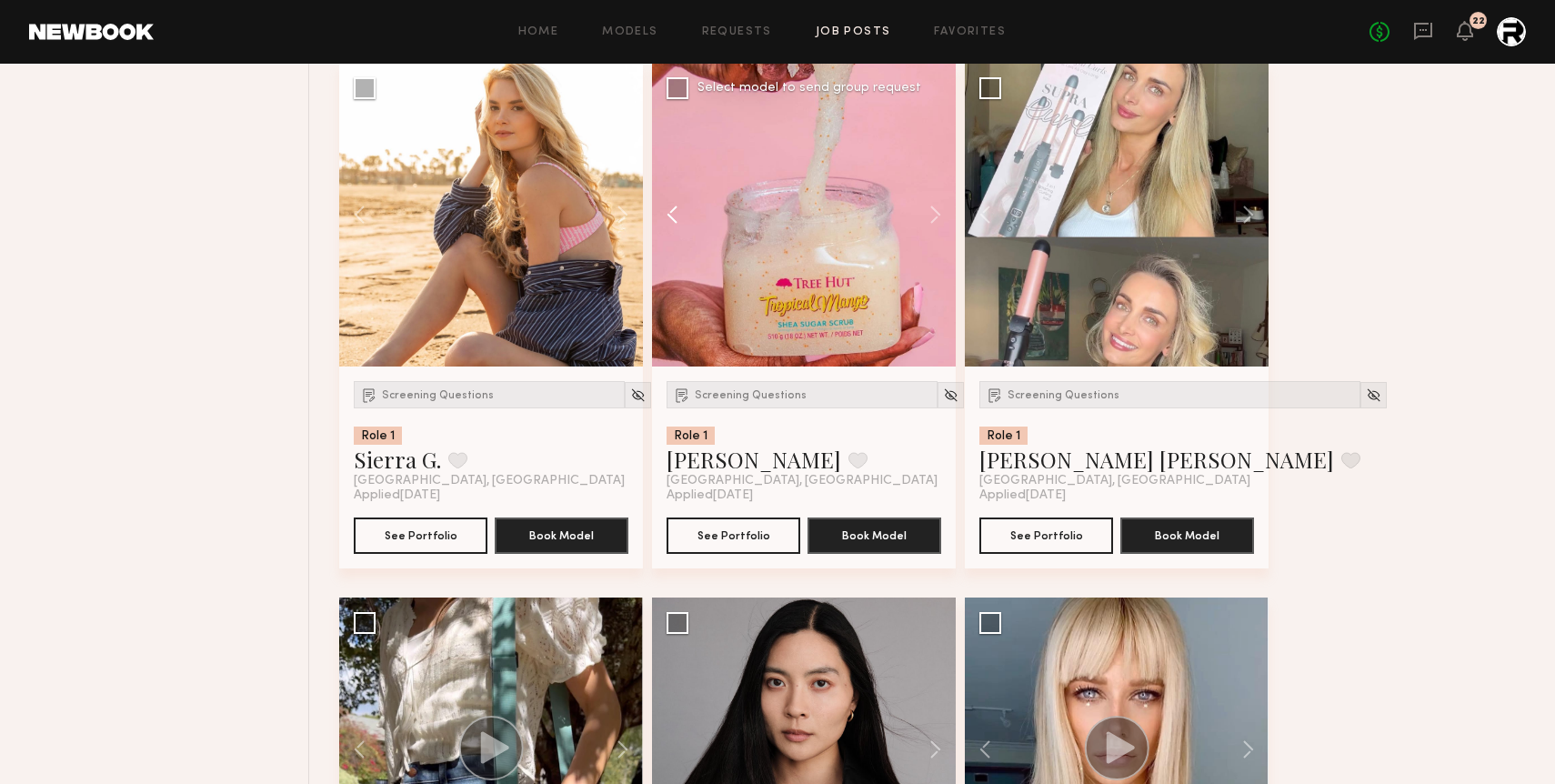
click at [672, 210] on button at bounding box center [681, 214] width 58 height 303
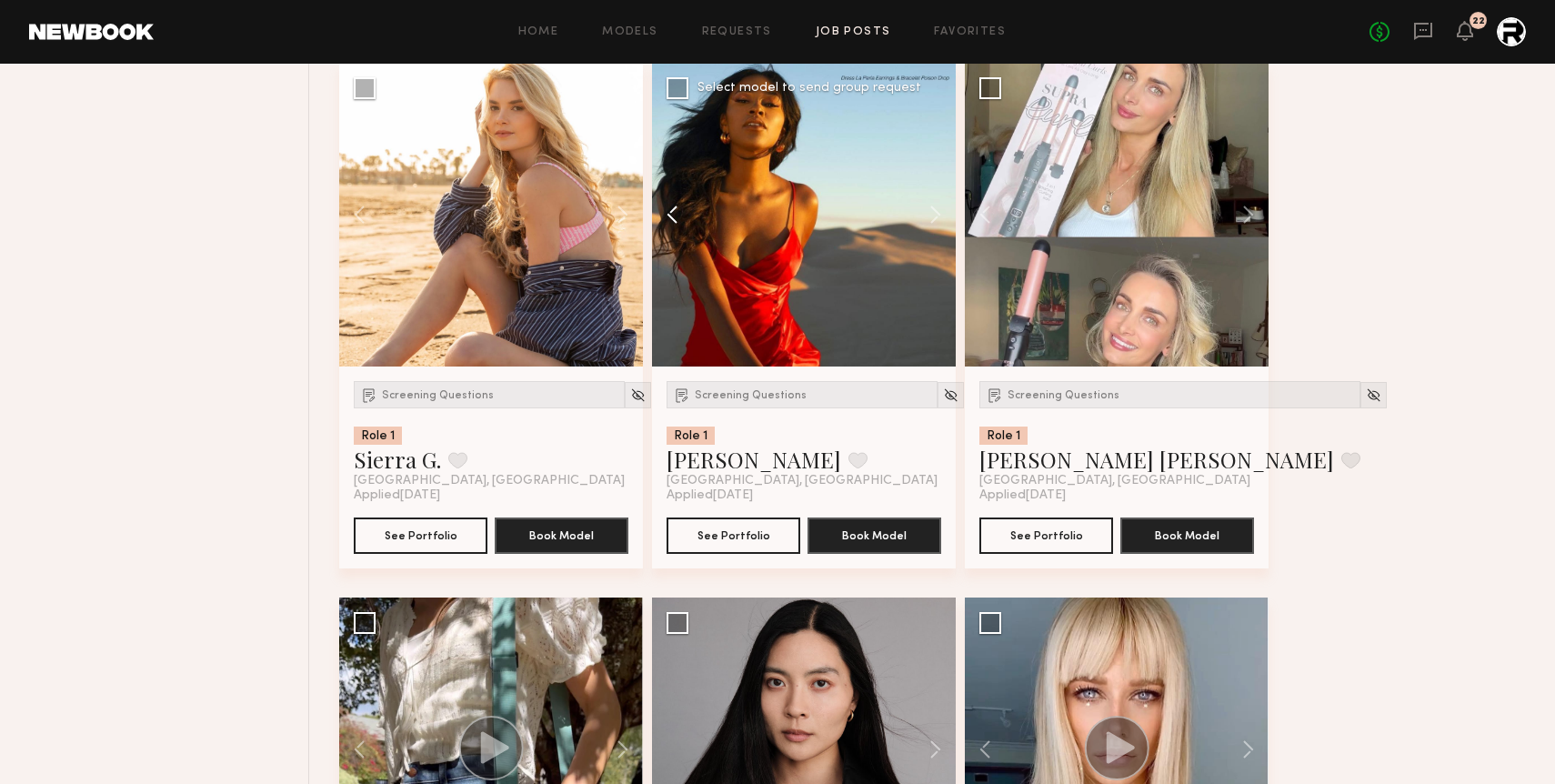
click at [672, 210] on button at bounding box center [681, 214] width 58 height 303
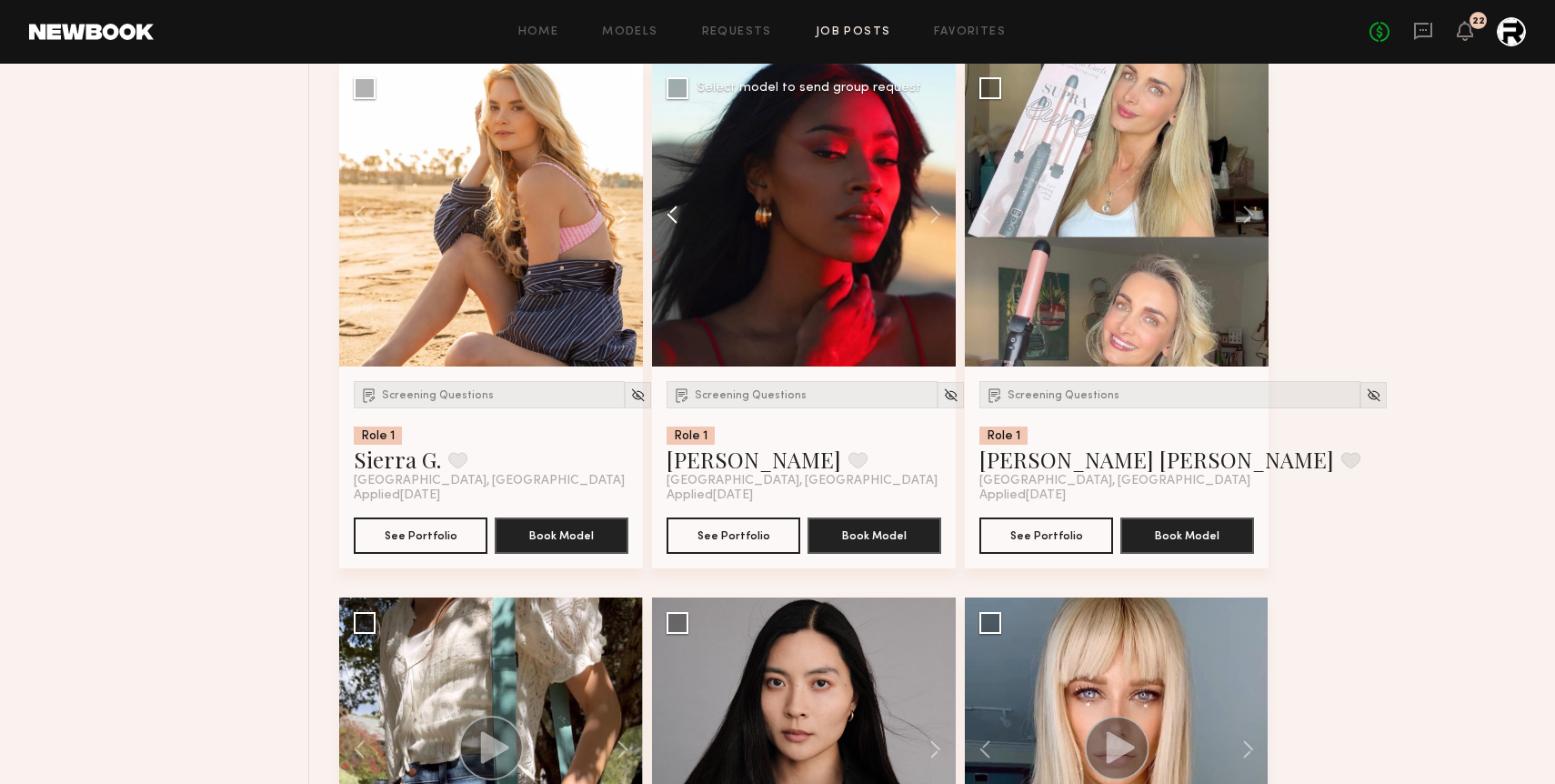
click at [672, 210] on button at bounding box center [681, 214] width 58 height 303
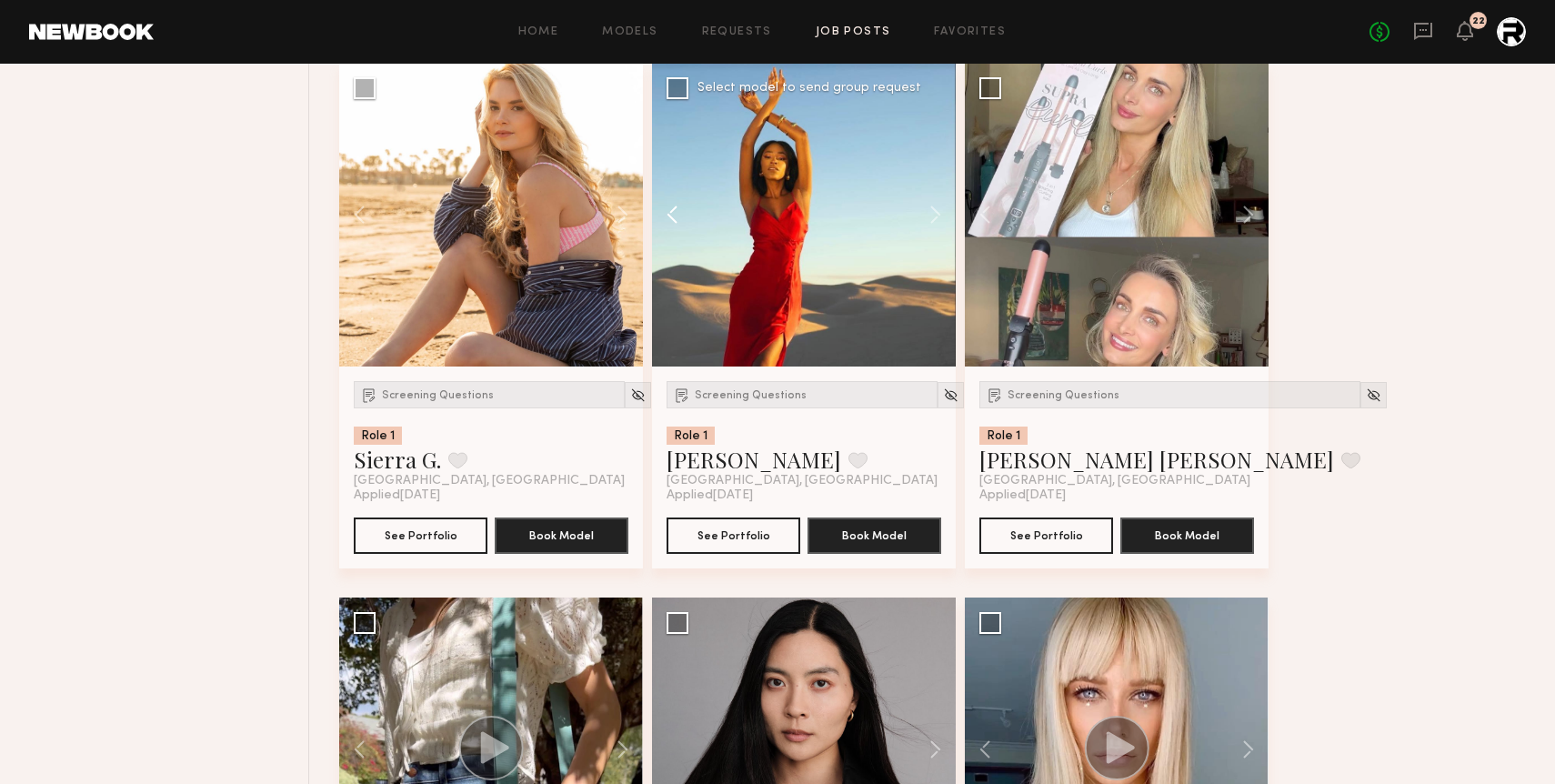
click at [672, 210] on button at bounding box center [681, 214] width 58 height 303
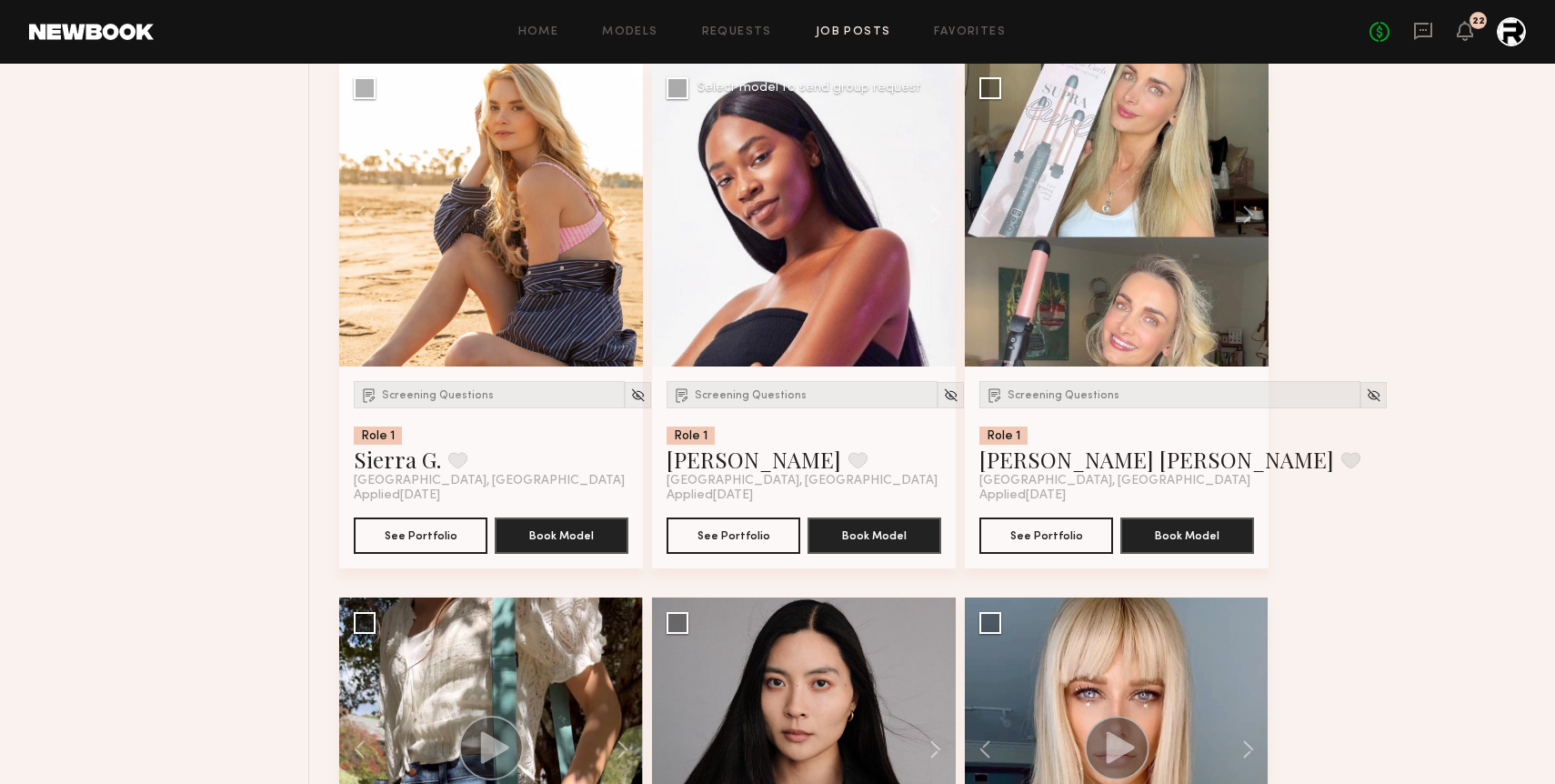
click at [672, 210] on div at bounding box center [803, 214] width 304 height 303
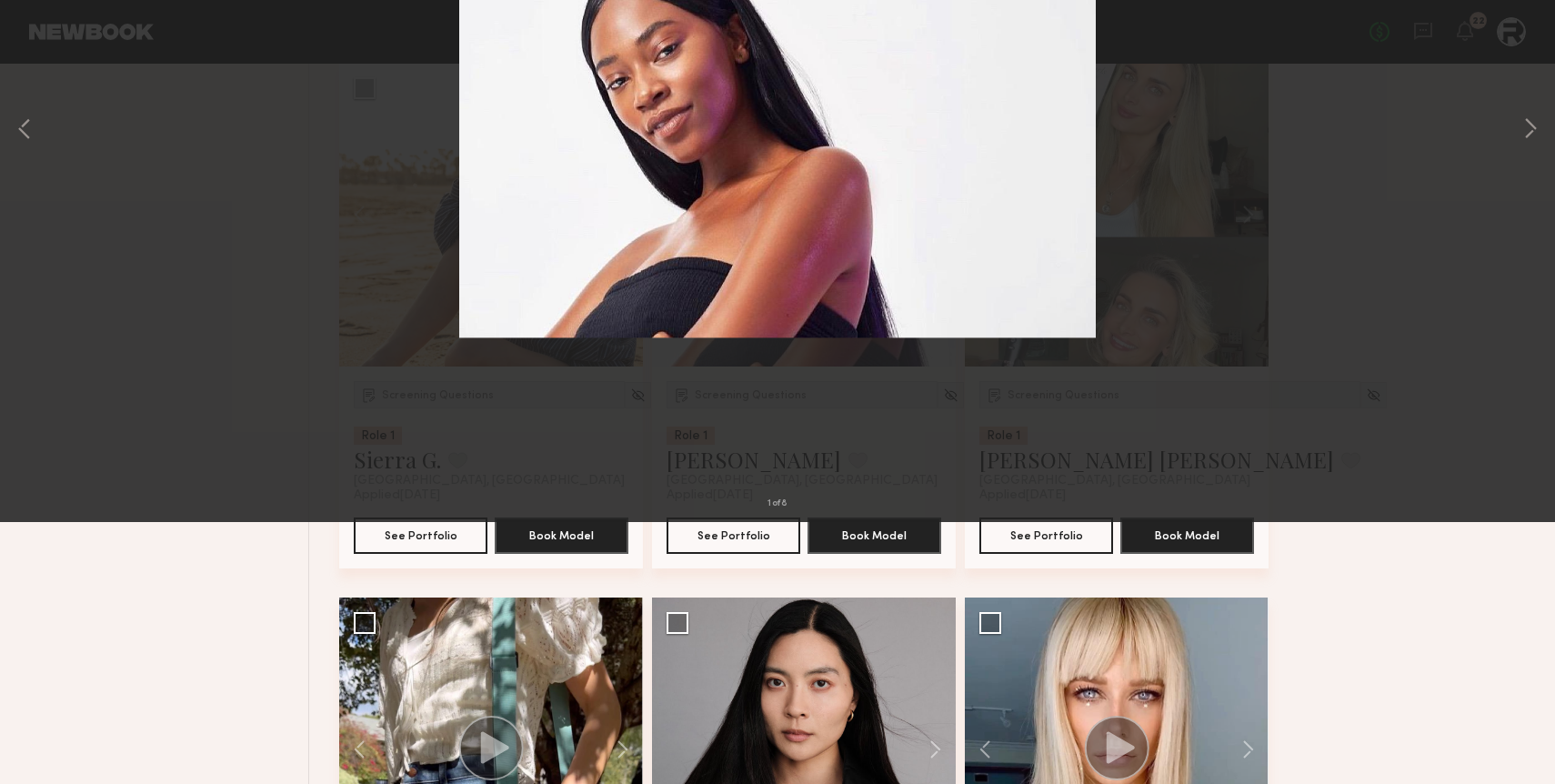
click at [46, 37] on button at bounding box center [41, 43] width 29 height 33
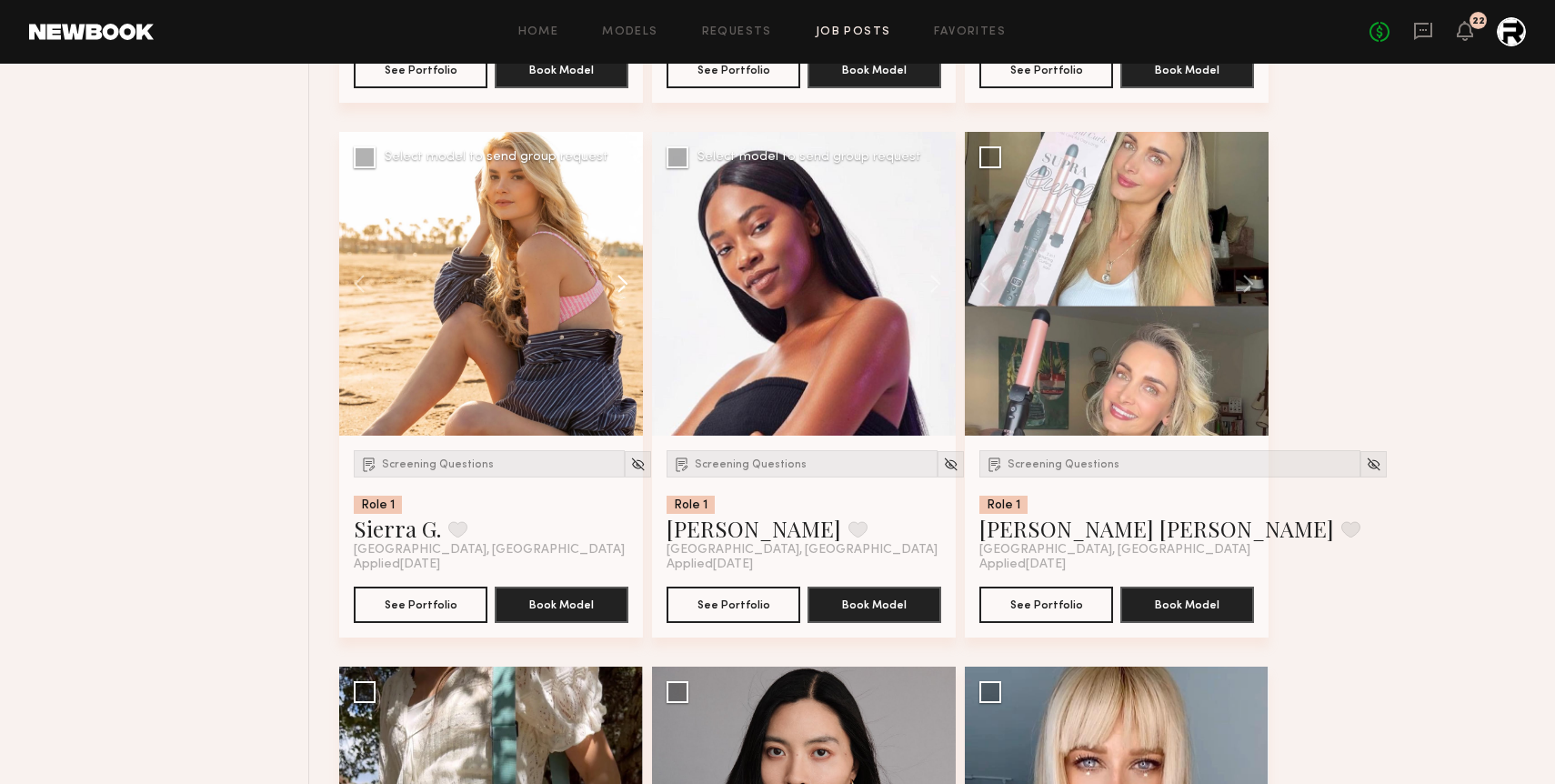
scroll to position [2321, 0]
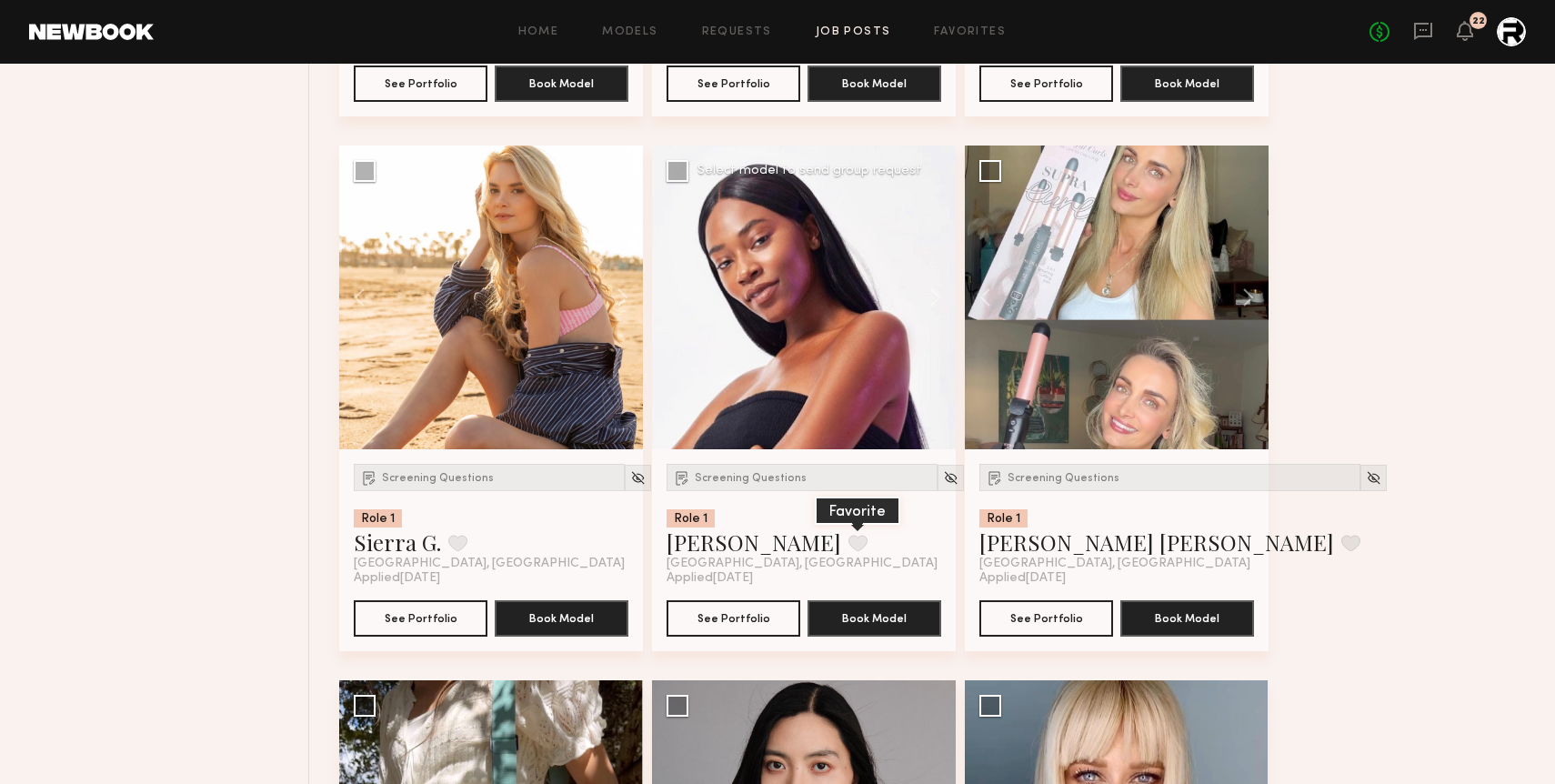
click at [848, 549] on button at bounding box center [857, 542] width 19 height 16
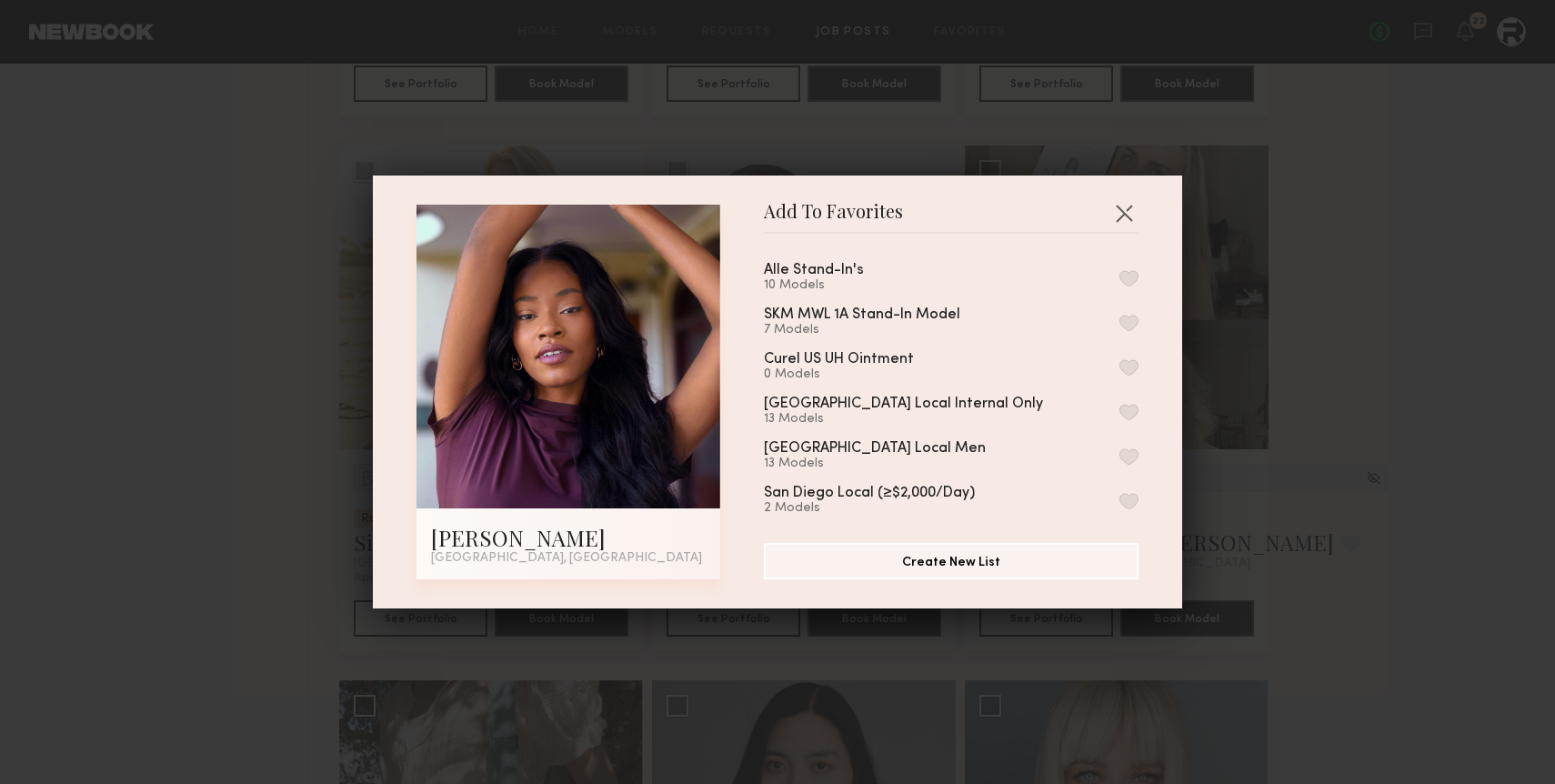
click at [1132, 275] on button "button" at bounding box center [1129, 278] width 19 height 16
click at [1123, 206] on button "button" at bounding box center [1124, 212] width 29 height 29
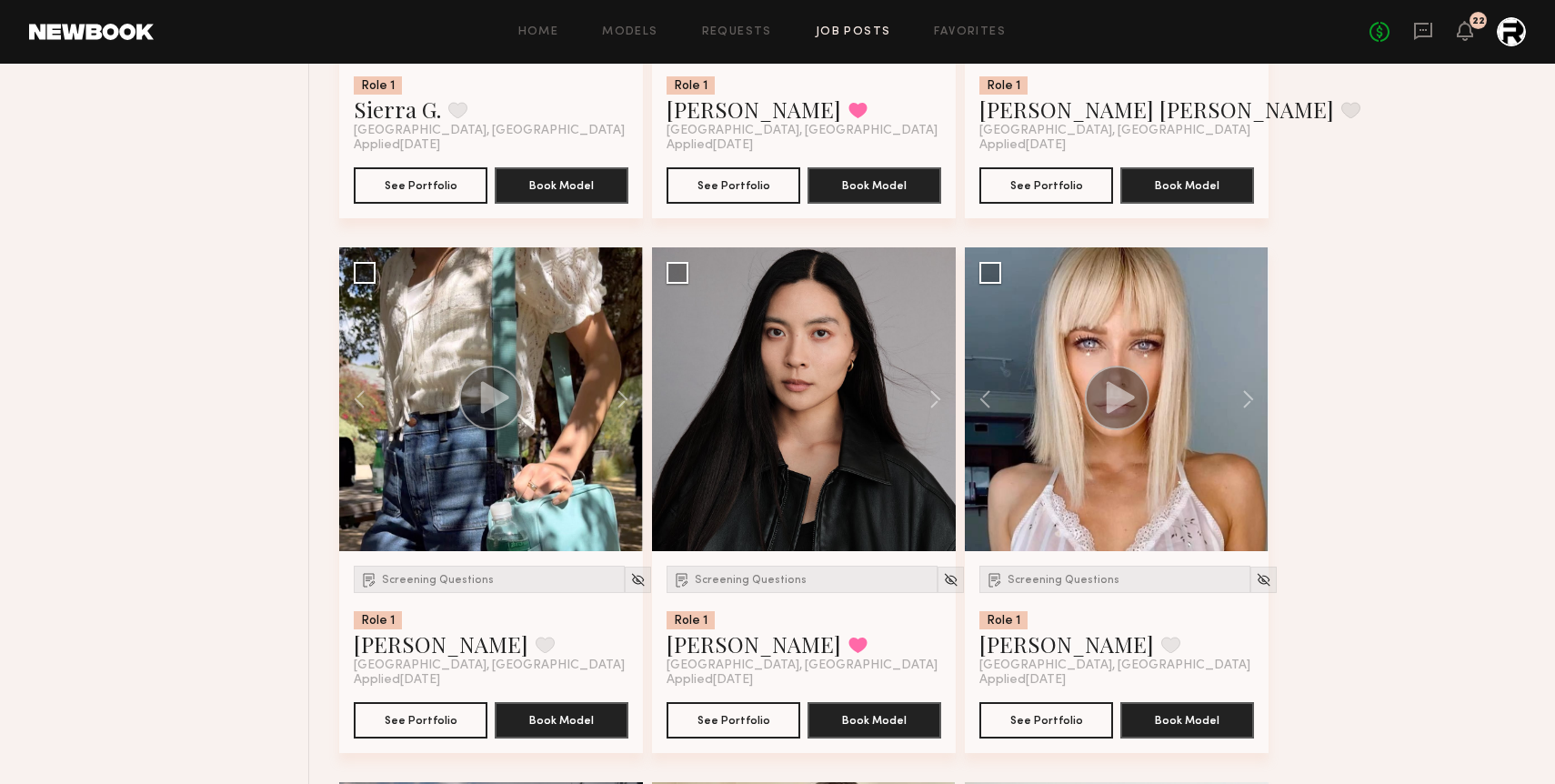
scroll to position [2776, 0]
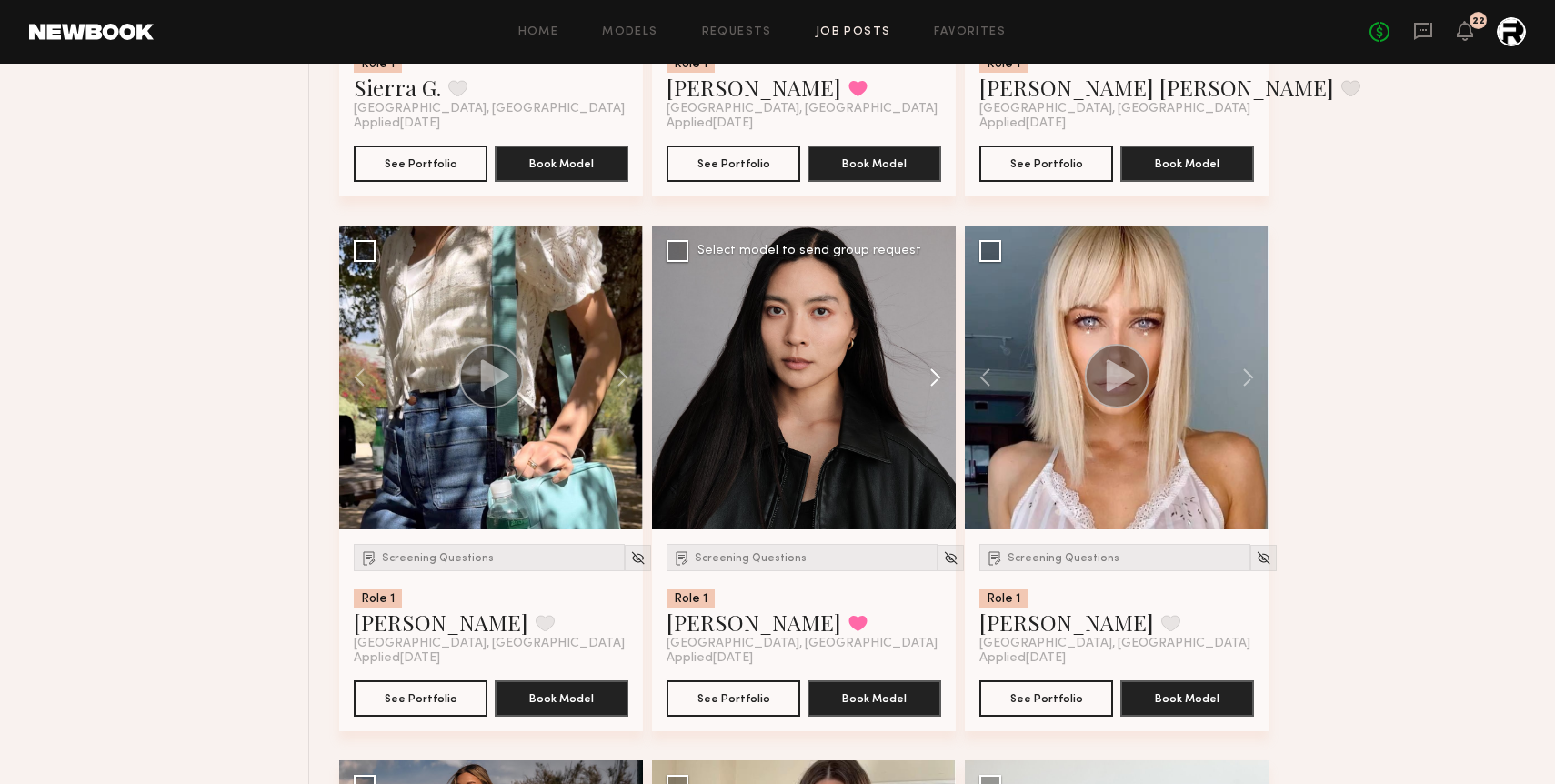
click at [940, 379] on button at bounding box center [927, 377] width 58 height 303
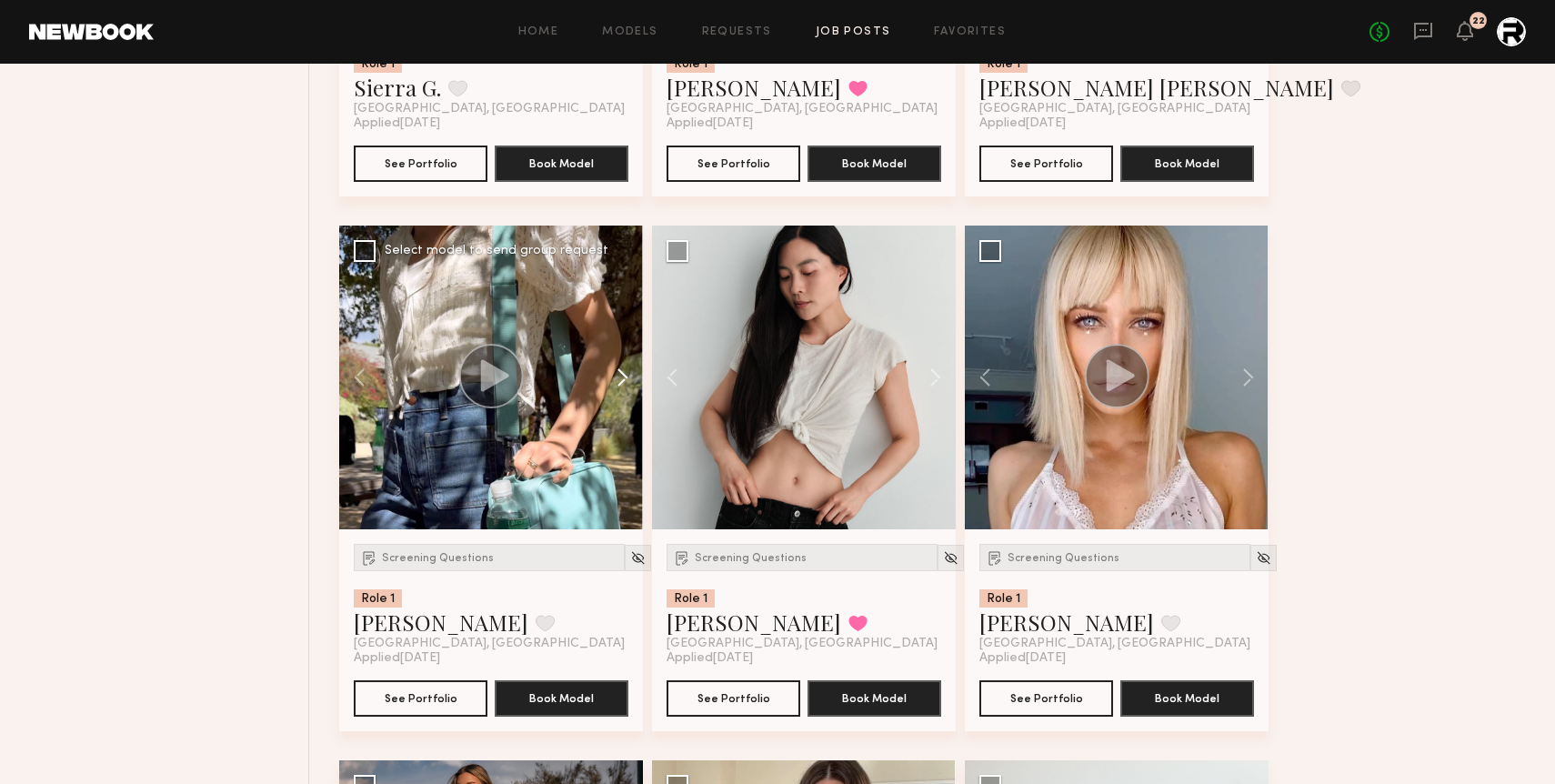
click at [627, 374] on button at bounding box center [613, 377] width 58 height 303
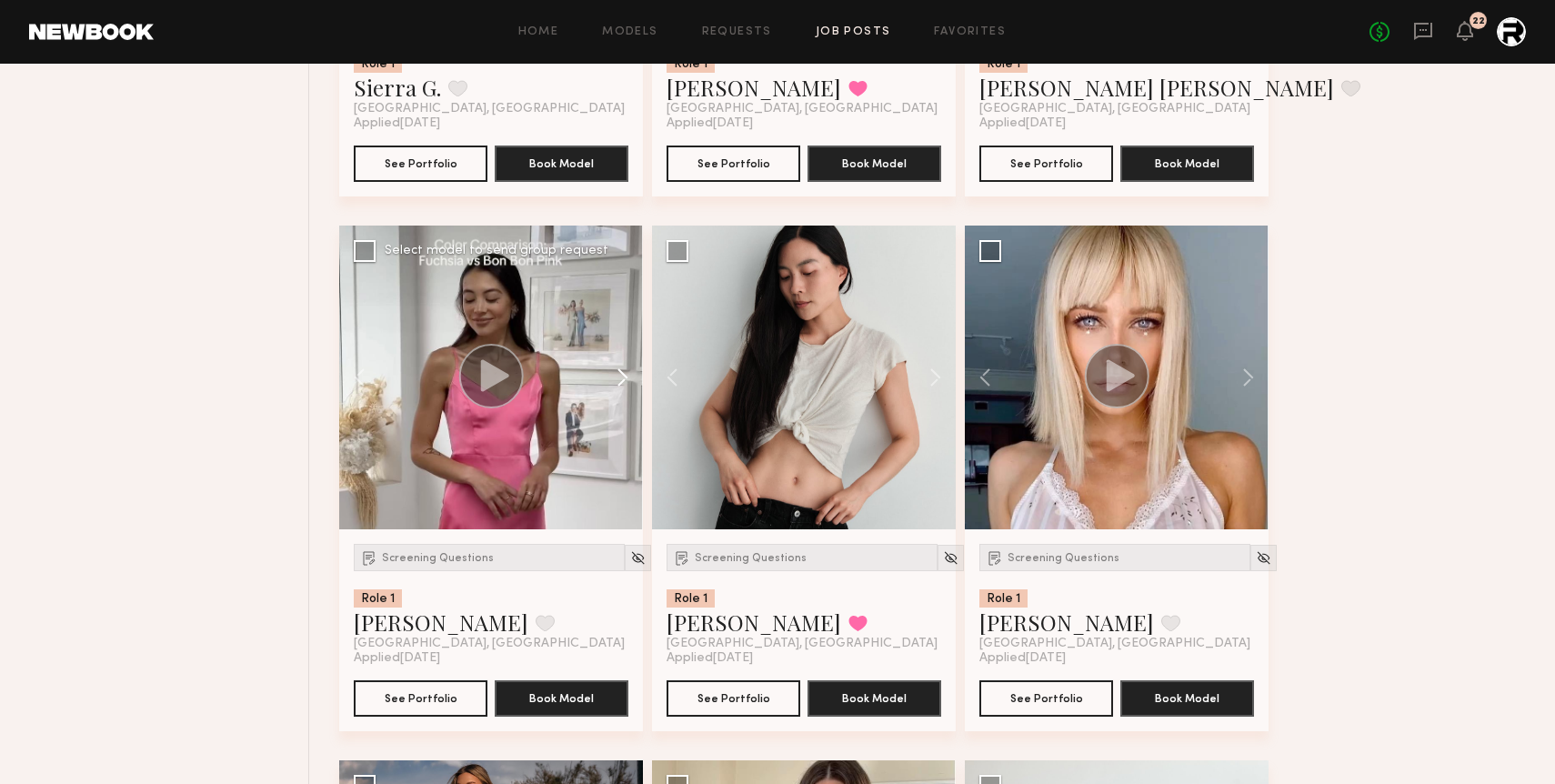
click at [627, 374] on button at bounding box center [613, 377] width 58 height 303
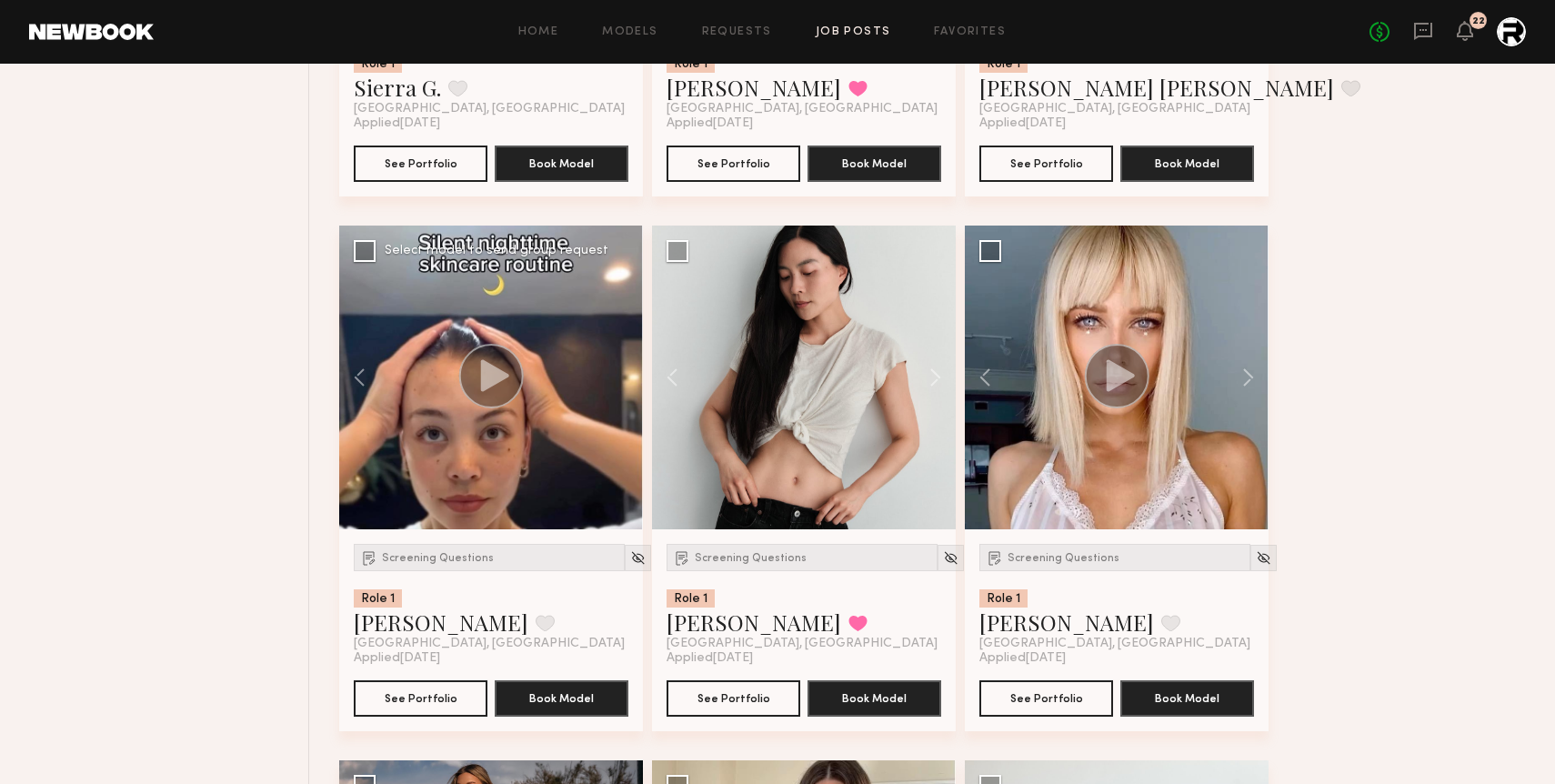
click at [627, 374] on div at bounding box center [491, 377] width 304 height 303
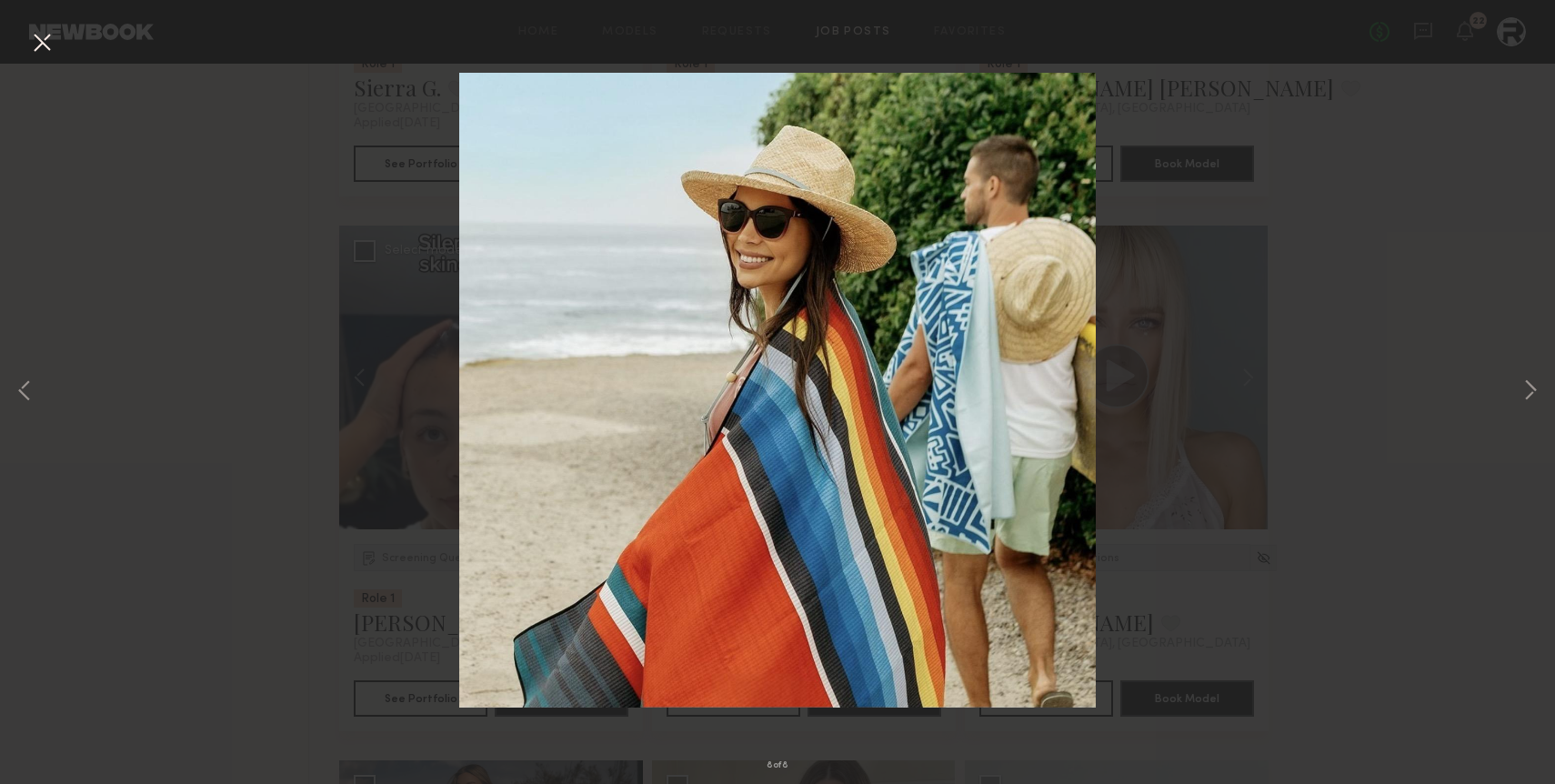
click at [40, 42] on button at bounding box center [41, 43] width 29 height 33
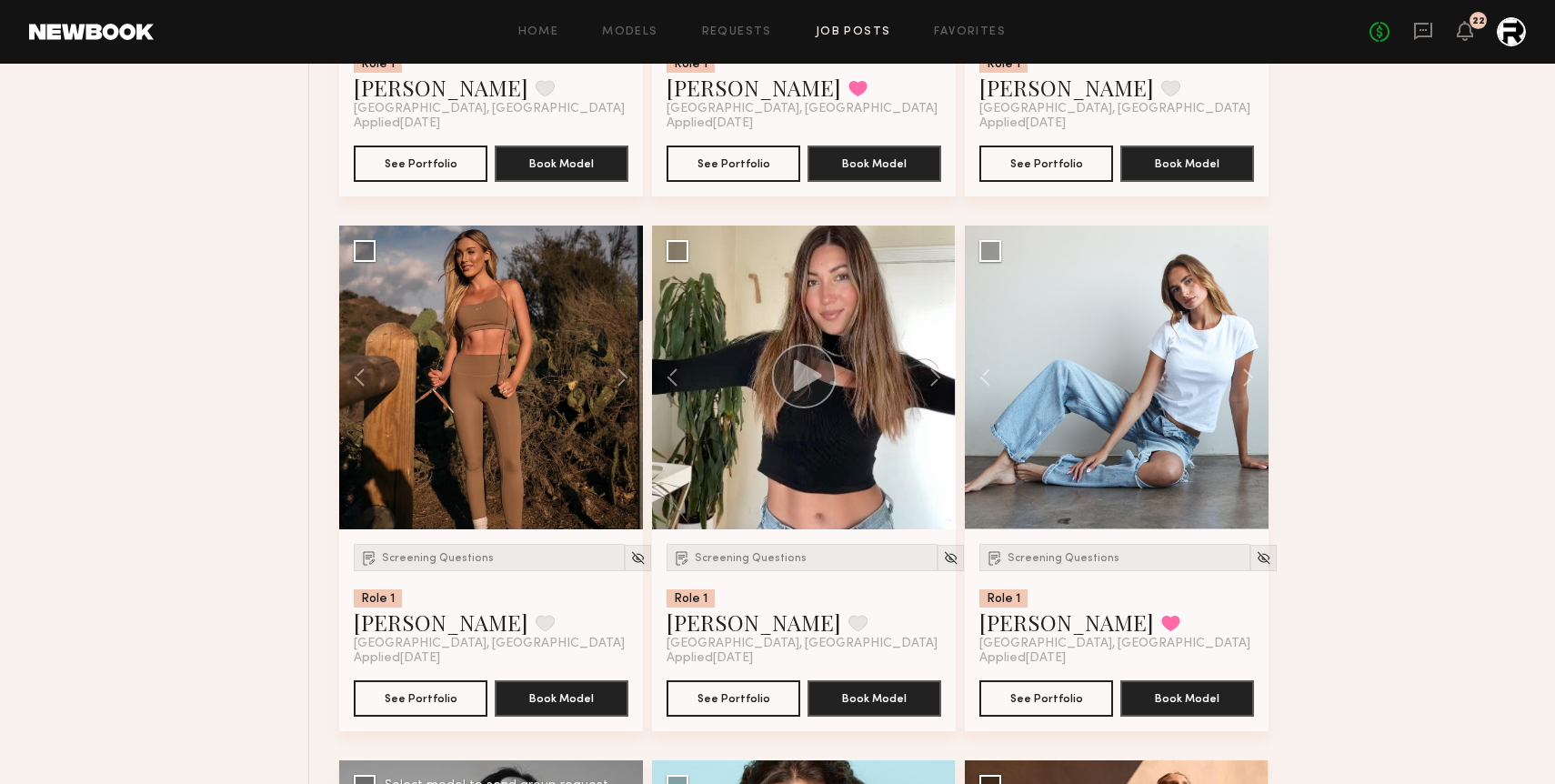
scroll to position [3313, 0]
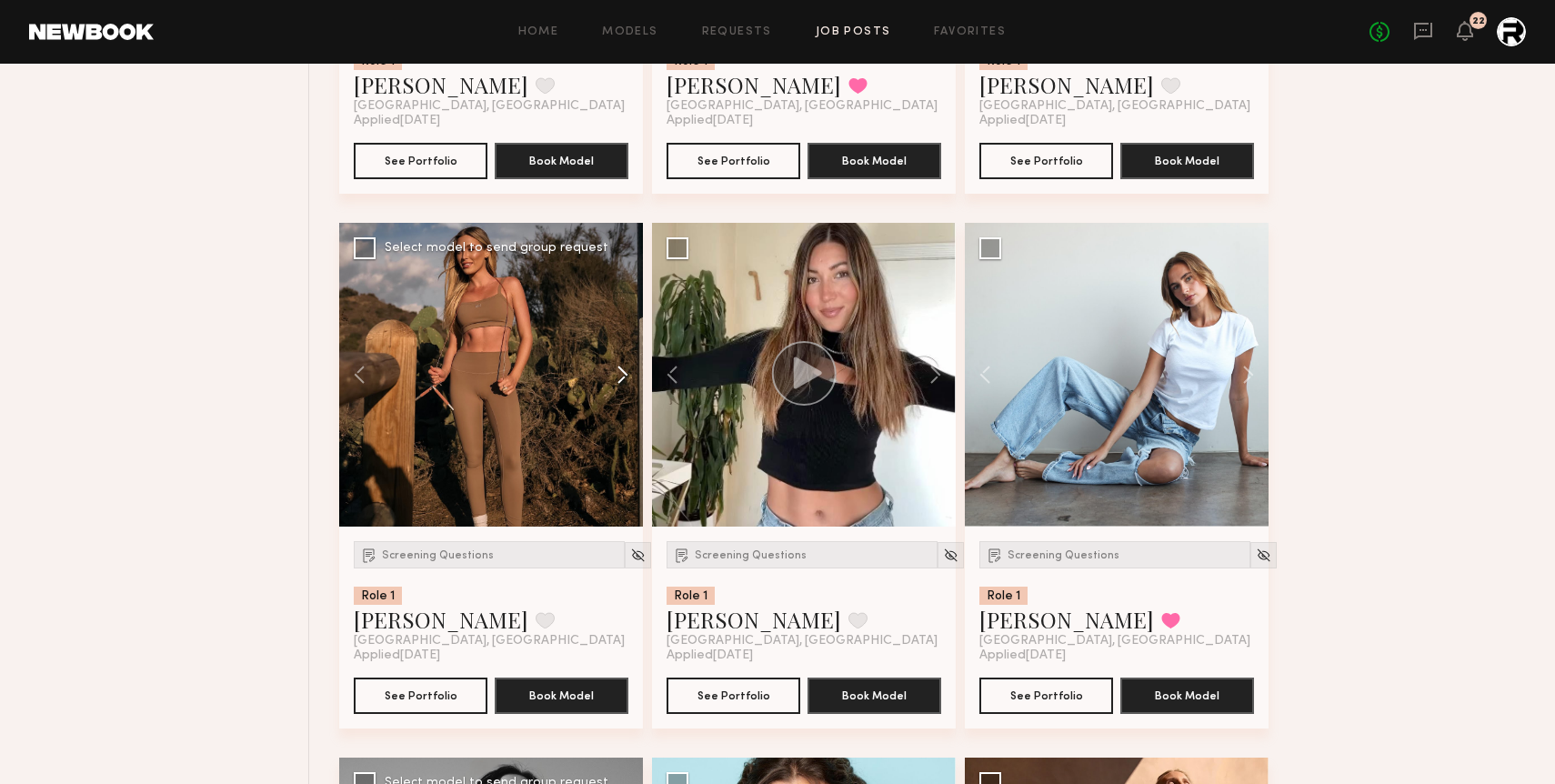
click at [616, 373] on button at bounding box center [613, 374] width 58 height 303
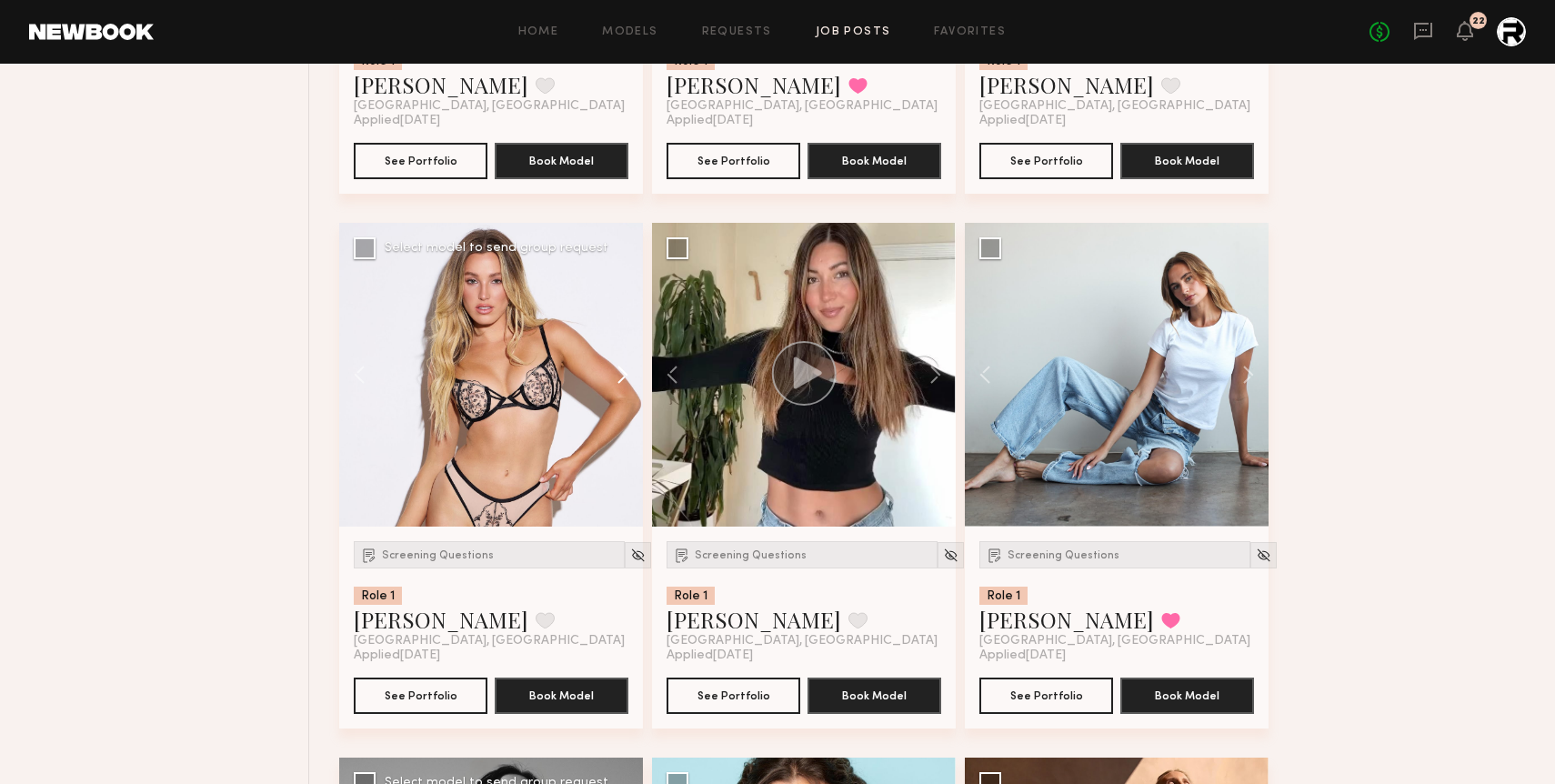
click at [616, 373] on button at bounding box center [613, 374] width 58 height 303
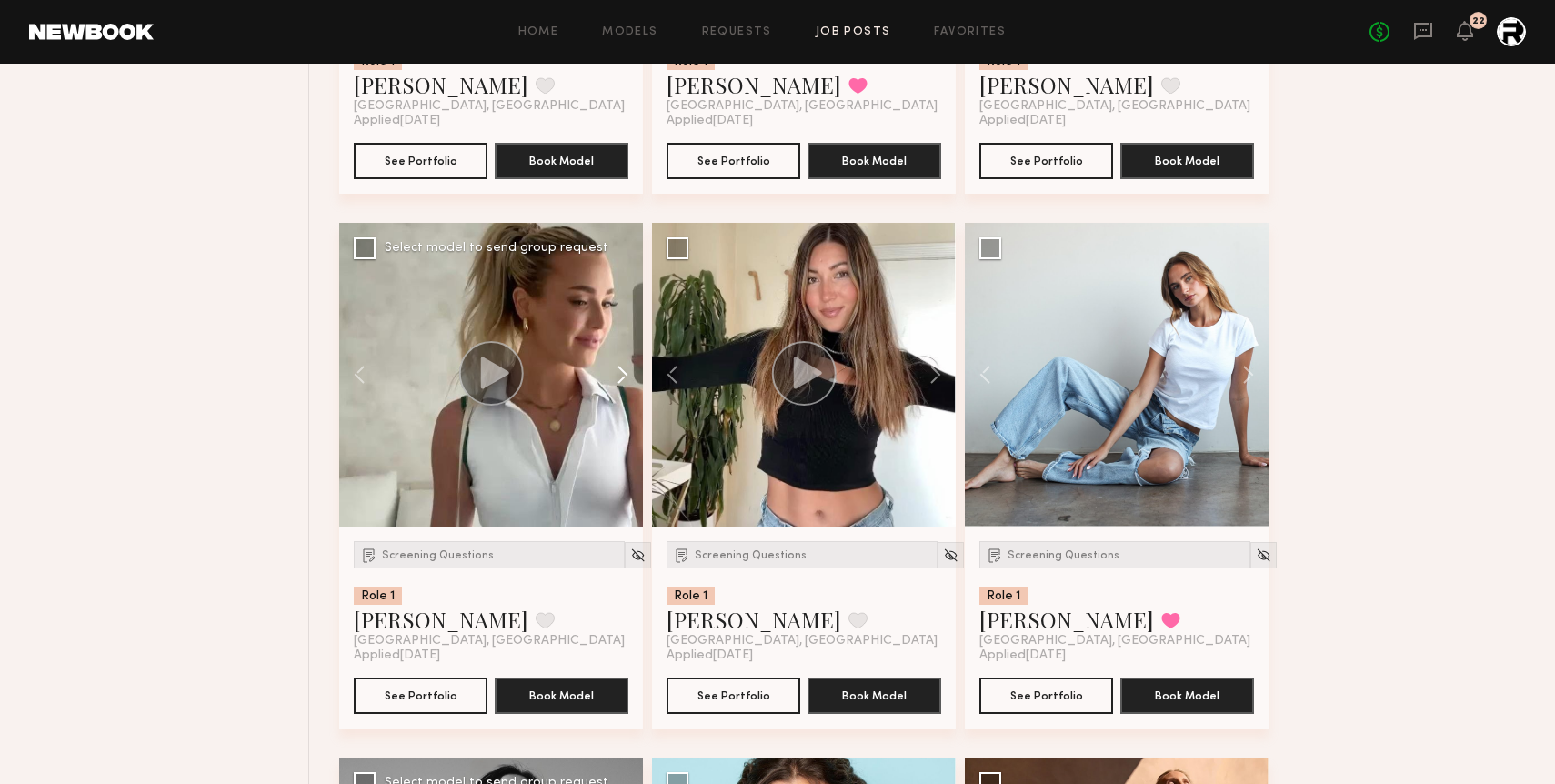
click at [616, 373] on button at bounding box center [613, 374] width 58 height 303
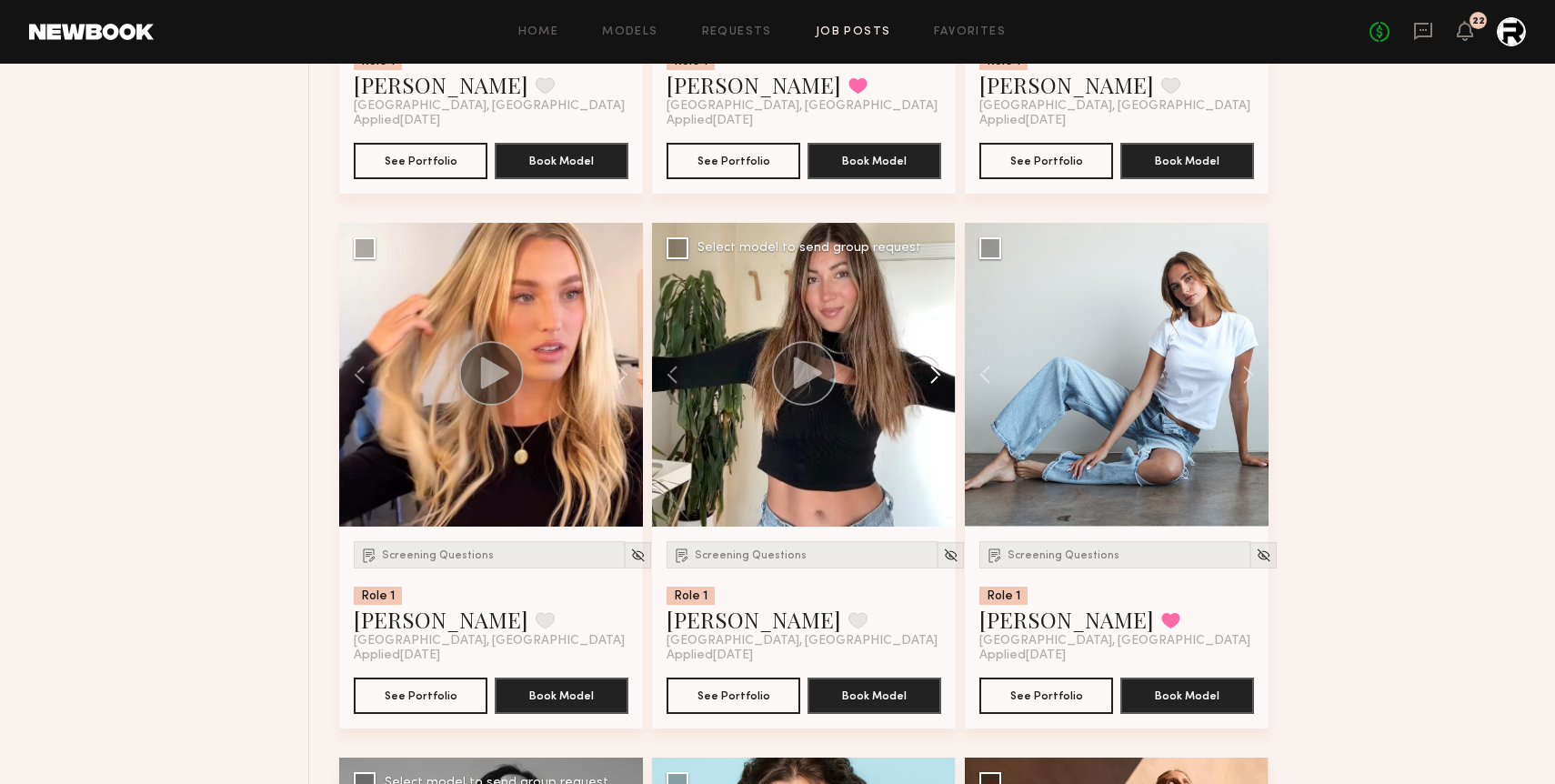
click at [934, 380] on button at bounding box center [927, 374] width 58 height 303
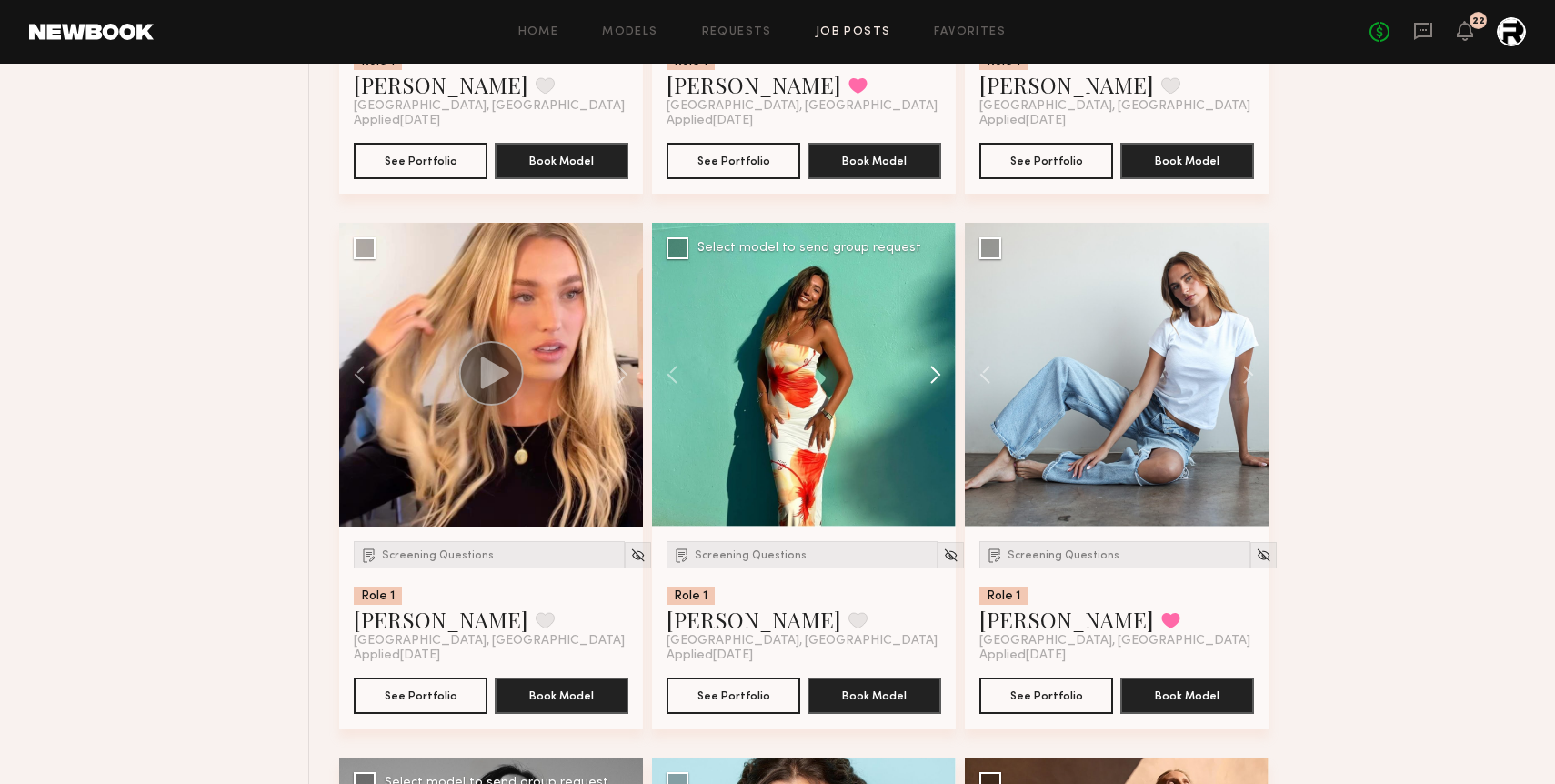
click at [934, 380] on button at bounding box center [927, 374] width 58 height 303
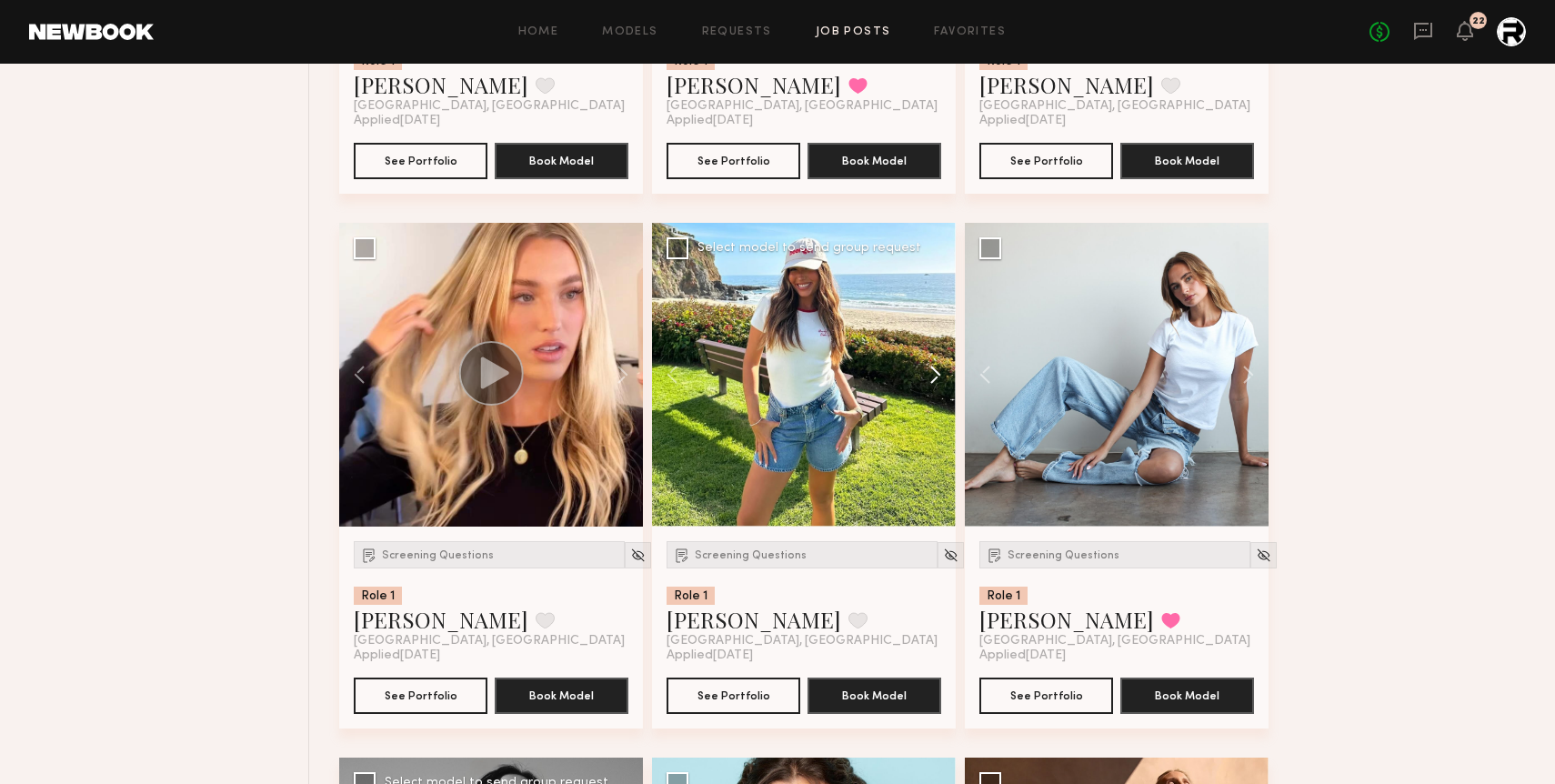
click at [934, 380] on button at bounding box center [927, 374] width 58 height 303
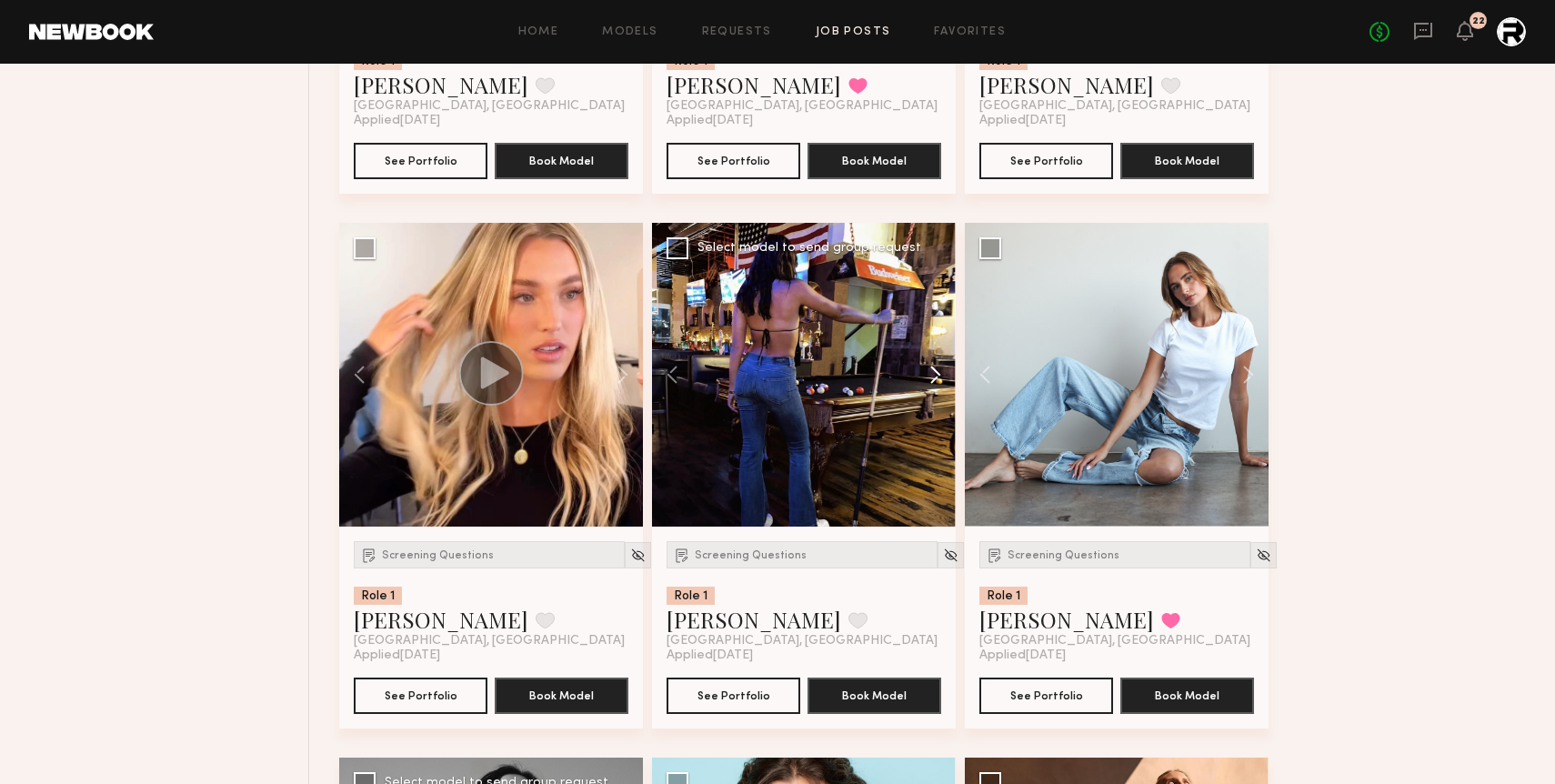
click at [934, 380] on button at bounding box center [927, 374] width 58 height 303
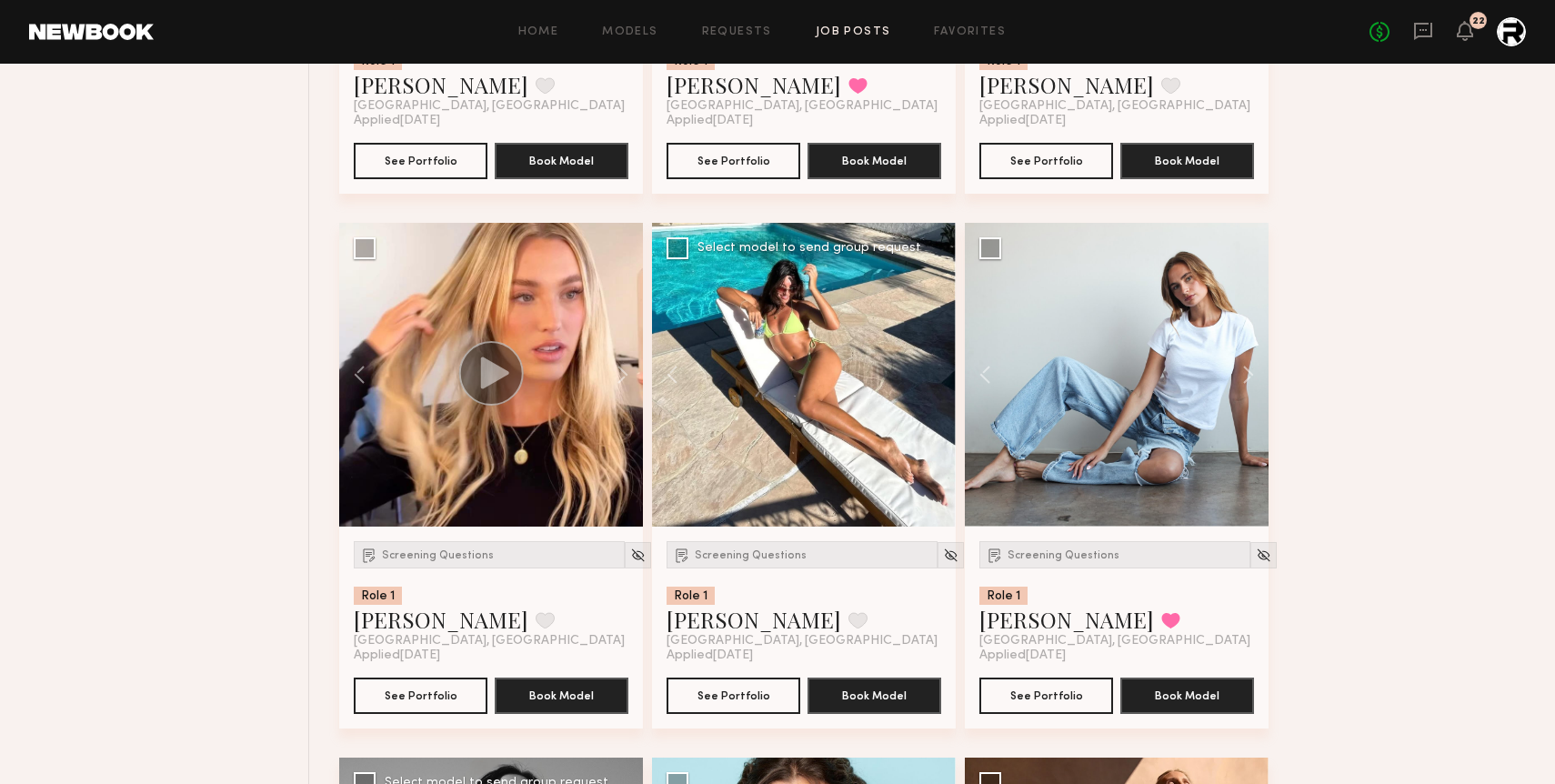
click at [934, 380] on div at bounding box center [803, 374] width 304 height 303
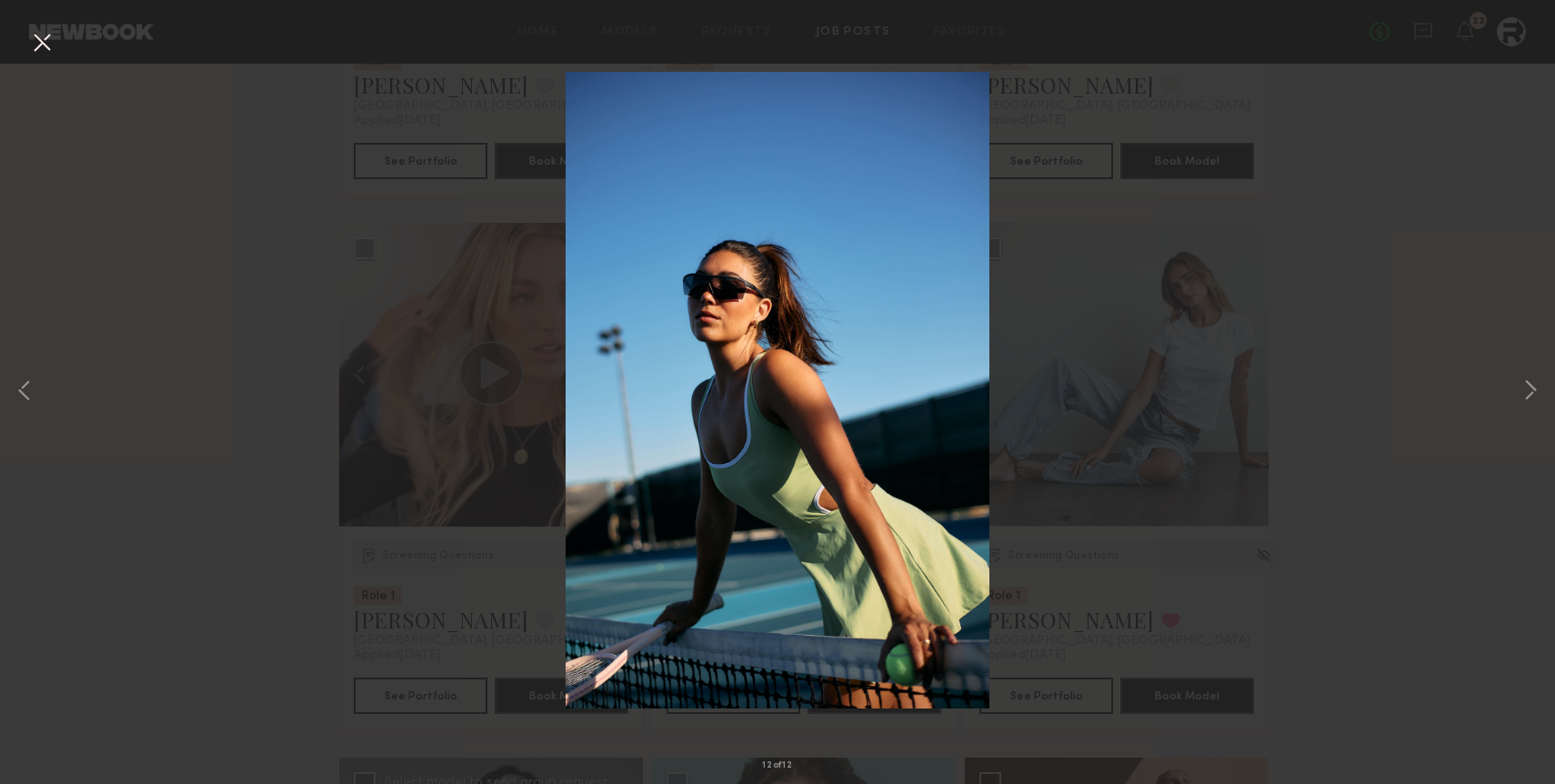
click at [38, 34] on button at bounding box center [41, 43] width 29 height 33
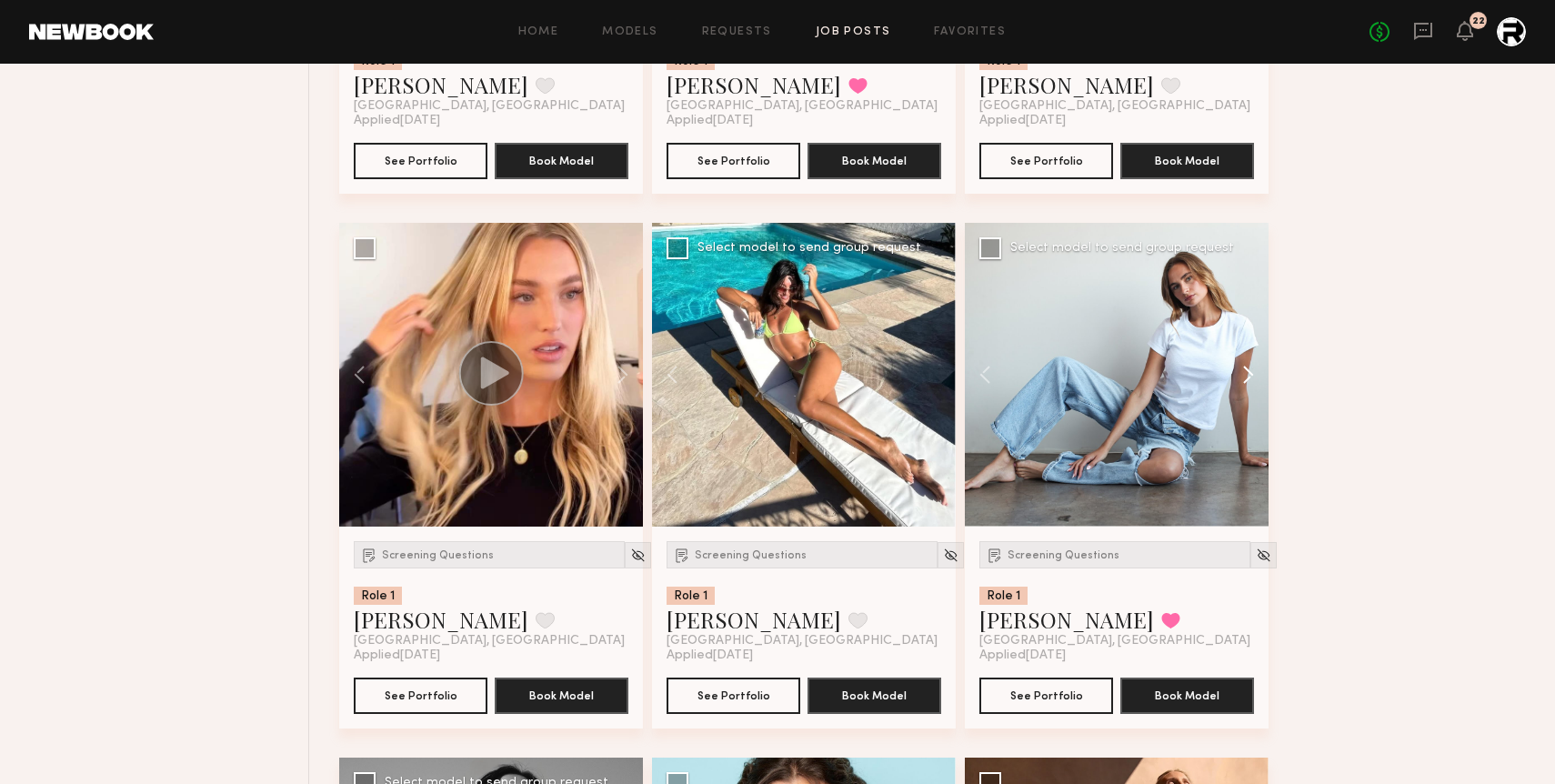
click at [1248, 376] on button at bounding box center [1239, 374] width 58 height 303
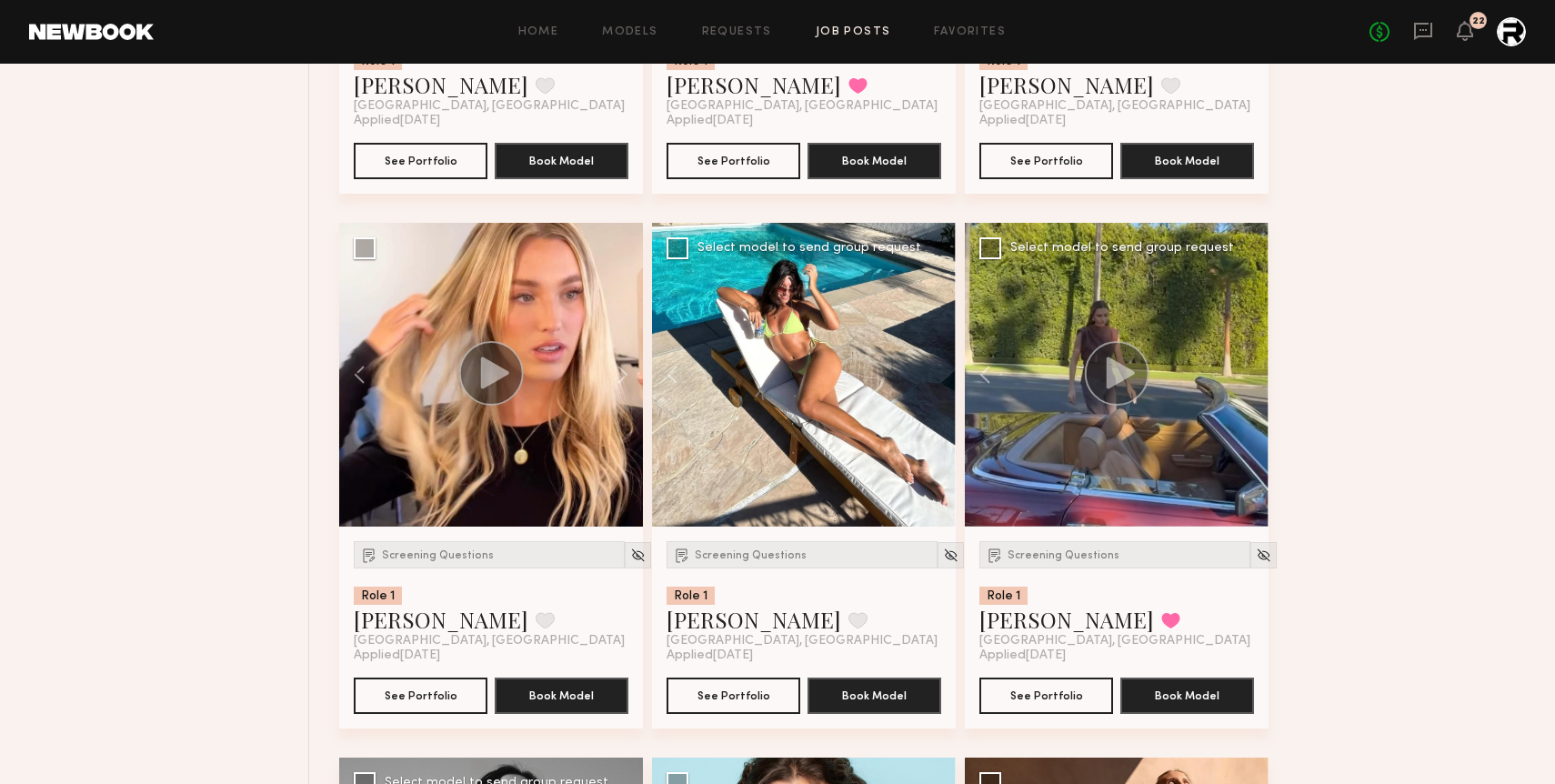
click at [1248, 376] on div at bounding box center [1116, 374] width 304 height 303
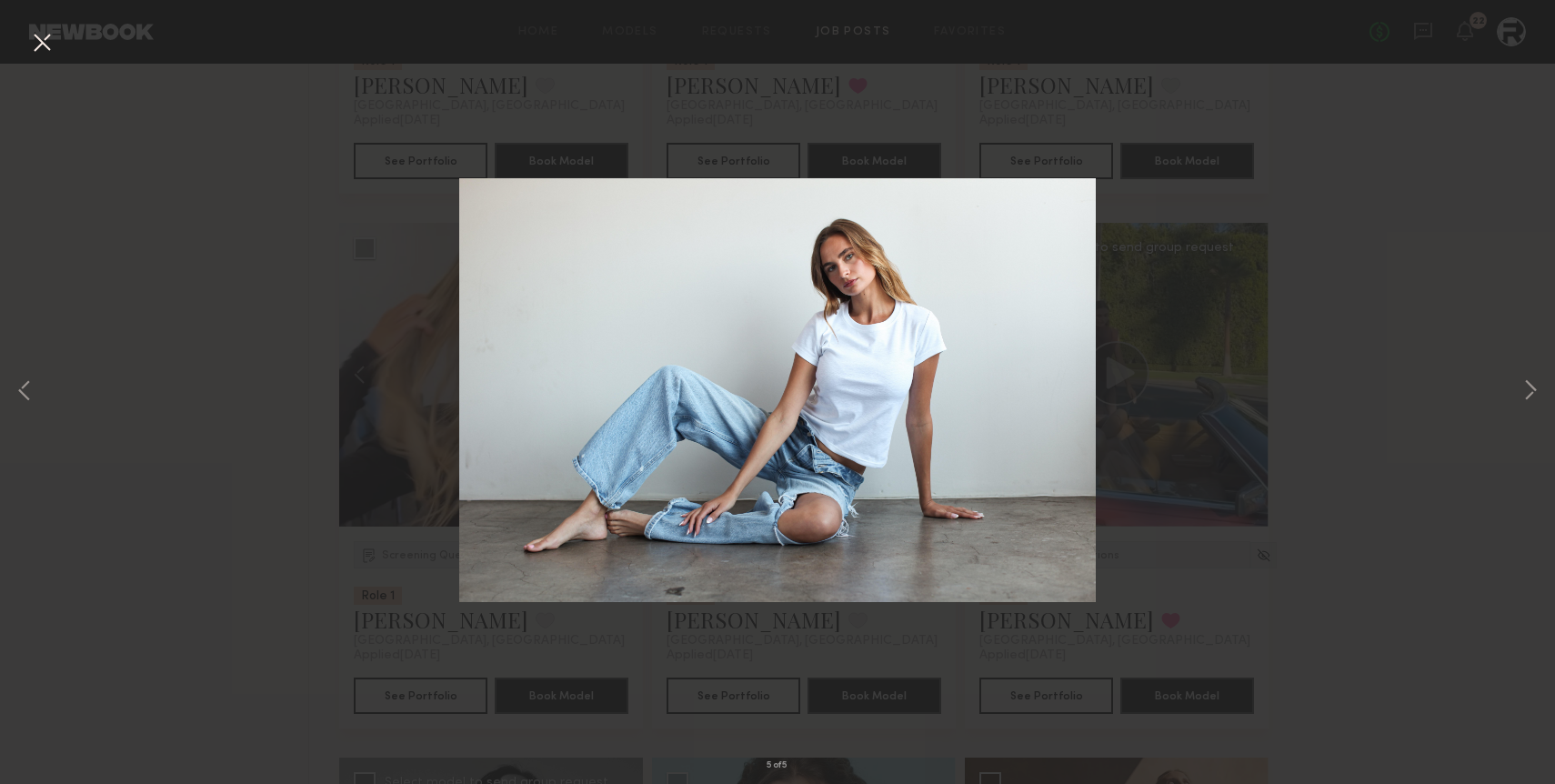
click at [43, 40] on button at bounding box center [41, 43] width 29 height 33
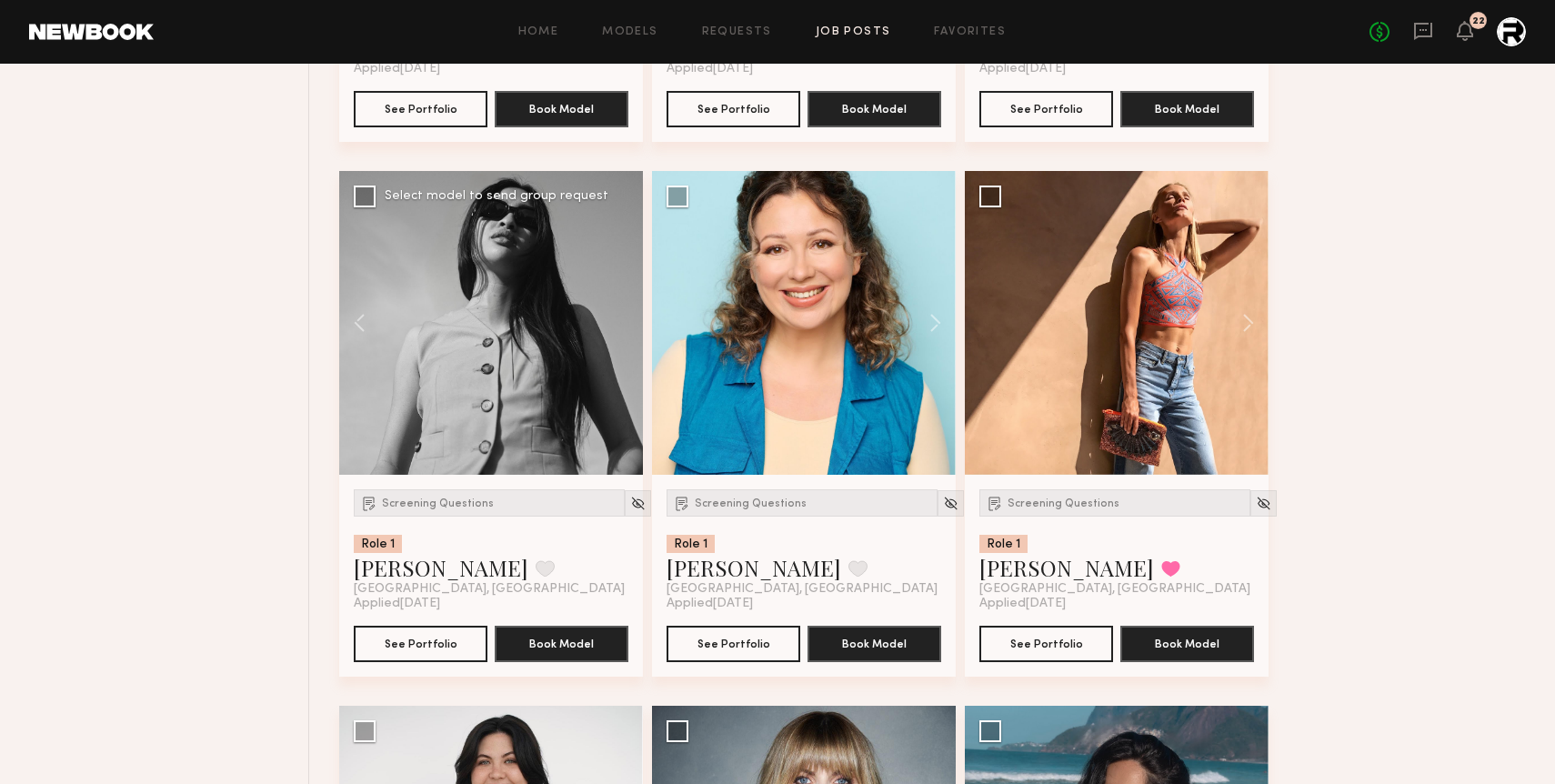
scroll to position [3895, 0]
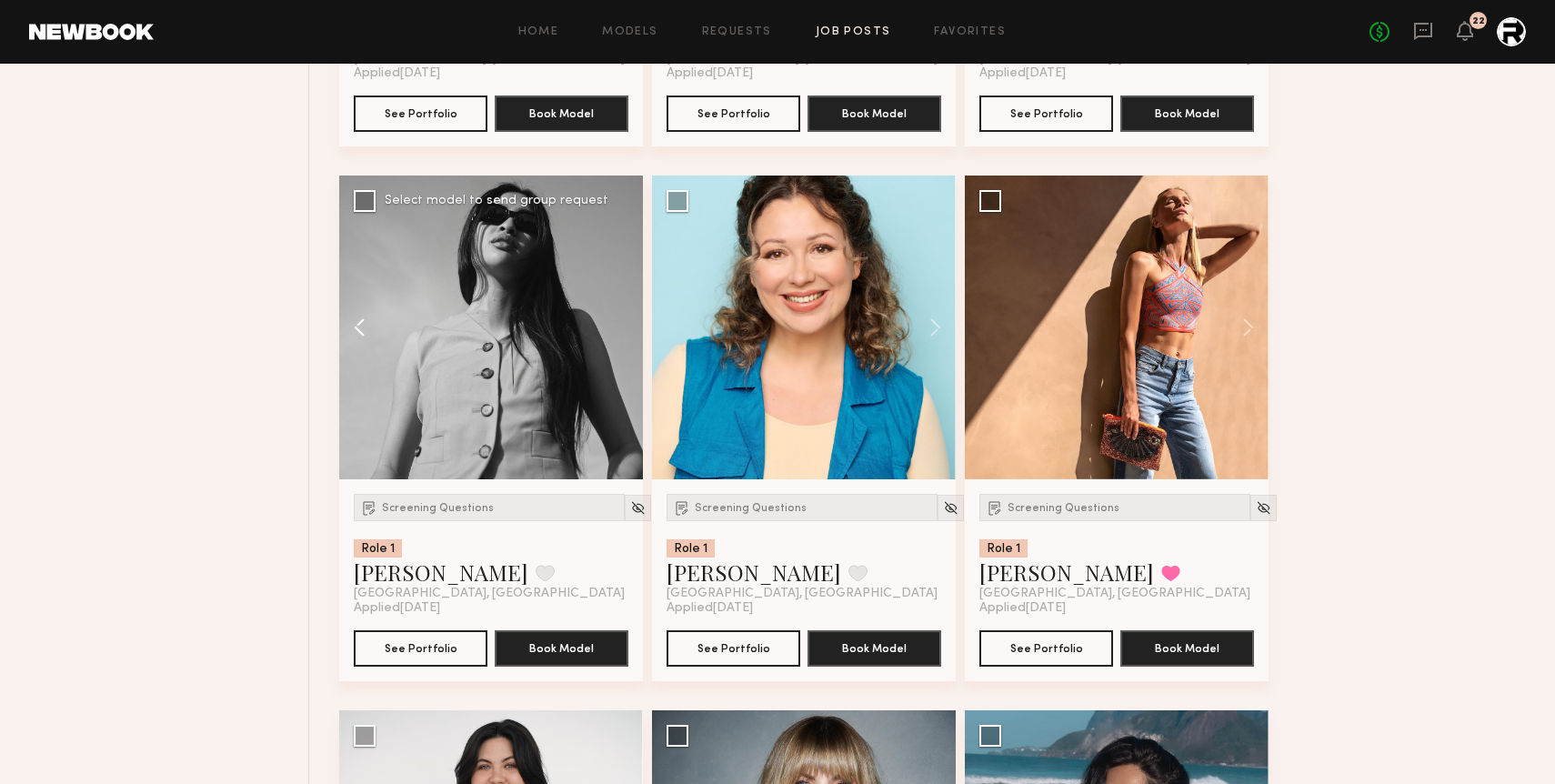
click at [350, 321] on button at bounding box center [368, 326] width 58 height 303
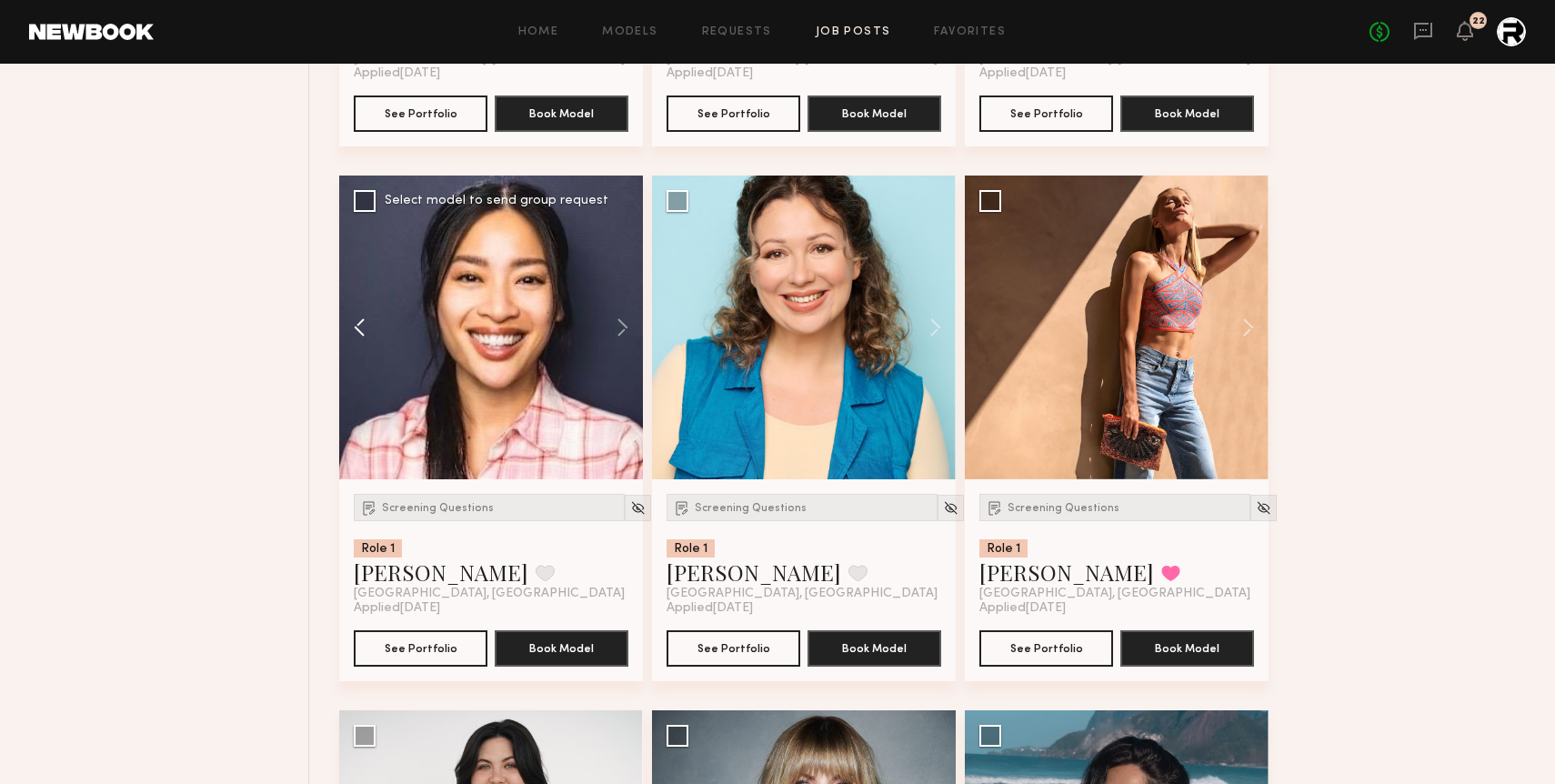
click at [350, 321] on button at bounding box center [368, 326] width 58 height 303
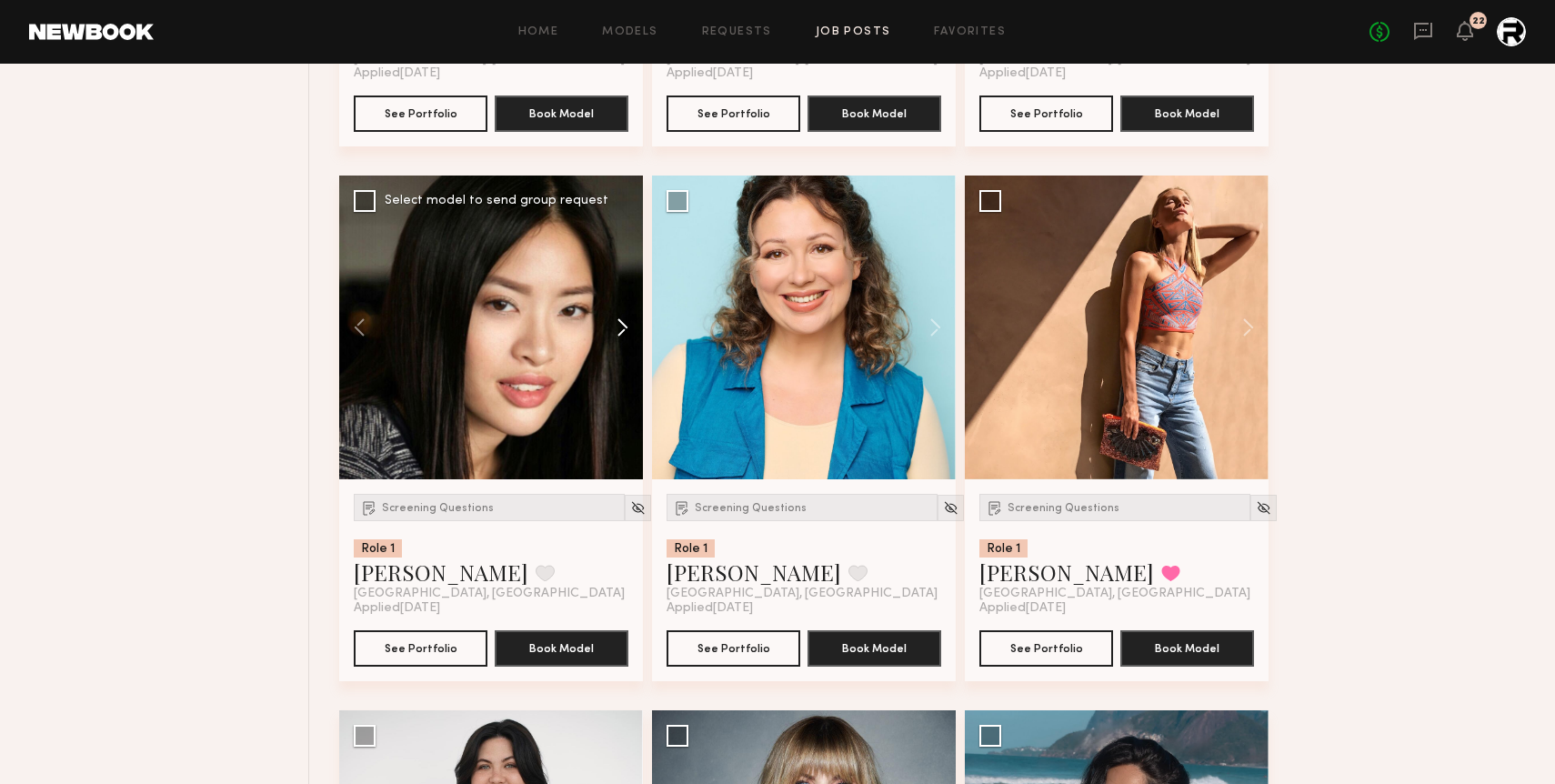
click at [627, 333] on button at bounding box center [613, 326] width 58 height 303
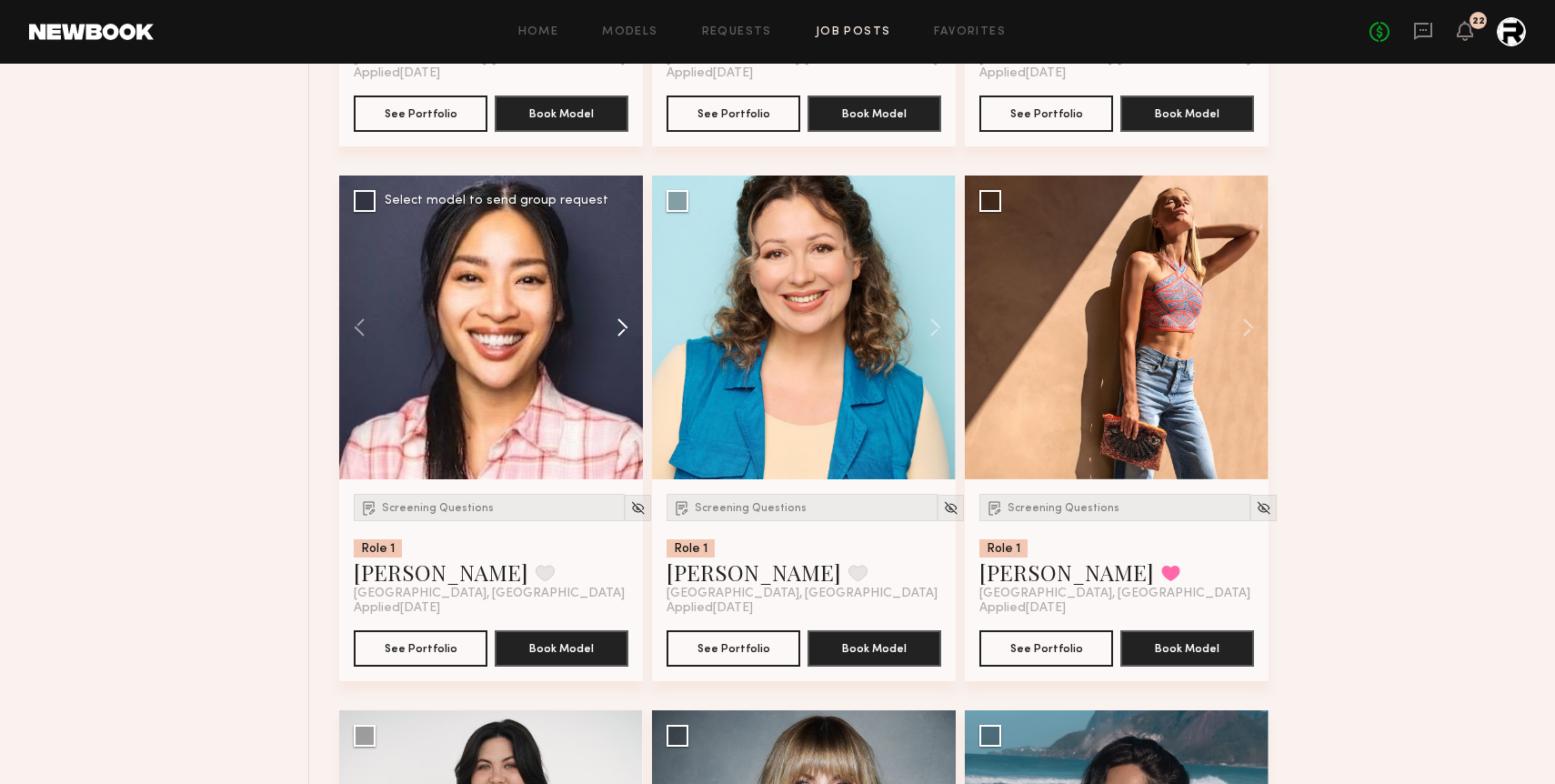
click at [627, 333] on button at bounding box center [613, 326] width 58 height 303
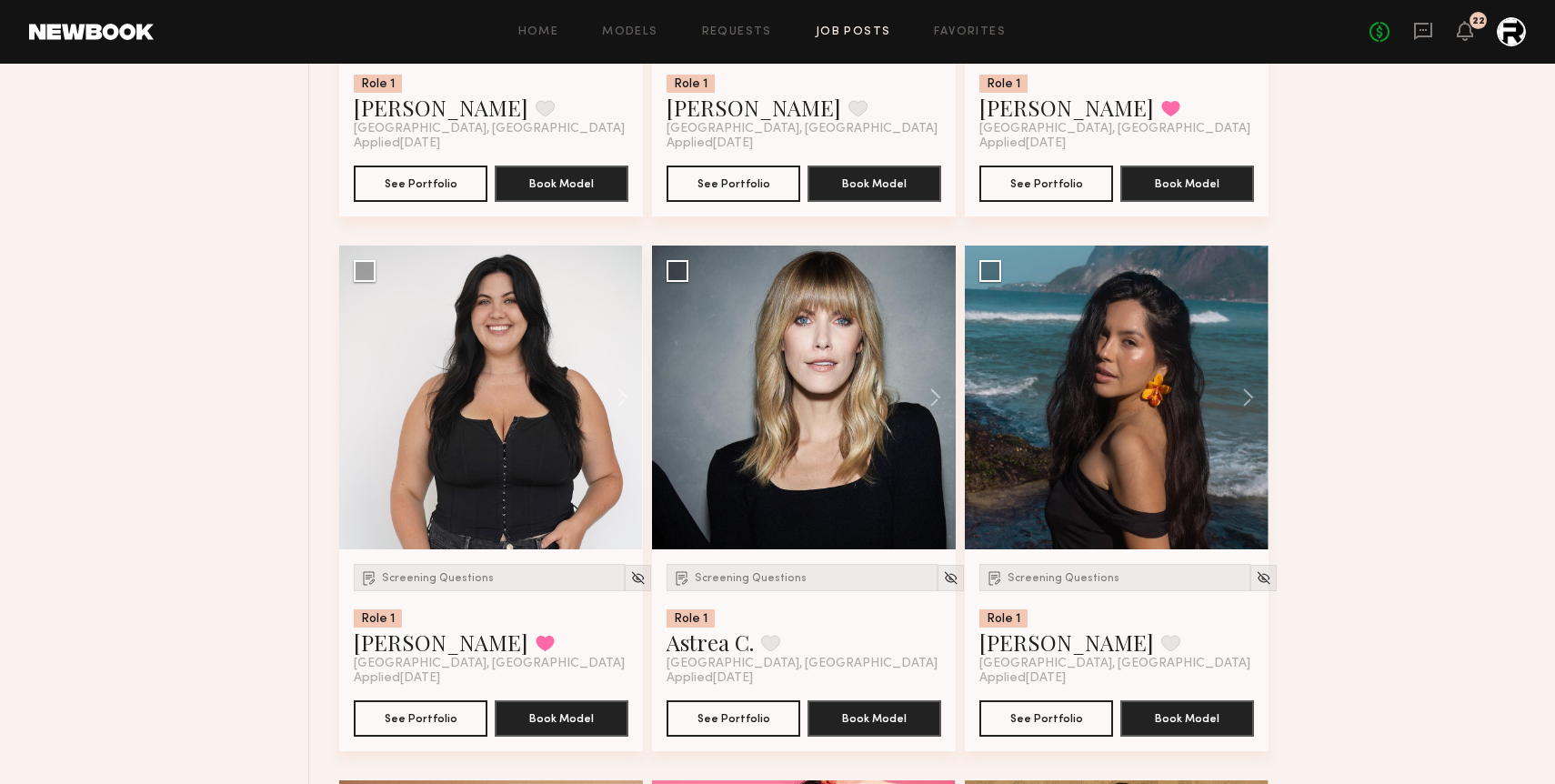
scroll to position [4383, 0]
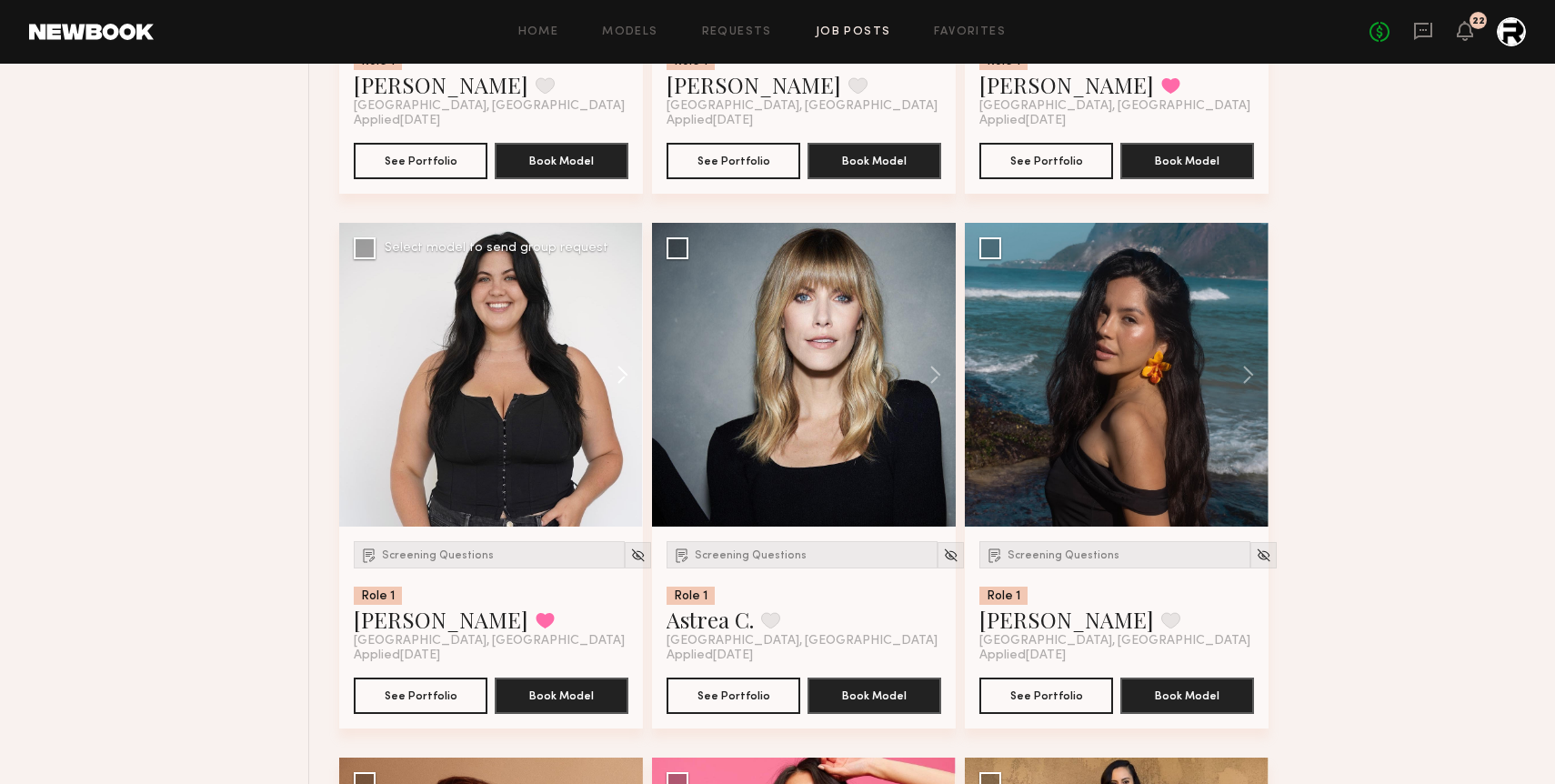
click at [615, 373] on button at bounding box center [613, 374] width 58 height 303
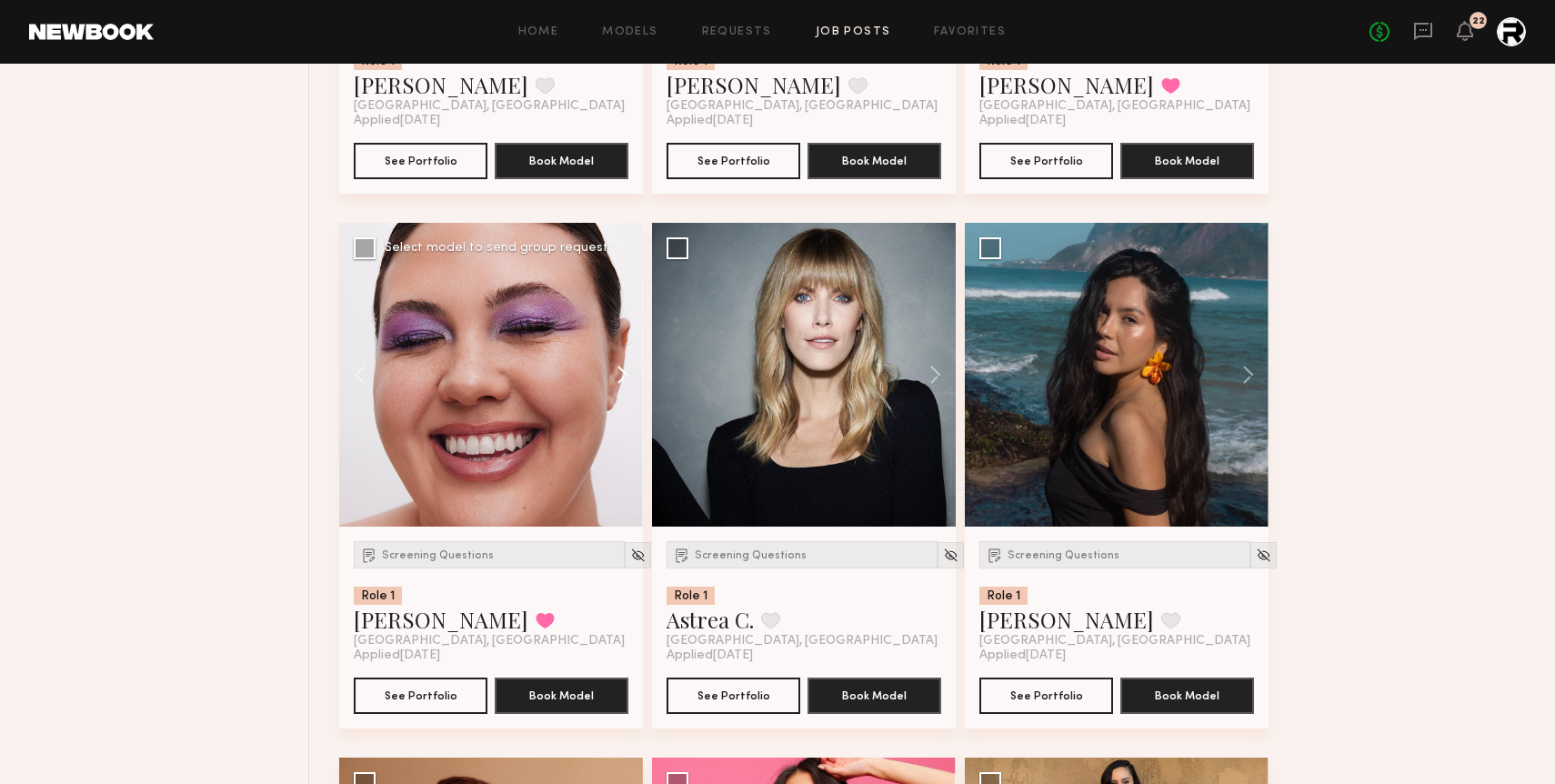
click at [615, 373] on button at bounding box center [613, 374] width 58 height 303
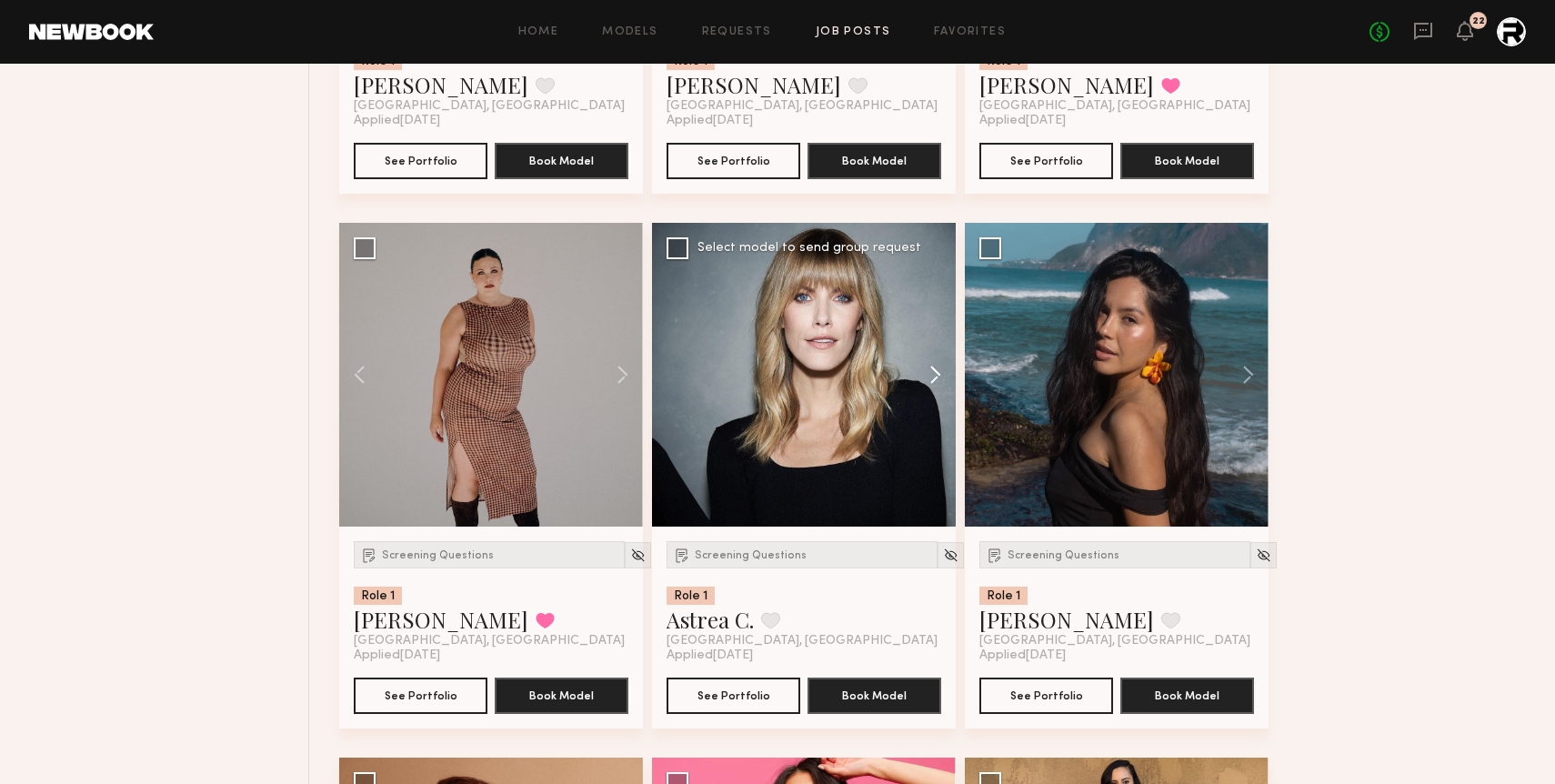
click at [936, 374] on button at bounding box center [927, 374] width 58 height 303
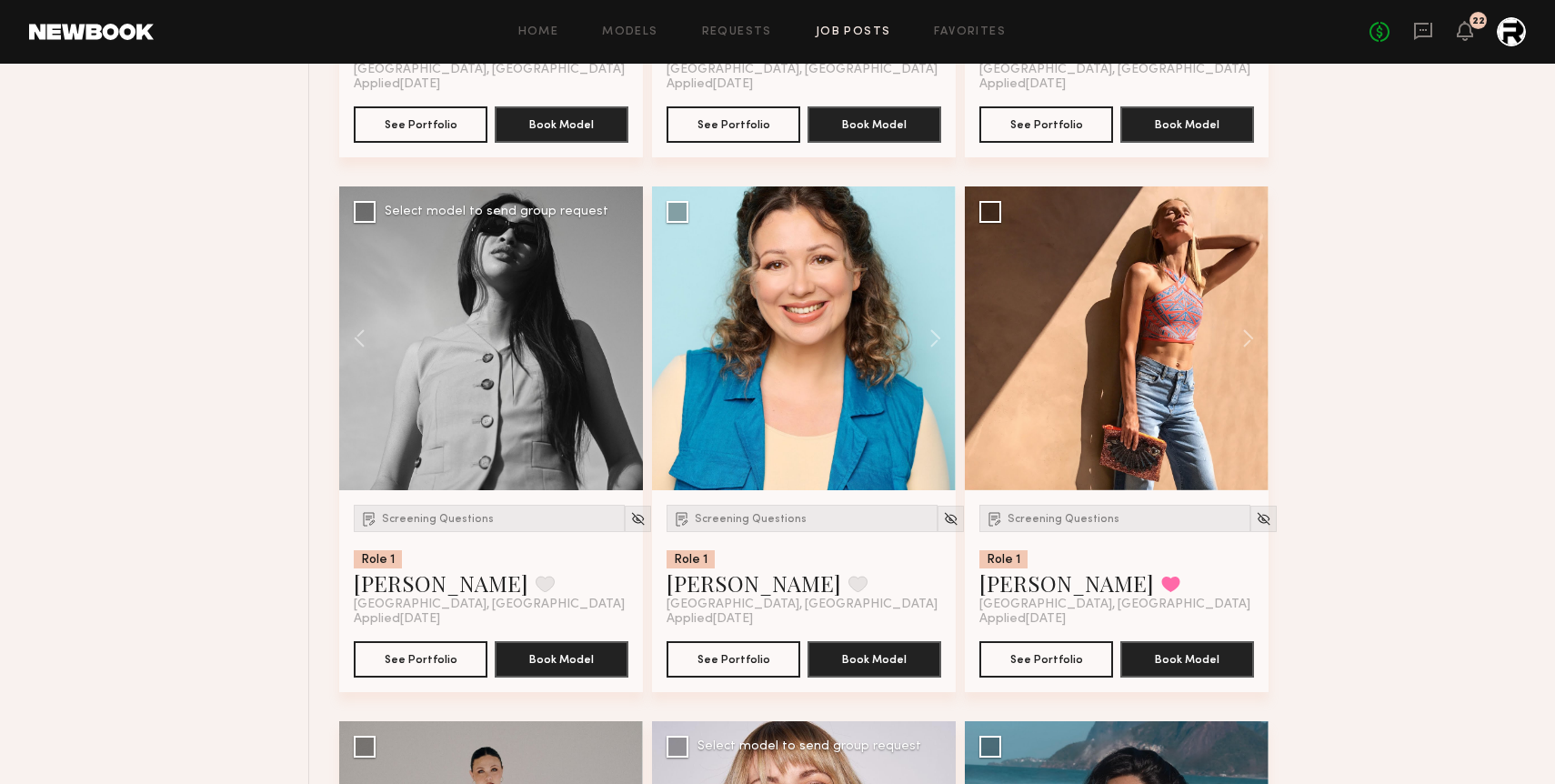
scroll to position [3882, 0]
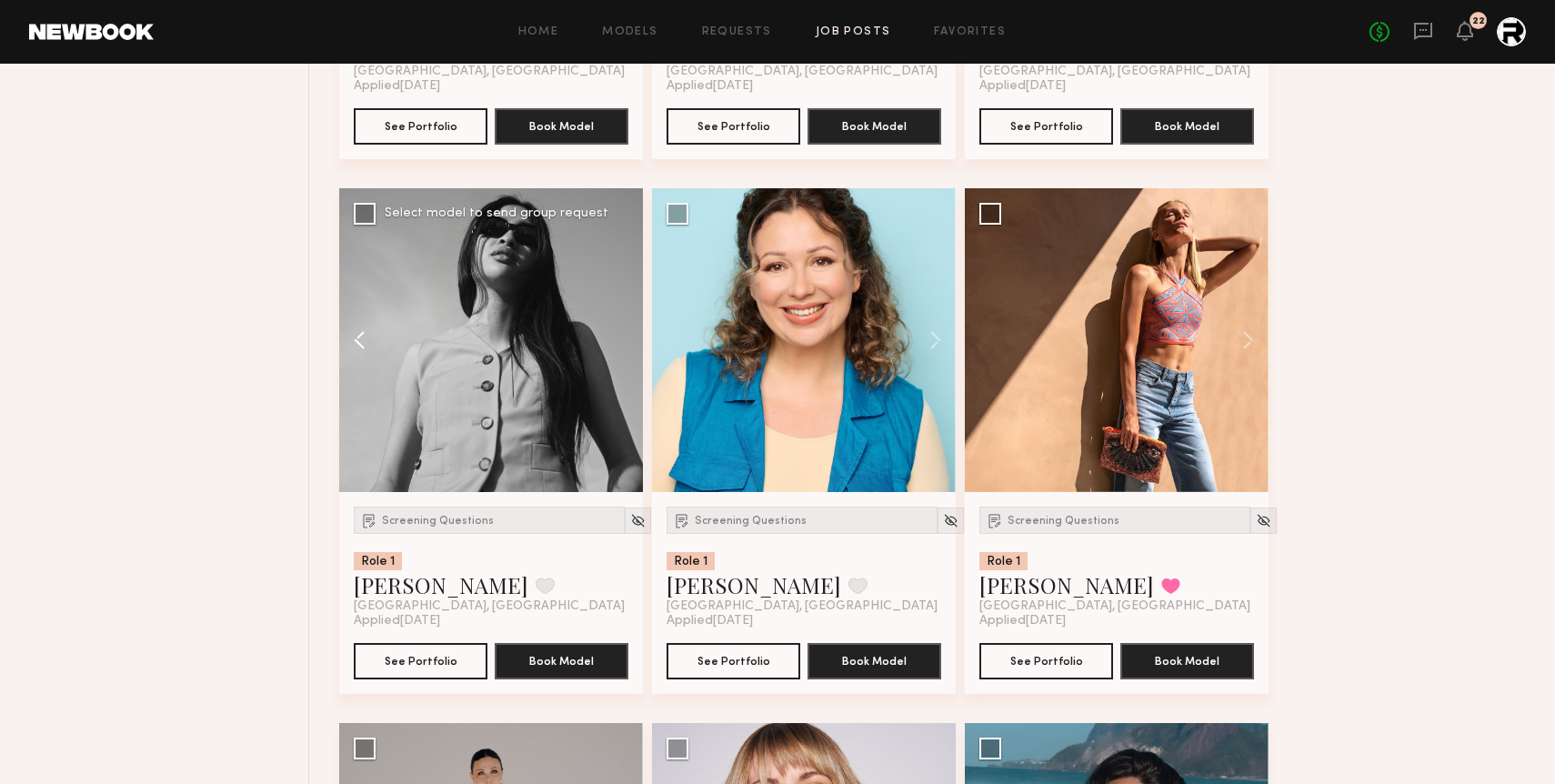
click at [360, 336] on button at bounding box center [368, 339] width 58 height 303
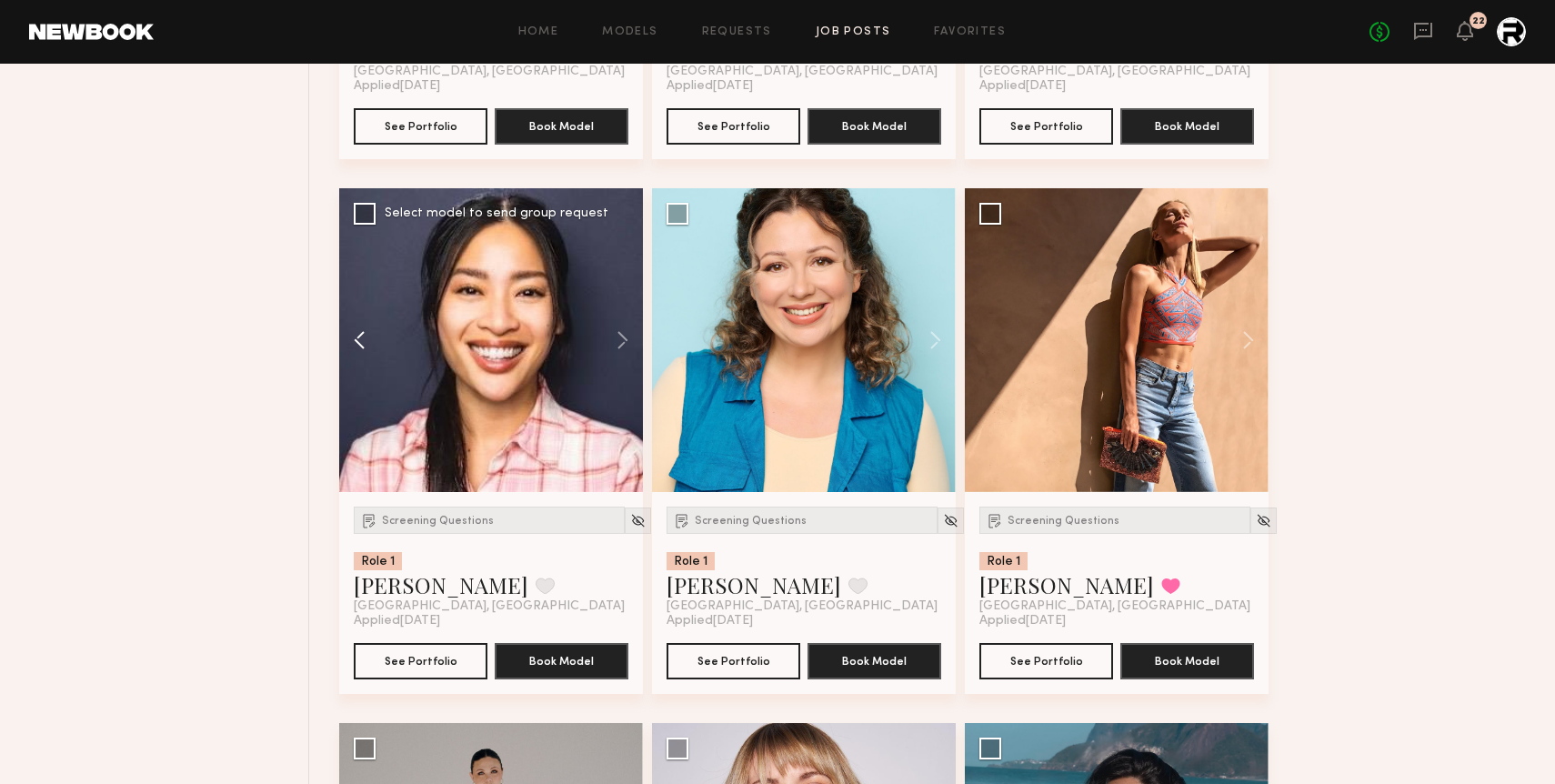
click at [360, 336] on button at bounding box center [368, 339] width 58 height 303
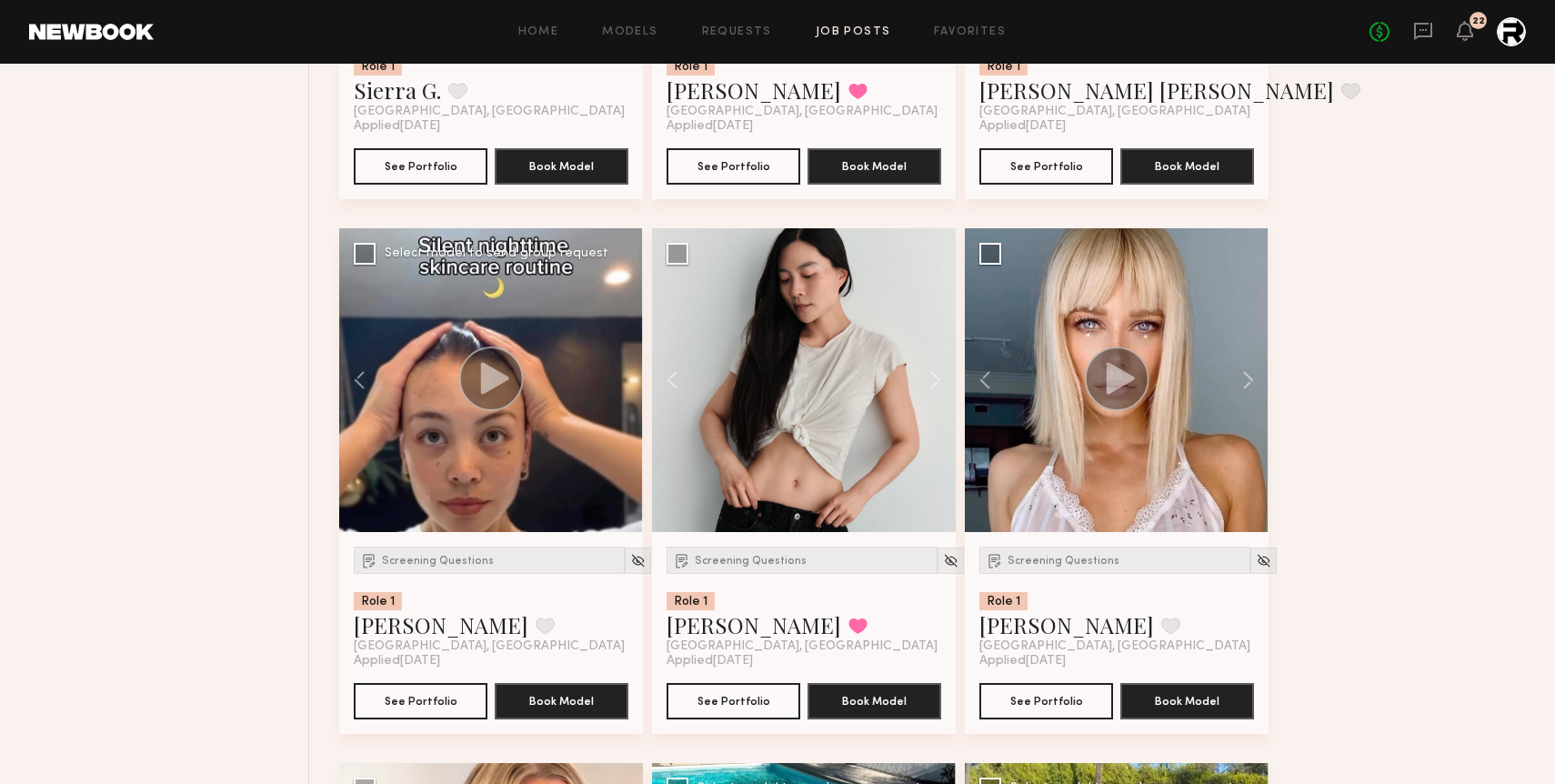
scroll to position [2772, 0]
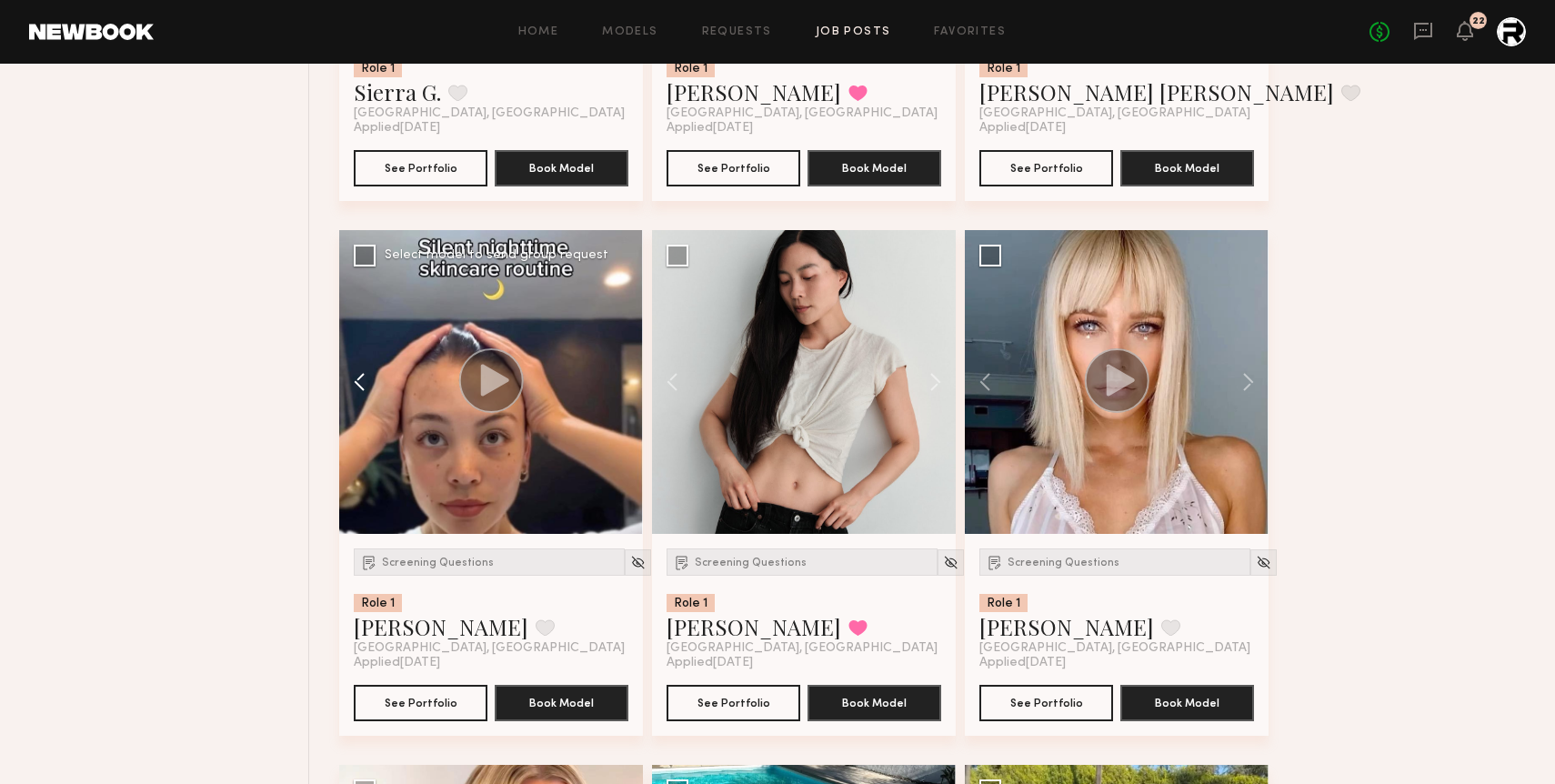
click at [352, 376] on button at bounding box center [368, 381] width 58 height 303
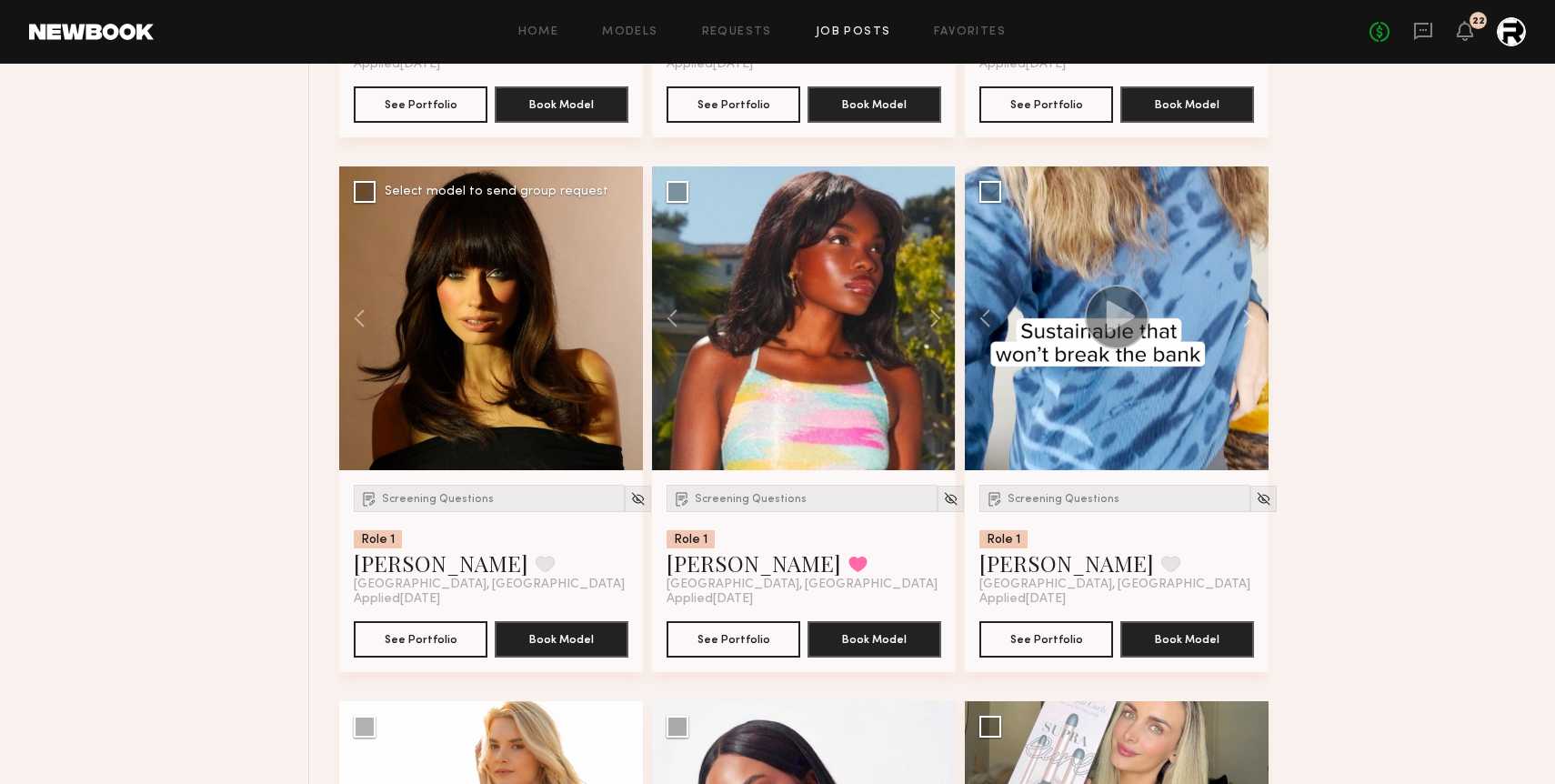
scroll to position [1767, 0]
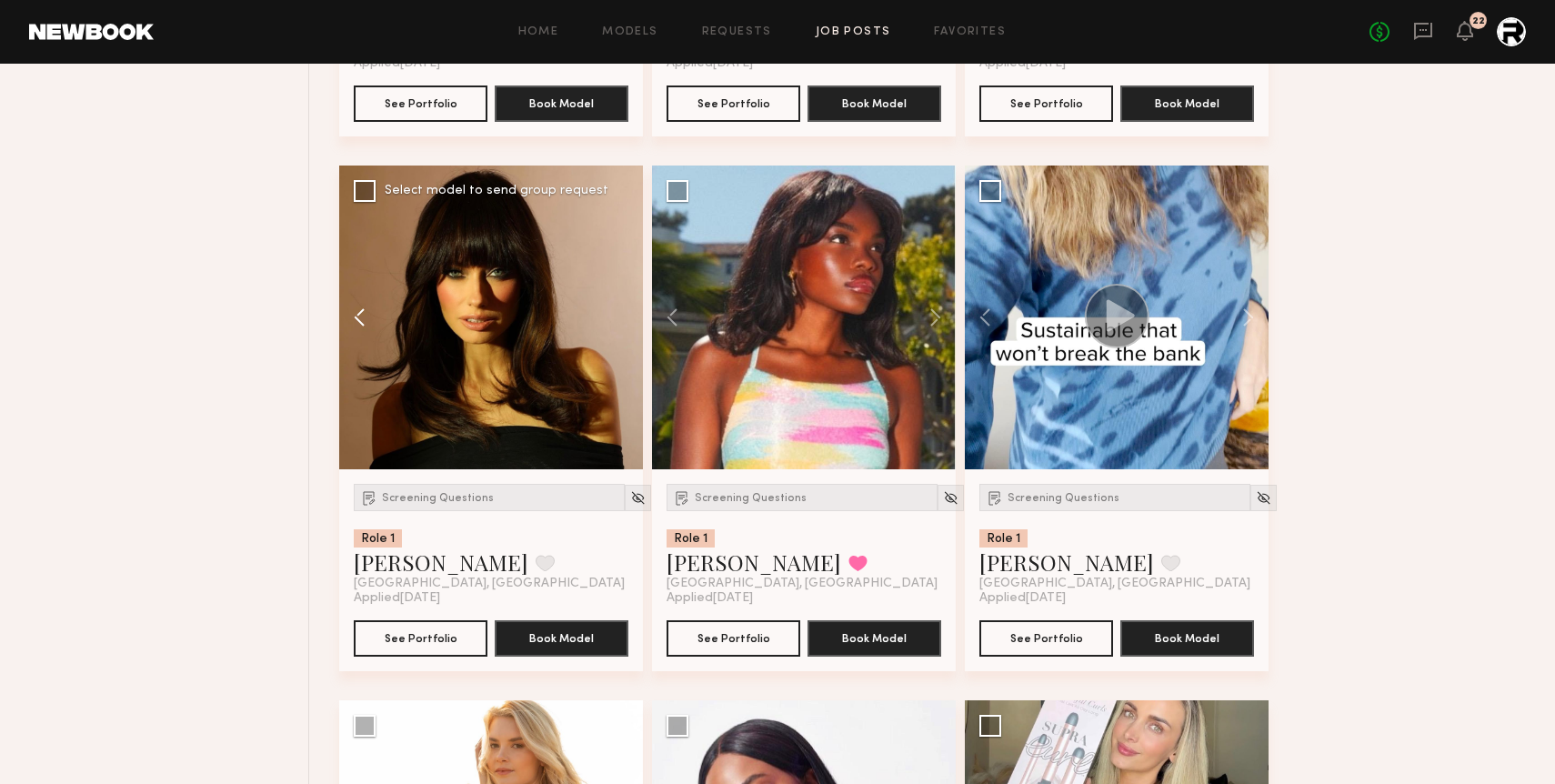
click at [357, 310] on button at bounding box center [368, 316] width 58 height 303
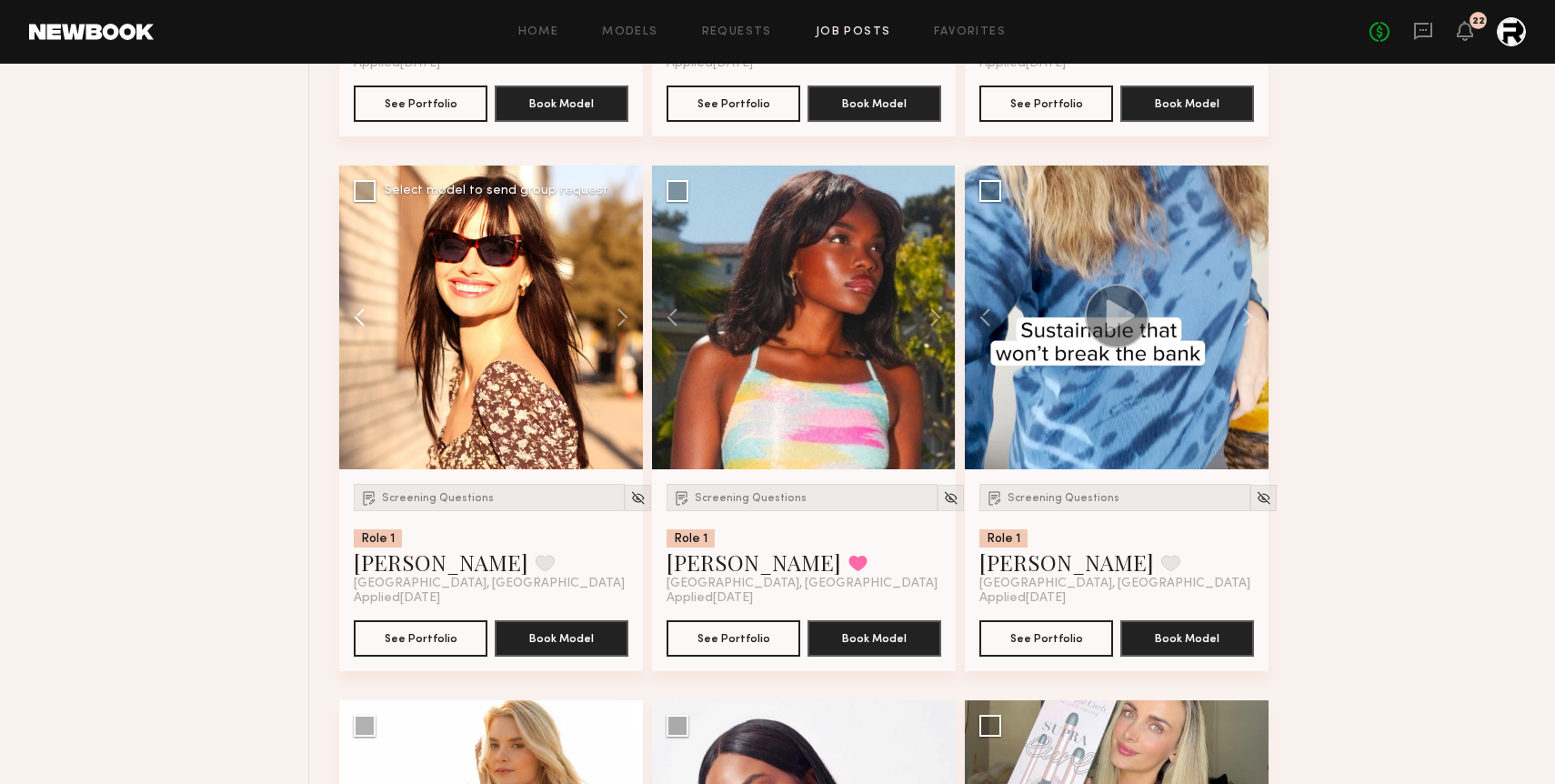
click at [357, 310] on button at bounding box center [368, 316] width 58 height 303
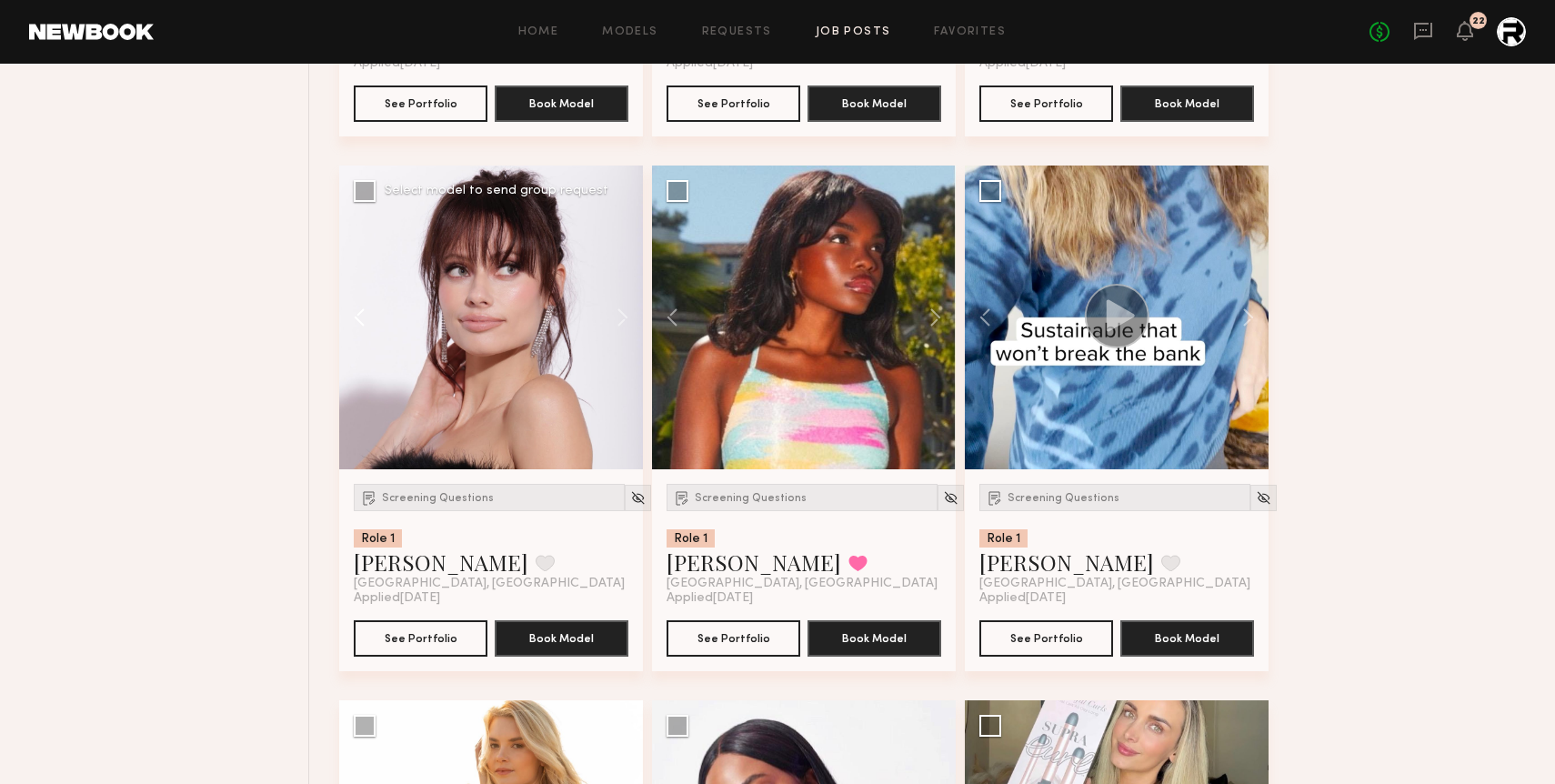
click at [357, 310] on button at bounding box center [368, 316] width 58 height 303
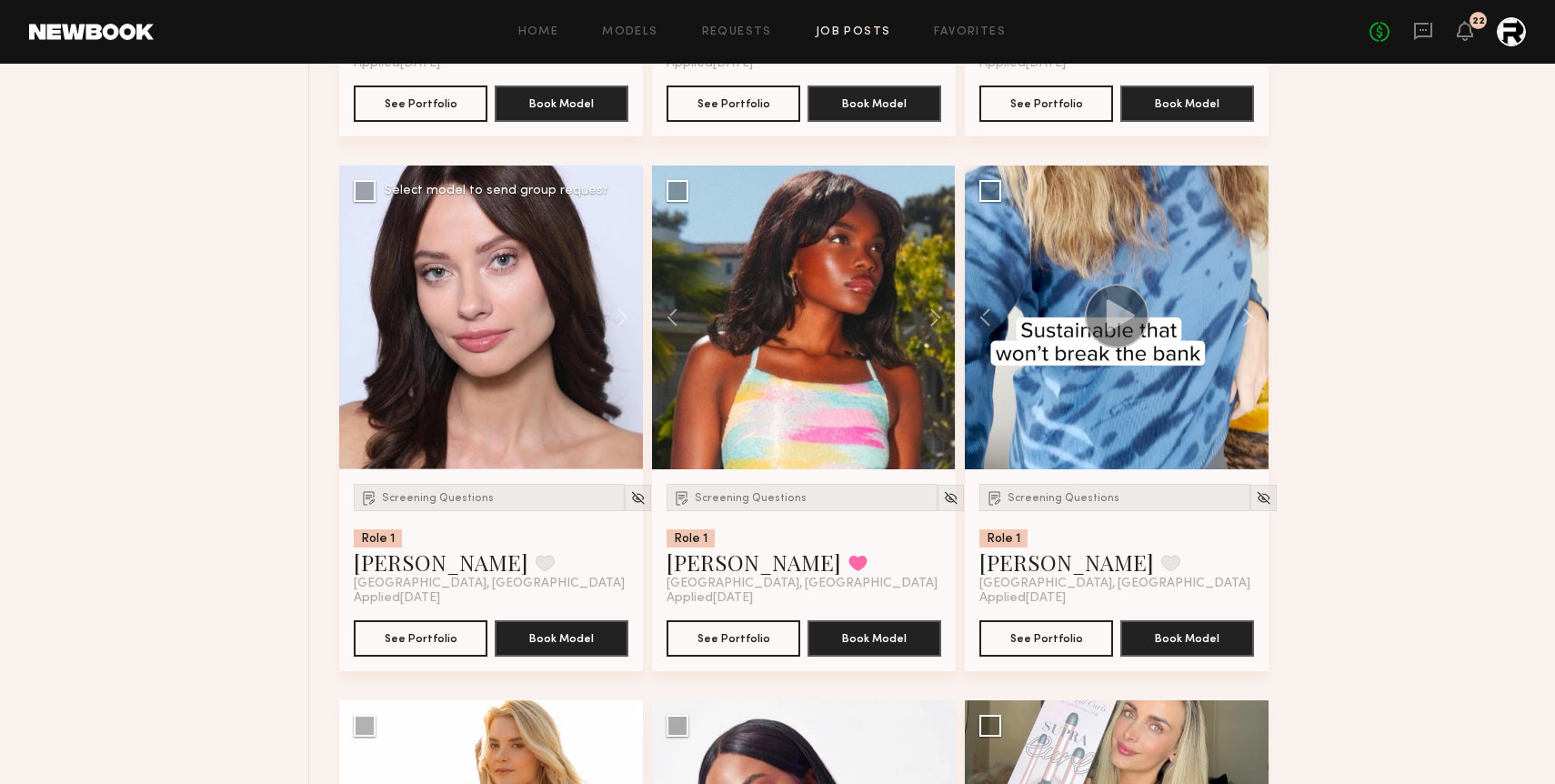
click at [357, 310] on div at bounding box center [491, 316] width 304 height 303
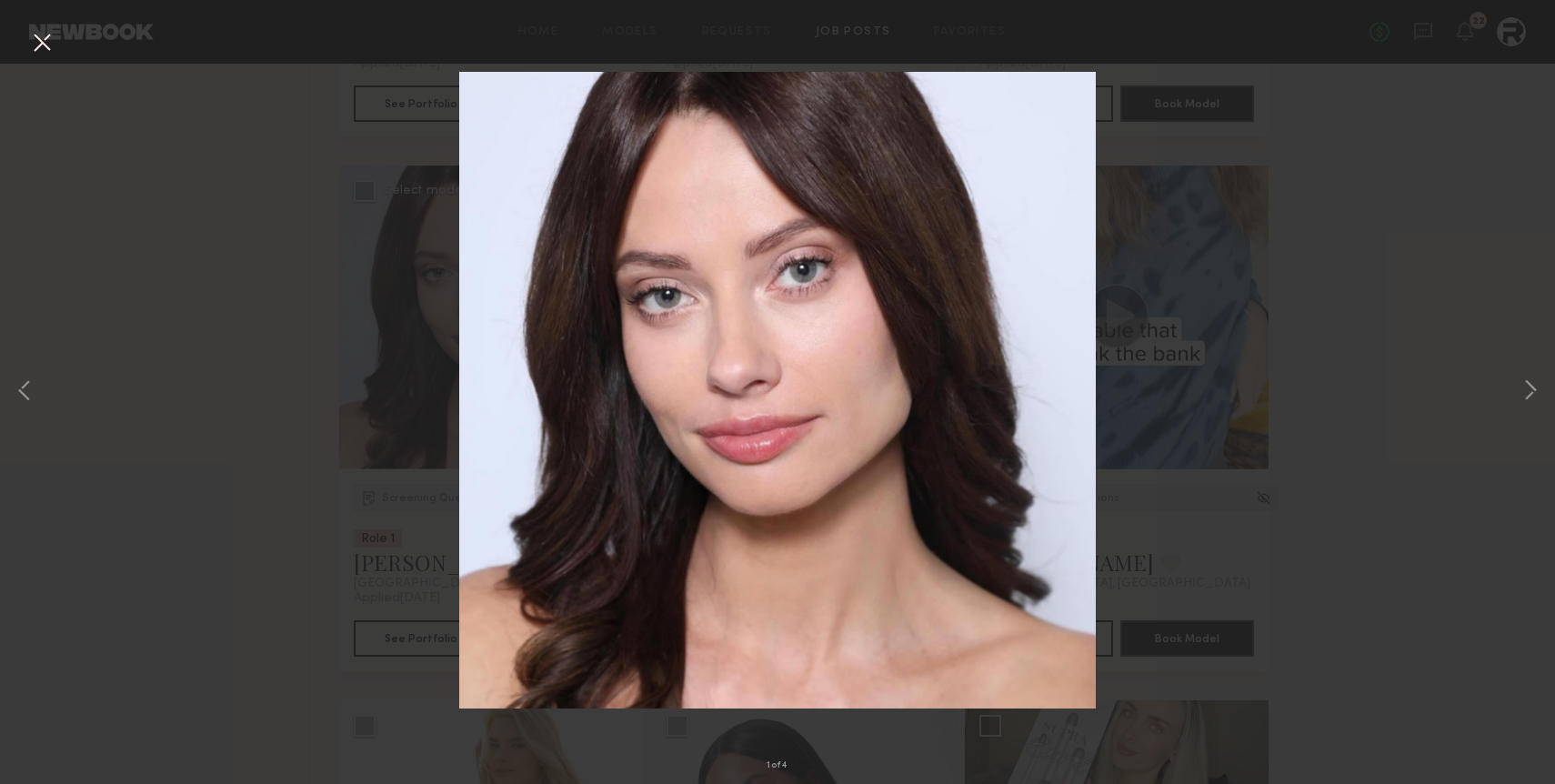
click at [60, 50] on div "1 of 4" at bounding box center [778, 392] width 1555 height 784
click at [45, 46] on button at bounding box center [41, 43] width 29 height 33
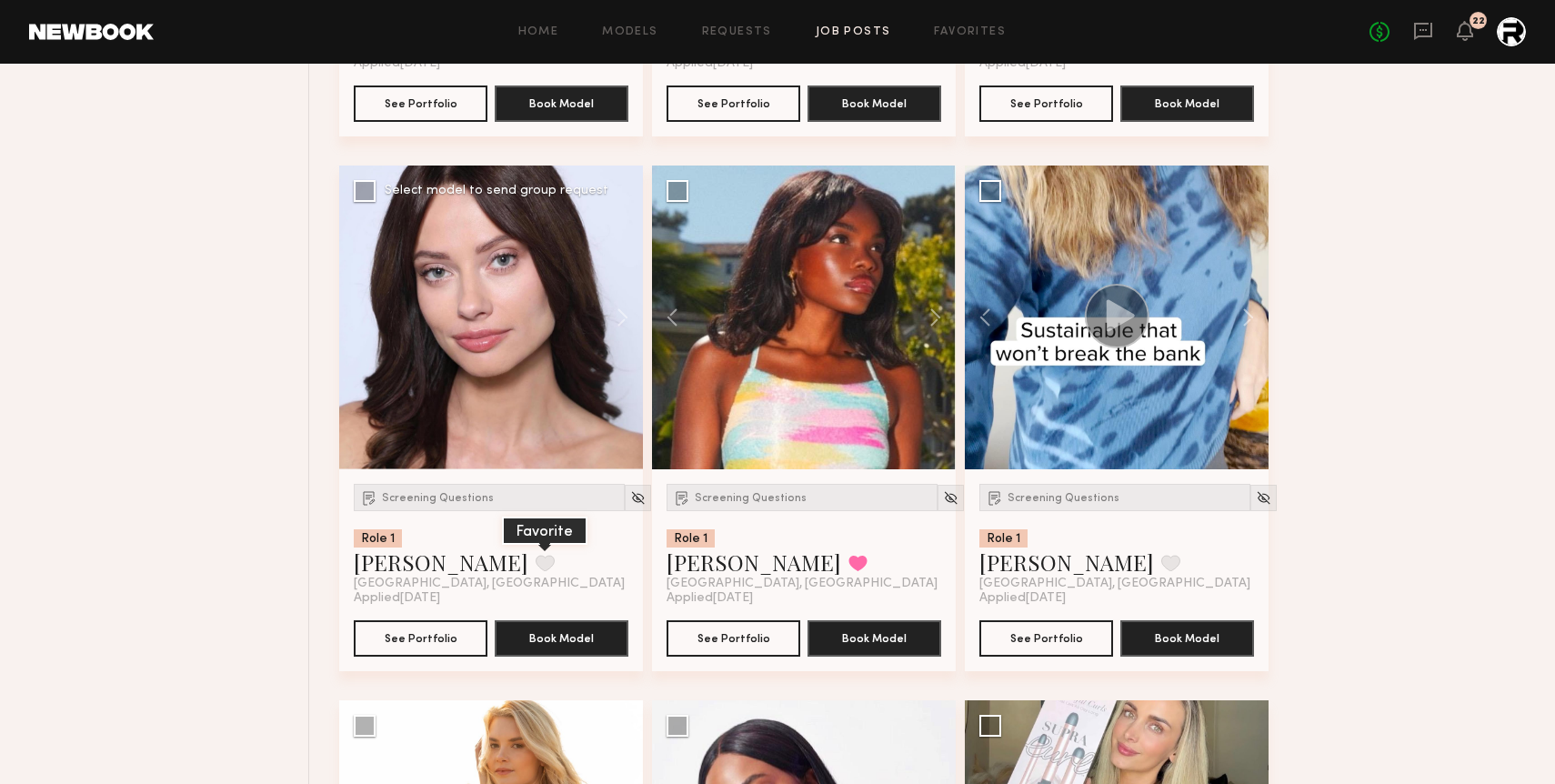
click at [536, 569] on button at bounding box center [545, 562] width 19 height 16
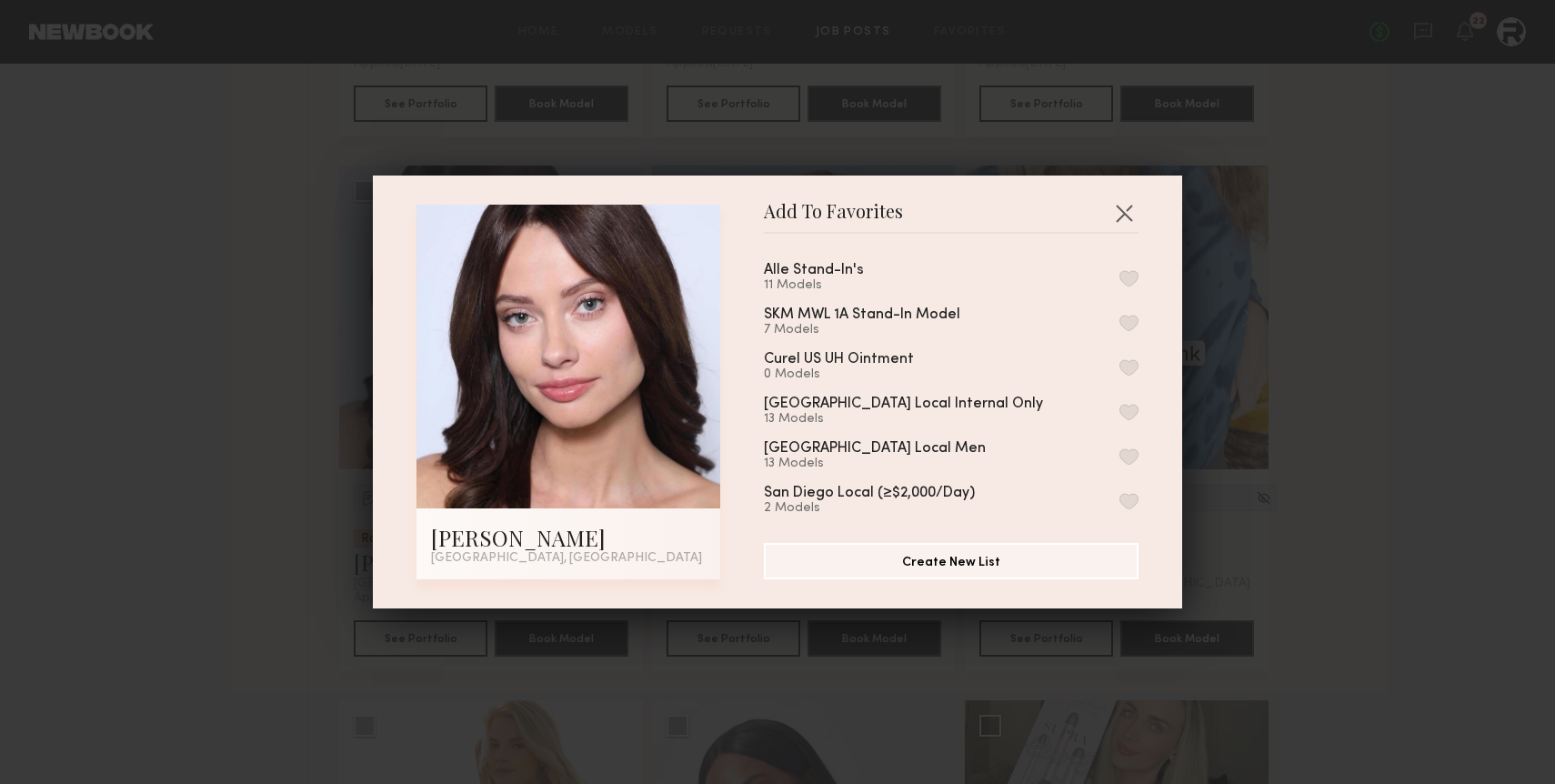
click at [1134, 276] on button "button" at bounding box center [1129, 278] width 19 height 16
click at [1132, 206] on button "button" at bounding box center [1124, 212] width 29 height 29
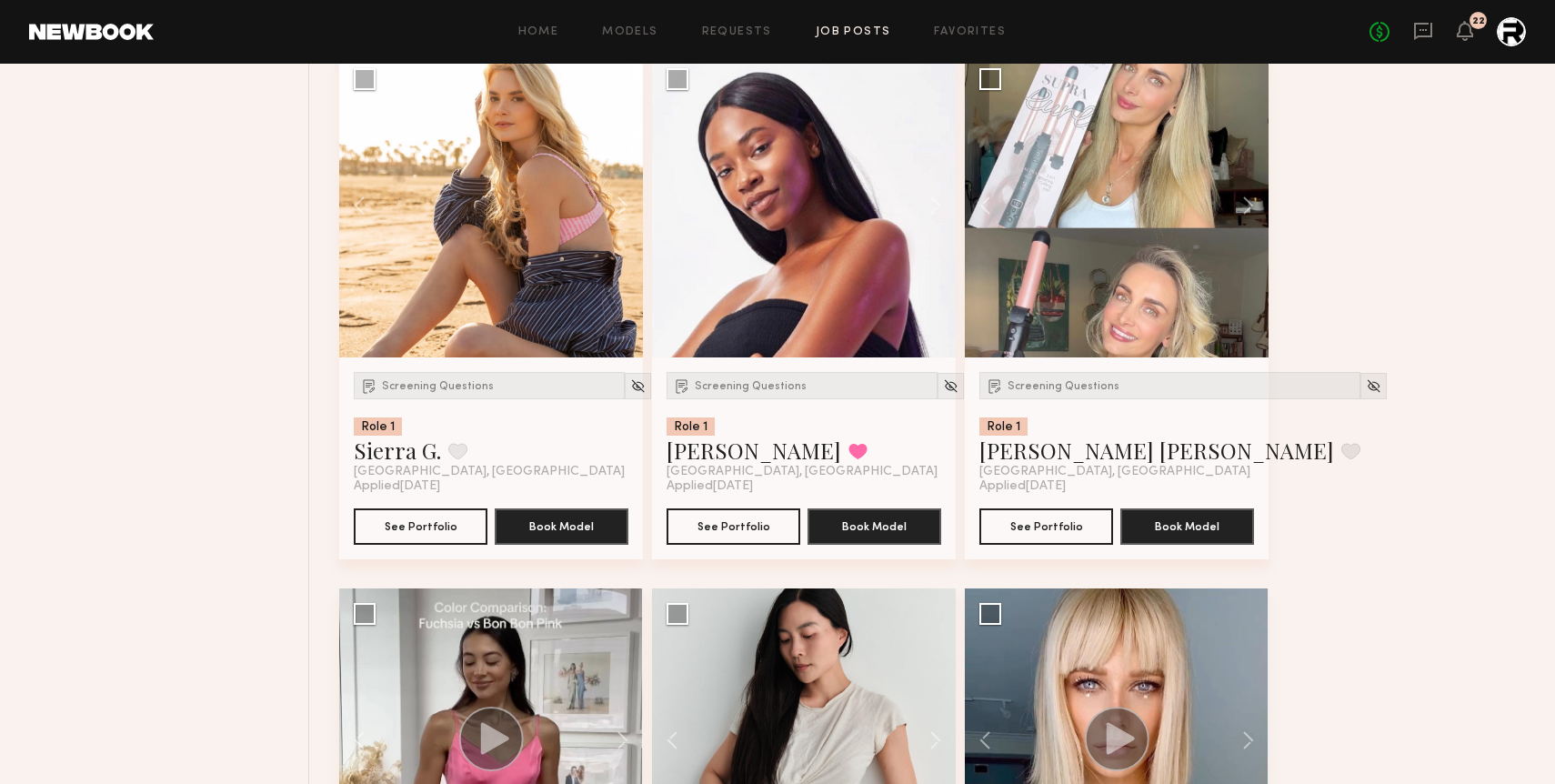
scroll to position [2598, 0]
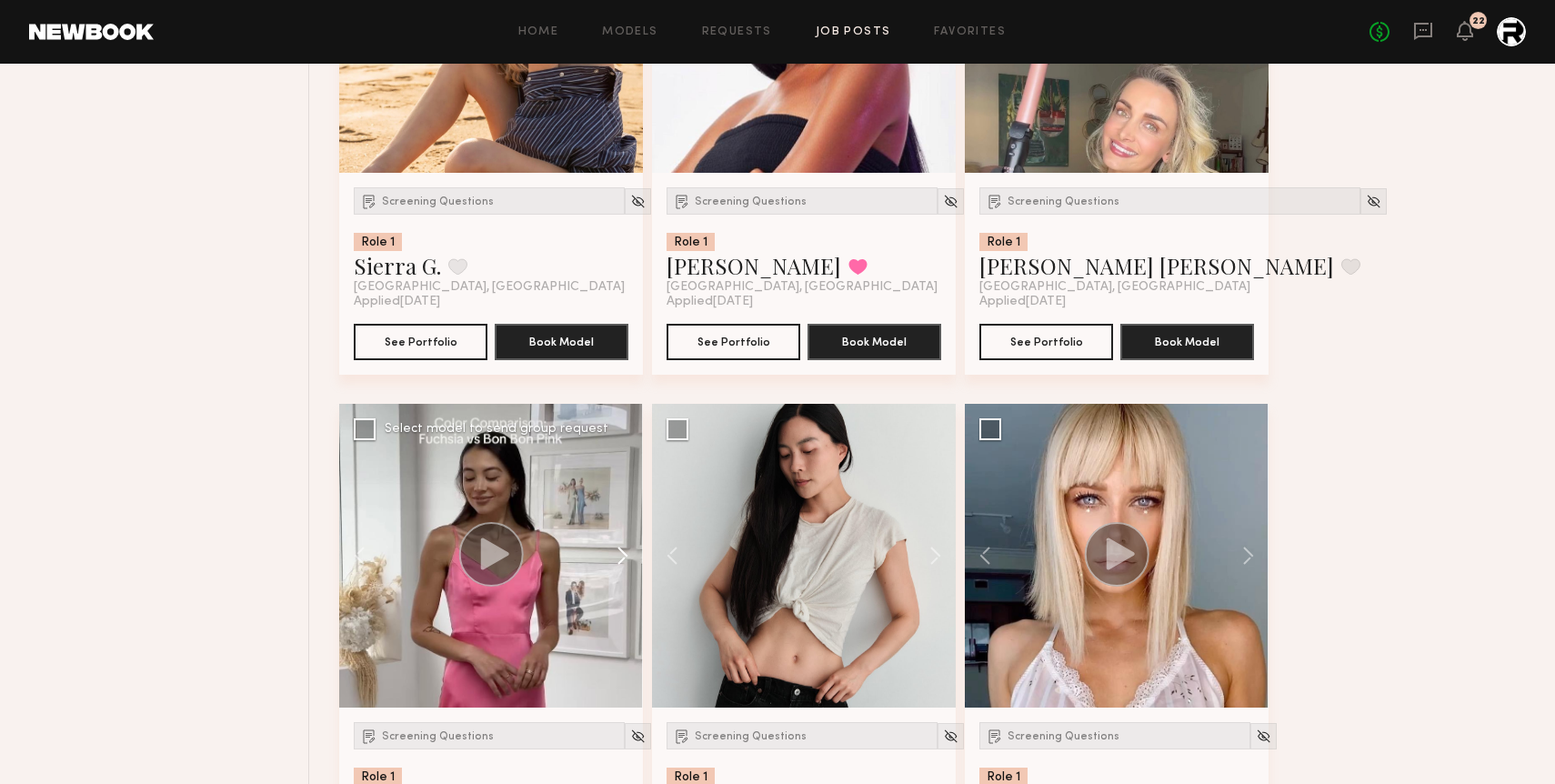
click at [619, 555] on button at bounding box center [613, 555] width 58 height 303
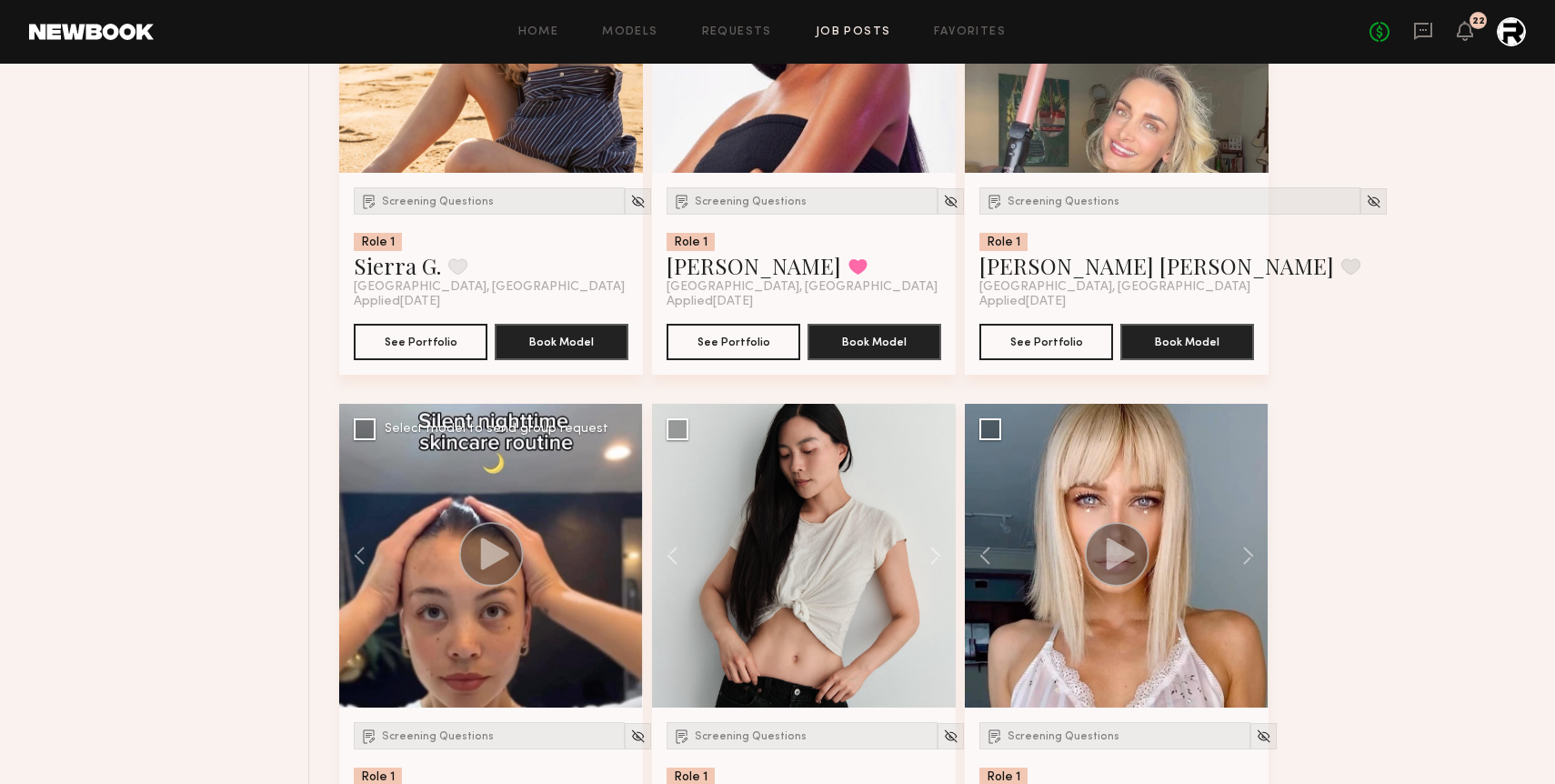
click at [619, 555] on div at bounding box center [491, 555] width 304 height 303
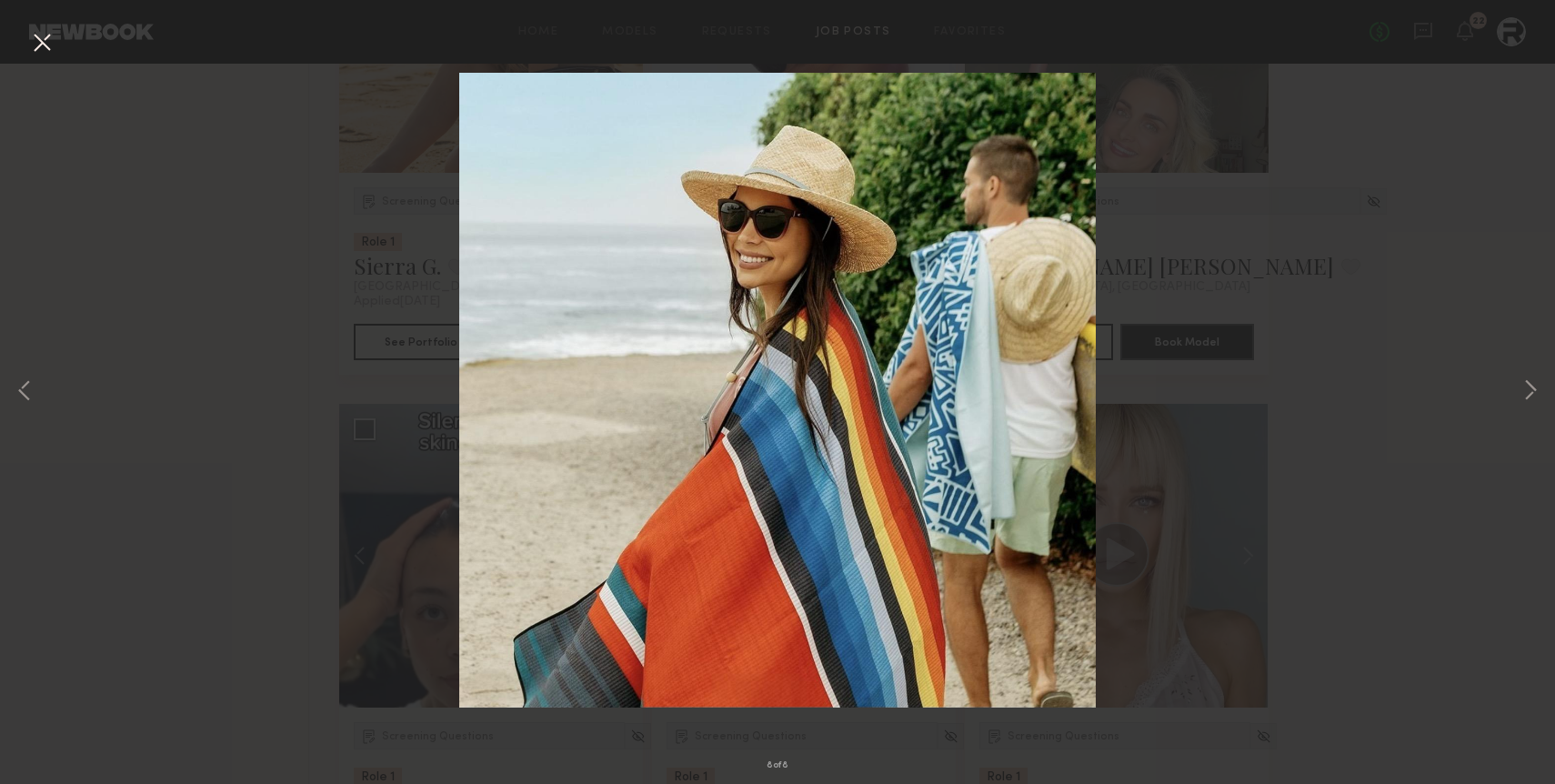
click at [56, 56] on button at bounding box center [41, 43] width 29 height 33
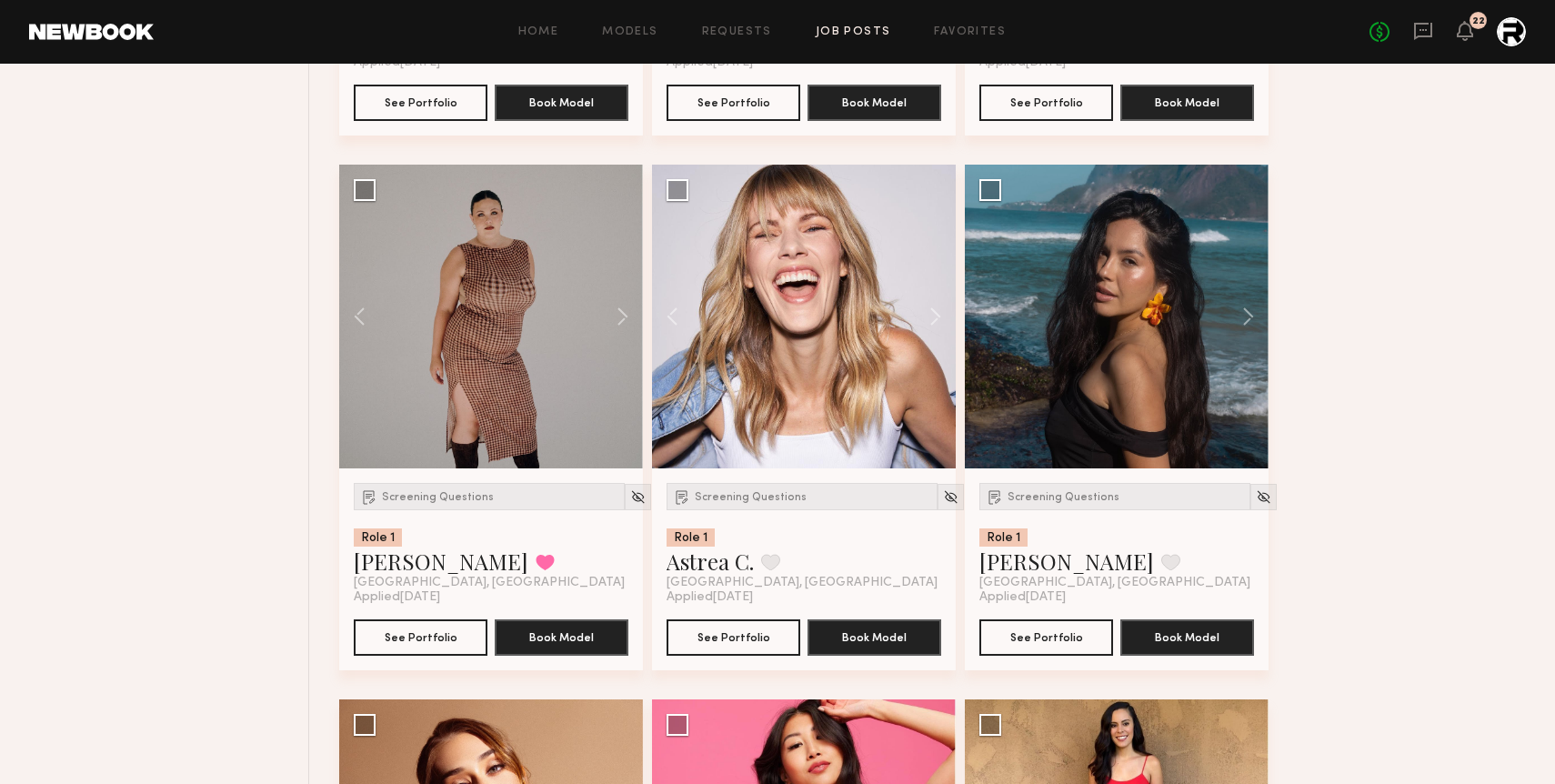
scroll to position [4446, 0]
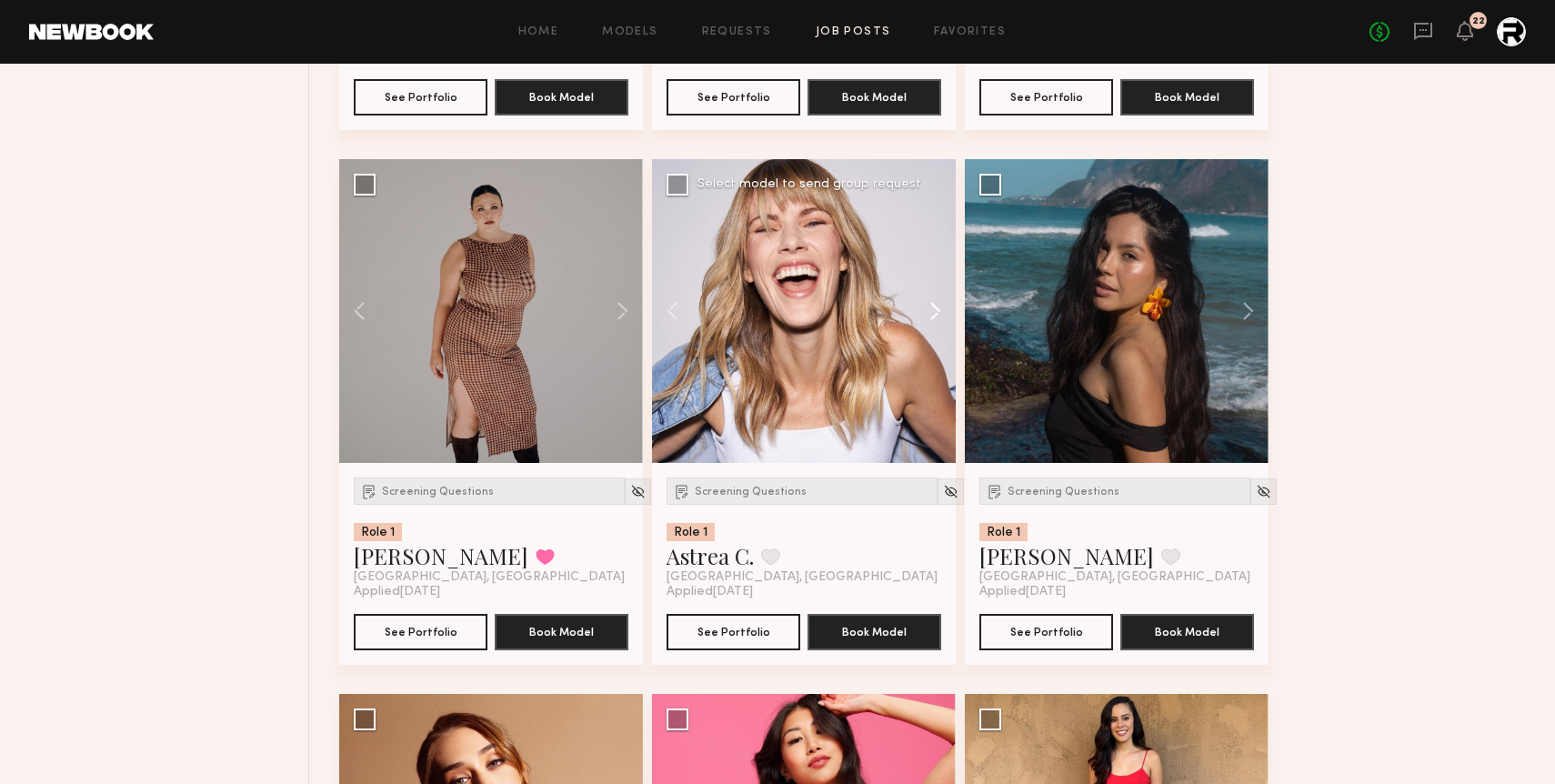
click at [935, 312] on button at bounding box center [927, 310] width 58 height 303
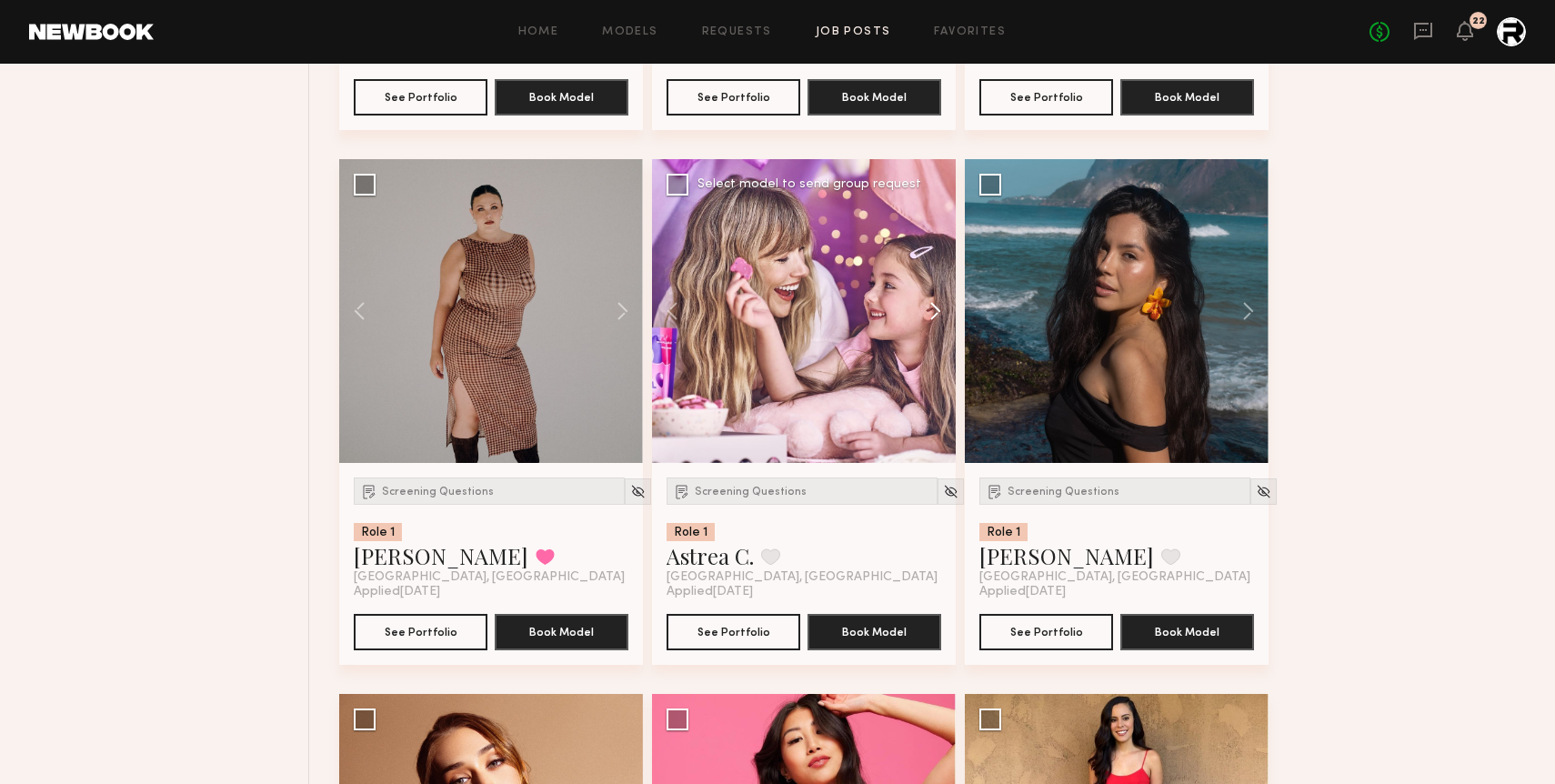
click at [935, 312] on button at bounding box center [927, 310] width 58 height 303
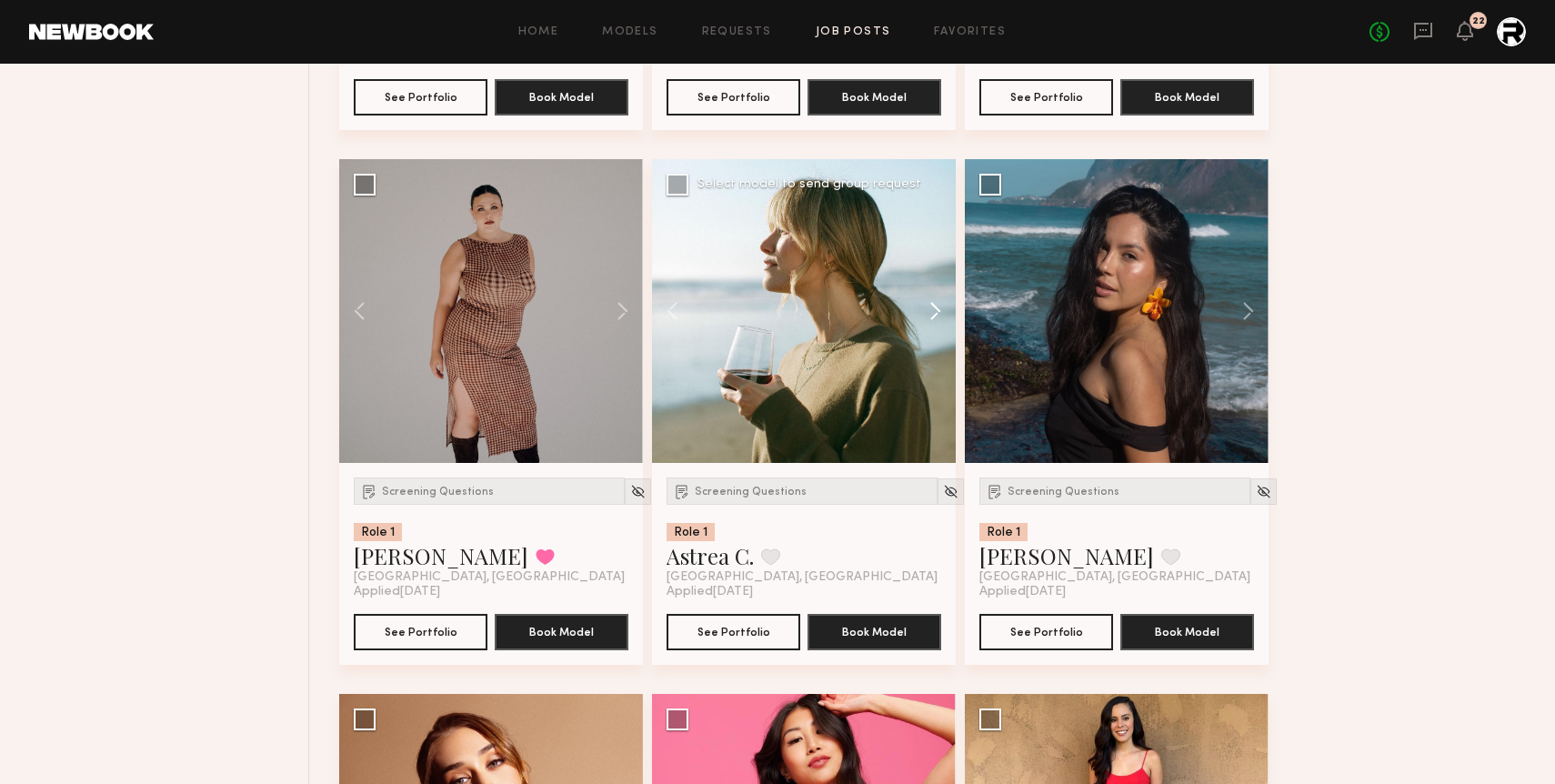
click at [935, 312] on button at bounding box center [927, 310] width 58 height 303
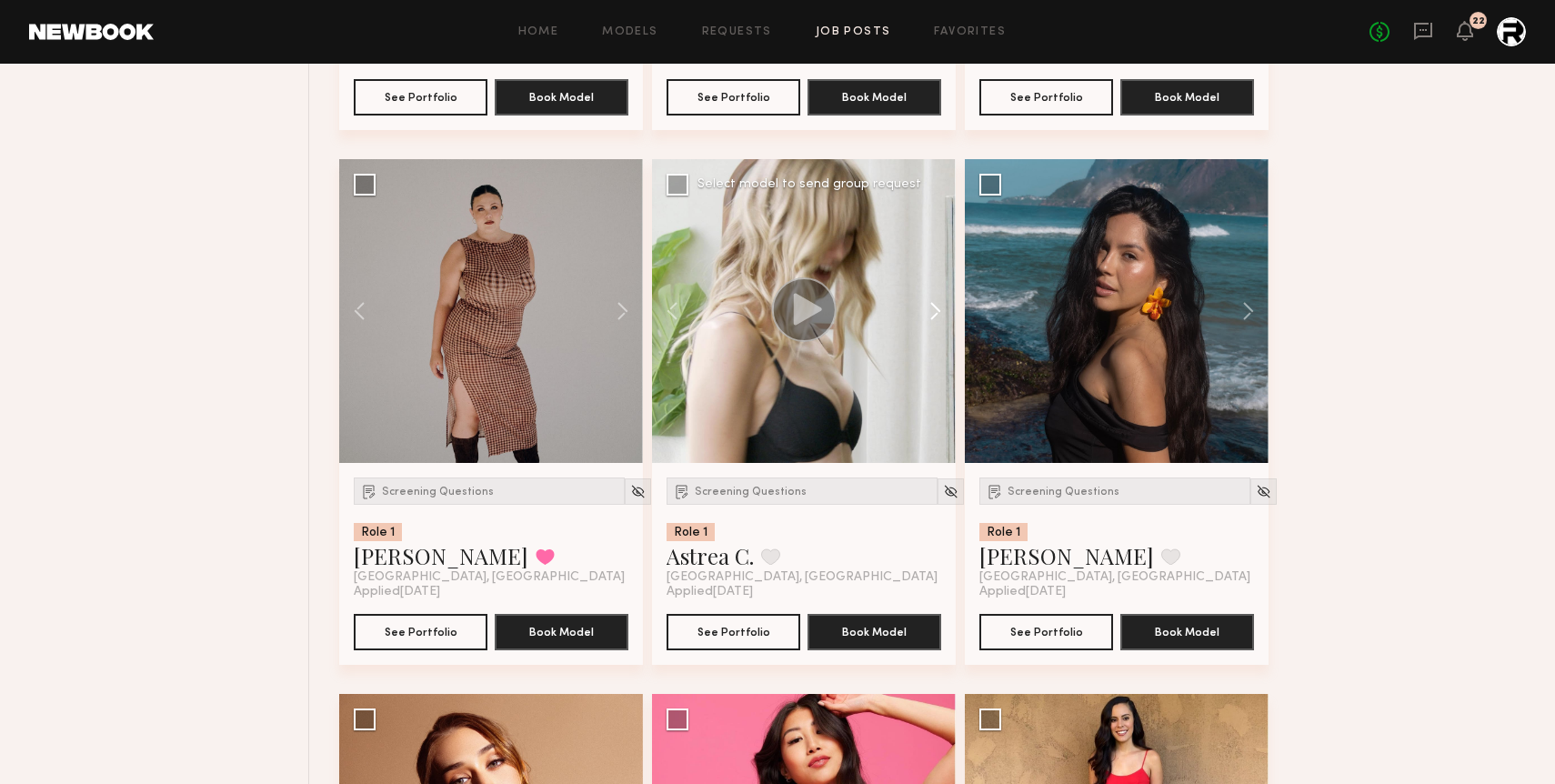
click at [938, 306] on button at bounding box center [927, 310] width 58 height 303
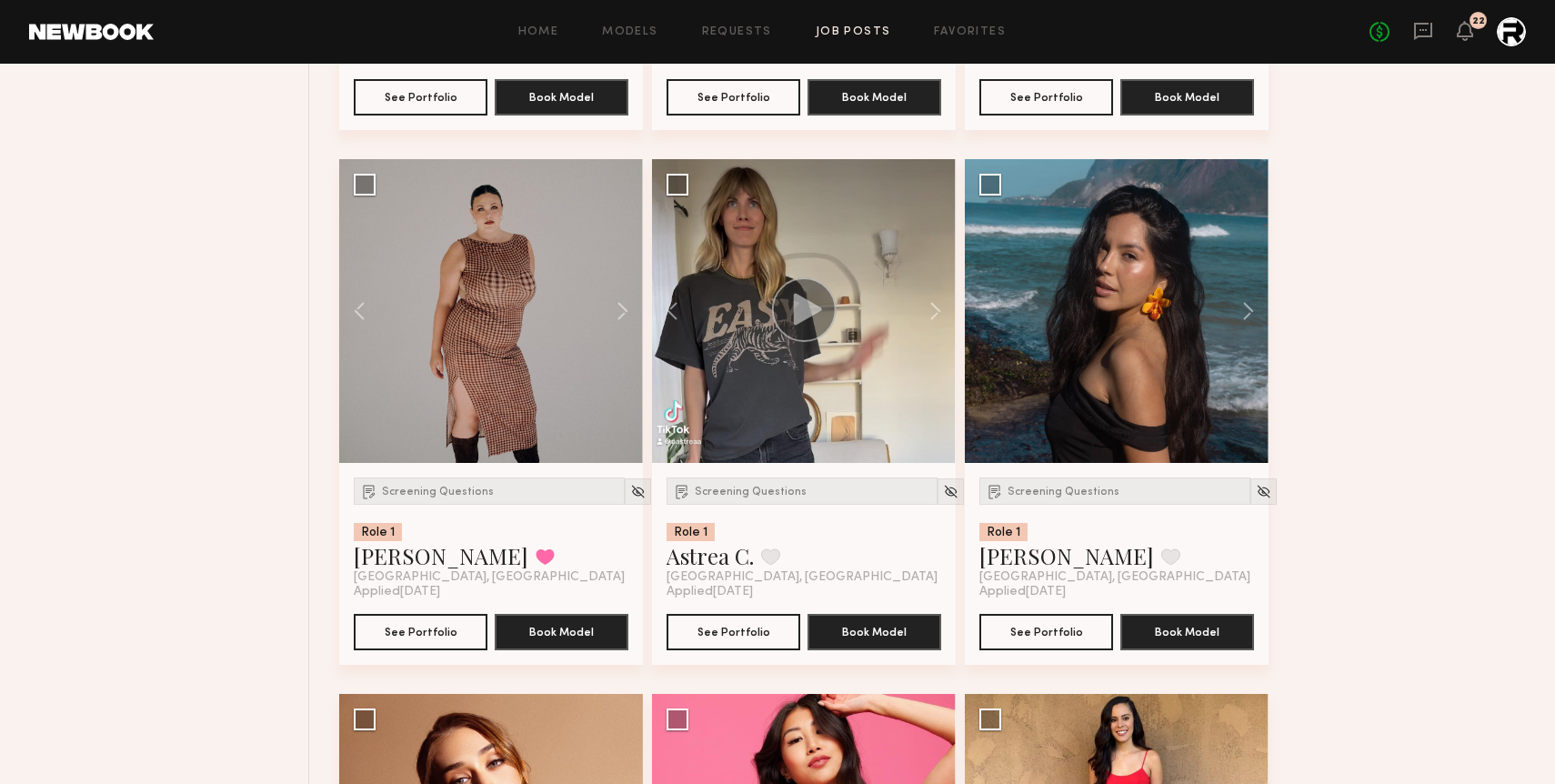
scroll to position [4473, 0]
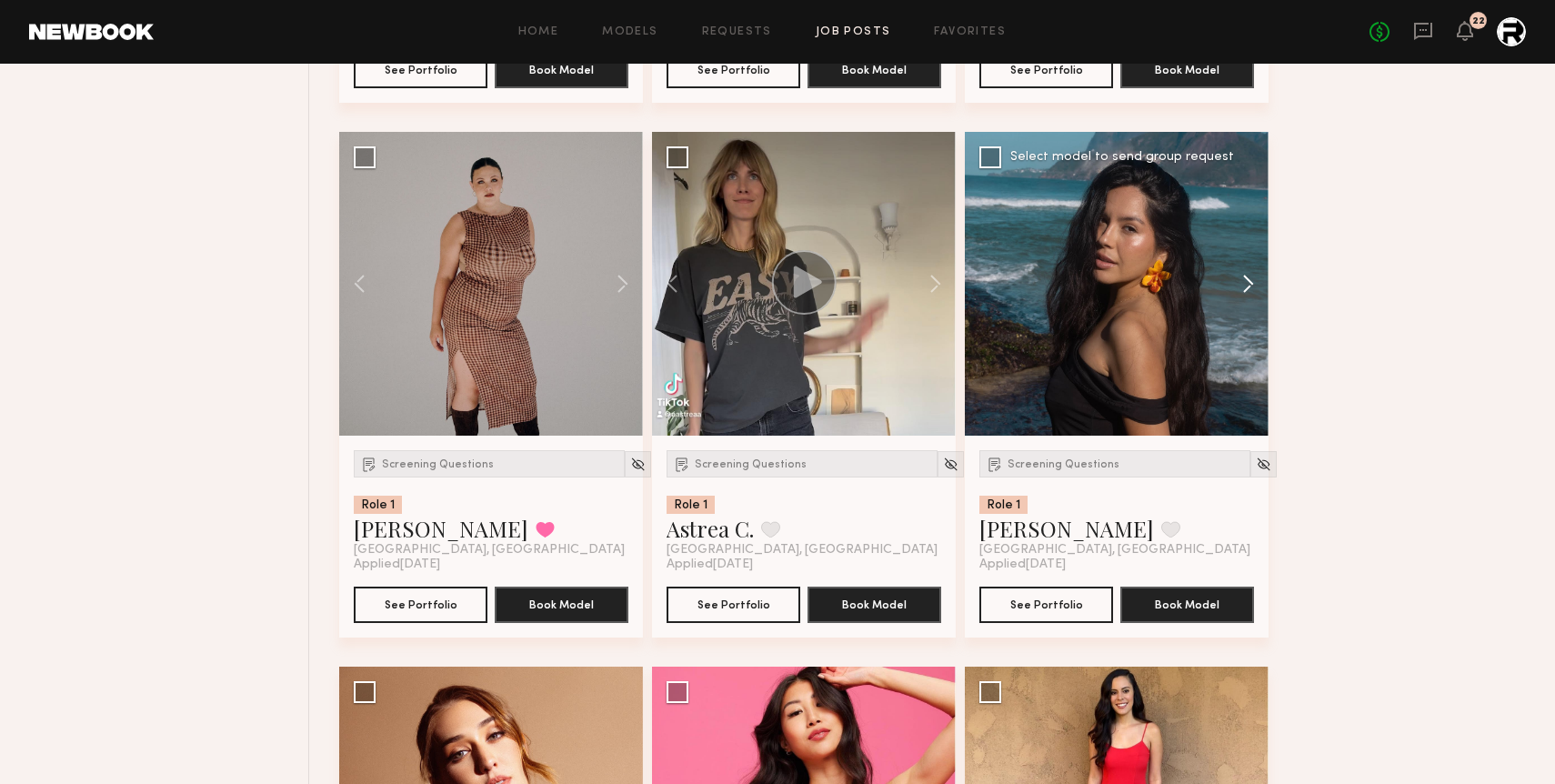
click at [1241, 285] on button at bounding box center [1239, 283] width 58 height 303
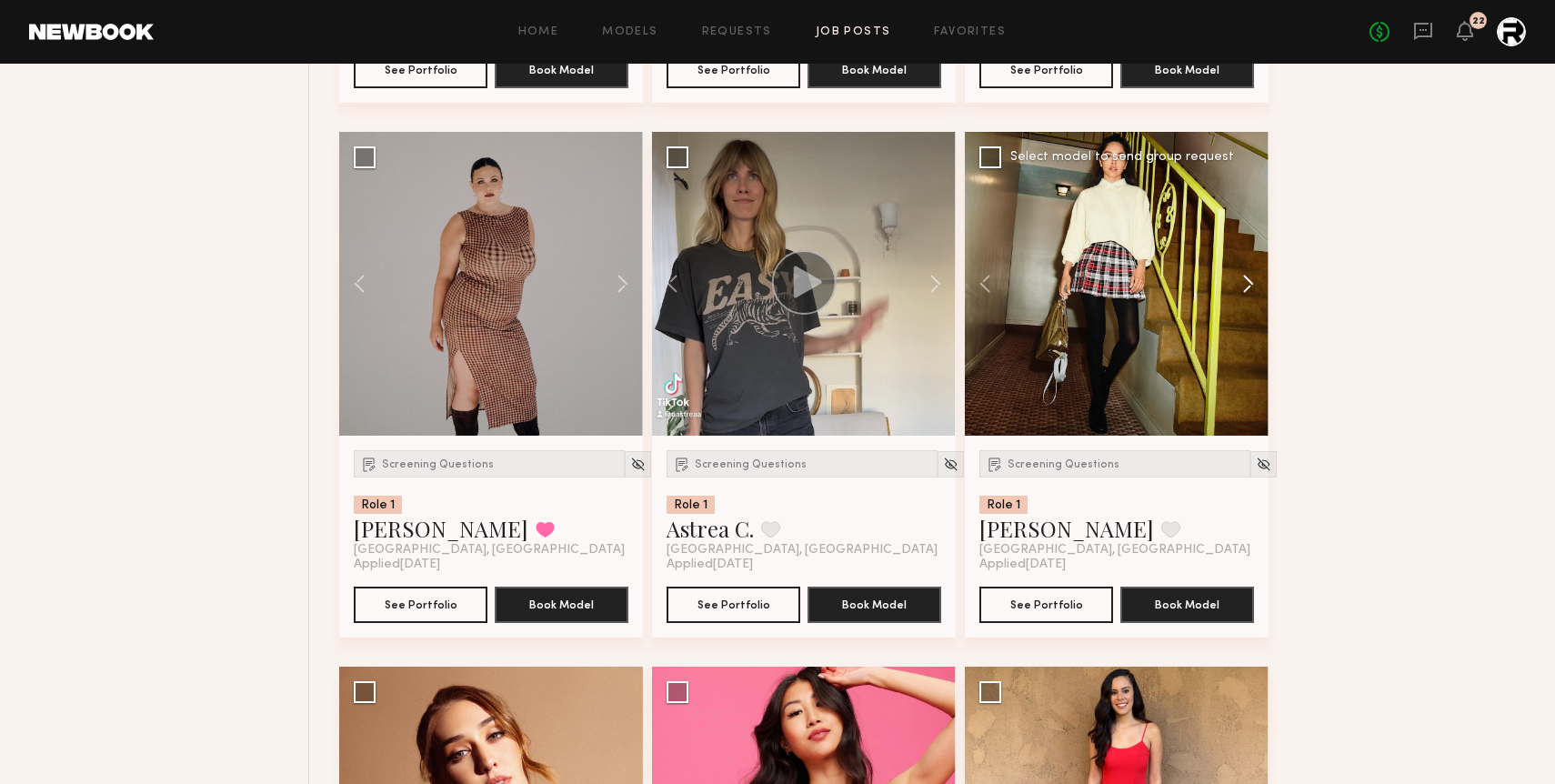
click at [1248, 287] on button at bounding box center [1239, 283] width 58 height 303
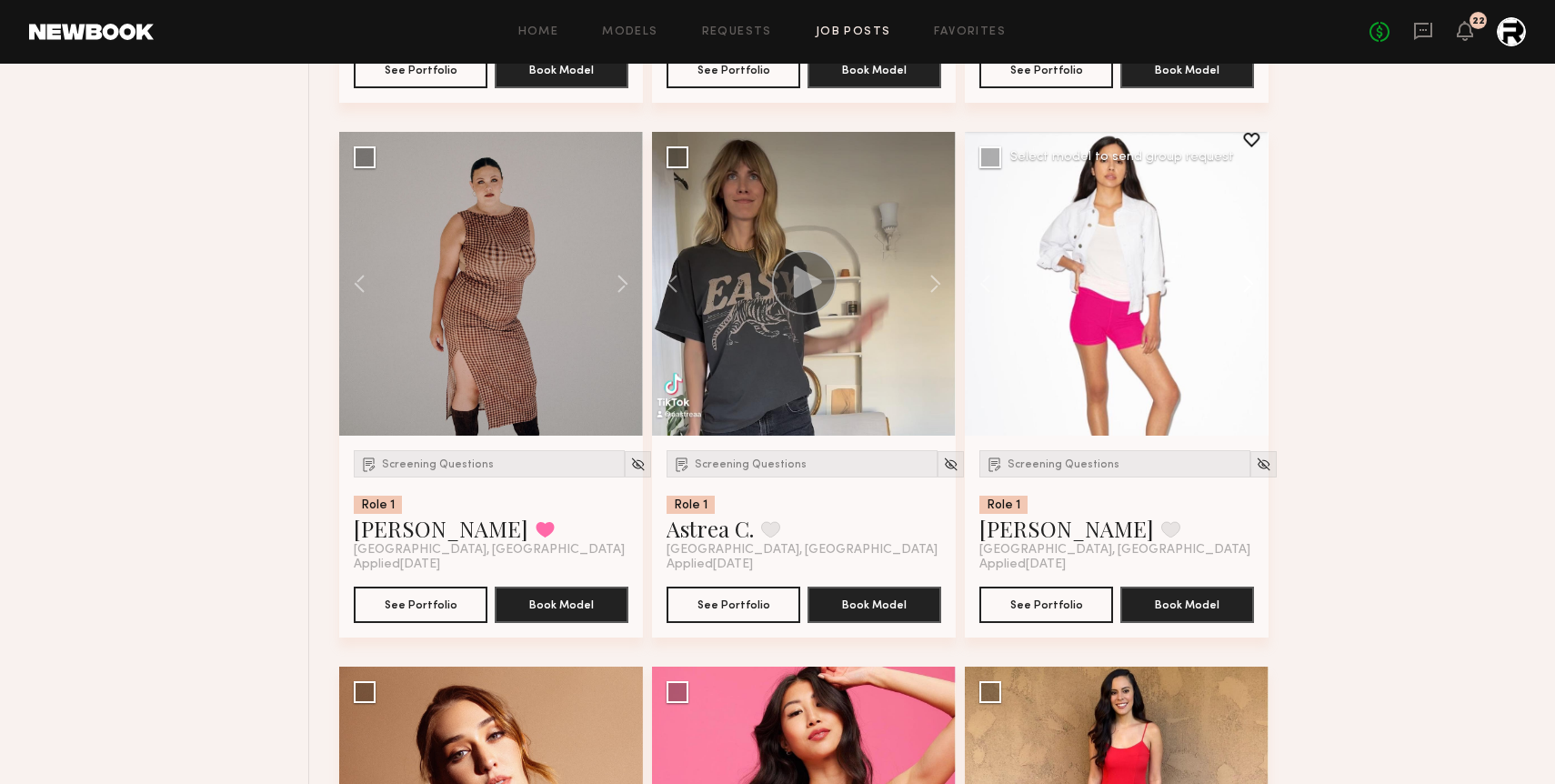
click at [1248, 287] on button at bounding box center [1239, 283] width 58 height 303
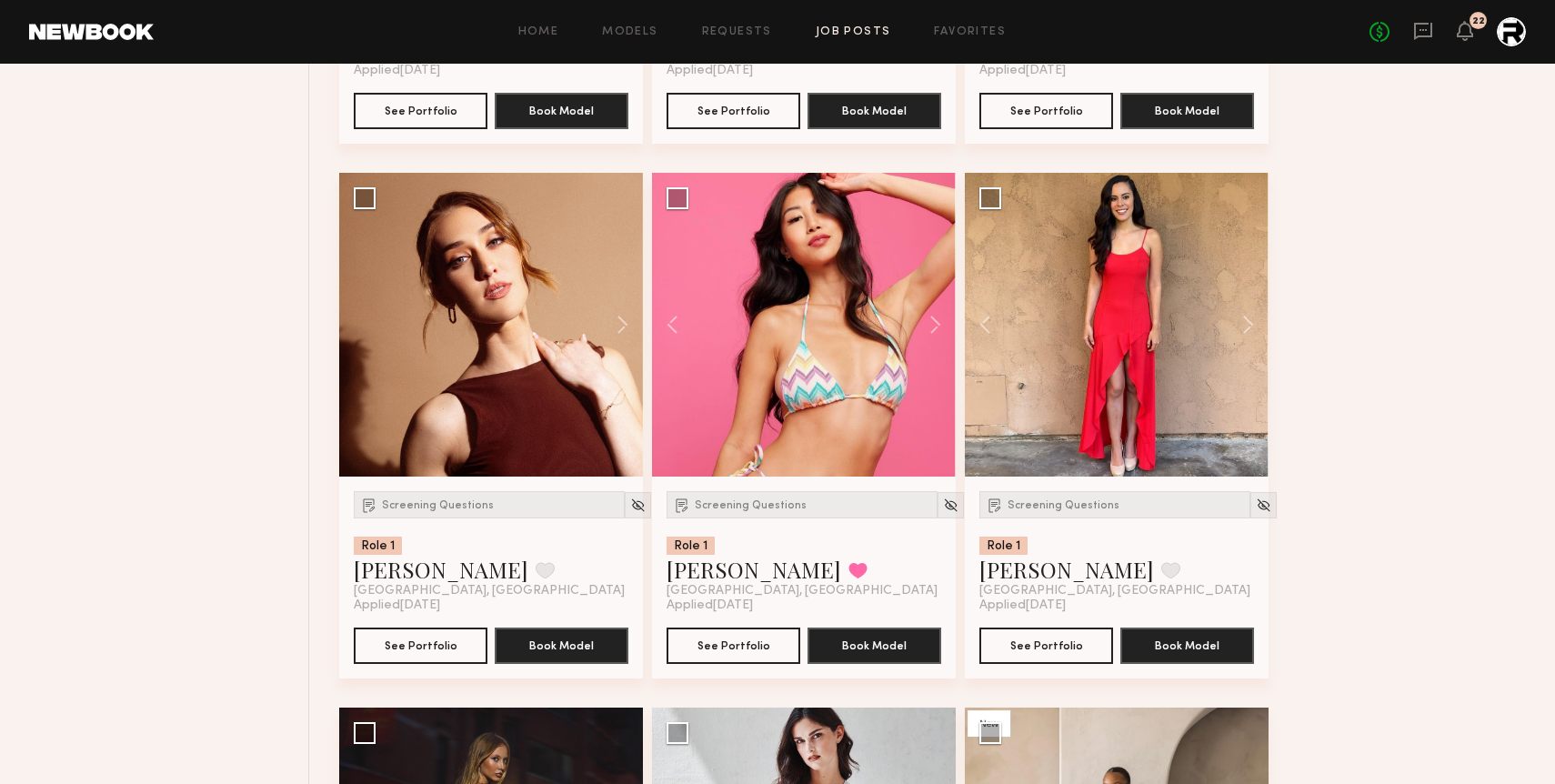
scroll to position [4980, 0]
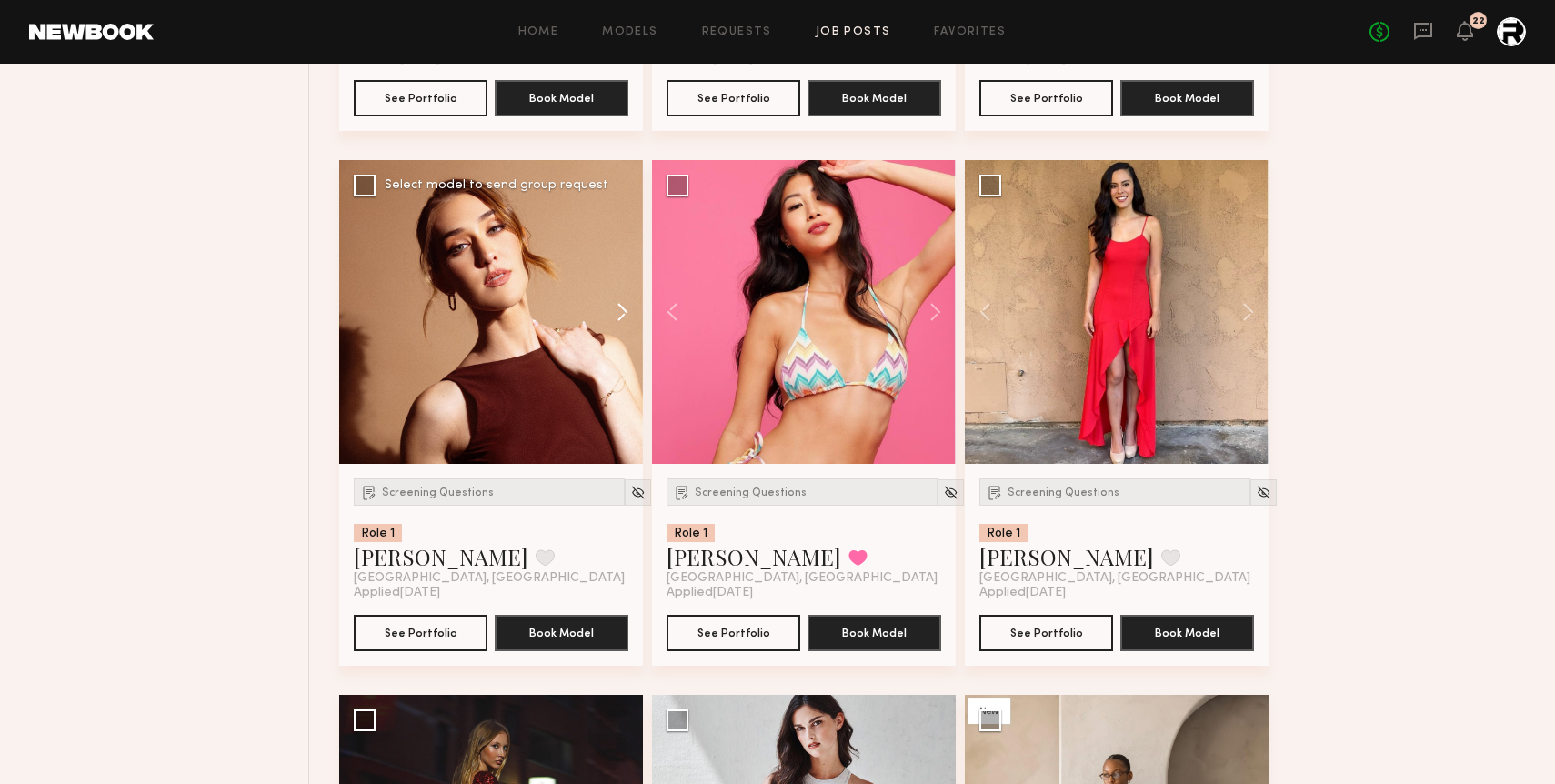
click at [629, 309] on button at bounding box center [613, 311] width 58 height 303
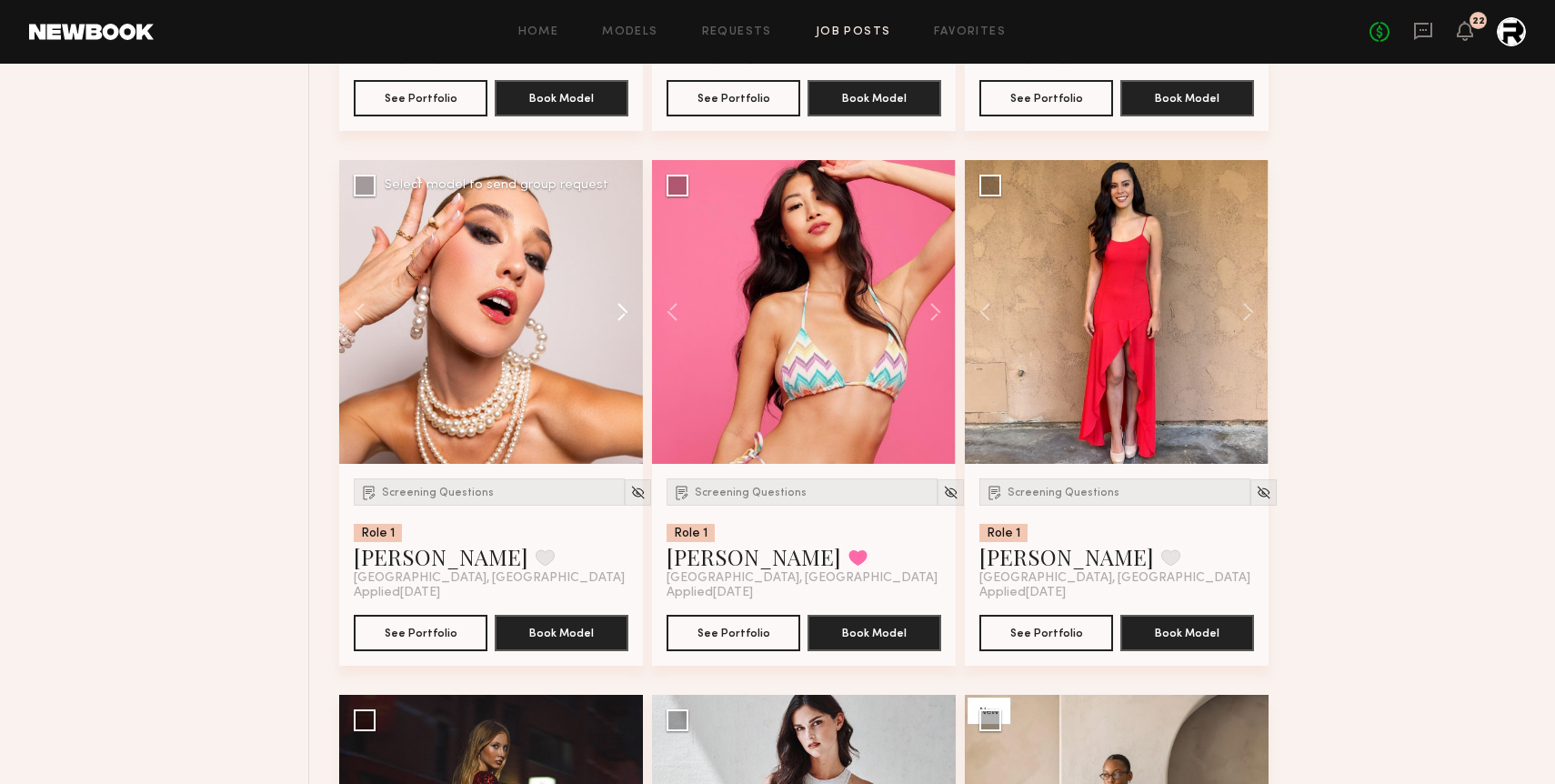
click at [629, 309] on button at bounding box center [613, 311] width 58 height 303
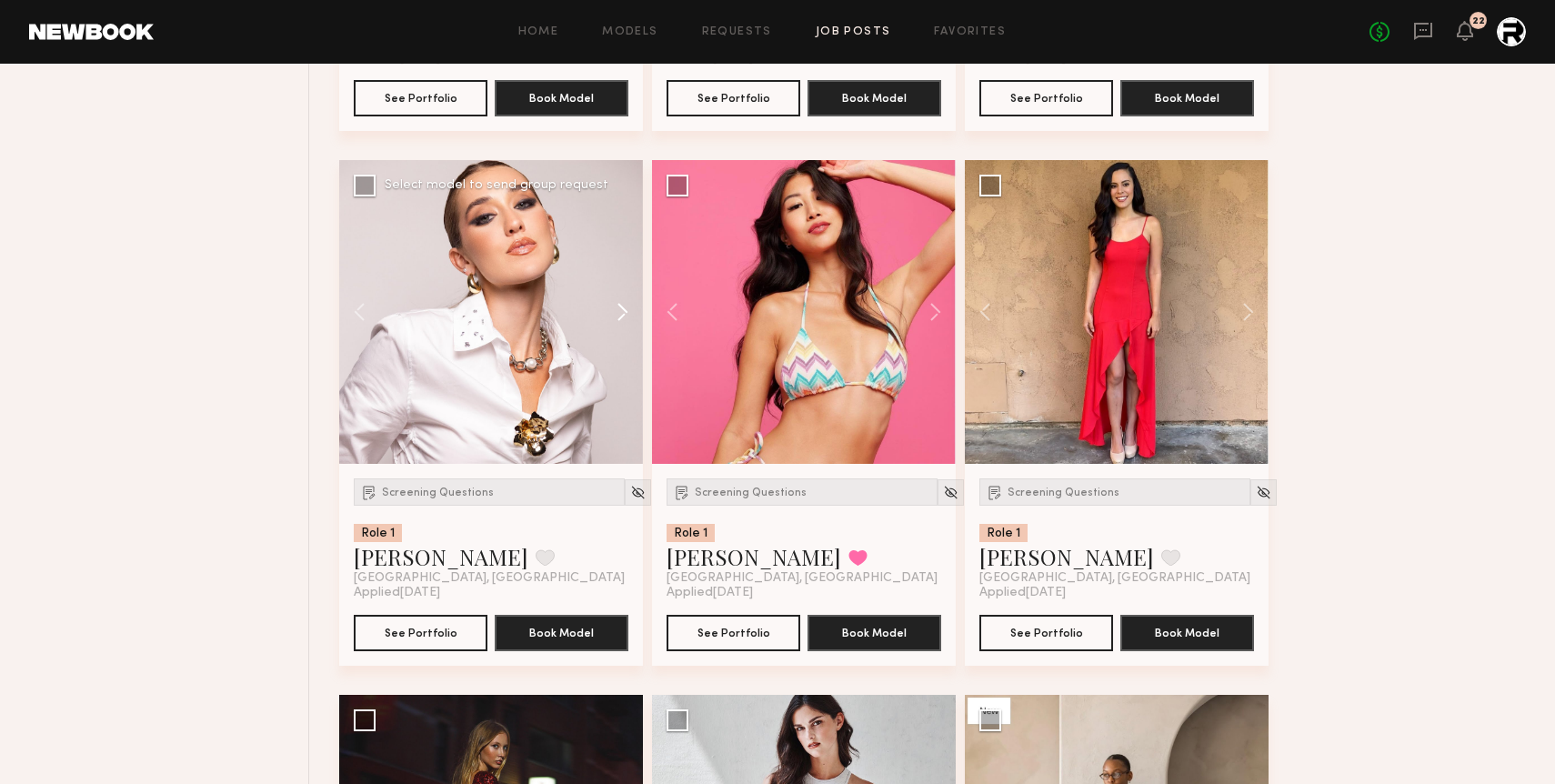
click at [629, 309] on button at bounding box center [613, 311] width 58 height 303
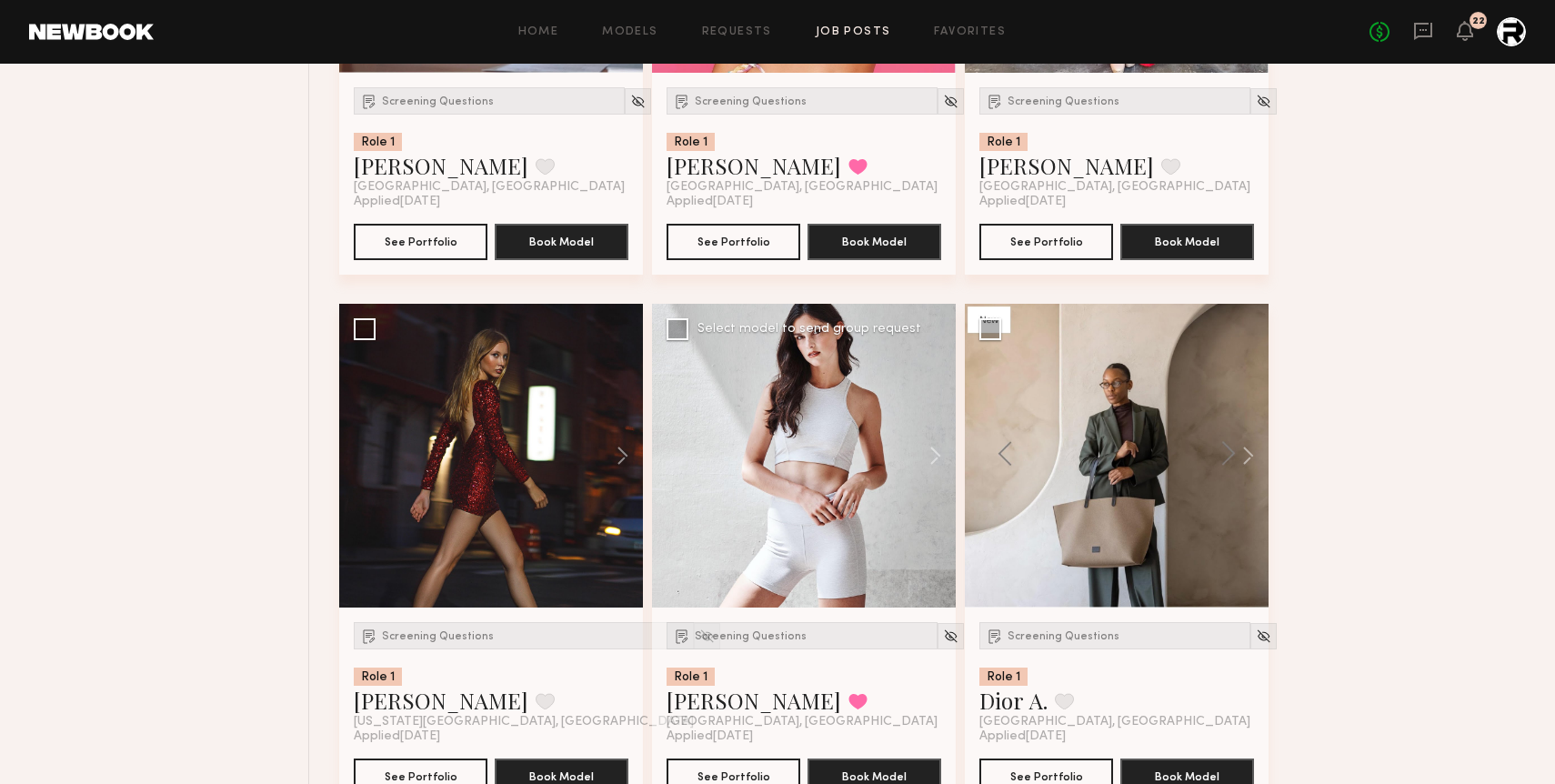
scroll to position [5357, 0]
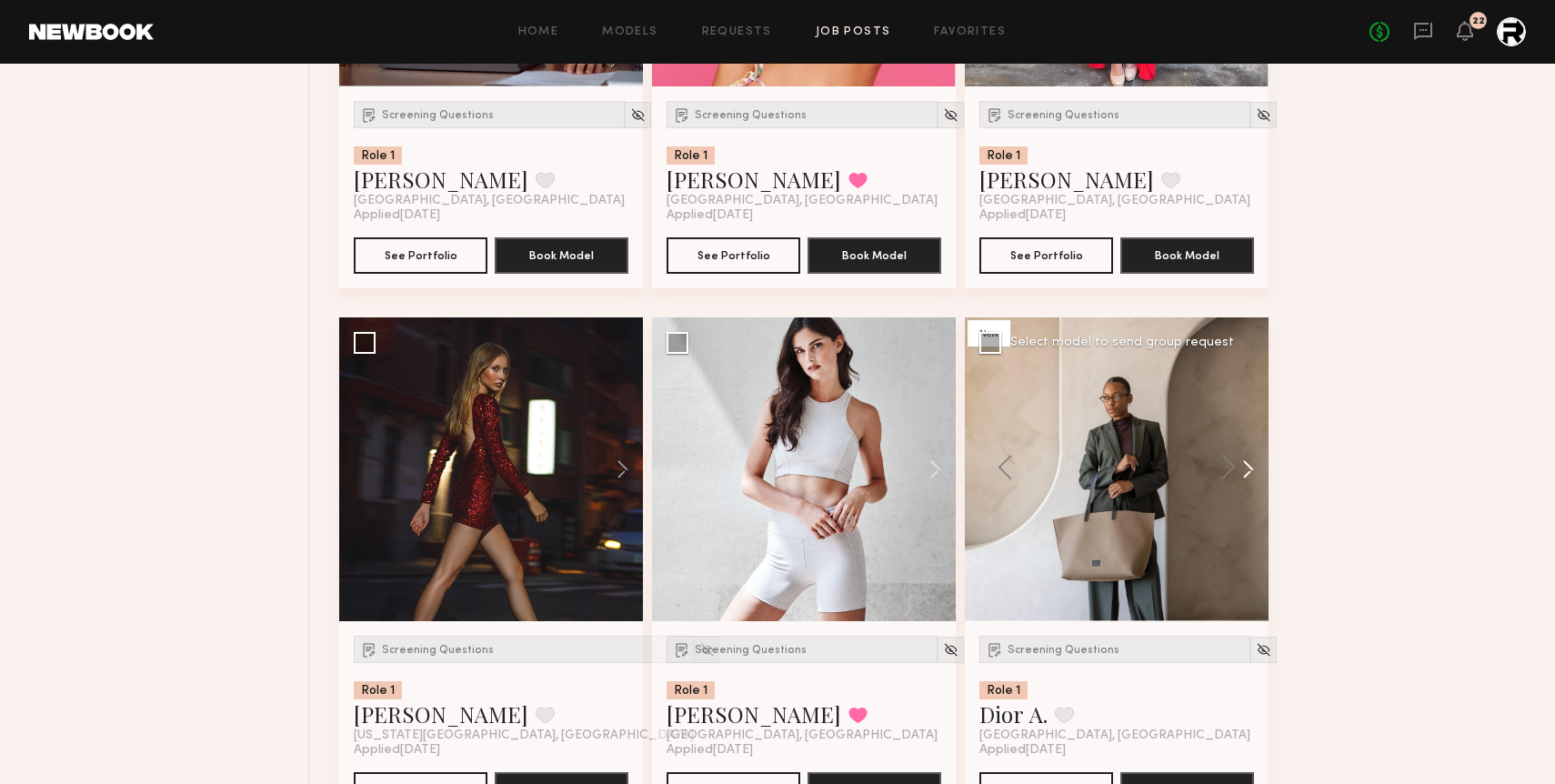
click at [1248, 467] on button at bounding box center [1239, 469] width 58 height 303
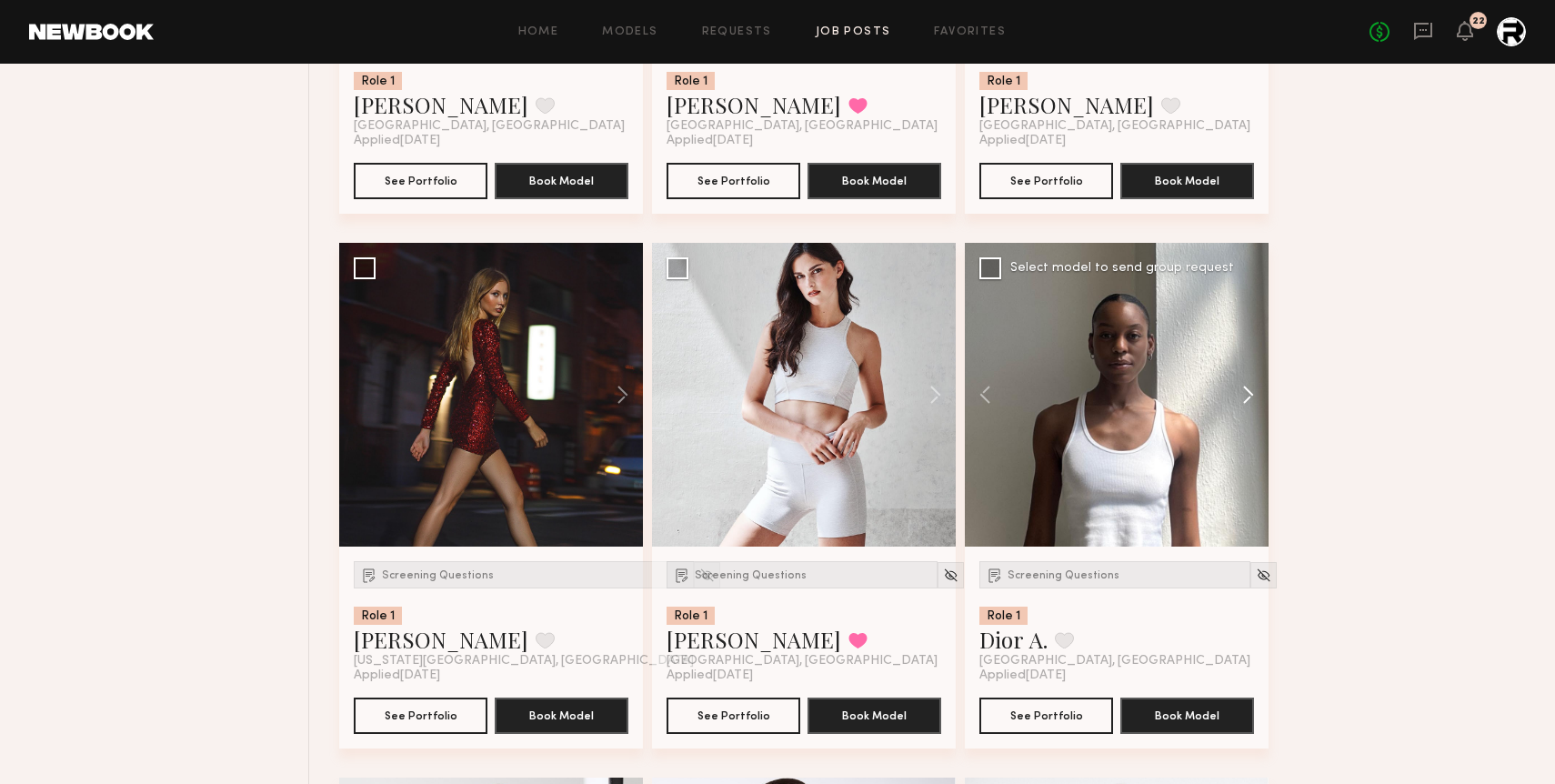
scroll to position [5448, 0]
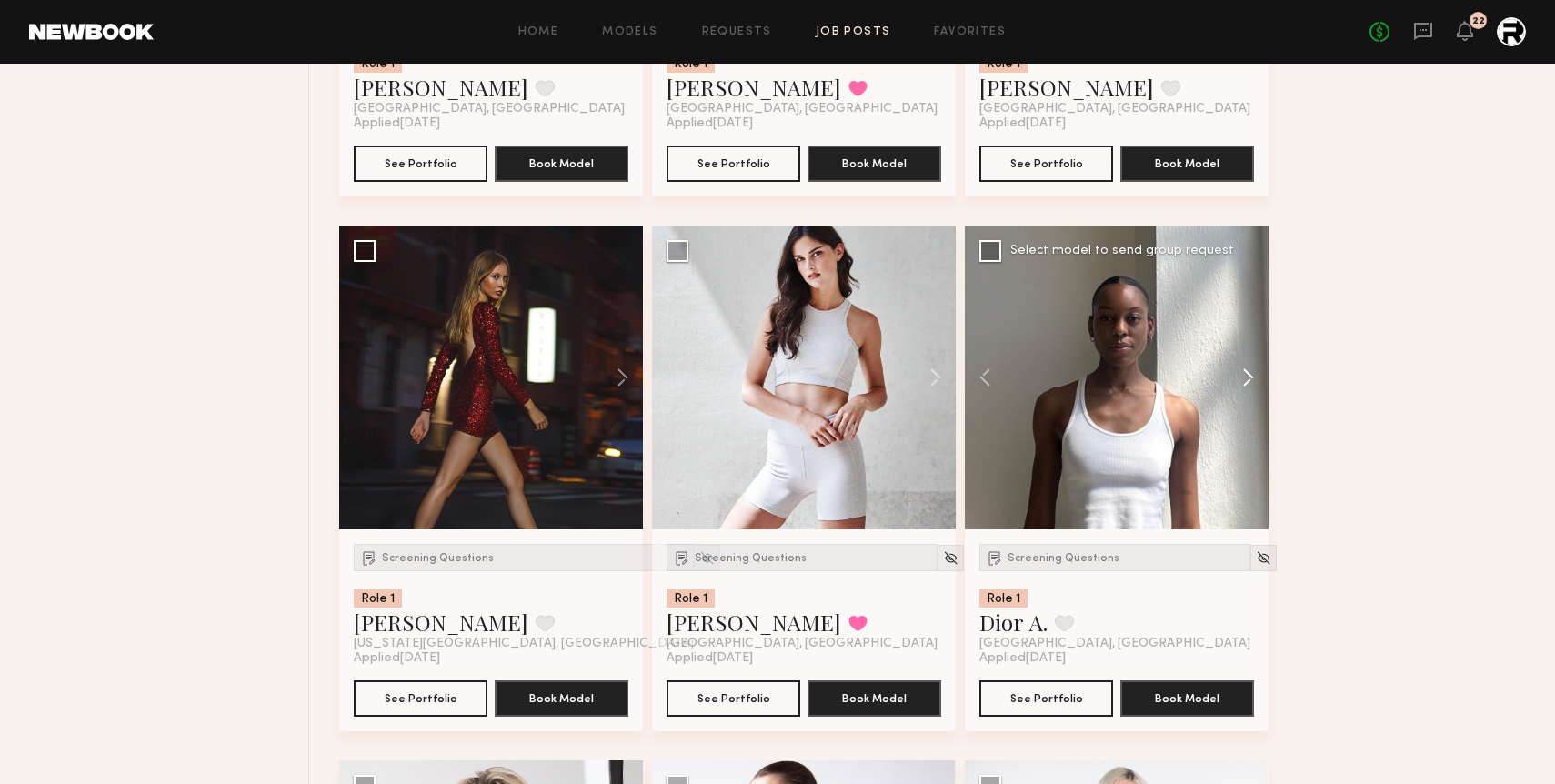
click at [1255, 374] on button at bounding box center [1239, 377] width 58 height 303
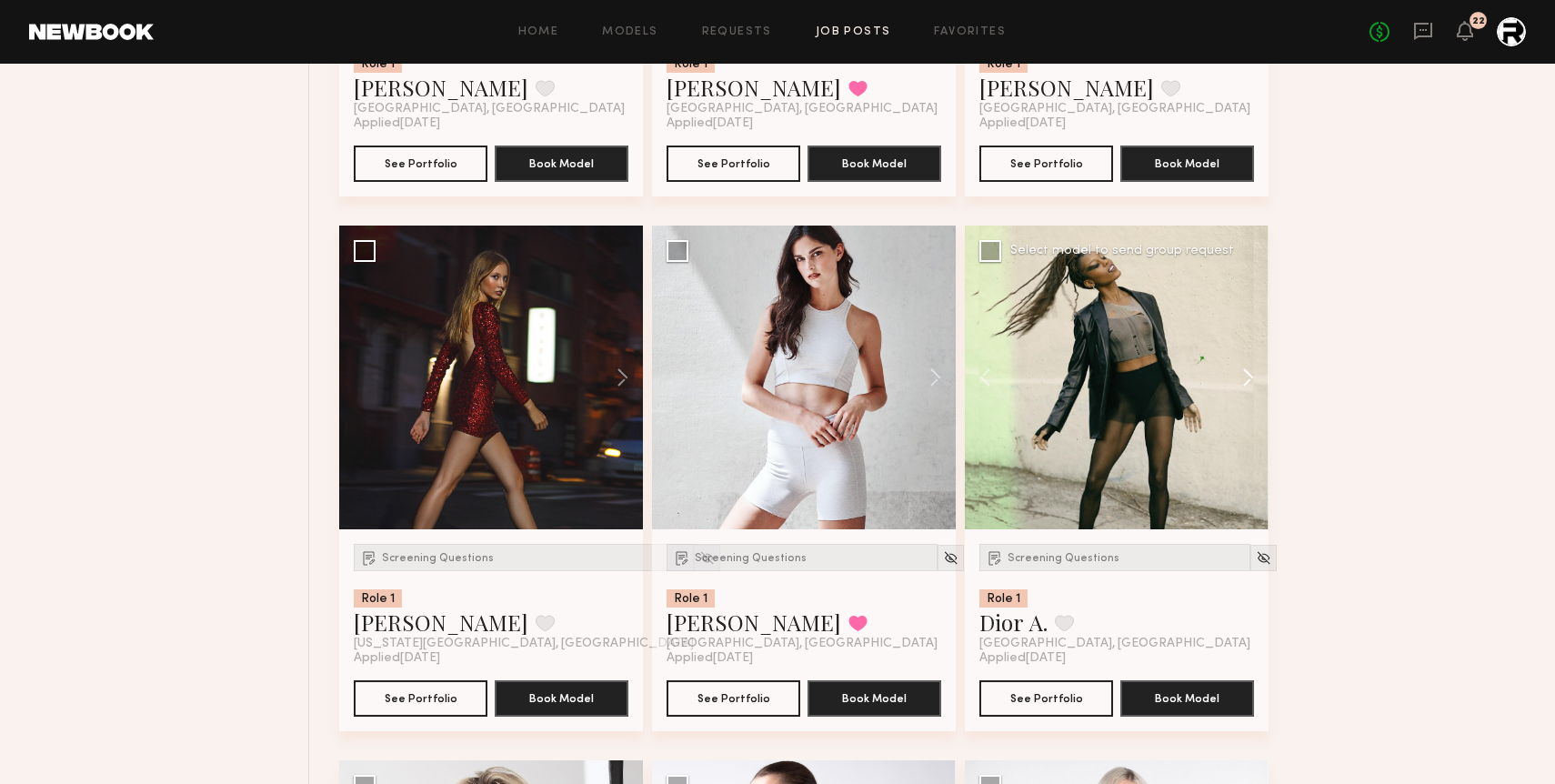
click at [1251, 374] on button at bounding box center [1239, 377] width 58 height 303
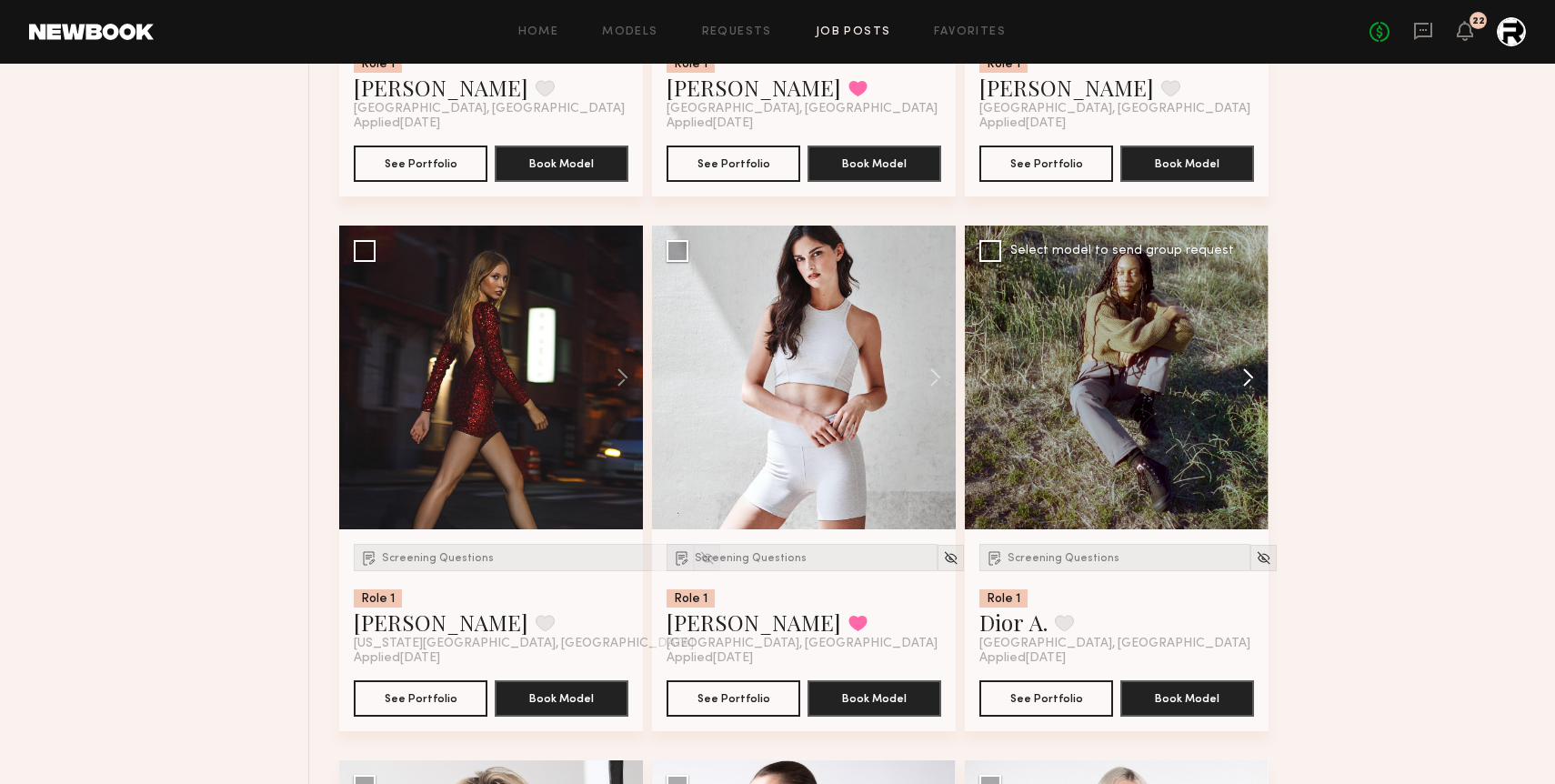
click at [1251, 374] on button at bounding box center [1239, 377] width 58 height 303
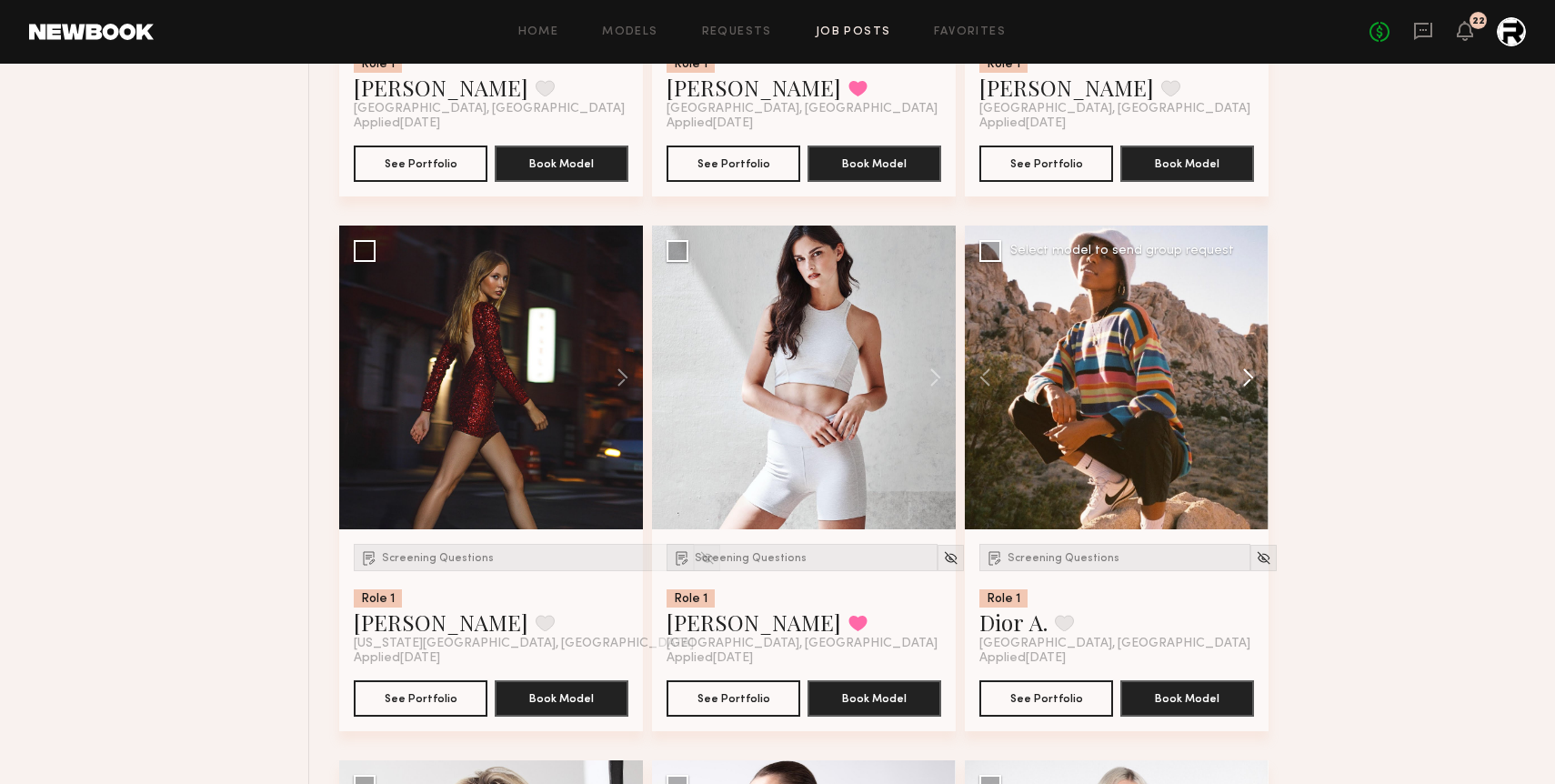
click at [1251, 374] on button at bounding box center [1239, 377] width 58 height 303
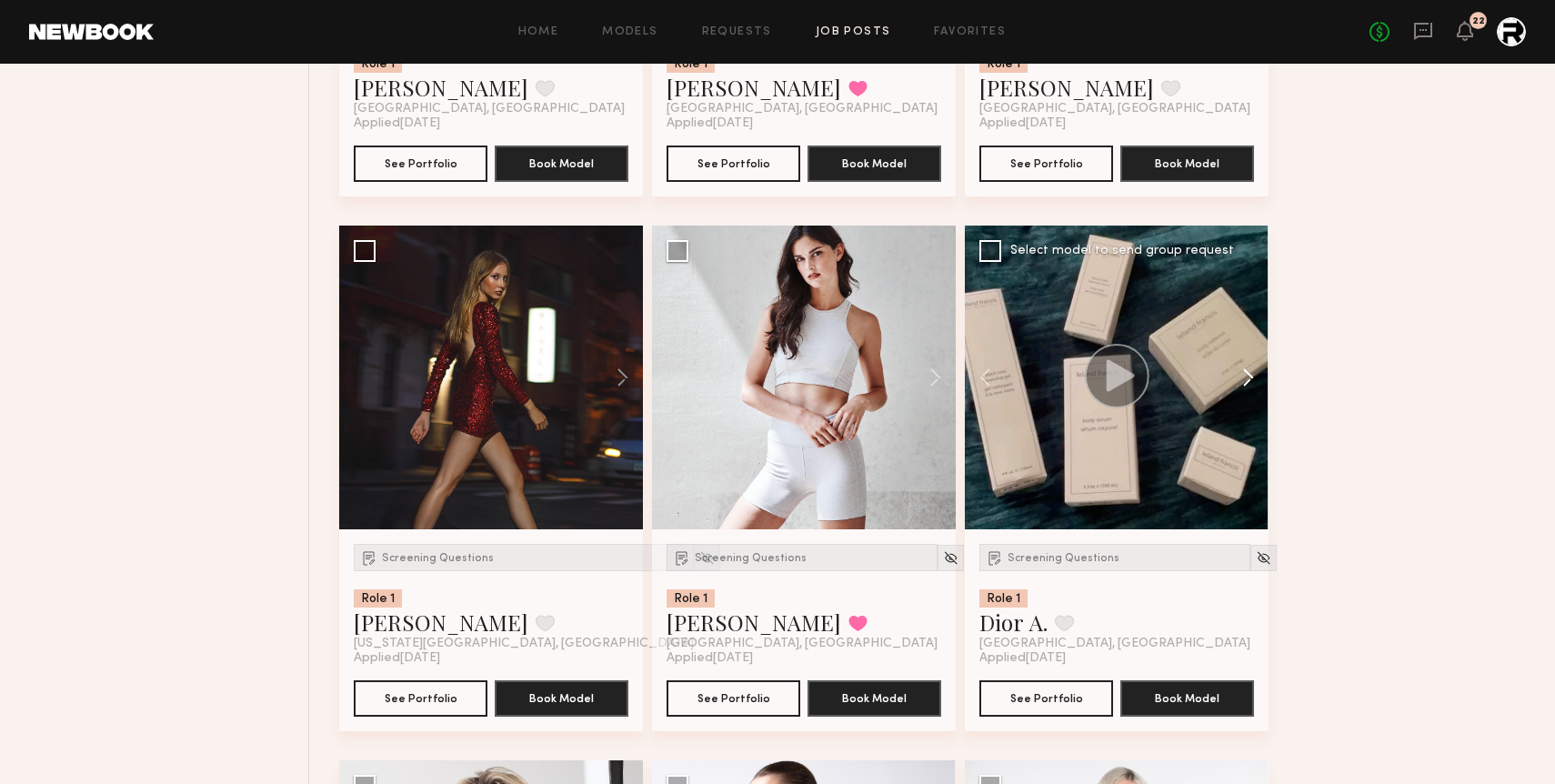
click at [1251, 375] on button at bounding box center [1239, 377] width 58 height 303
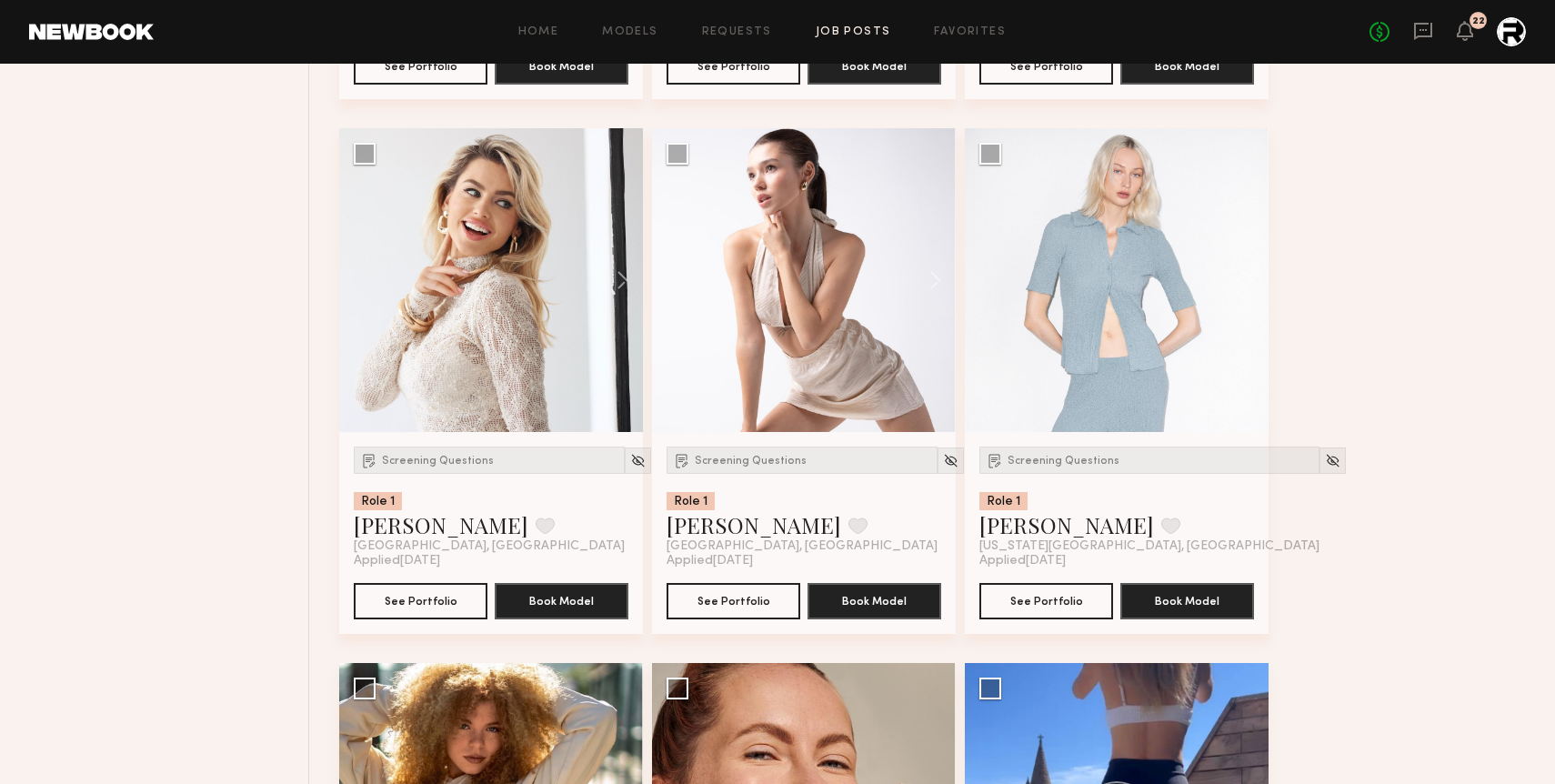
scroll to position [6111, 0]
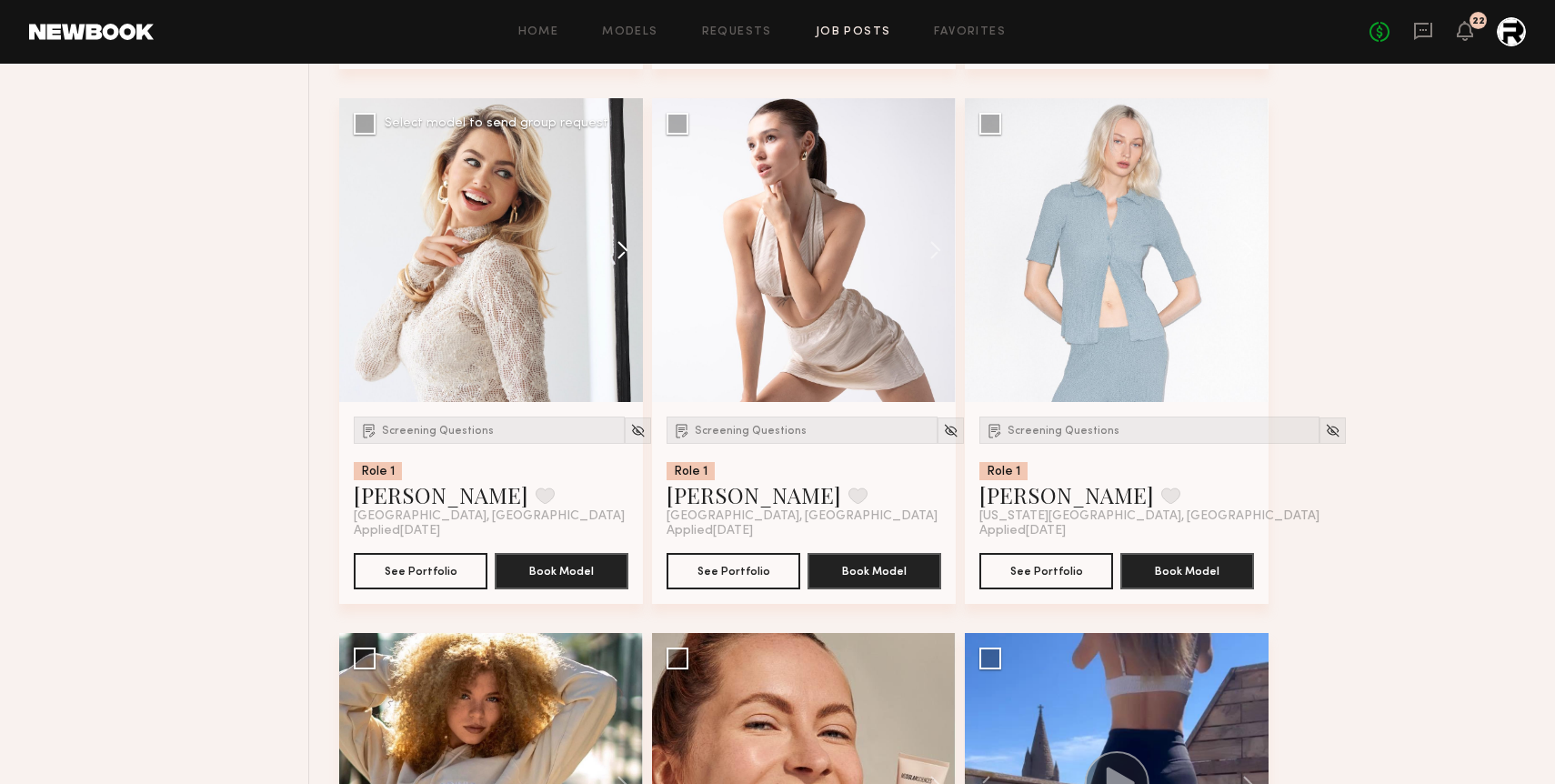
click at [620, 253] on button at bounding box center [613, 250] width 58 height 303
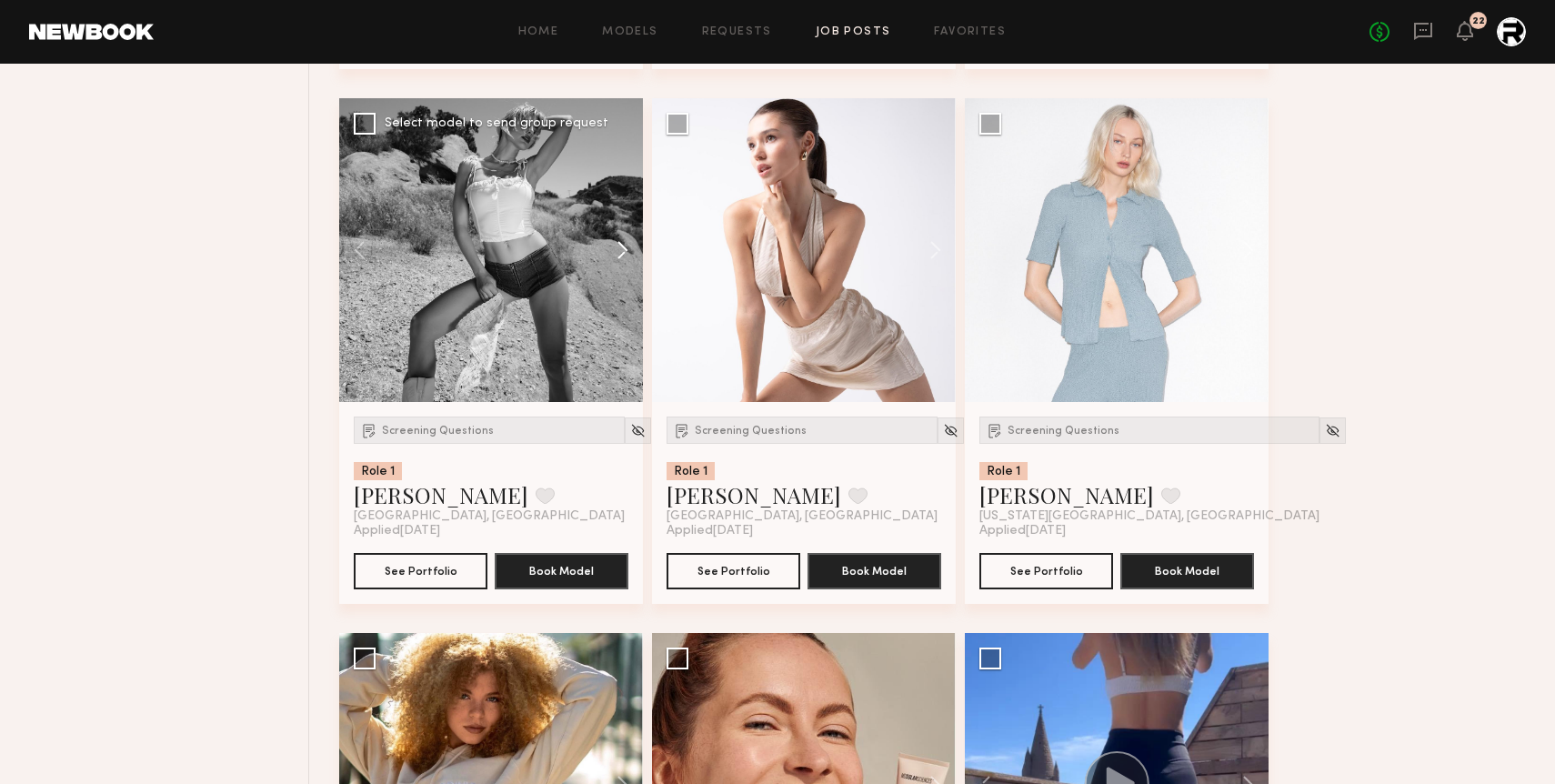
click at [620, 253] on button at bounding box center [613, 250] width 58 height 303
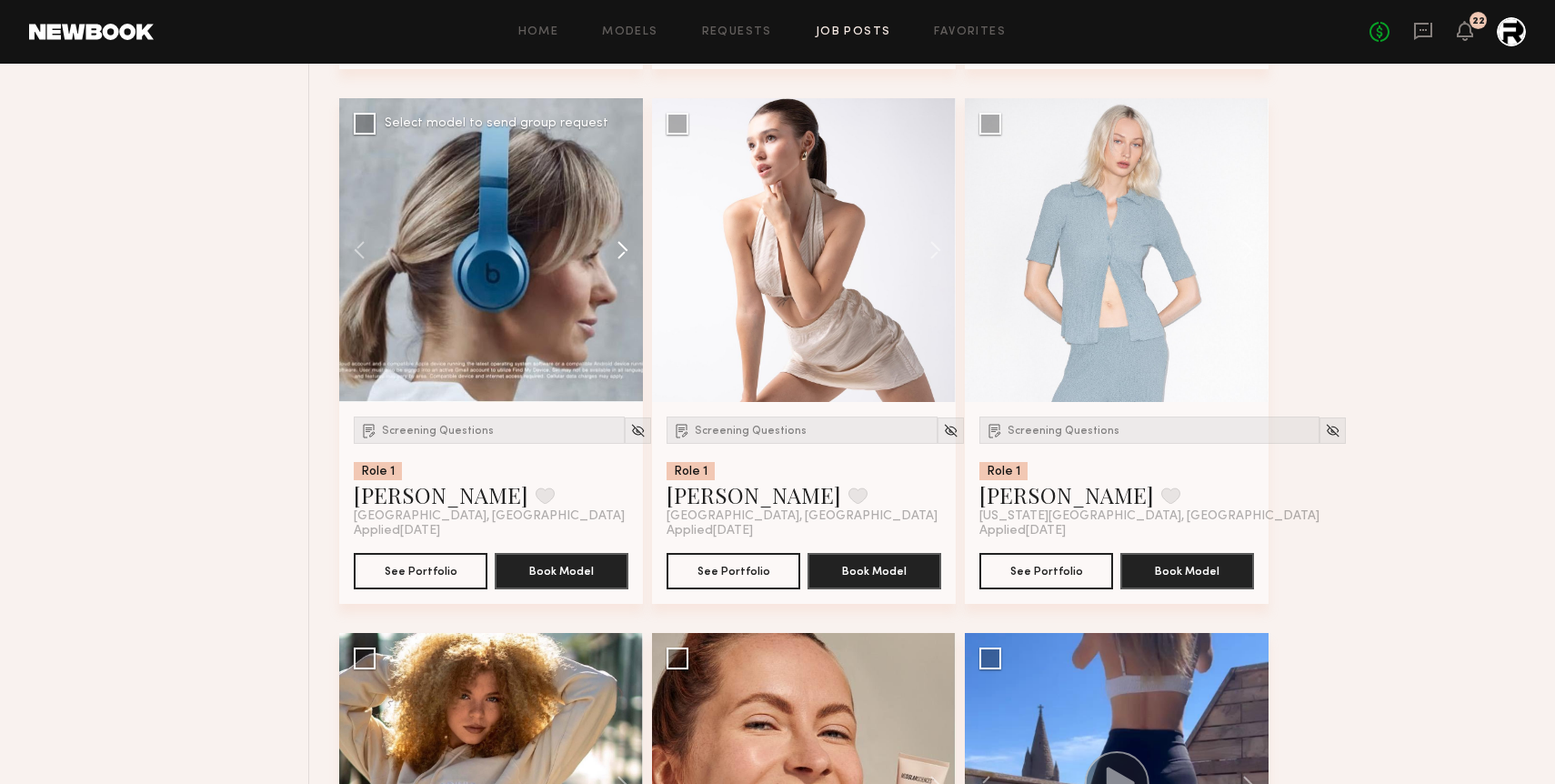
click at [620, 253] on button at bounding box center [613, 250] width 58 height 303
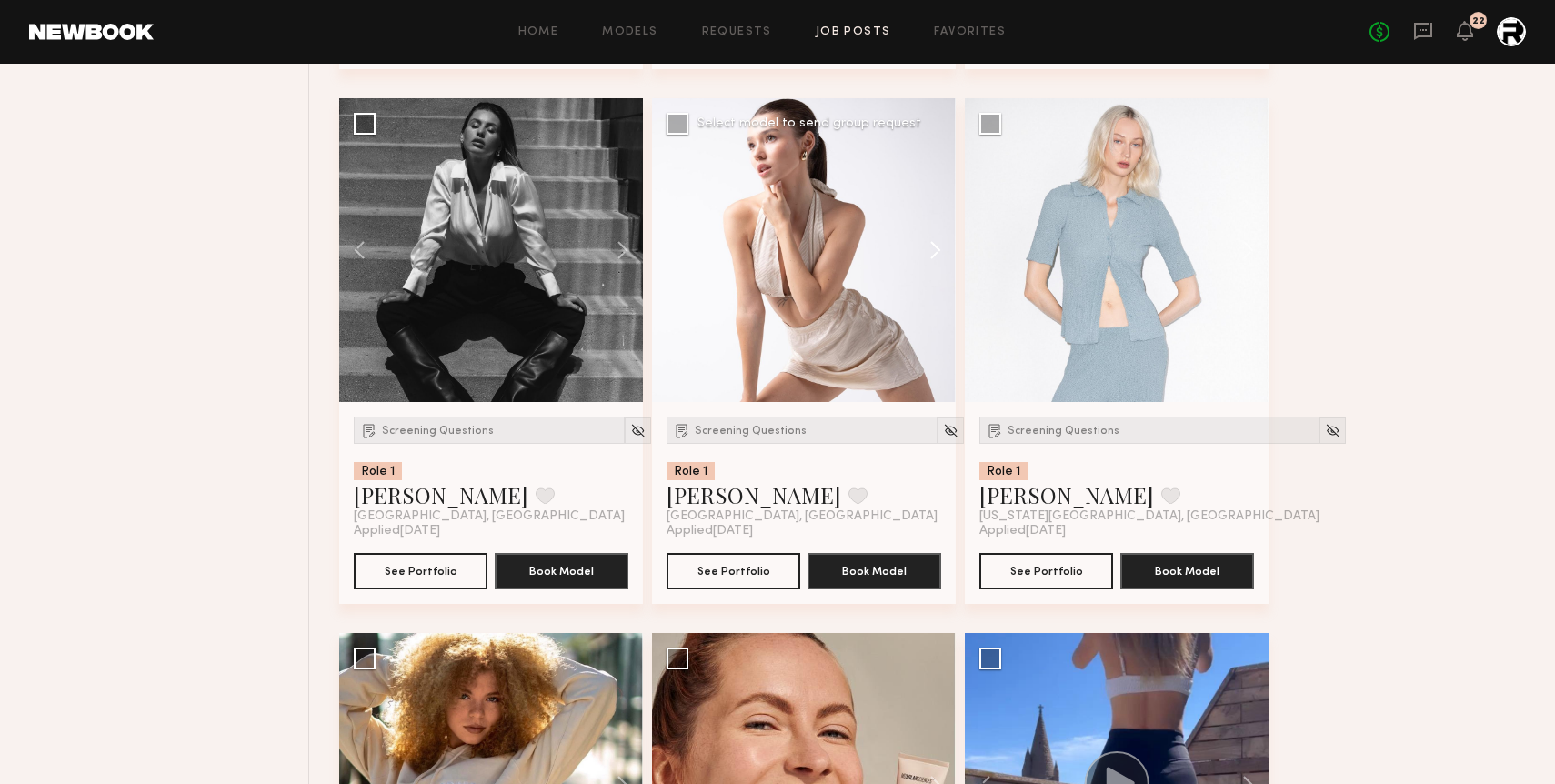
click at [927, 260] on button at bounding box center [927, 250] width 58 height 303
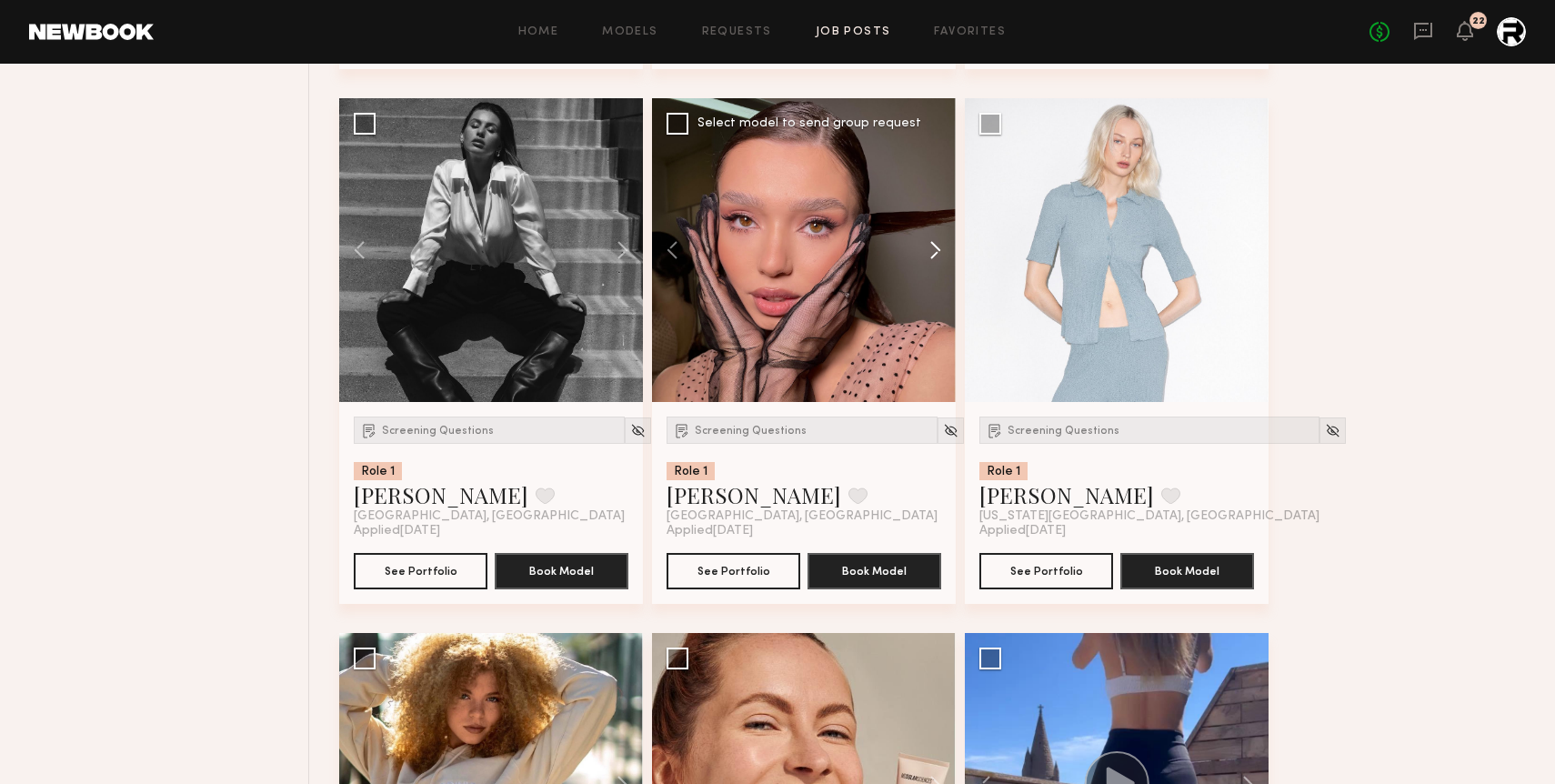
click at [927, 260] on button at bounding box center [927, 250] width 58 height 303
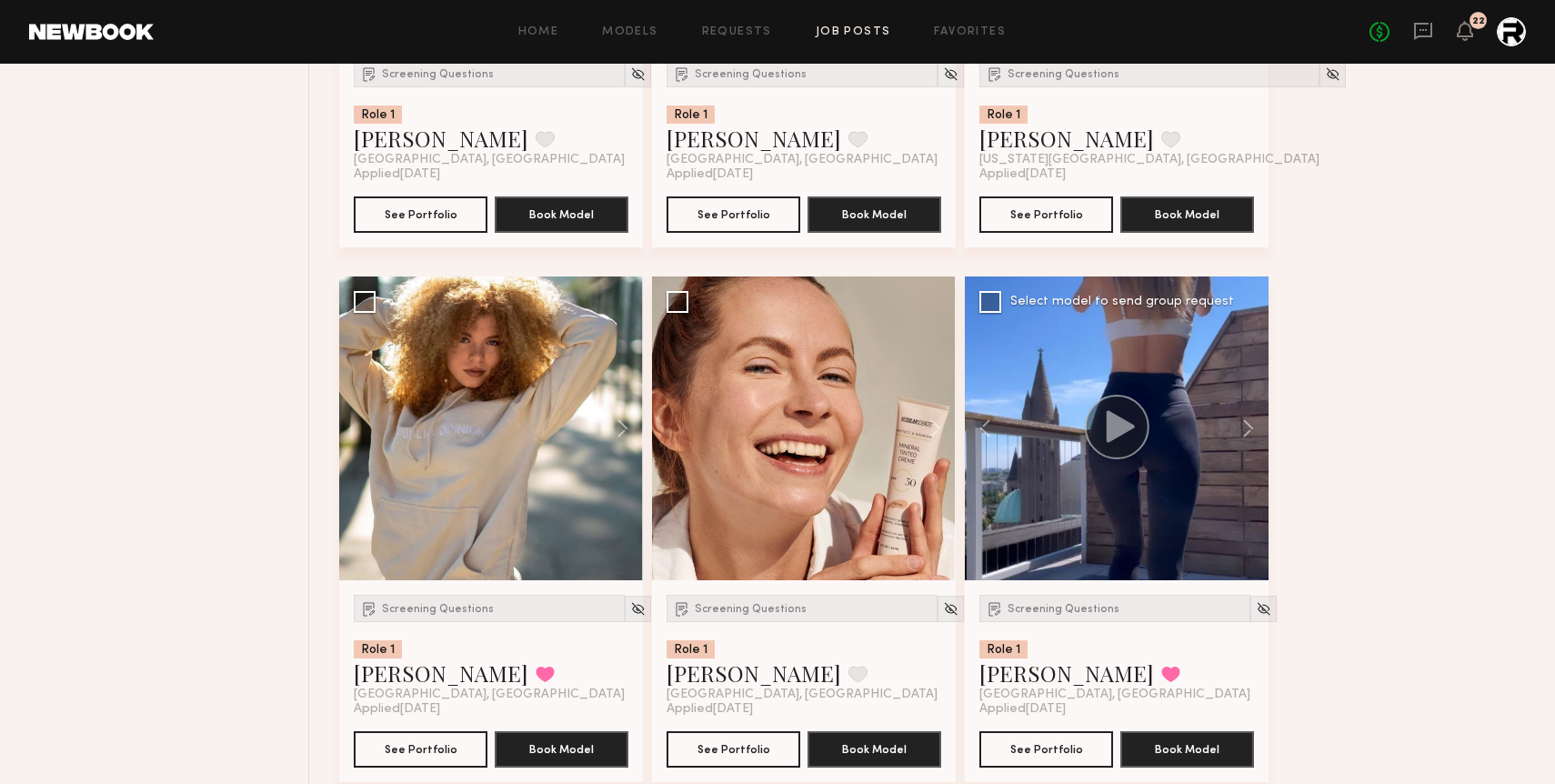
scroll to position [6469, 0]
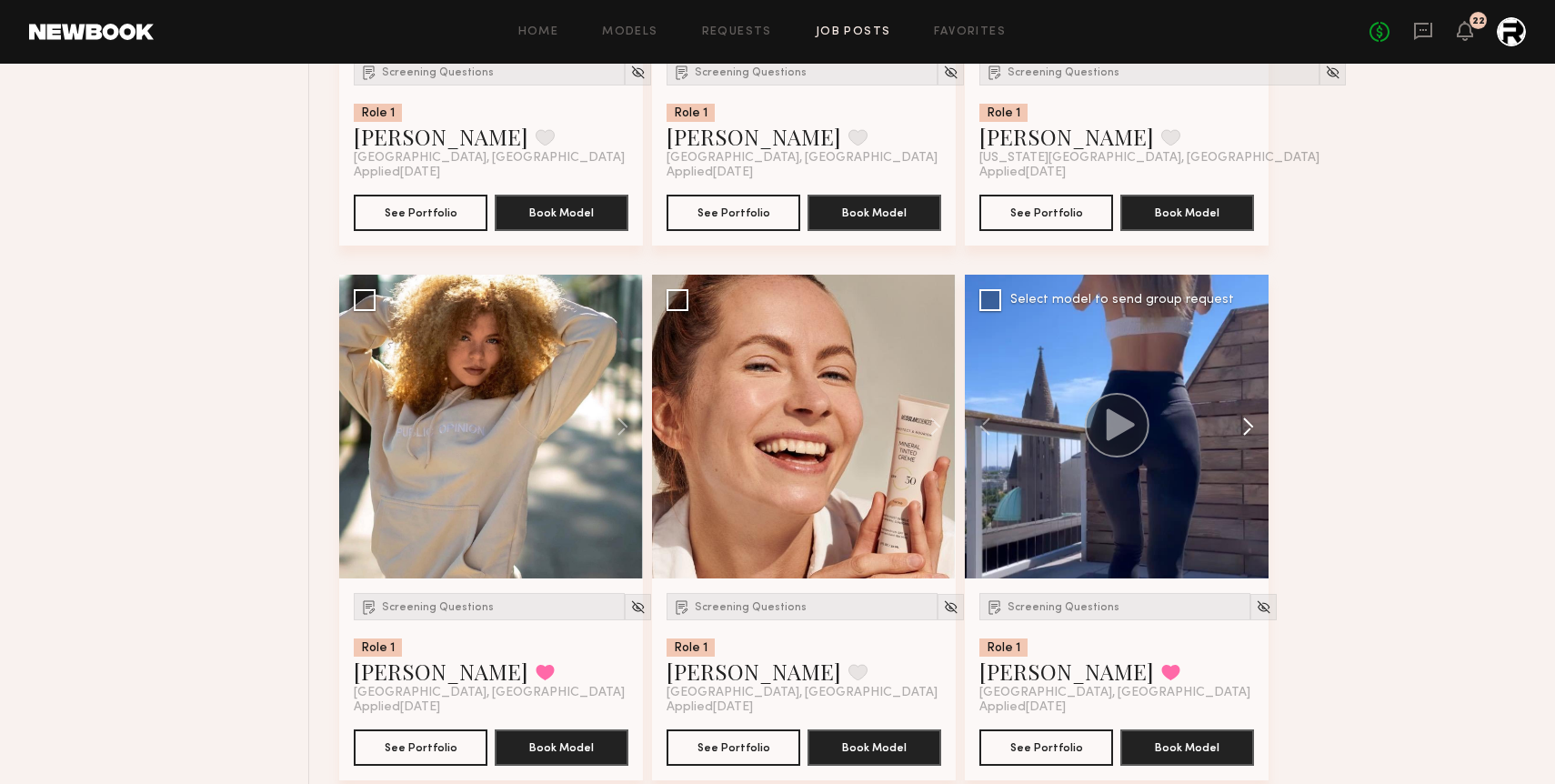
click at [1248, 432] on button at bounding box center [1239, 426] width 58 height 303
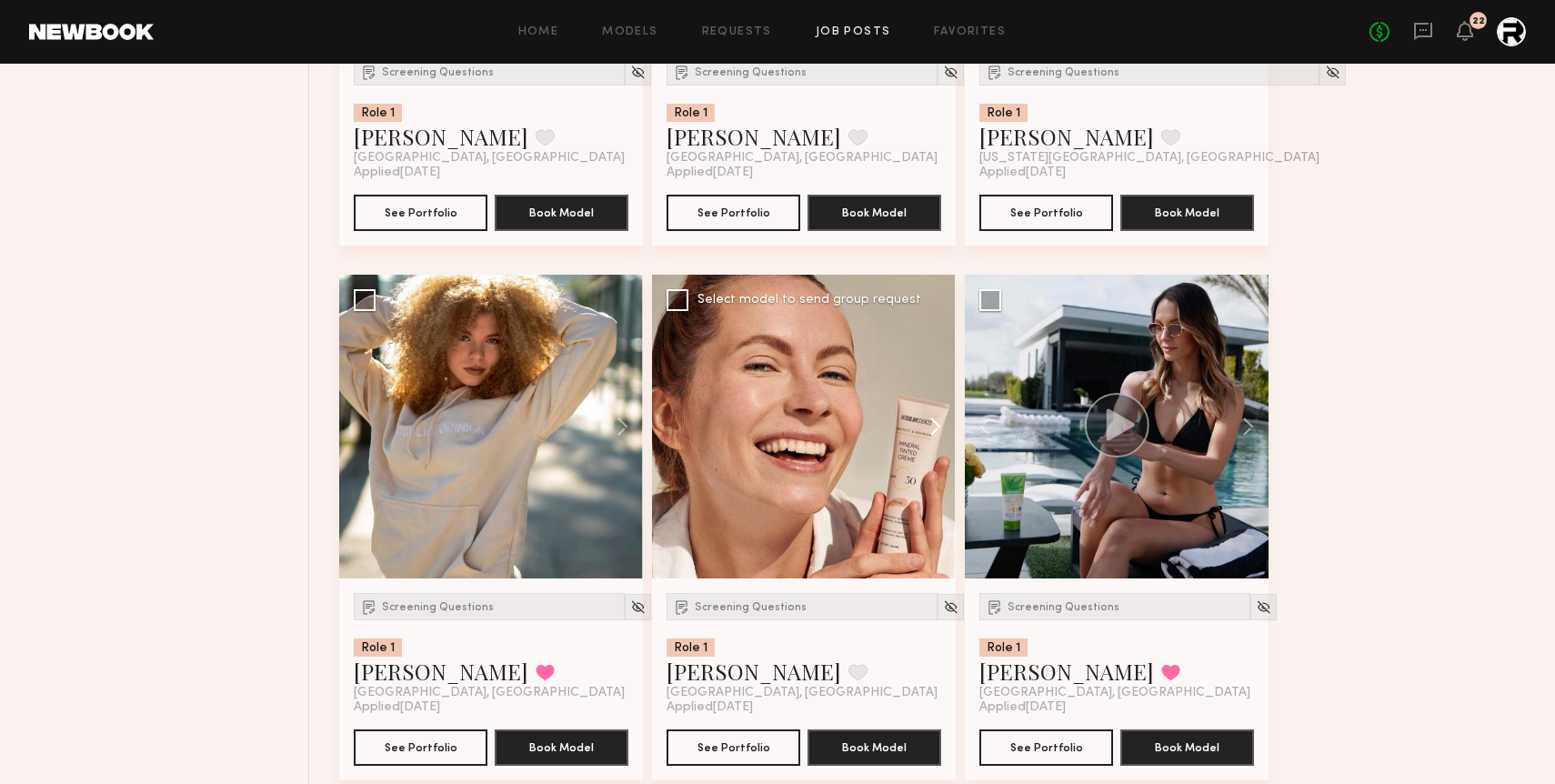
click at [937, 428] on button at bounding box center [927, 426] width 58 height 303
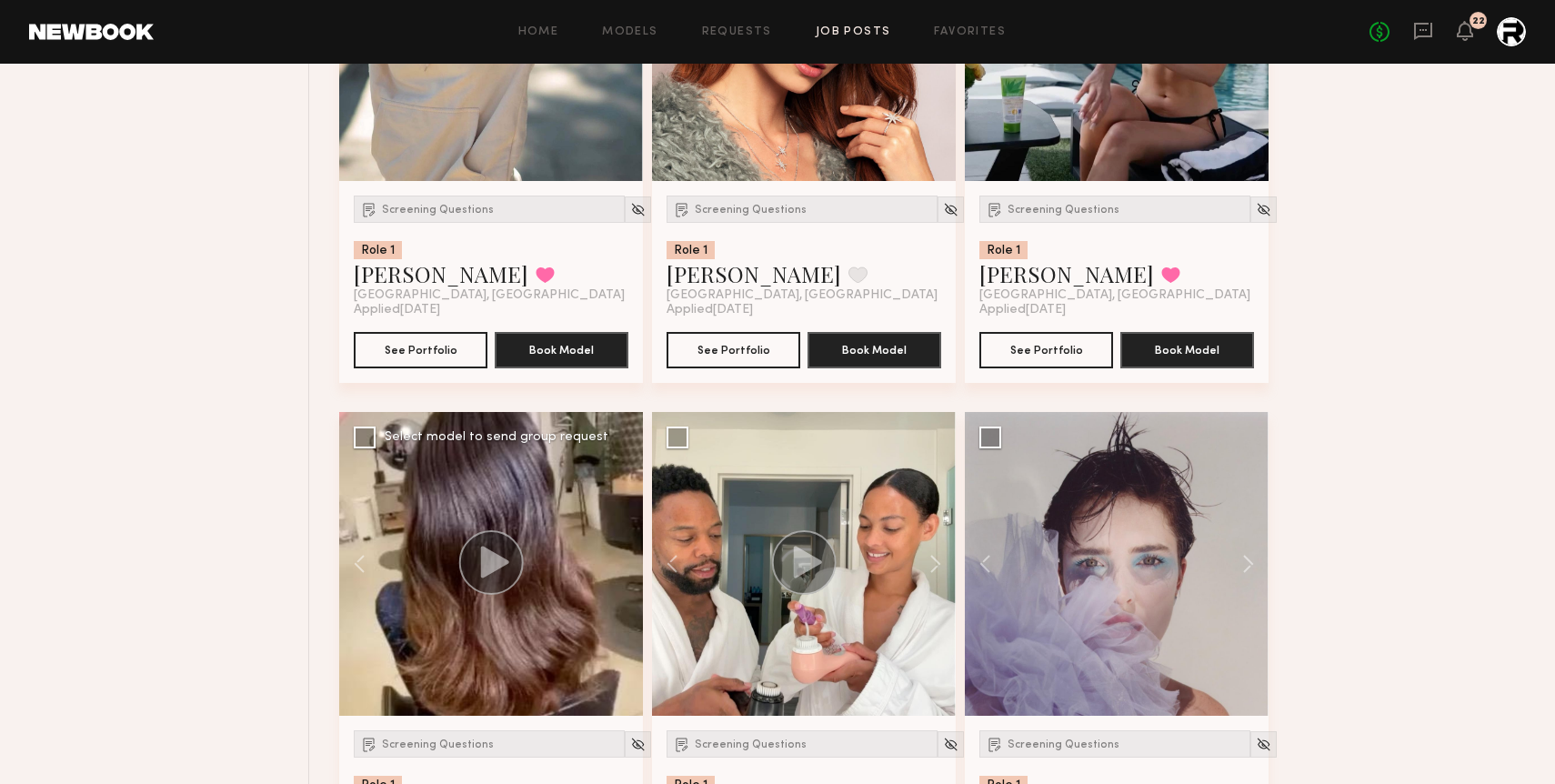
scroll to position [6905, 0]
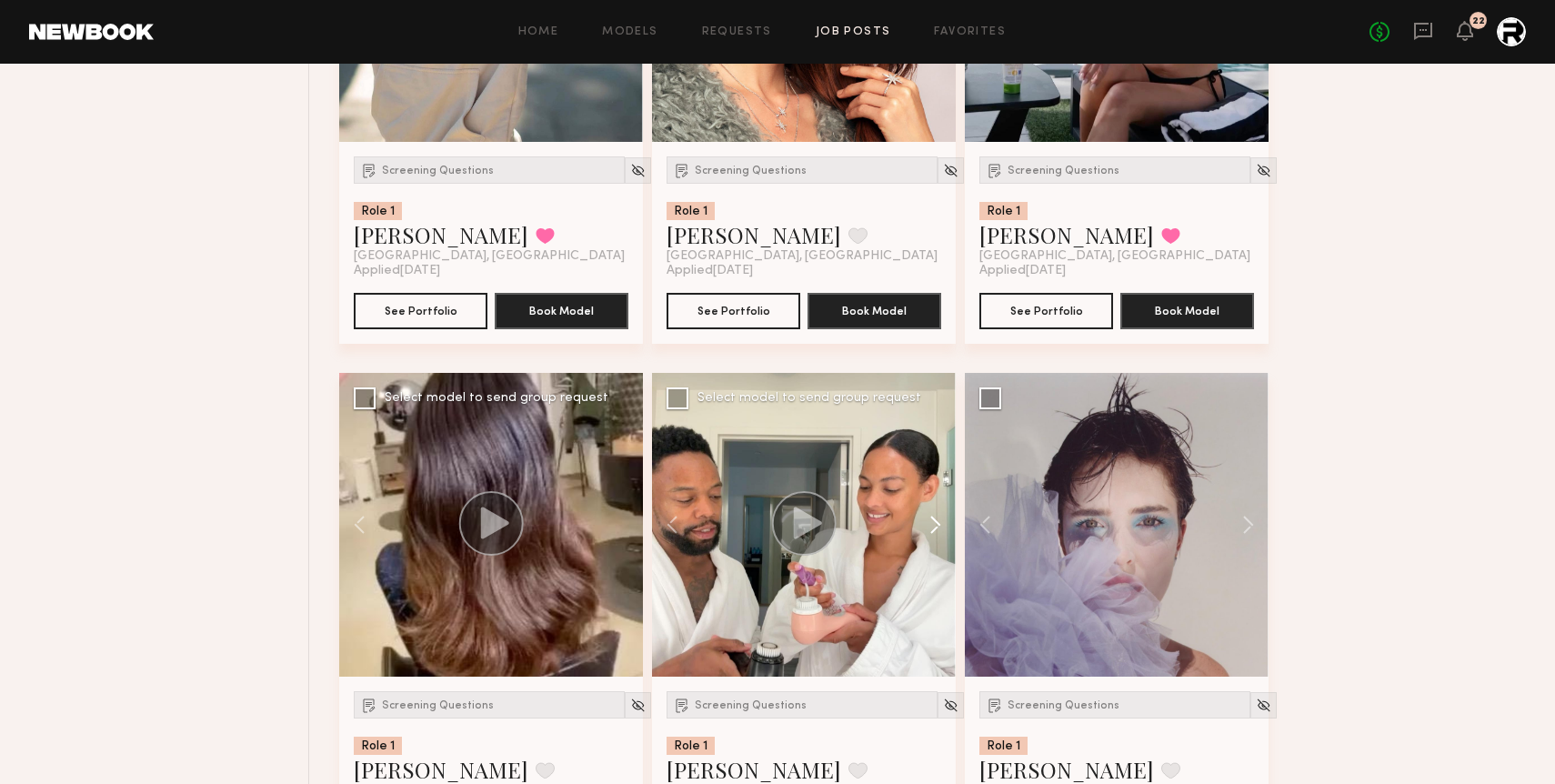
click at [935, 524] on button at bounding box center [927, 524] width 58 height 303
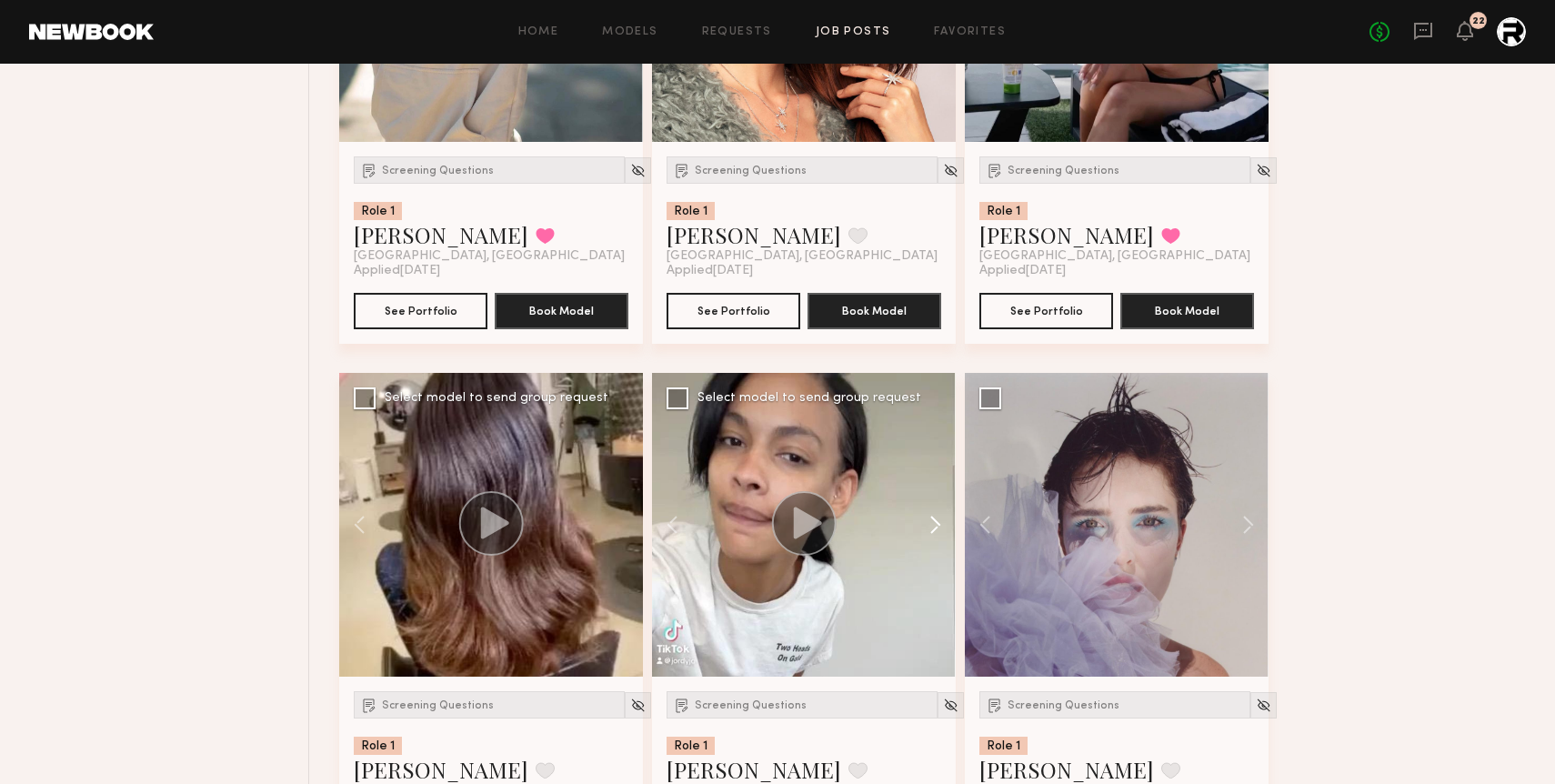
click at [935, 524] on button at bounding box center [927, 524] width 58 height 303
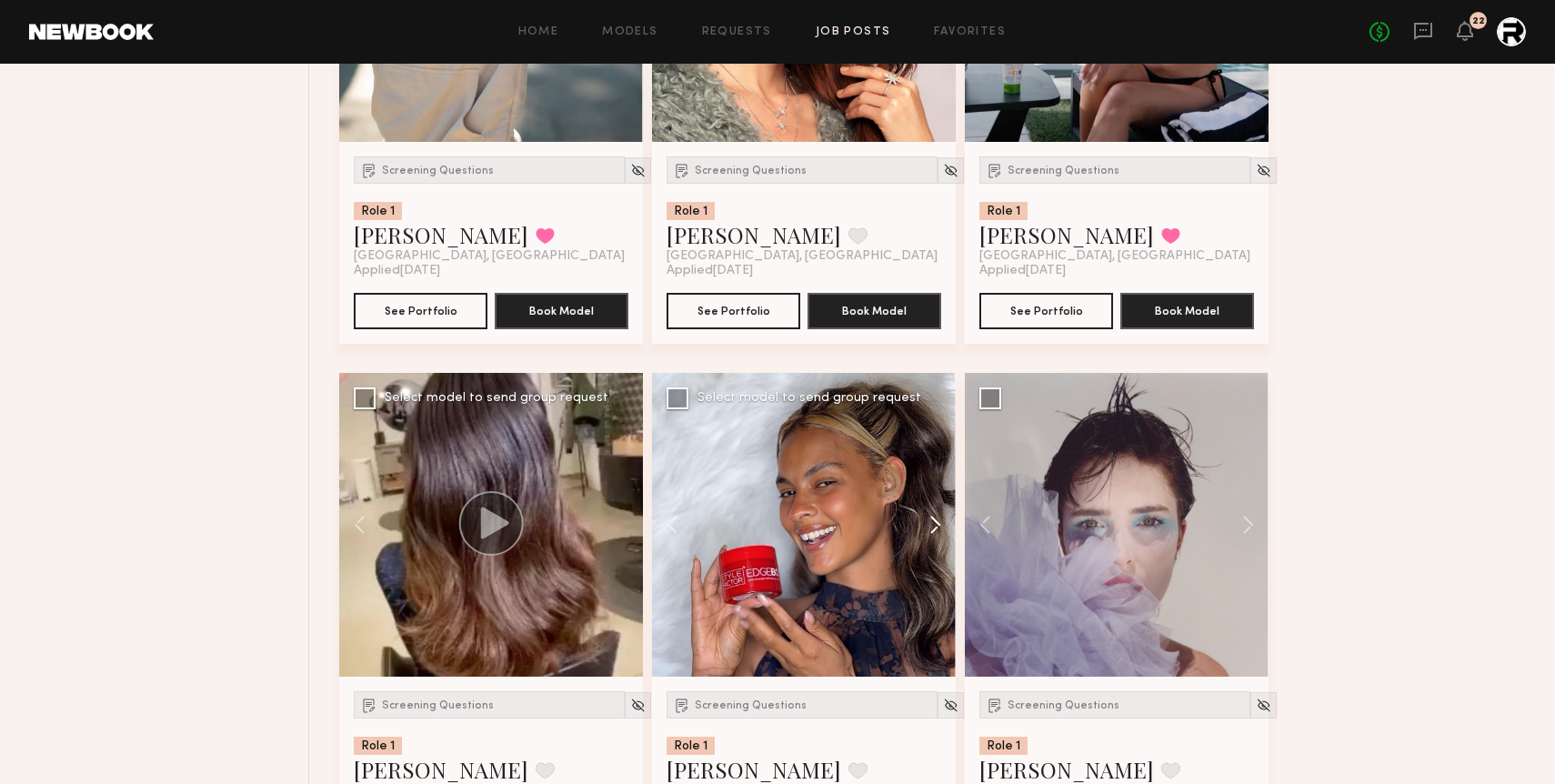
click at [934, 525] on button at bounding box center [927, 524] width 58 height 303
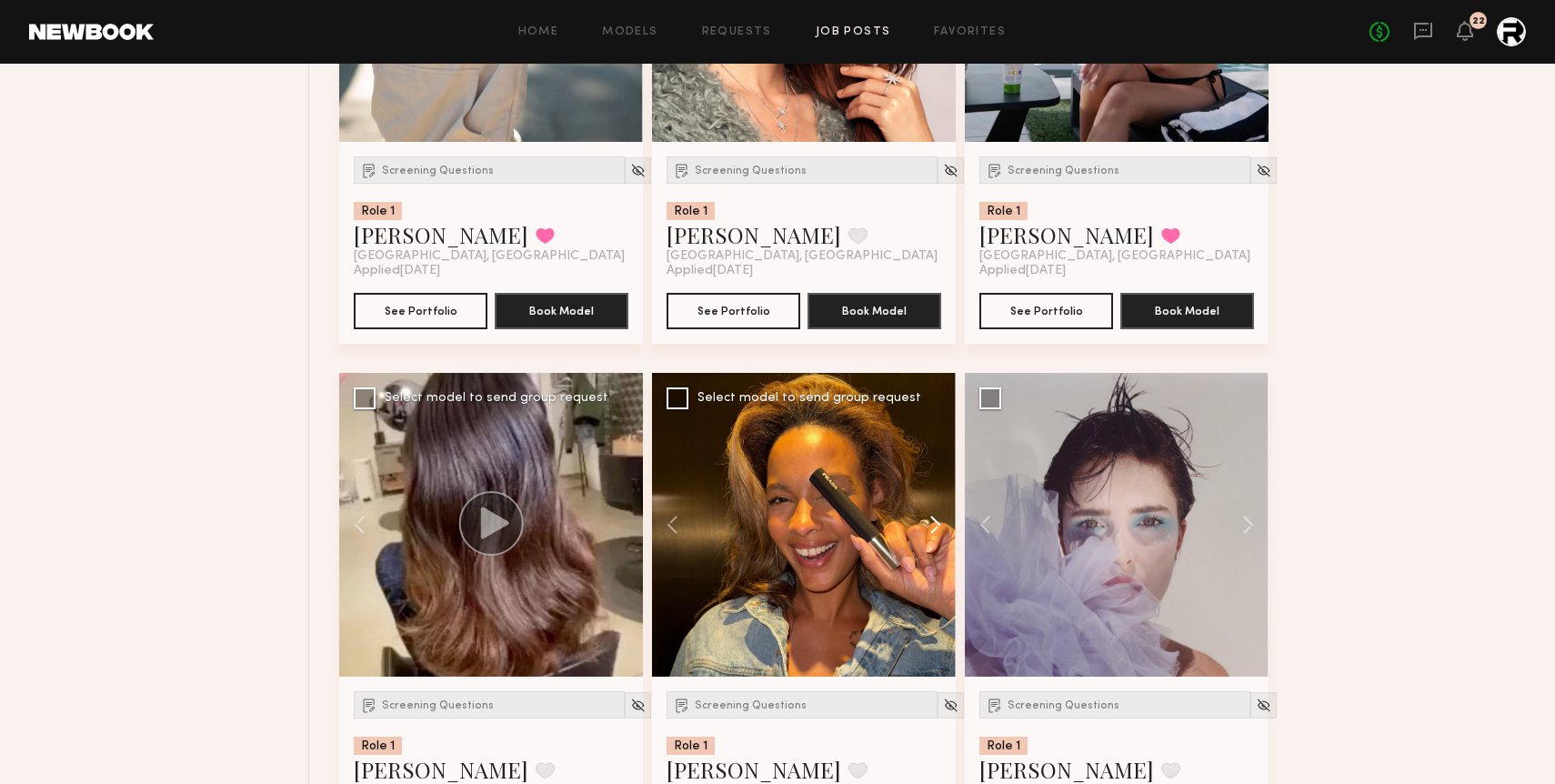
click at [934, 525] on button at bounding box center [927, 524] width 58 height 303
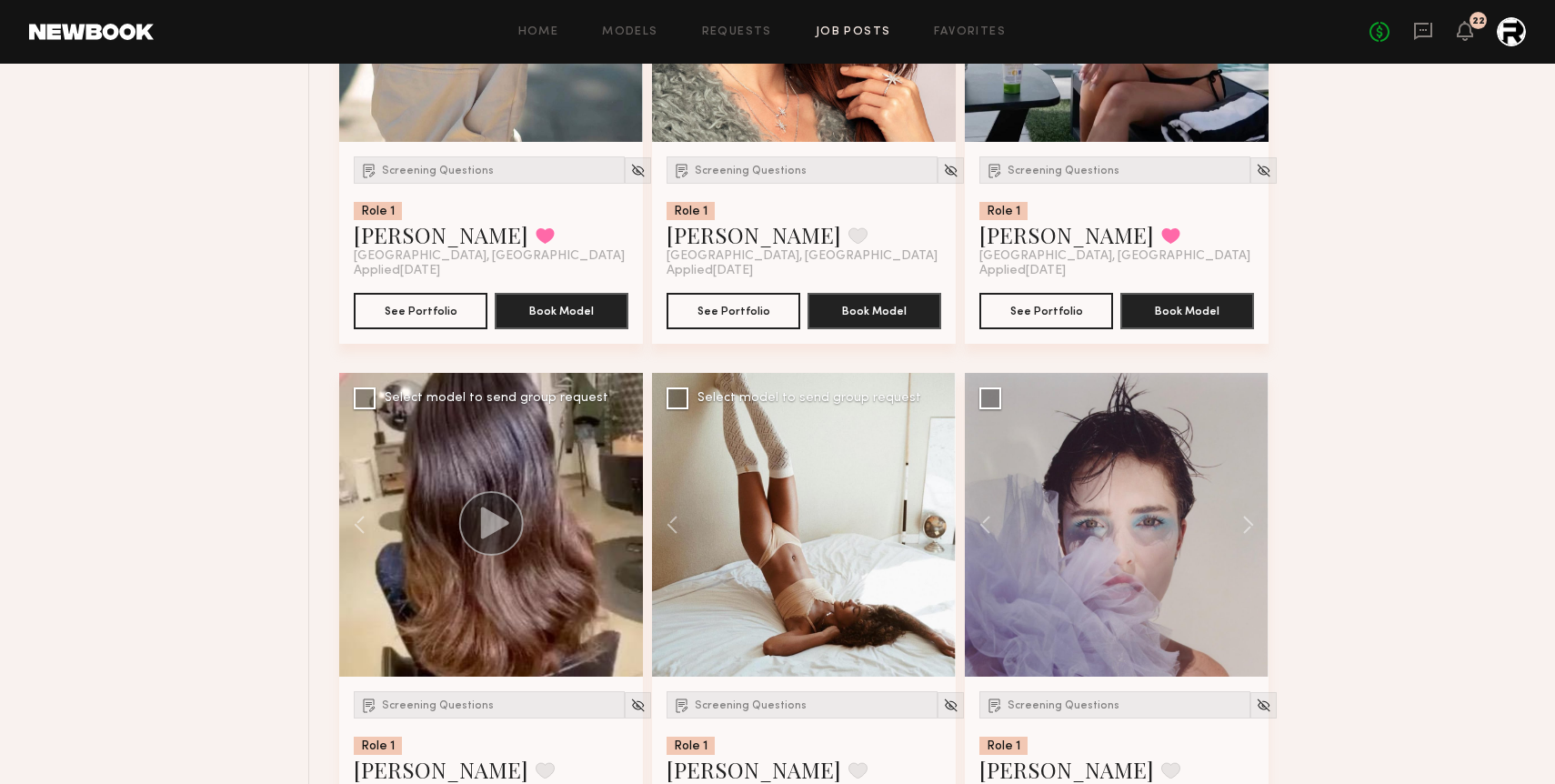
scroll to position [6983, 0]
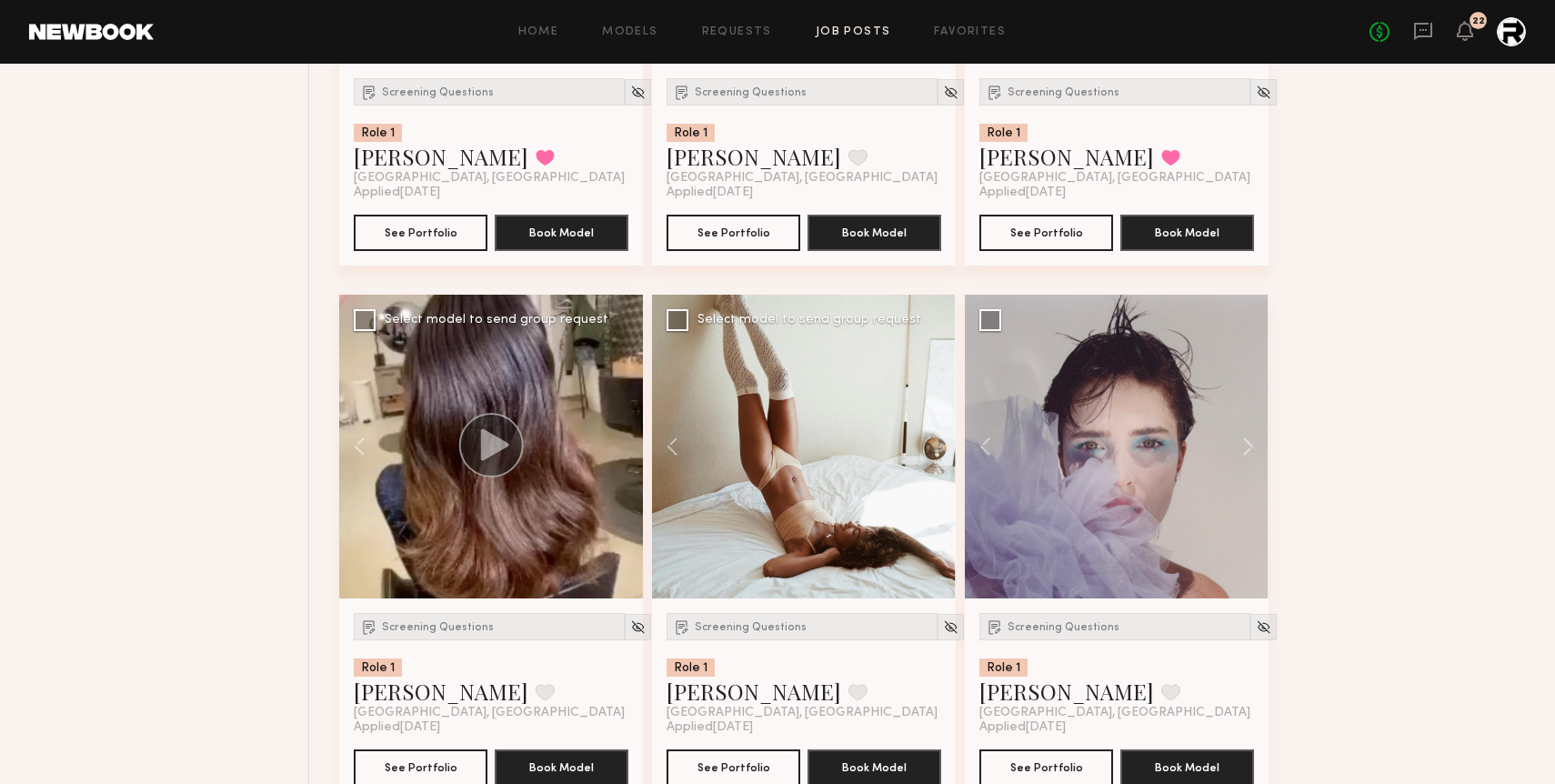
click at [732, 512] on div at bounding box center [803, 446] width 304 height 303
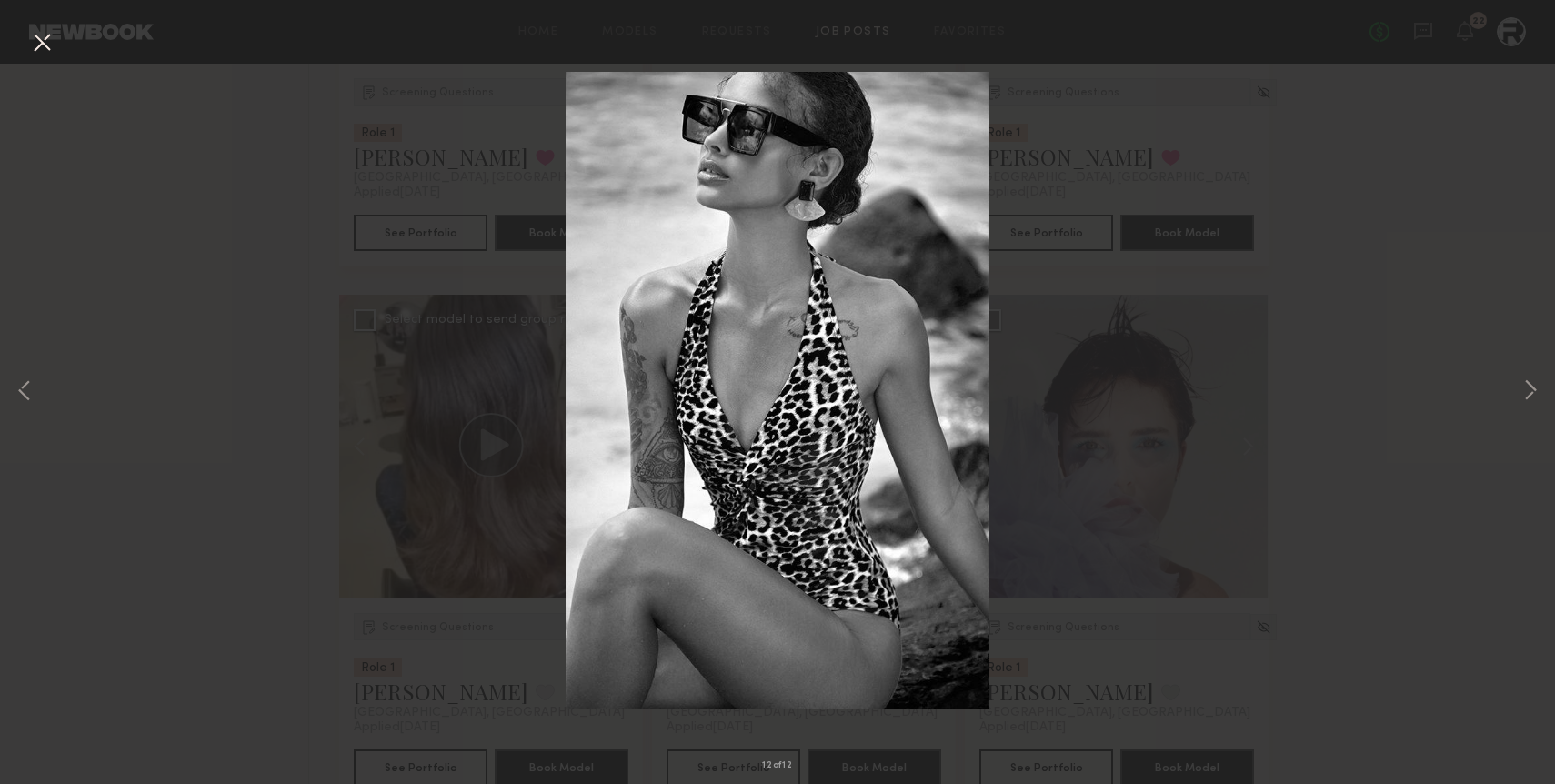
click at [42, 51] on button at bounding box center [41, 43] width 29 height 33
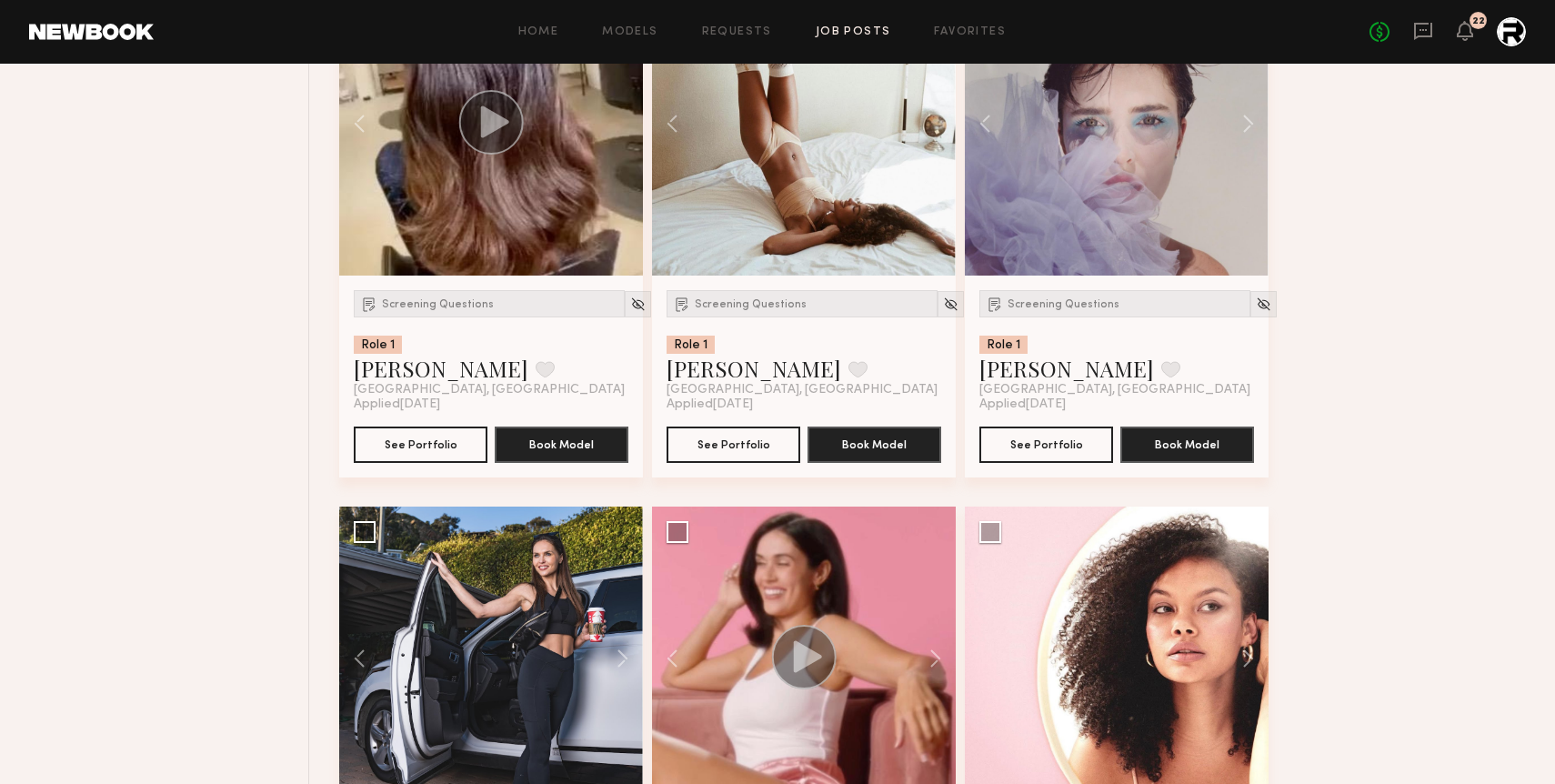
scroll to position [7225, 0]
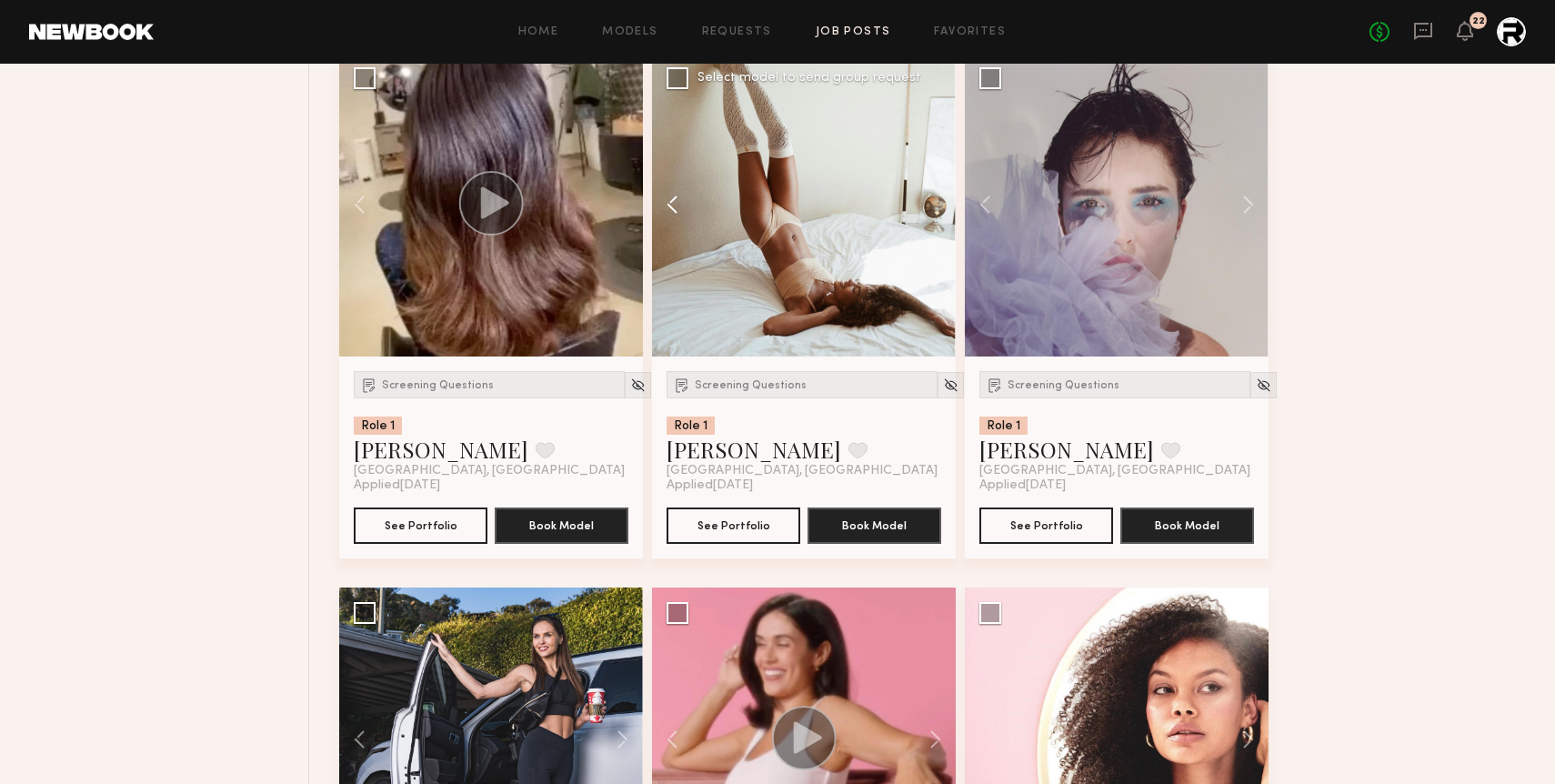
click at [675, 196] on button at bounding box center [681, 204] width 58 height 303
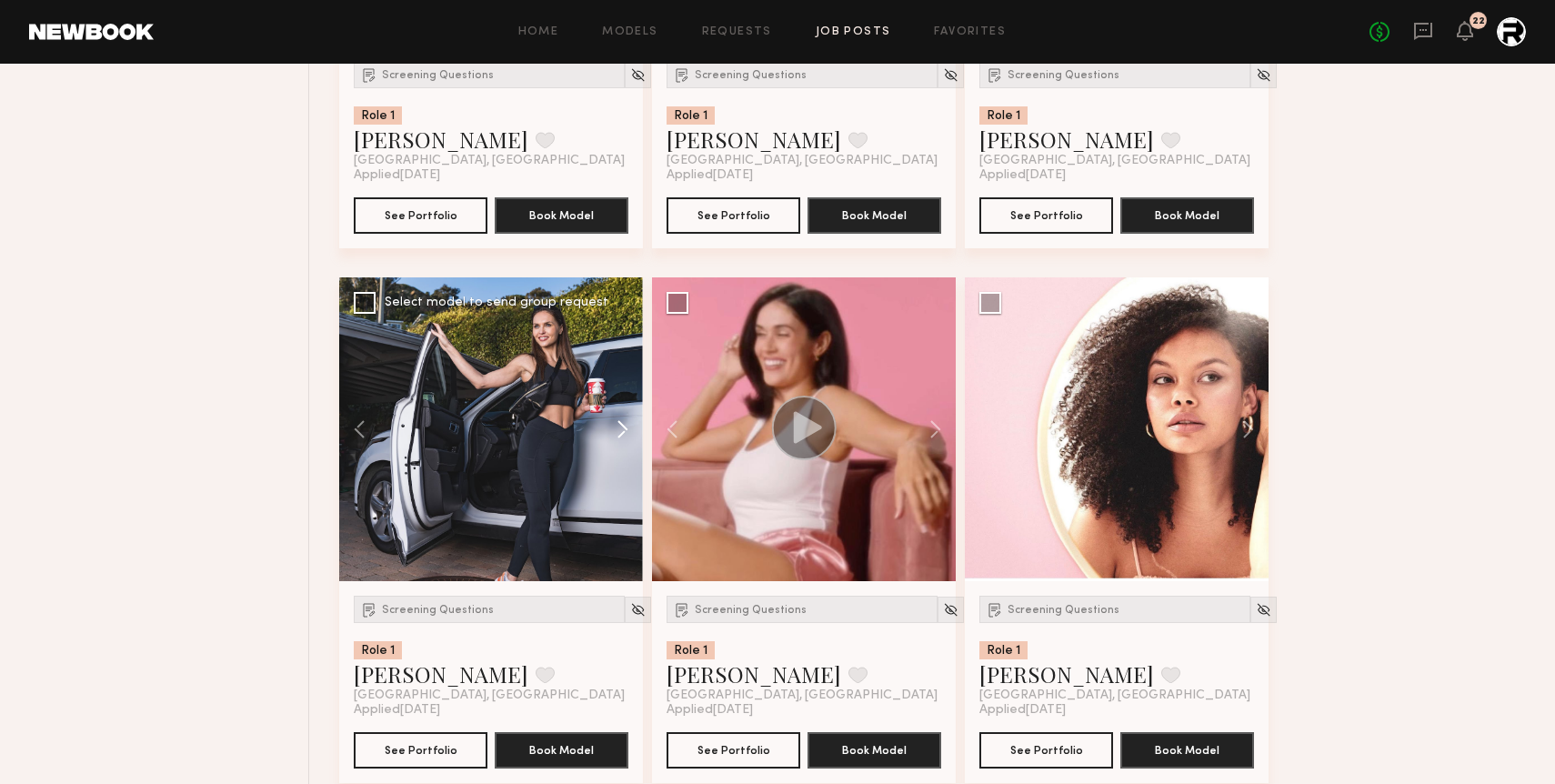
scroll to position [7627, 0]
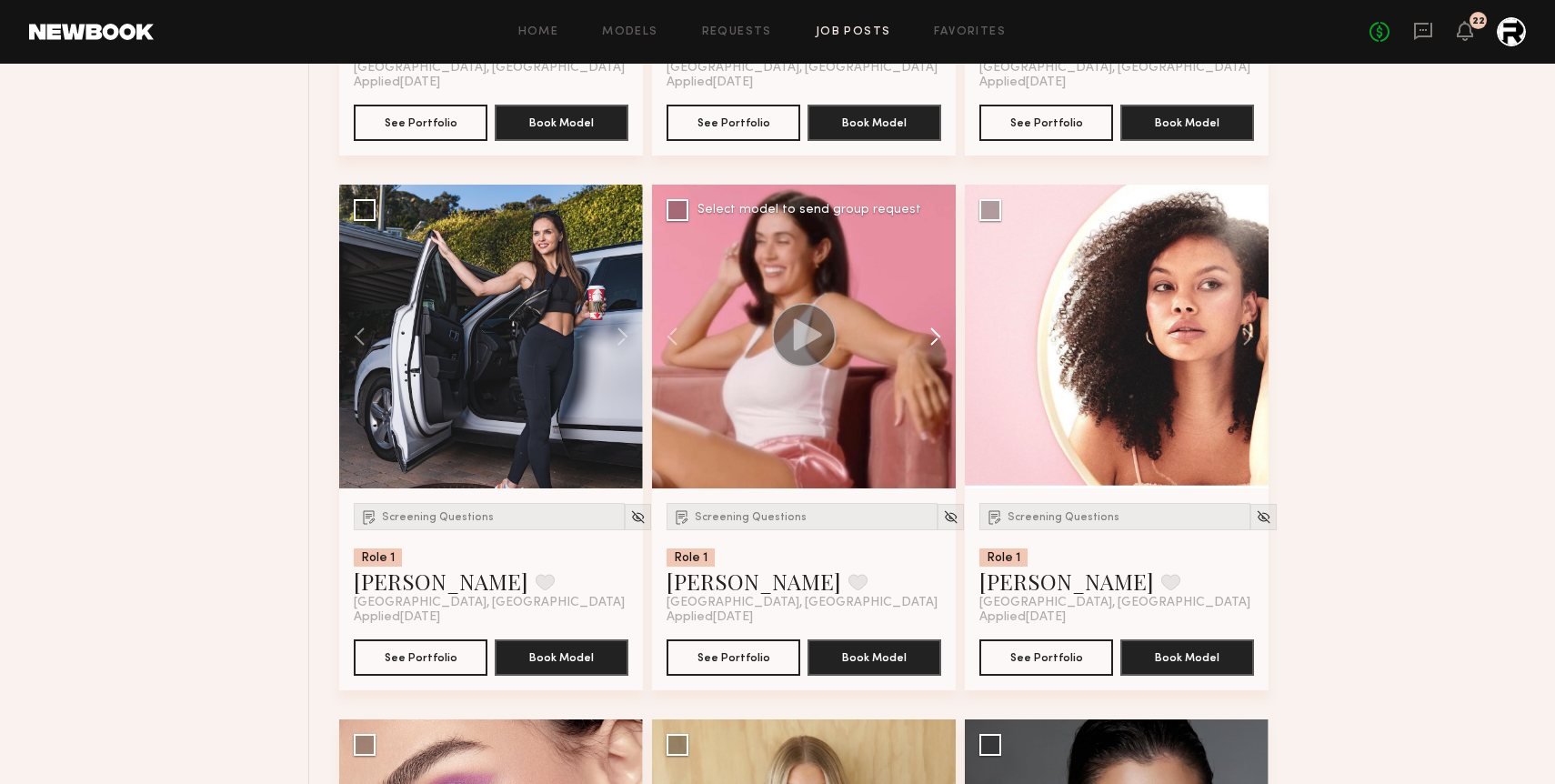
click at [933, 344] on button at bounding box center [927, 335] width 58 height 303
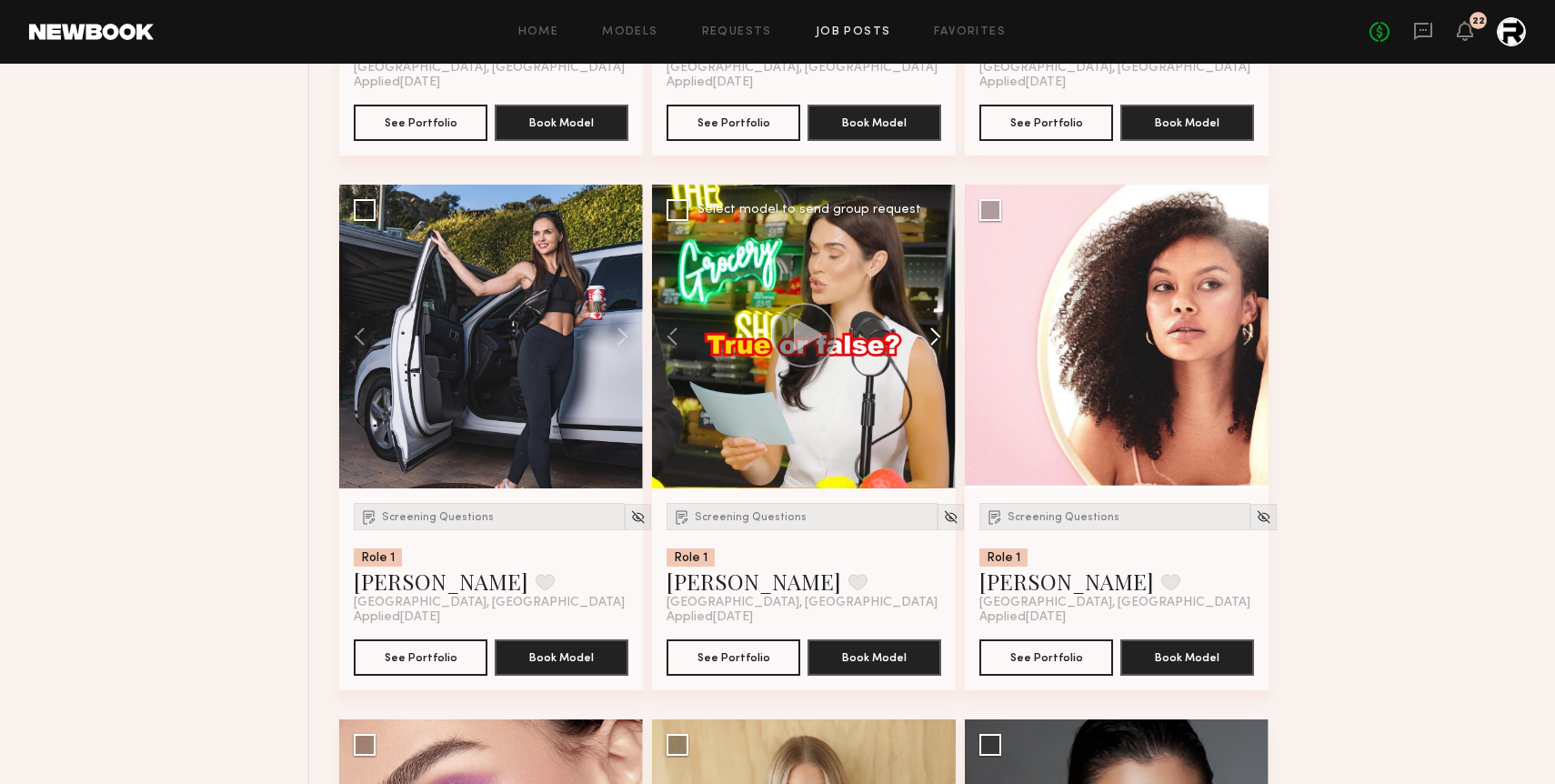
click at [933, 344] on button at bounding box center [927, 335] width 58 height 303
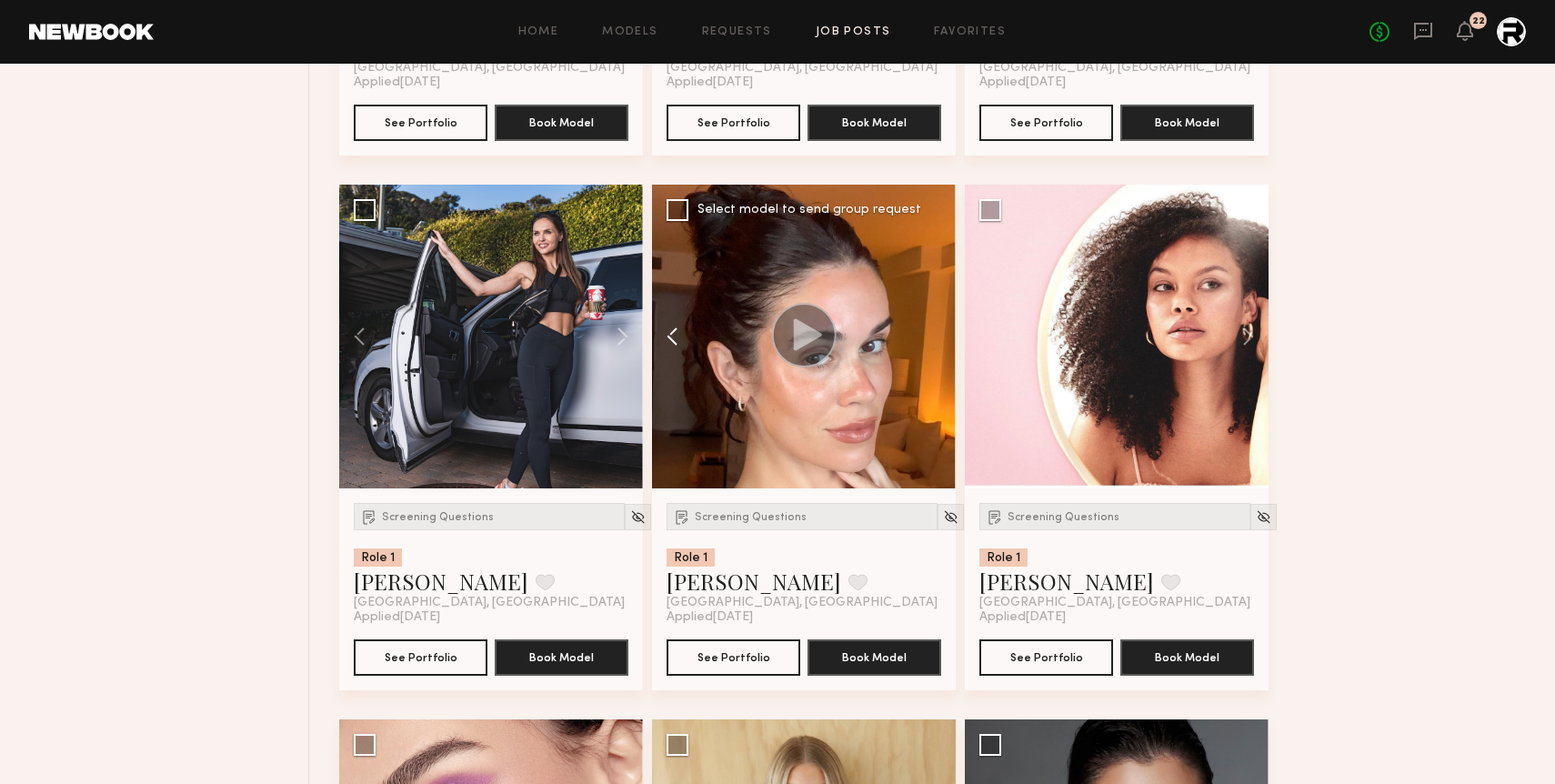
click at [678, 339] on button at bounding box center [681, 335] width 58 height 303
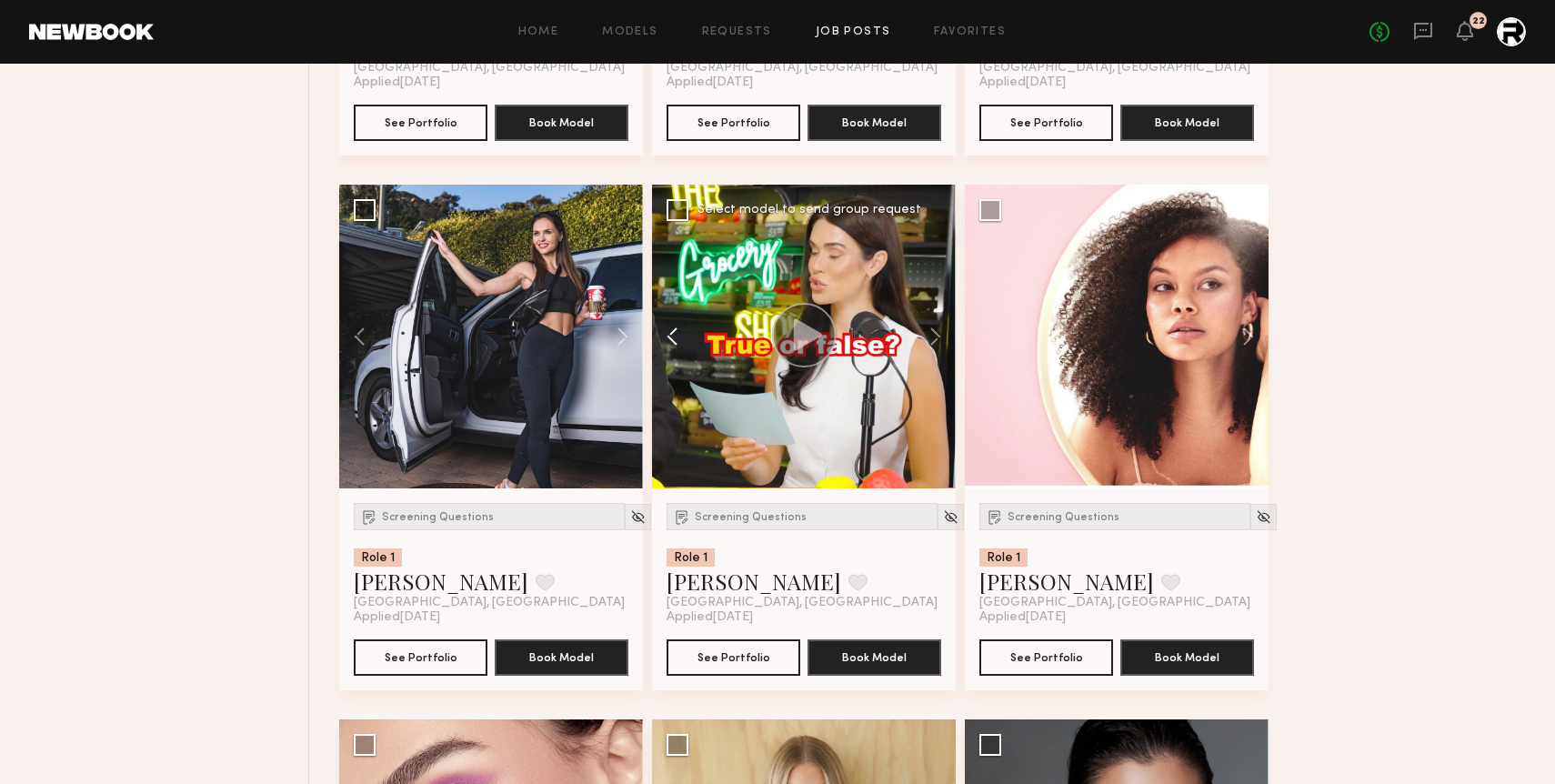
click at [678, 339] on button at bounding box center [681, 335] width 58 height 303
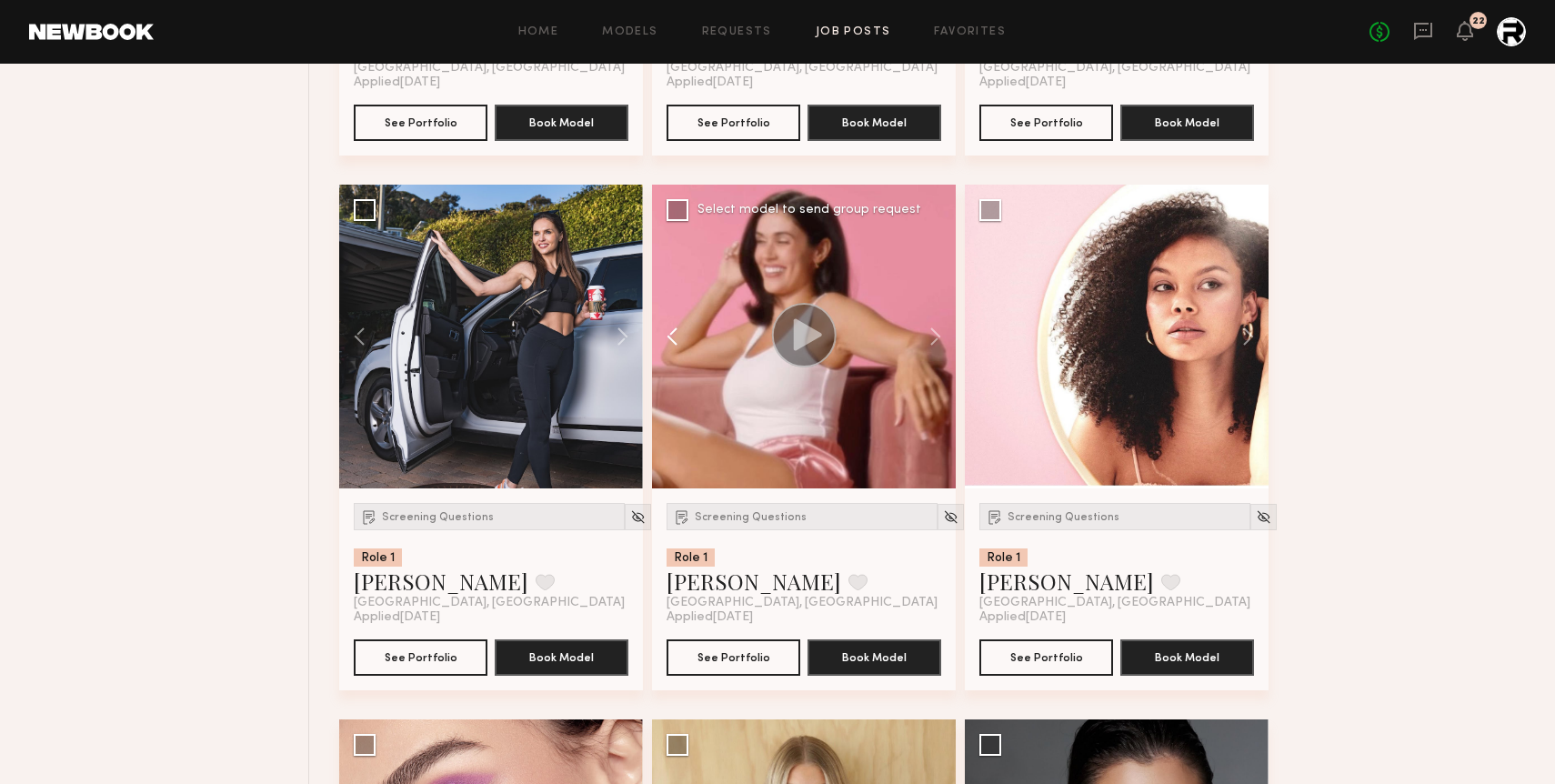
click at [678, 339] on button at bounding box center [681, 335] width 58 height 303
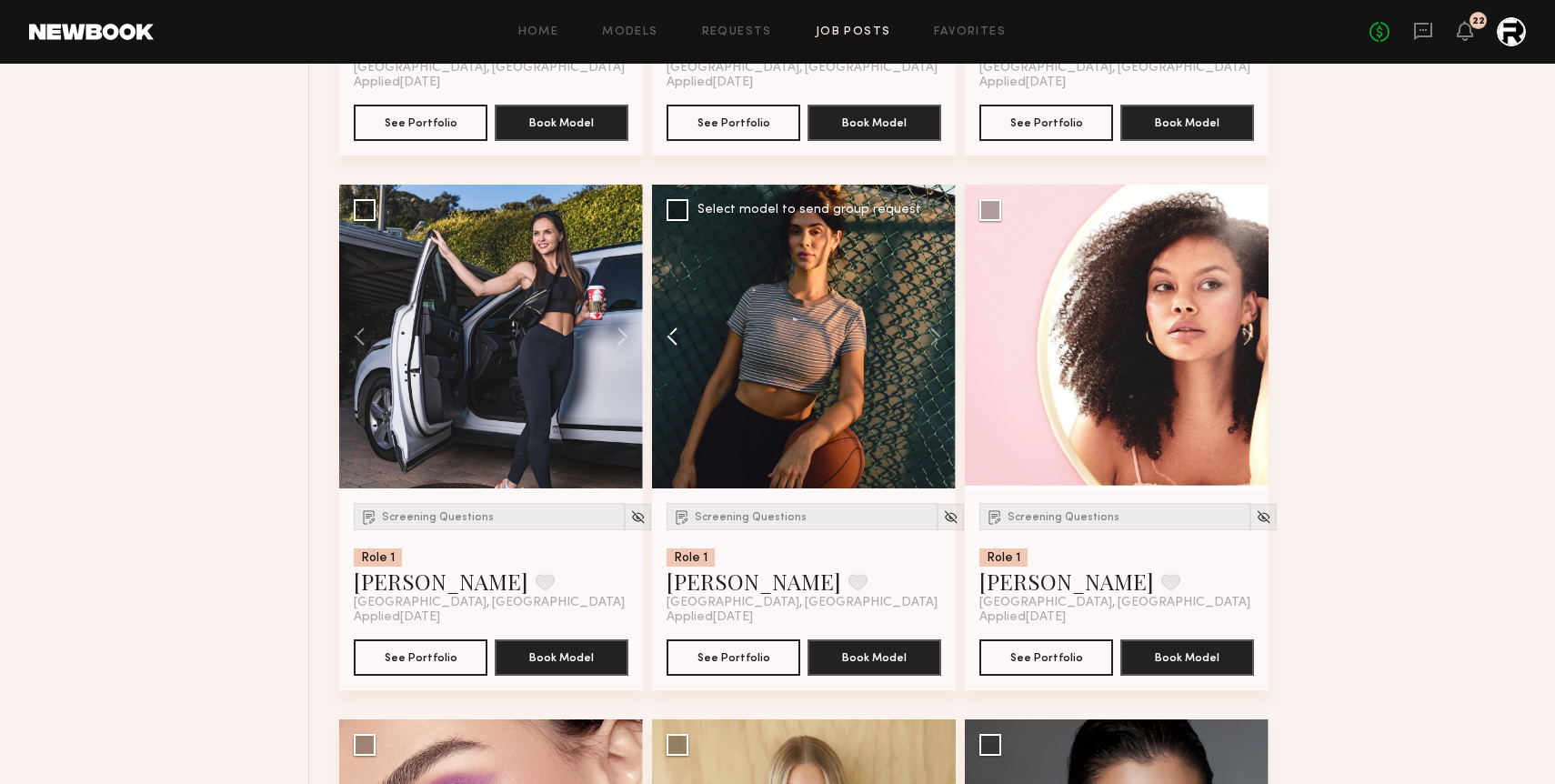
click at [672, 345] on button at bounding box center [681, 335] width 58 height 303
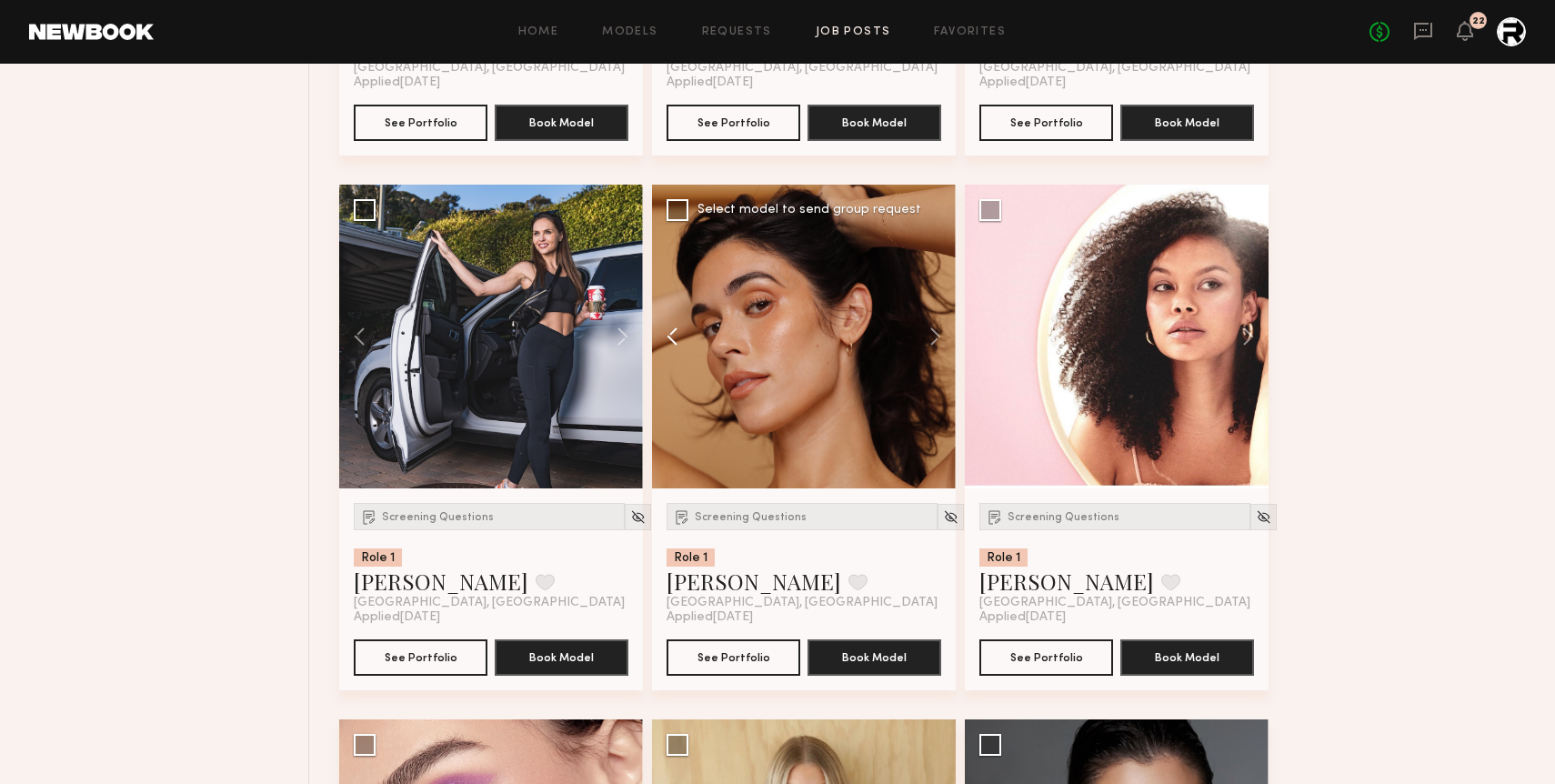
click at [672, 345] on button at bounding box center [681, 335] width 58 height 303
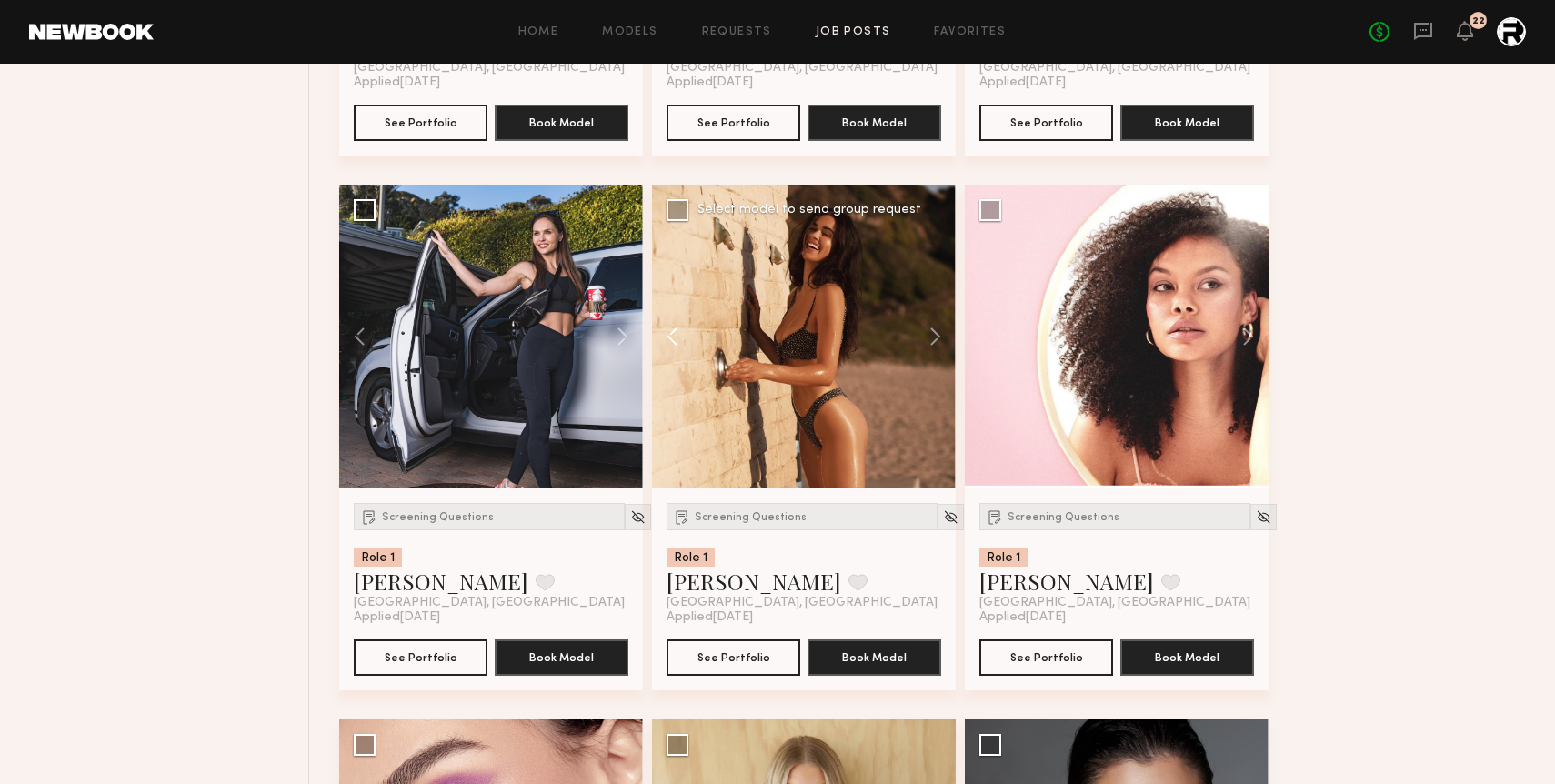
click at [672, 345] on button at bounding box center [681, 335] width 58 height 303
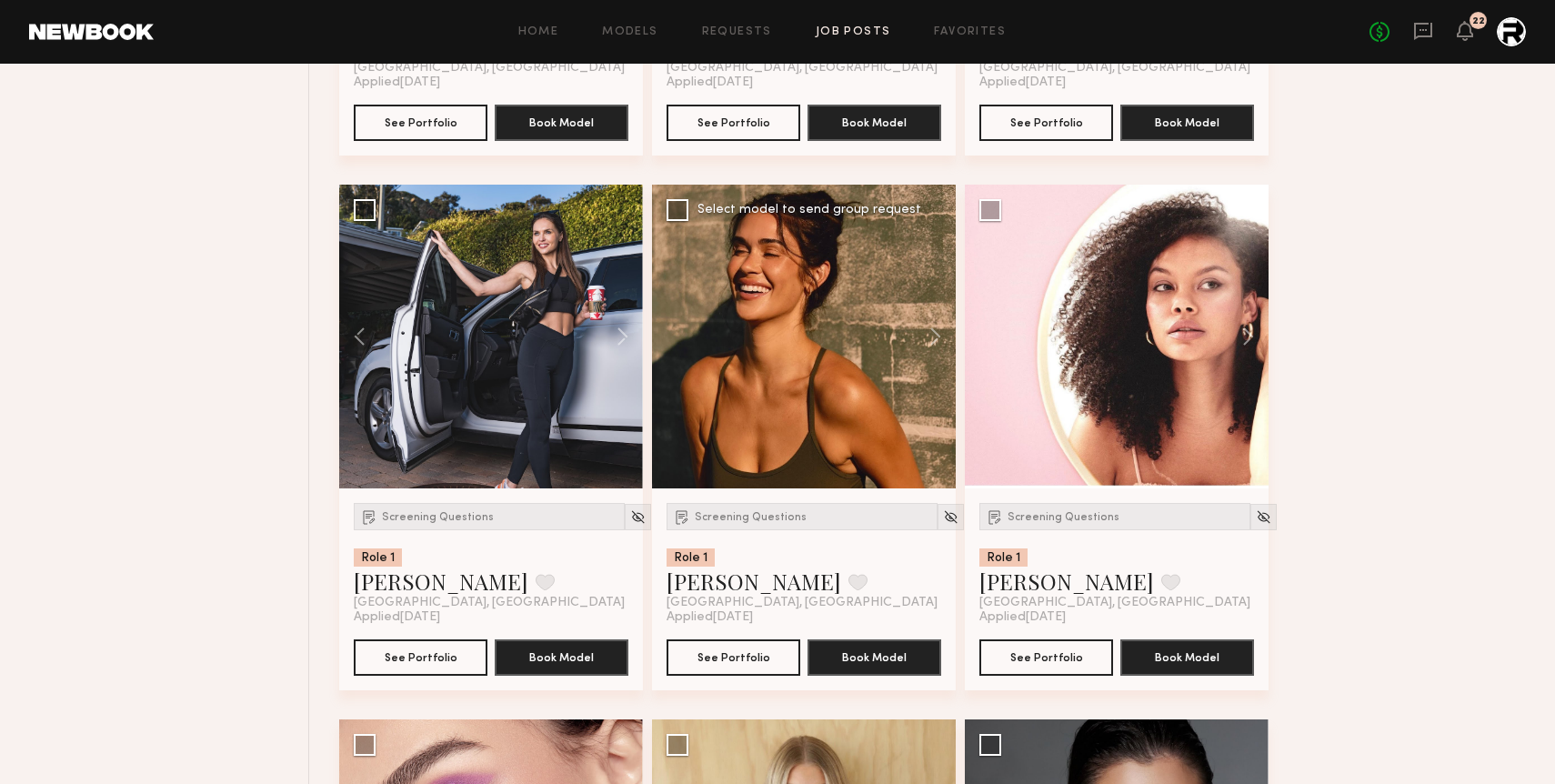
click at [672, 345] on div at bounding box center [803, 335] width 304 height 303
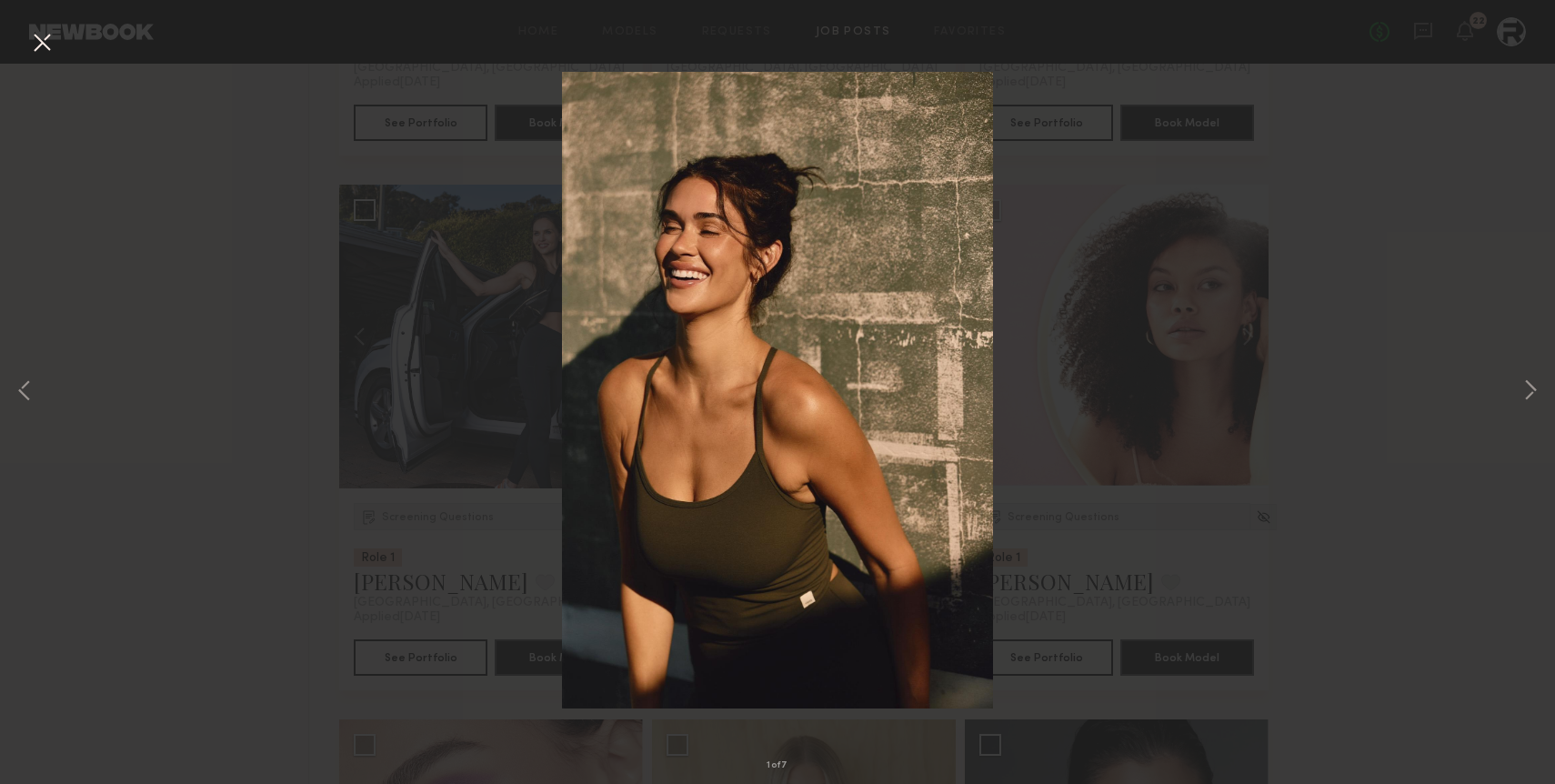
click at [33, 46] on button at bounding box center [41, 43] width 29 height 33
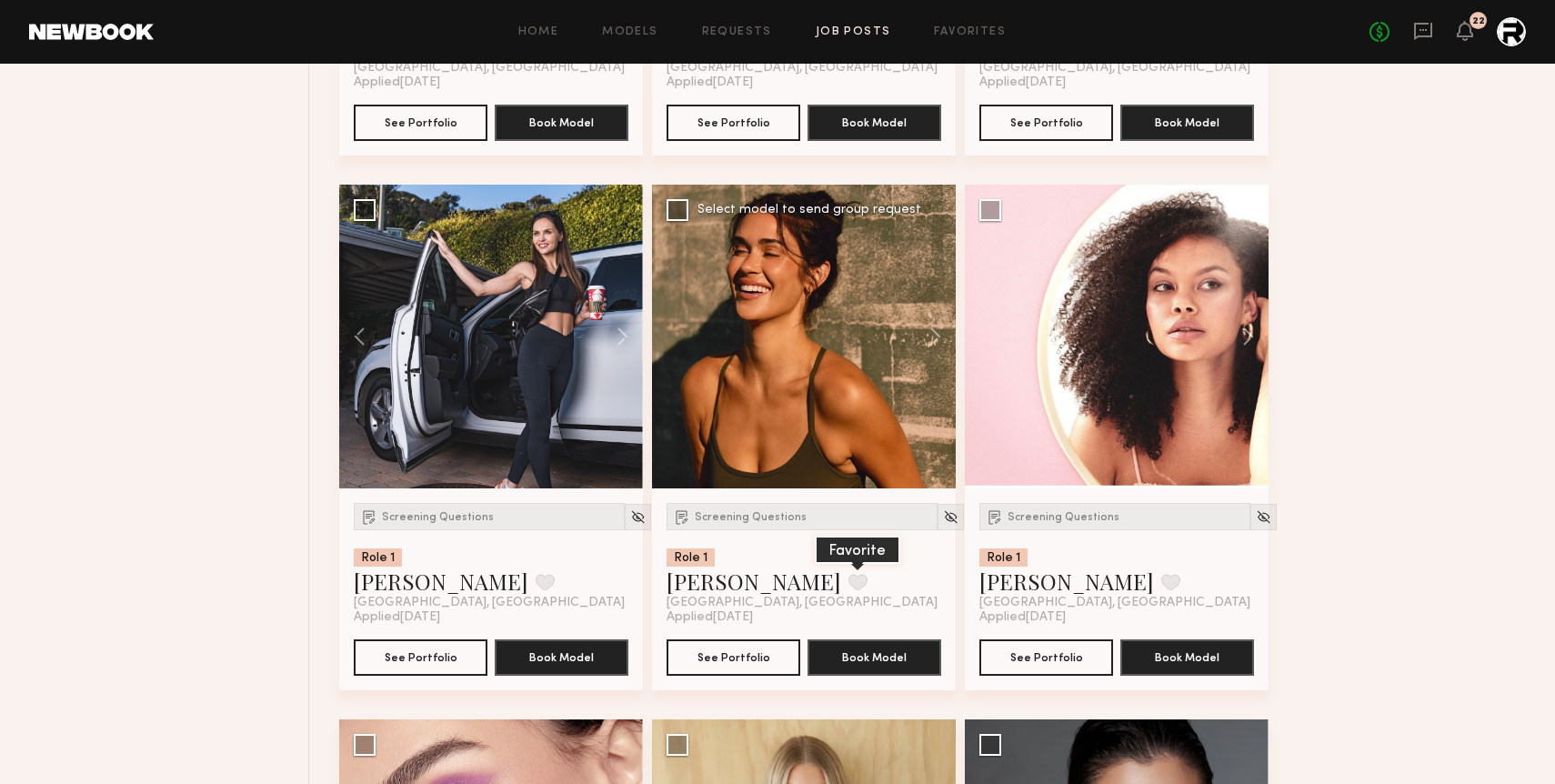
click at [848, 583] on button at bounding box center [857, 582] width 19 height 16
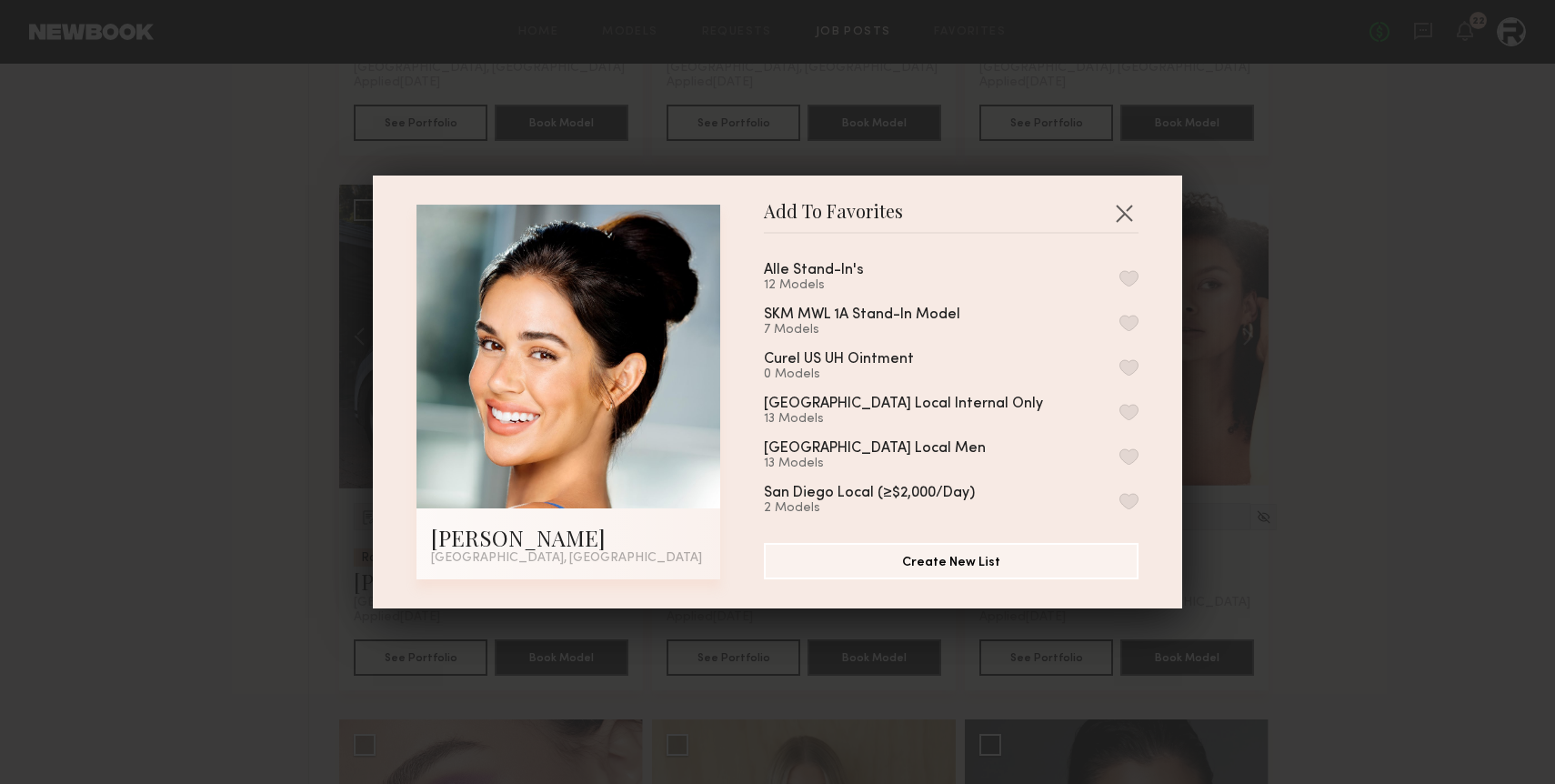
click at [1117, 270] on div "Alle Stand-In's 12 Models" at bounding box center [951, 278] width 374 height 30
click at [1137, 273] on button "button" at bounding box center [1129, 278] width 19 height 16
click at [1129, 205] on button "button" at bounding box center [1124, 212] width 29 height 29
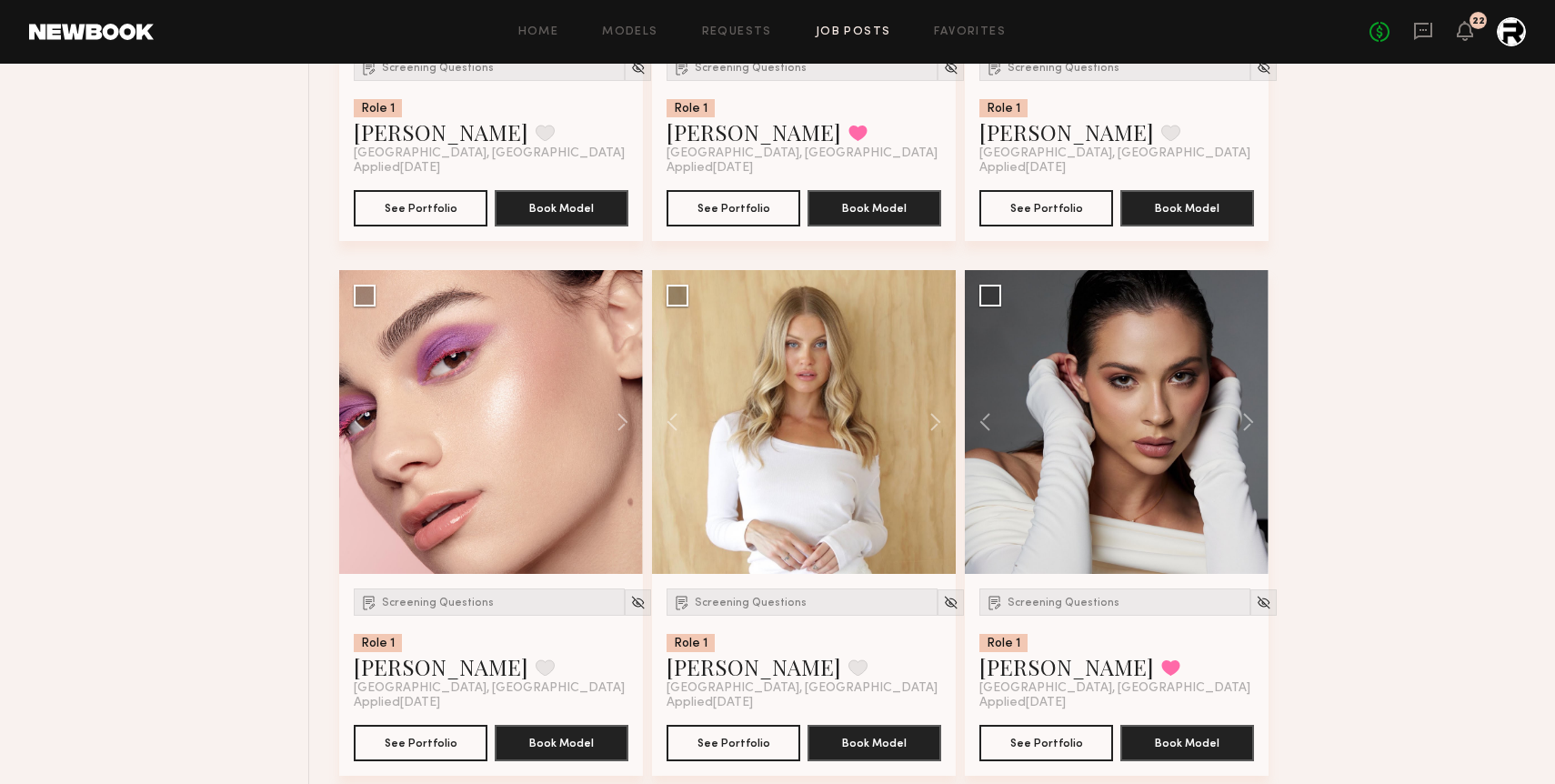
scroll to position [8138, 0]
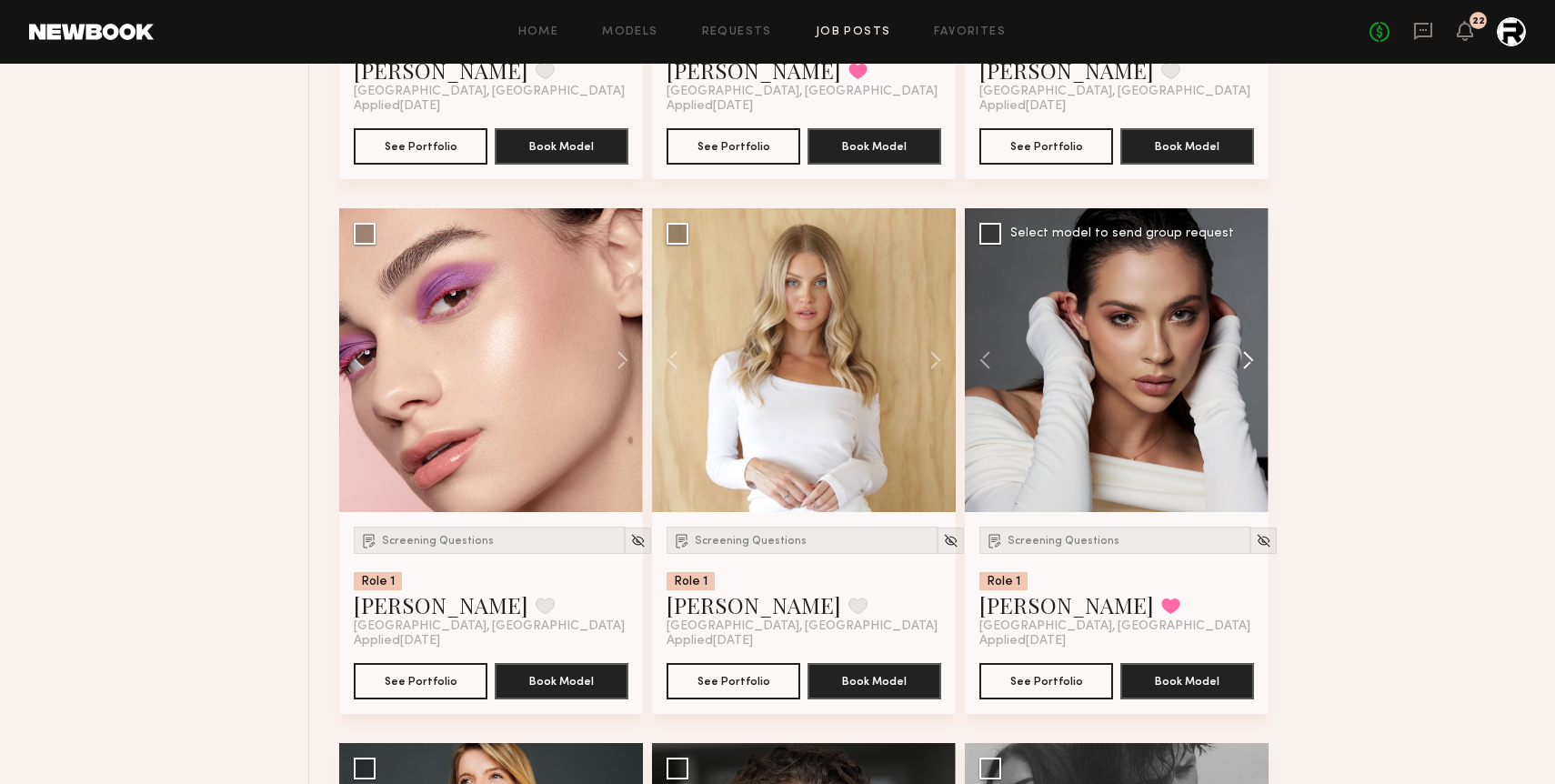
click at [1253, 360] on button at bounding box center [1239, 359] width 58 height 303
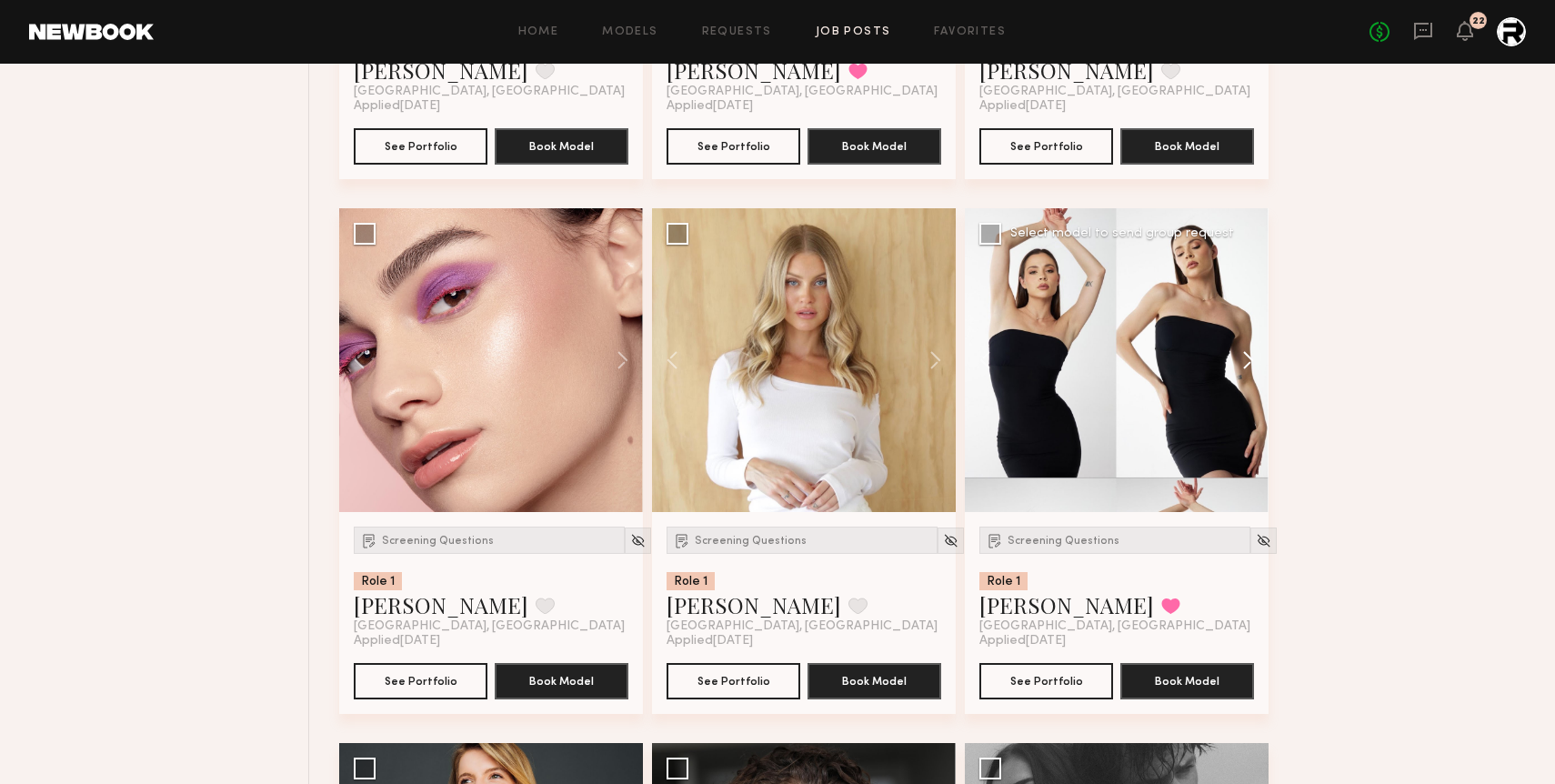
click at [1253, 360] on button at bounding box center [1239, 359] width 58 height 303
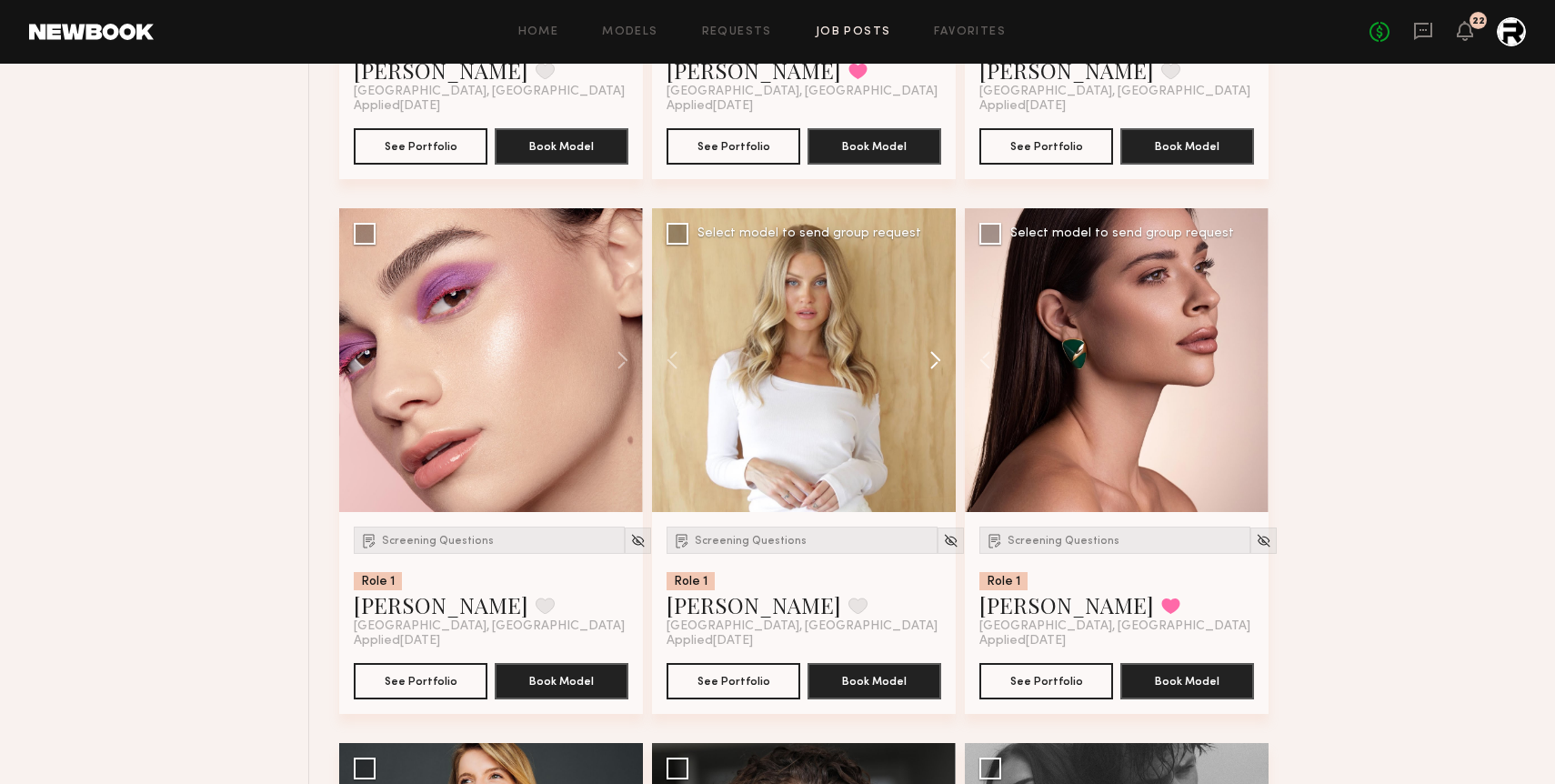
click at [930, 364] on button at bounding box center [927, 359] width 58 height 303
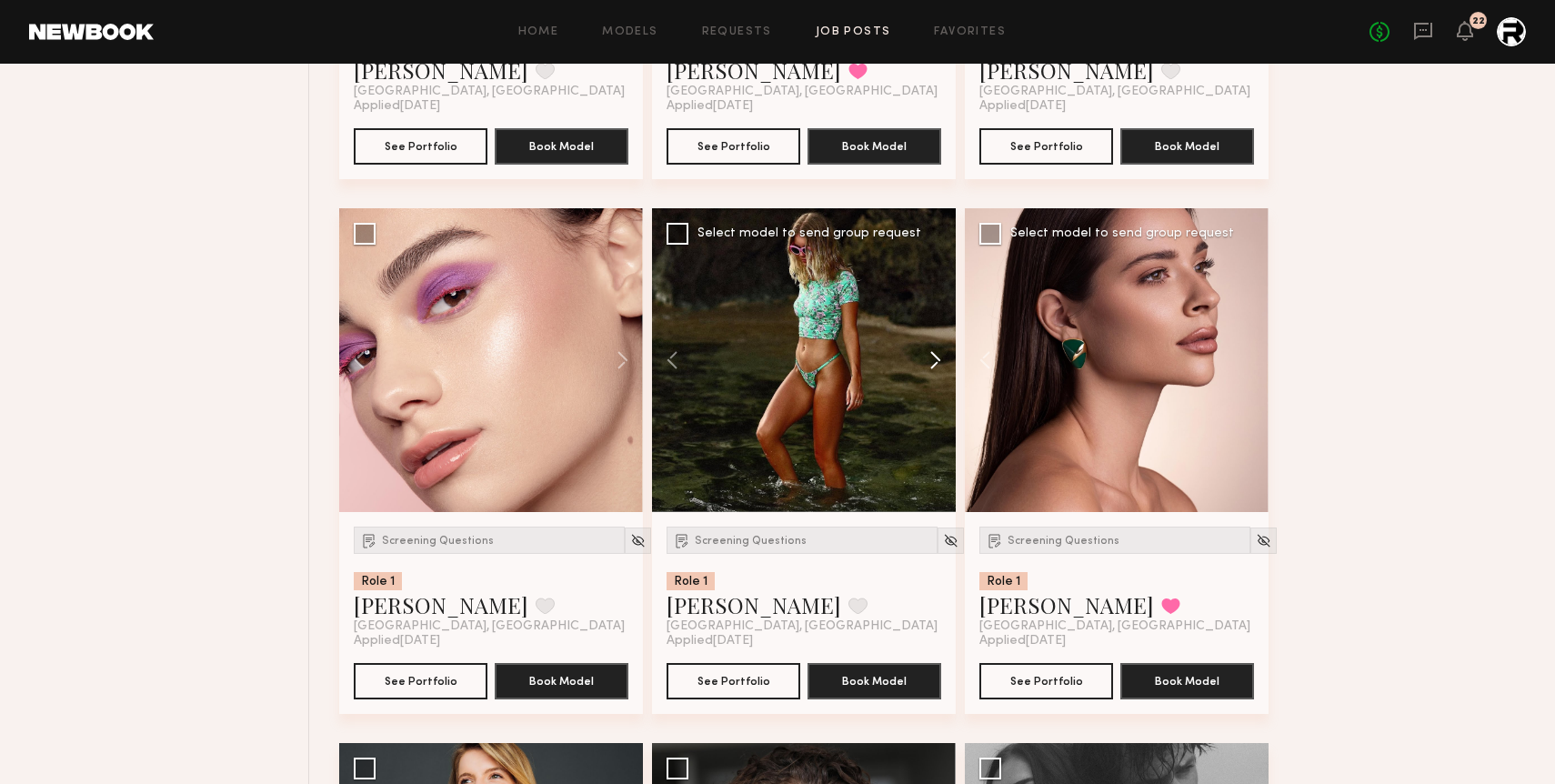
click at [930, 364] on button at bounding box center [927, 359] width 58 height 303
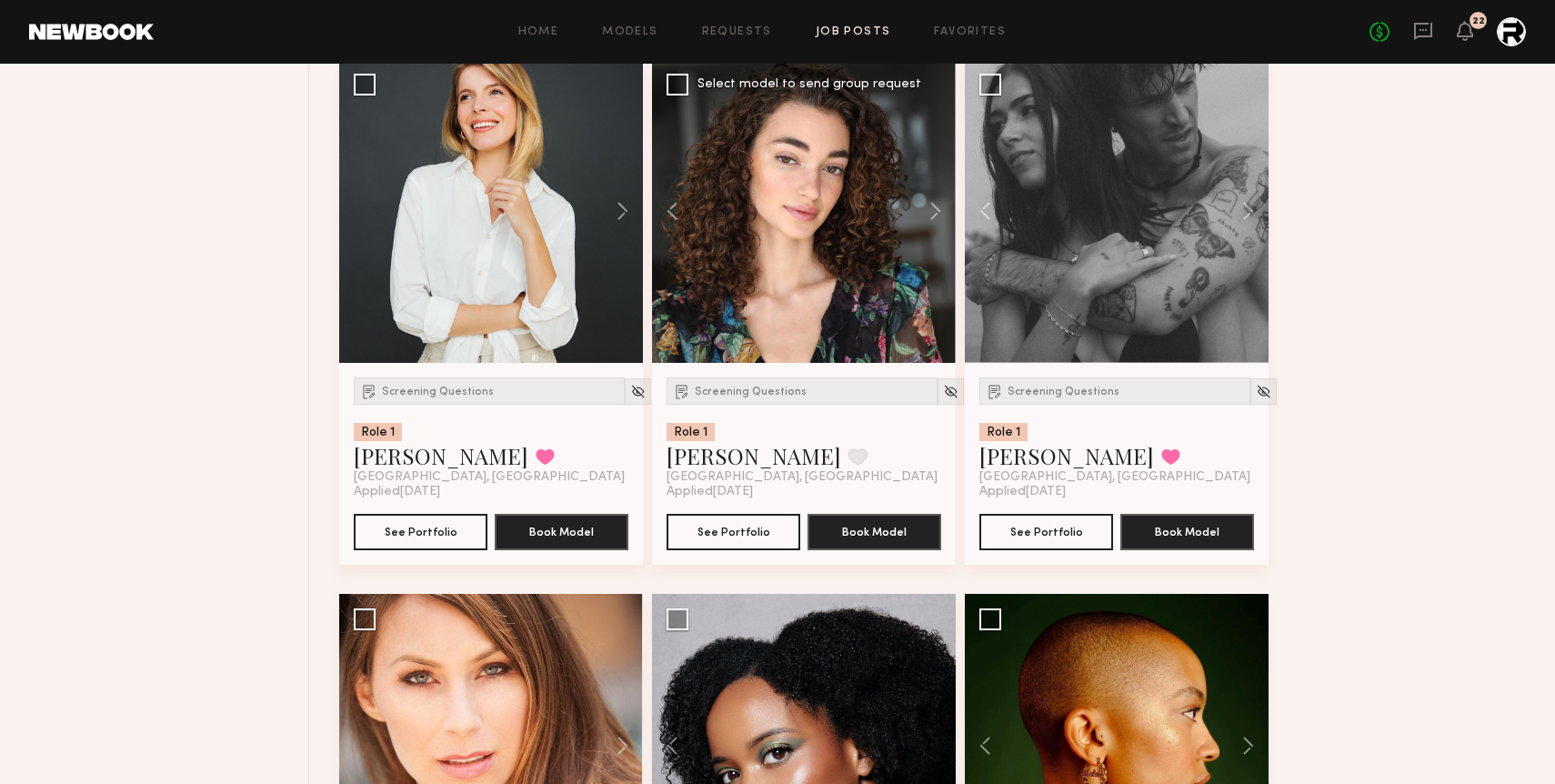
scroll to position [8836, 0]
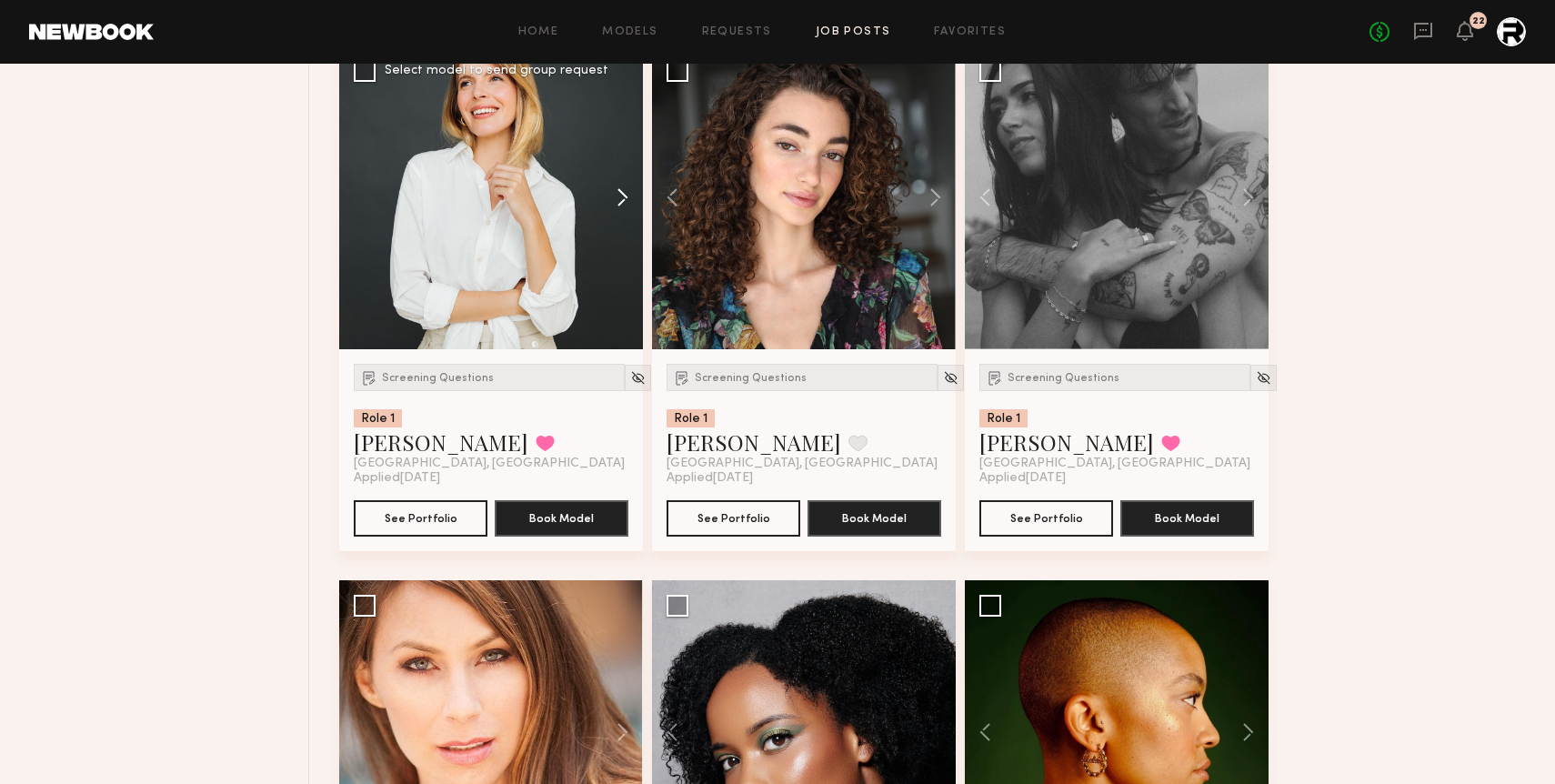
click at [621, 200] on button at bounding box center [613, 197] width 58 height 303
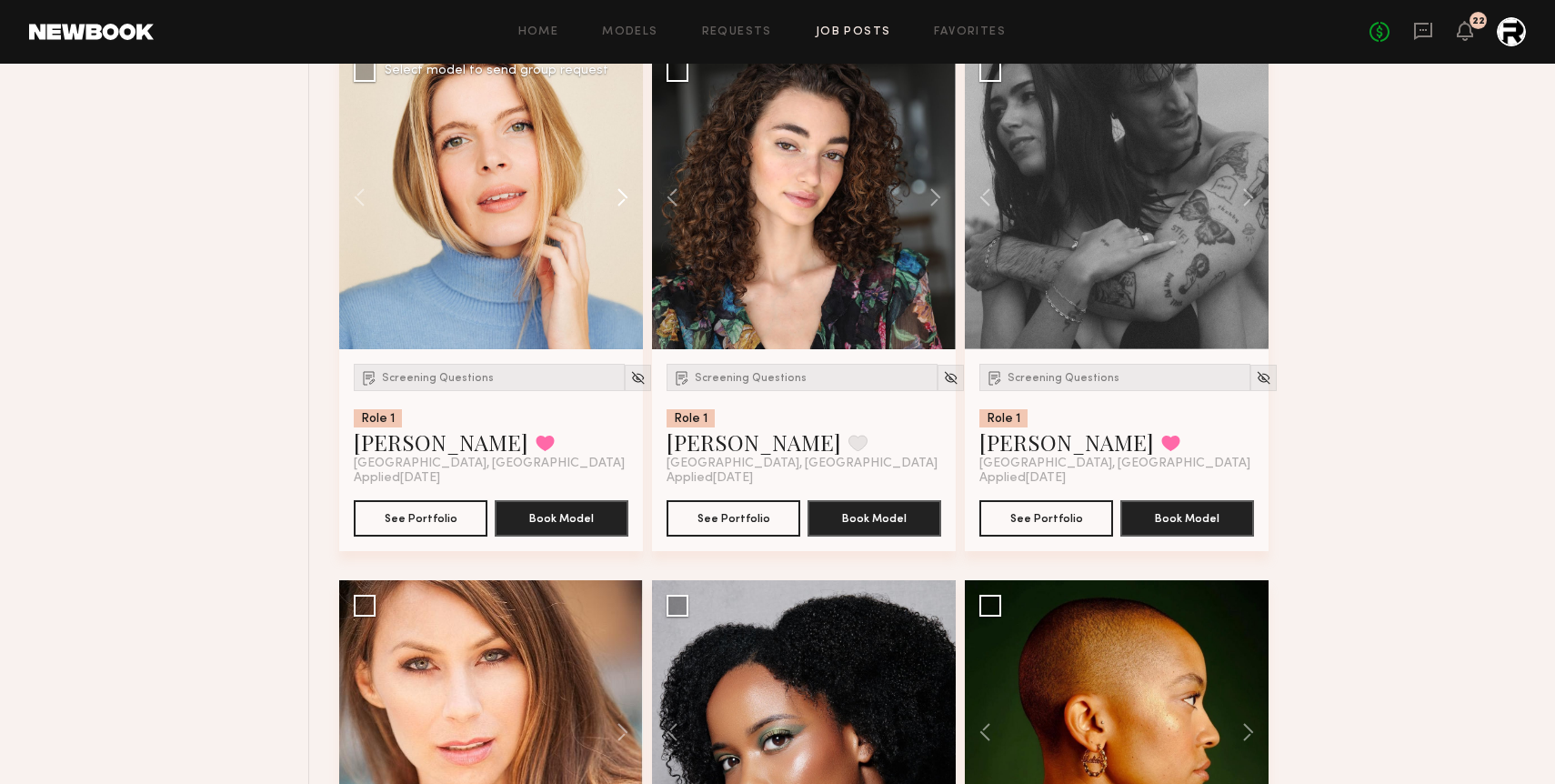
click at [621, 200] on button at bounding box center [613, 197] width 58 height 303
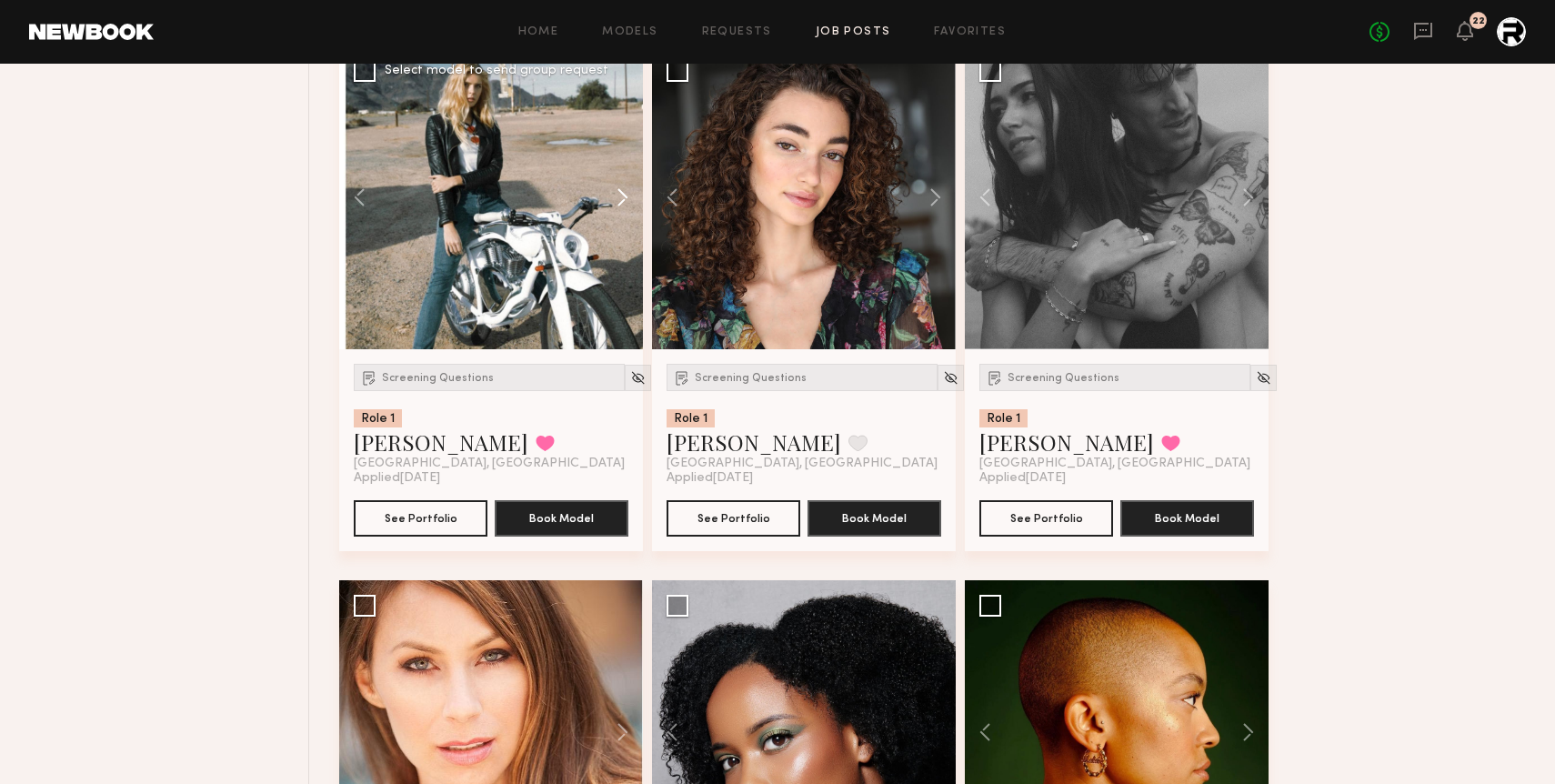
click at [618, 201] on button at bounding box center [613, 197] width 58 height 303
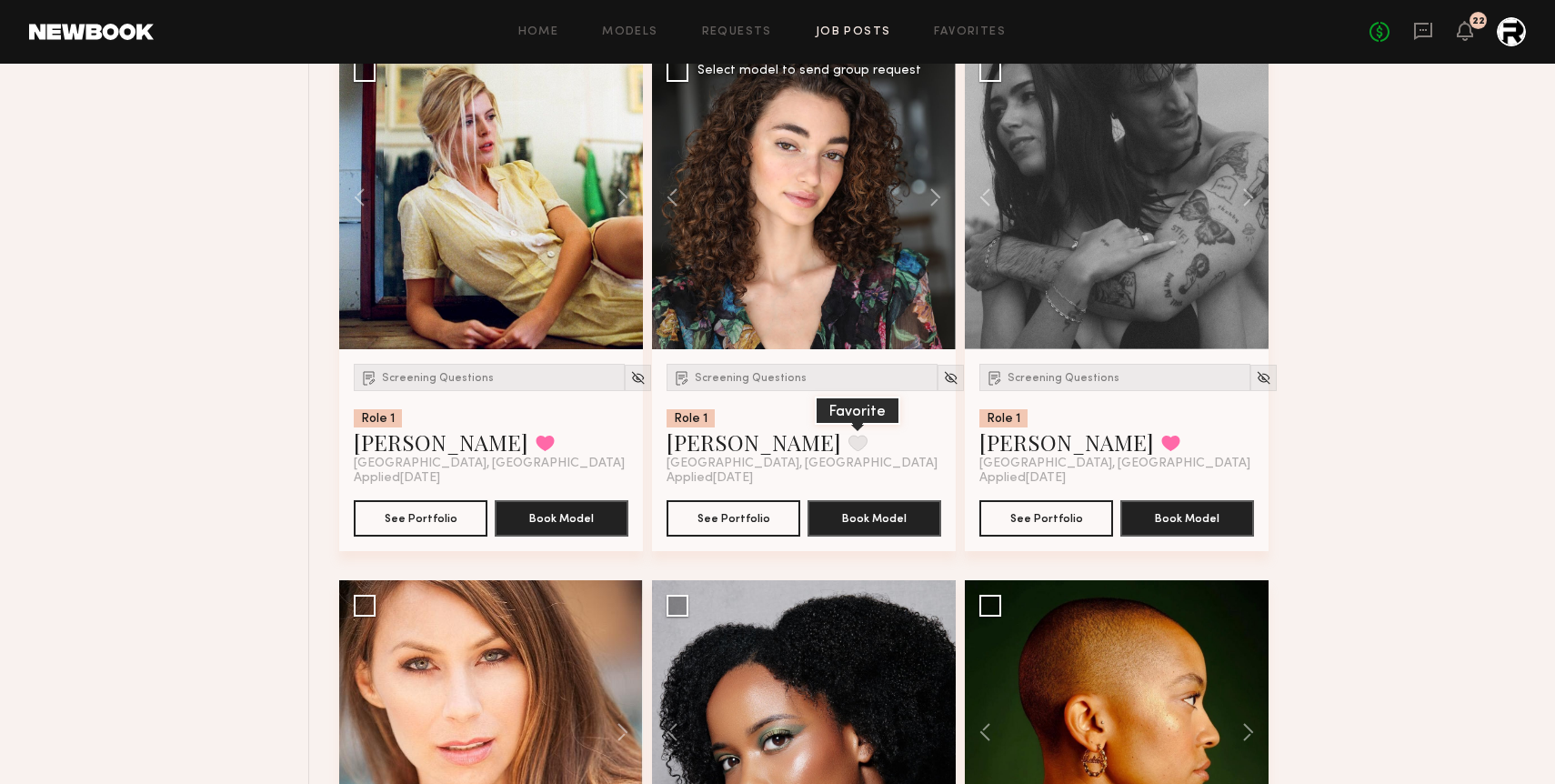
click at [848, 446] on button at bounding box center [857, 443] width 19 height 16
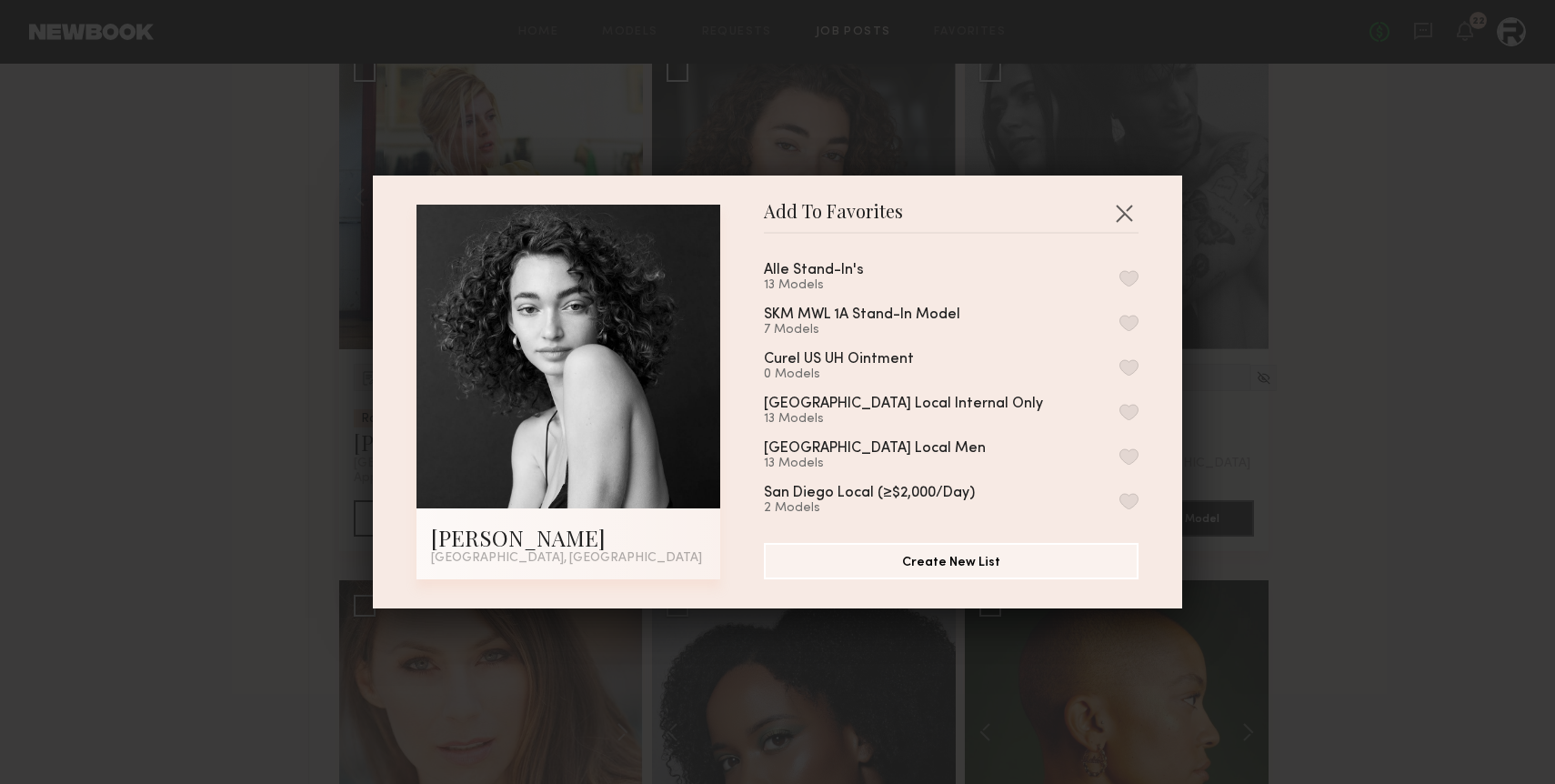
click at [1124, 279] on button "button" at bounding box center [1129, 278] width 19 height 16
click at [1120, 210] on button "button" at bounding box center [1124, 212] width 29 height 29
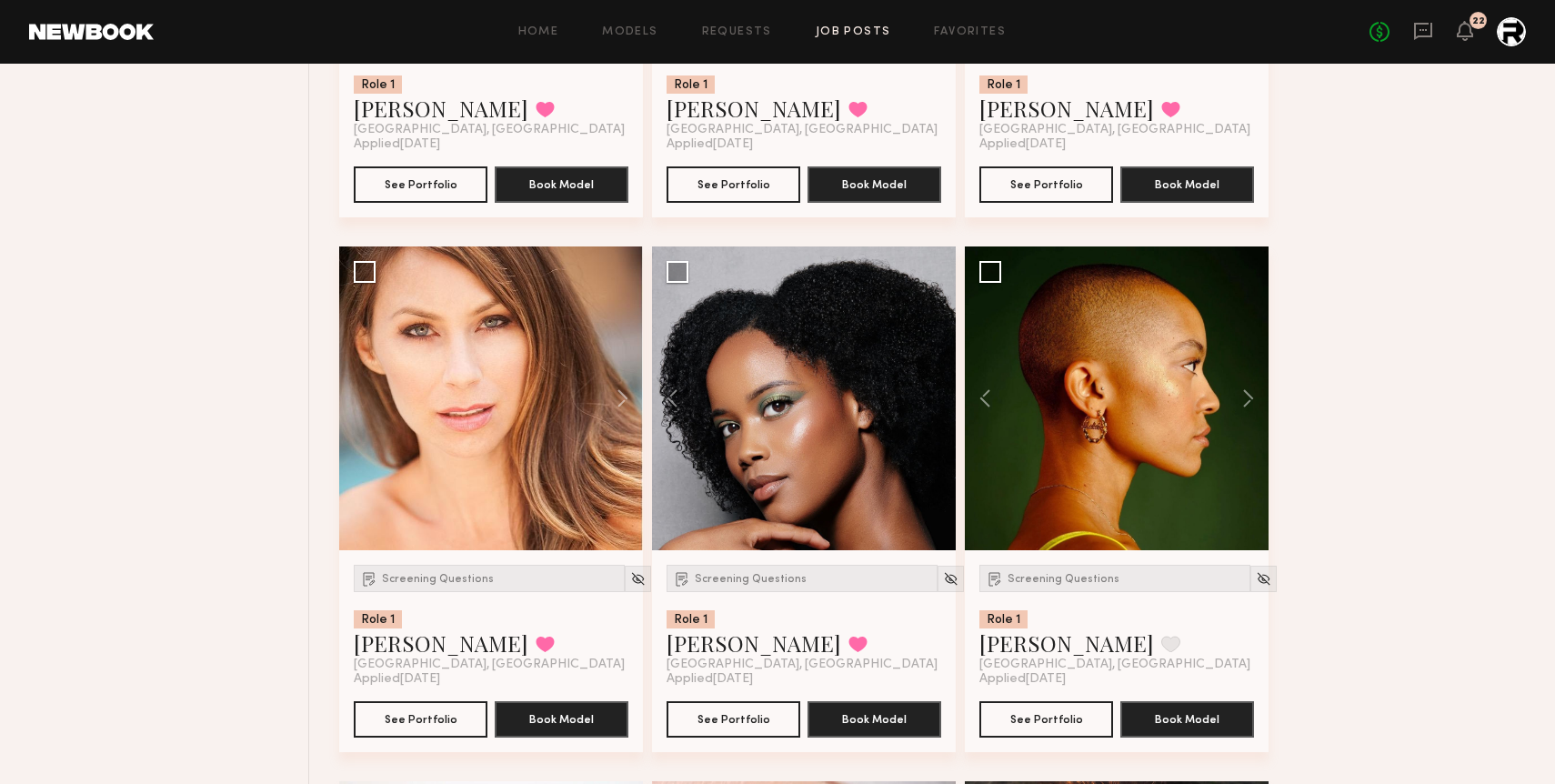
scroll to position [9180, 0]
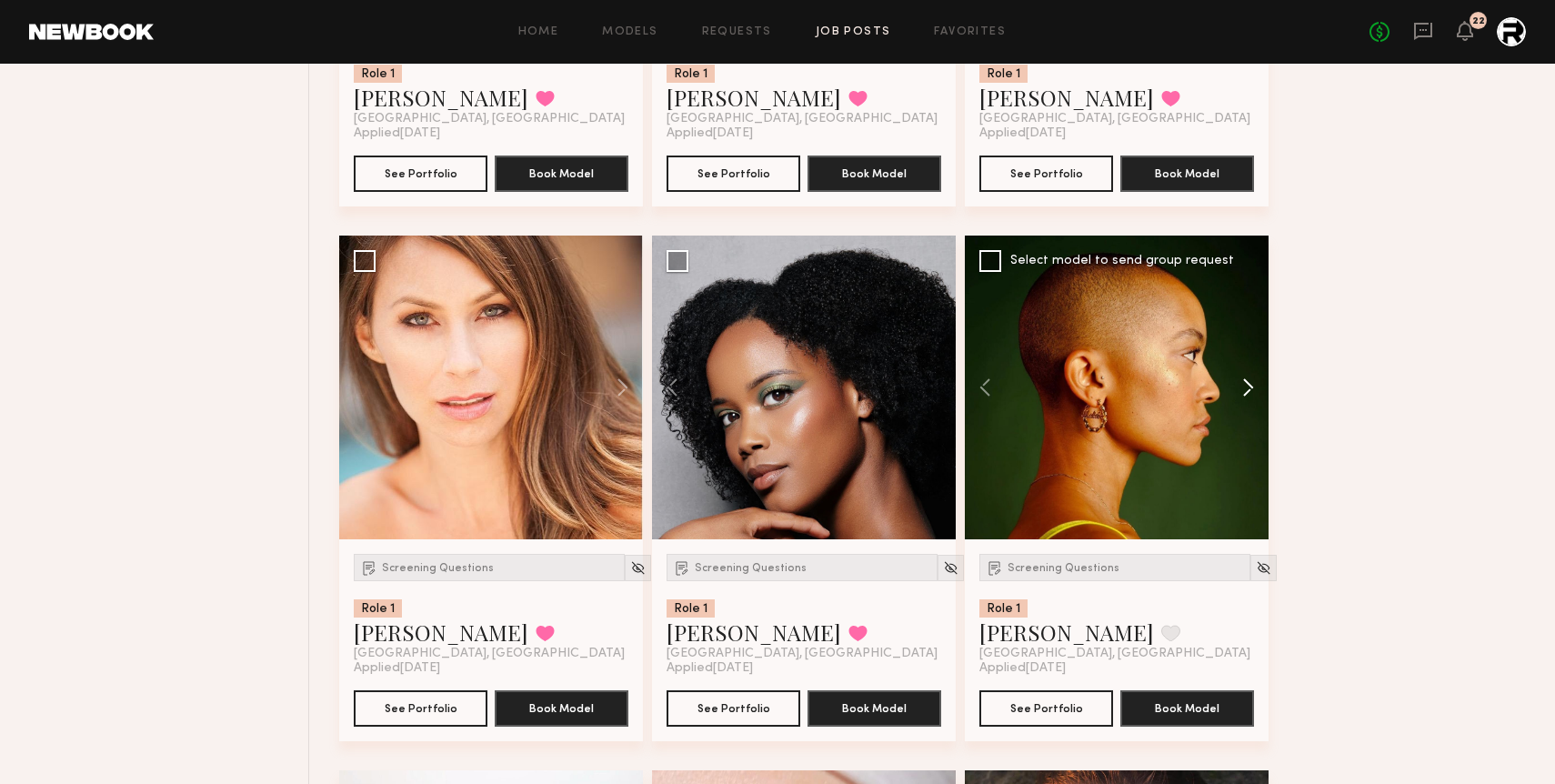
click at [1246, 395] on button at bounding box center [1239, 387] width 58 height 303
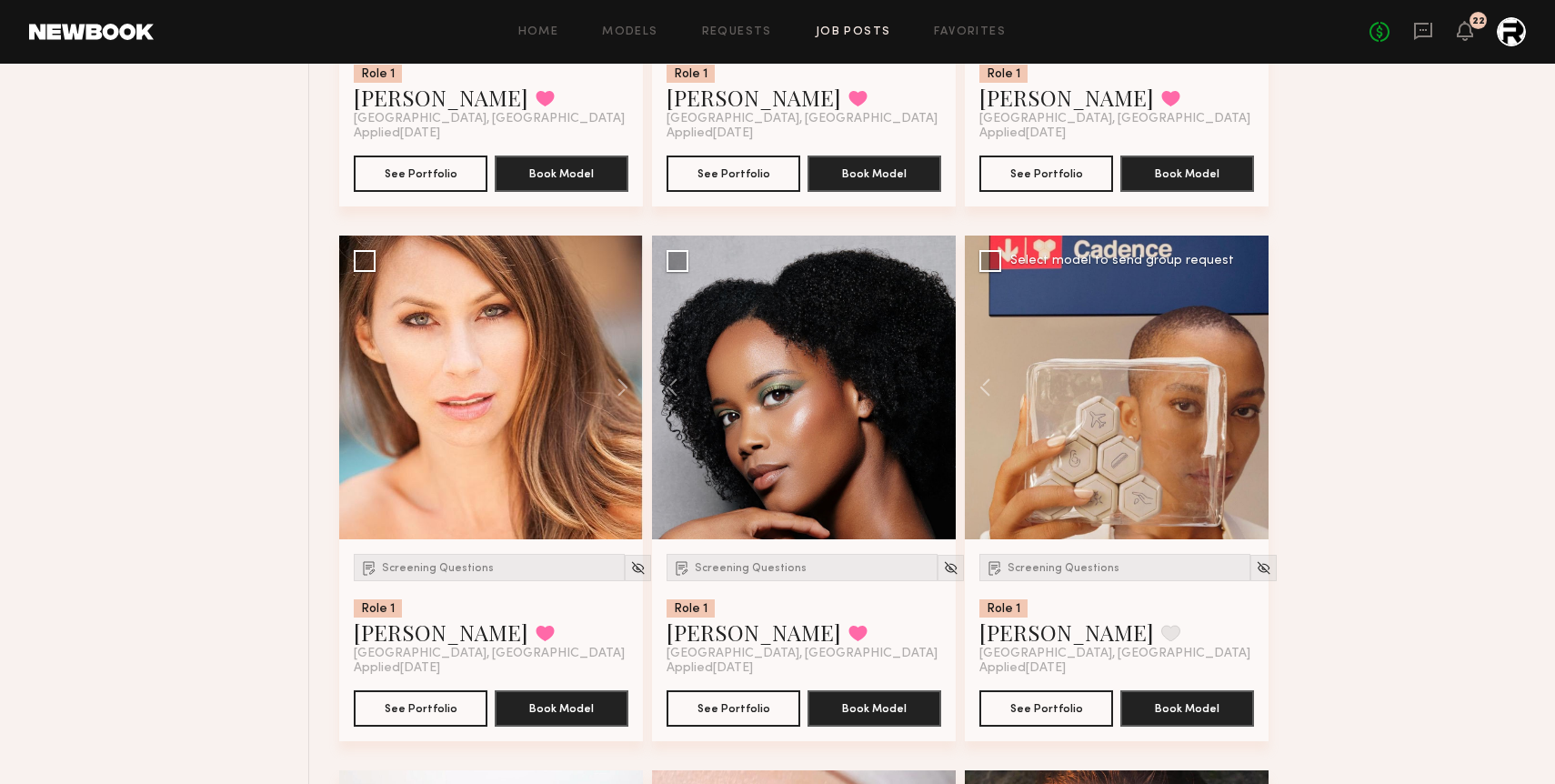
click at [1095, 479] on div at bounding box center [1116, 387] width 304 height 303
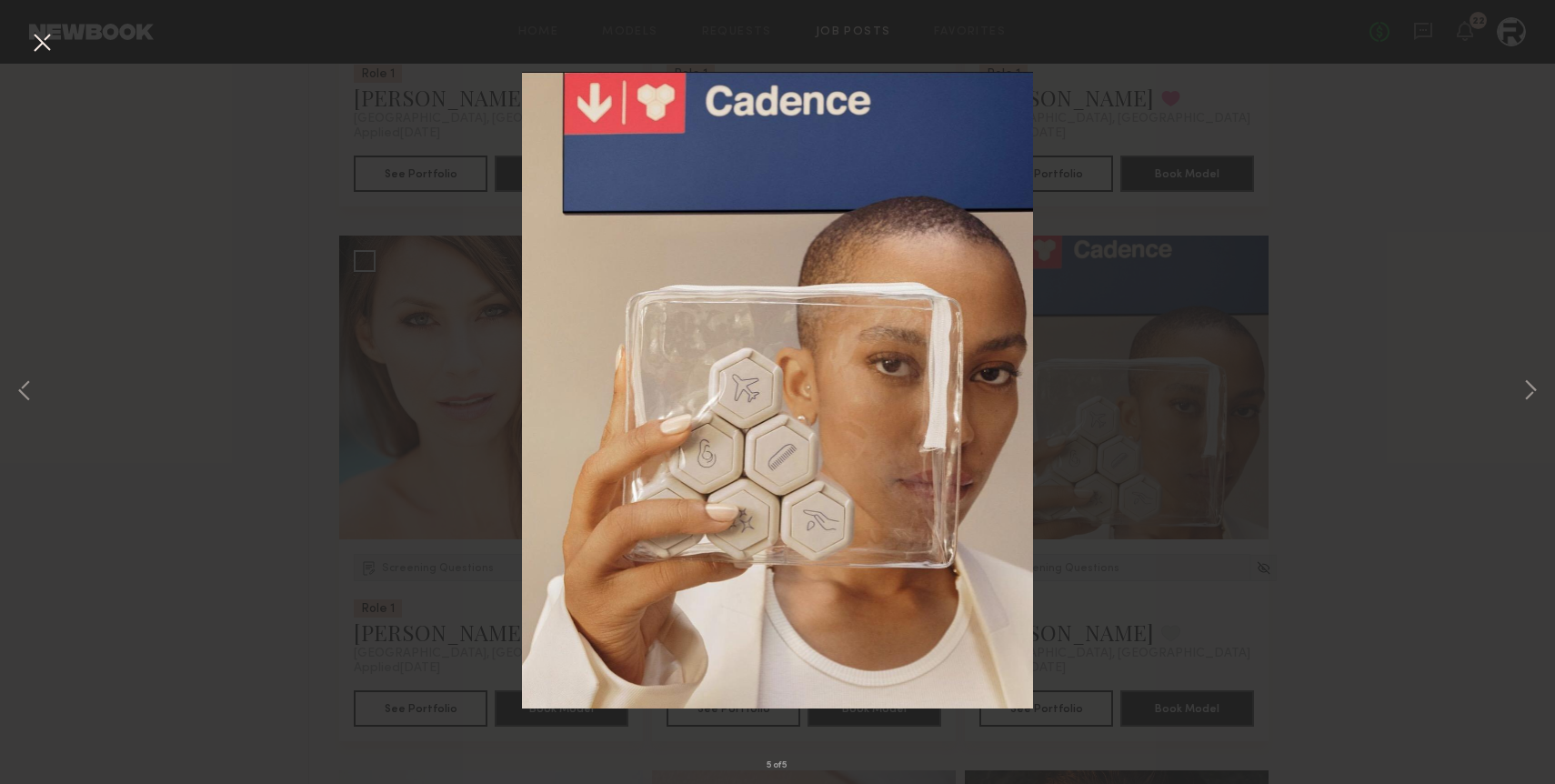
click at [51, 40] on button at bounding box center [41, 43] width 29 height 33
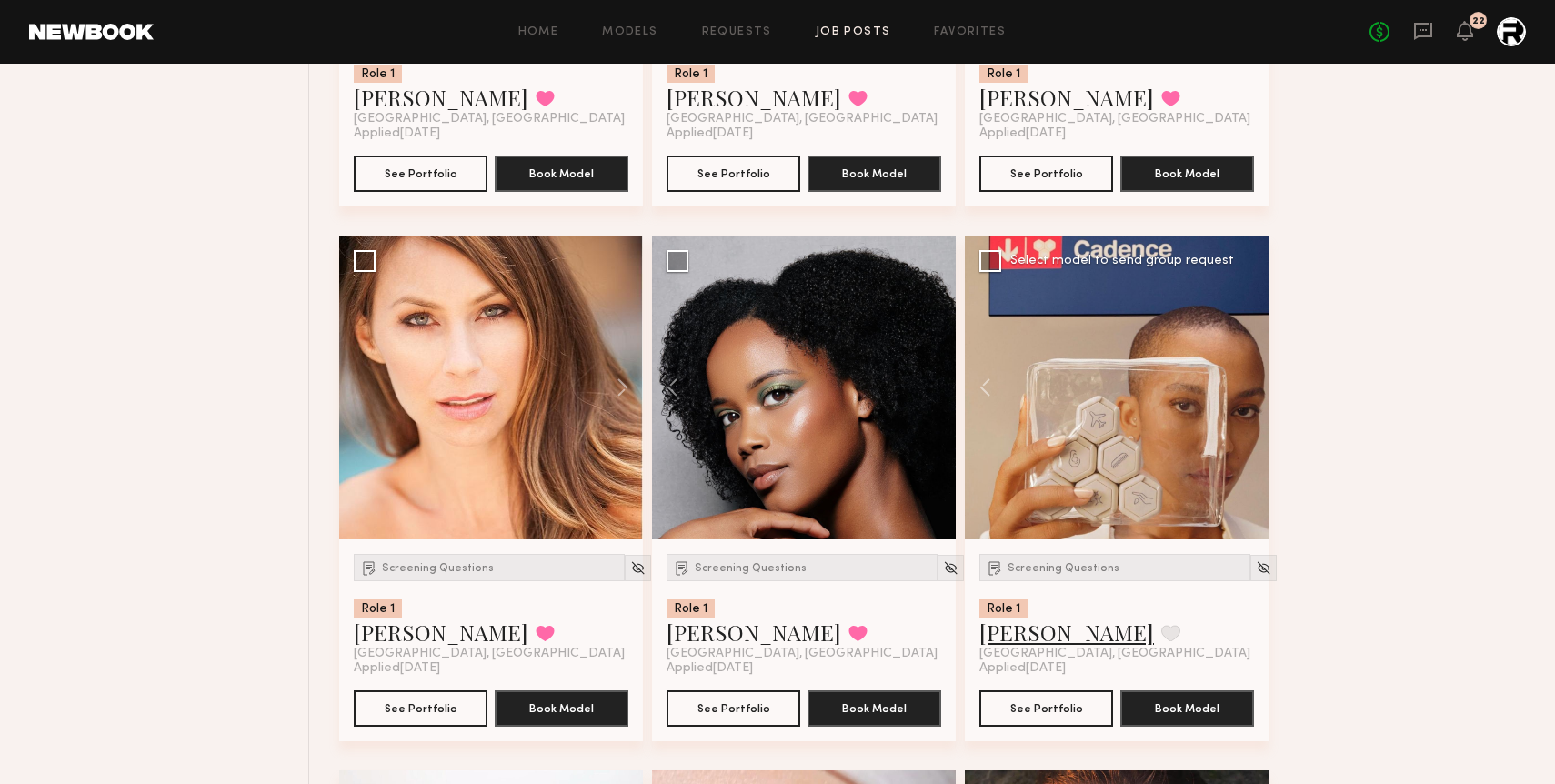
click at [1044, 647] on link "[PERSON_NAME]" at bounding box center [1066, 631] width 174 height 29
click at [667, 397] on button at bounding box center [681, 387] width 58 height 303
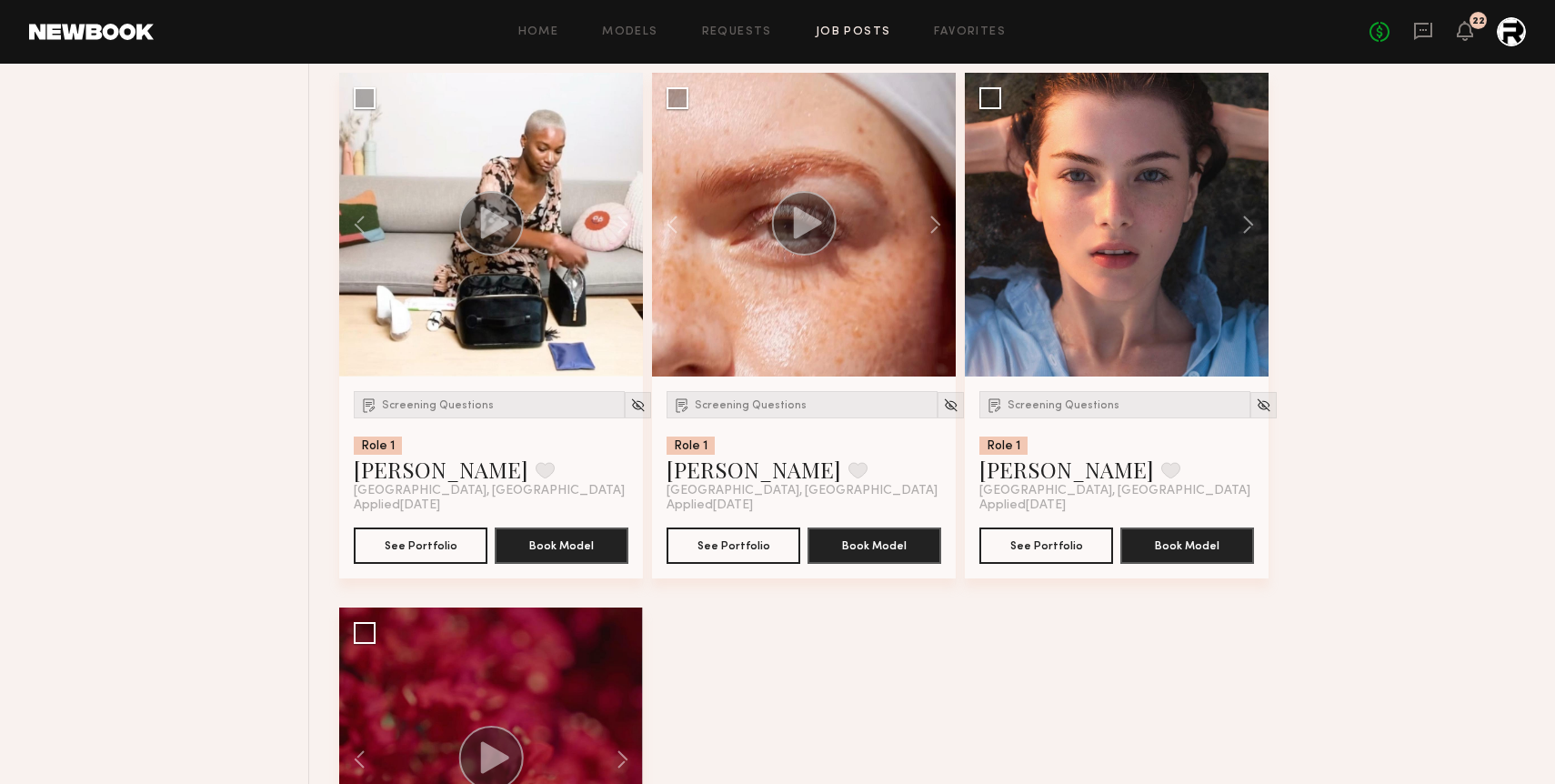
scroll to position [9882, 0]
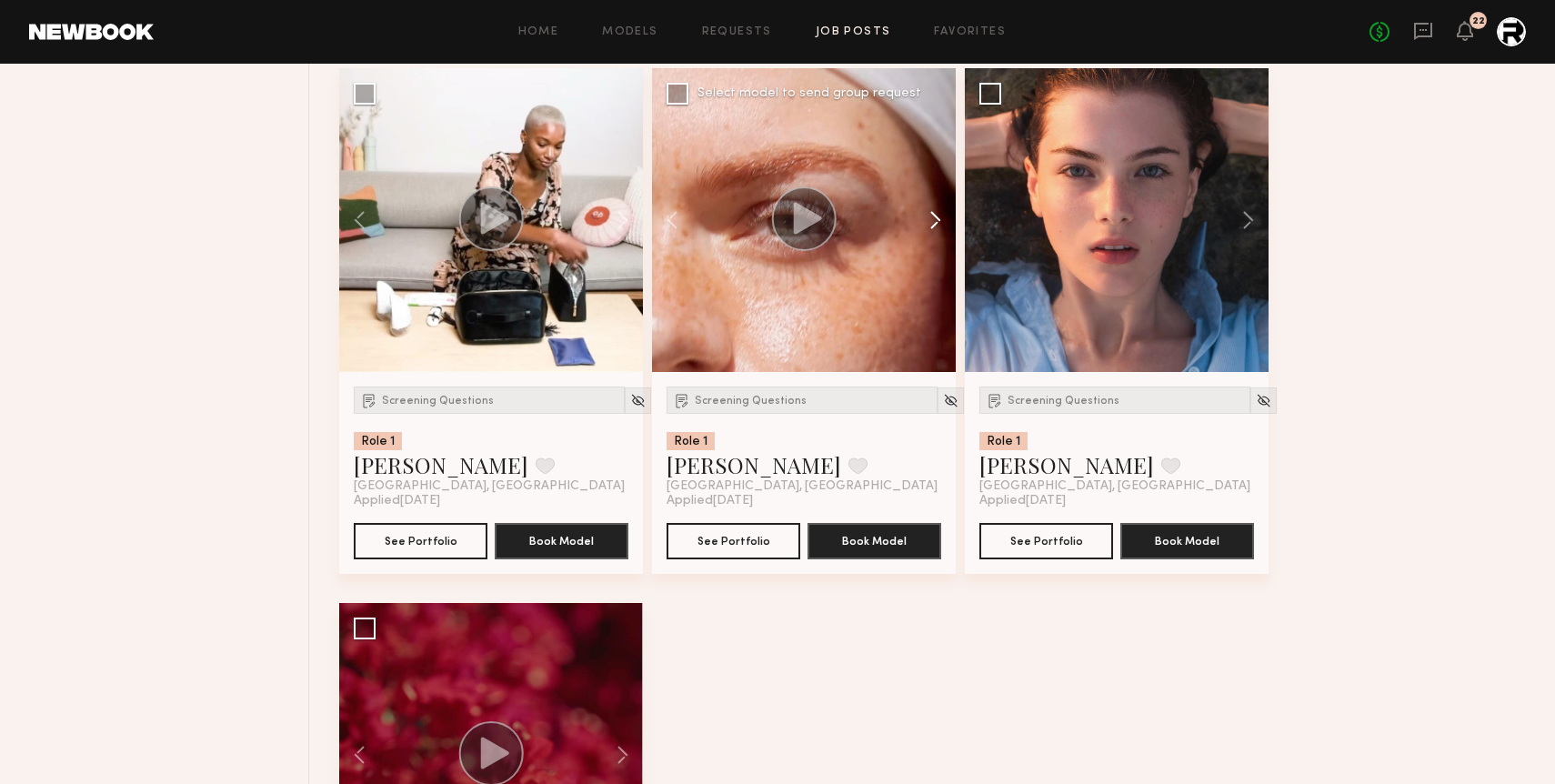
click at [940, 221] on button at bounding box center [927, 220] width 58 height 303
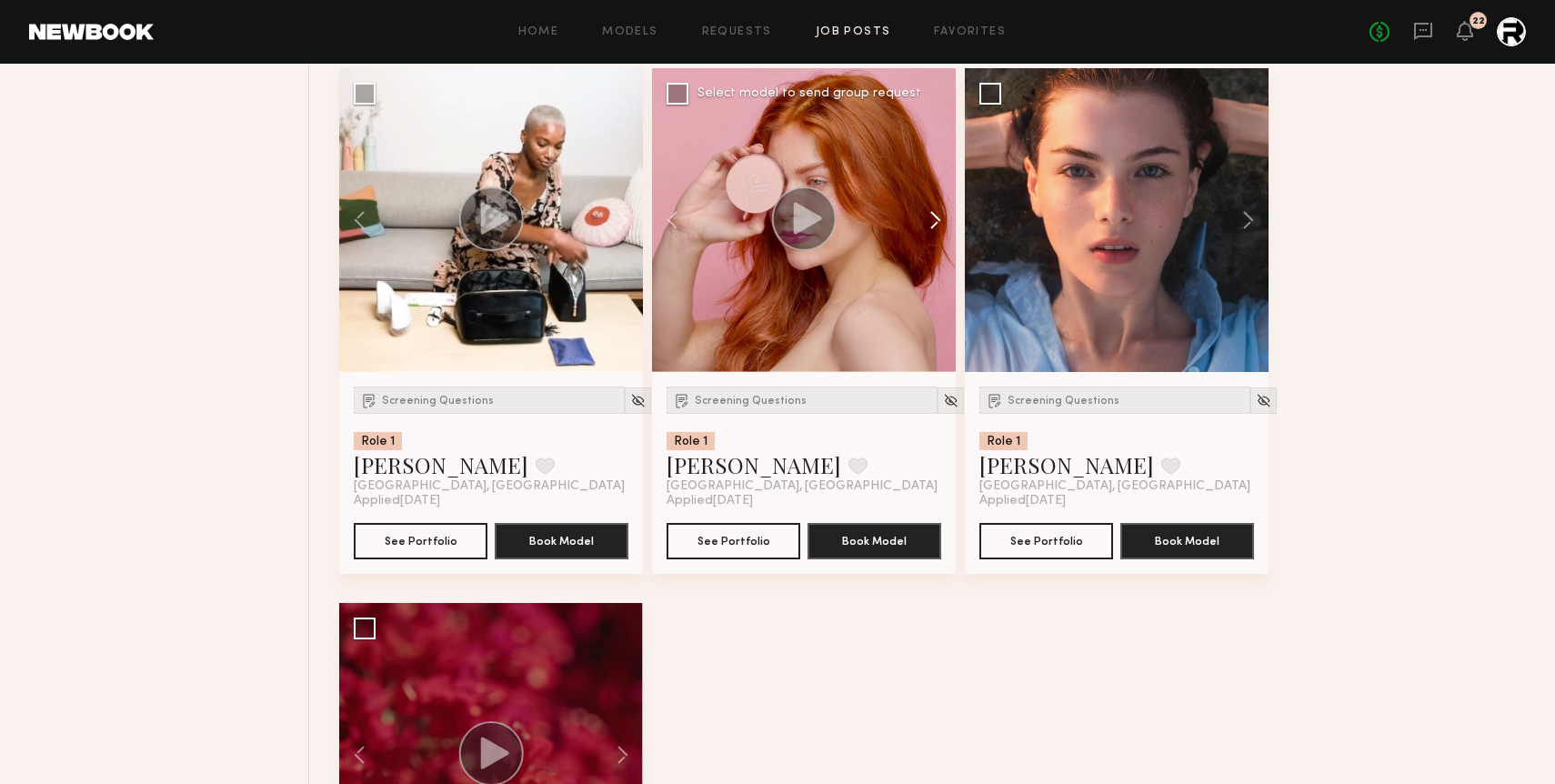
click at [940, 221] on button at bounding box center [927, 220] width 58 height 303
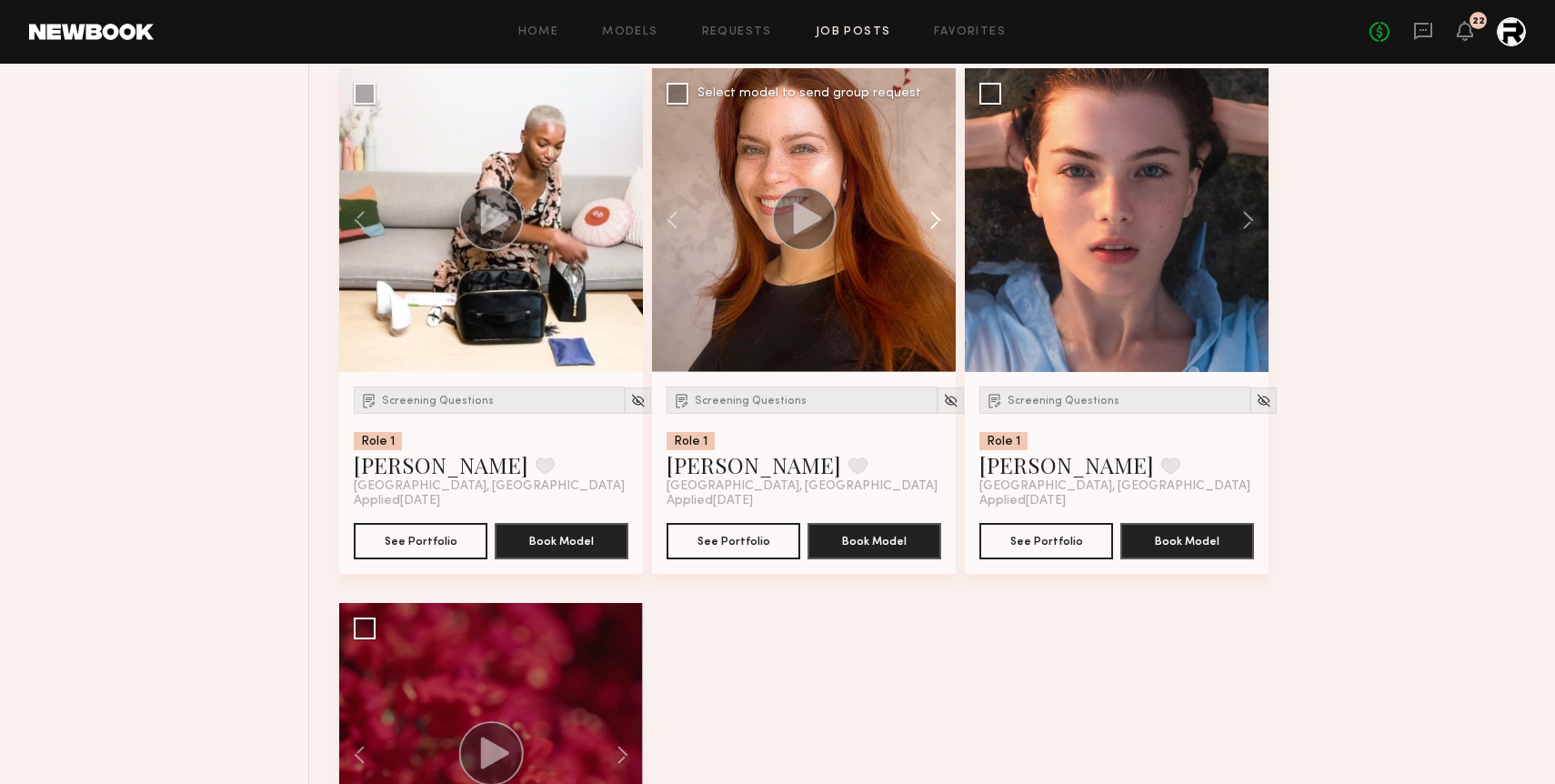
click at [940, 221] on button at bounding box center [927, 220] width 58 height 303
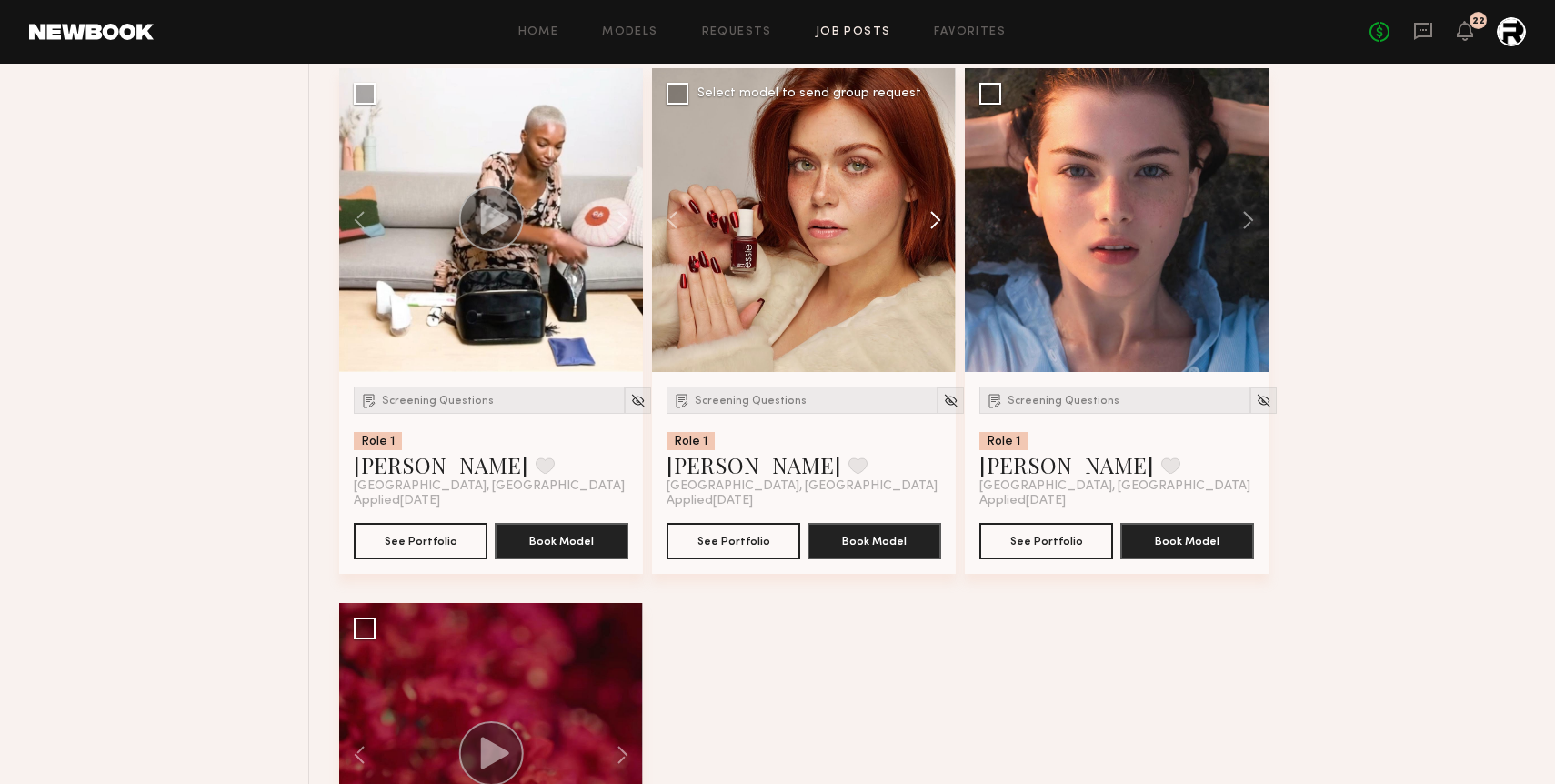
click at [940, 221] on button at bounding box center [927, 220] width 58 height 303
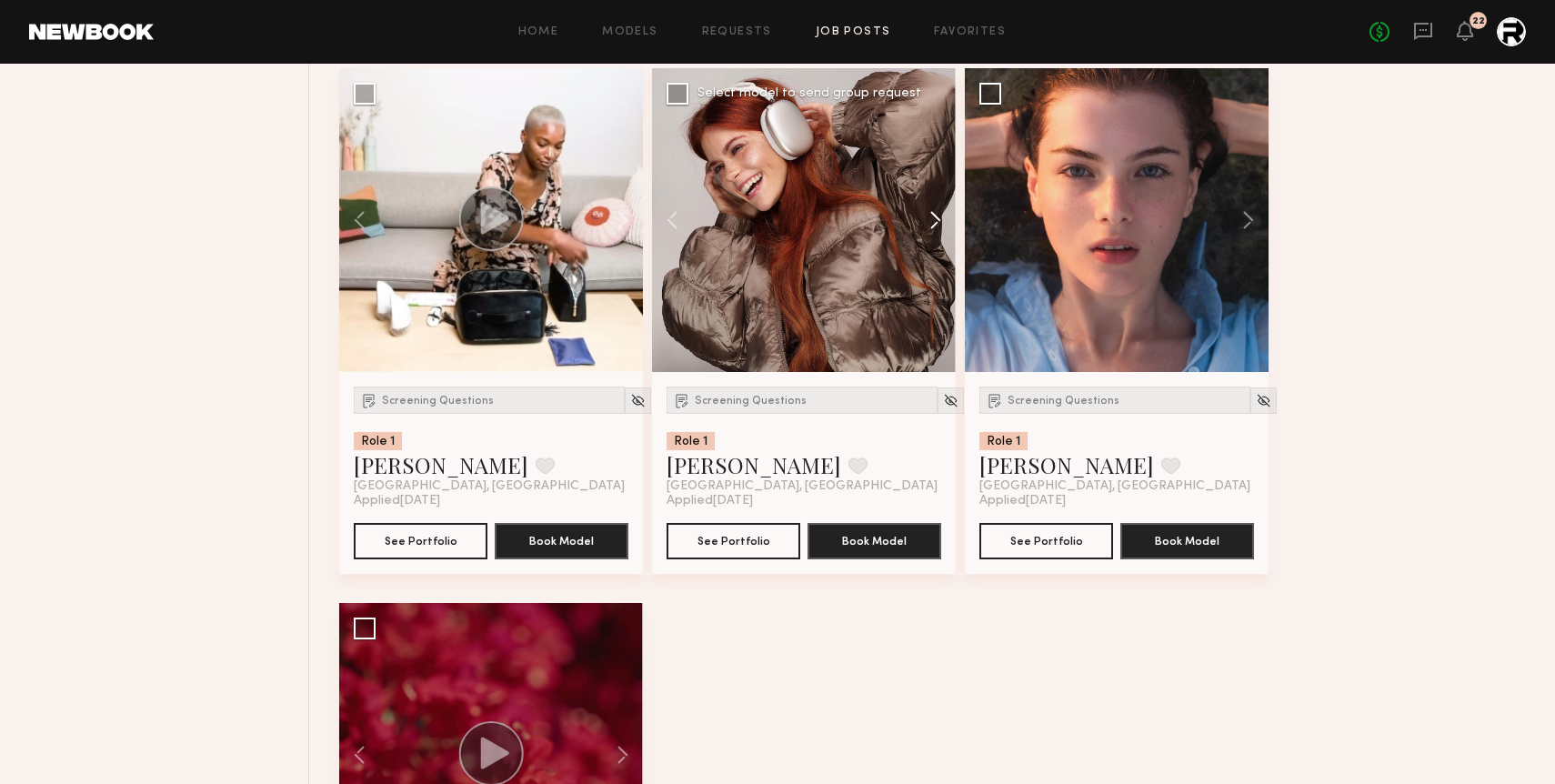
click at [940, 221] on button at bounding box center [927, 220] width 58 height 303
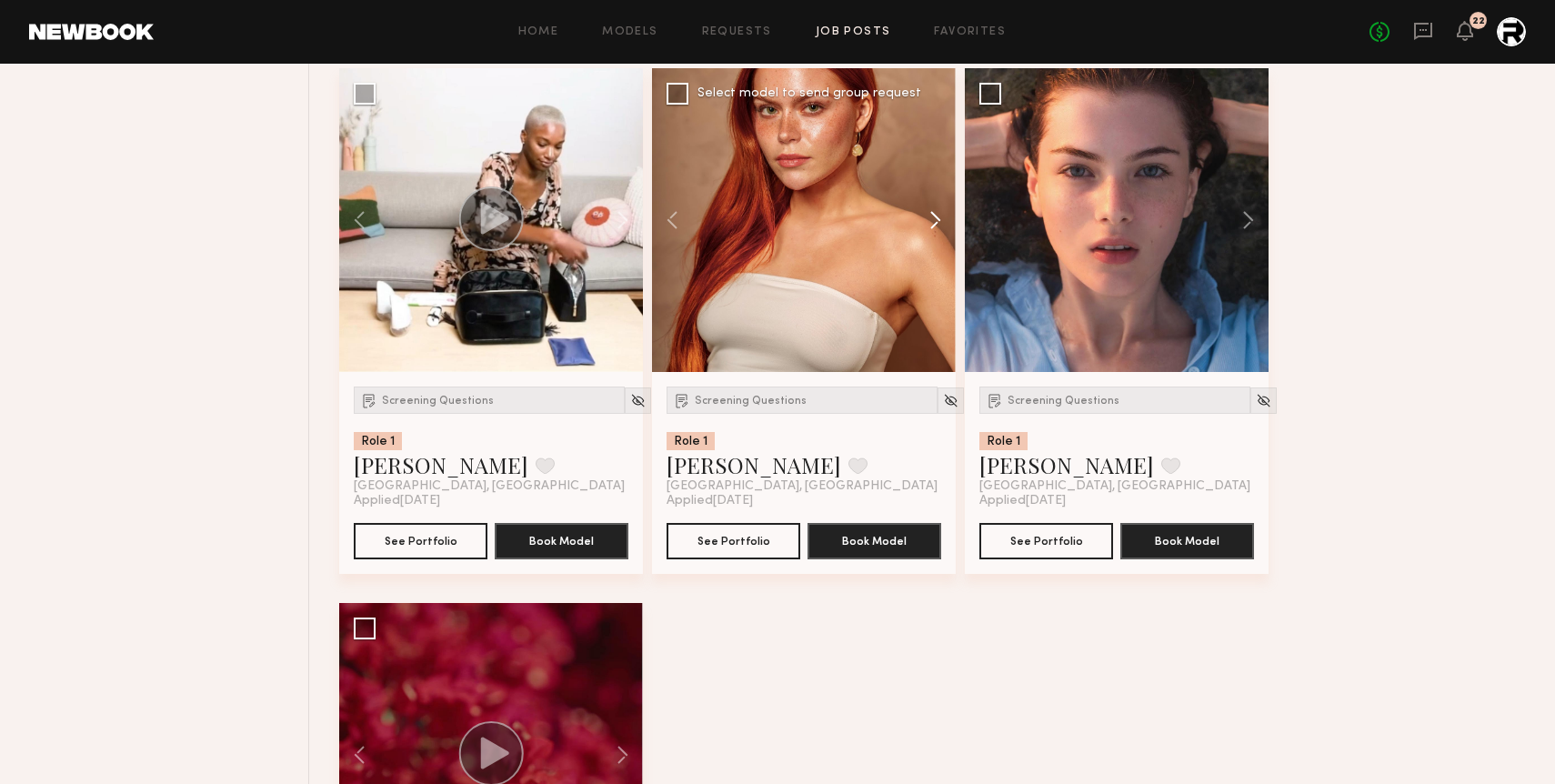
click at [940, 221] on button at bounding box center [927, 220] width 58 height 303
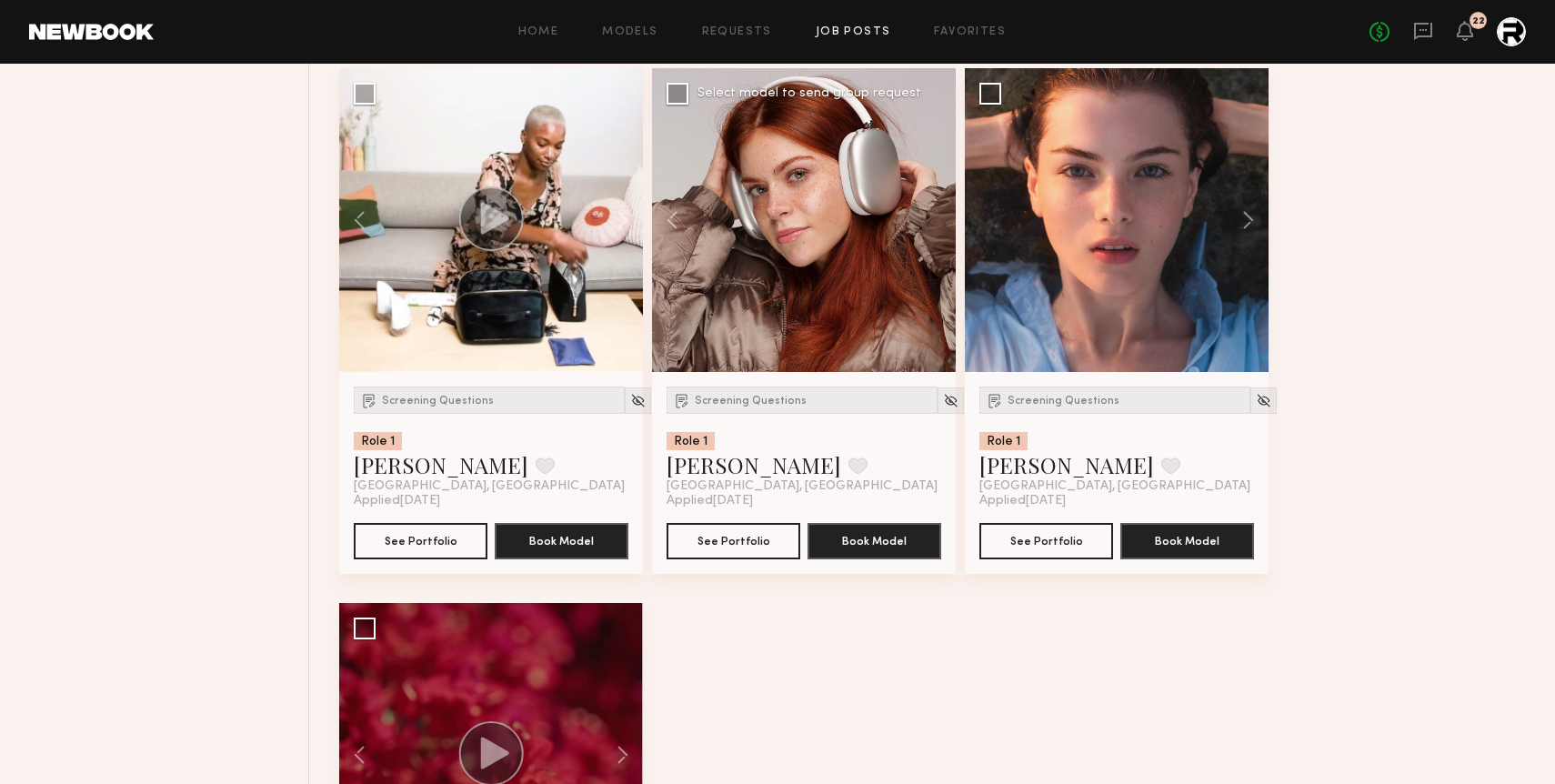
click at [940, 221] on div at bounding box center [803, 220] width 304 height 303
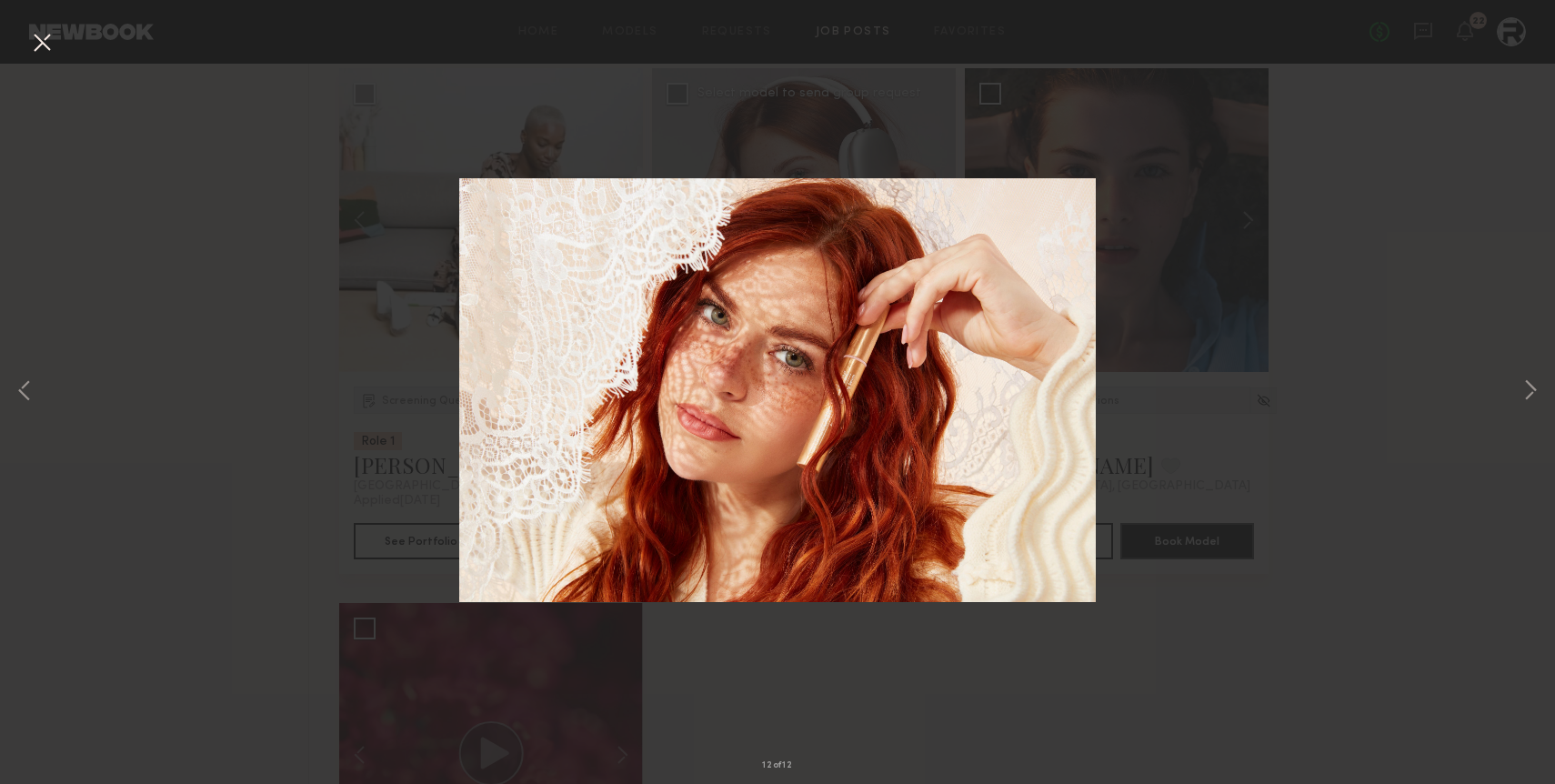
click at [43, 37] on button at bounding box center [41, 43] width 29 height 33
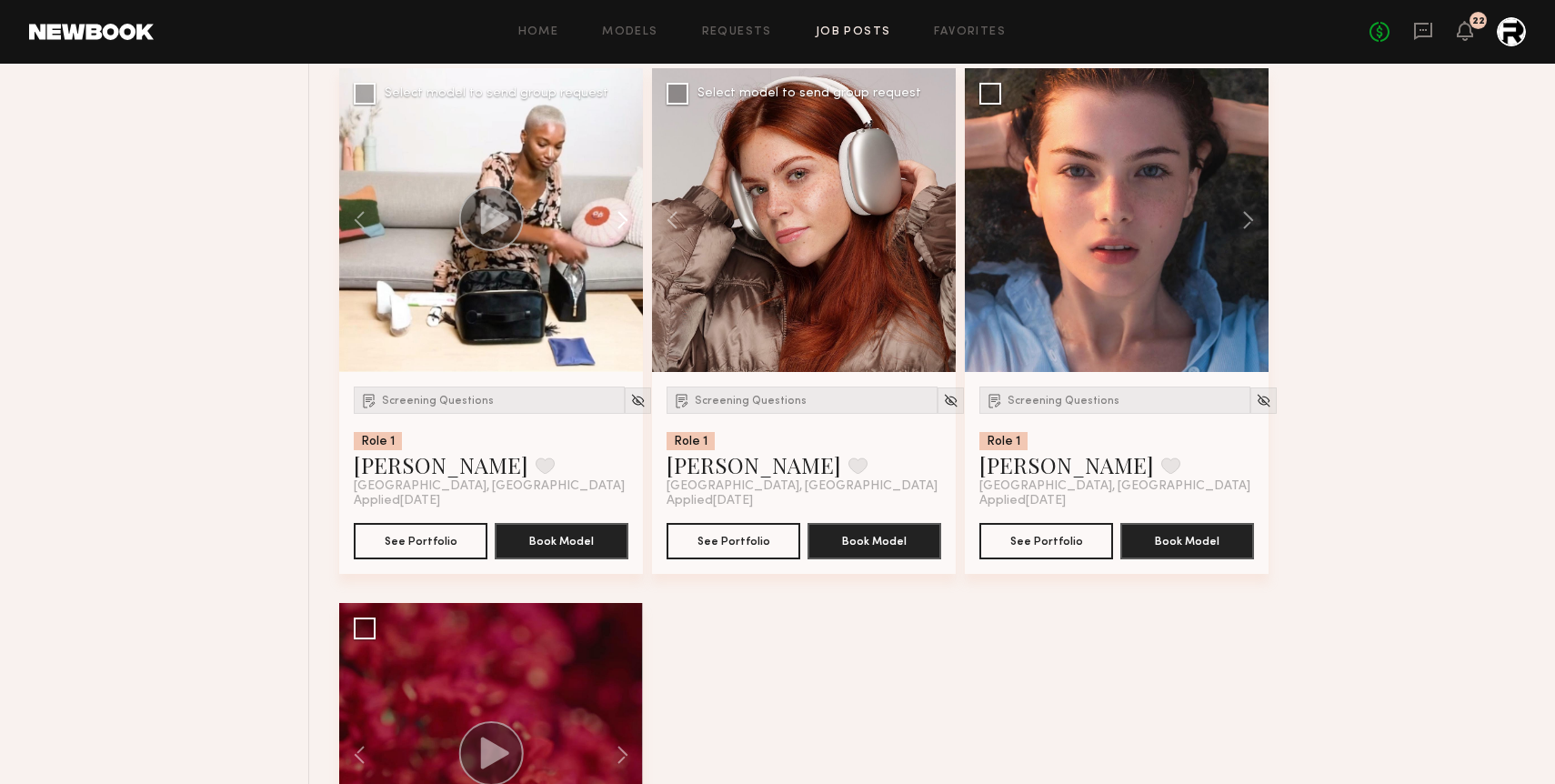
click at [626, 228] on button at bounding box center [613, 220] width 58 height 303
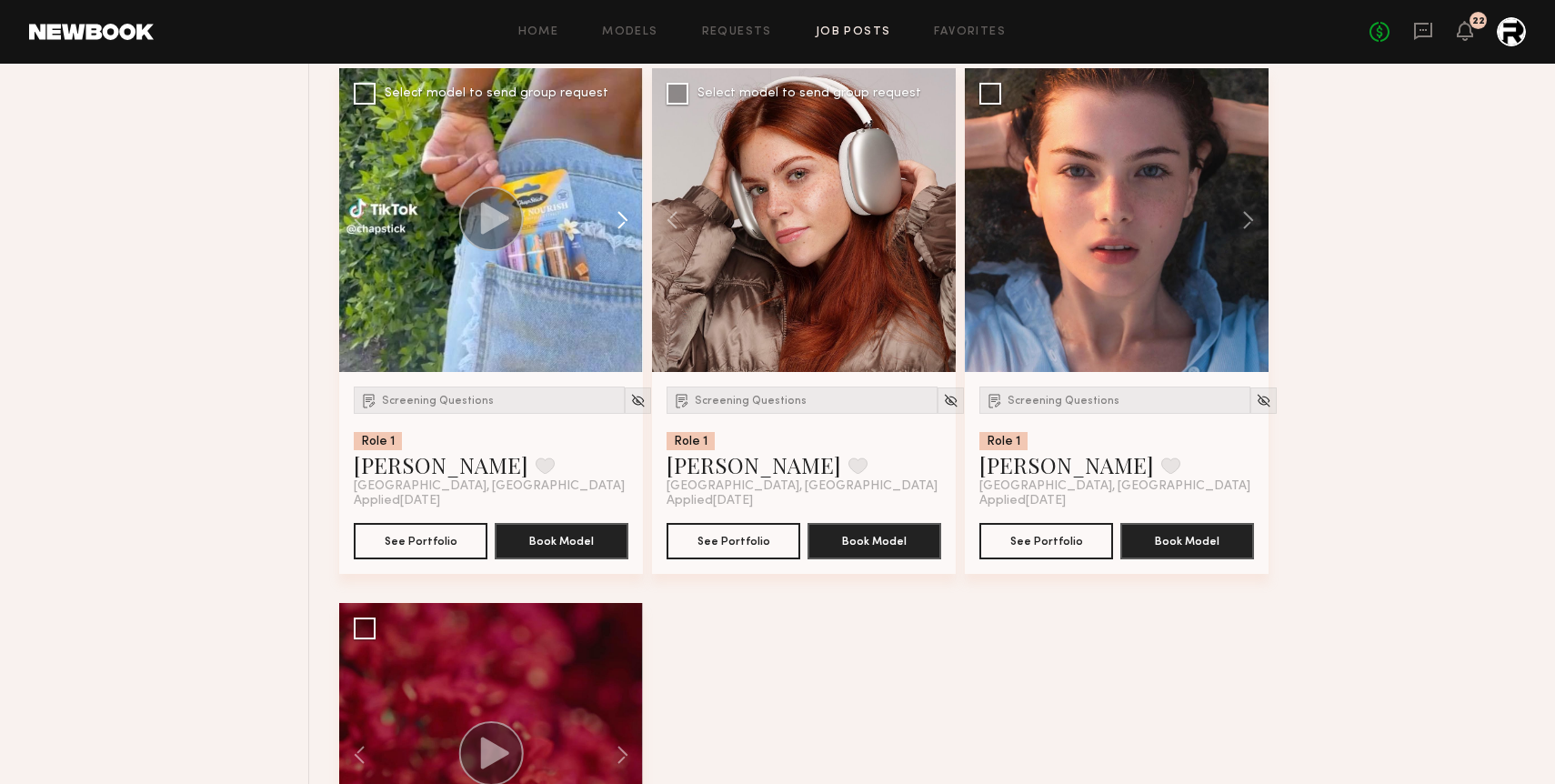
click at [626, 228] on button at bounding box center [613, 220] width 58 height 303
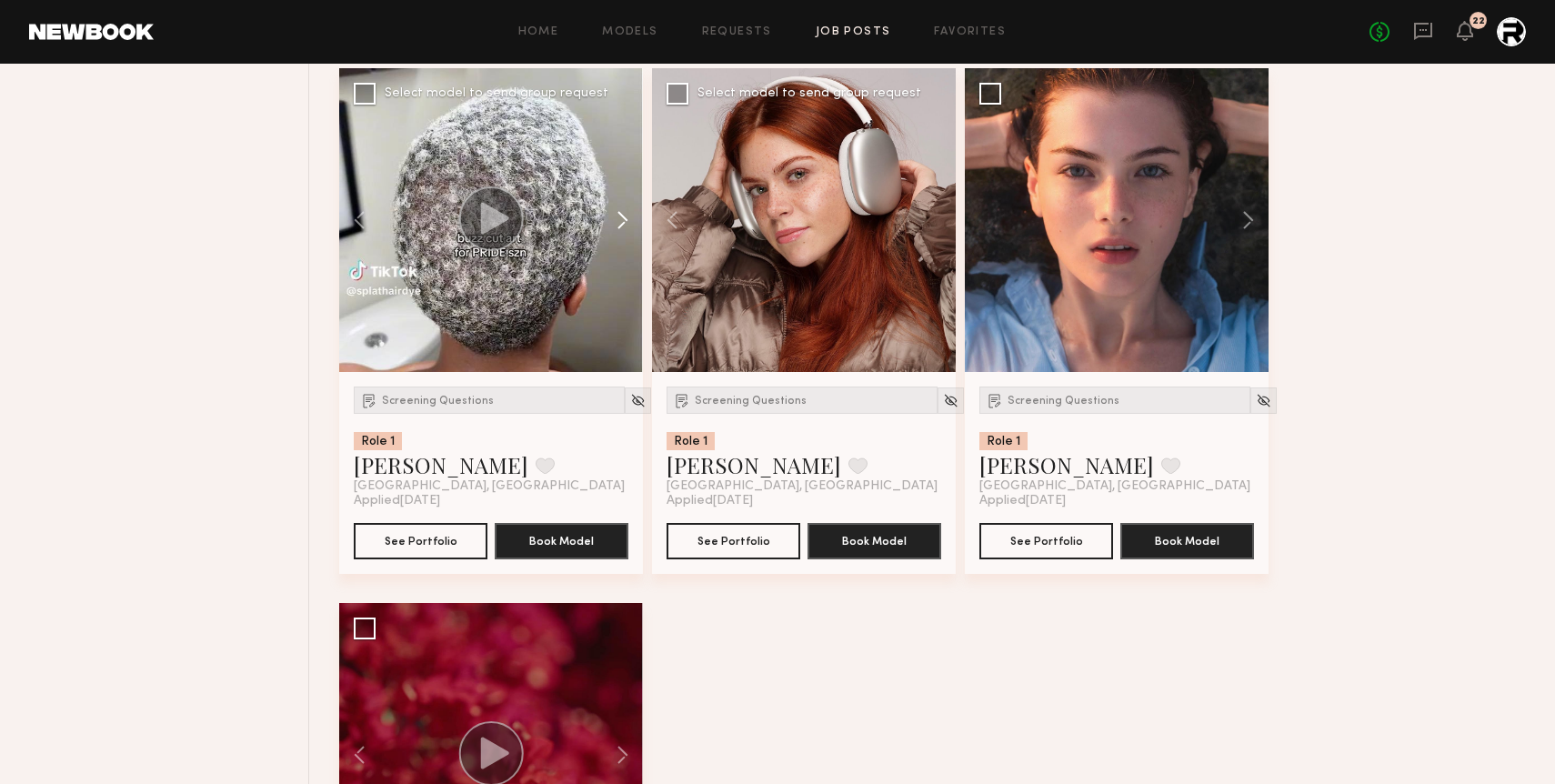
click at [626, 228] on button at bounding box center [613, 220] width 58 height 303
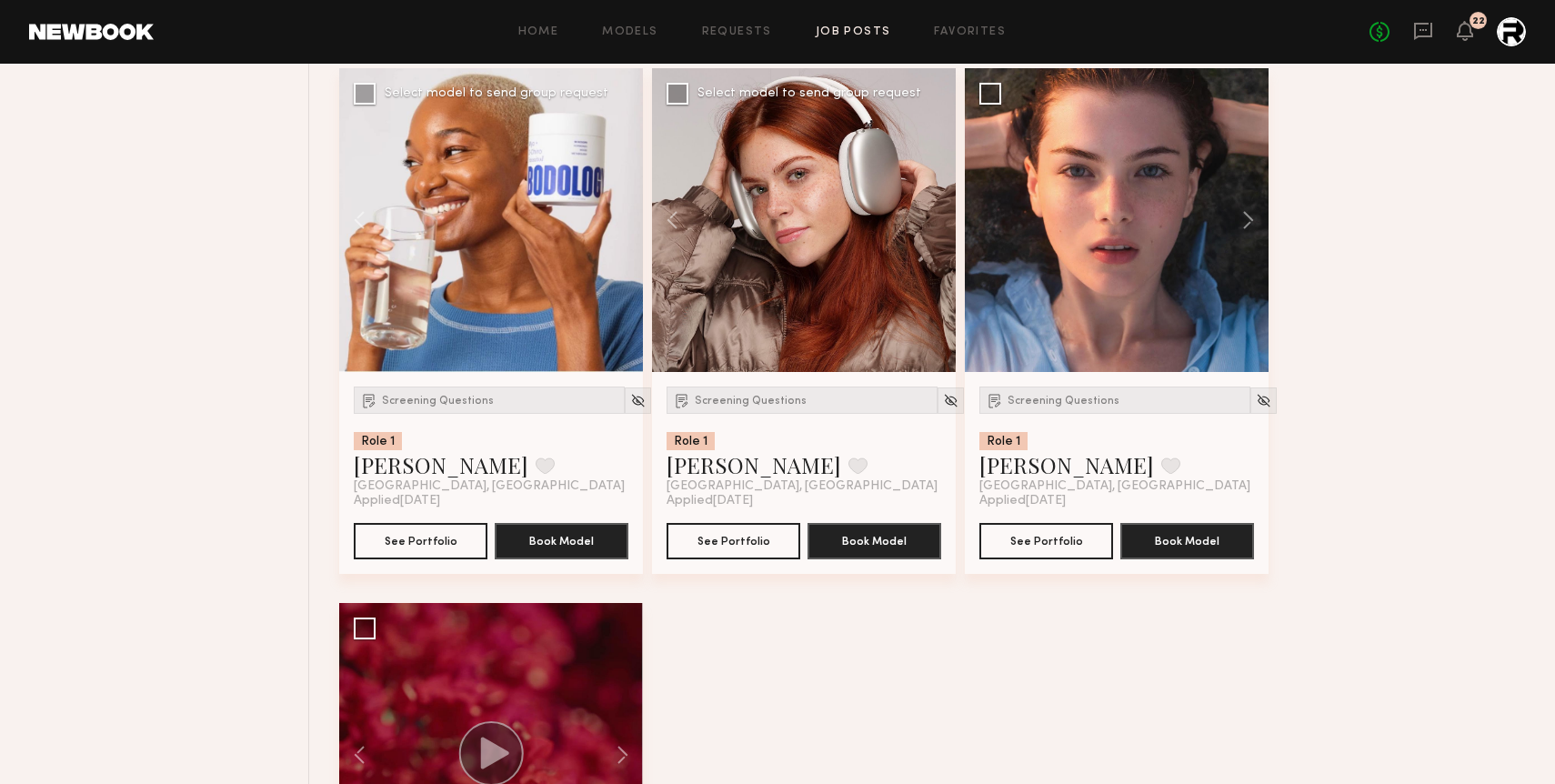
click at [626, 228] on div at bounding box center [491, 220] width 304 height 303
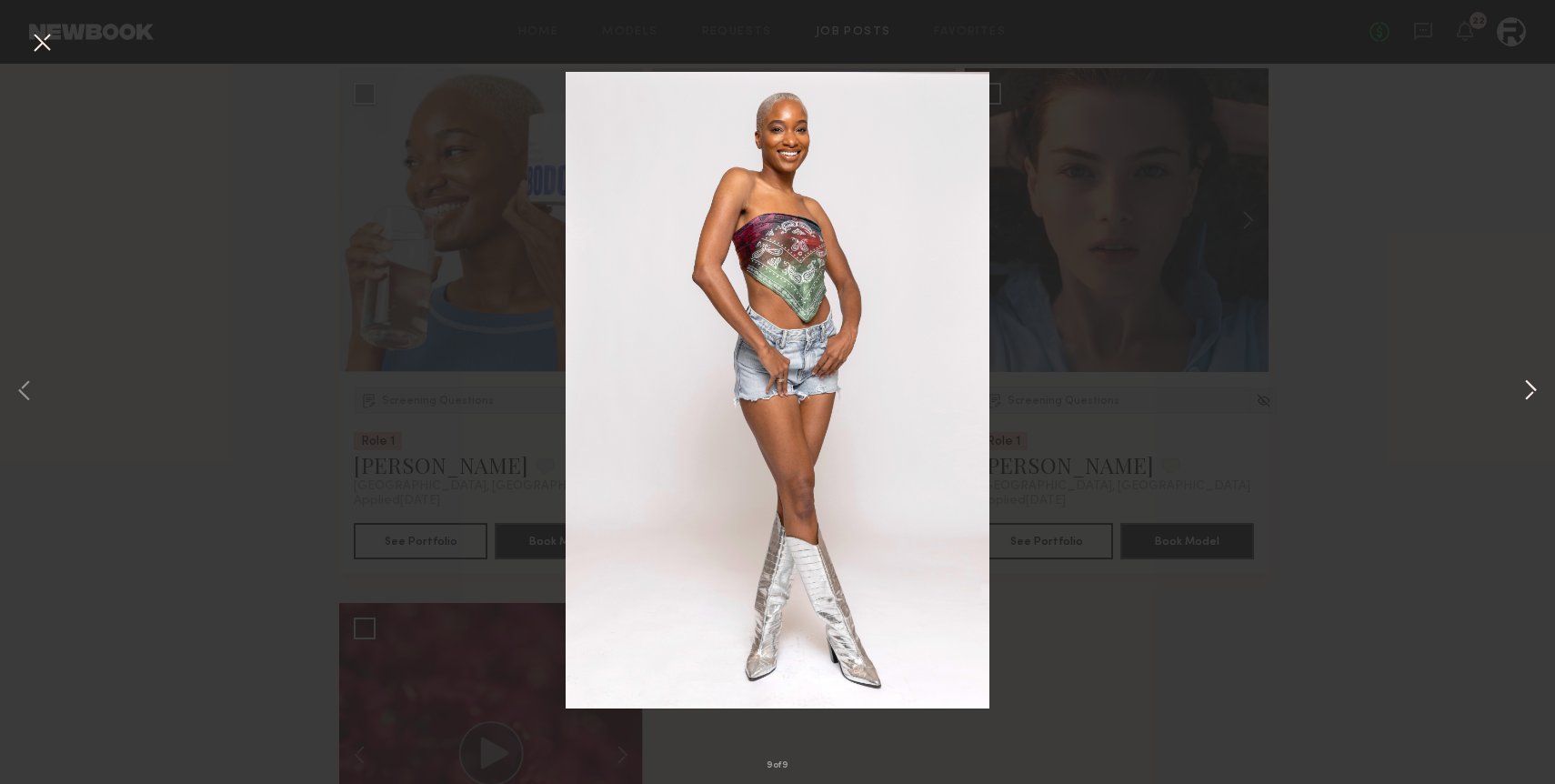
click at [1534, 384] on button at bounding box center [1531, 392] width 22 height 627
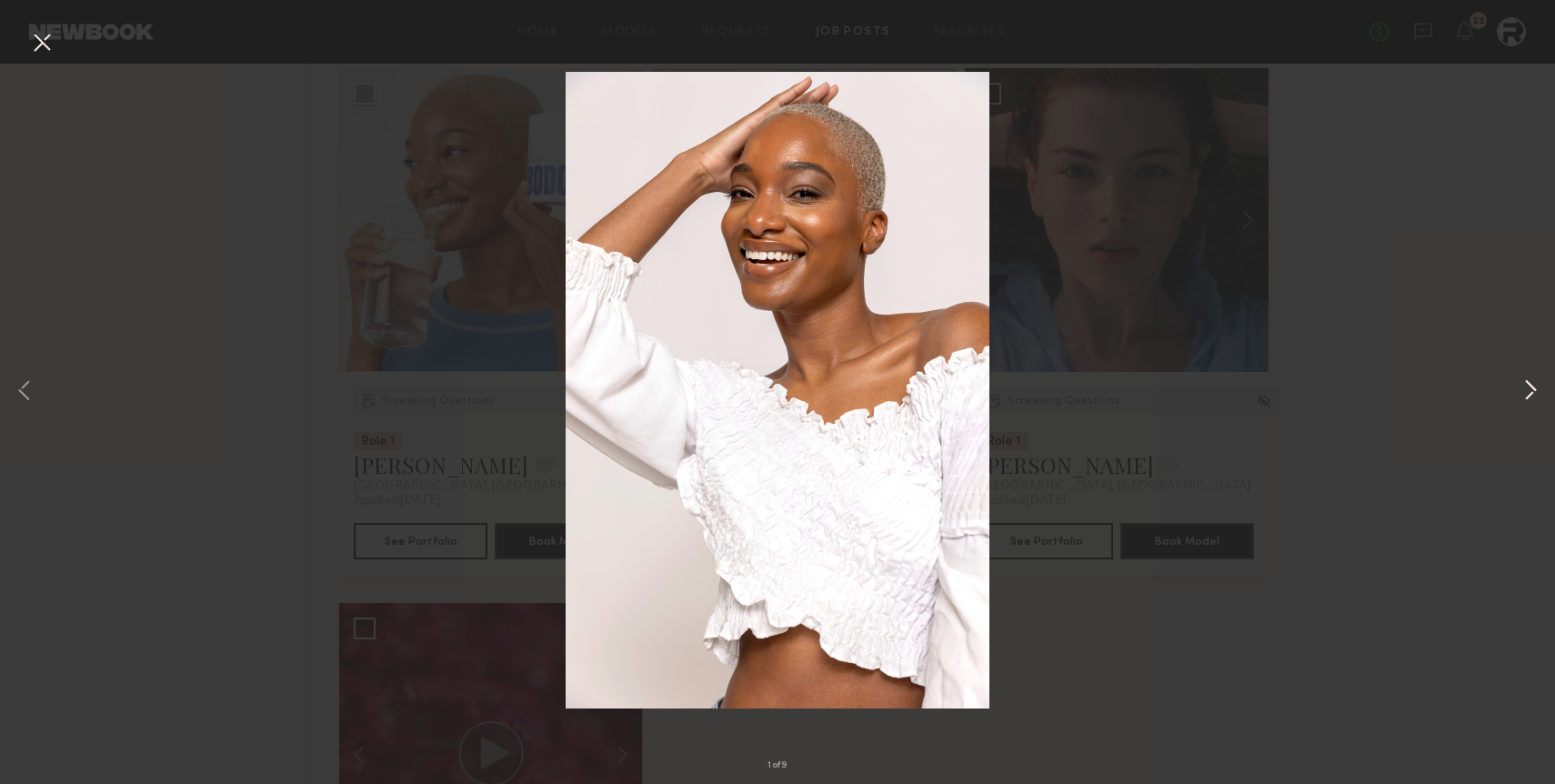
click at [1534, 384] on button at bounding box center [1531, 392] width 22 height 627
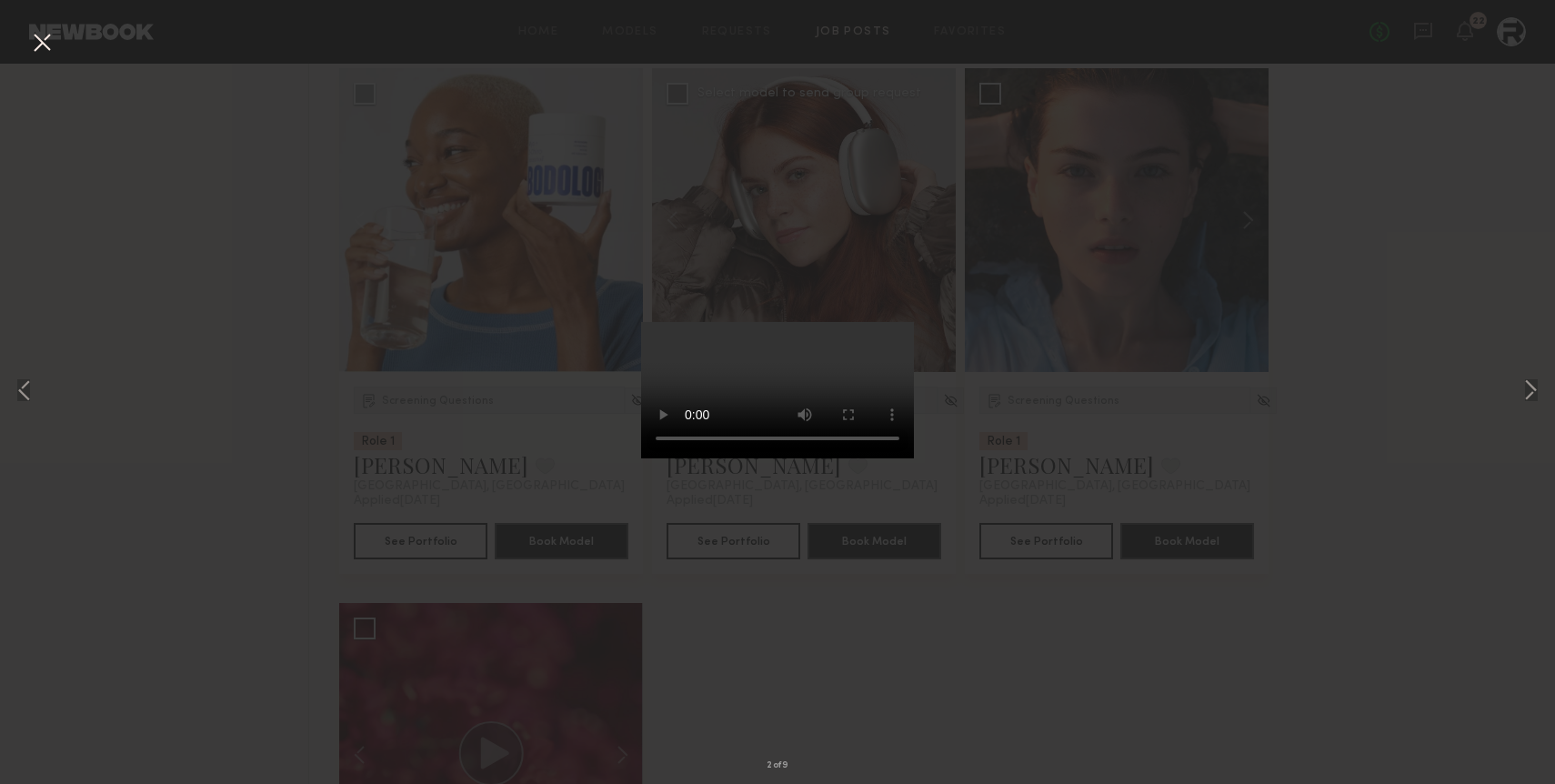
click at [38, 42] on button at bounding box center [41, 43] width 29 height 33
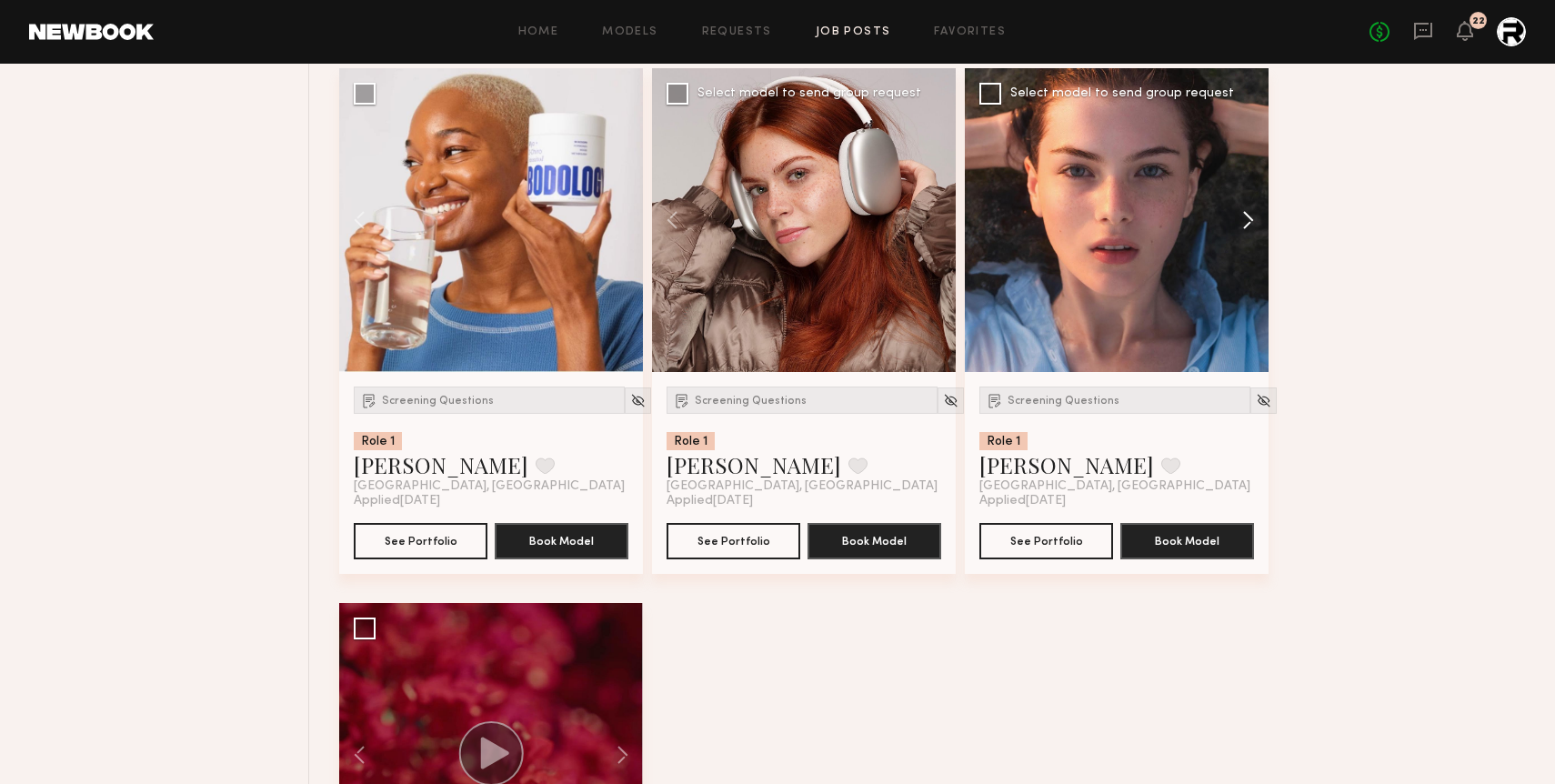
click at [1245, 222] on button at bounding box center [1239, 220] width 58 height 303
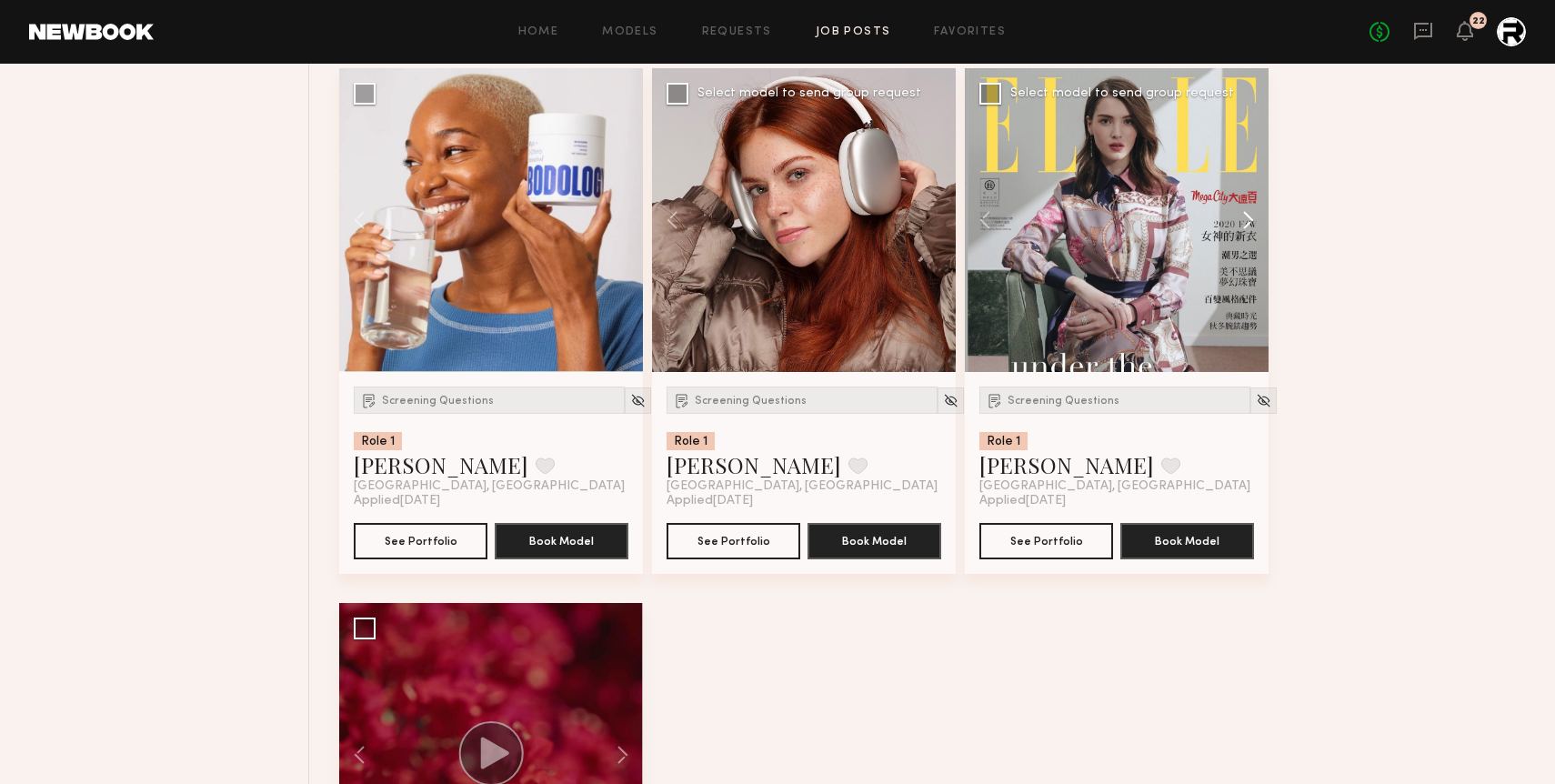
click at [1245, 222] on button at bounding box center [1239, 220] width 58 height 303
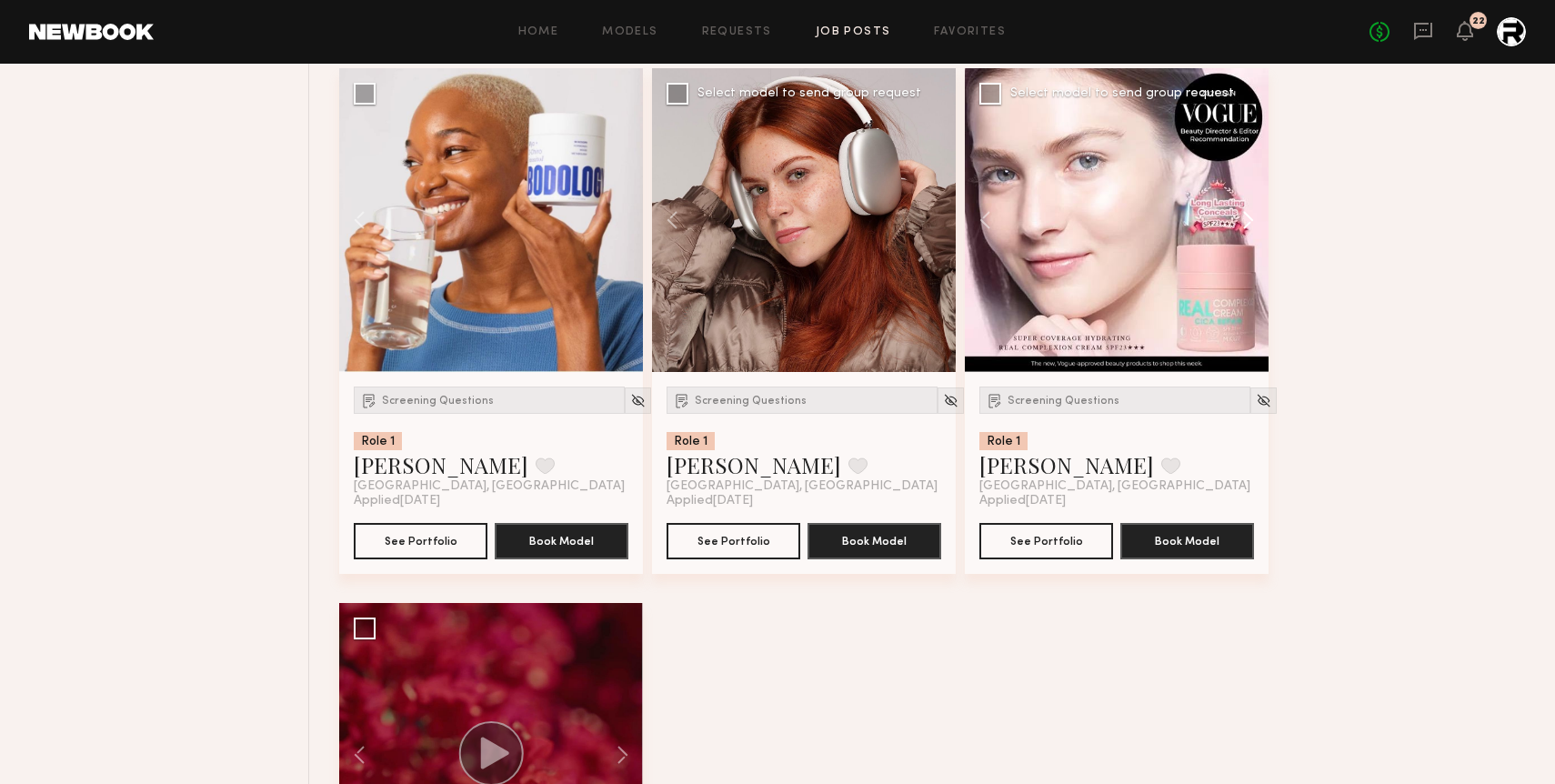
click at [1245, 222] on button at bounding box center [1239, 220] width 58 height 303
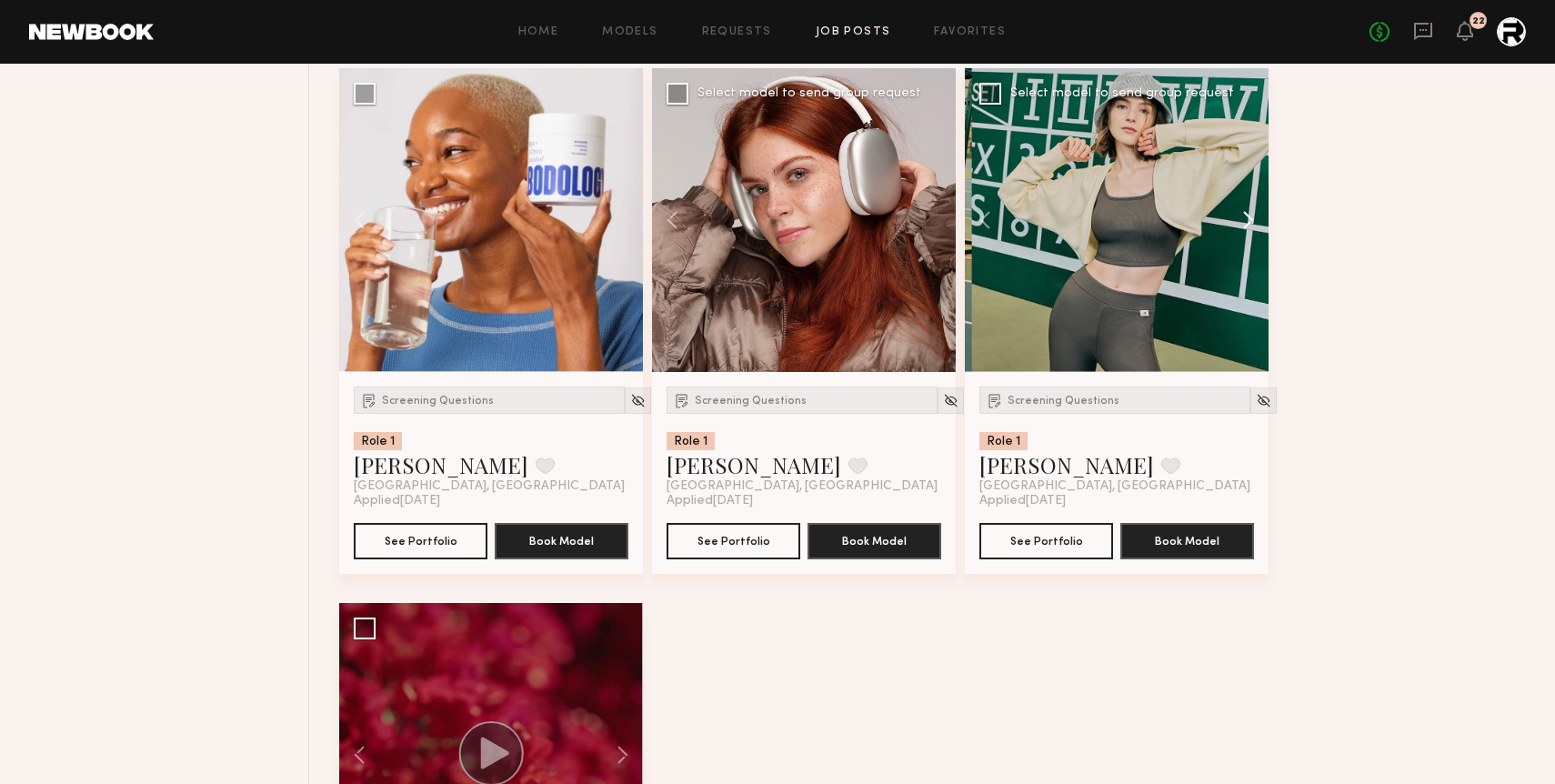
click at [1245, 222] on button at bounding box center [1239, 220] width 58 height 303
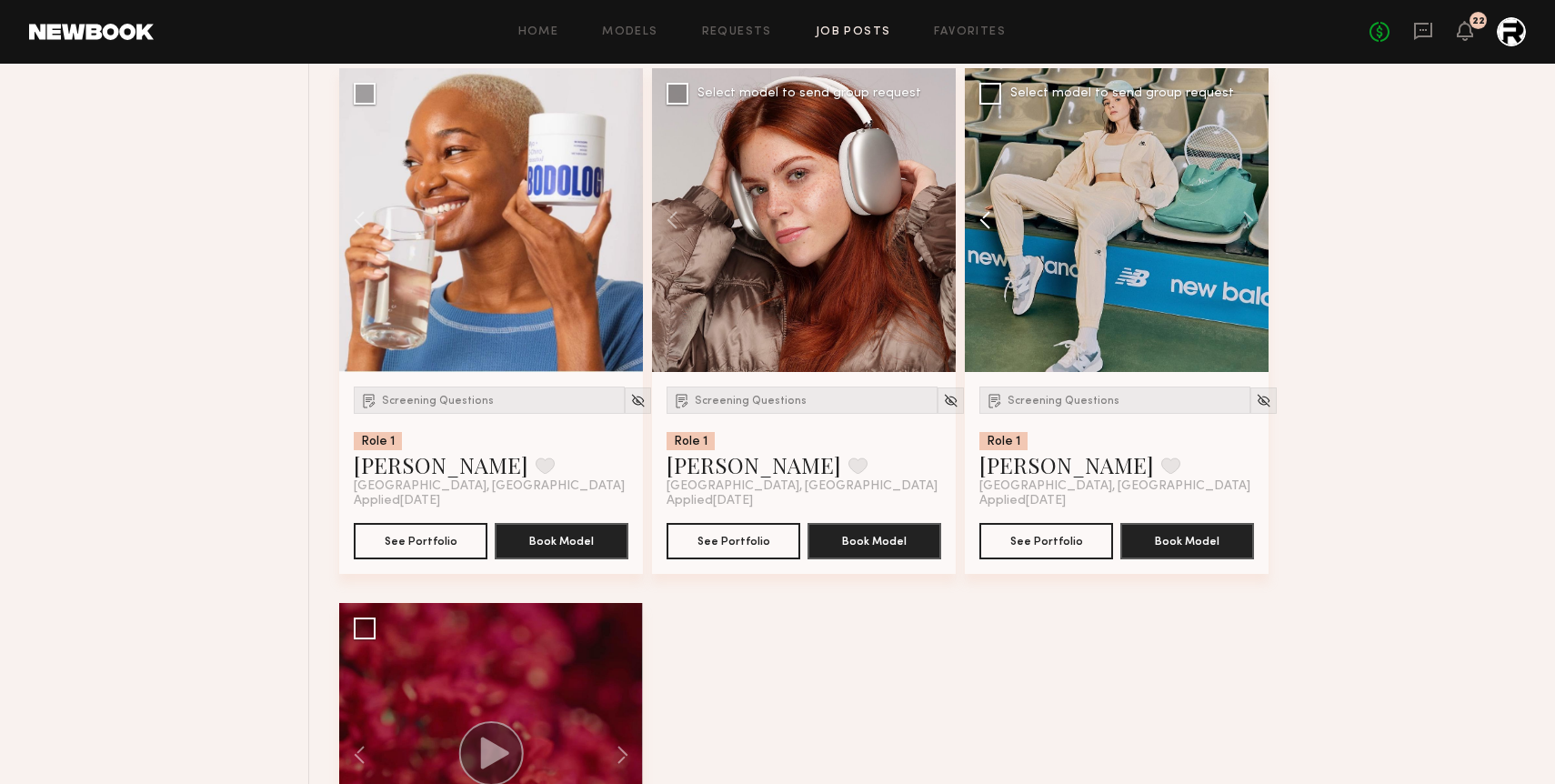
click at [987, 231] on button at bounding box center [994, 220] width 58 height 303
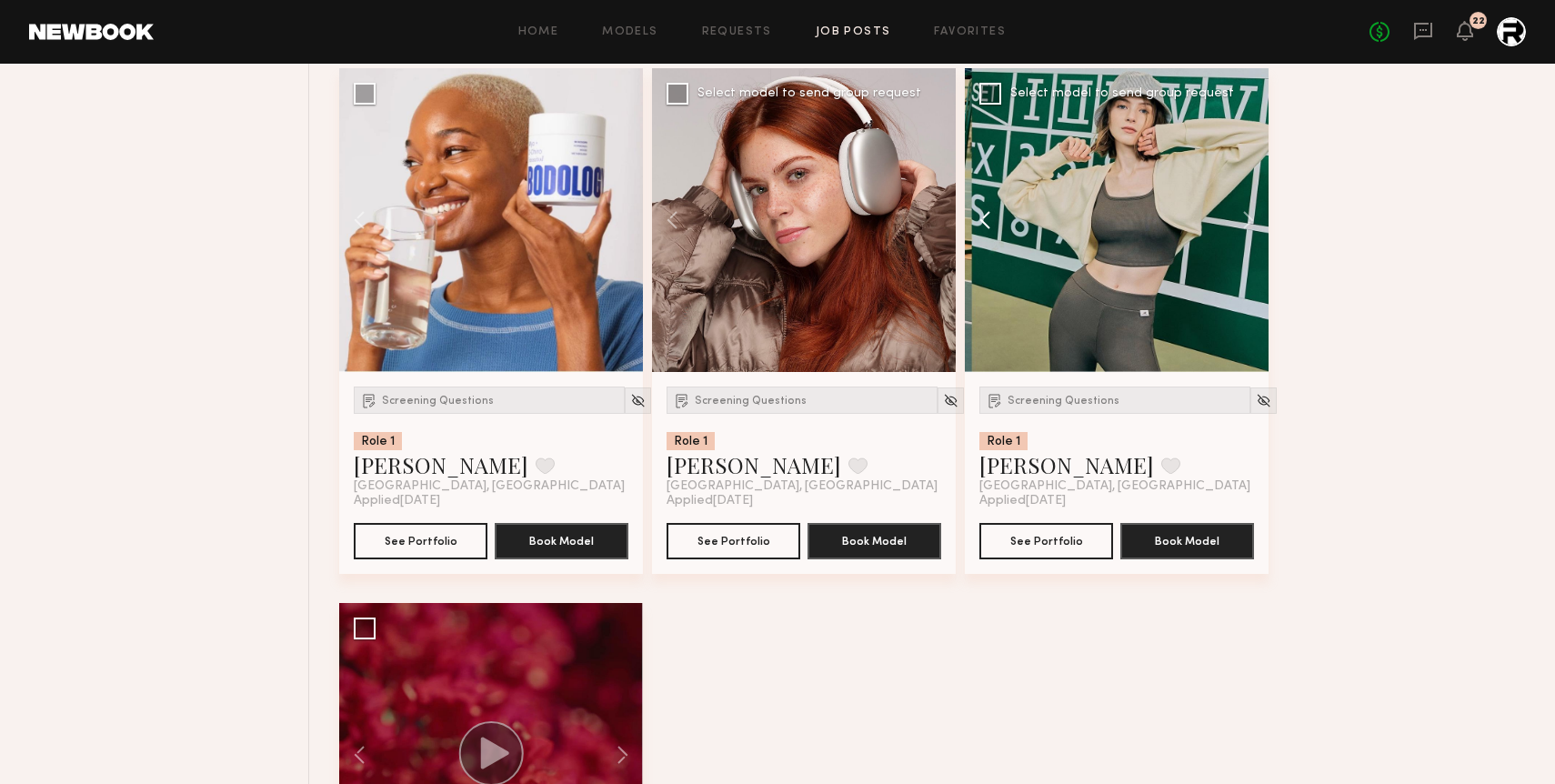
click at [987, 231] on button at bounding box center [994, 220] width 58 height 303
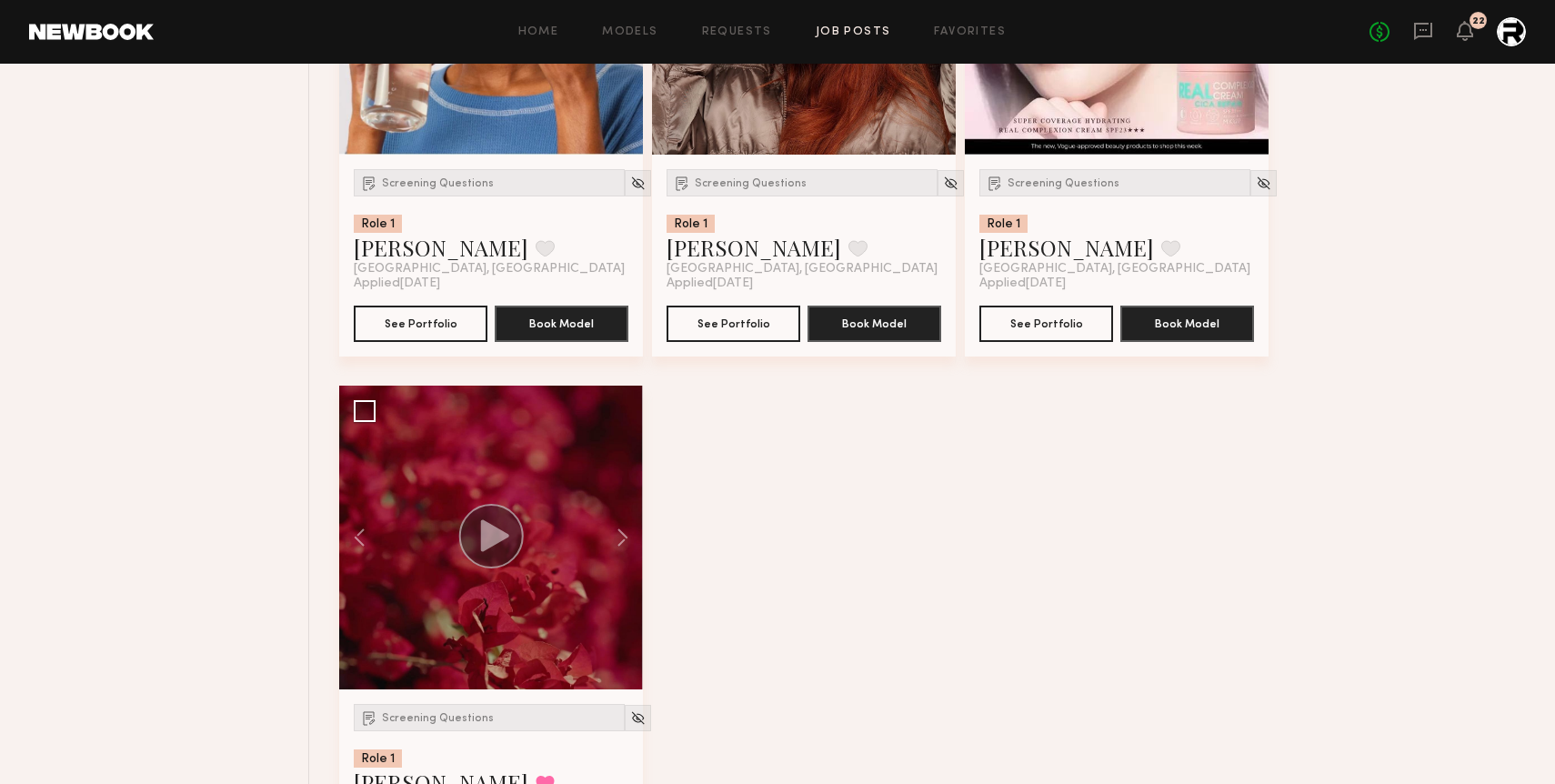
scroll to position [10128, 0]
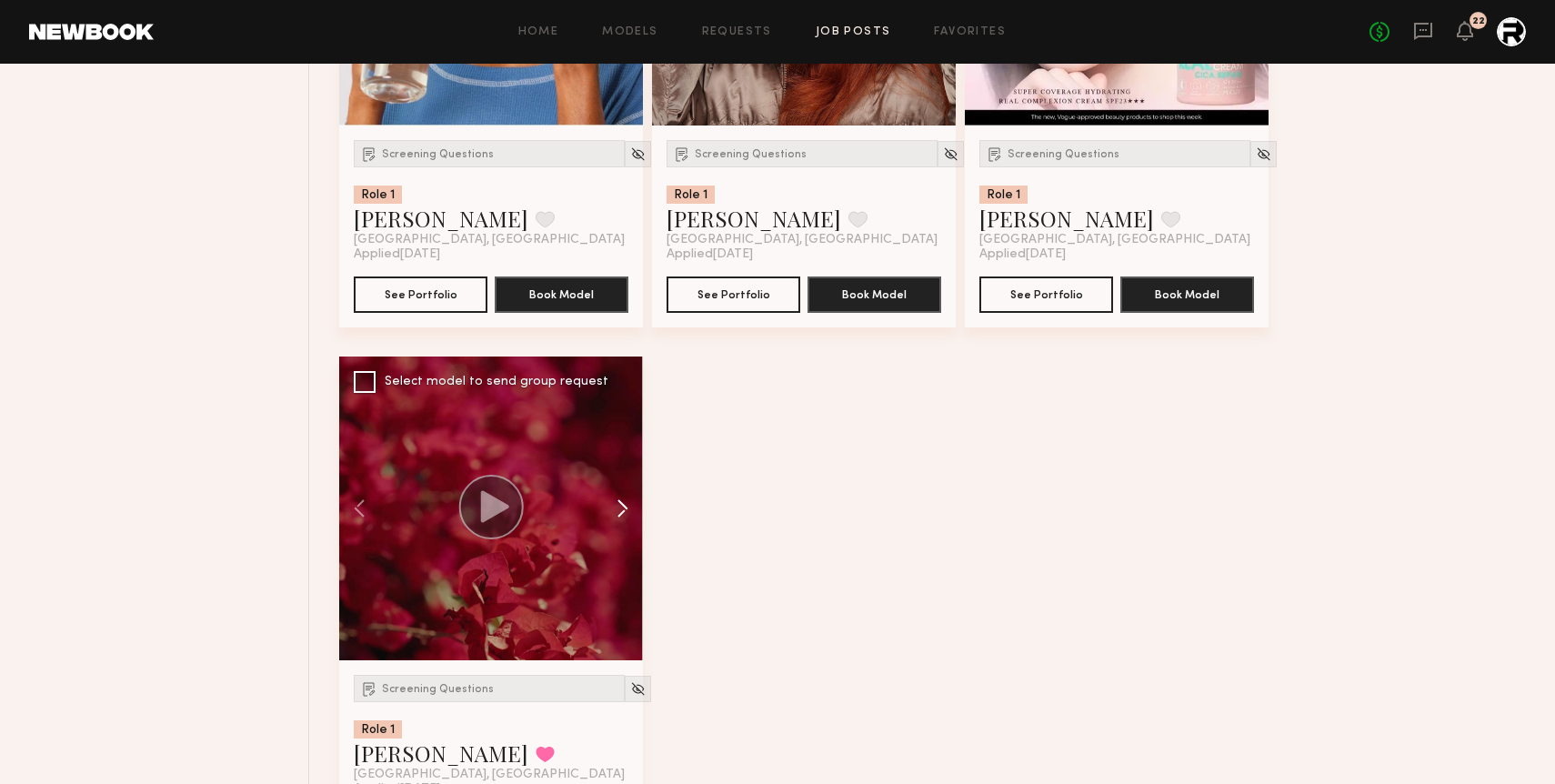
click at [621, 516] on button at bounding box center [613, 507] width 58 height 303
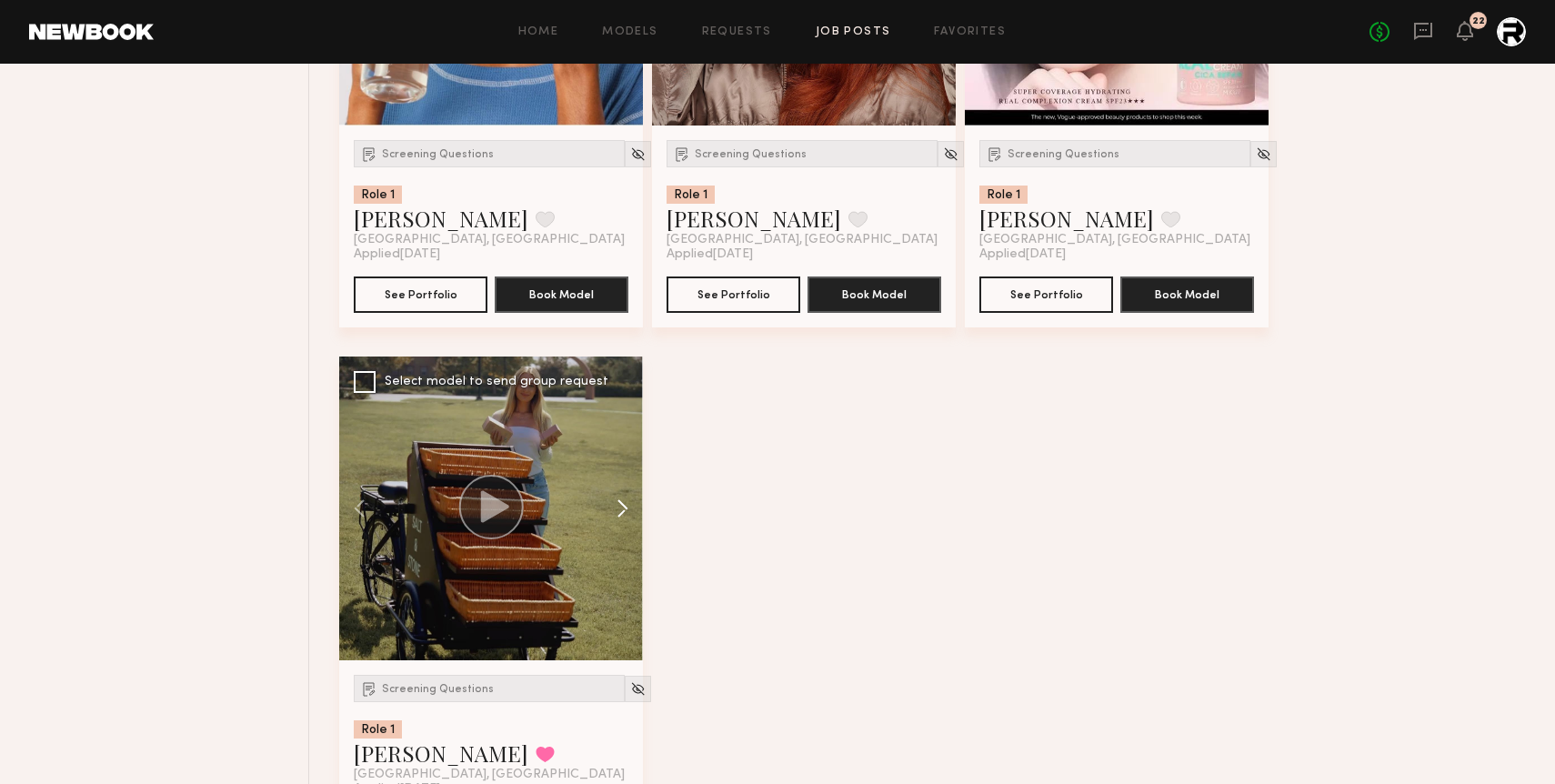
click at [621, 516] on button at bounding box center [613, 507] width 58 height 303
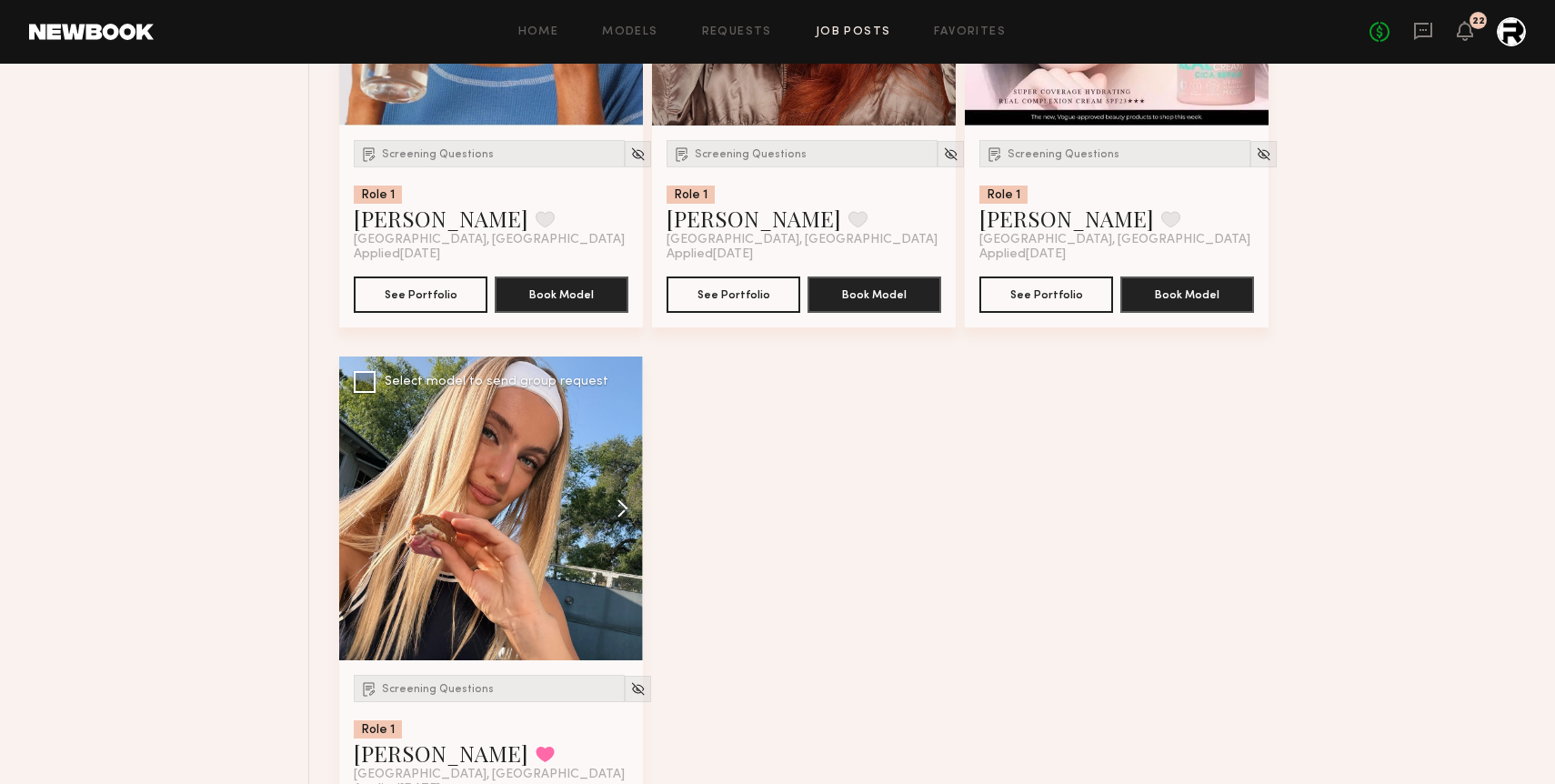
click at [621, 516] on button at bounding box center [613, 507] width 58 height 303
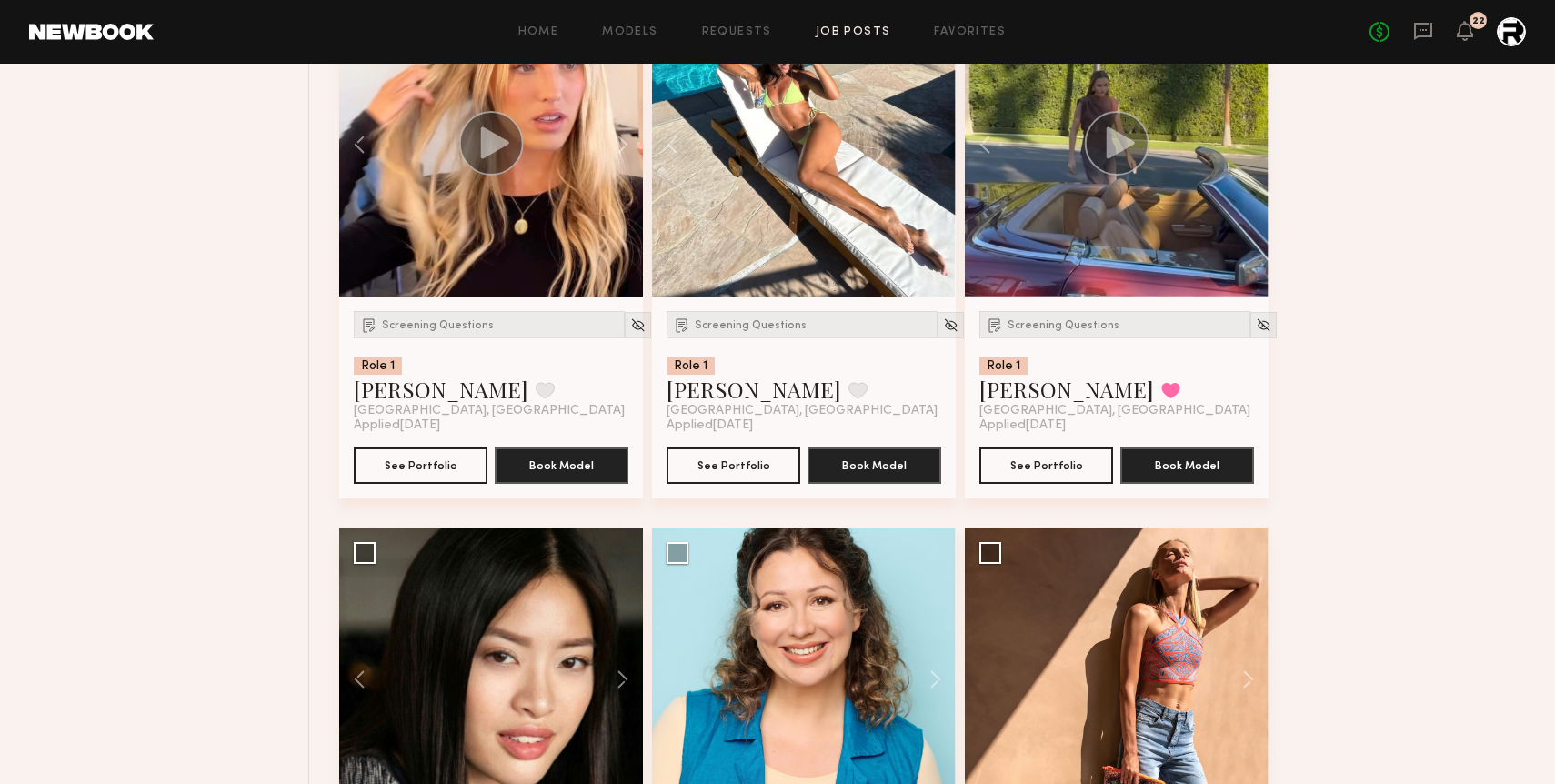
scroll to position [3148, 0]
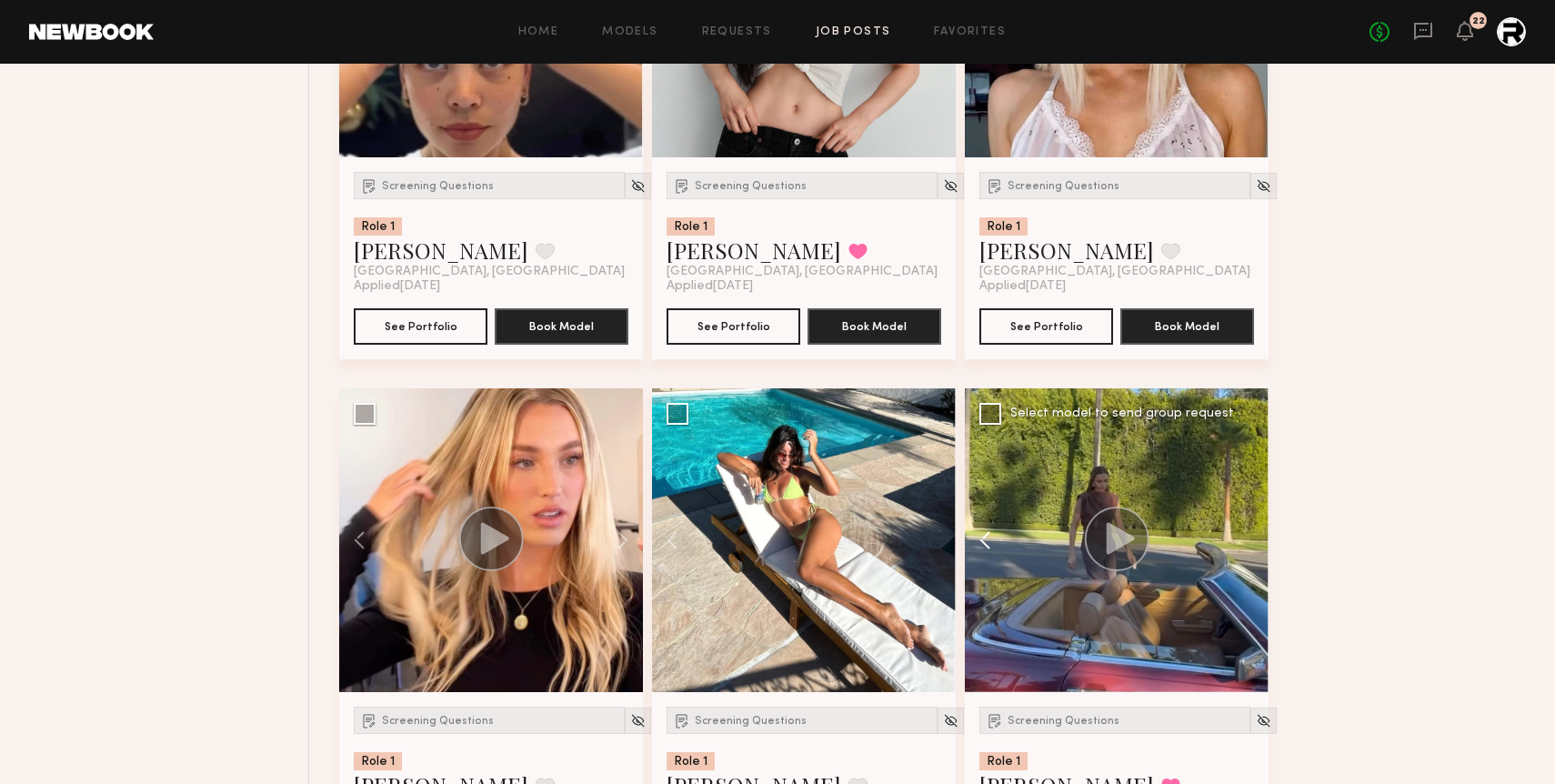
click at [983, 534] on button at bounding box center [994, 539] width 58 height 303
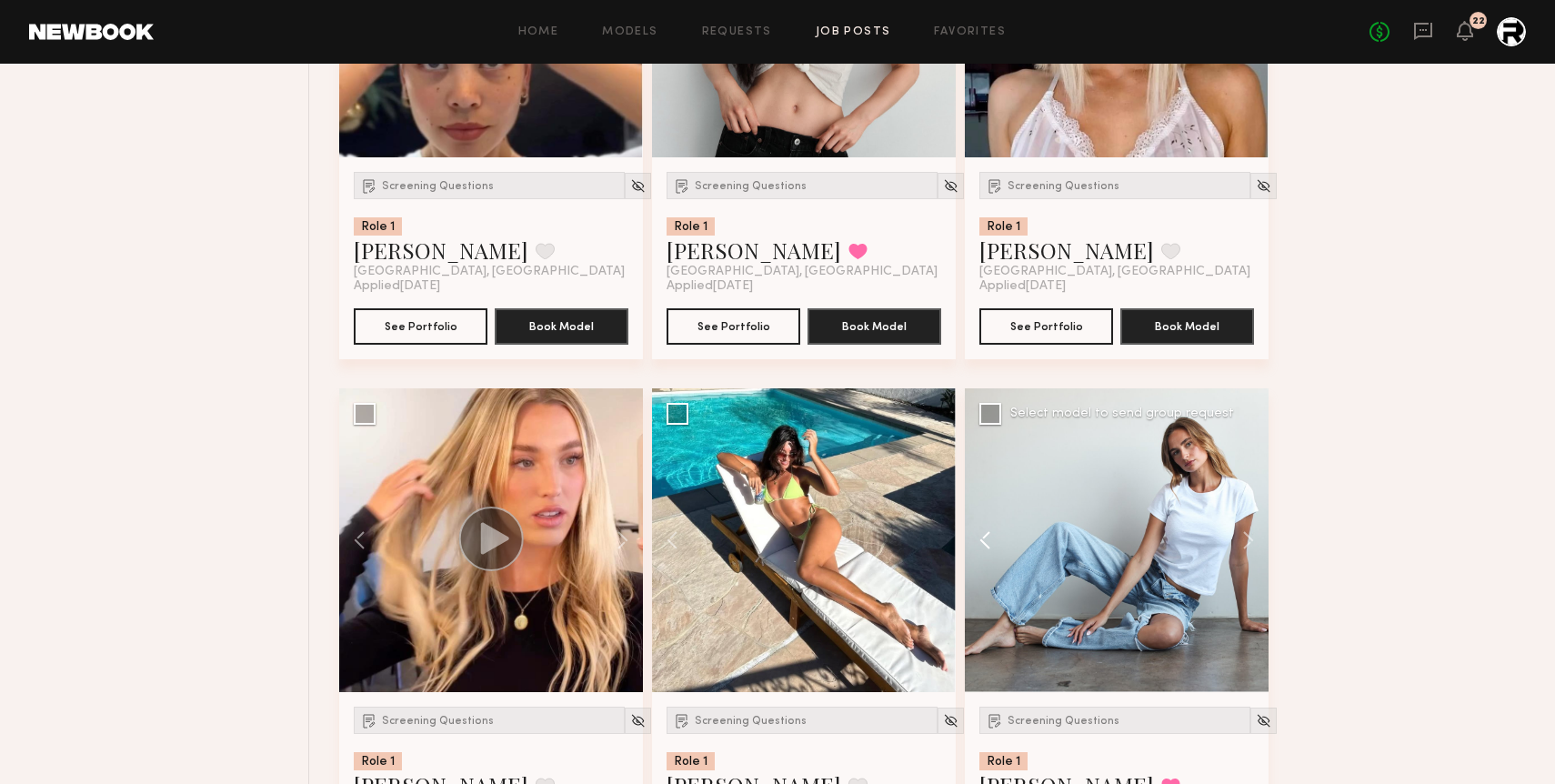
click at [983, 534] on button at bounding box center [994, 539] width 58 height 303
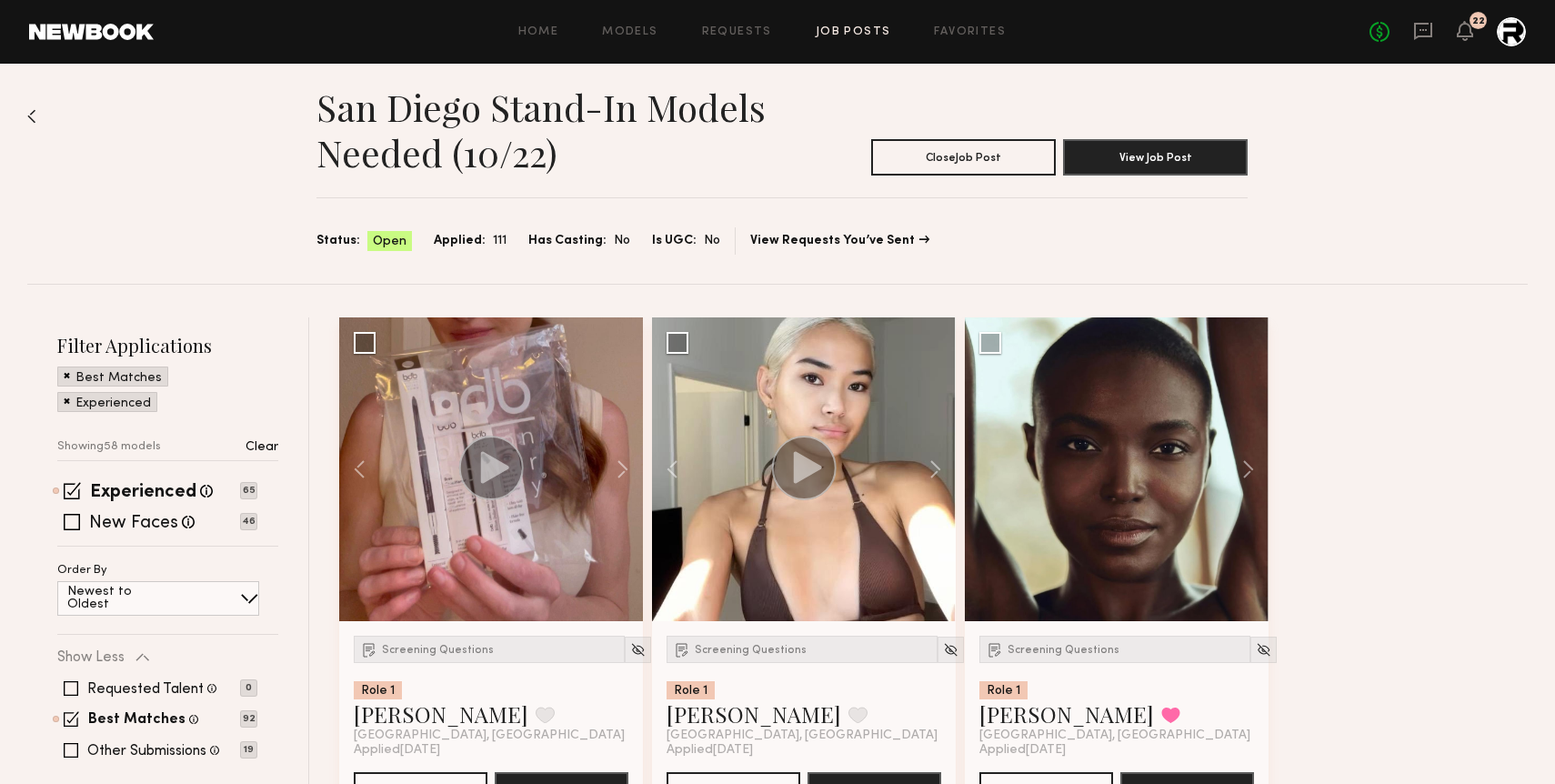
scroll to position [0, 0]
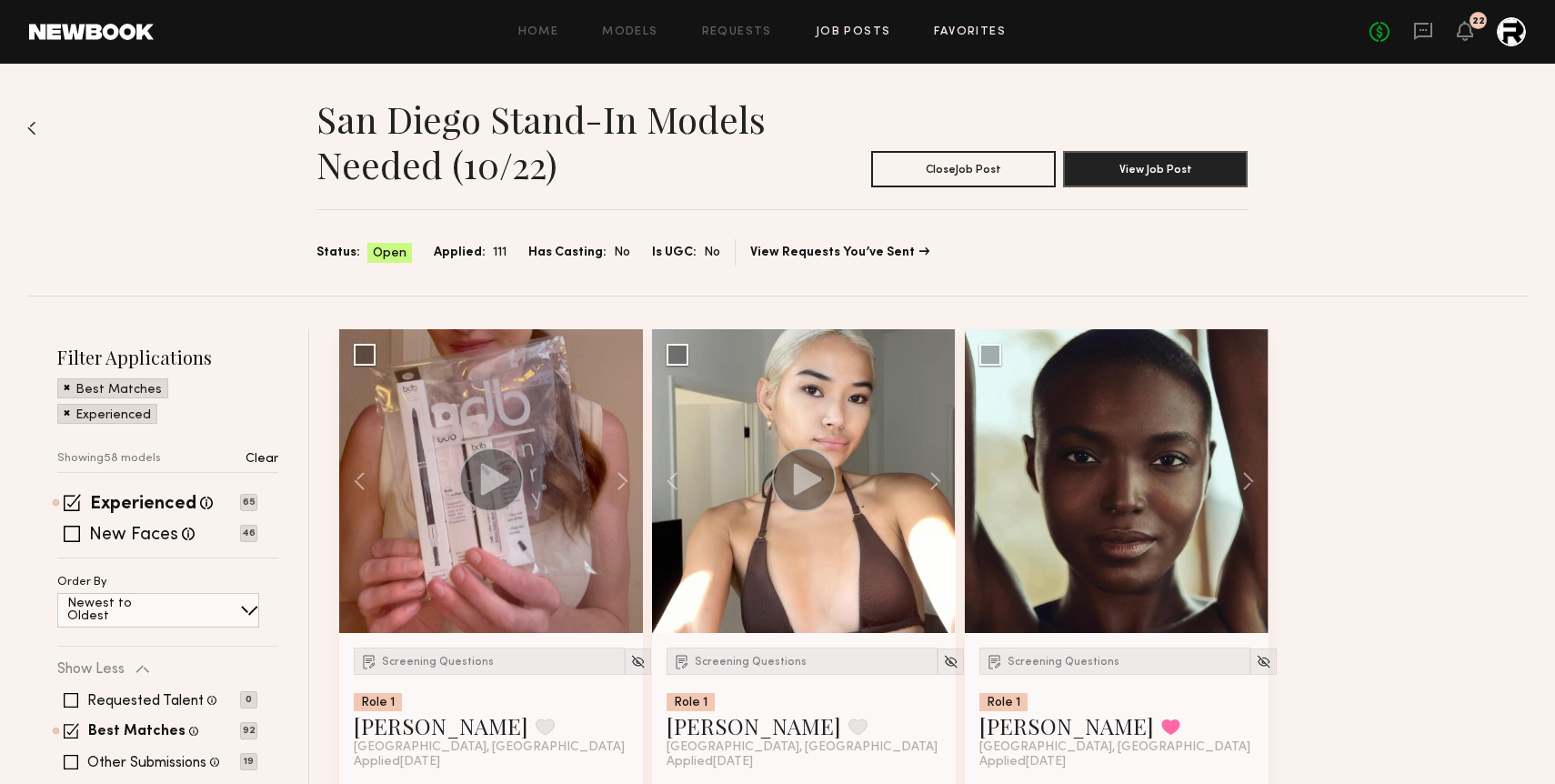
click at [967, 28] on link "Favorites" at bounding box center [970, 32] width 72 height 12
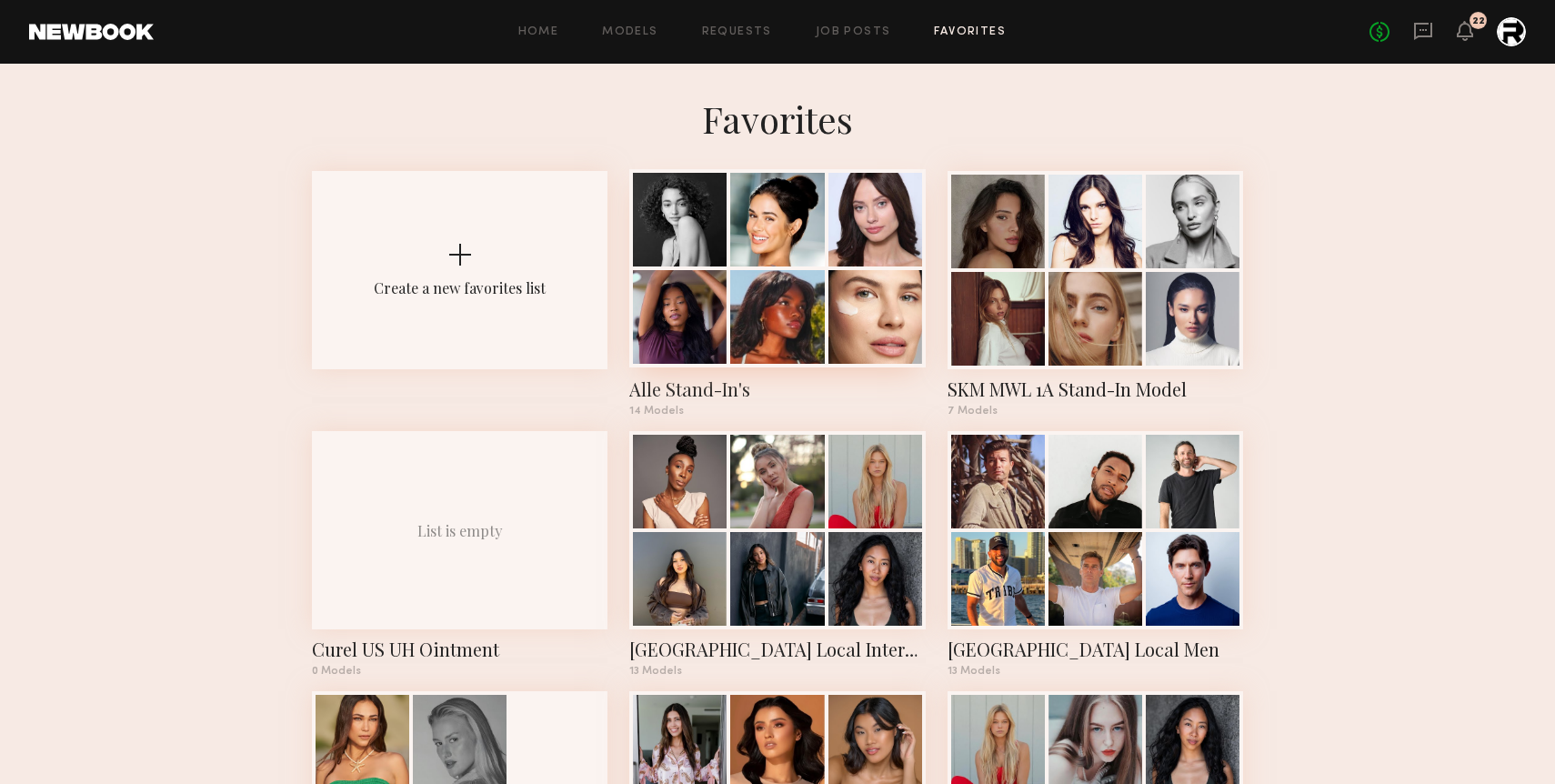
click at [764, 321] on div at bounding box center [778, 316] width 94 height 94
